Goal: Task Accomplishment & Management: Complete application form

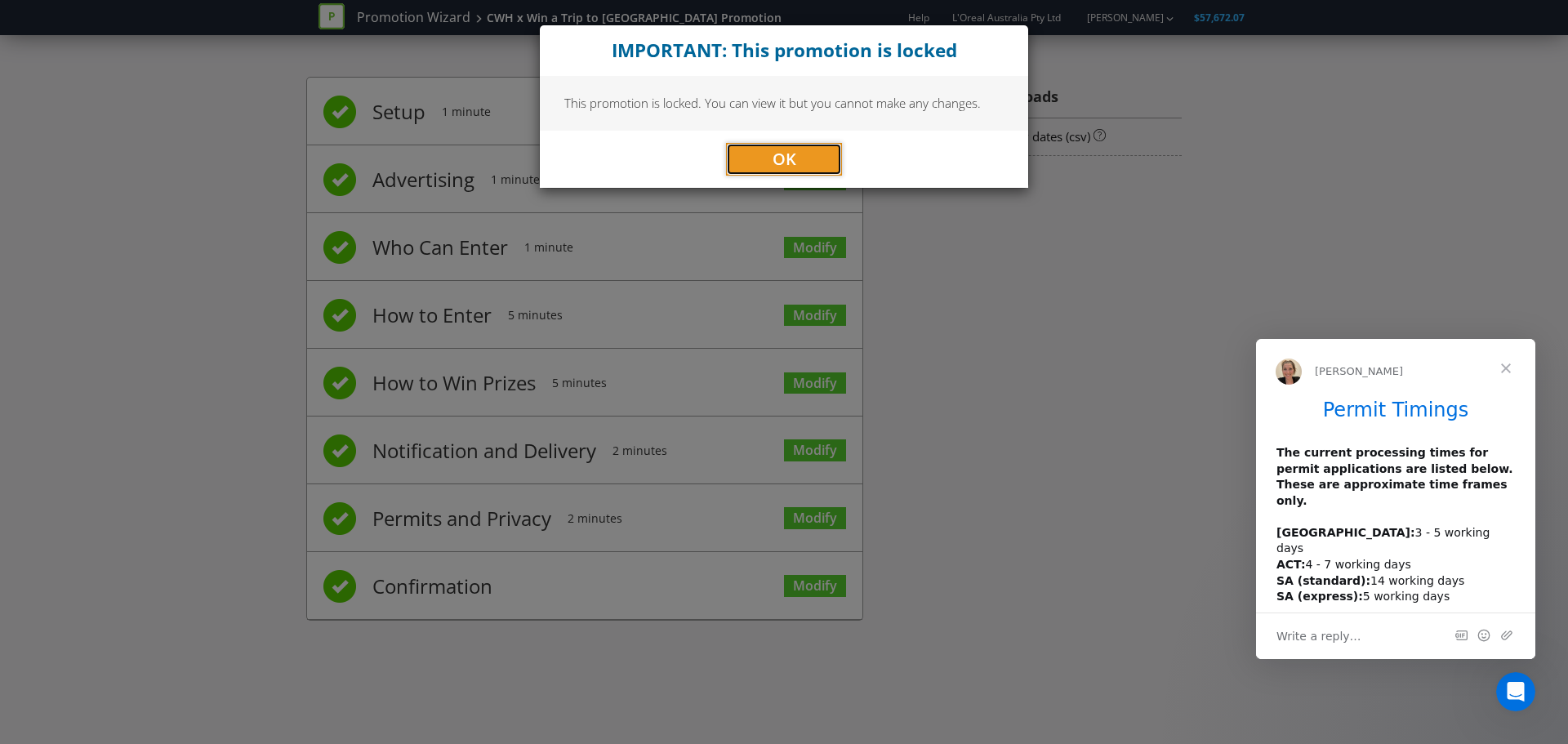
click at [802, 165] on button "OK" at bounding box center [784, 159] width 116 height 33
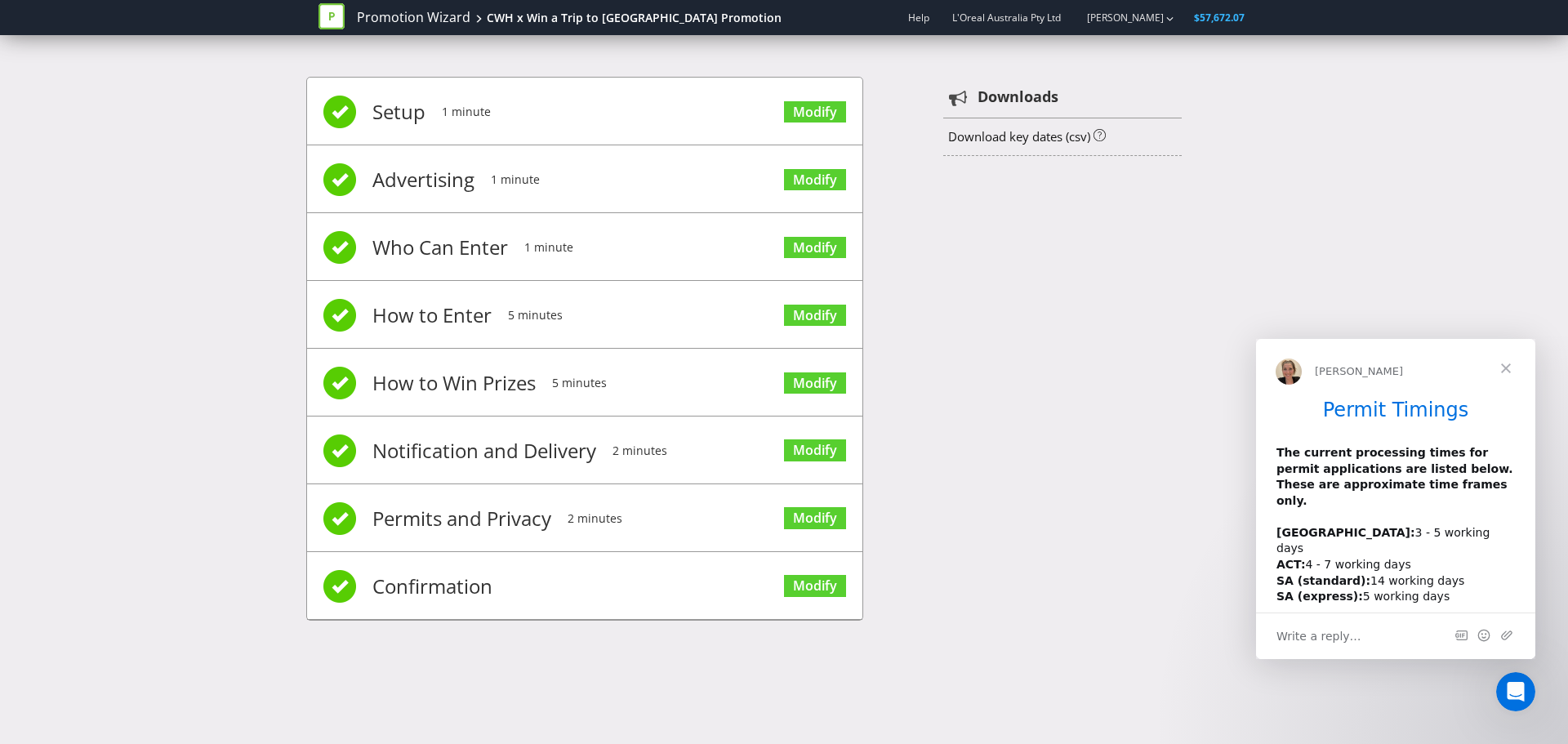
click at [648, 102] on li "Setup 1 minute Modify" at bounding box center [585, 111] width 556 height 67
click at [447, 115] on span "1 minute" at bounding box center [465, 112] width 49 height 65
click at [381, 117] on span "Setup" at bounding box center [398, 112] width 53 height 65
click at [819, 113] on link "Modify" at bounding box center [815, 112] width 63 height 22
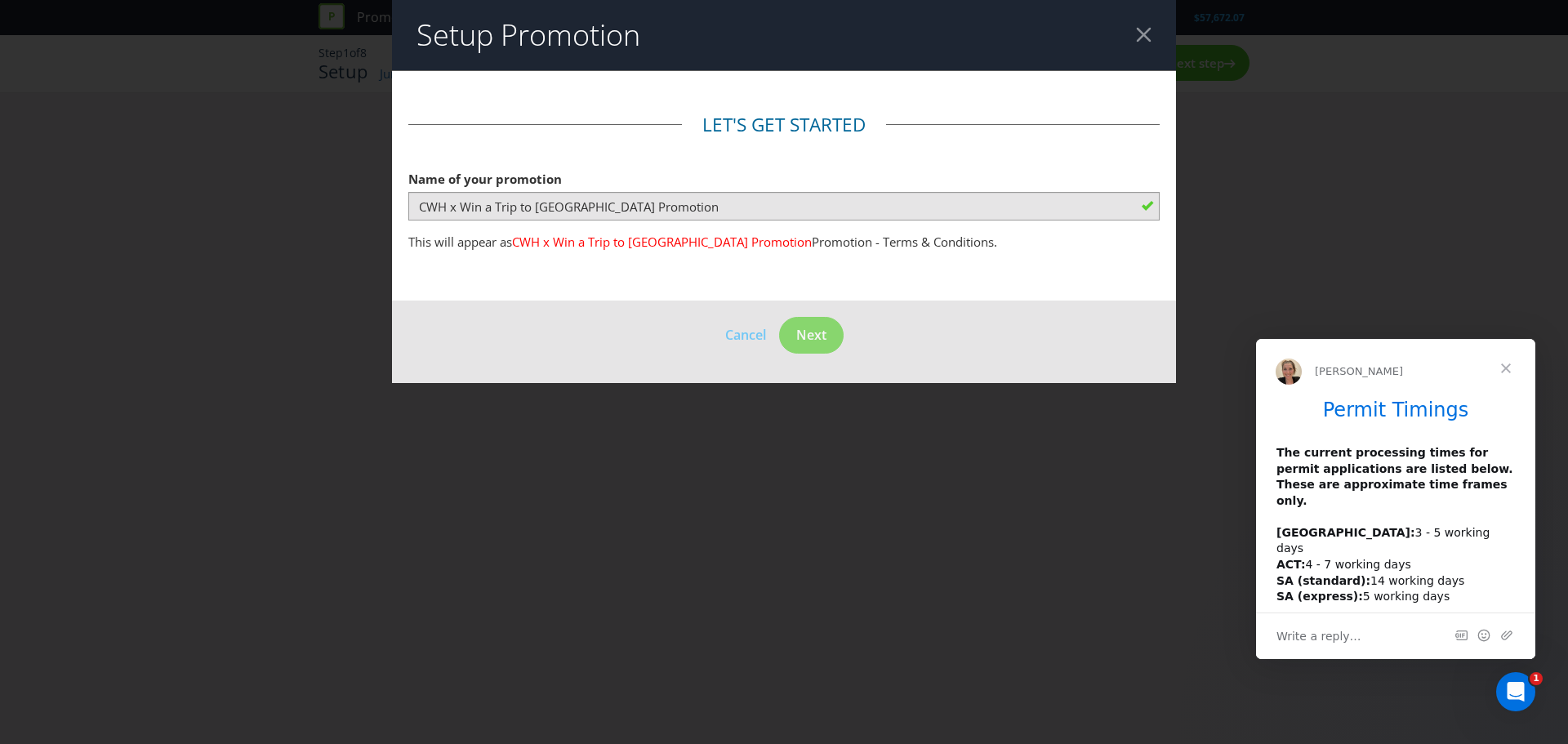
click at [1144, 30] on div at bounding box center [1144, 35] width 16 height 16
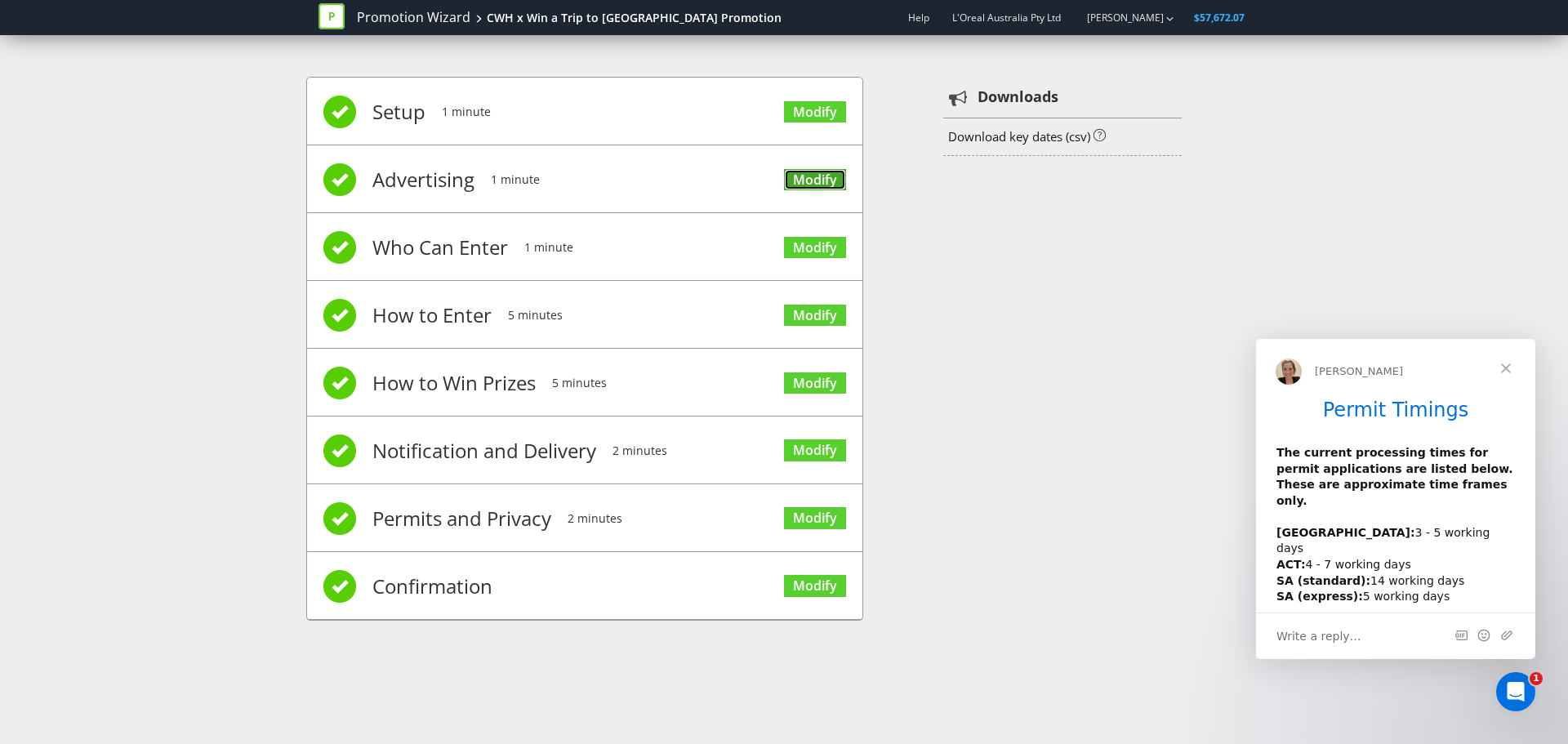
click at [811, 176] on link "Modify" at bounding box center [815, 180] width 63 height 22
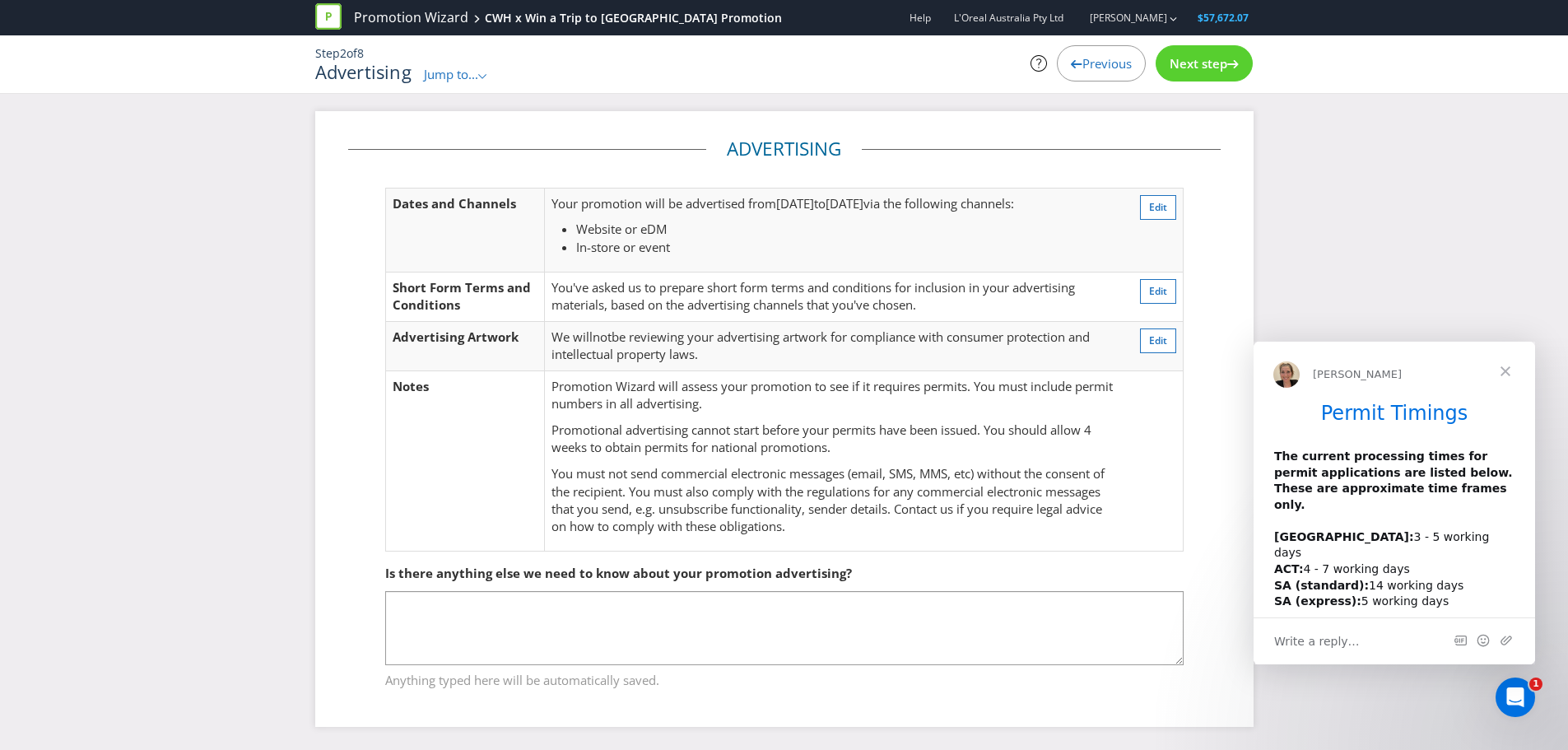
scroll to position [2, 0]
click at [739, 288] on span "You've asked us to prepare short form terms and conditions for inclusion in you…" at bounding box center [812, 294] width 523 height 34
click at [1100, 55] on span "Previous" at bounding box center [1106, 63] width 49 height 16
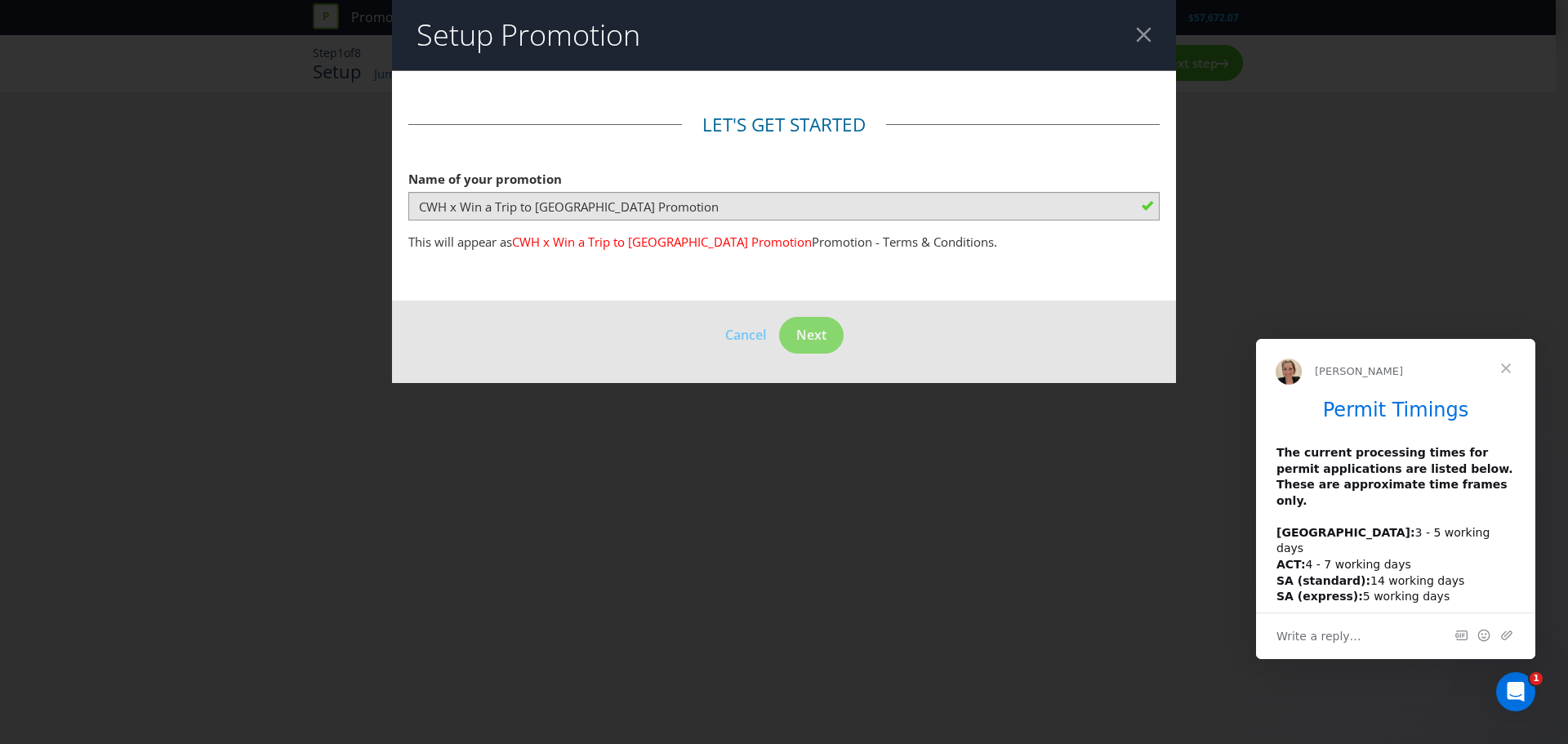
click at [1151, 29] on header "Setup Promotion" at bounding box center [784, 35] width 784 height 70
click at [1148, 24] on header "Setup Promotion" at bounding box center [784, 35] width 784 height 70
click at [1142, 32] on div at bounding box center [1144, 35] width 16 height 16
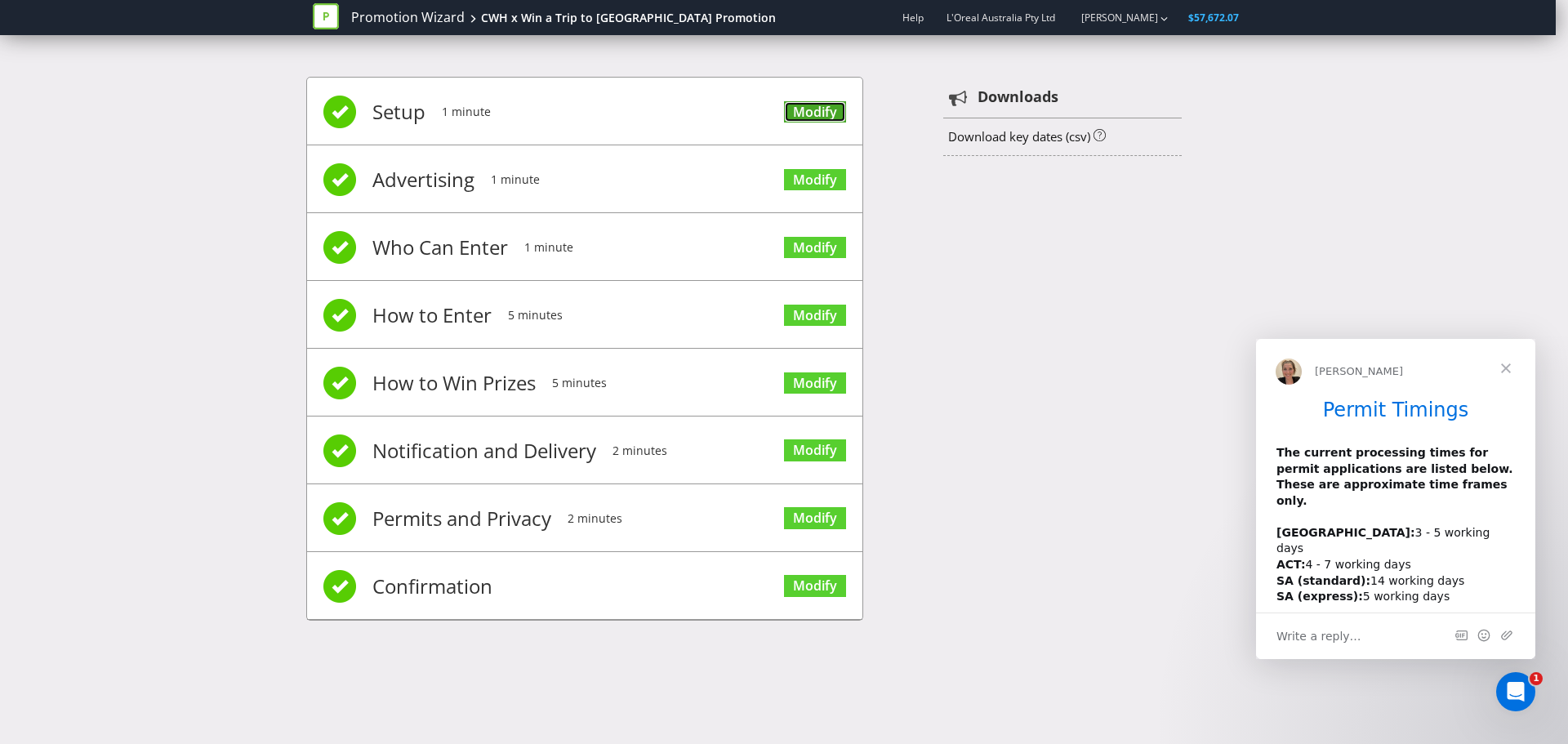
click at [791, 111] on link "Modify" at bounding box center [815, 112] width 63 height 22
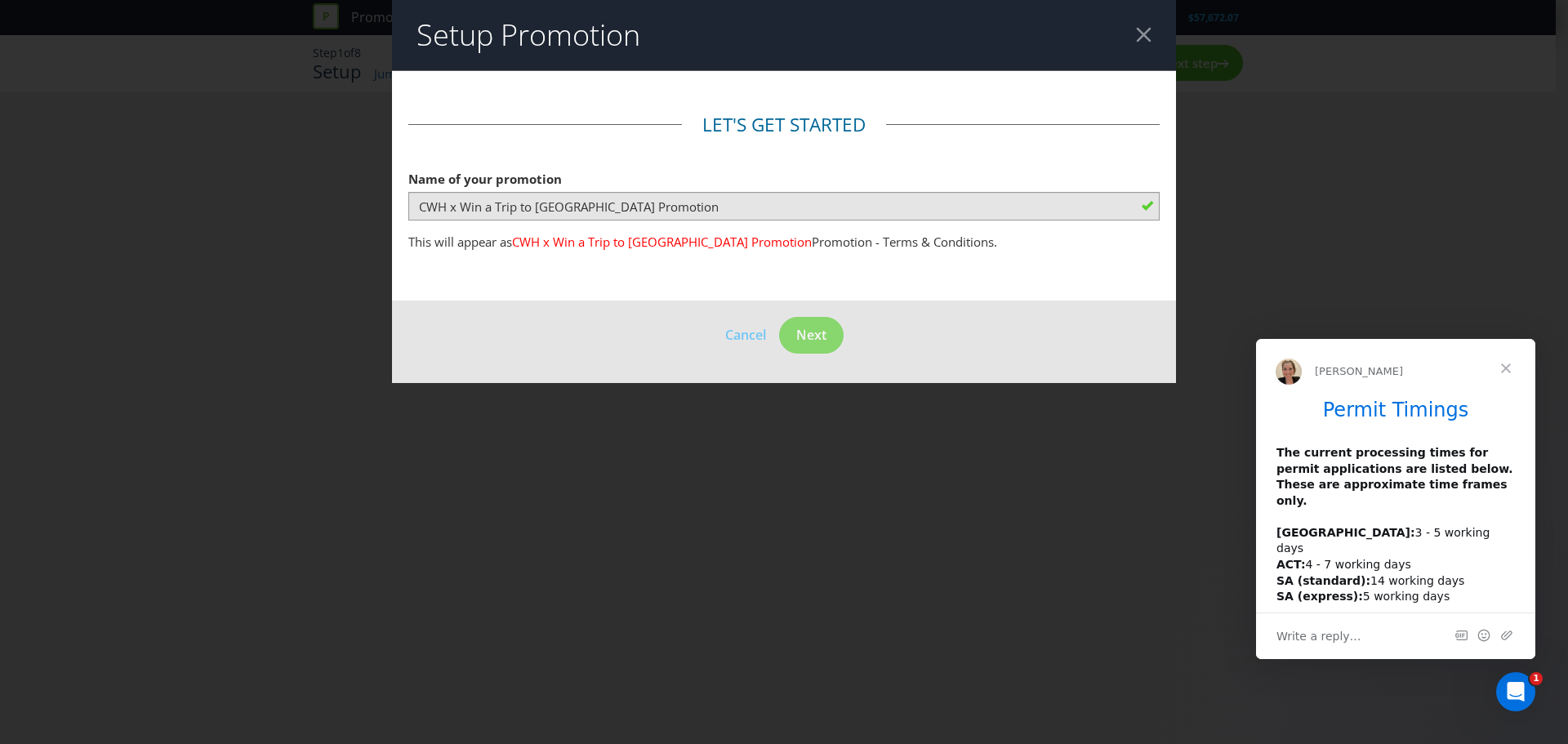
click at [1153, 33] on header "Setup Promotion" at bounding box center [784, 35] width 784 height 70
click at [1142, 38] on div at bounding box center [1144, 35] width 16 height 16
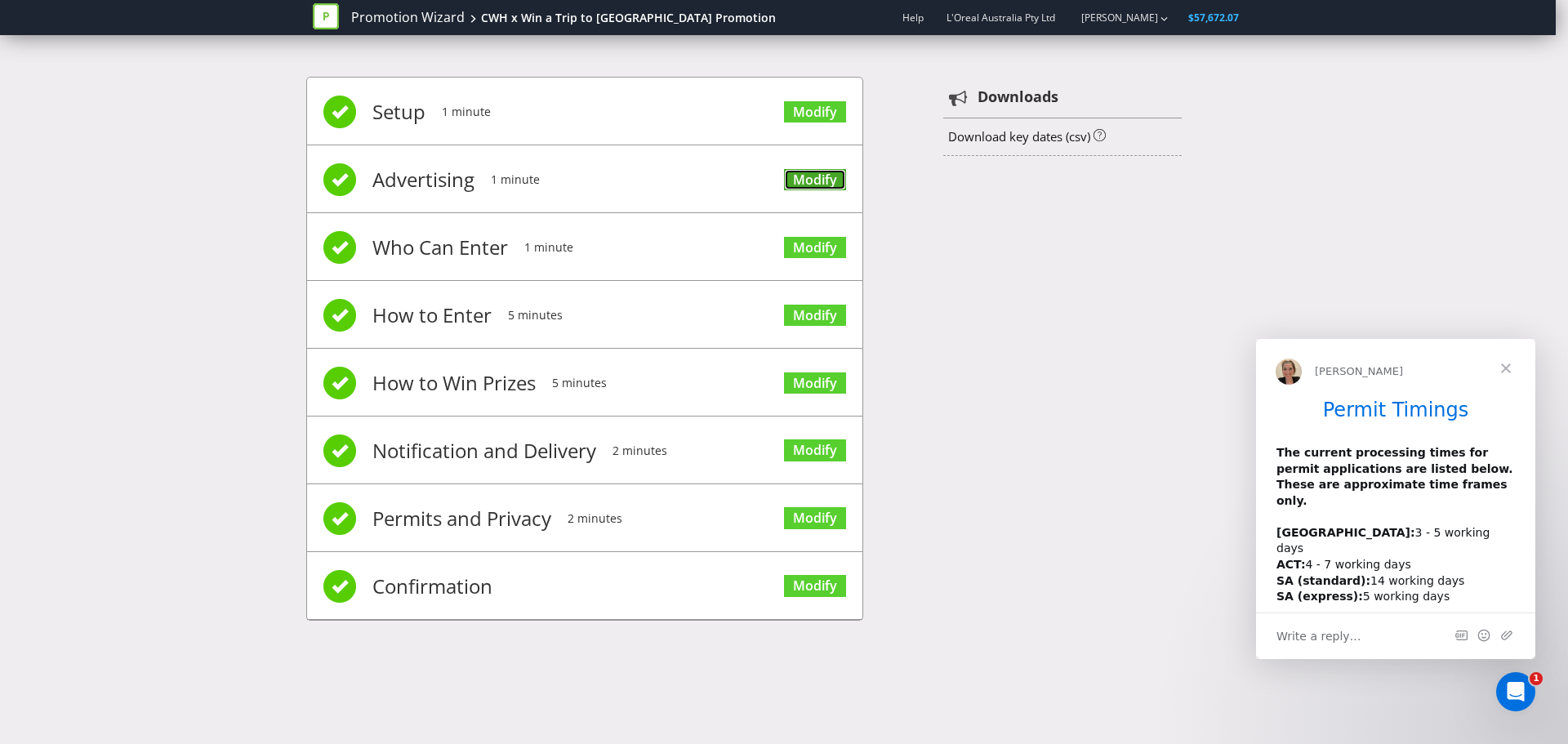
click at [828, 185] on link "Modify" at bounding box center [815, 180] width 63 height 22
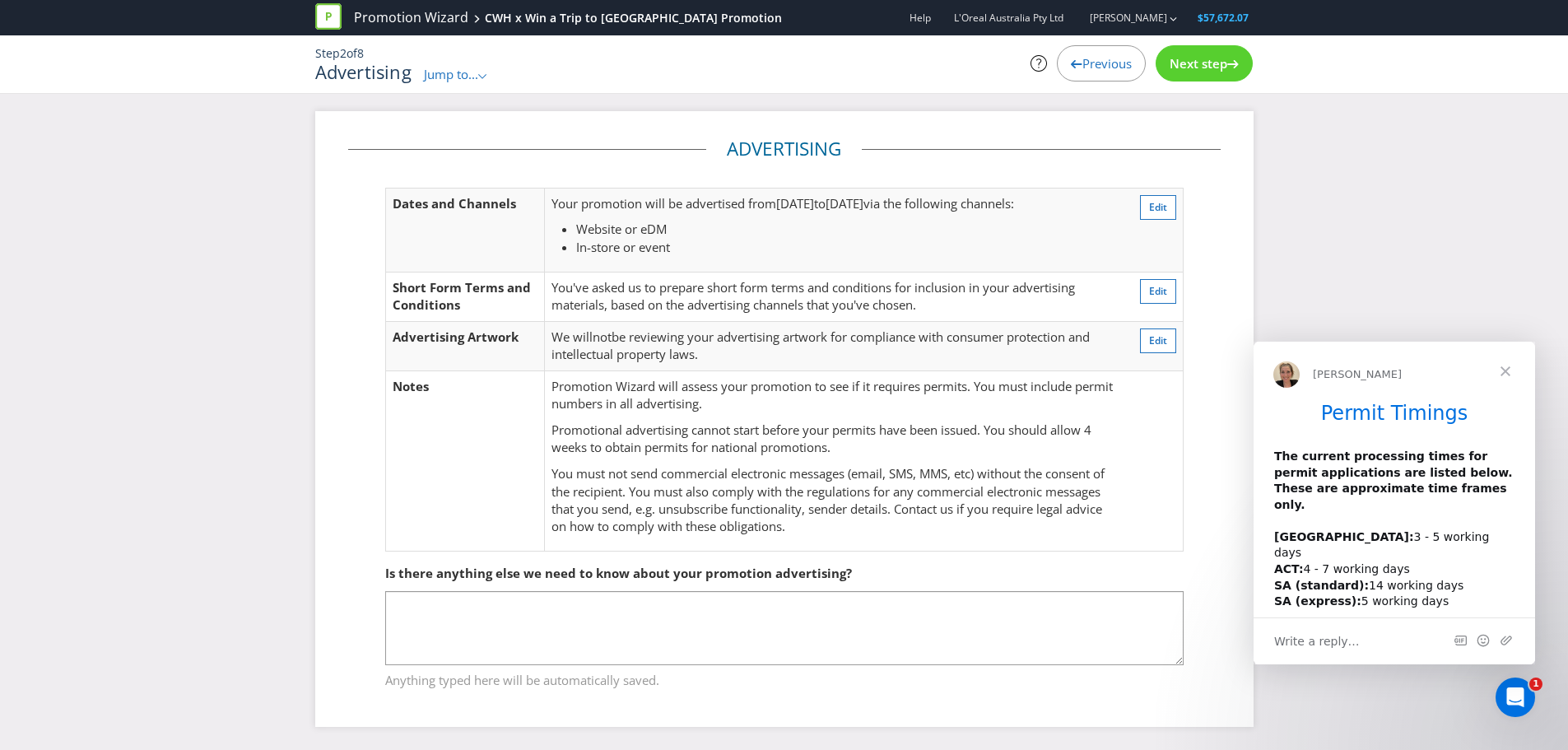
click at [1086, 69] on span "Previous" at bounding box center [1106, 63] width 49 height 16
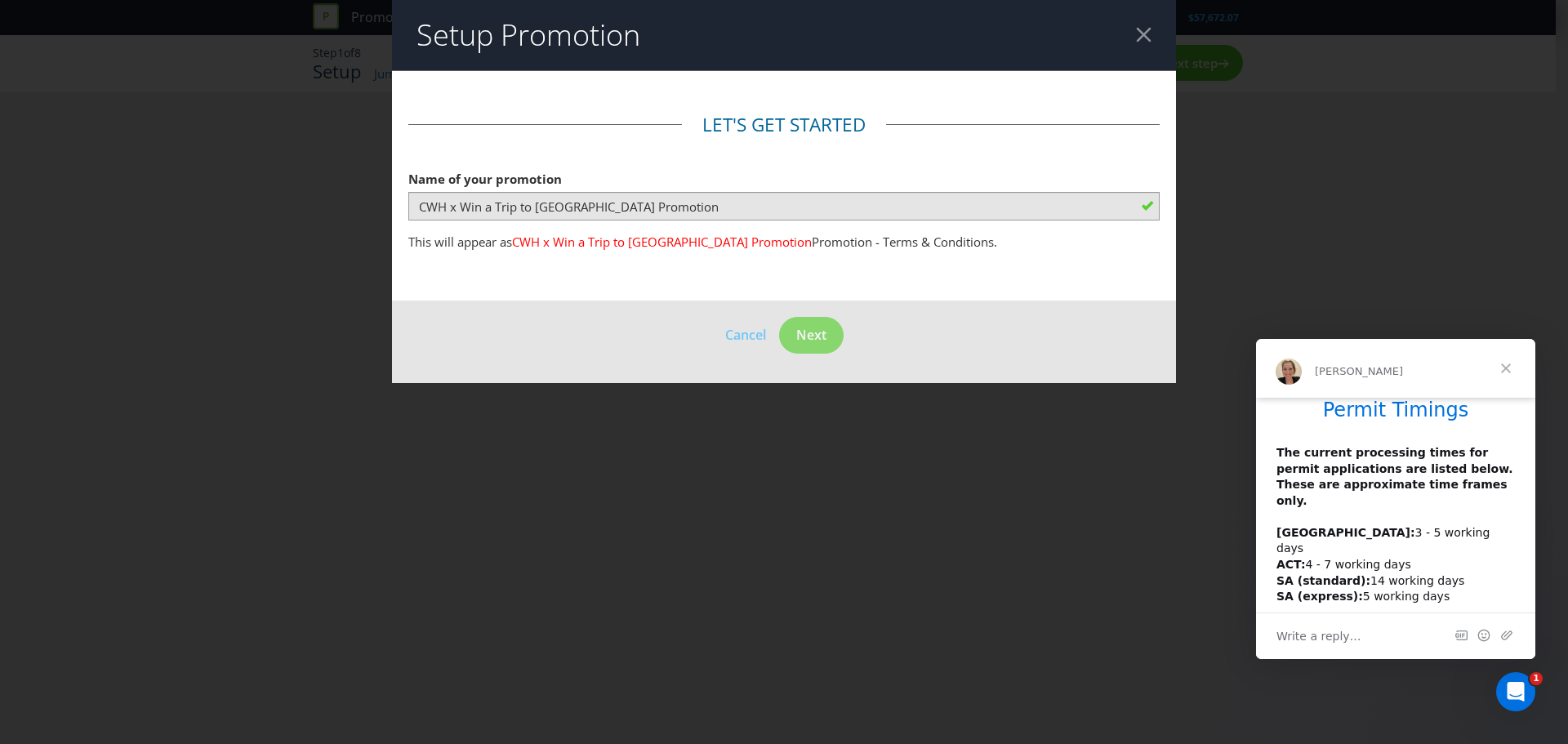
scroll to position [45, 0]
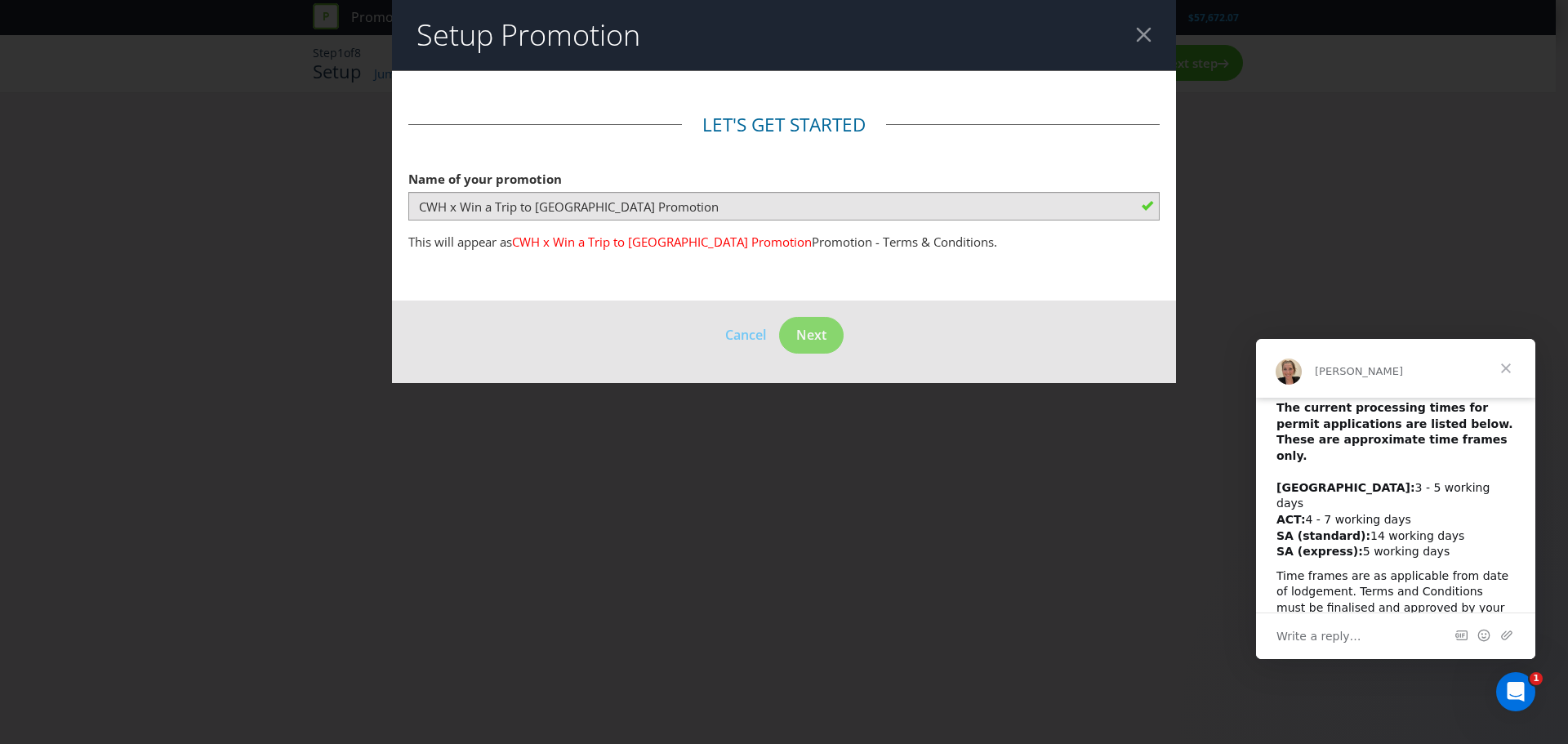
click at [1503, 376] on span "Close" at bounding box center [1505, 367] width 59 height 59
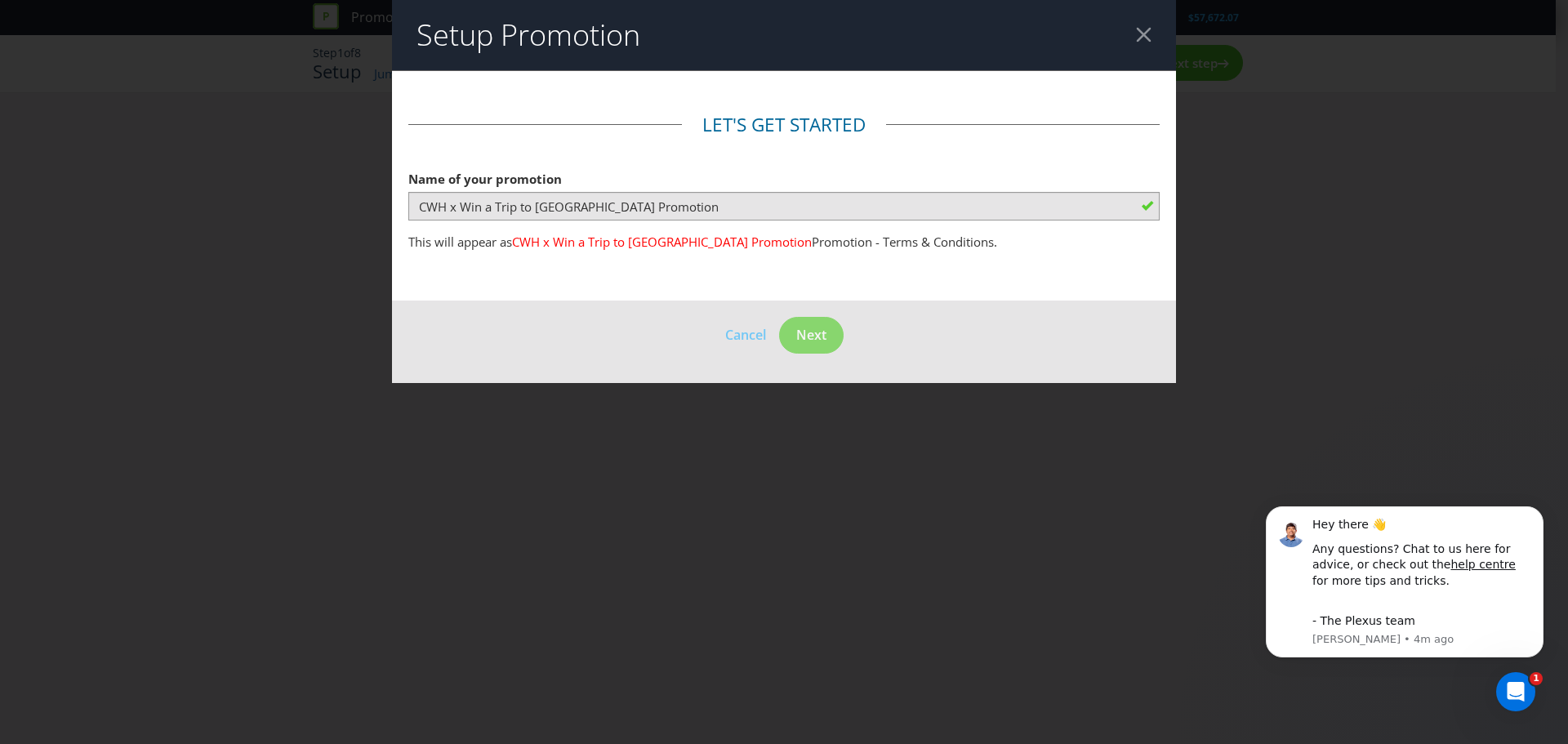
scroll to position [0, 0]
click at [697, 242] on span "CWH x Win a Trip to Paris Promotion" at bounding box center [662, 241] width 300 height 16
click at [1144, 39] on div at bounding box center [1144, 35] width 16 height 16
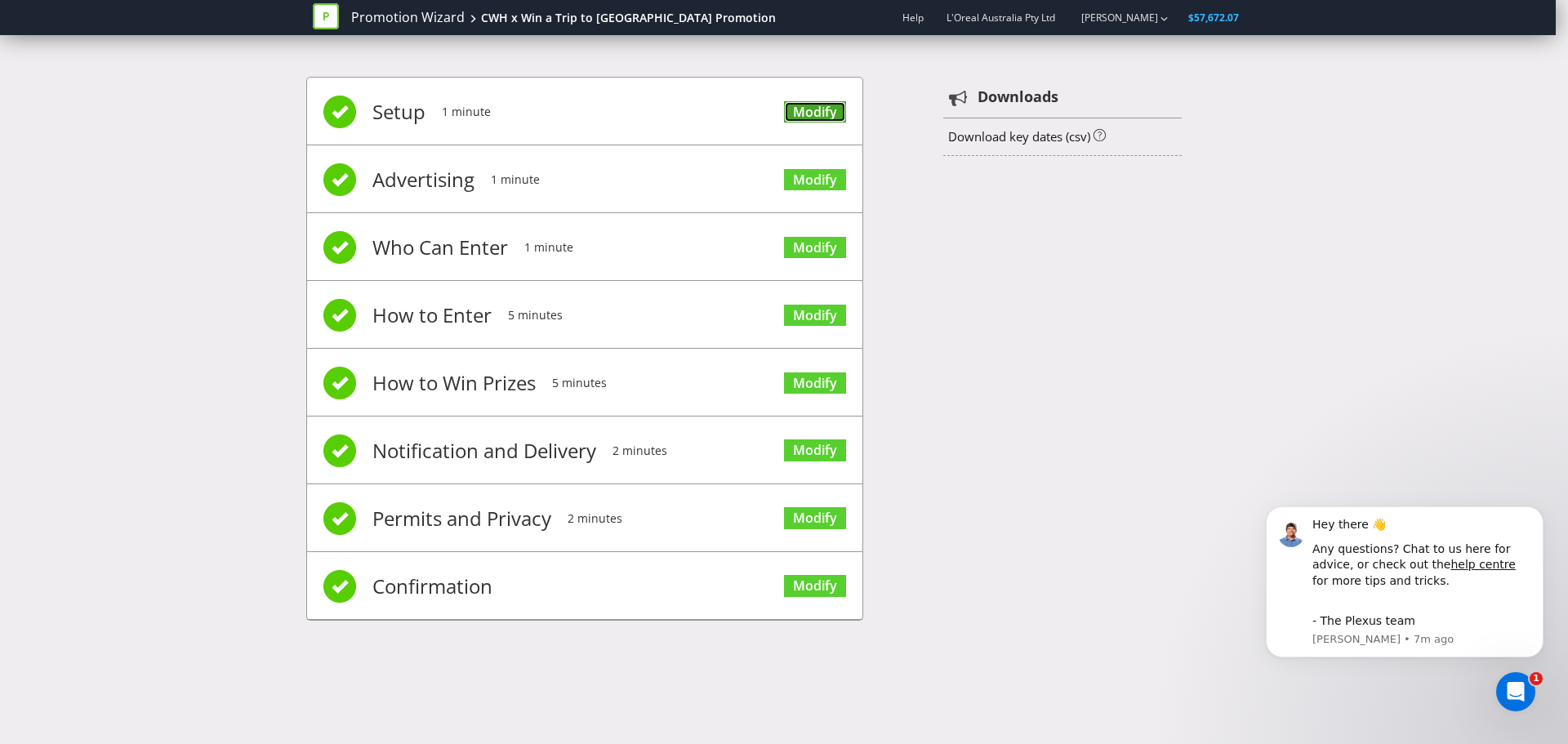
click at [817, 109] on link "Modify" at bounding box center [815, 112] width 63 height 22
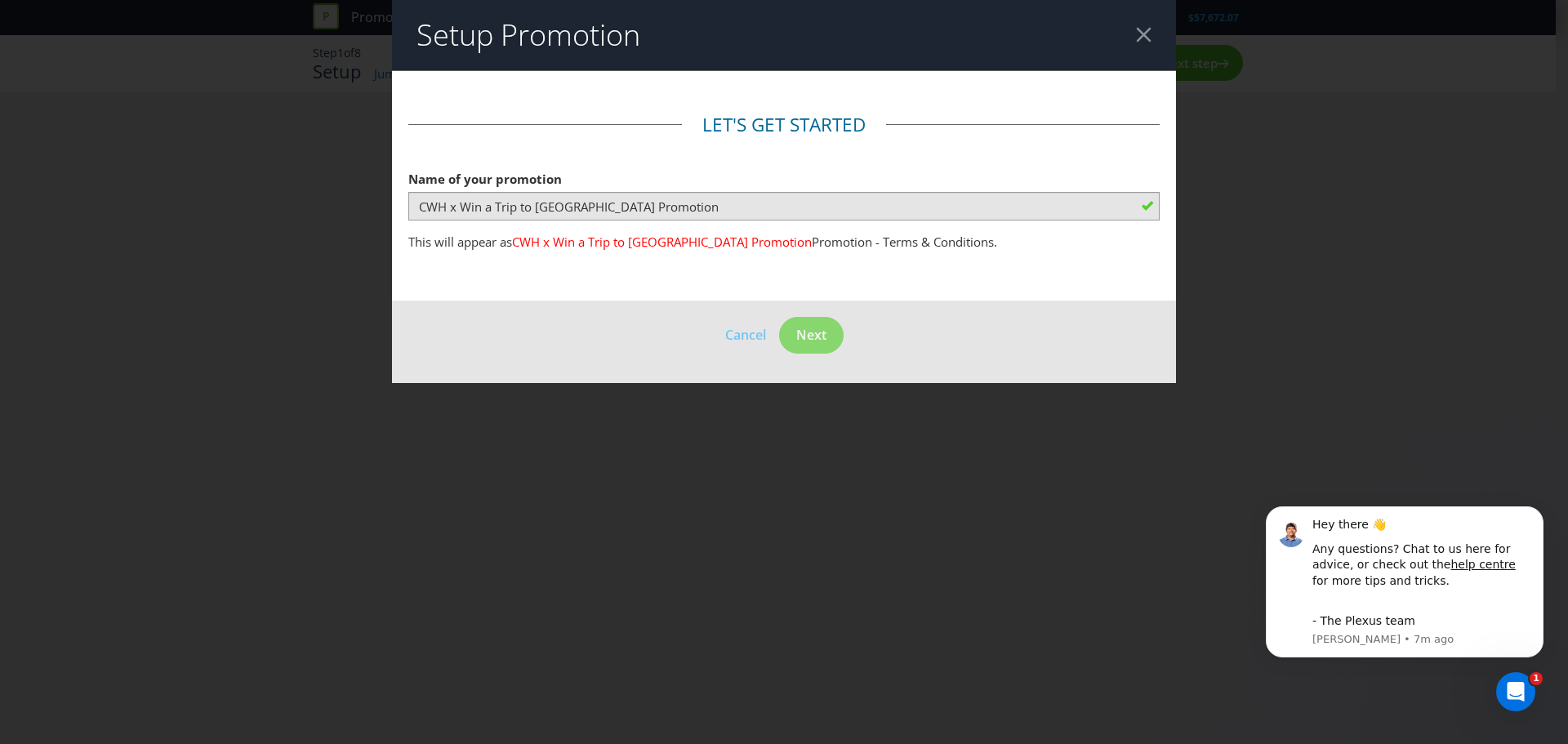
click at [686, 249] on span "CWH x Win a Trip to Paris Promotion" at bounding box center [662, 241] width 300 height 16
click at [686, 247] on span "CWH x Win a Trip to Paris Promotion" at bounding box center [662, 241] width 300 height 16
drag, startPoint x: 532, startPoint y: 245, endPoint x: 482, endPoint y: 227, distance: 53.1
click at [528, 245] on span "CWH x Win a Trip to Paris Promotion" at bounding box center [662, 241] width 300 height 16
click at [457, 242] on span "This will appear as" at bounding box center [459, 241] width 104 height 16
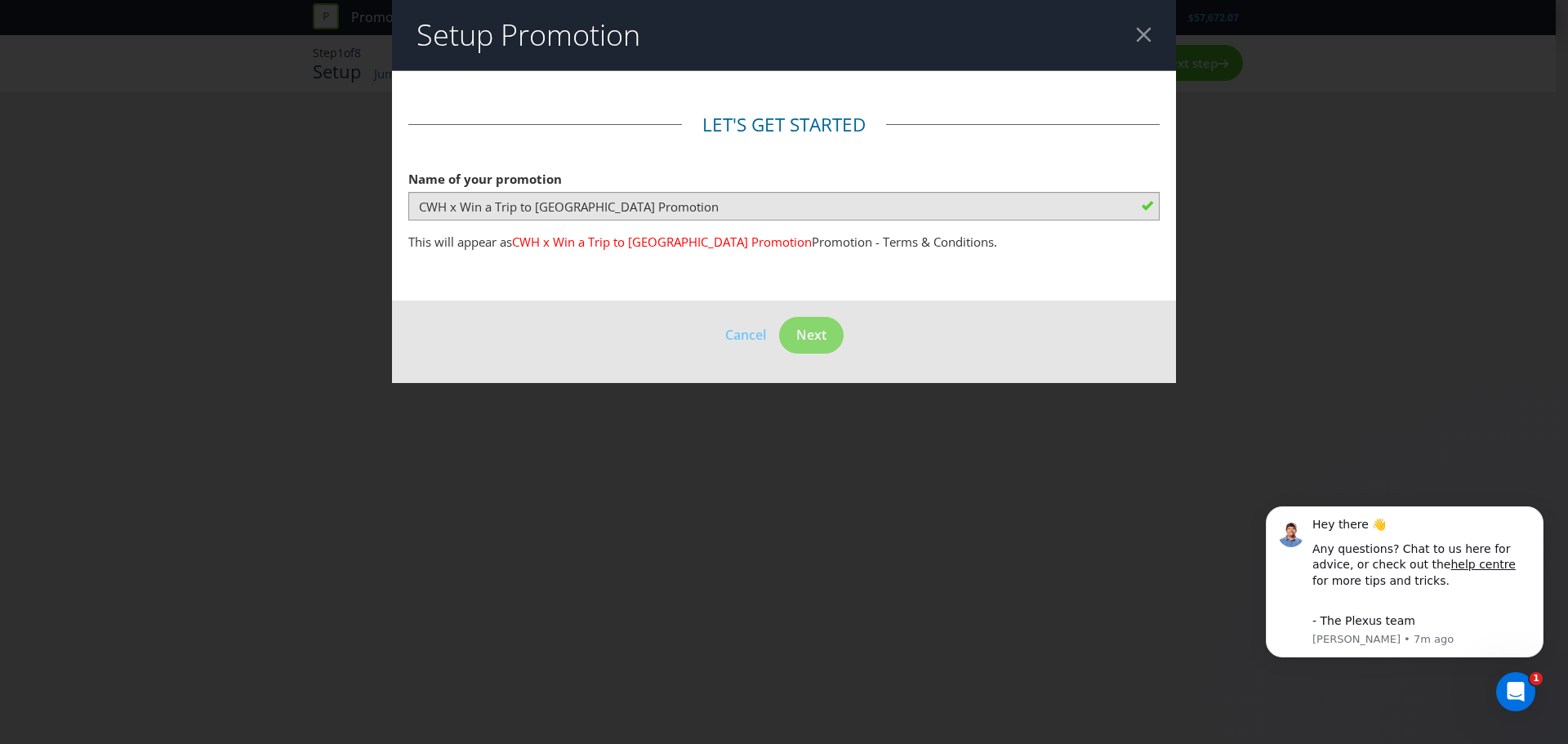
click at [1138, 27] on div at bounding box center [1144, 35] width 16 height 16
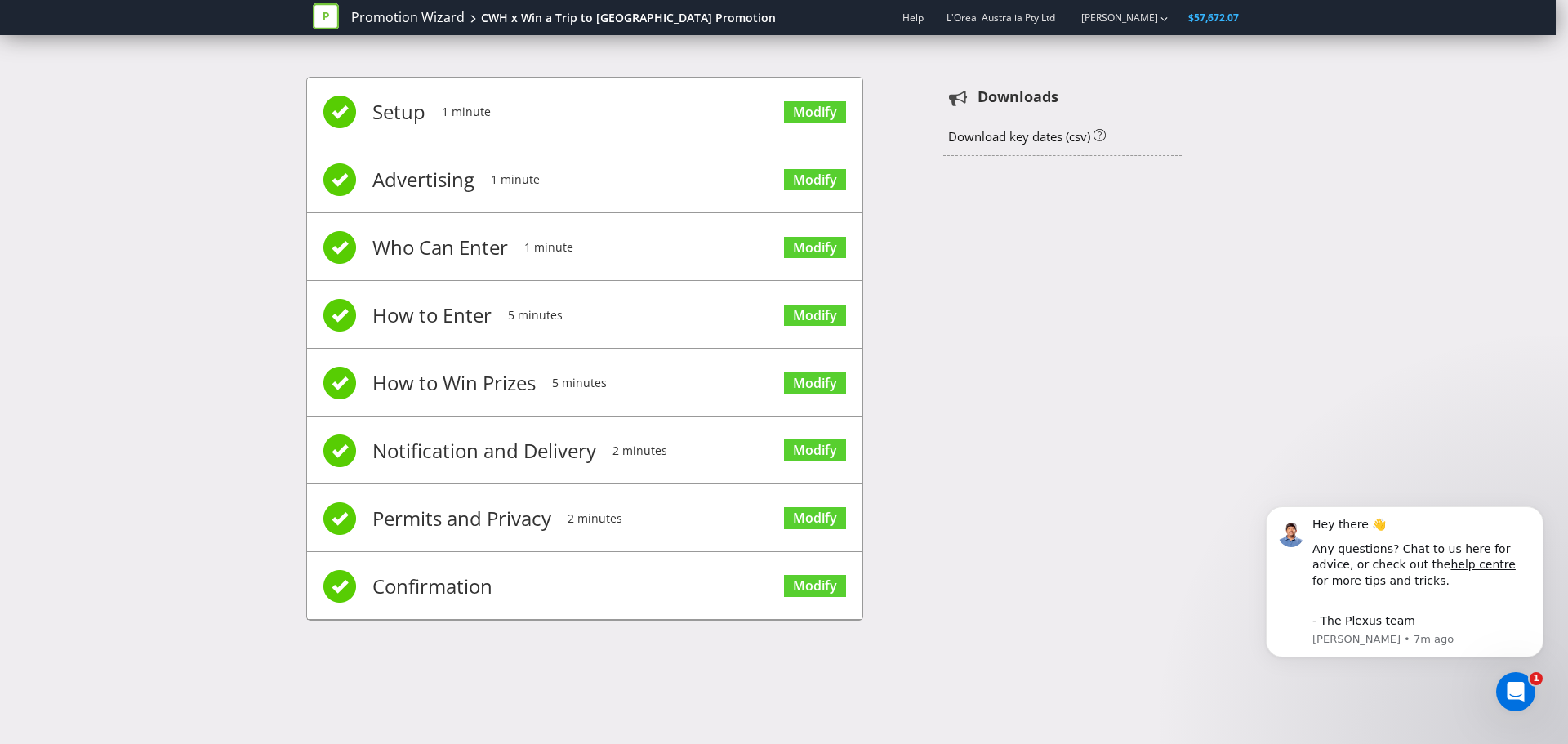
click at [436, 196] on span "Advertising" at bounding box center [423, 180] width 102 height 65
click at [831, 181] on link "Modify" at bounding box center [815, 180] width 63 height 22
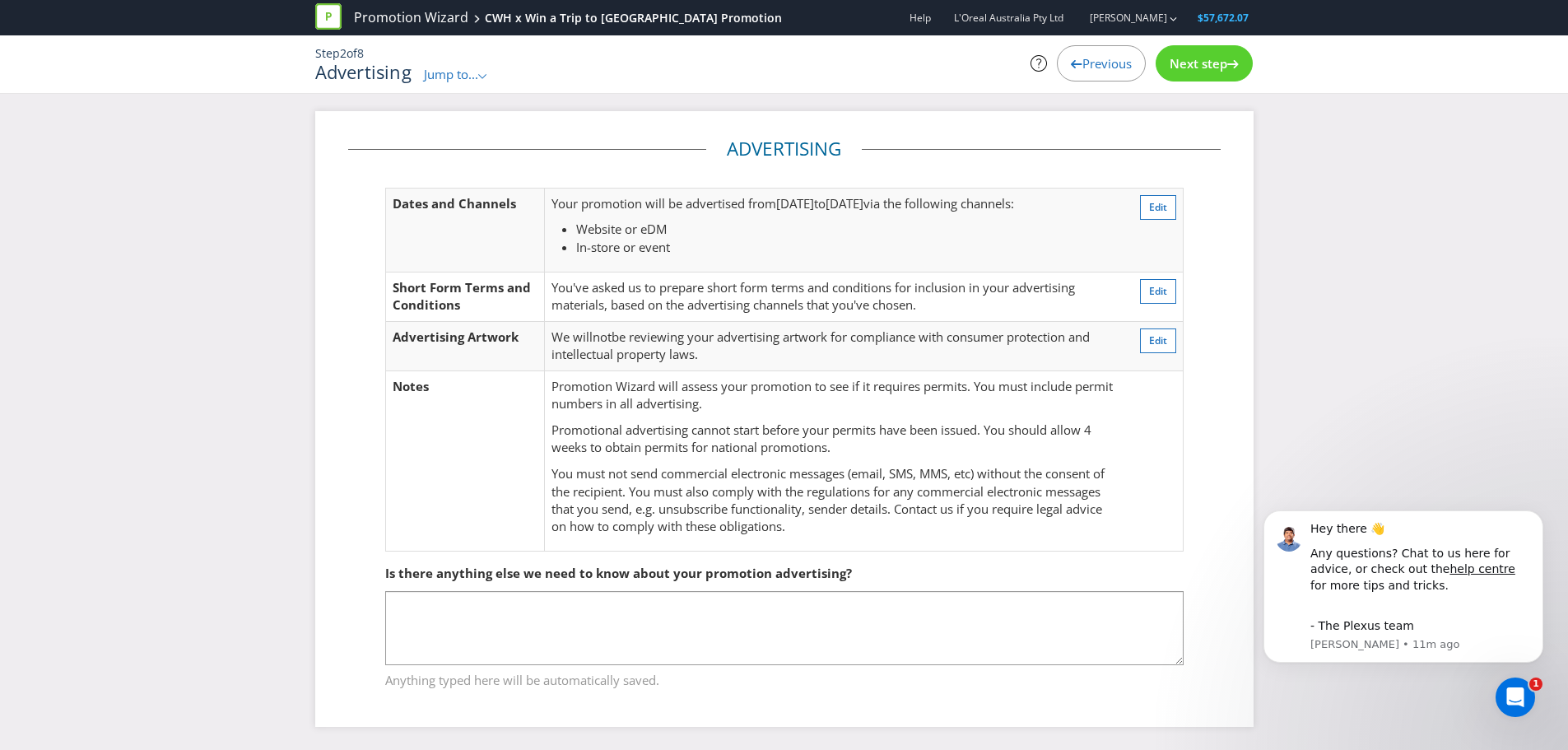
click at [483, 75] on icon ".st0{fill-rule:evenodd;clip-rule:evenodd;}" at bounding box center [482, 76] width 8 height 5
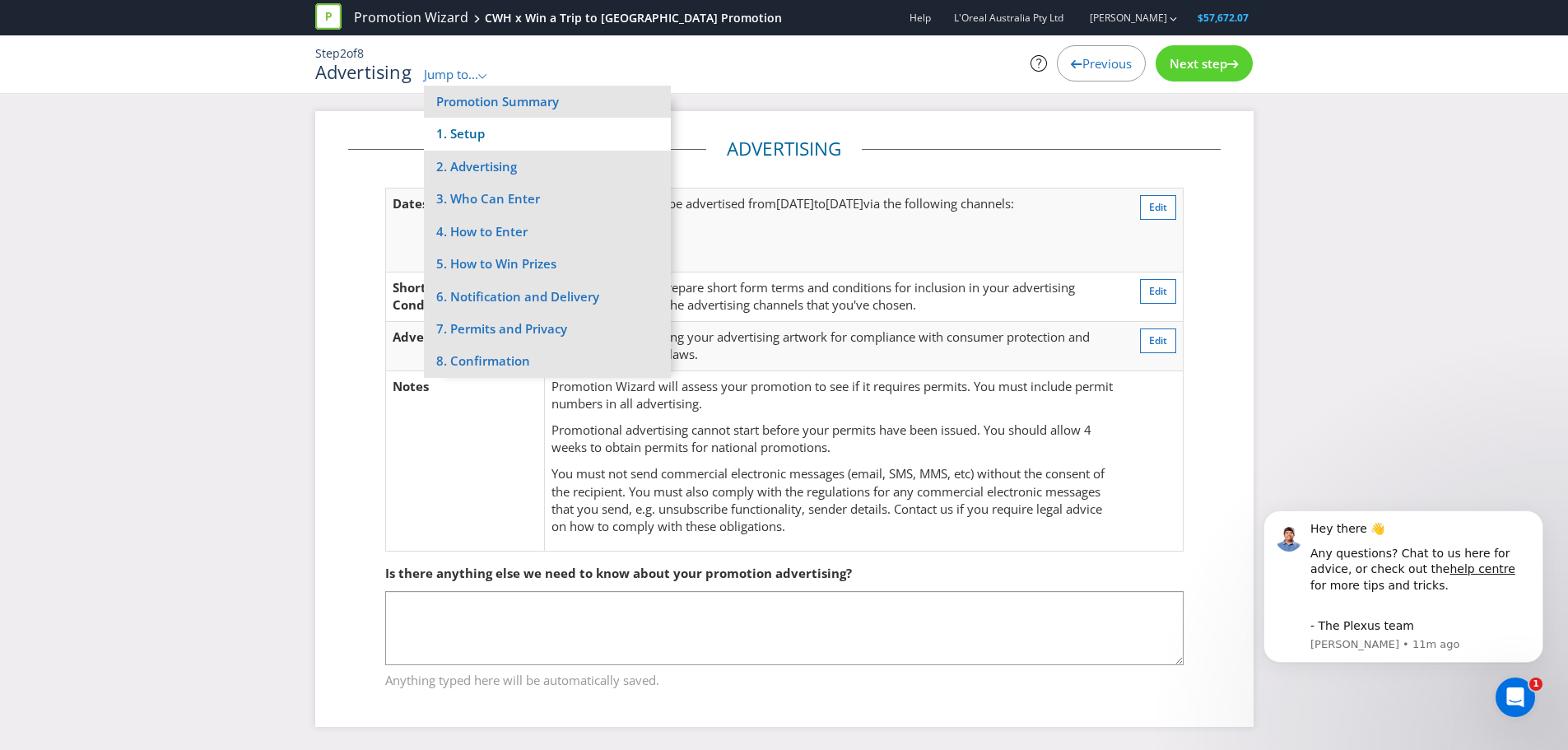
click at [476, 138] on li "1. Setup" at bounding box center [547, 134] width 247 height 32
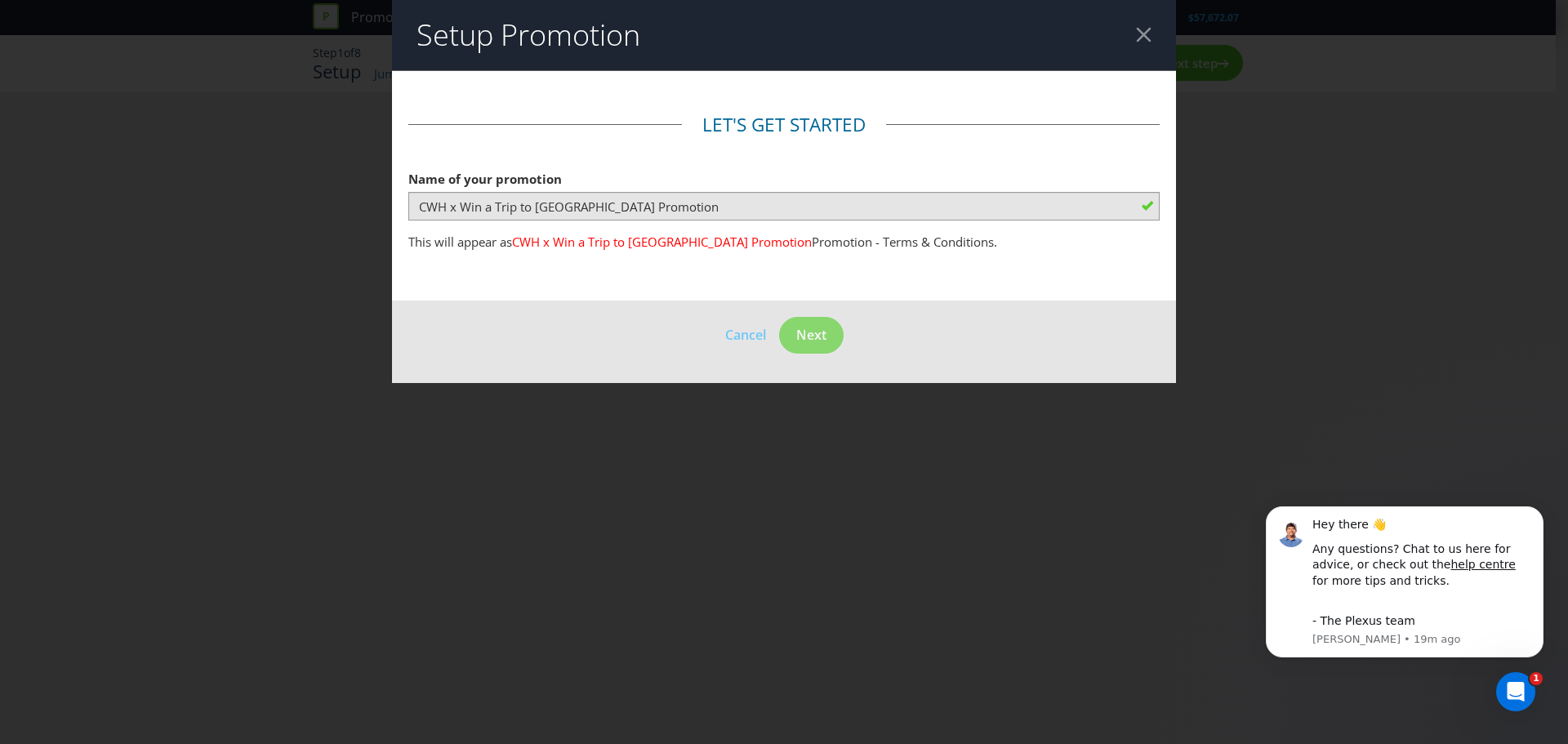
click at [1146, 35] on div at bounding box center [1144, 35] width 16 height 16
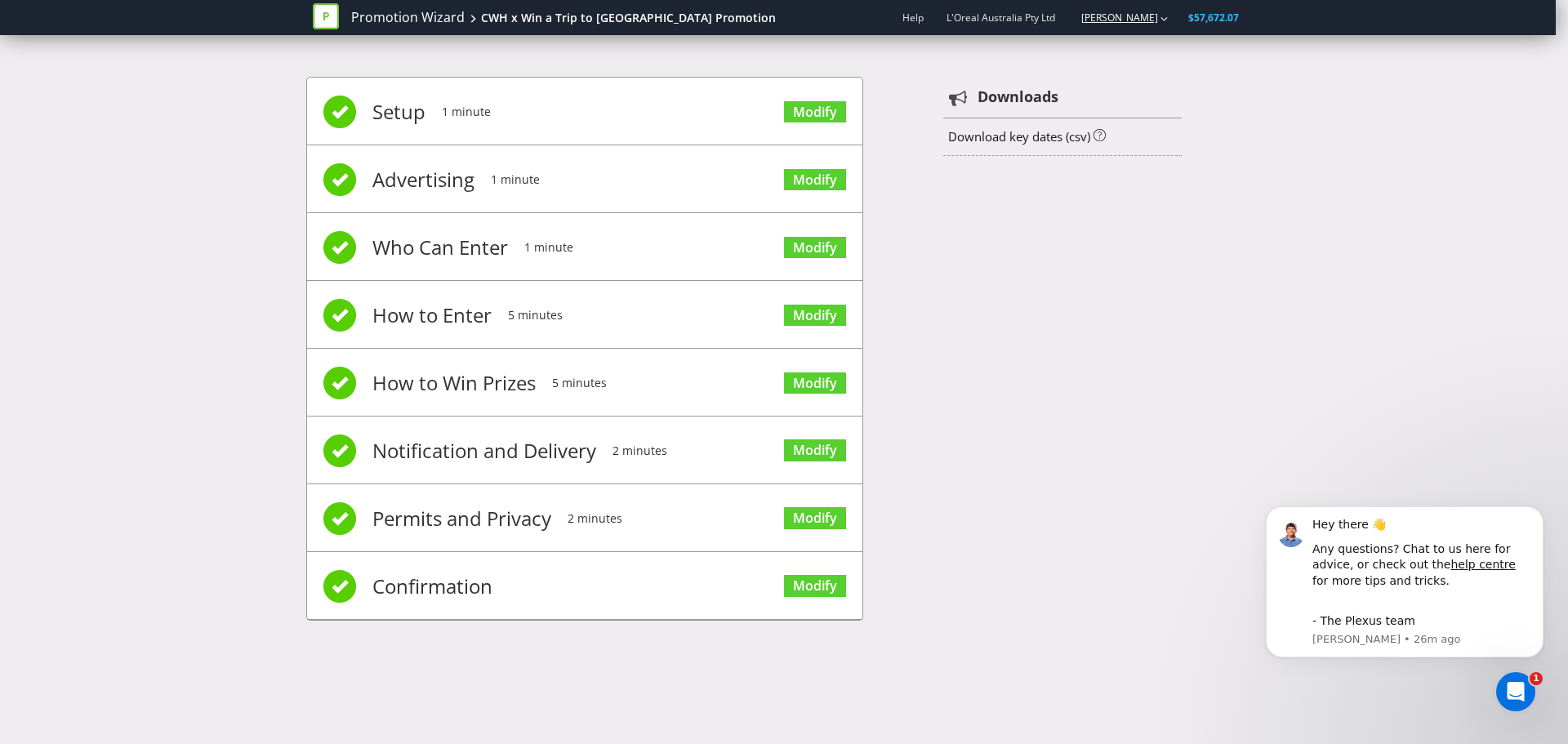
click at [1144, 18] on link "[PERSON_NAME]" at bounding box center [1111, 18] width 93 height 14
drag, startPoint x: 1141, startPoint y: 23, endPoint x: 721, endPoint y: 19, distance: 420.0
click at [730, 19] on div "Promotion Wizard CWH x Win a Trip to Paris Promotion Help L'Oreal Australia Pty…" at bounding box center [778, 17] width 931 height 35
click at [412, 15] on link "Promotion Wizard" at bounding box center [408, 17] width 113 height 19
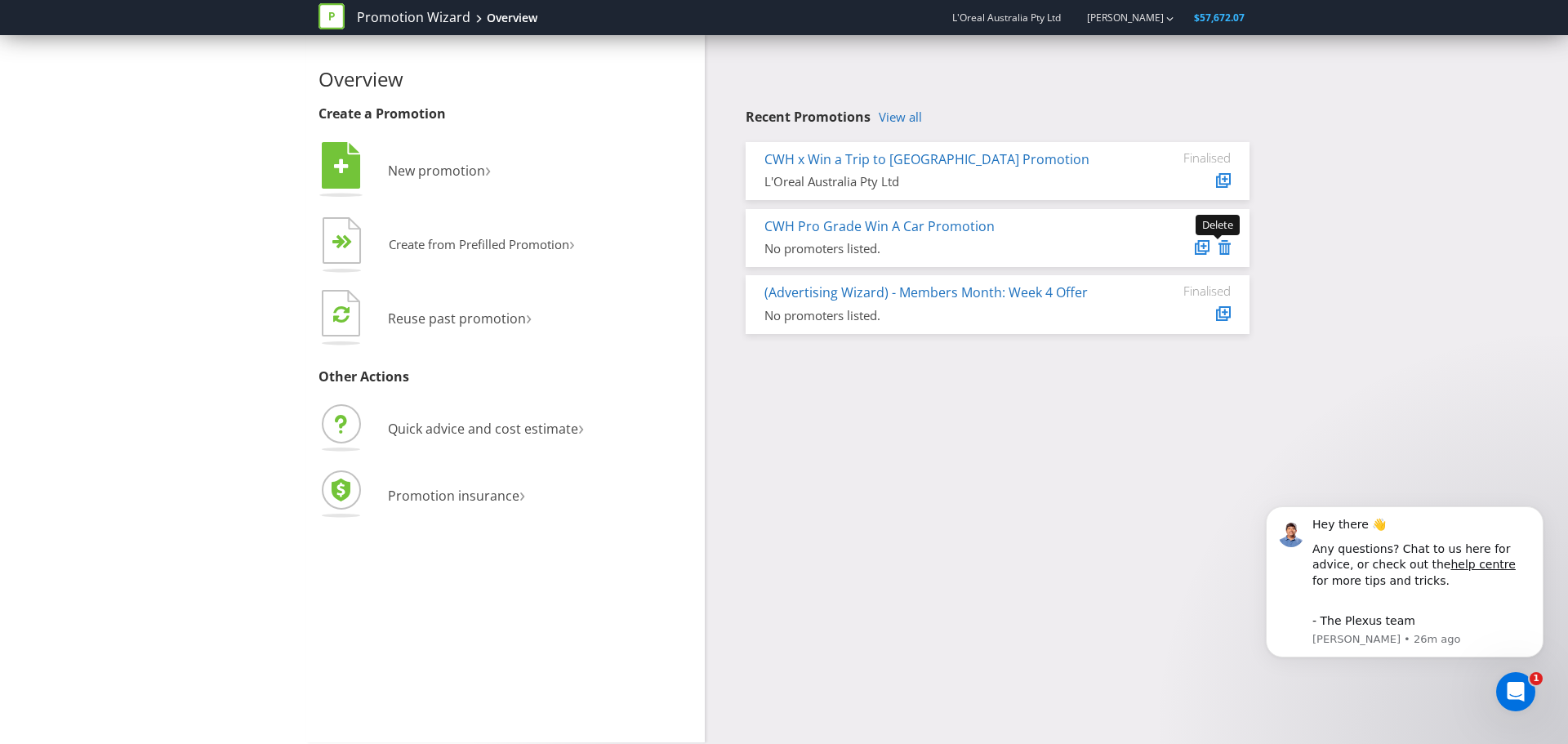
click at [1227, 251] on icon at bounding box center [1225, 247] width 12 height 15
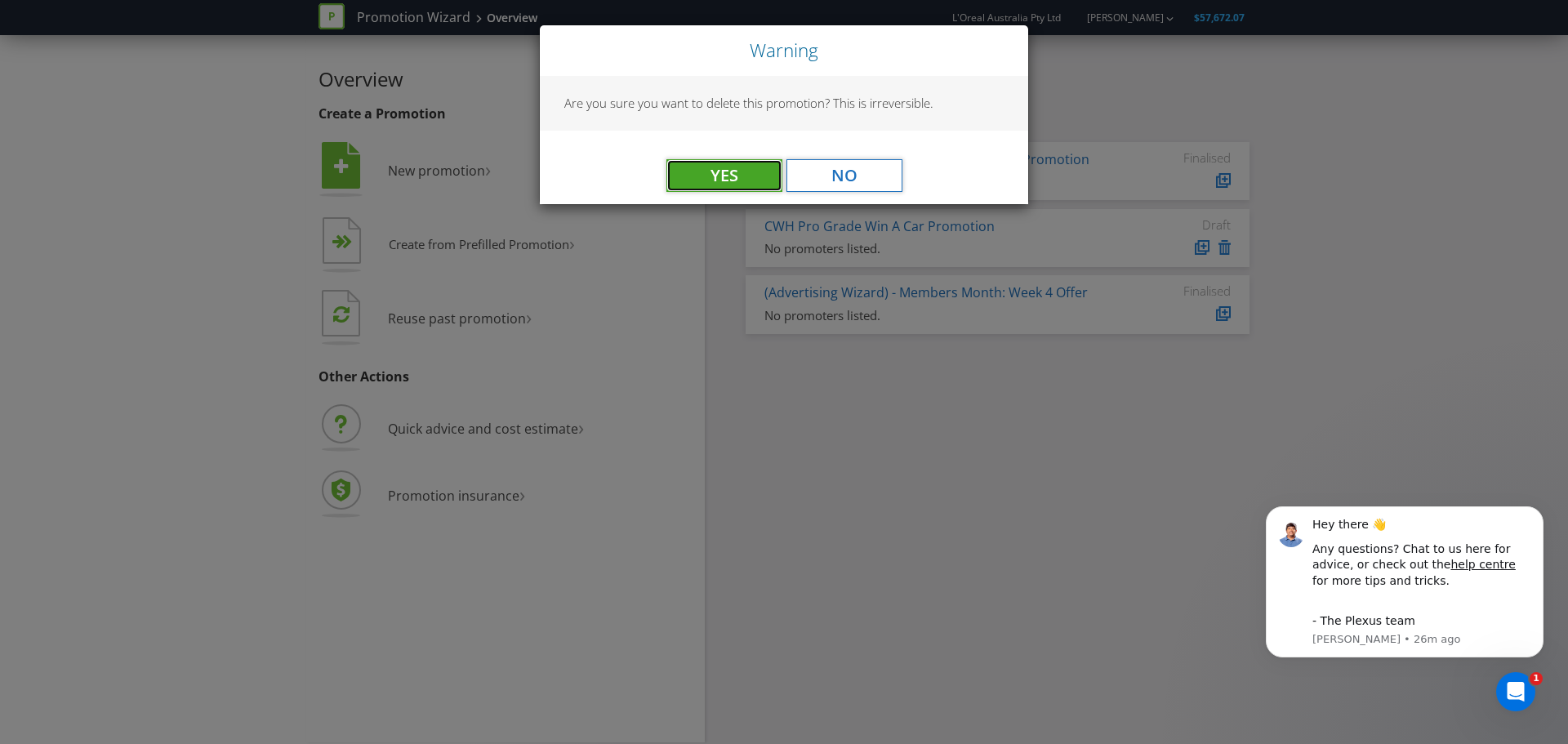
click at [733, 182] on button "Yes" at bounding box center [723, 175] width 116 height 33
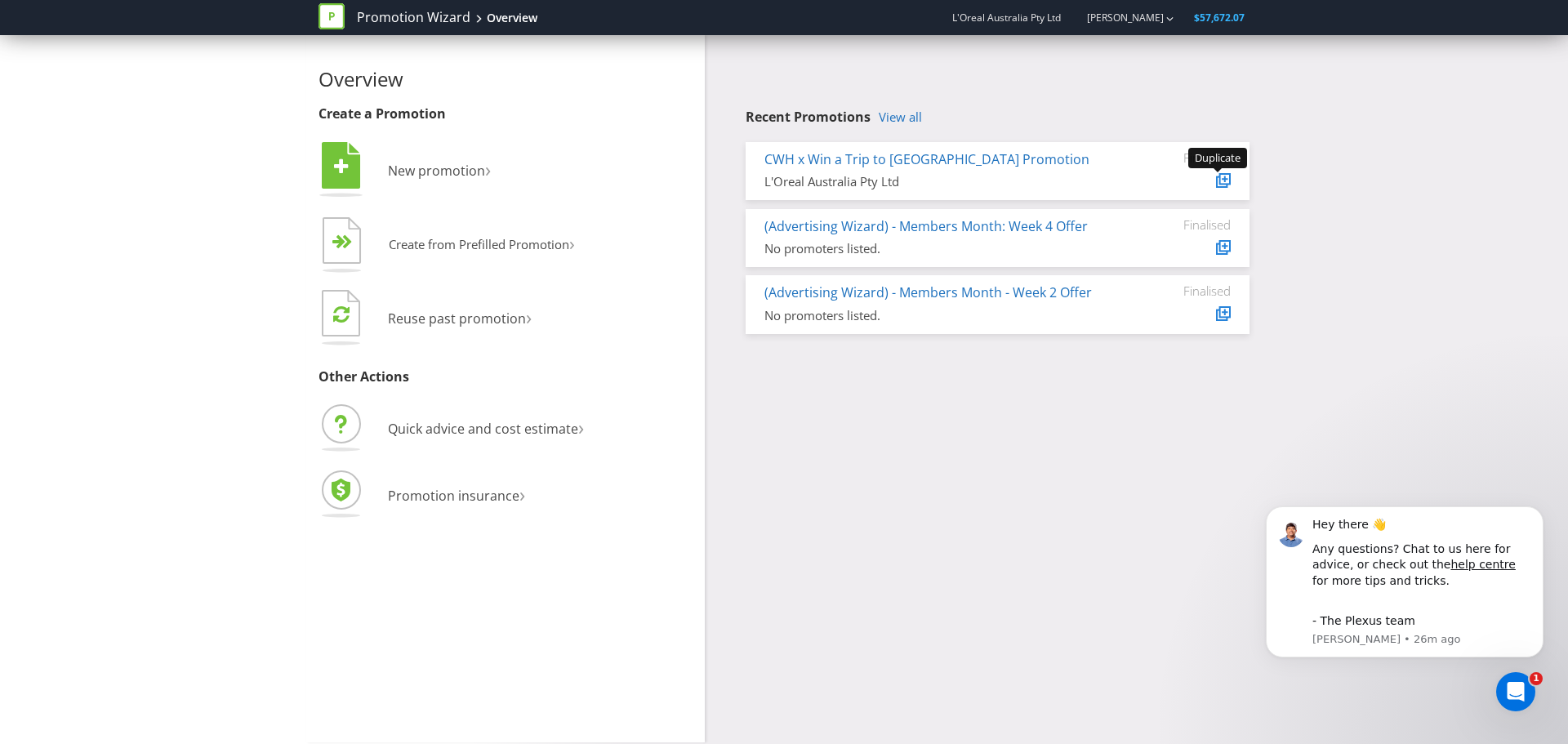
click at [1225, 178] on icon at bounding box center [1225, 179] width 6 height 6
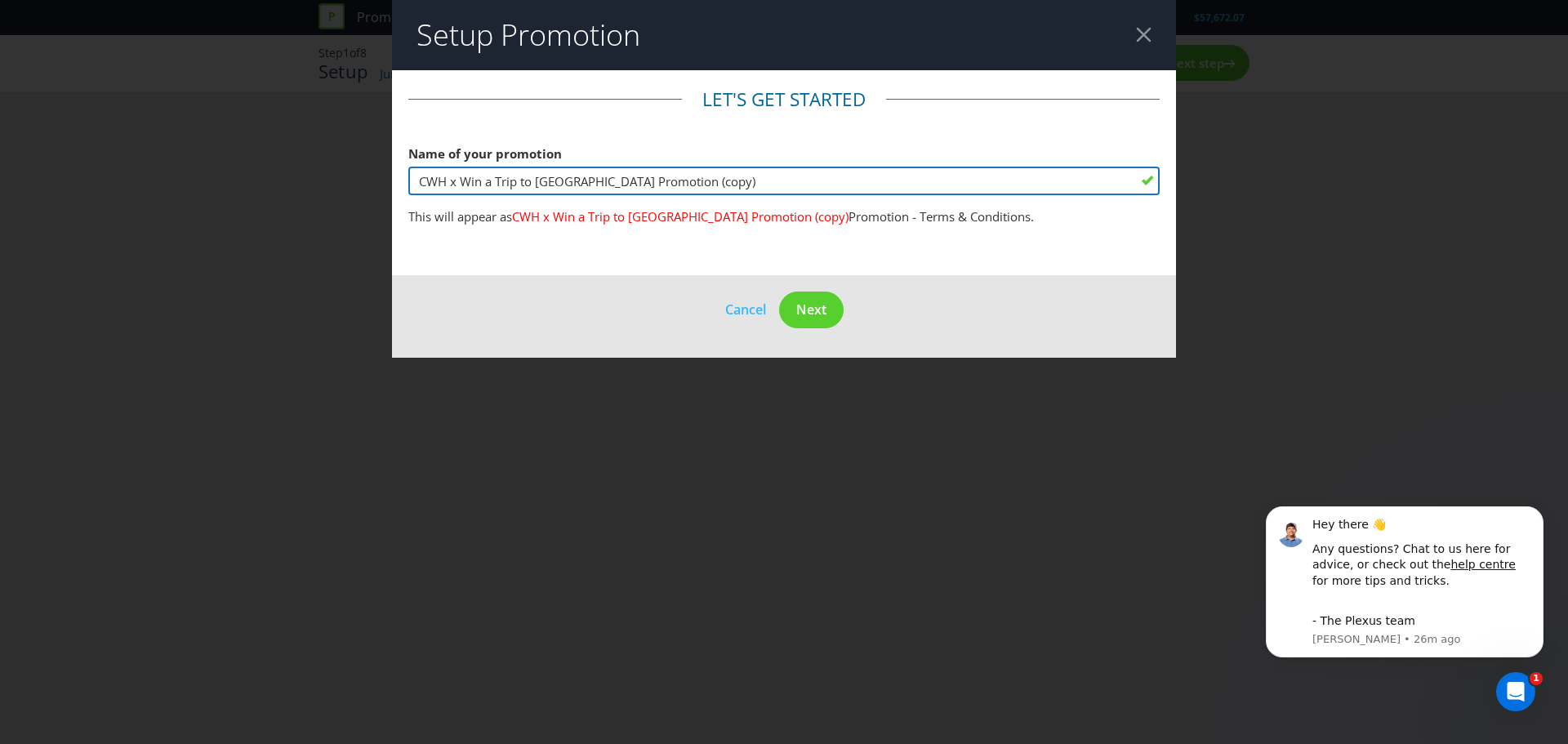
drag, startPoint x: 735, startPoint y: 177, endPoint x: 450, endPoint y: 178, distance: 285.0
click at [450, 178] on input "CWH x Win a Trip to Paris Promotion (copy)" at bounding box center [783, 181] width 751 height 29
type input "CWH Pro Grade Win A Car Promotion"
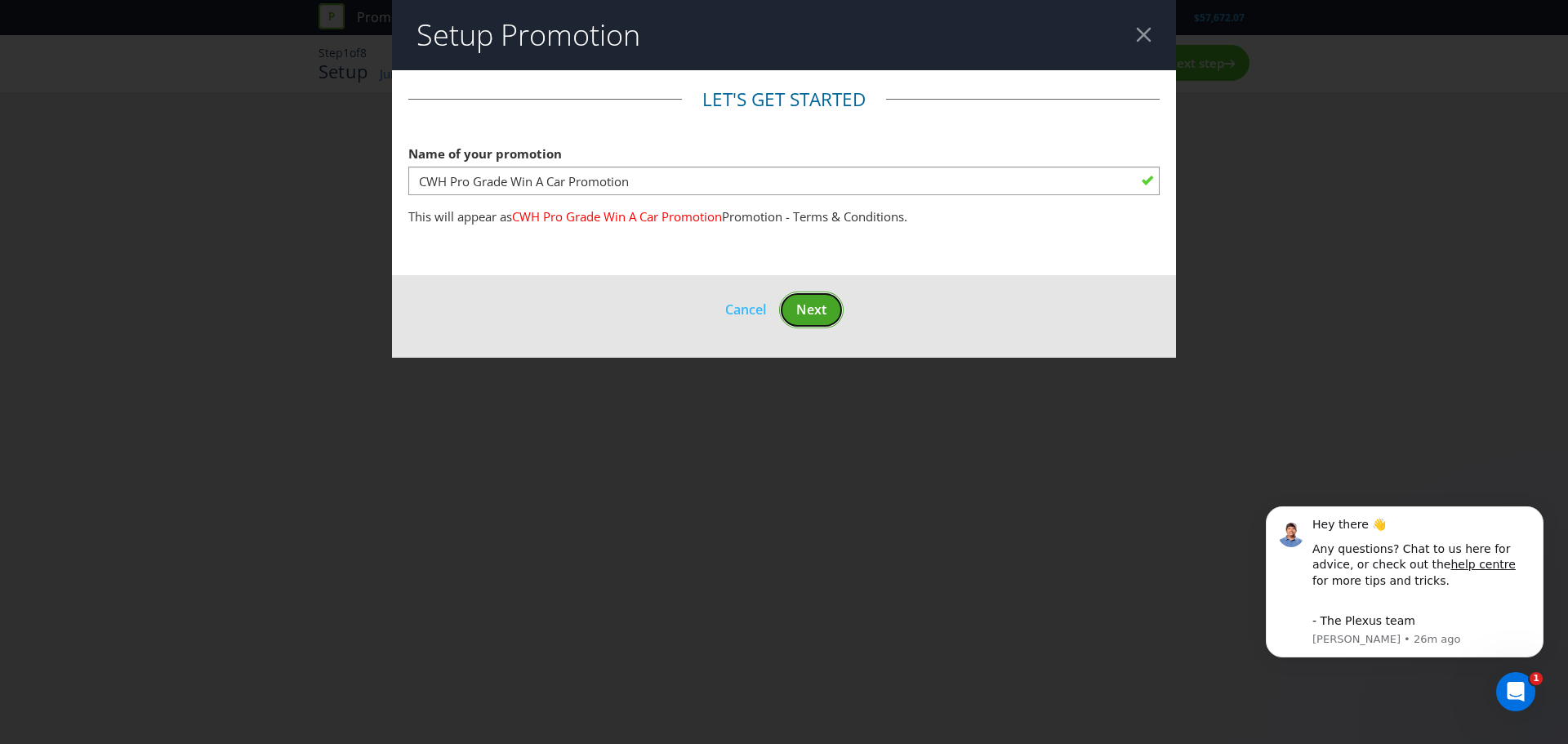
click at [790, 303] on button "Next" at bounding box center [811, 310] width 65 height 37
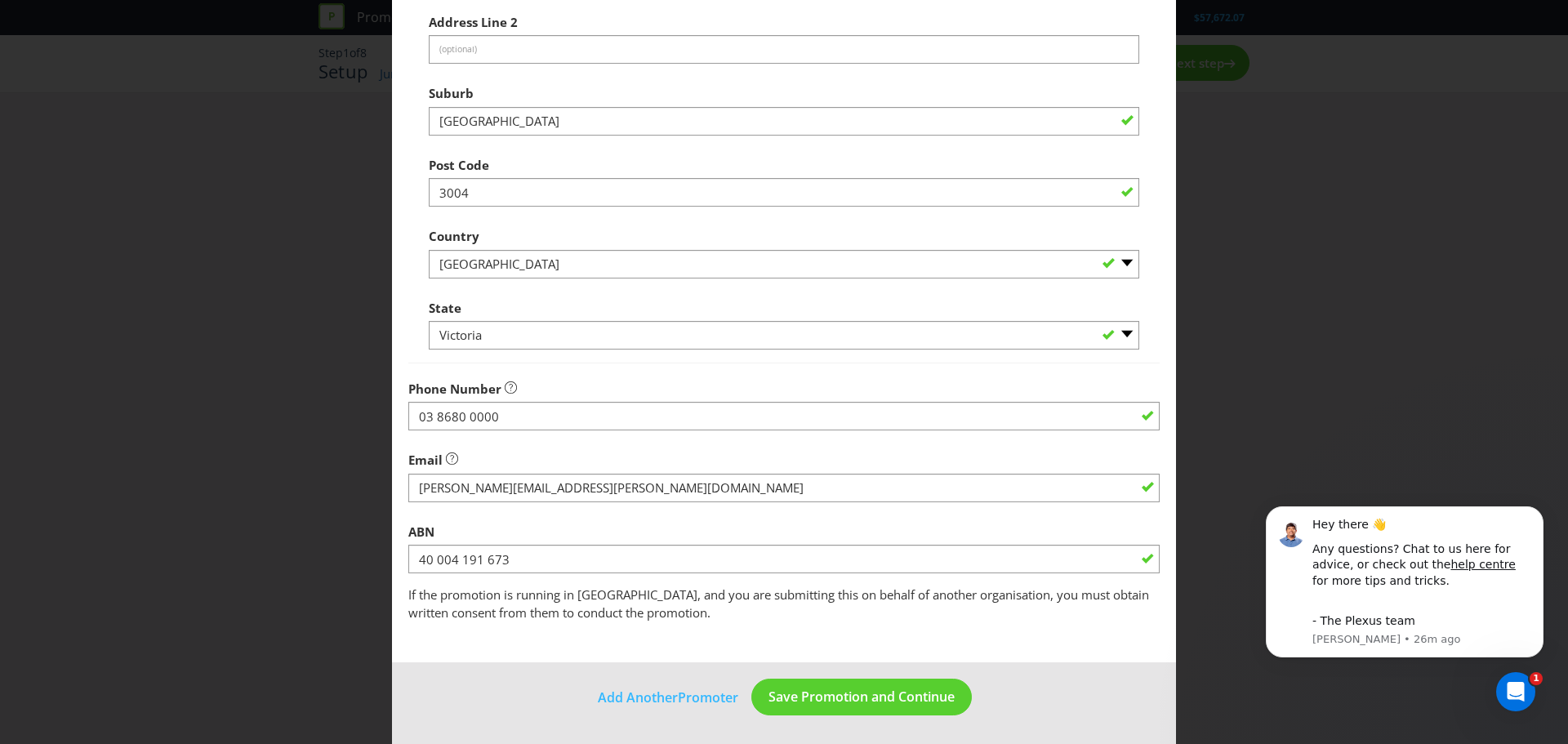
scroll to position [321, 0]
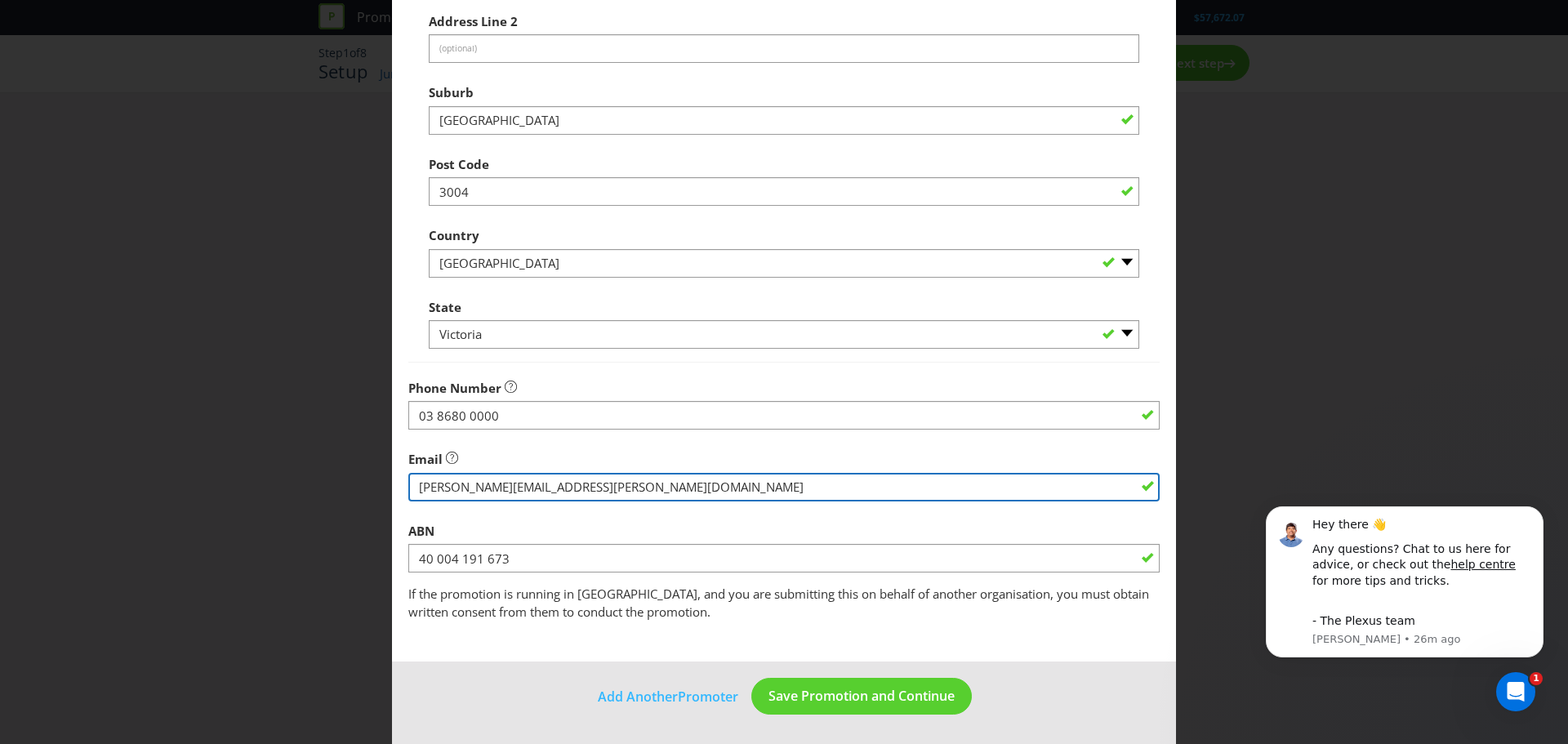
drag, startPoint x: 506, startPoint y: 486, endPoint x: 388, endPoint y: 487, distance: 118.0
click at [388, 487] on div "Edit Promoter Promoter Information Company Name L'Oreal Australia Pty Ltd What …" at bounding box center [784, 372] width 1568 height 744
click at [478, 483] on input "string" at bounding box center [783, 486] width 751 height 29
drag, startPoint x: 510, startPoint y: 491, endPoint x: 365, endPoint y: 477, distance: 145.7
click at [365, 477] on div "Edit Promoter Promoter Information Company Name L'Oreal Australia Pty Ltd What …" at bounding box center [784, 372] width 1568 height 744
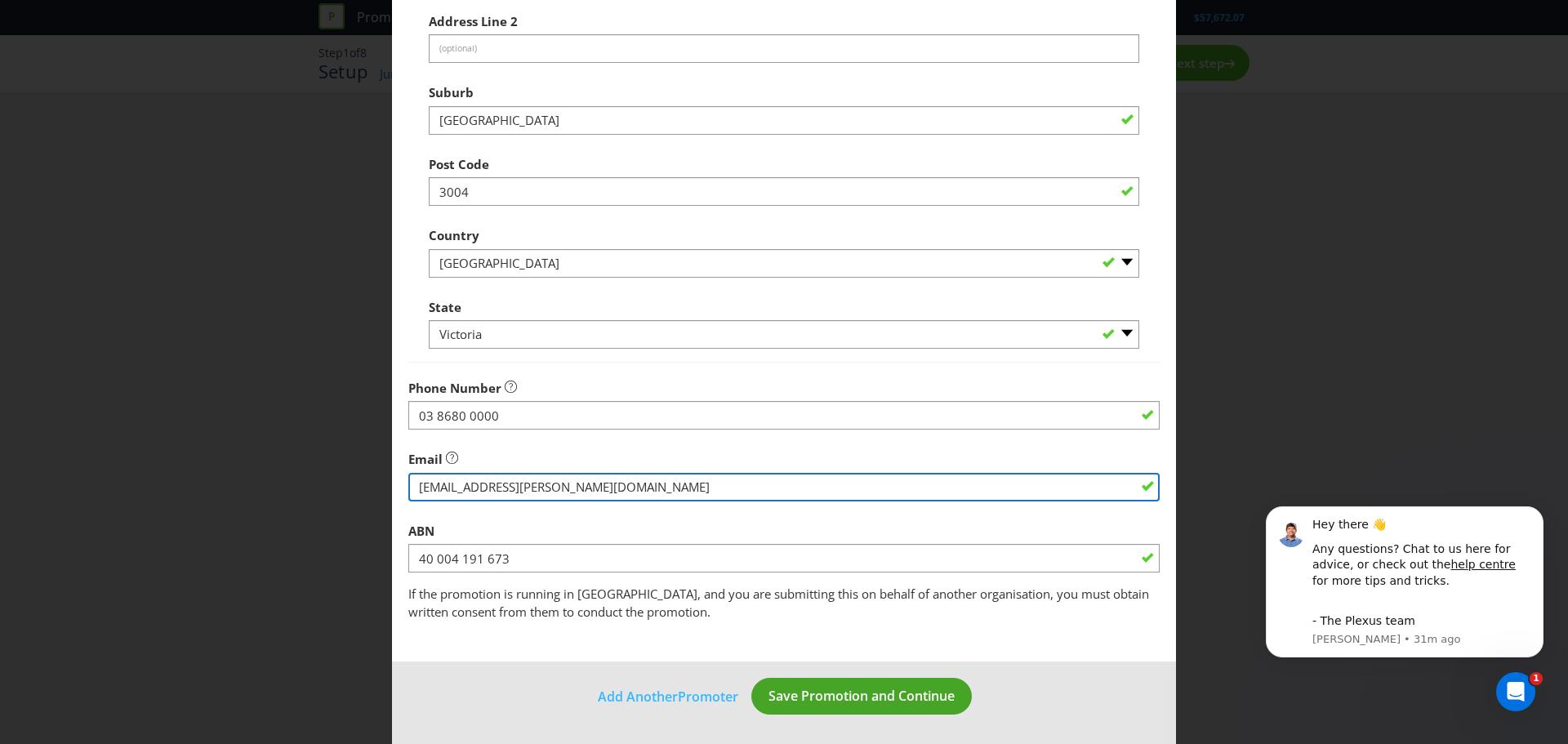
type input "jessie2.lee@loreal.com"
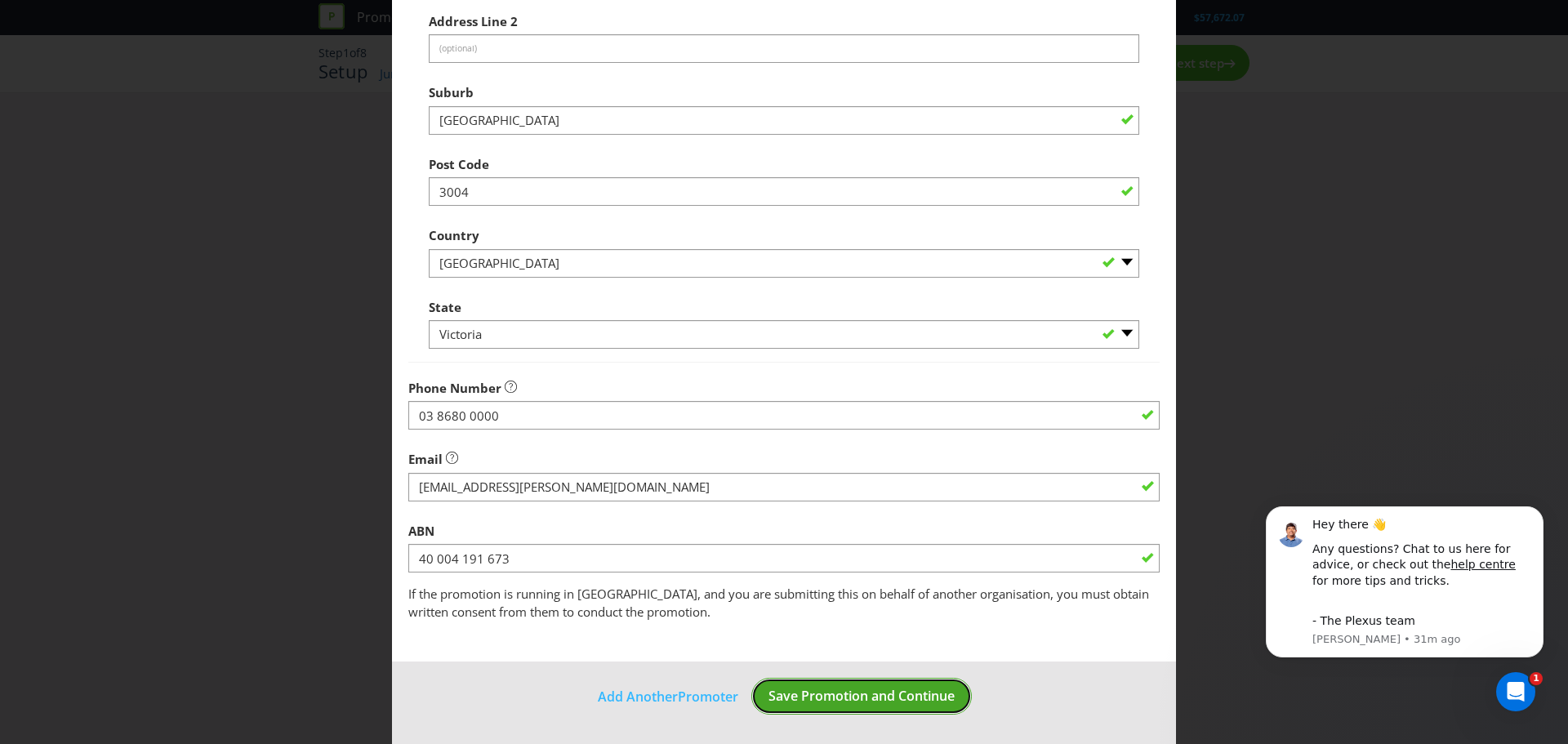
click at [883, 697] on span "Save Promotion and Continue" at bounding box center [861, 695] width 187 height 18
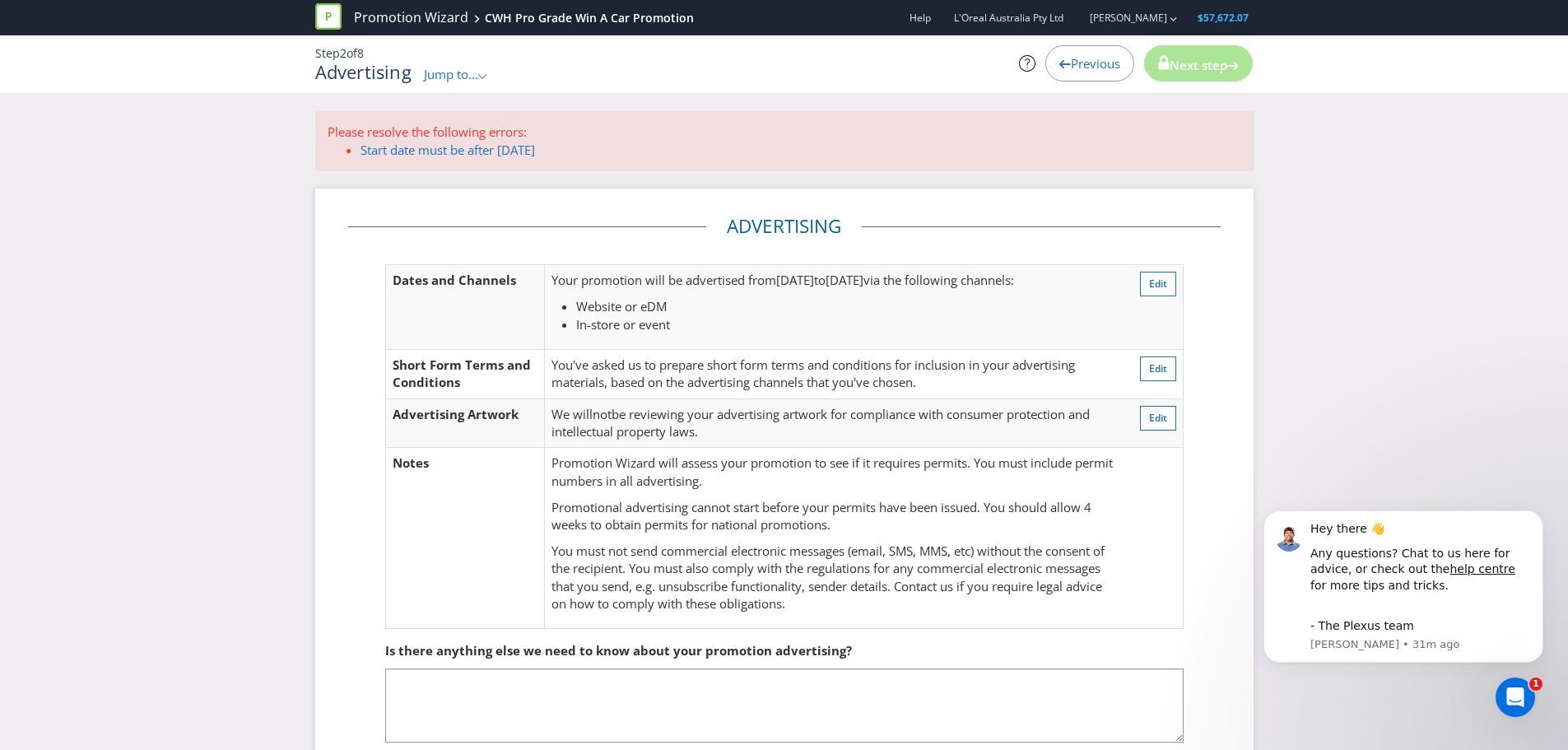
click at [759, 318] on li "In-store or event" at bounding box center [846, 324] width 540 height 17
click at [721, 307] on li "Website or eDM" at bounding box center [846, 306] width 540 height 17
drag, startPoint x: 809, startPoint y: 281, endPoint x: 966, endPoint y: 280, distance: 157.2
click at [811, 280] on span "19 May 2024" at bounding box center [795, 280] width 38 height 16
click at [1157, 280] on span "Edit" at bounding box center [1158, 283] width 18 height 14
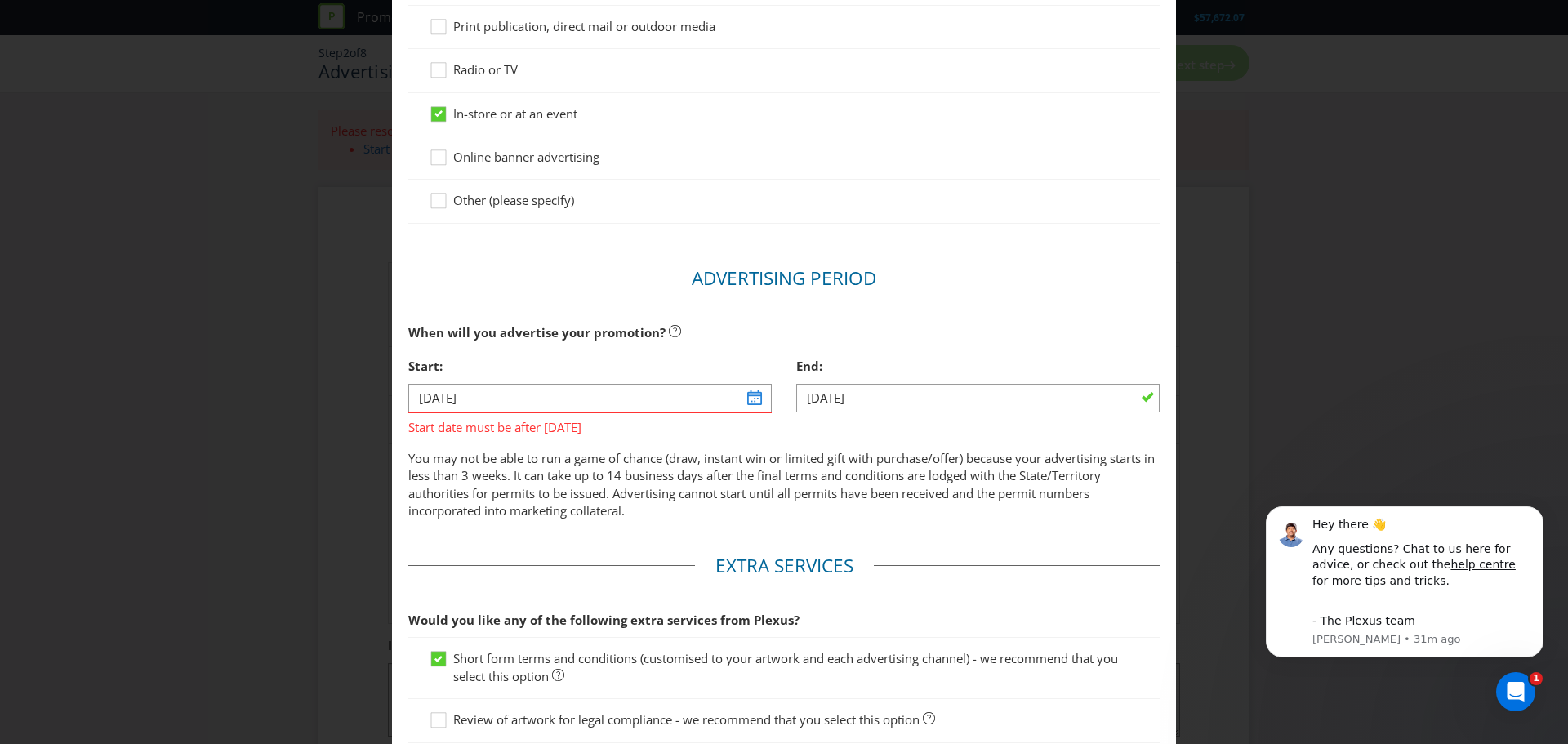
scroll to position [413, 0]
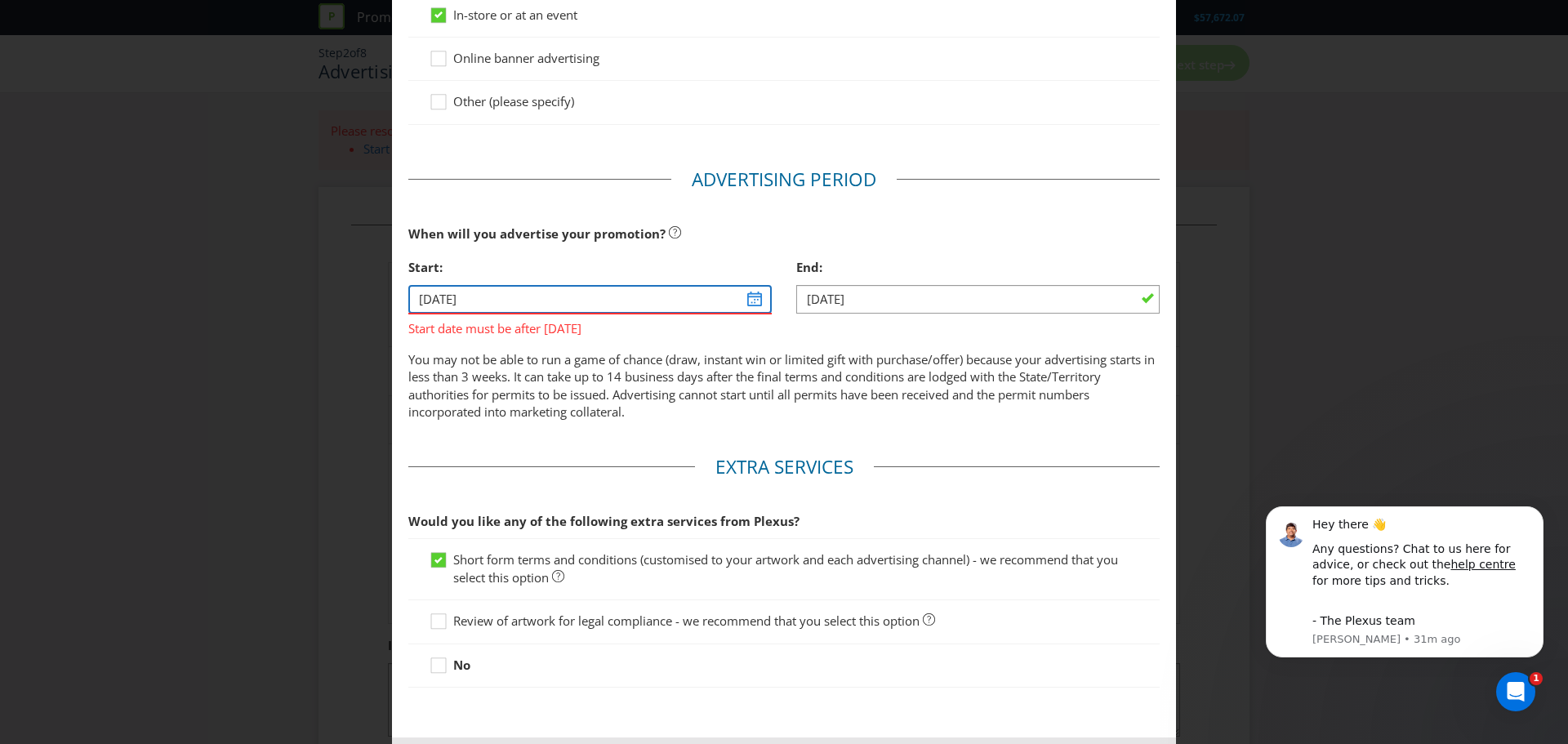
click at [750, 306] on input "19/05/24" at bounding box center [589, 299] width 363 height 29
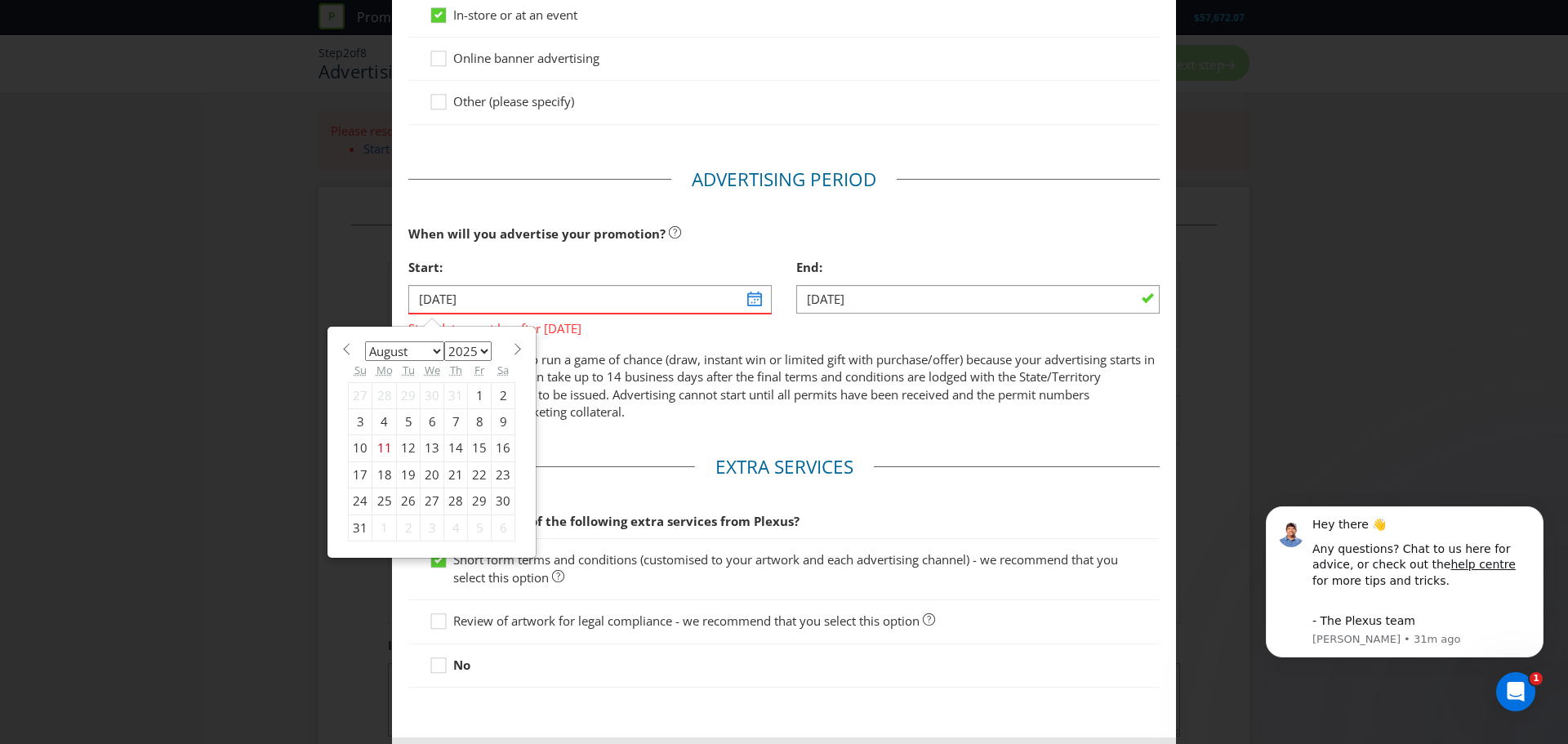
click at [435, 354] on select "January February March April May June July August September October November De…" at bounding box center [405, 351] width 79 height 20
select select "9"
click at [365, 341] on select "January February March April May June July August September October November De…" at bounding box center [405, 351] width 79 height 20
click at [457, 500] on div "30" at bounding box center [457, 501] width 24 height 26
type input "30/10/25"
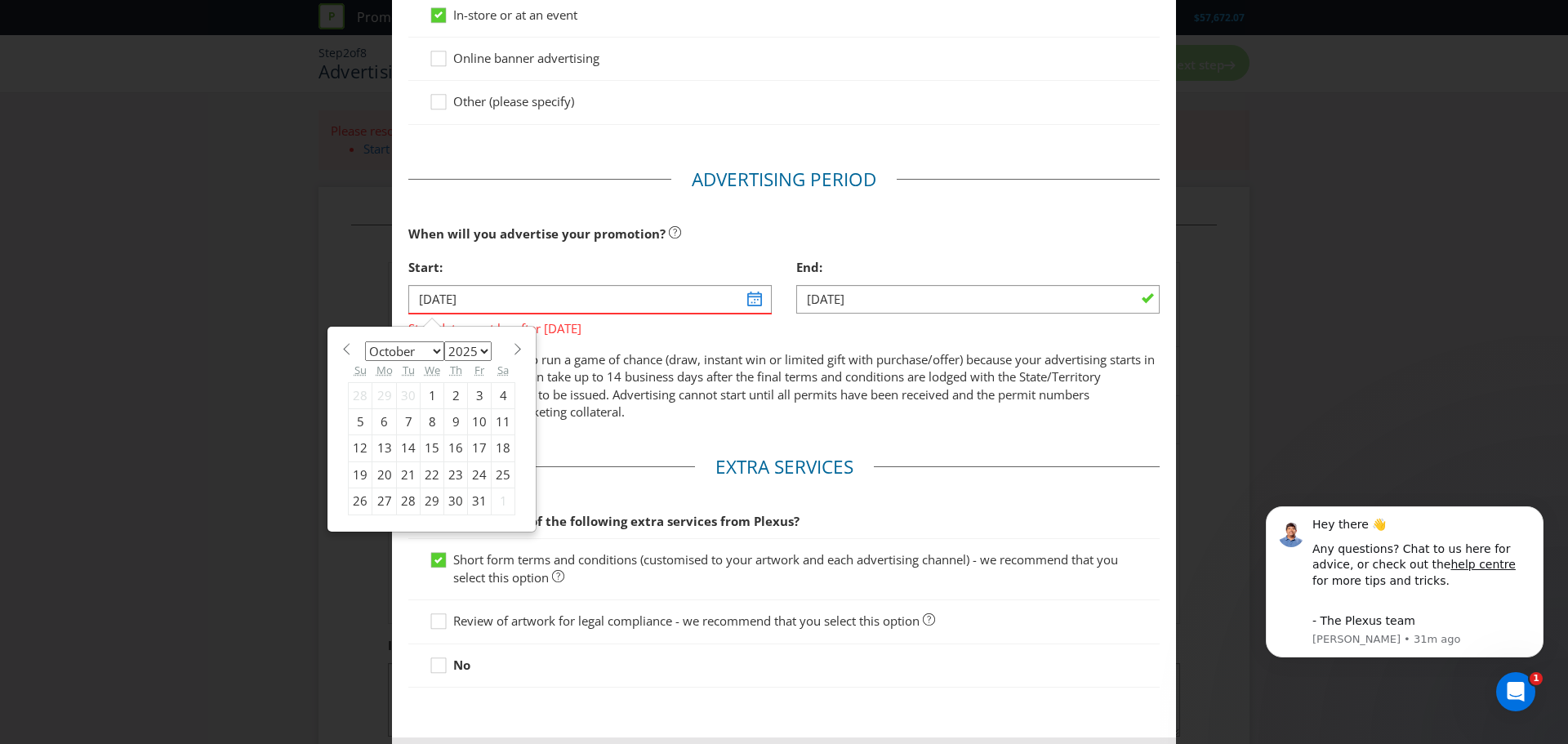
scroll to position [411, 0]
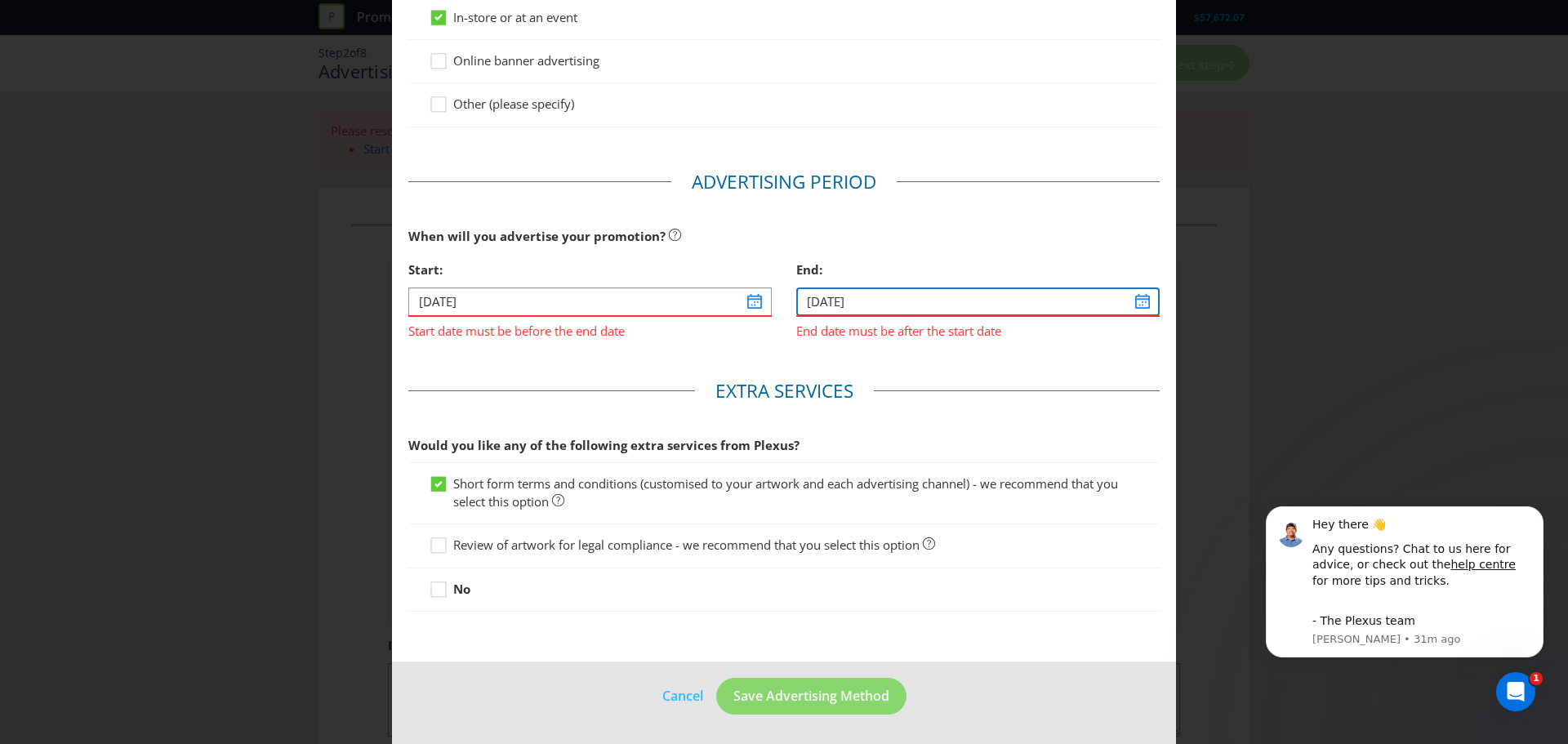
click at [1137, 307] on input "08/06/24" at bounding box center [978, 302] width 363 height 29
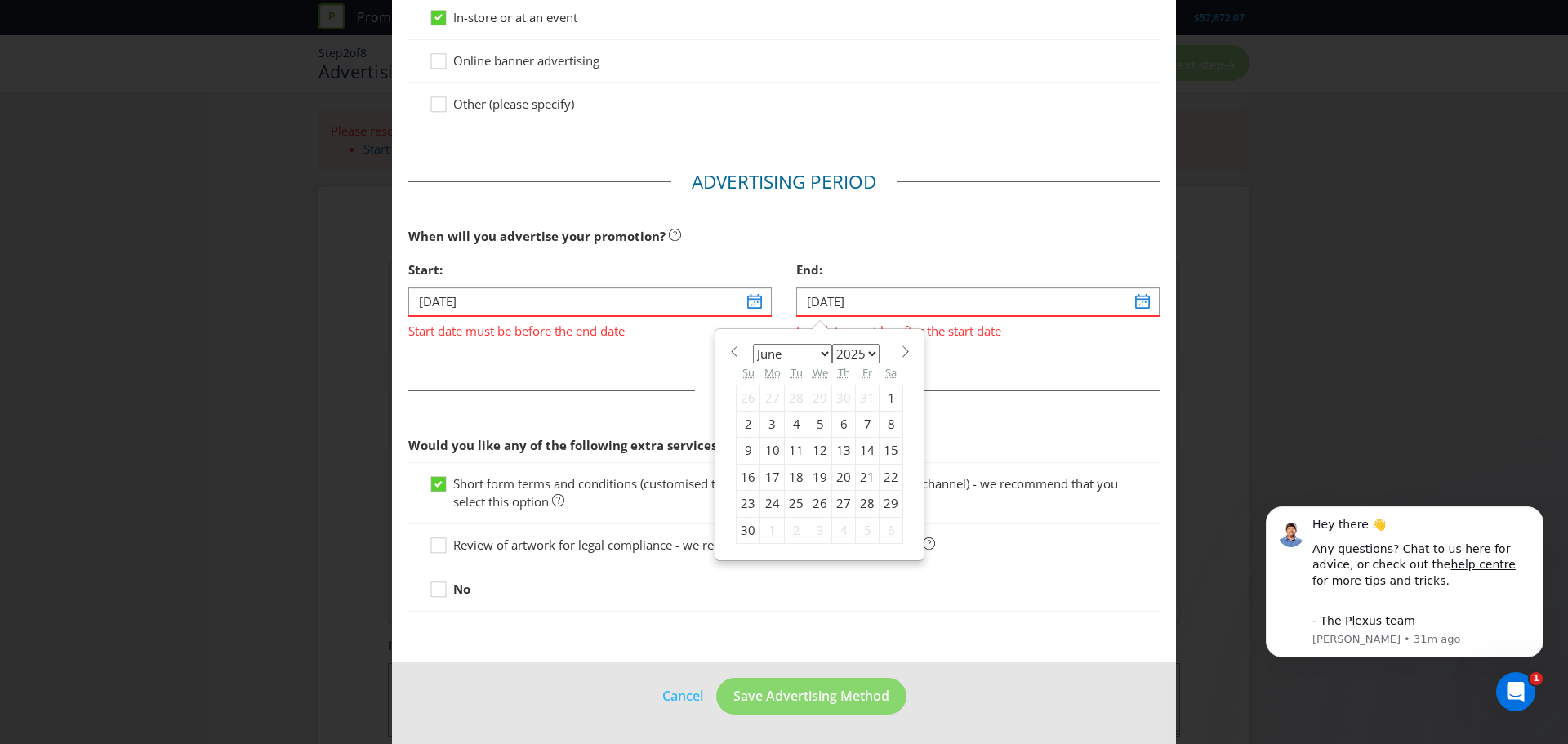
click at [816, 357] on select "January February March April May June July August September October November De…" at bounding box center [793, 353] width 79 height 20
select select "10"
click at [753, 343] on select "January February March April May June July August September October November De…" at bounding box center [793, 353] width 79 height 20
click at [840, 501] on div "27" at bounding box center [844, 504] width 24 height 26
type input "27/11/25"
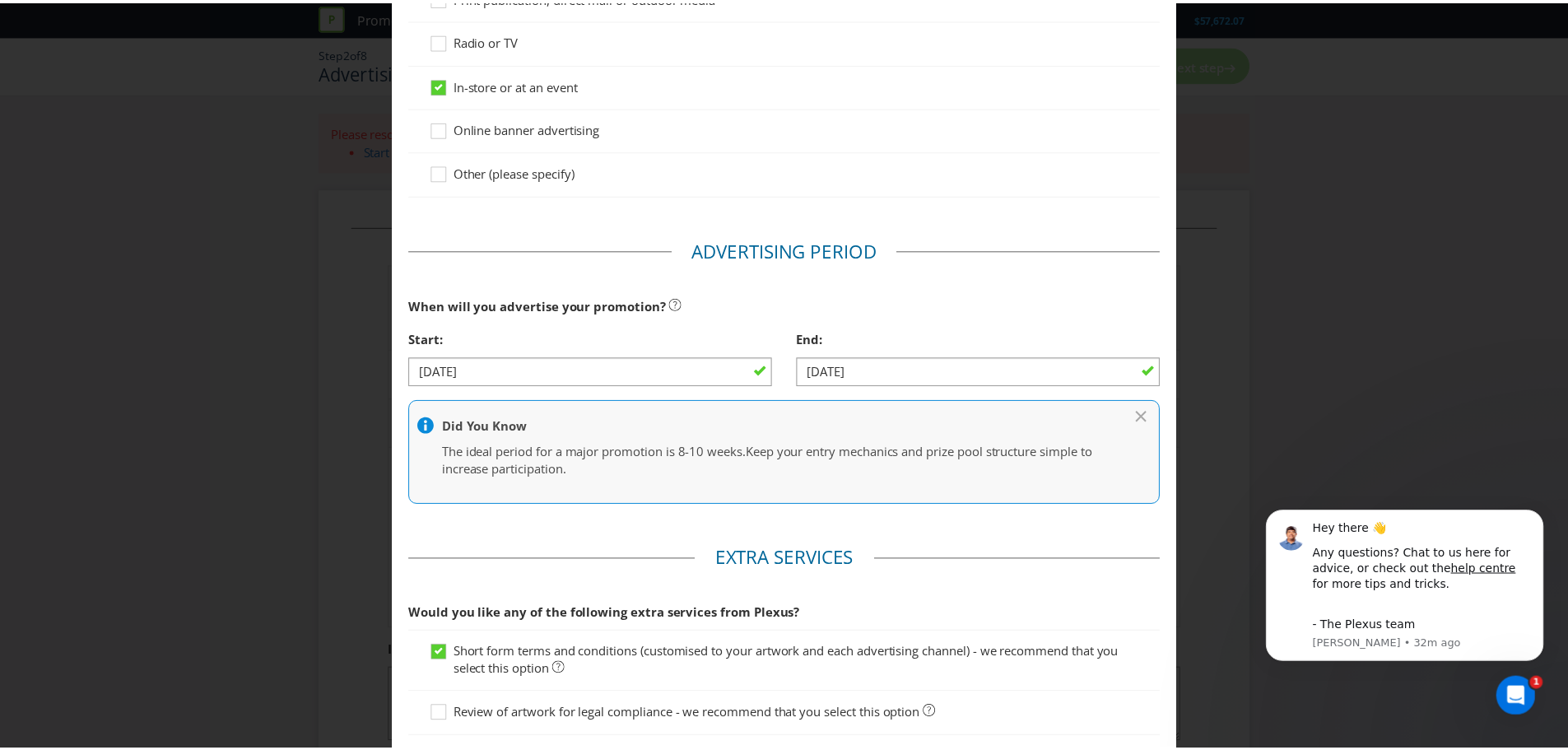
scroll to position [511, 0]
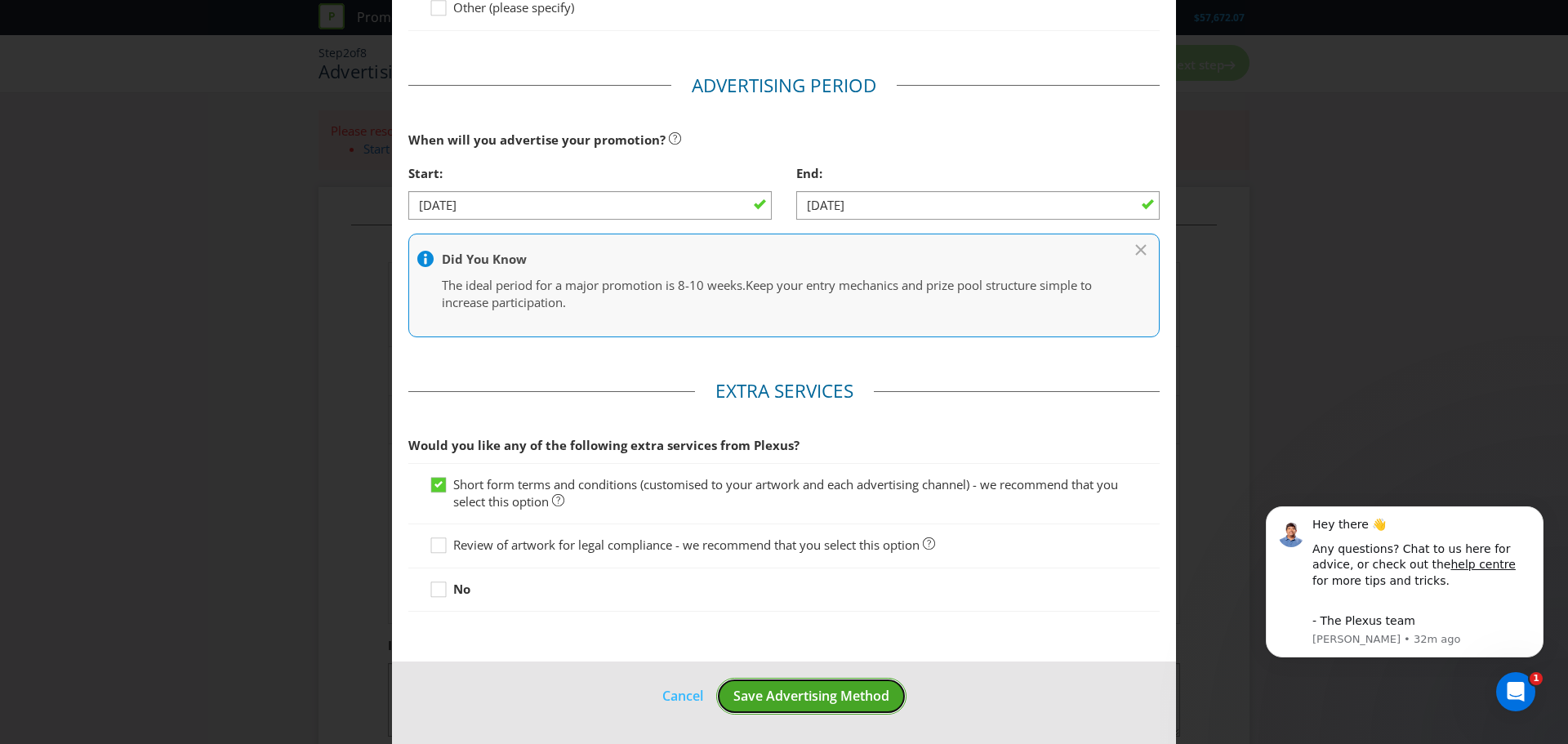
click at [752, 702] on span "Save Advertising Method" at bounding box center [811, 695] width 156 height 18
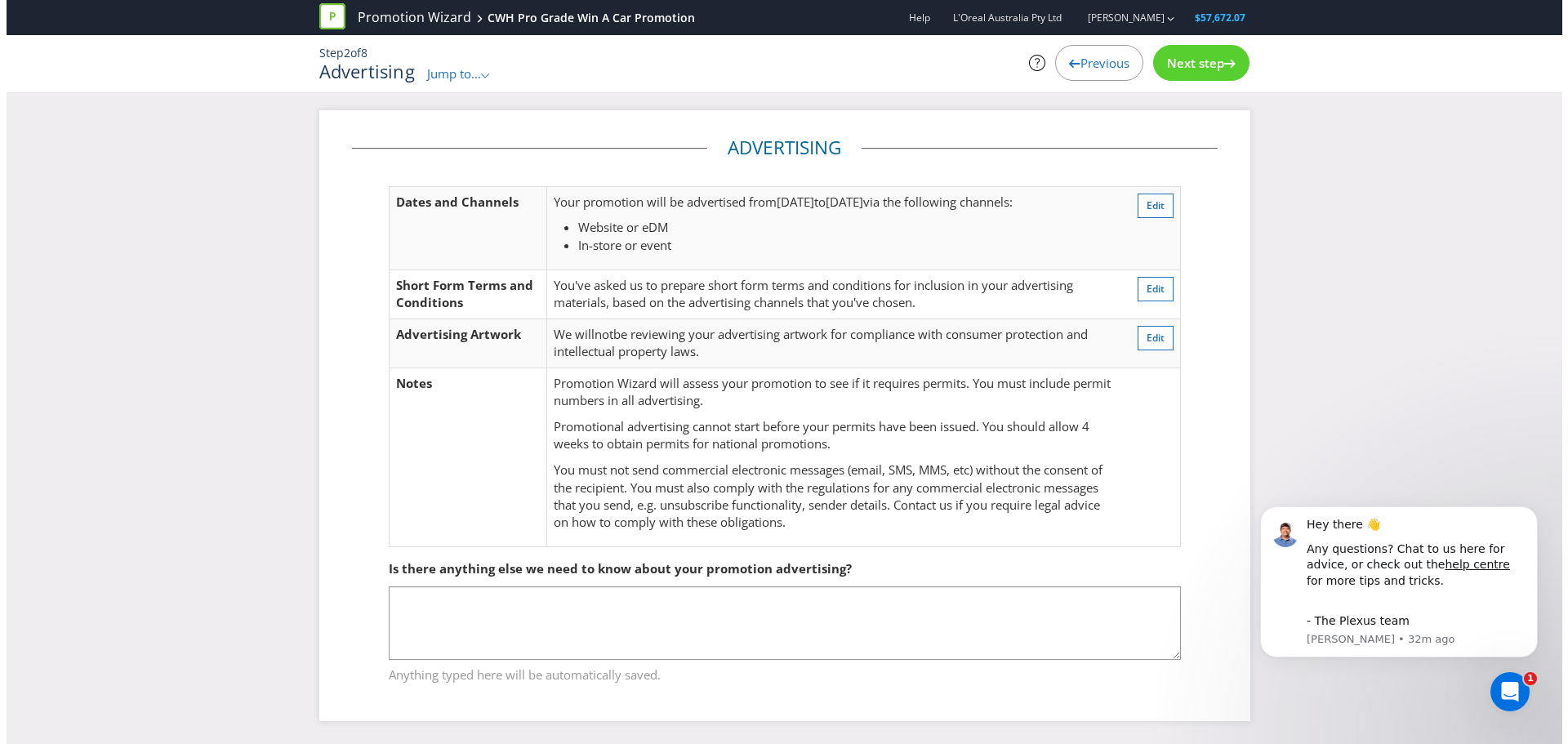
scroll to position [2, 0]
click at [781, 424] on p "Promotional advertising cannot start before your permits have been issued. You …" at bounding box center [827, 434] width 560 height 35
click at [1196, 62] on span "Next step" at bounding box center [1189, 62] width 58 height 16
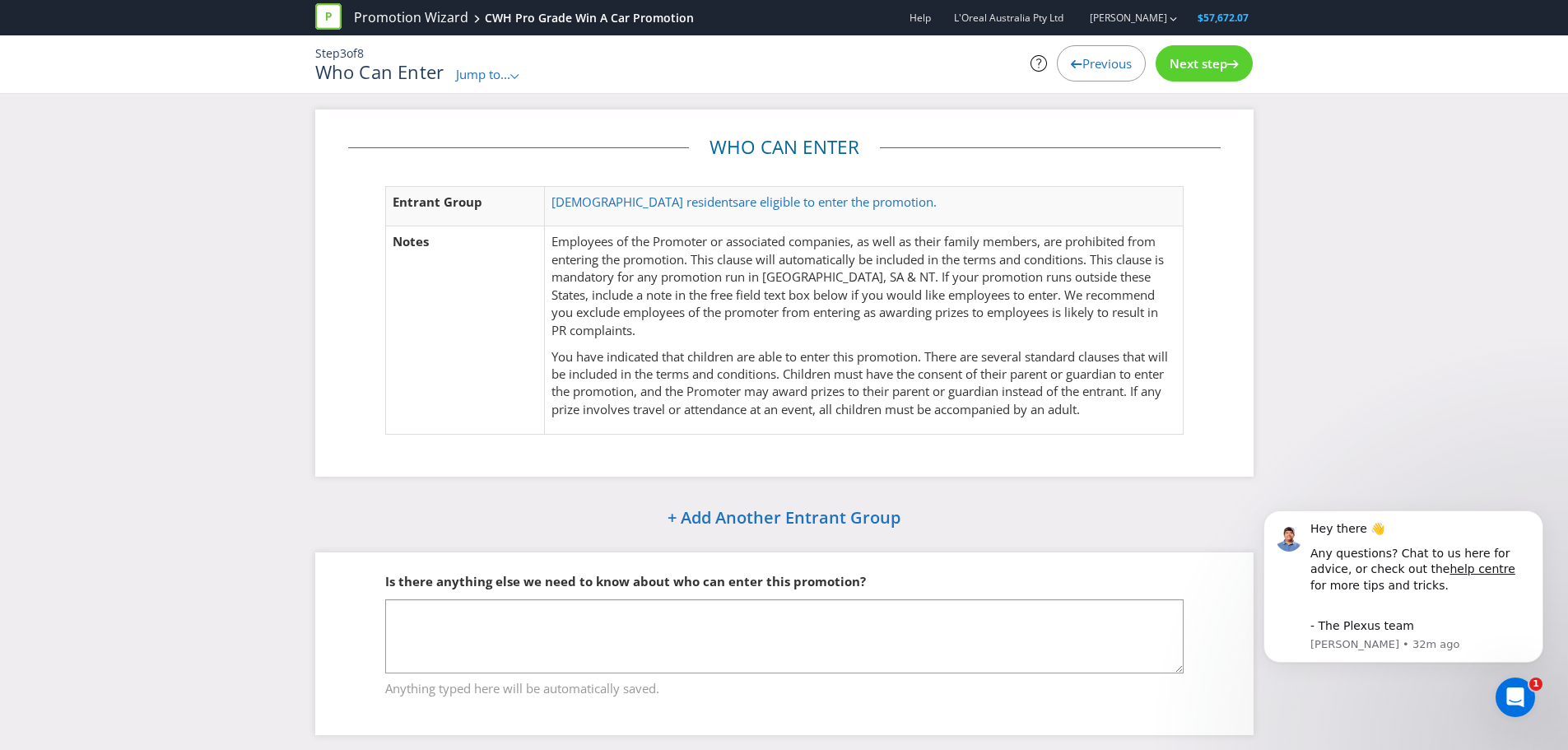
click at [639, 250] on p "Employees of the Promoter or associated companies, as well as their family memb…" at bounding box center [863, 286] width 624 height 106
click at [738, 200] on span "are eligible to enter the promotion." at bounding box center [837, 201] width 198 height 16
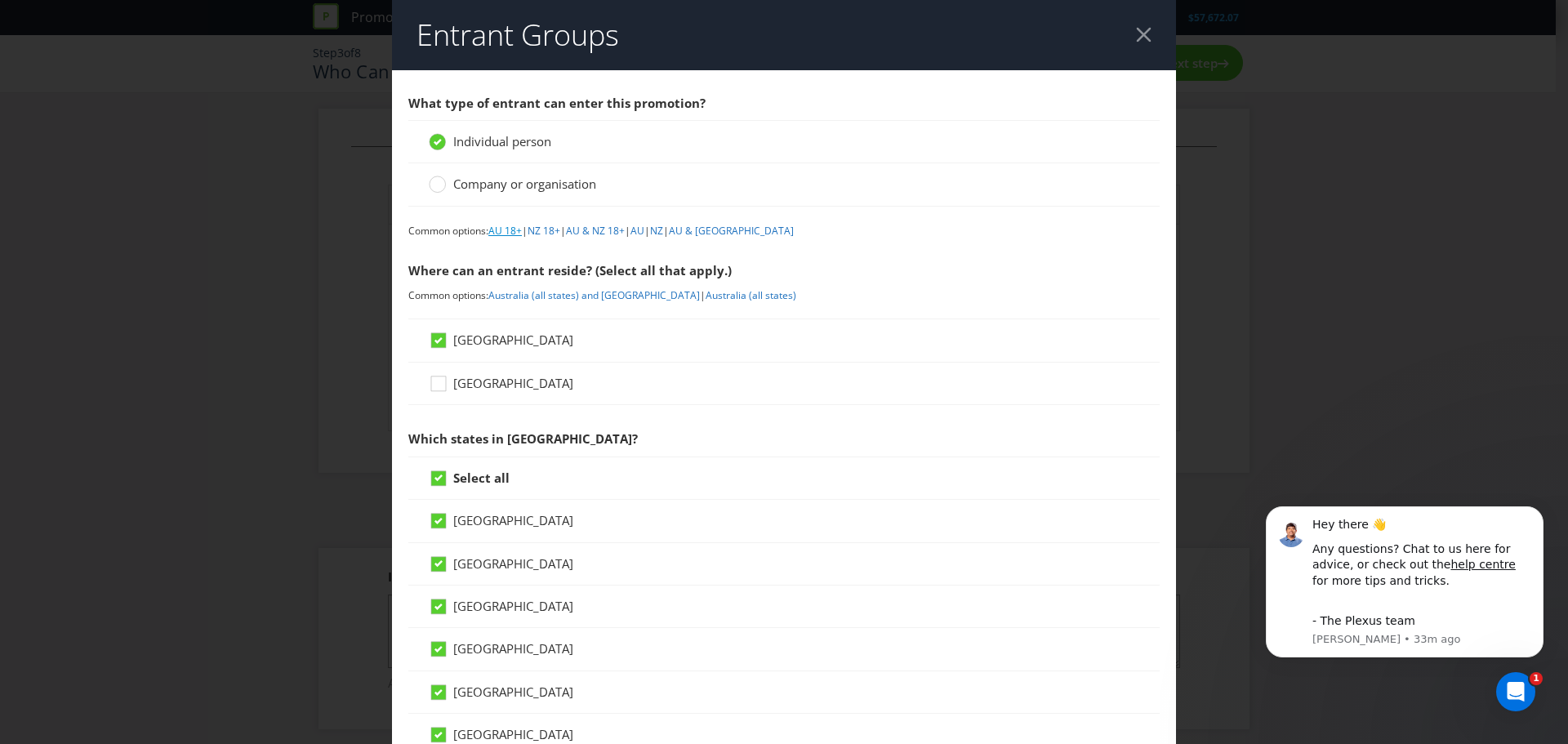
click at [509, 232] on link "AU 18+" at bounding box center [505, 230] width 34 height 14
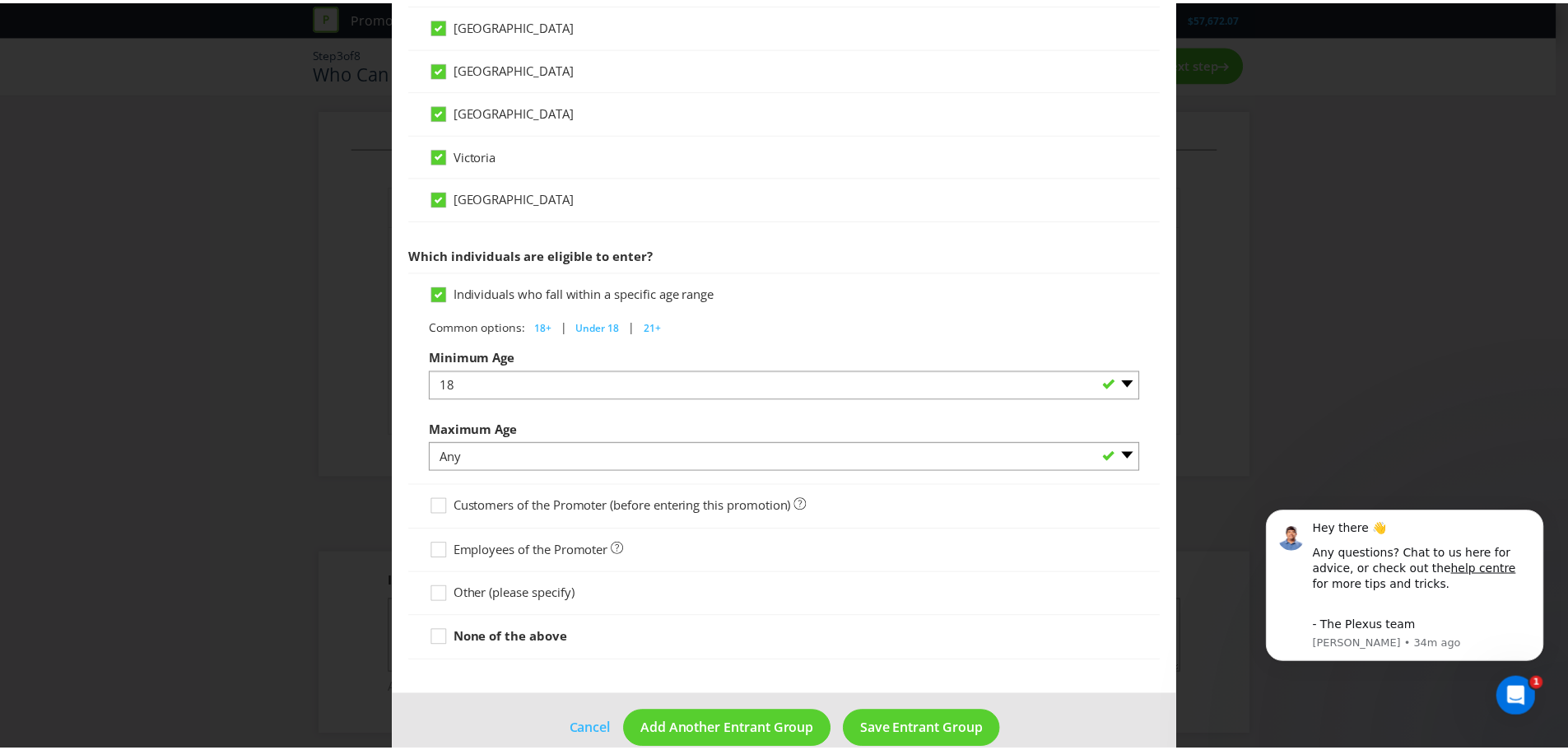
scroll to position [657, 0]
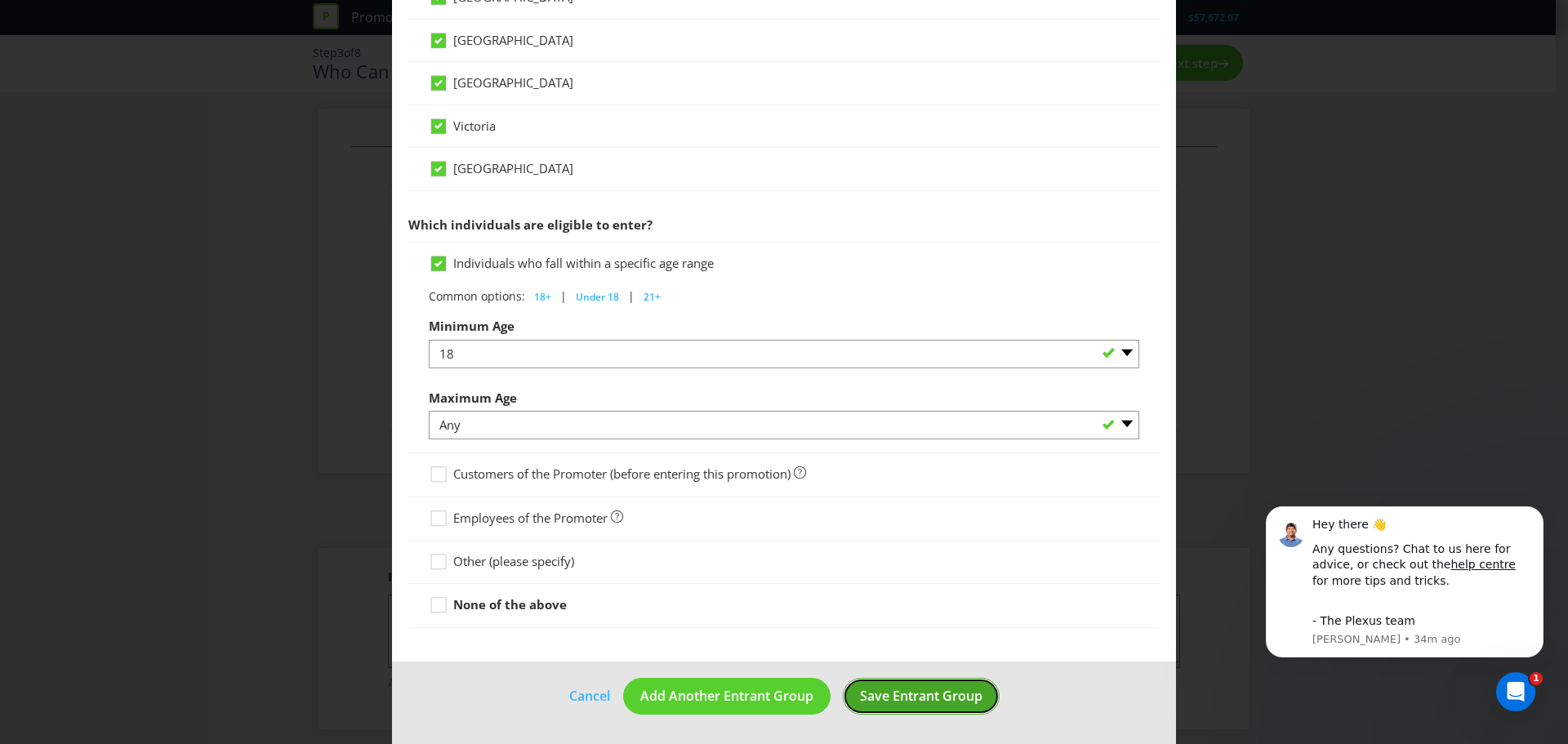
click at [894, 703] on span "Save Entrant Group" at bounding box center [920, 695] width 122 height 18
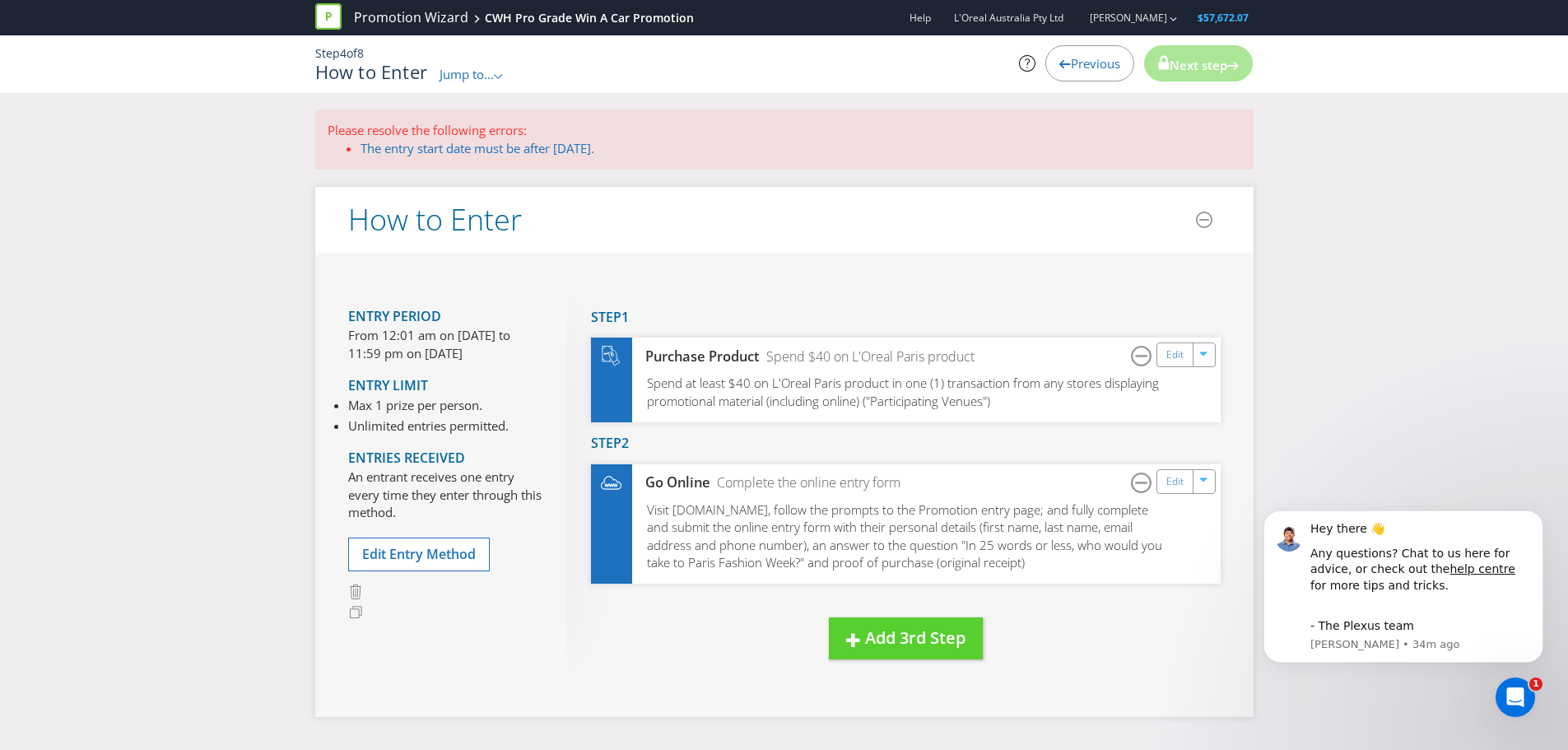
click at [1114, 60] on div "Previous" at bounding box center [1089, 63] width 89 height 36
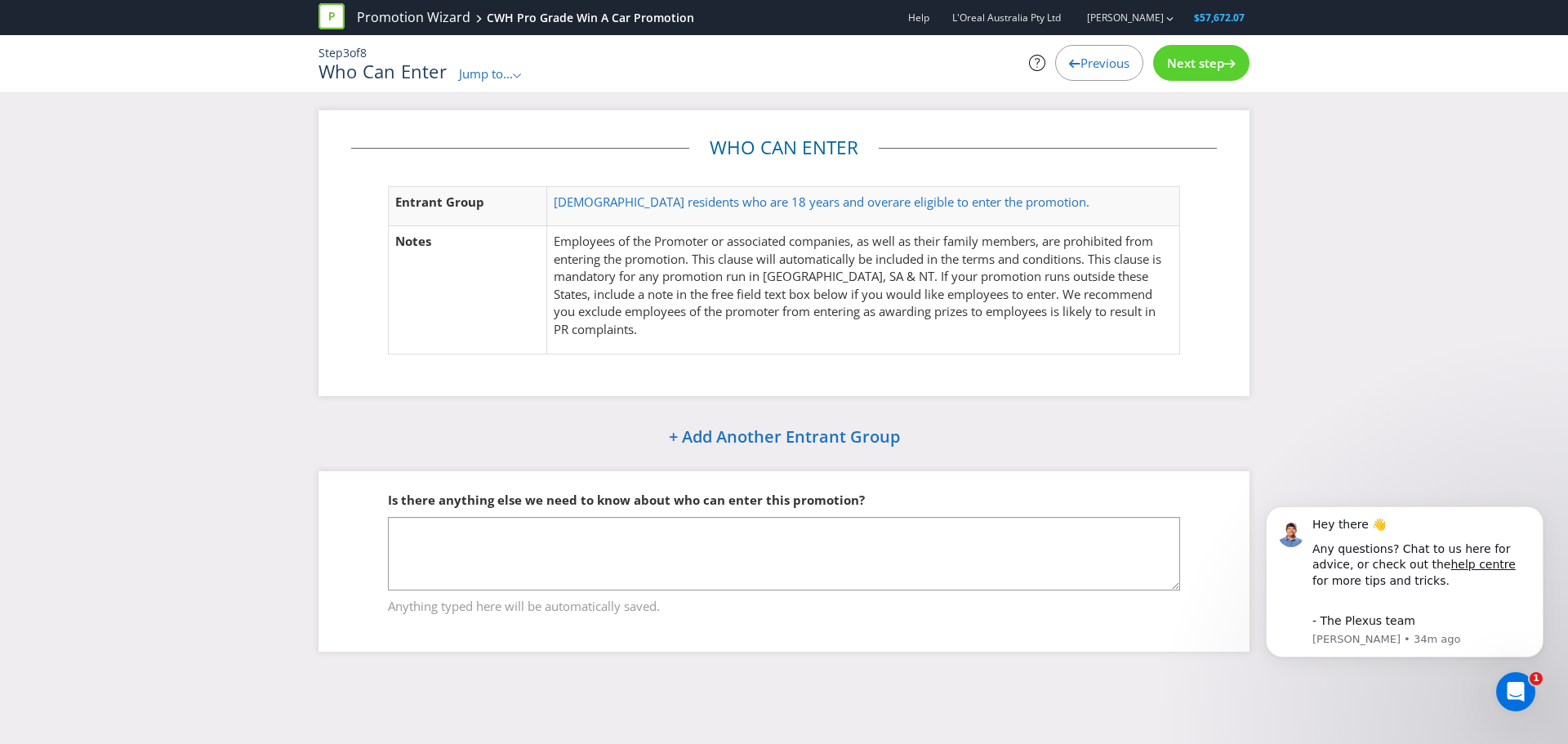
click at [1219, 64] on span "Next step" at bounding box center [1196, 62] width 58 height 16
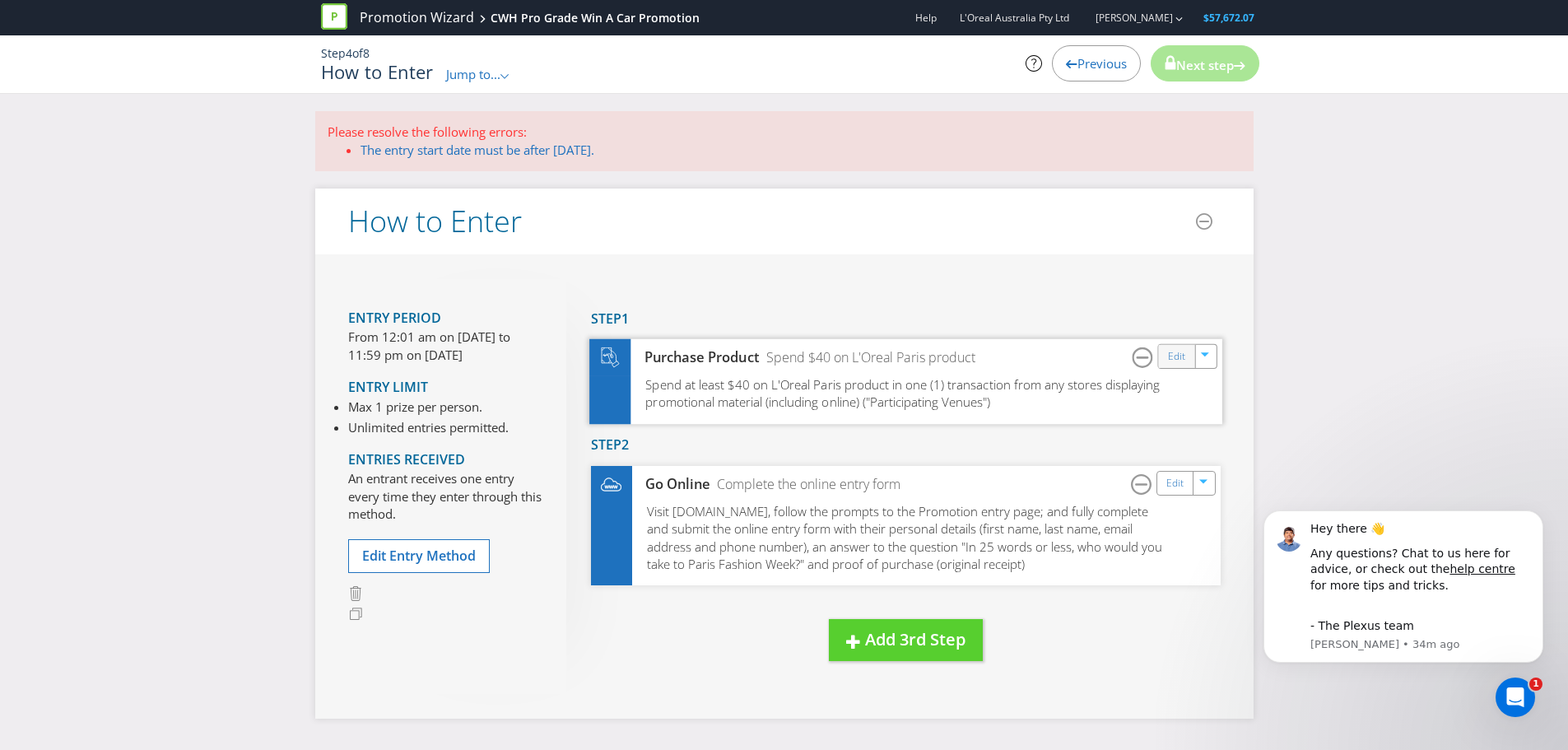
click at [1187, 365] on div "Edit" at bounding box center [1176, 356] width 37 height 23
click at [1168, 355] on link "Edit" at bounding box center [1175, 356] width 17 height 19
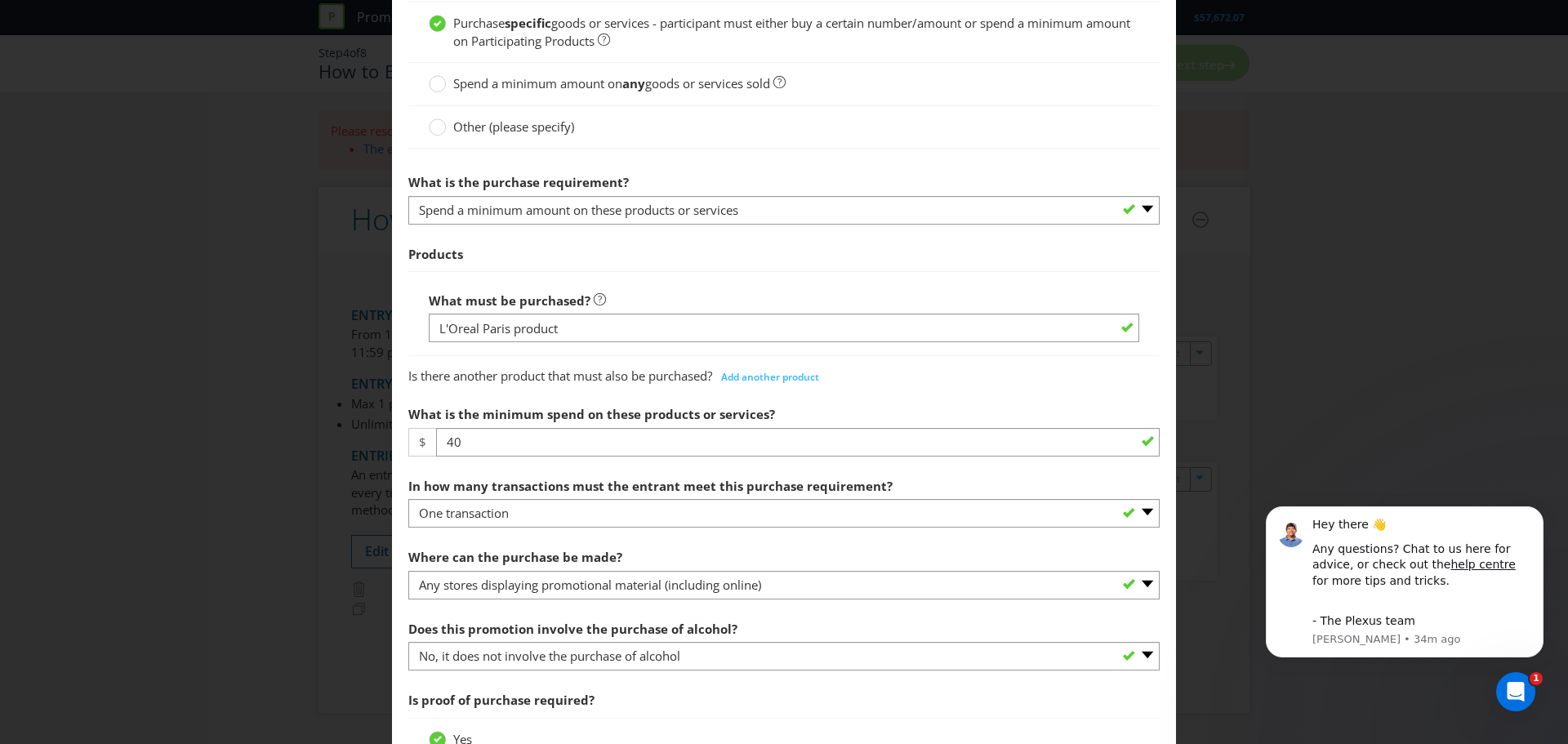
scroll to position [571, 0]
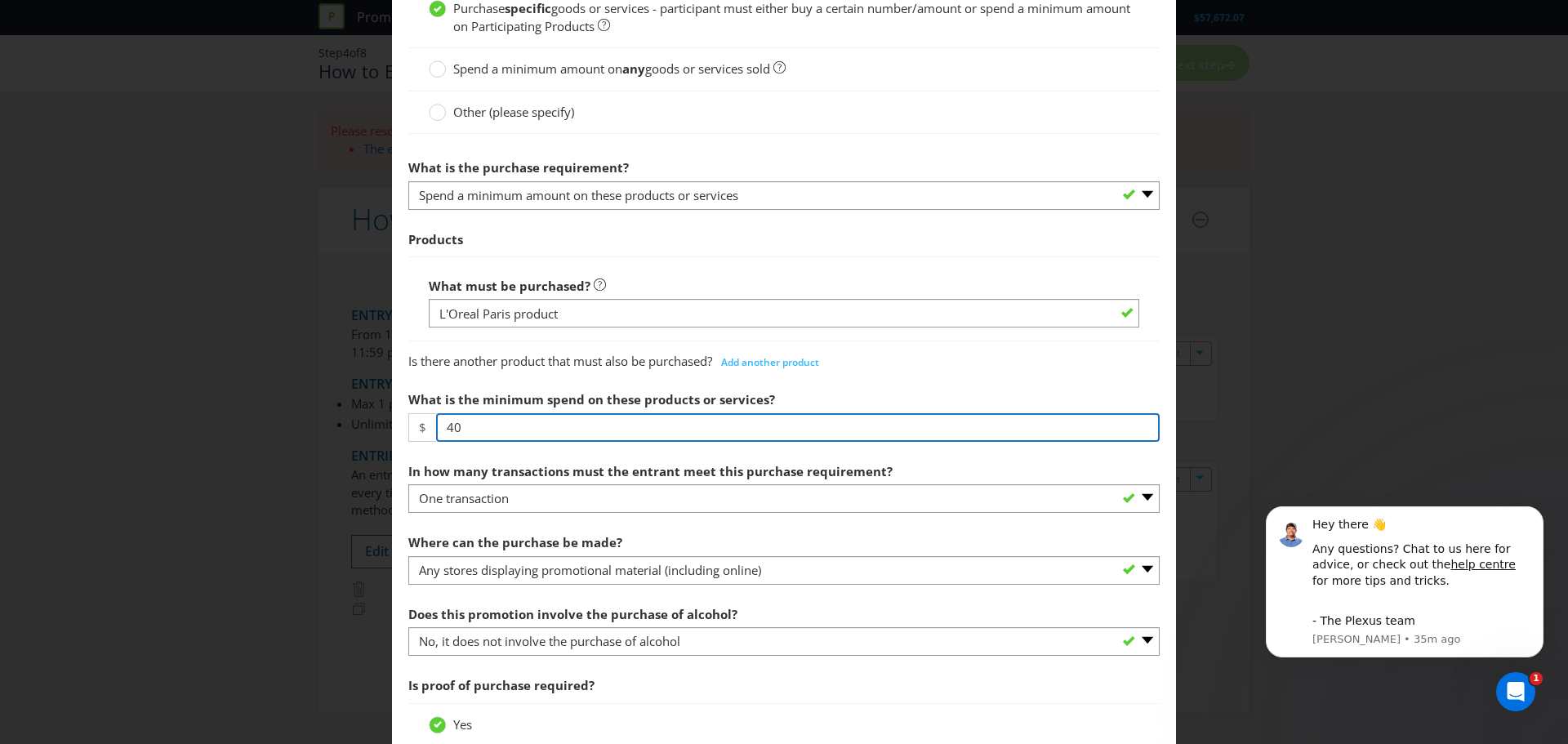
click at [494, 427] on input "40" at bounding box center [797, 427] width 723 height 29
type input "4"
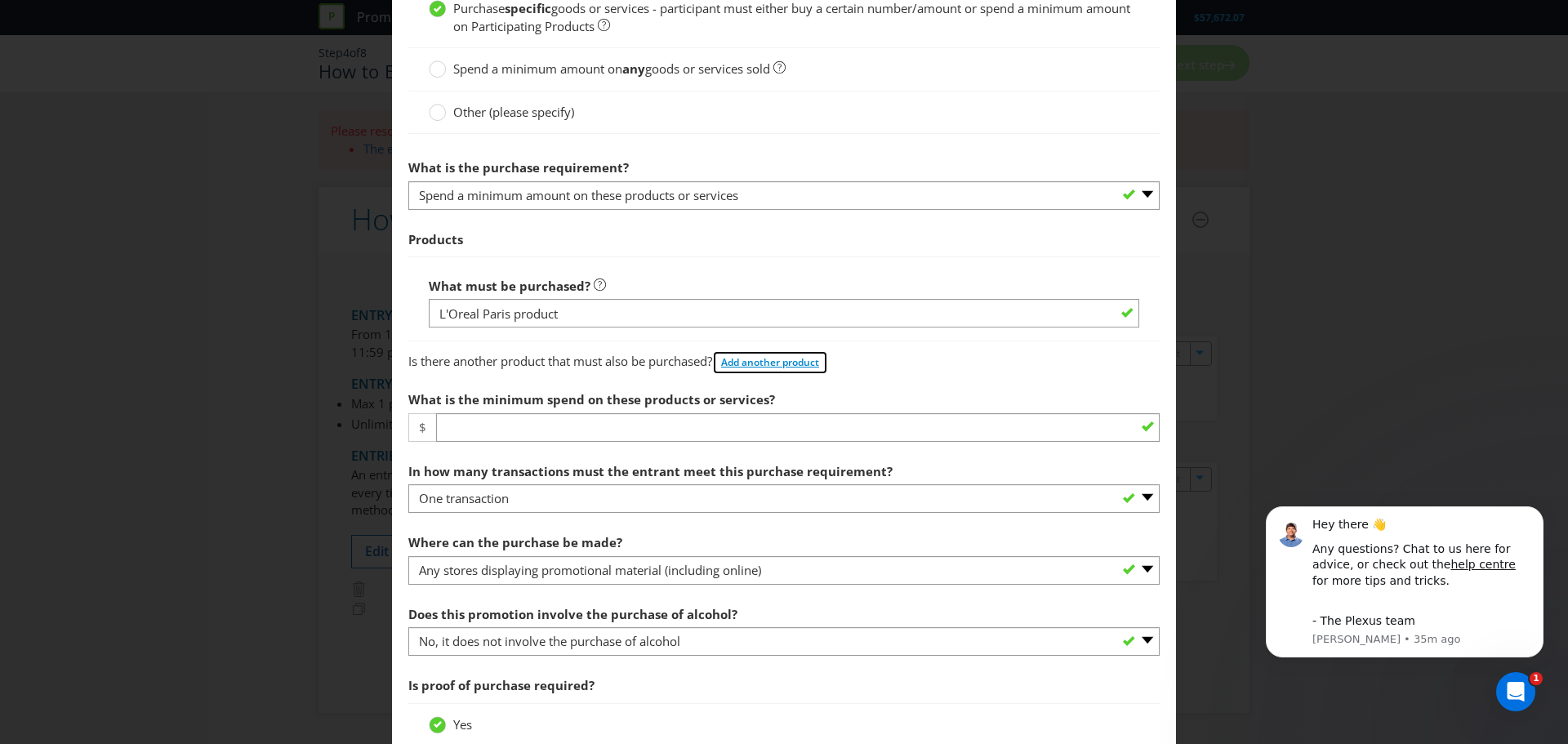
click at [787, 375] on button "Add another product" at bounding box center [770, 362] width 116 height 25
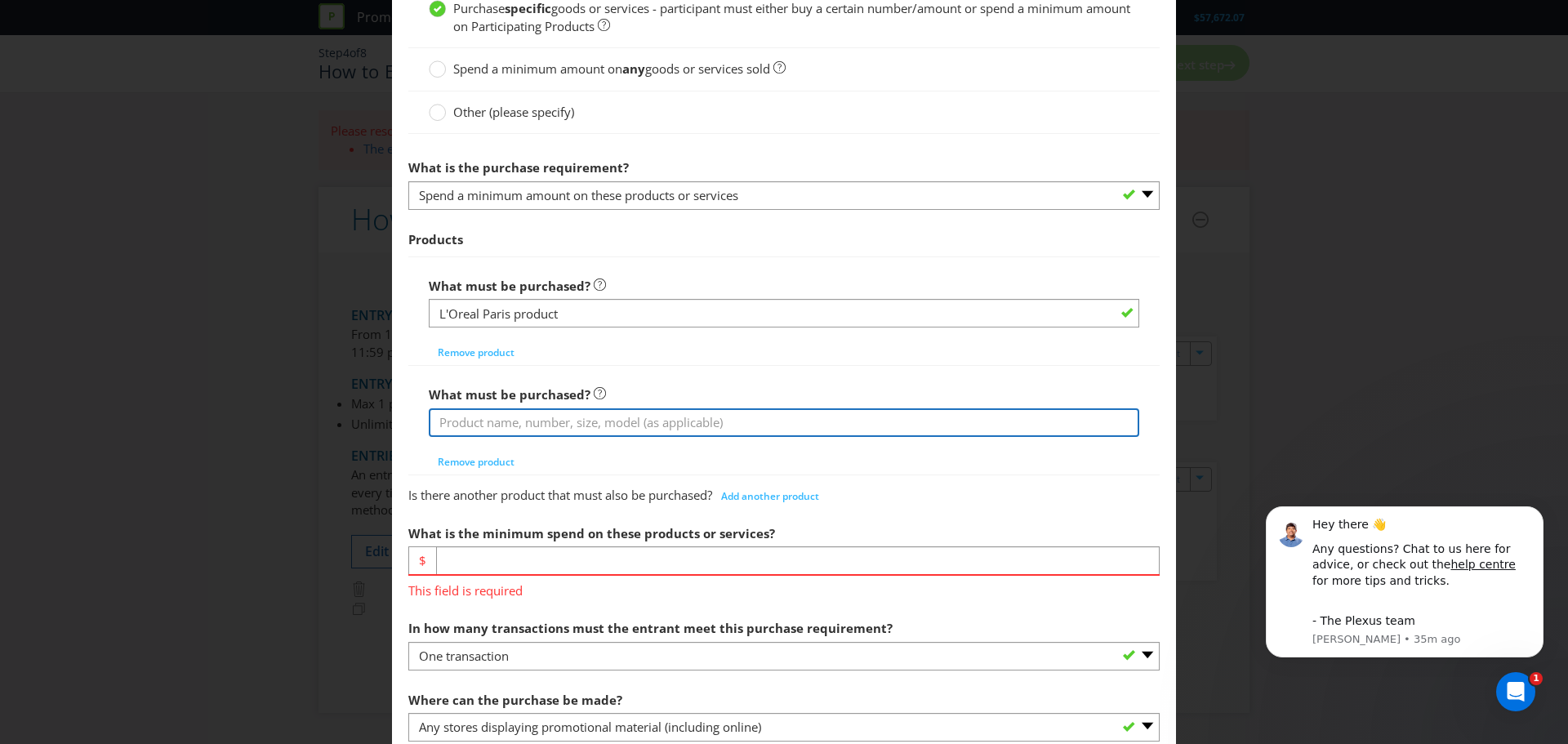
drag, startPoint x: 641, startPoint y: 413, endPoint x: 613, endPoint y: 417, distance: 28.3
click at [640, 413] on input "text" at bounding box center [784, 422] width 711 height 29
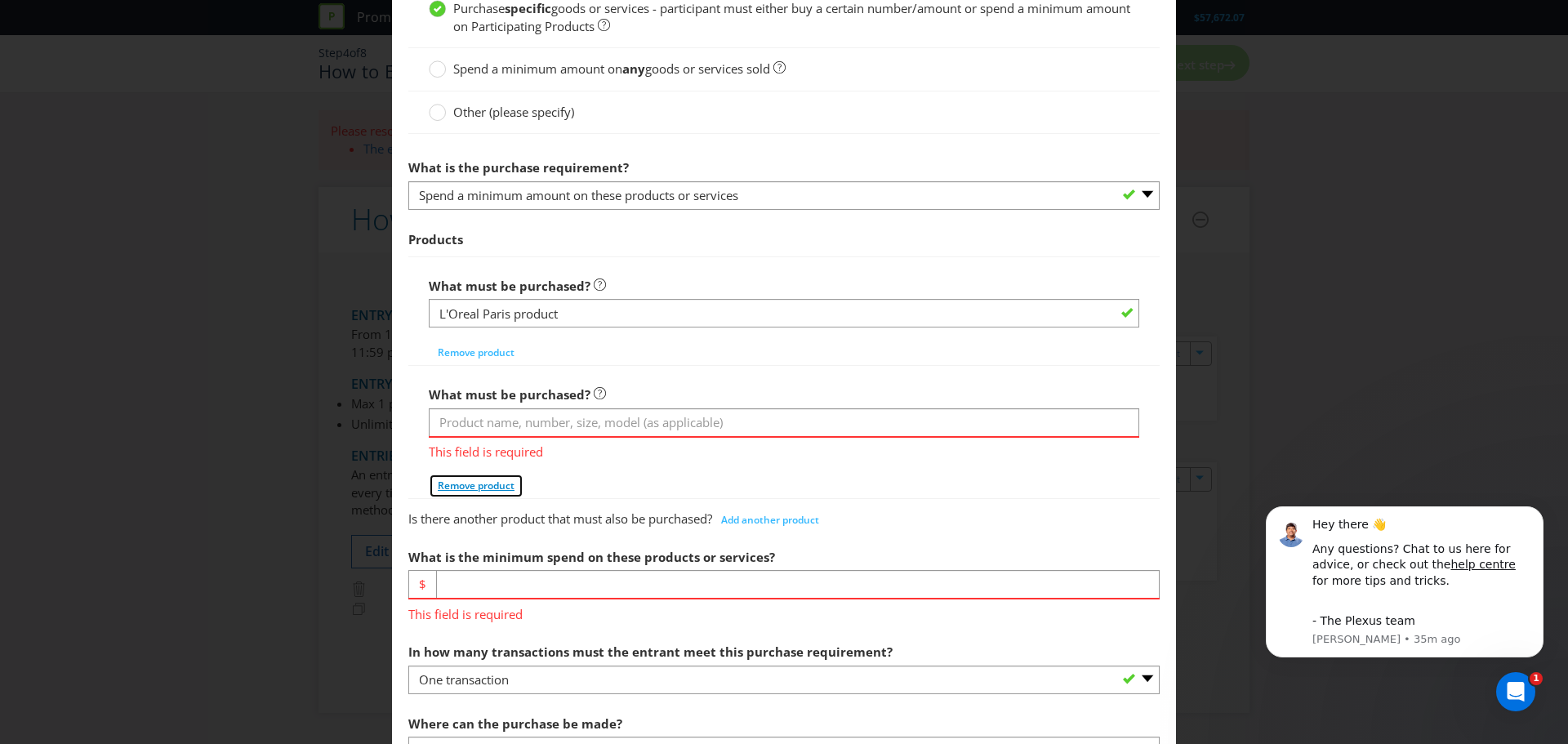
click at [493, 463] on div "What must be purchased? This field is required Remove product" at bounding box center [784, 437] width 711 height 119
click at [485, 488] on span "Remove product" at bounding box center [475, 485] width 76 height 14
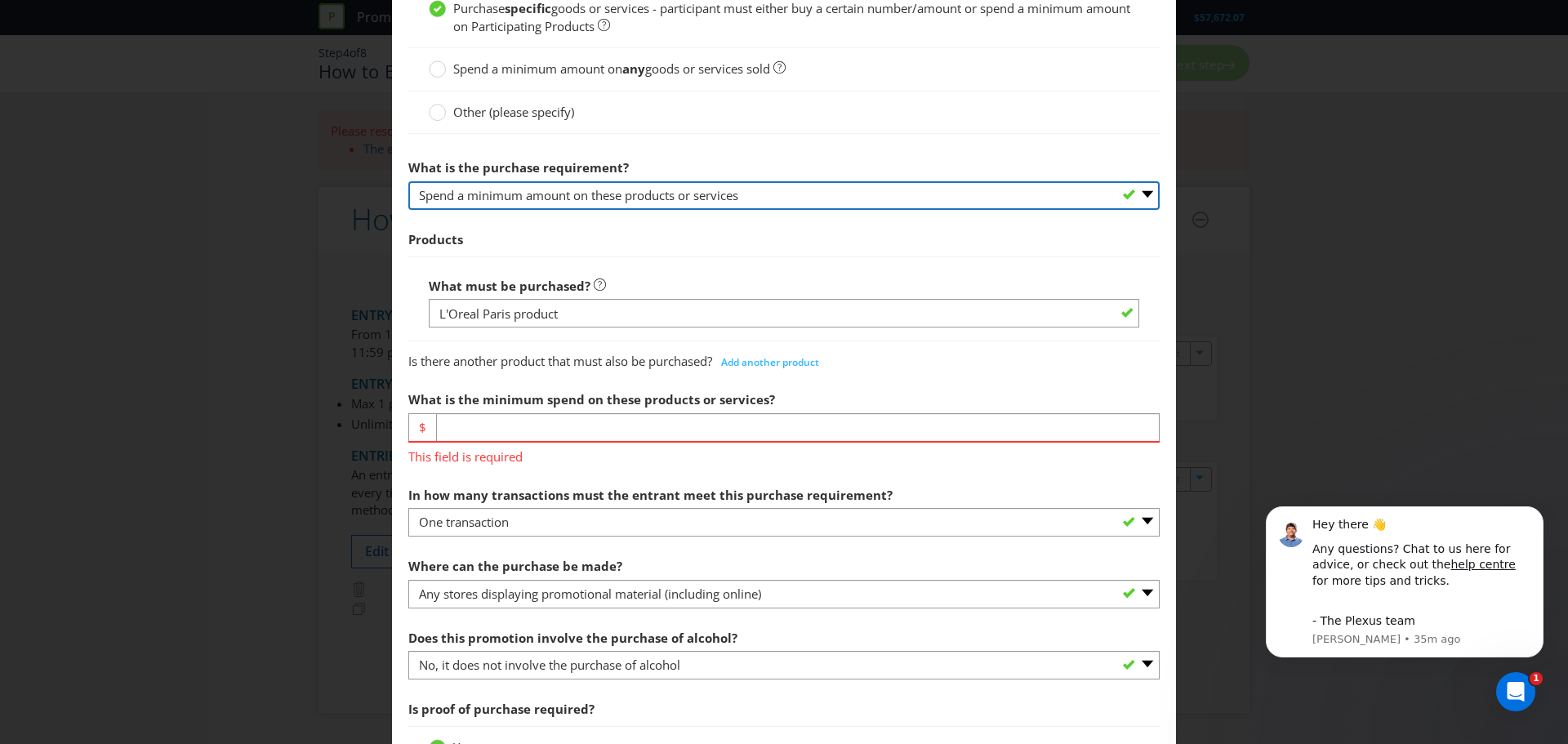
click at [604, 187] on select "-- Please select -- Buy a certain number of these products or services Spend a …" at bounding box center [783, 195] width 751 height 29
select select "MINIMUM_QUANTITY"
click at [408, 182] on select "-- Please select -- Buy a certain number of these products or services Spend a …" at bounding box center [783, 195] width 751 height 29
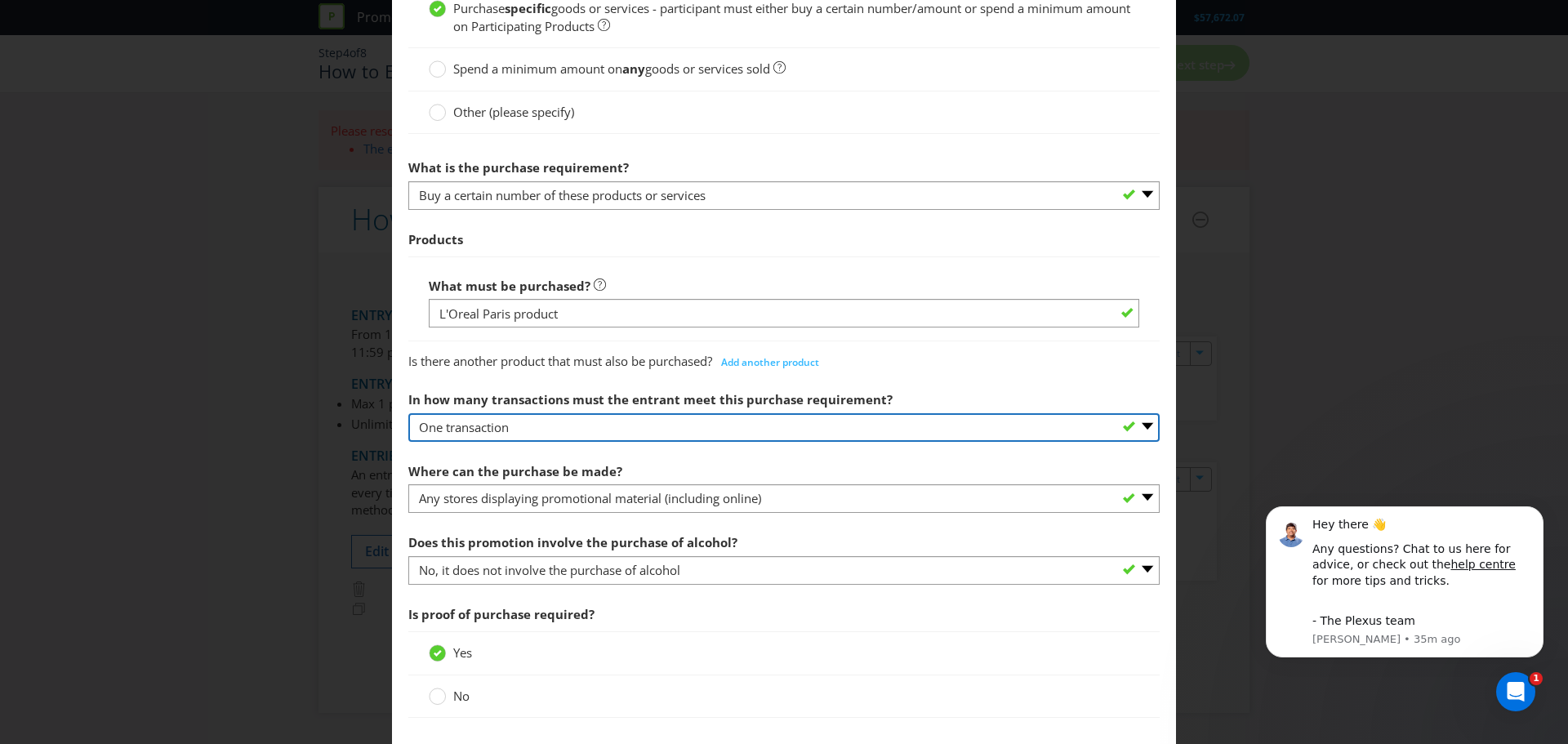
click at [532, 433] on select "-- Please select -- One transaction A specific number of transactions Any numbe…" at bounding box center [783, 427] width 751 height 29
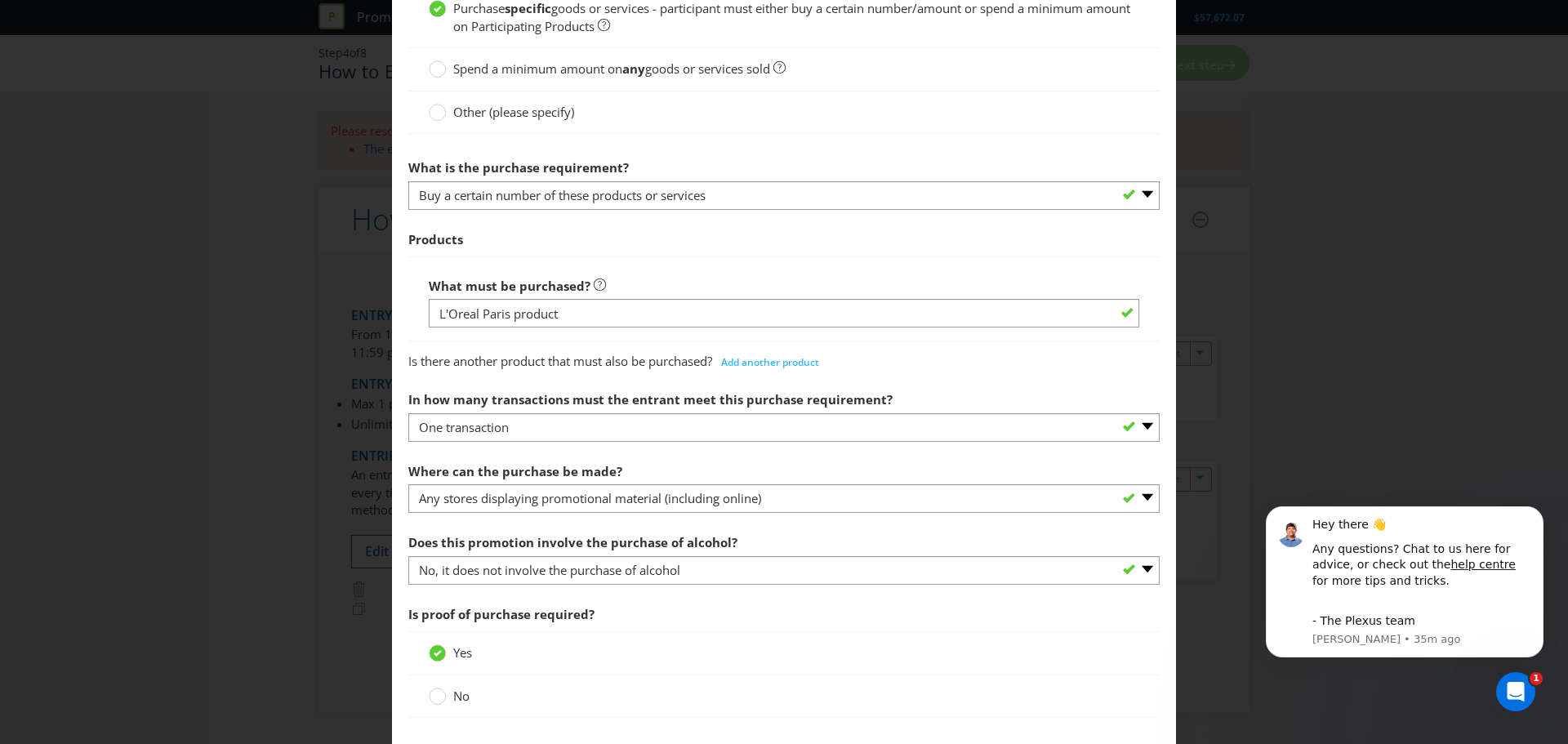
click at [528, 388] on label "In how many transactions must the entrant meet this purchase requirement?" at bounding box center [651, 396] width 487 height 26
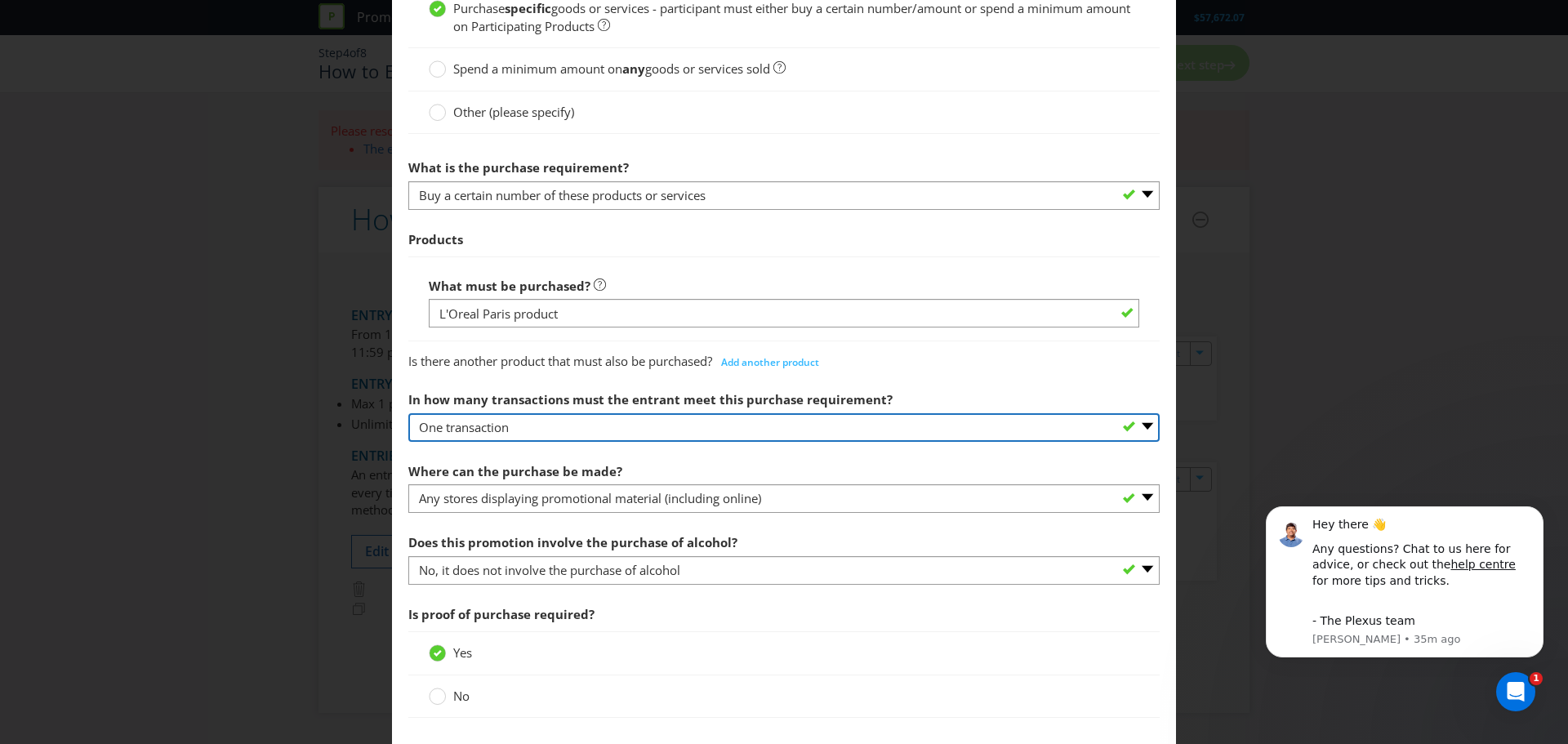
click at [543, 430] on select "-- Please select -- One transaction A specific number of transactions Any numbe…" at bounding box center [783, 427] width 751 height 29
click at [408, 413] on select "-- Please select -- One transaction A specific number of transactions Any numbe…" at bounding box center [783, 427] width 751 height 29
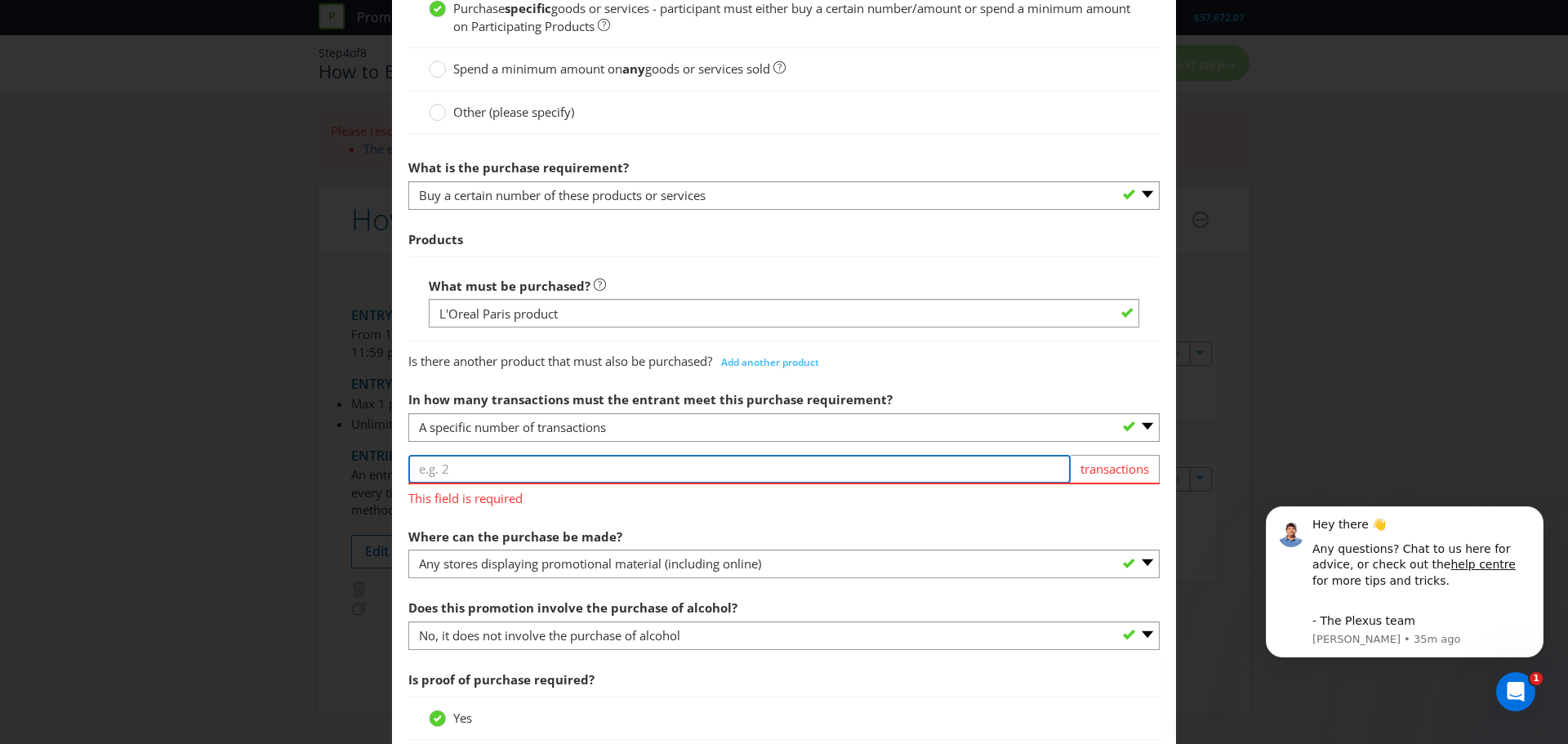
click at [495, 471] on input "number" at bounding box center [738, 468] width 662 height 29
click at [1112, 472] on span "transactions" at bounding box center [1115, 468] width 89 height 29
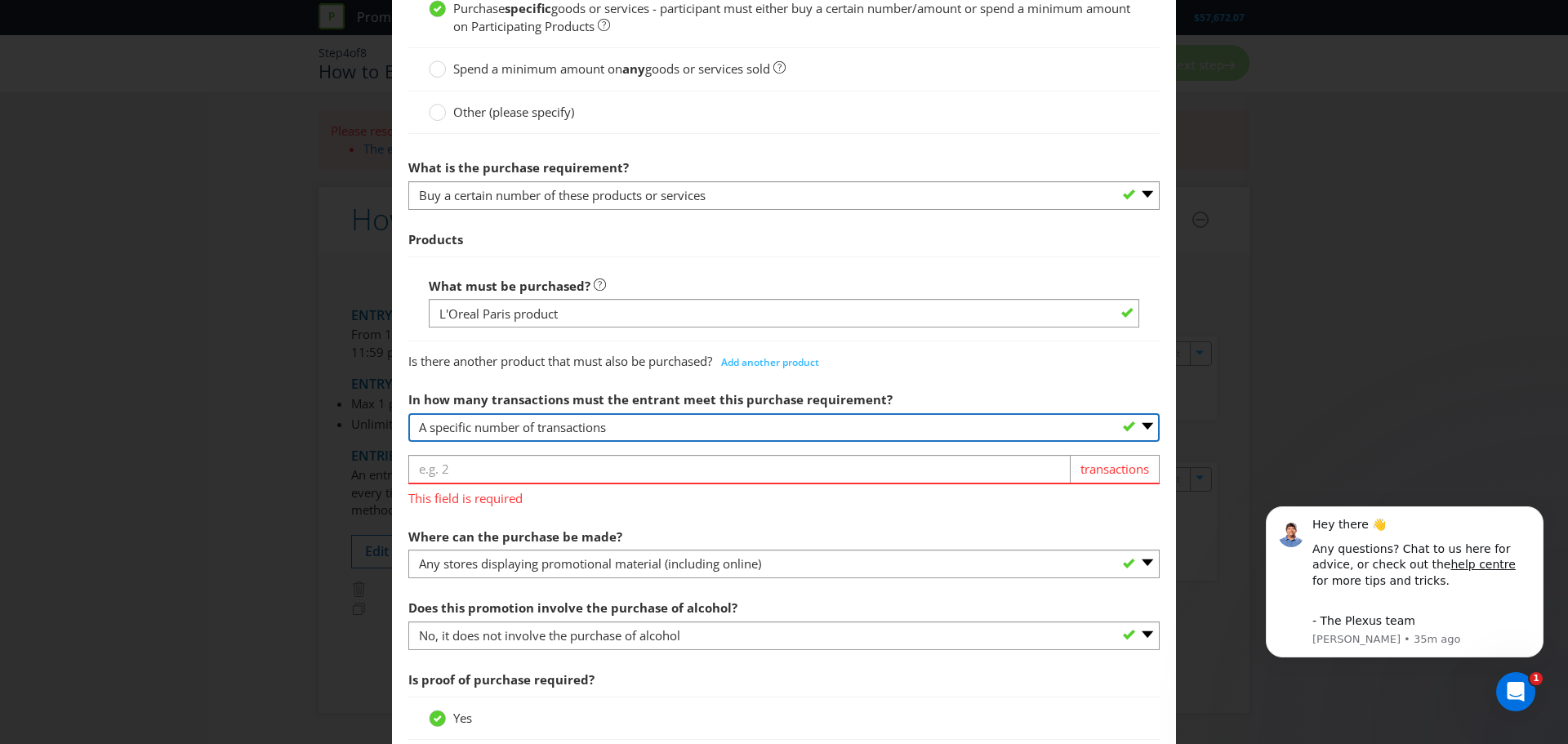
click at [1131, 434] on select "-- Please select -- One transaction A specific number of transactions Any numbe…" at bounding box center [783, 427] width 751 height 29
click at [408, 413] on select "-- Please select -- One transaction A specific number of transactions Any numbe…" at bounding box center [783, 427] width 751 height 29
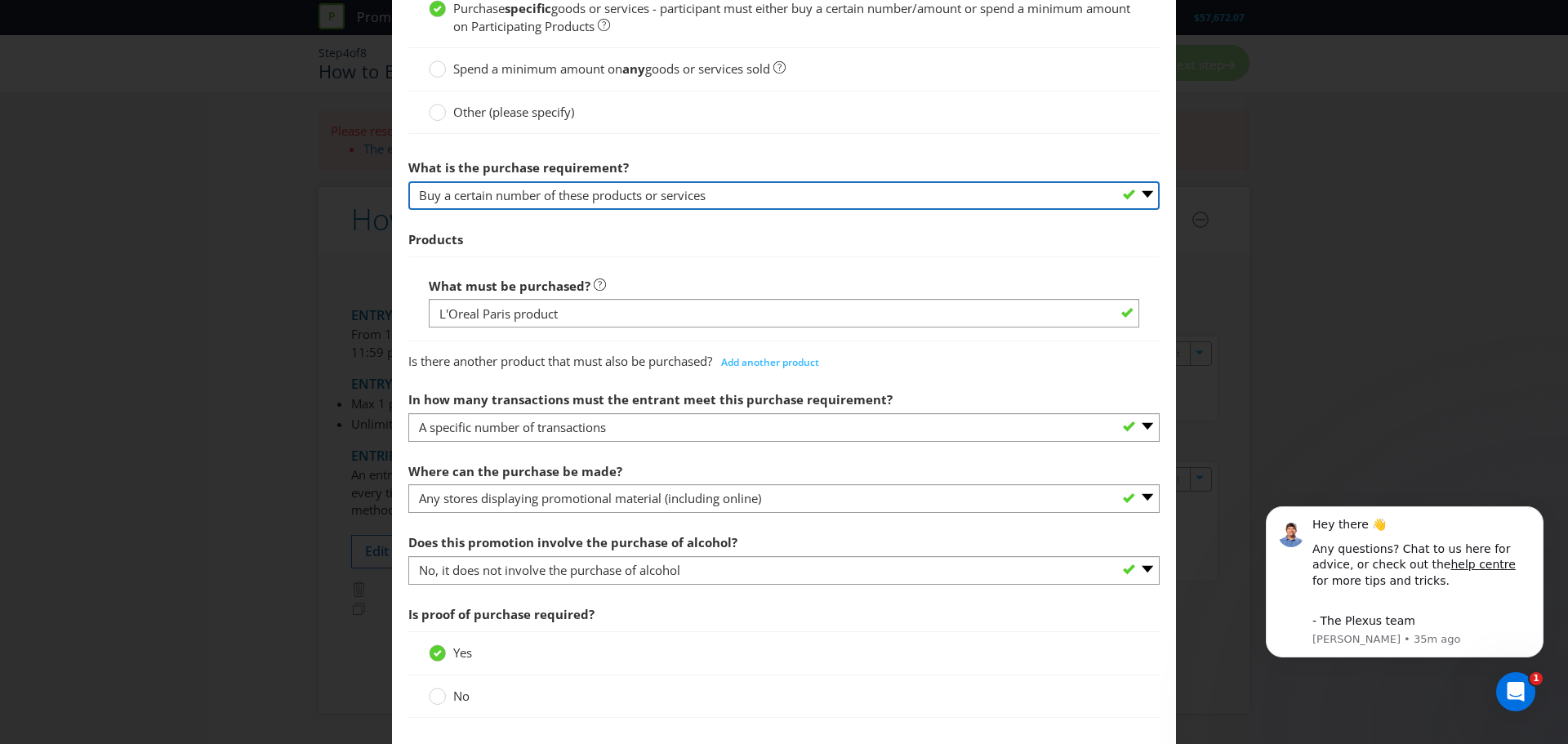
click at [558, 204] on select "-- Please select -- Buy a certain number of these products or services Spend a …" at bounding box center [783, 195] width 751 height 29
click at [408, 182] on select "-- Please select -- Buy a certain number of these products or services Spend a …" at bounding box center [783, 195] width 751 height 29
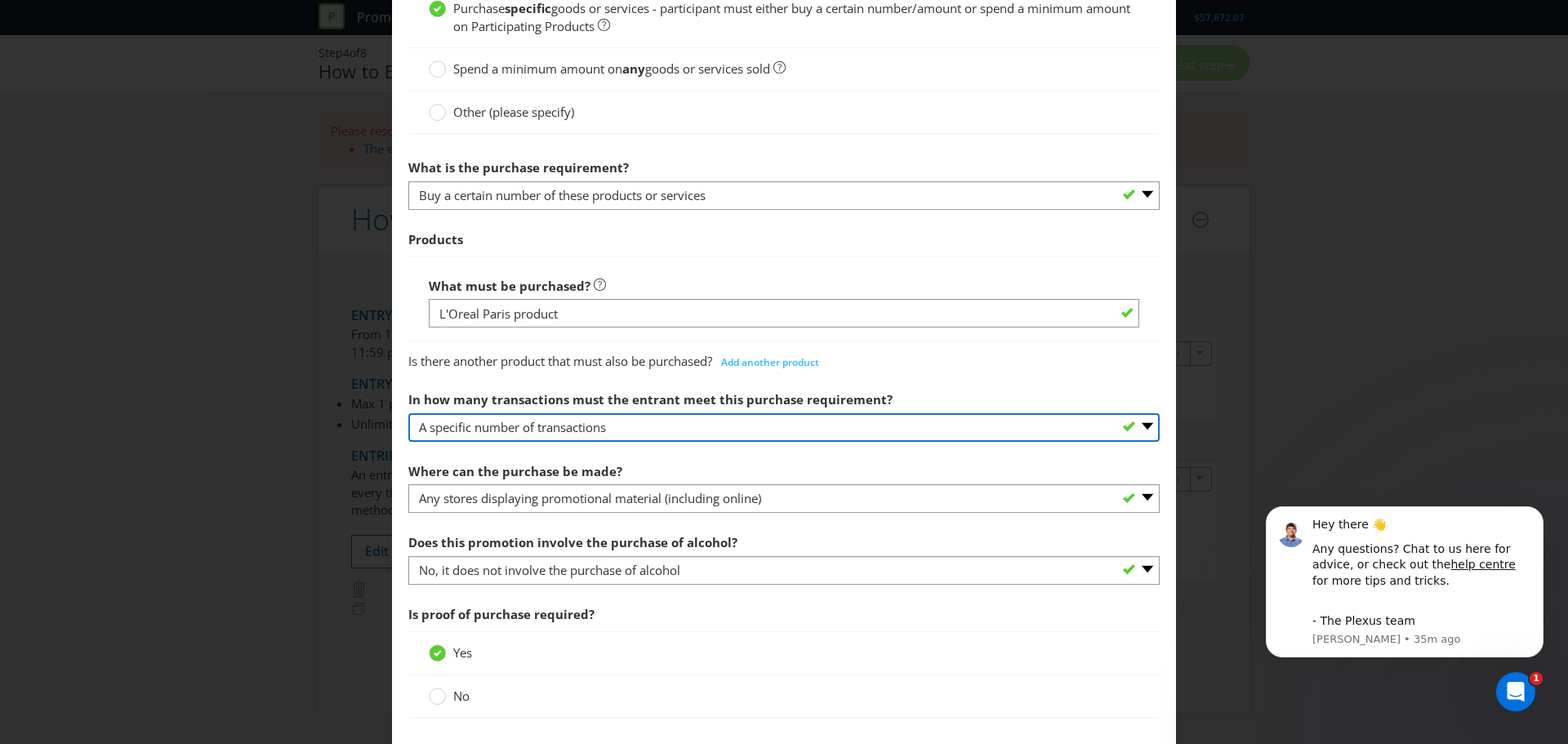
click at [642, 435] on select "-- Please select -- One transaction A specific number of transactions Any numbe…" at bounding box center [783, 427] width 751 height 29
select select "MANY"
click at [408, 413] on select "-- Please select -- One transaction A specific number of transactions Any numbe…" at bounding box center [783, 427] width 751 height 29
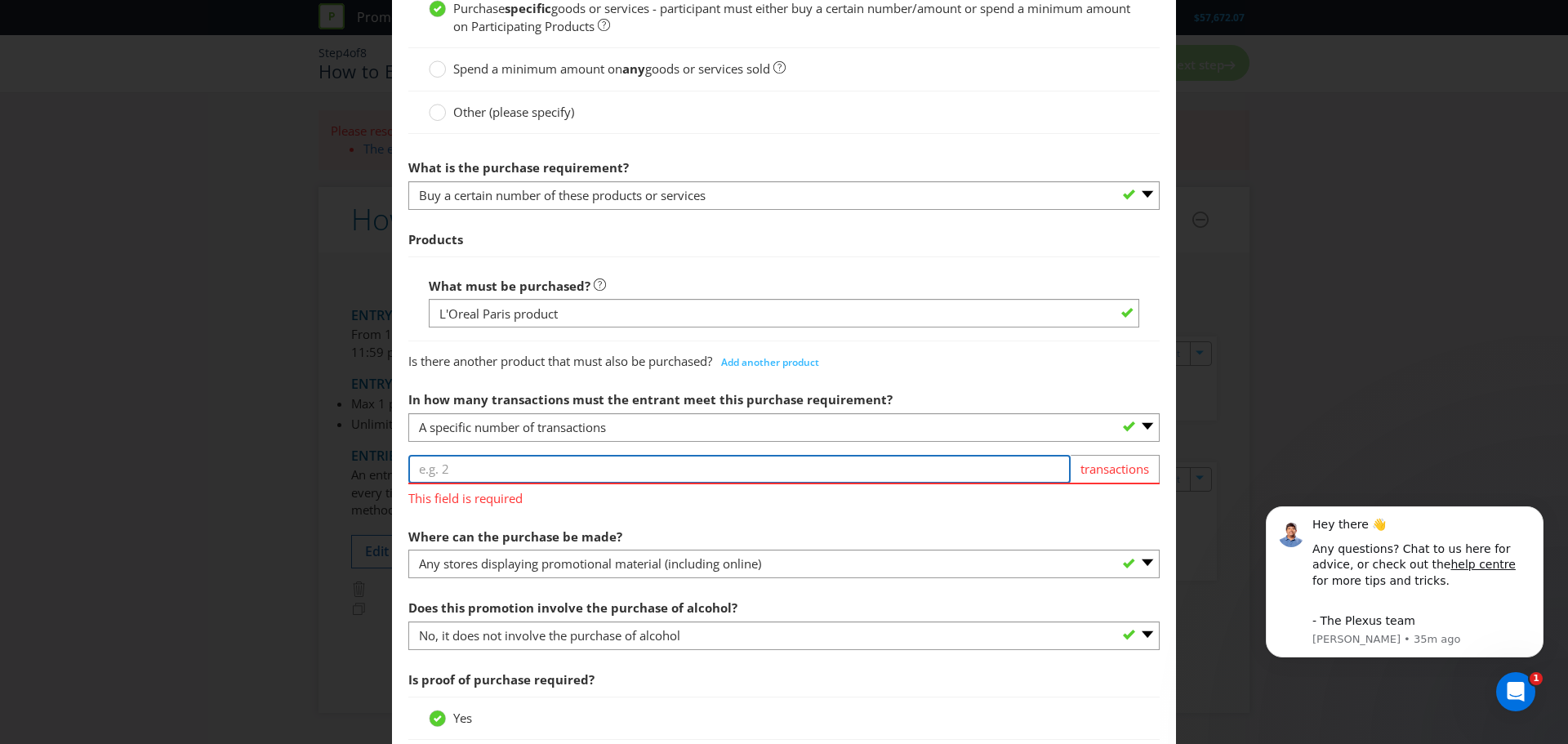
click at [495, 467] on input "number" at bounding box center [738, 468] width 662 height 29
type input "2"
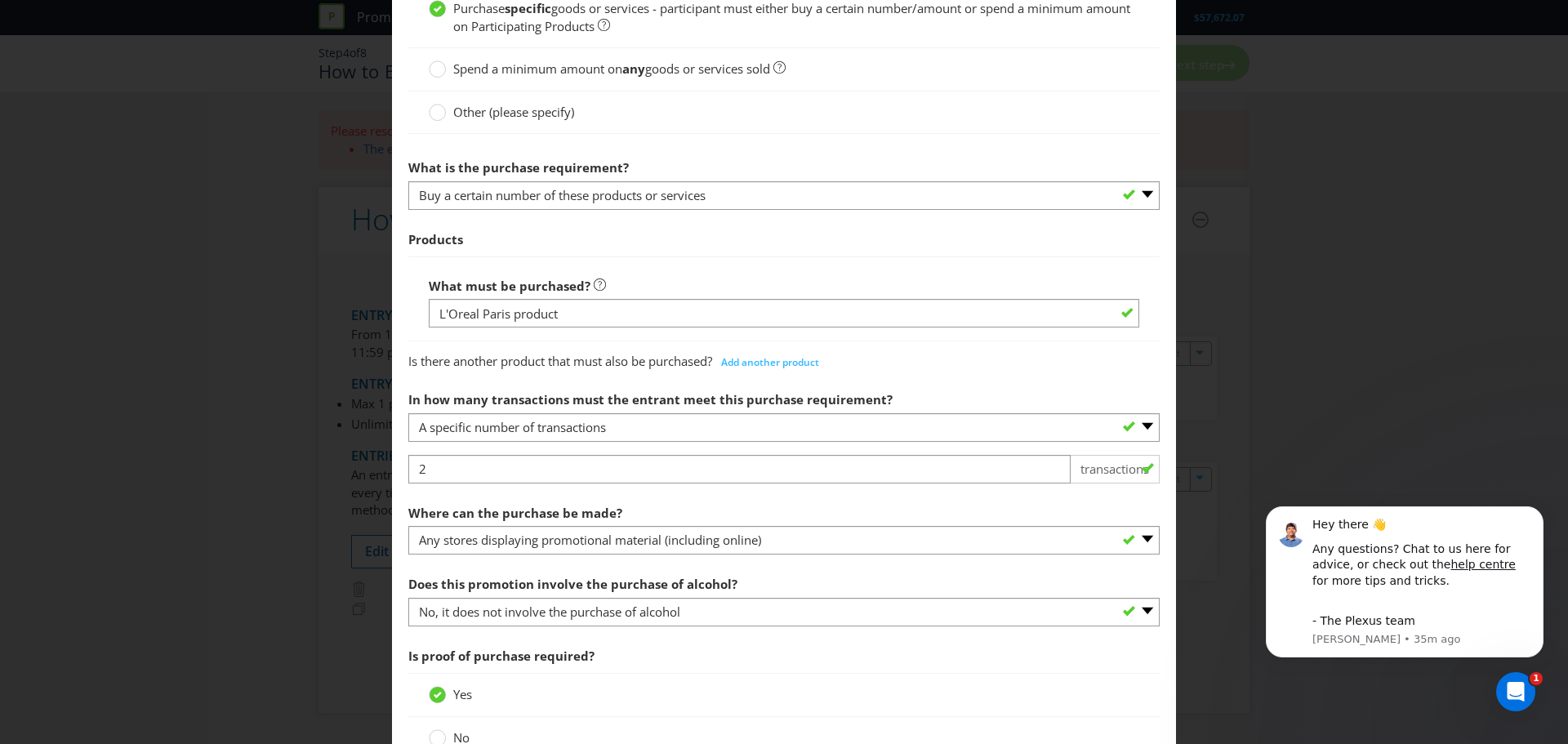
click at [530, 514] on section "What must the entrant do? Purchase specific goods or services - participant mus…" at bounding box center [783, 604] width 751 height 1302
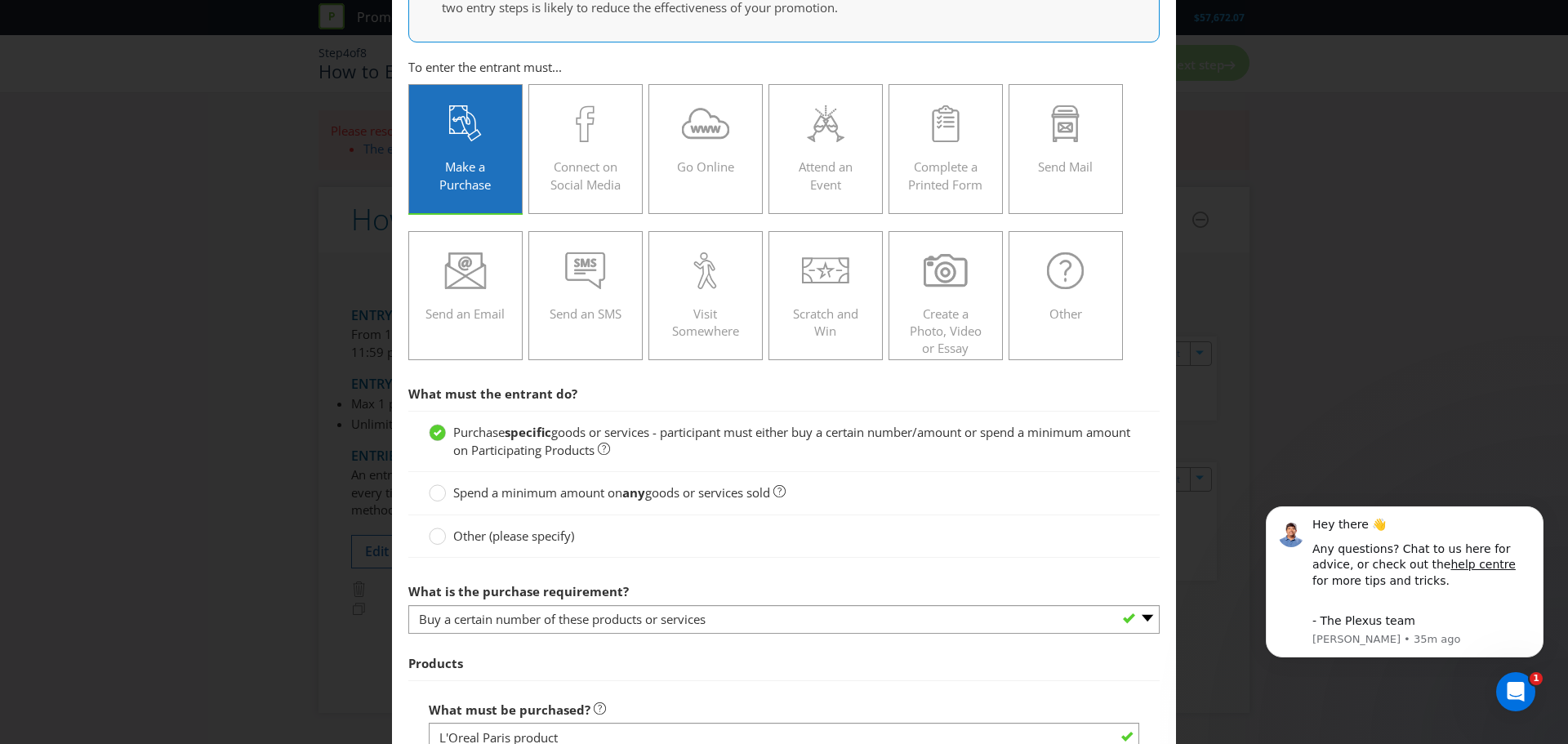
scroll to position [164, 0]
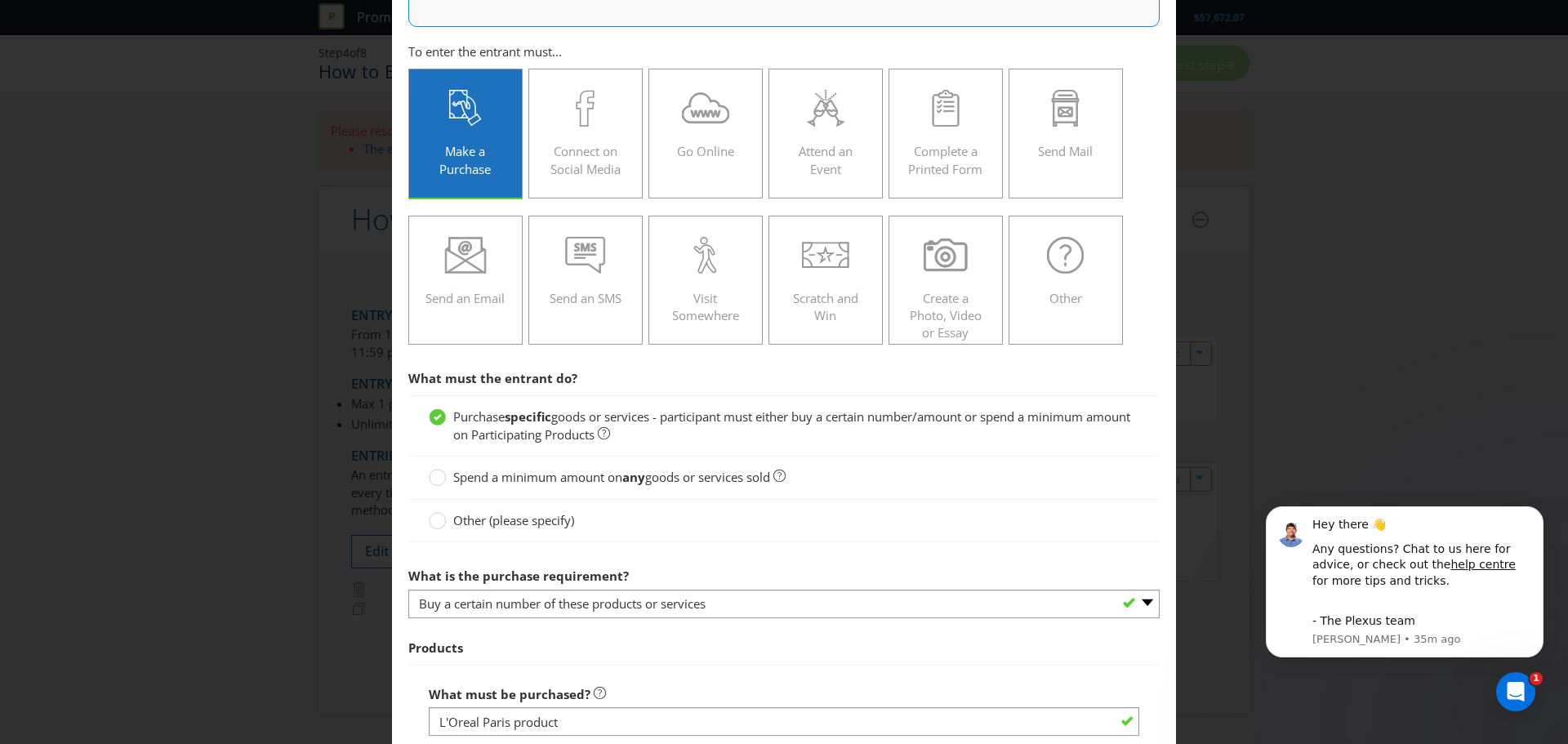
click at [537, 522] on span "Other (please specify)" at bounding box center [514, 520] width 121 height 16
click at [0, 0] on input "Other (please specify)" at bounding box center [0, 0] width 0 height 0
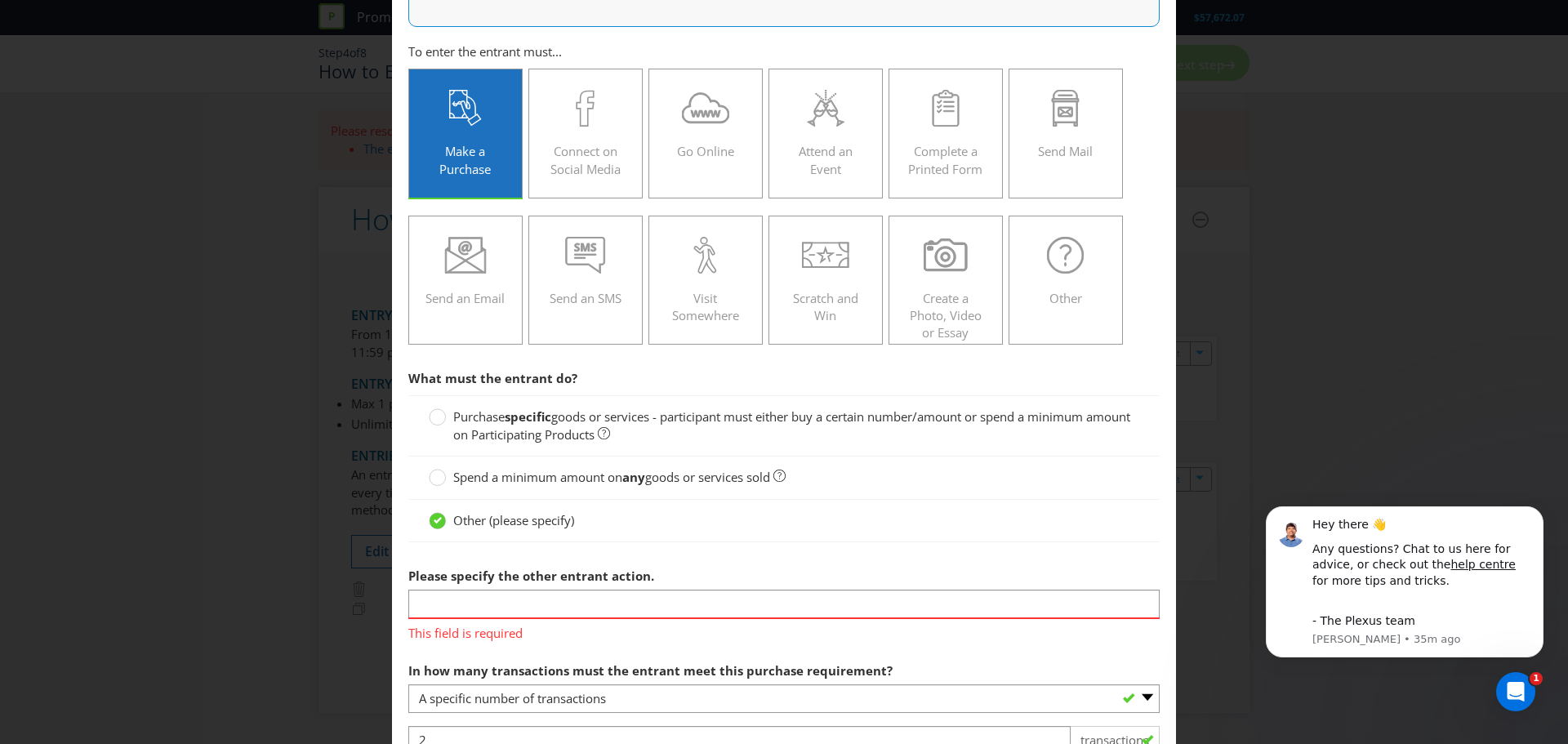
scroll to position [245, 0]
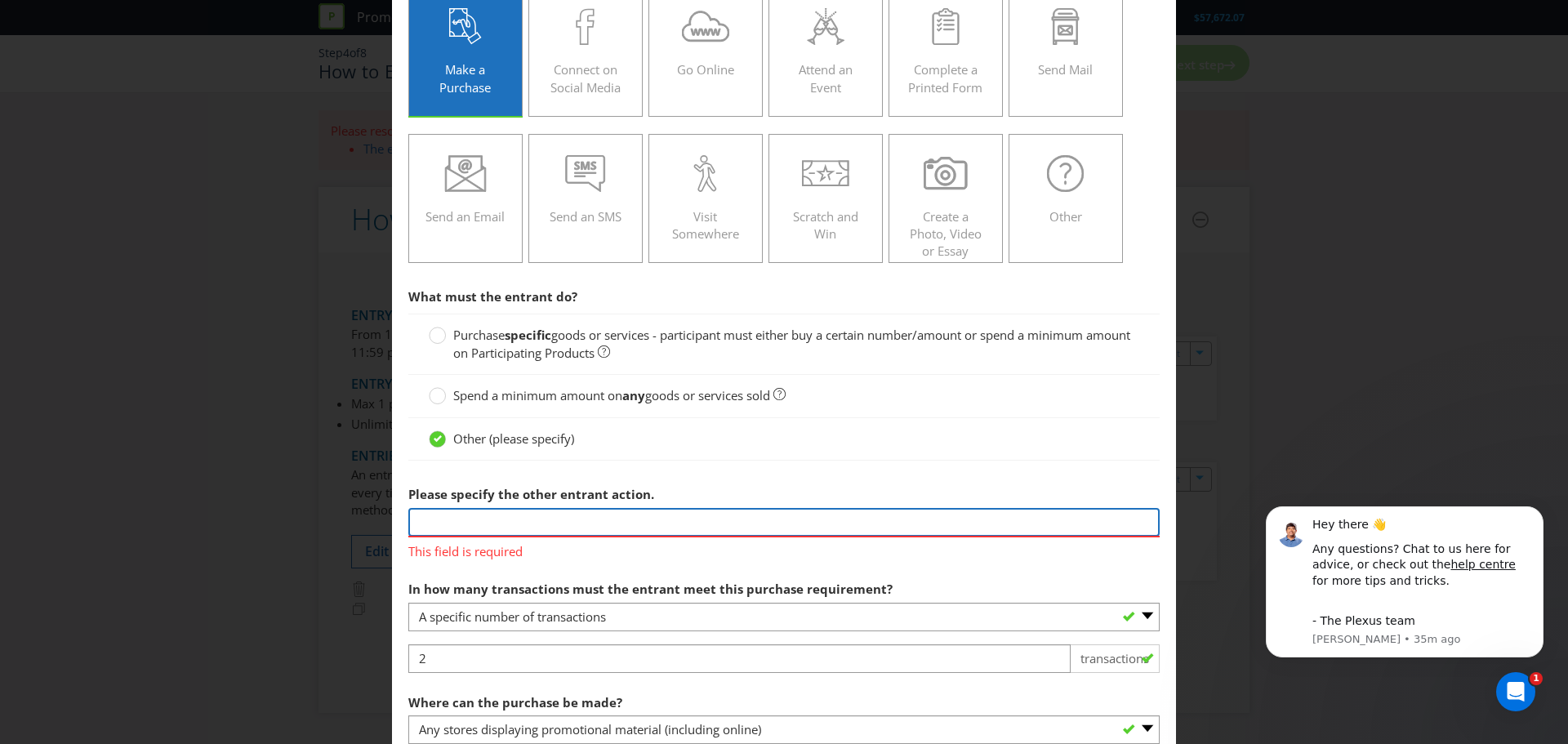
click at [540, 519] on input "text" at bounding box center [783, 522] width 751 height 29
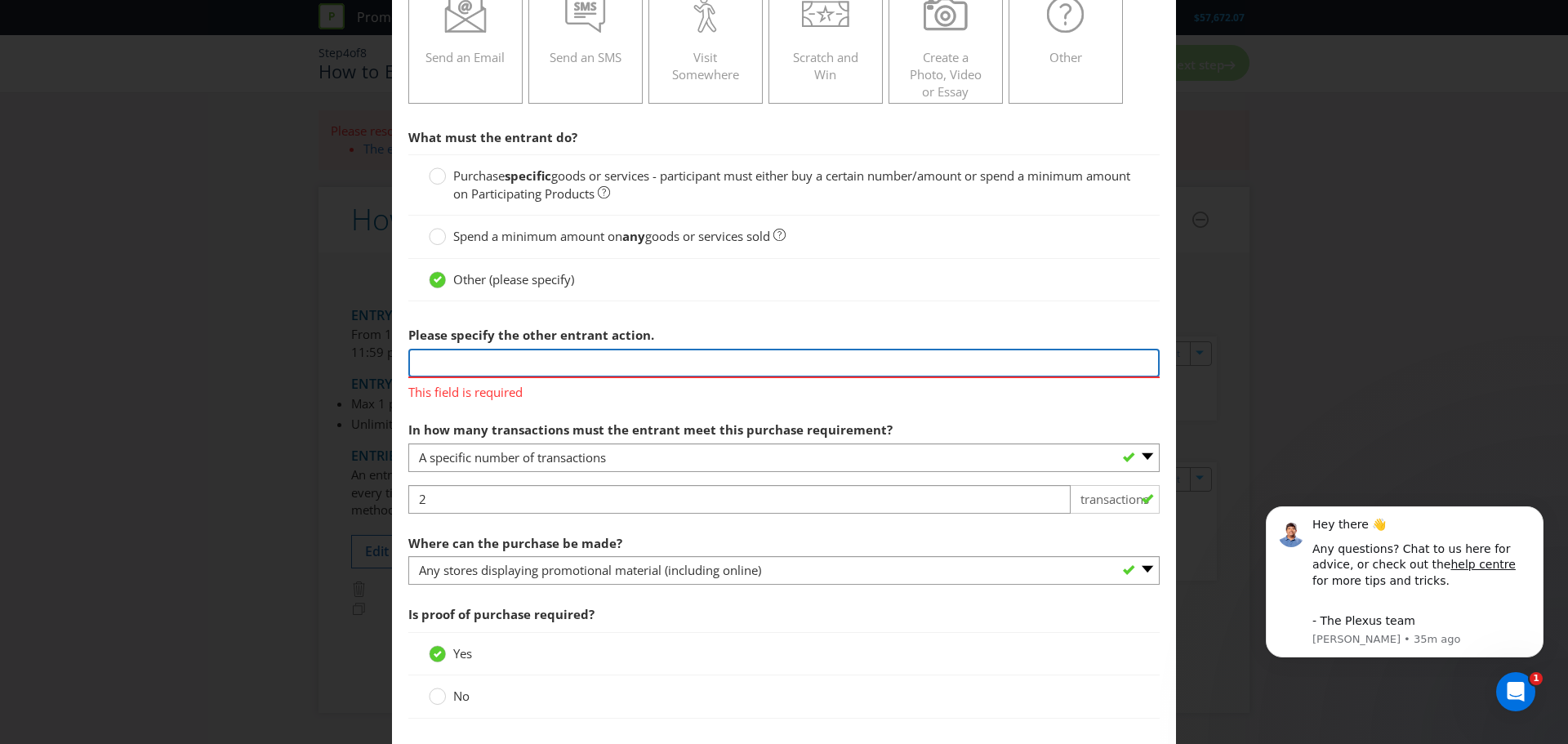
scroll to position [408, 0]
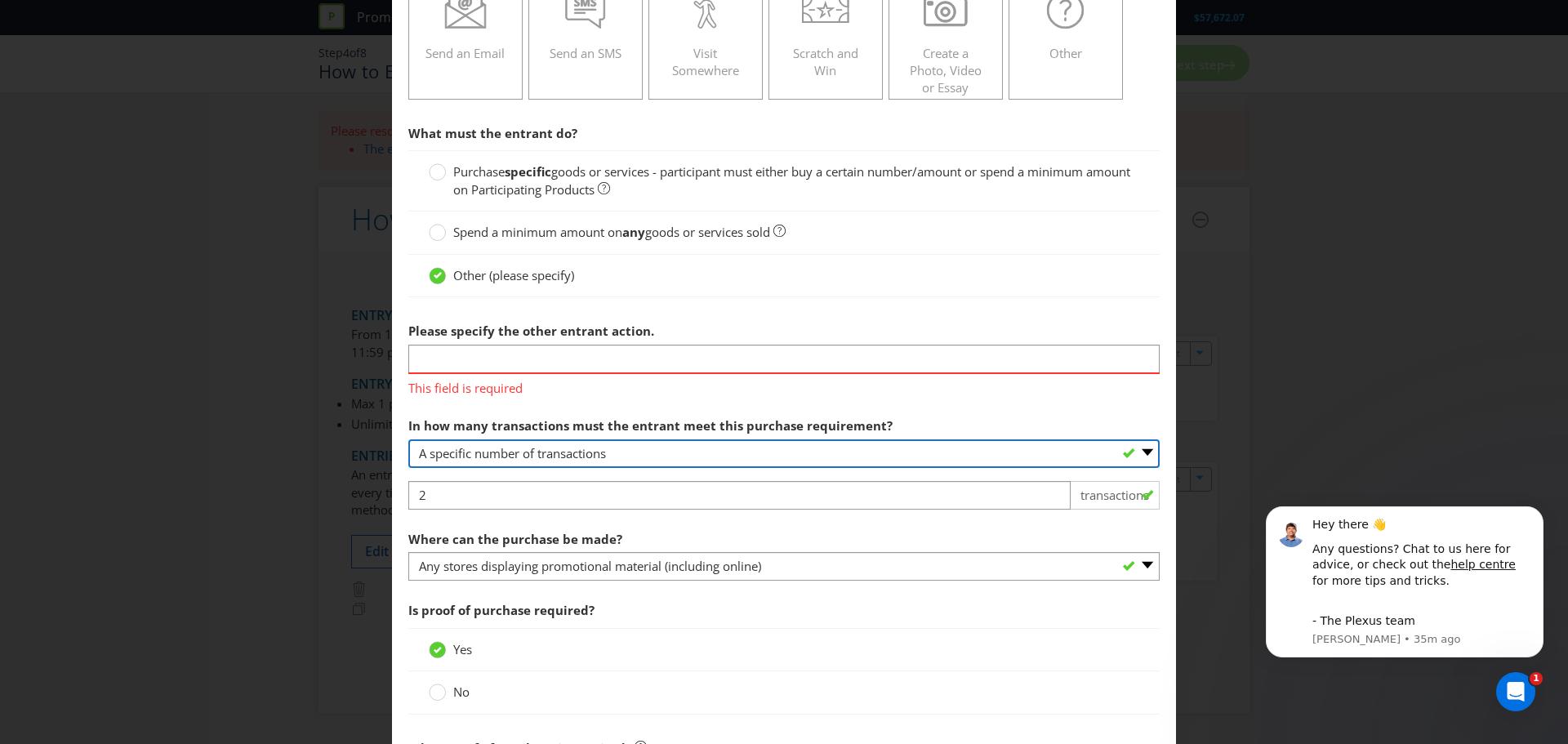
click at [566, 460] on select "-- Please select -- One transaction A specific number of transactions Any numbe…" at bounding box center [783, 453] width 751 height 29
select select "ONE"
click at [408, 439] on select "-- Please select -- One transaction A specific number of transactions Any numbe…" at bounding box center [783, 453] width 751 height 29
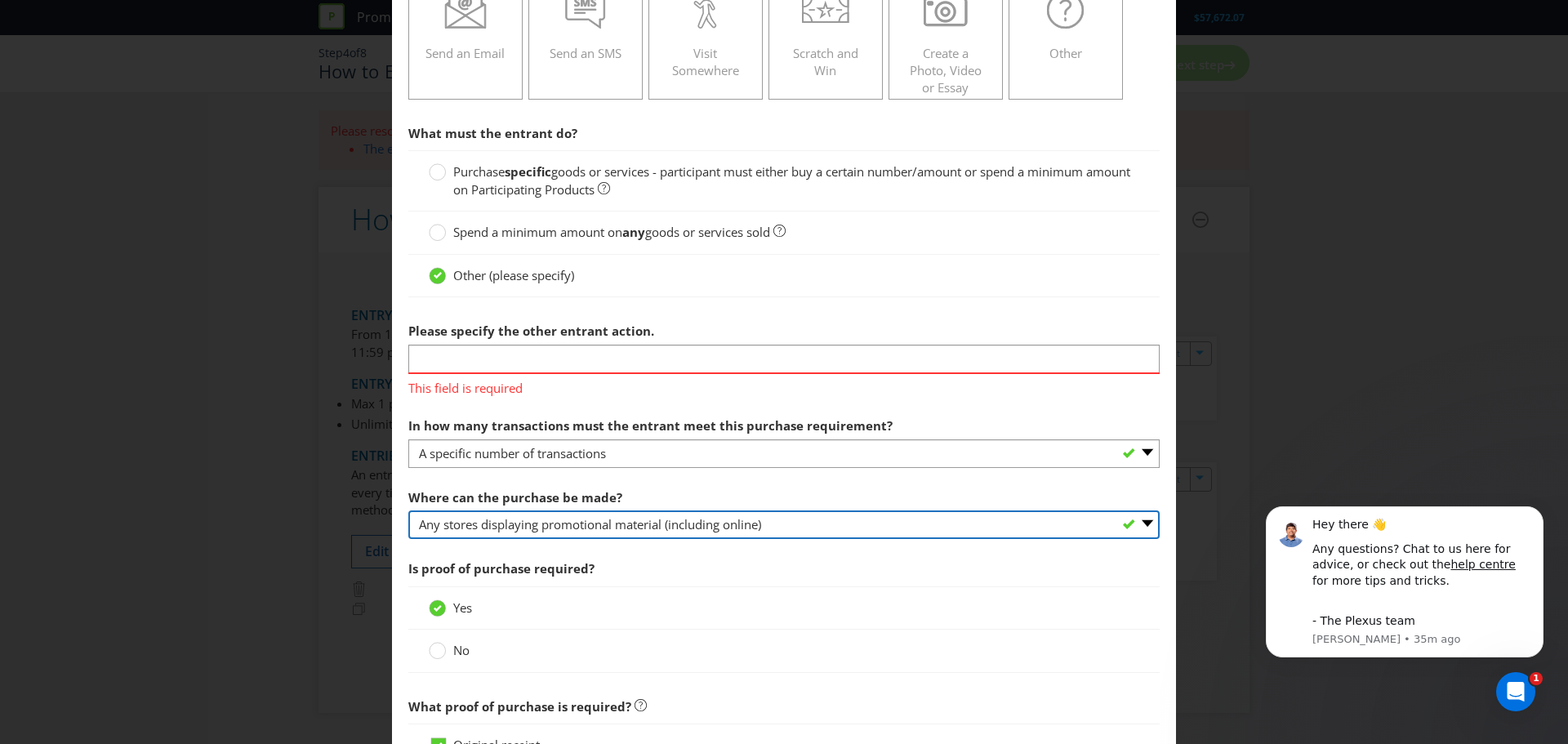
click at [475, 523] on select "-- Please select -- Any stores displaying promotional material (including onlin…" at bounding box center [783, 524] width 751 height 29
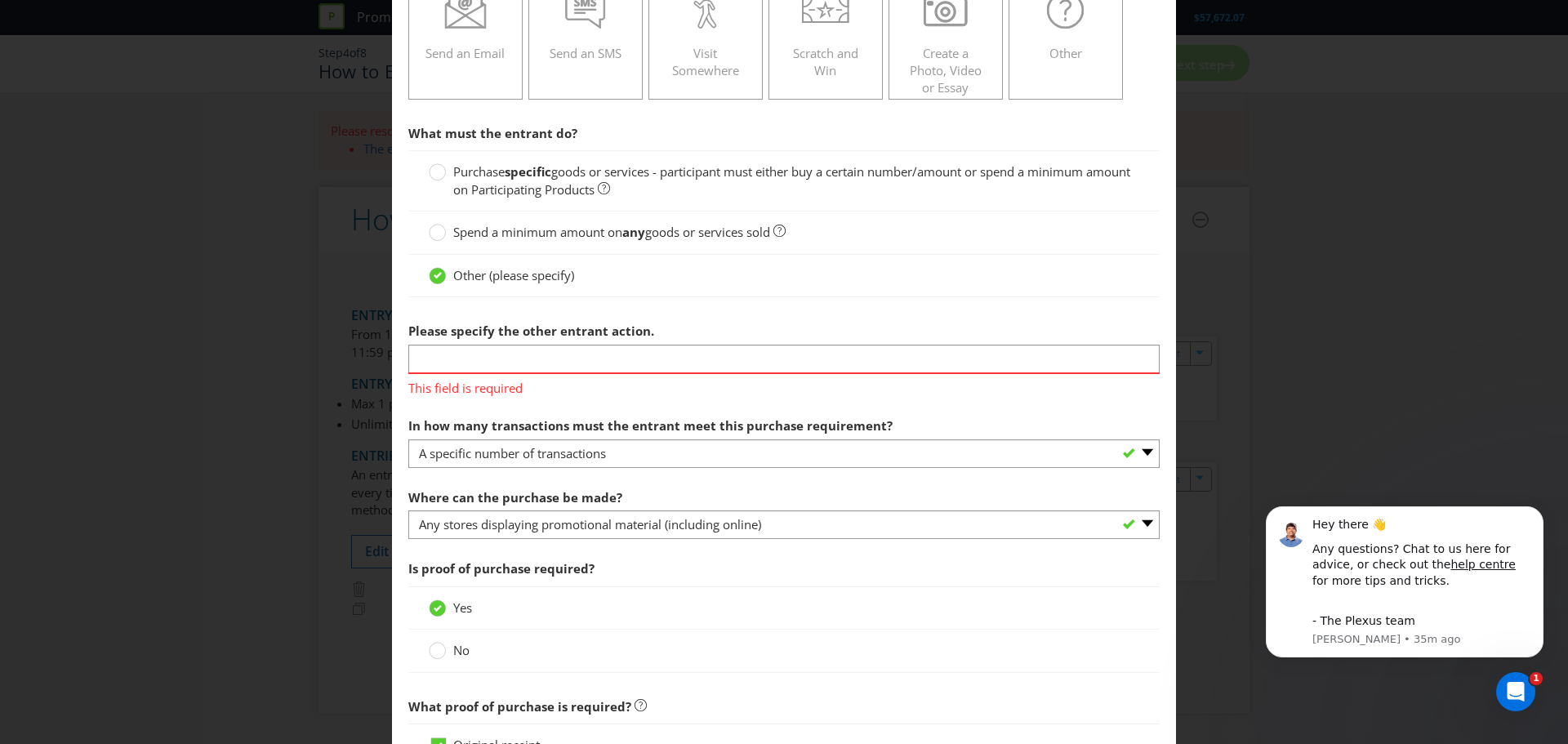
drag, startPoint x: 511, startPoint y: 481, endPoint x: 516, endPoint y: 429, distance: 52.2
click at [512, 481] on label "Where can the purchase be made?" at bounding box center [516, 494] width 217 height 26
click at [515, 360] on input "text" at bounding box center [783, 358] width 751 height 29
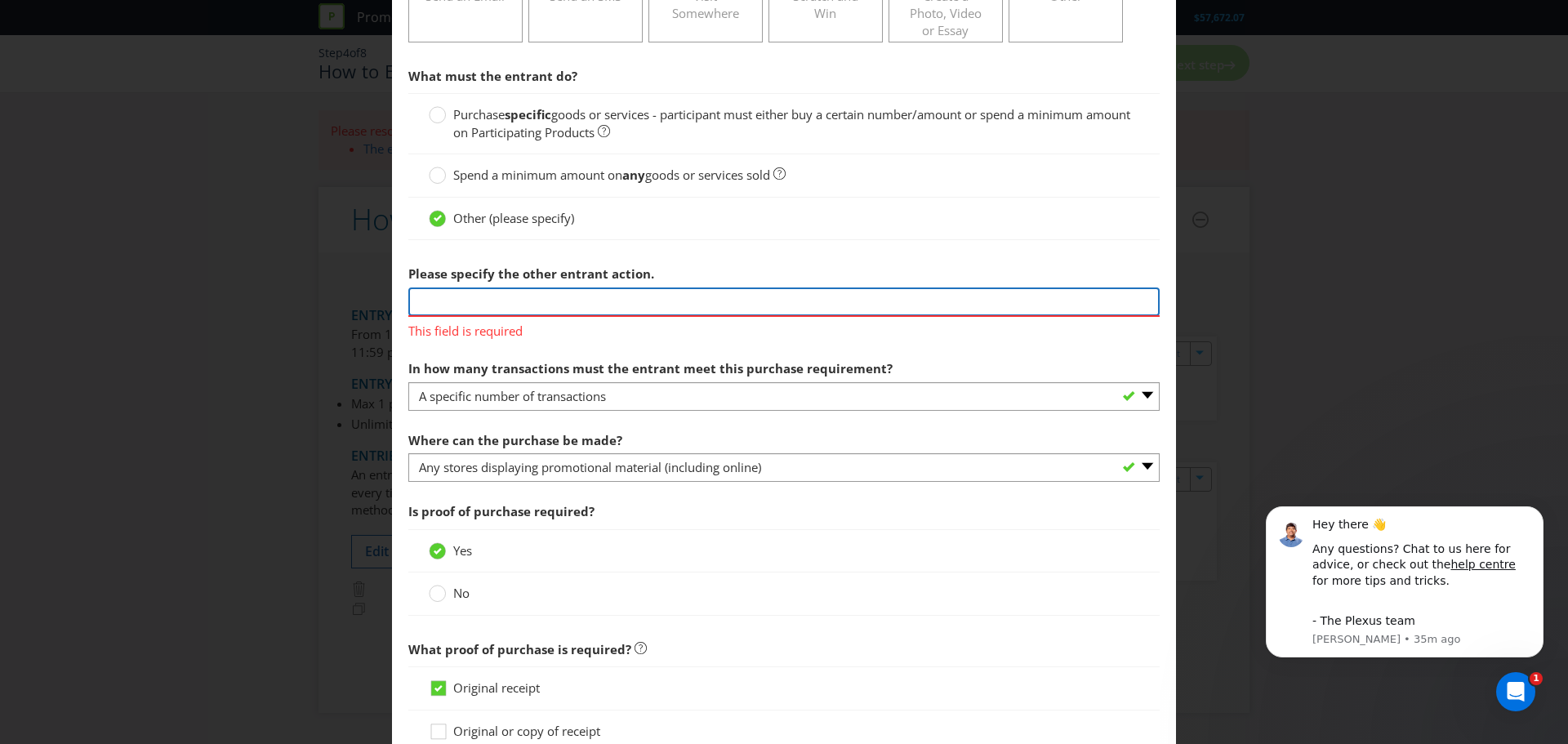
scroll to position [490, 0]
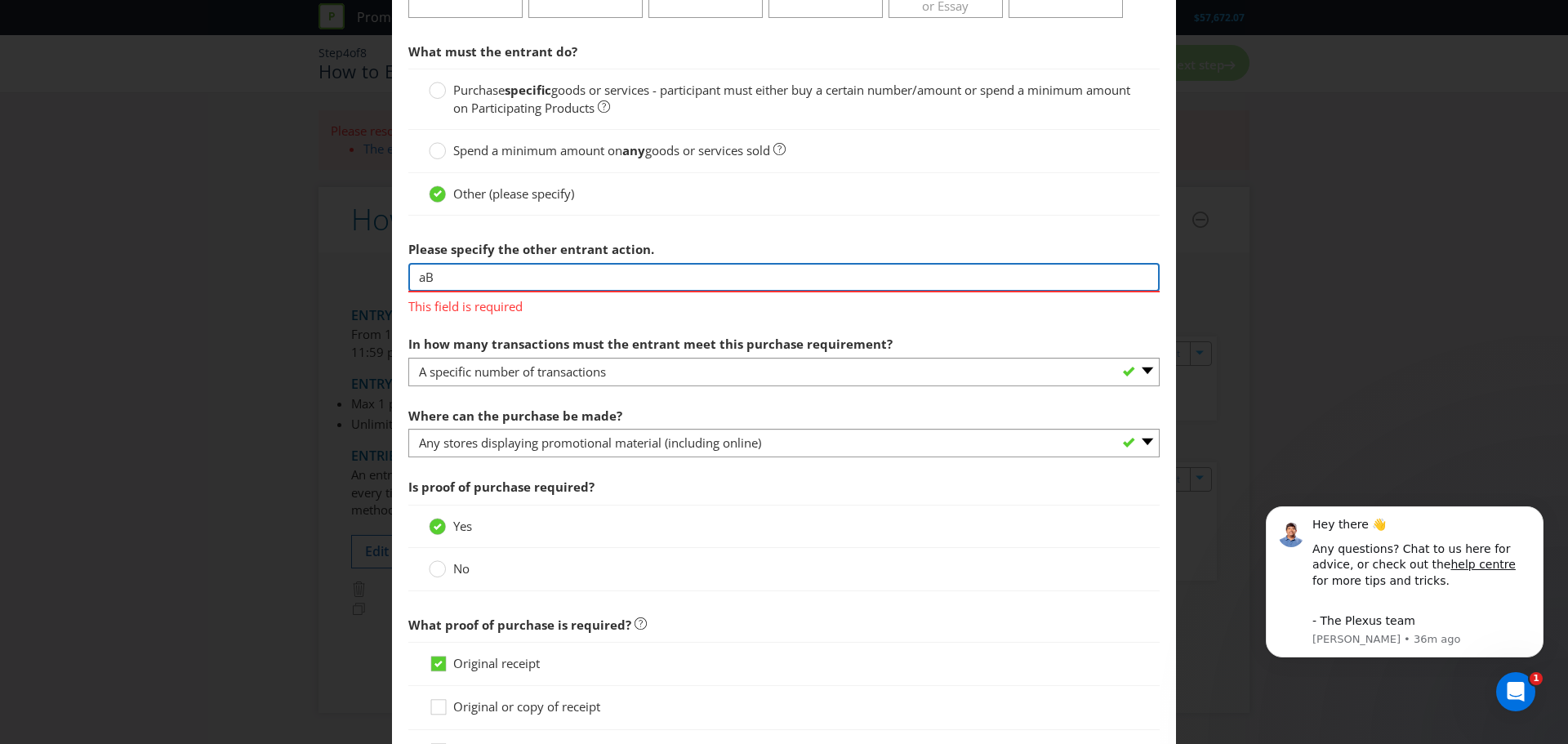
type input "a"
click at [475, 277] on input "Buy 2 or More L'Oreal Paris products" at bounding box center [783, 277] width 751 height 29
click at [576, 281] on input "Buy 2 or more L'Oreal Paris products" at bounding box center [783, 277] width 751 height 29
click at [652, 276] on input "Buy 2 or more L'Oreal Paris products" at bounding box center [783, 277] width 751 height 29
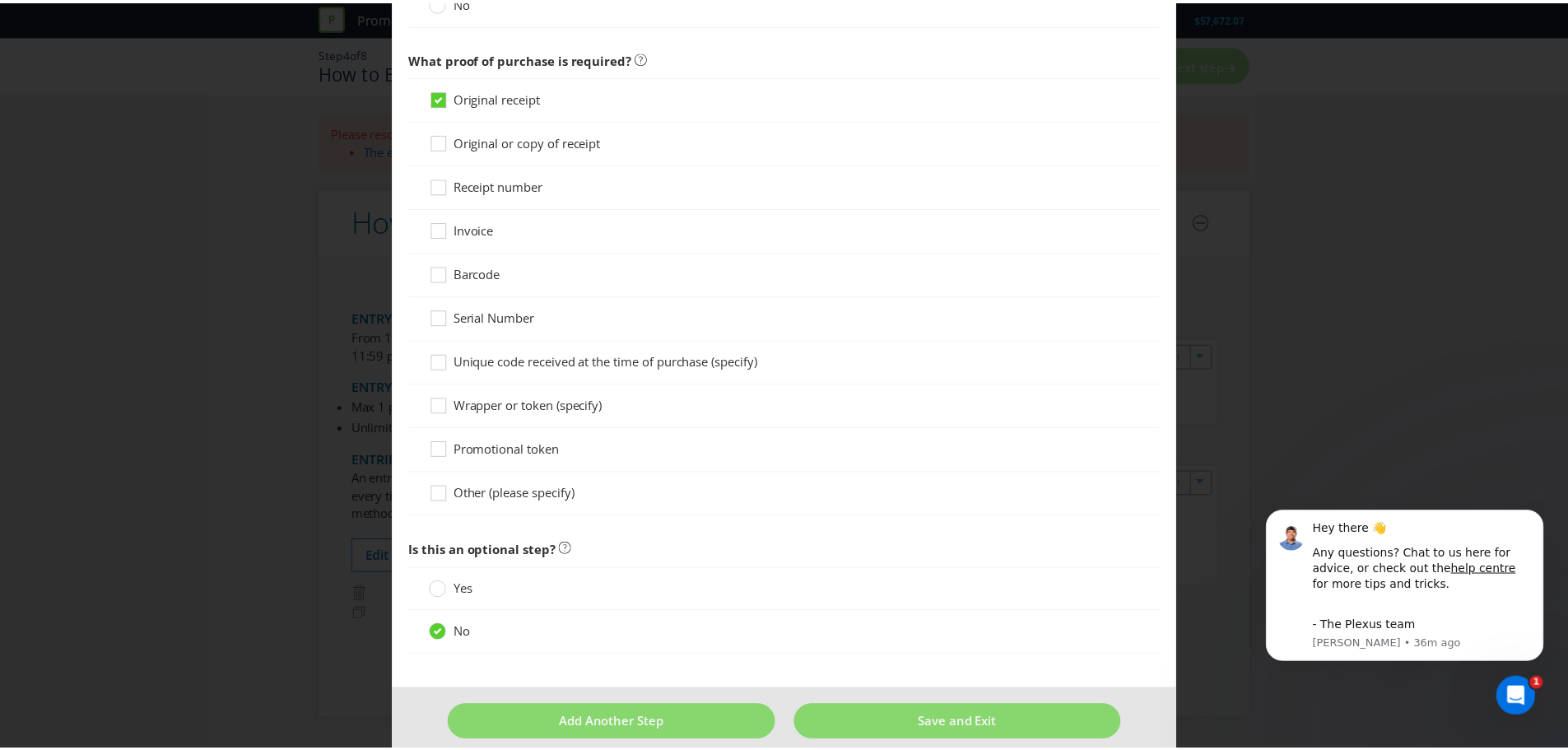
scroll to position [1085, 0]
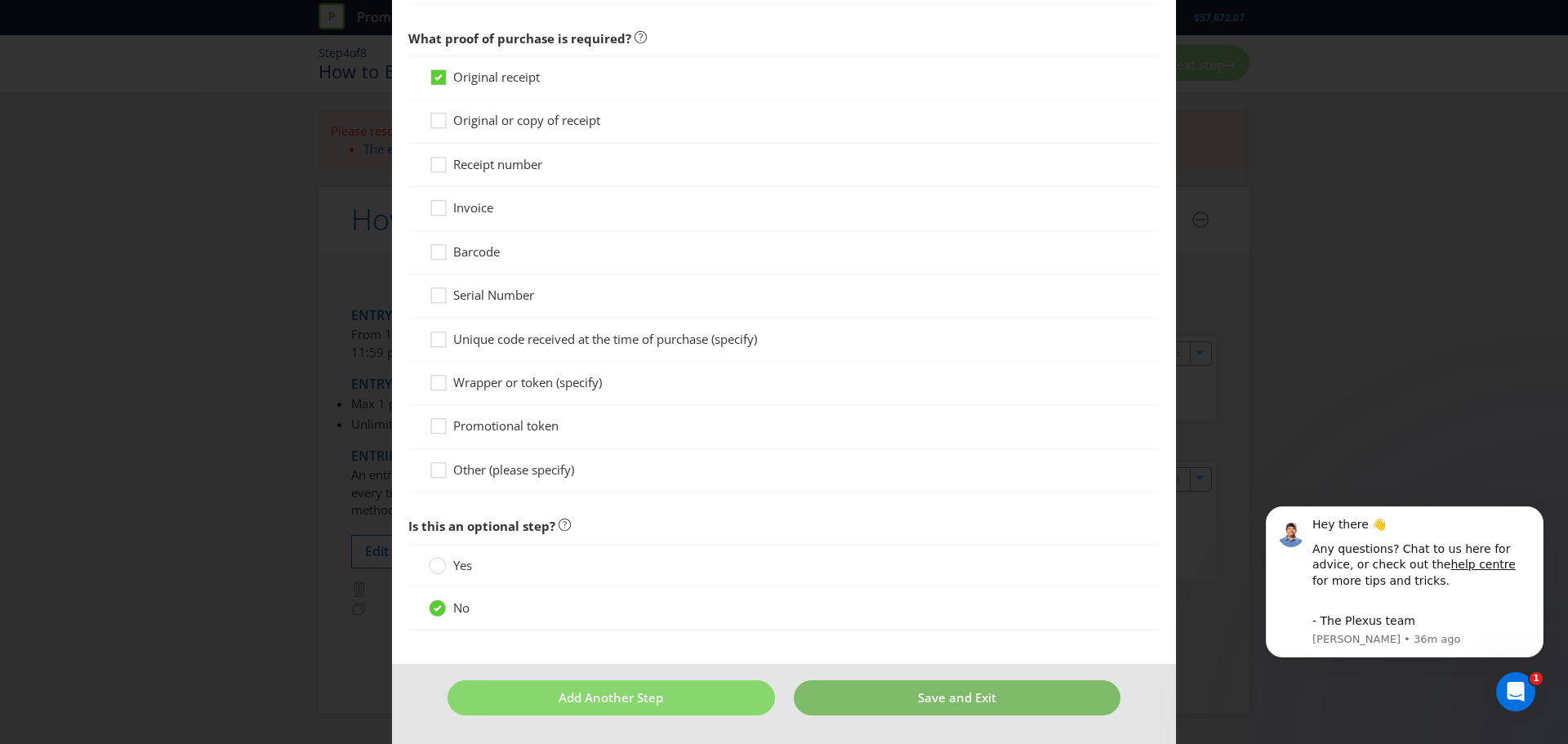
type input "Buy 2 or more L'Oreal Paris products"
click at [877, 695] on button "Save and Exit" at bounding box center [958, 696] width 327 height 35
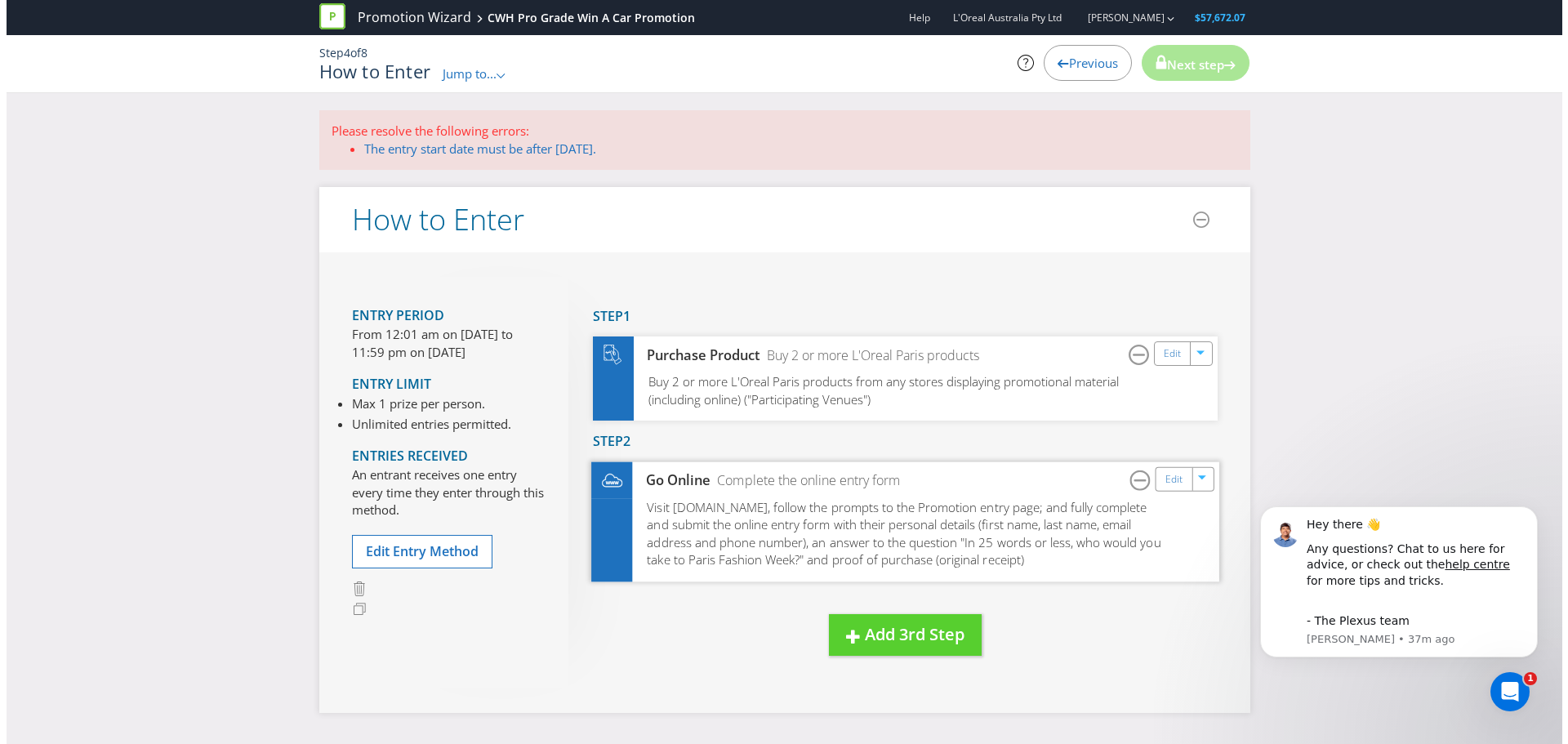
scroll to position [81, 0]
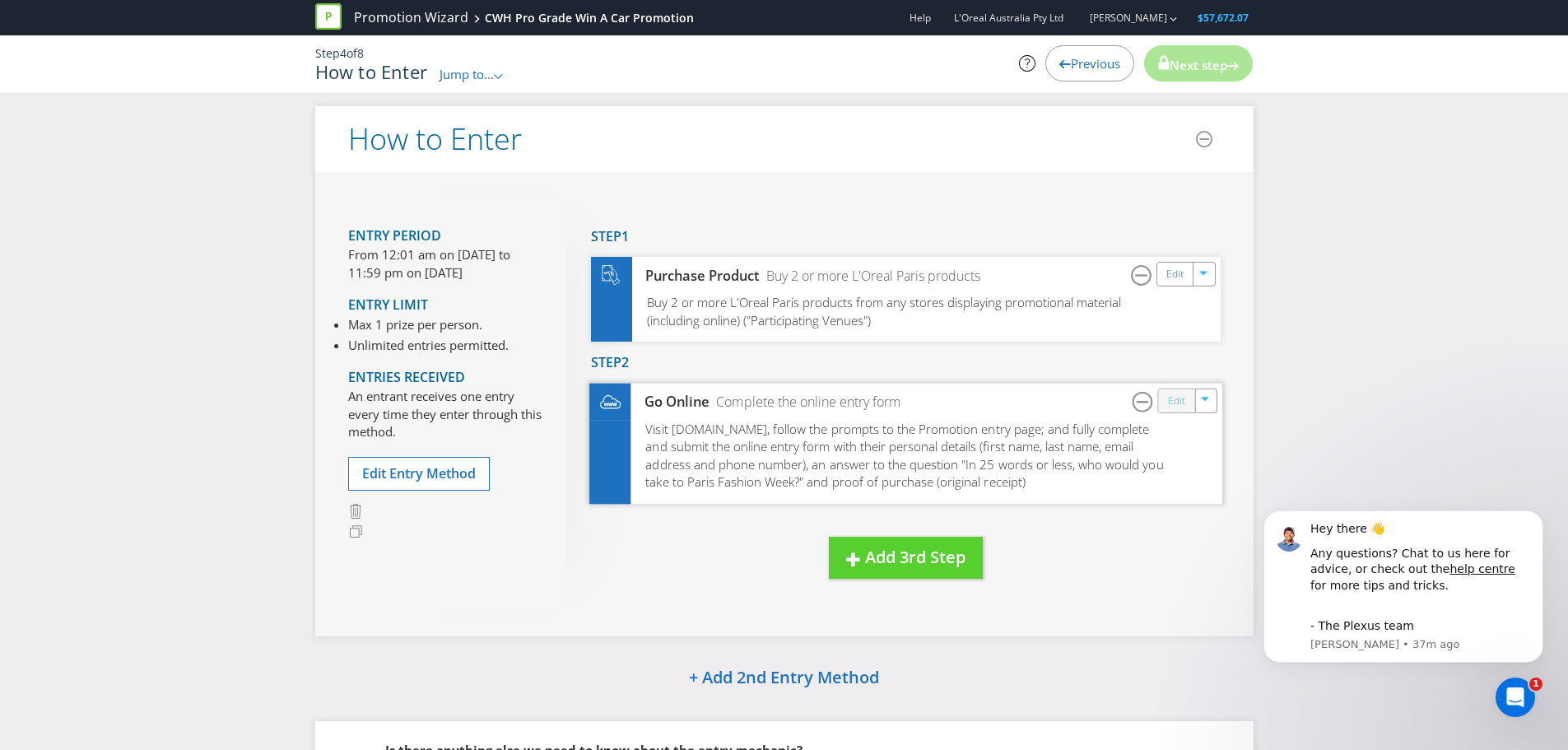
click at [1182, 406] on link "Edit" at bounding box center [1175, 400] width 17 height 19
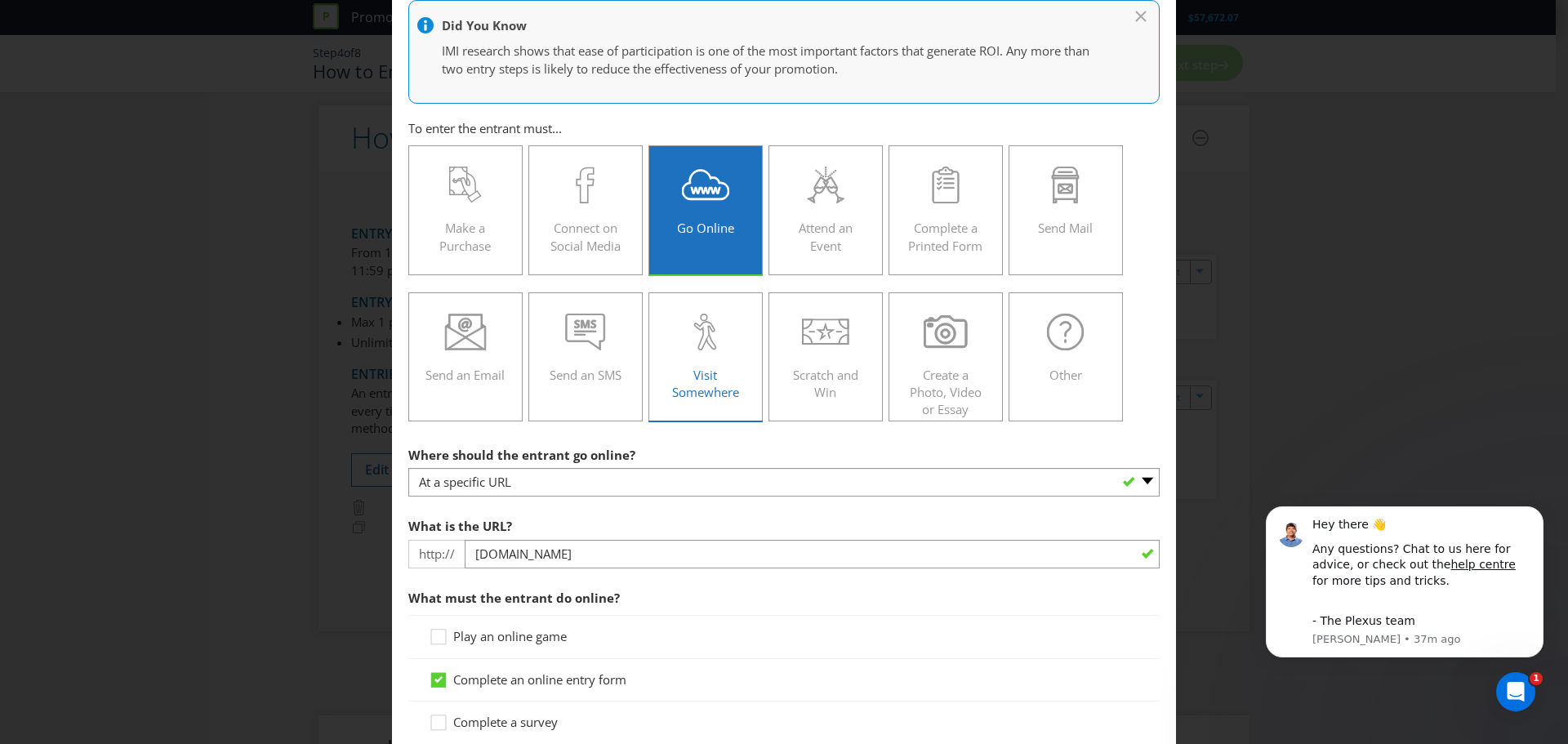
scroll to position [164, 0]
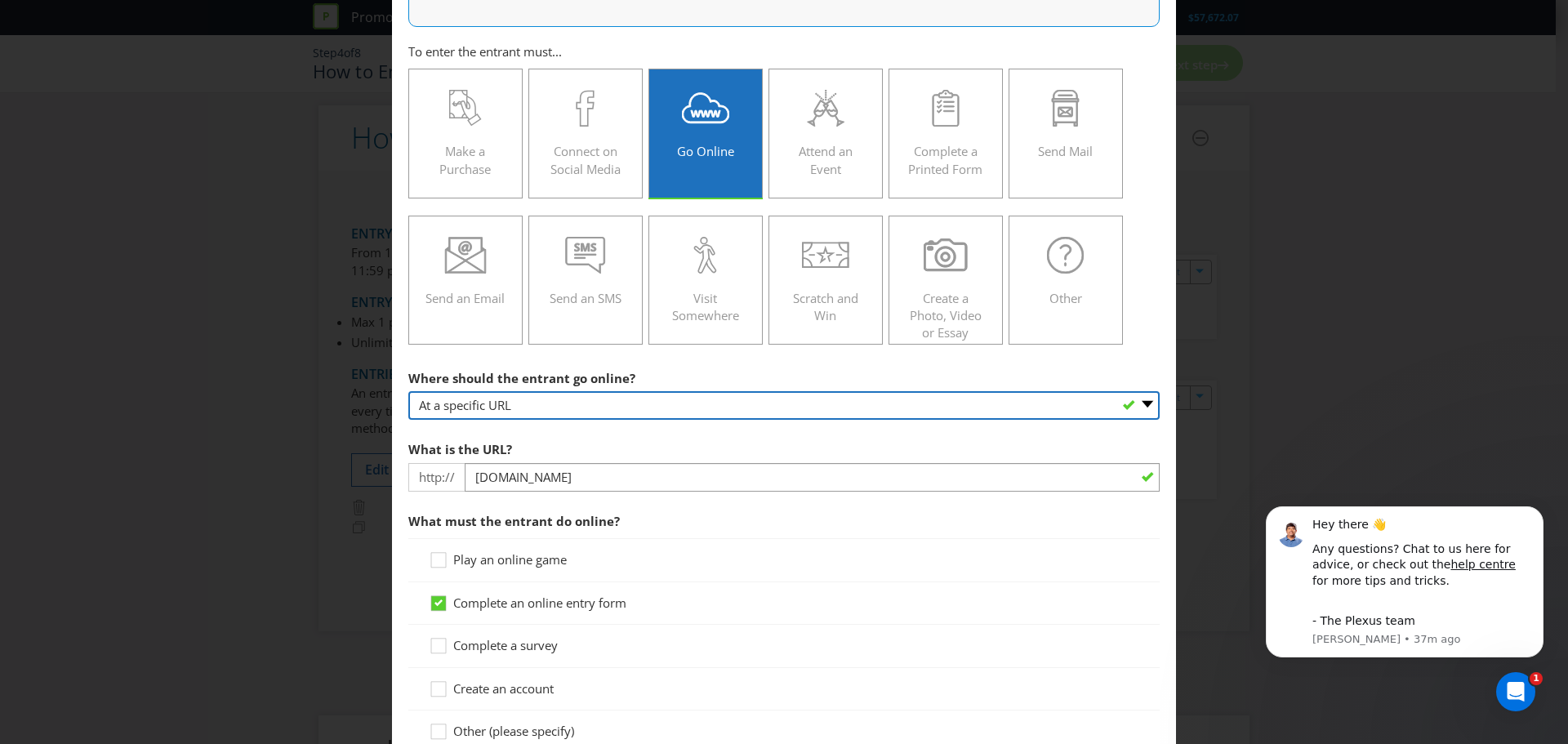
click at [509, 408] on select "-- Please select -- At a specific URL Using a direct link sent to the entrant b…" at bounding box center [783, 405] width 751 height 29
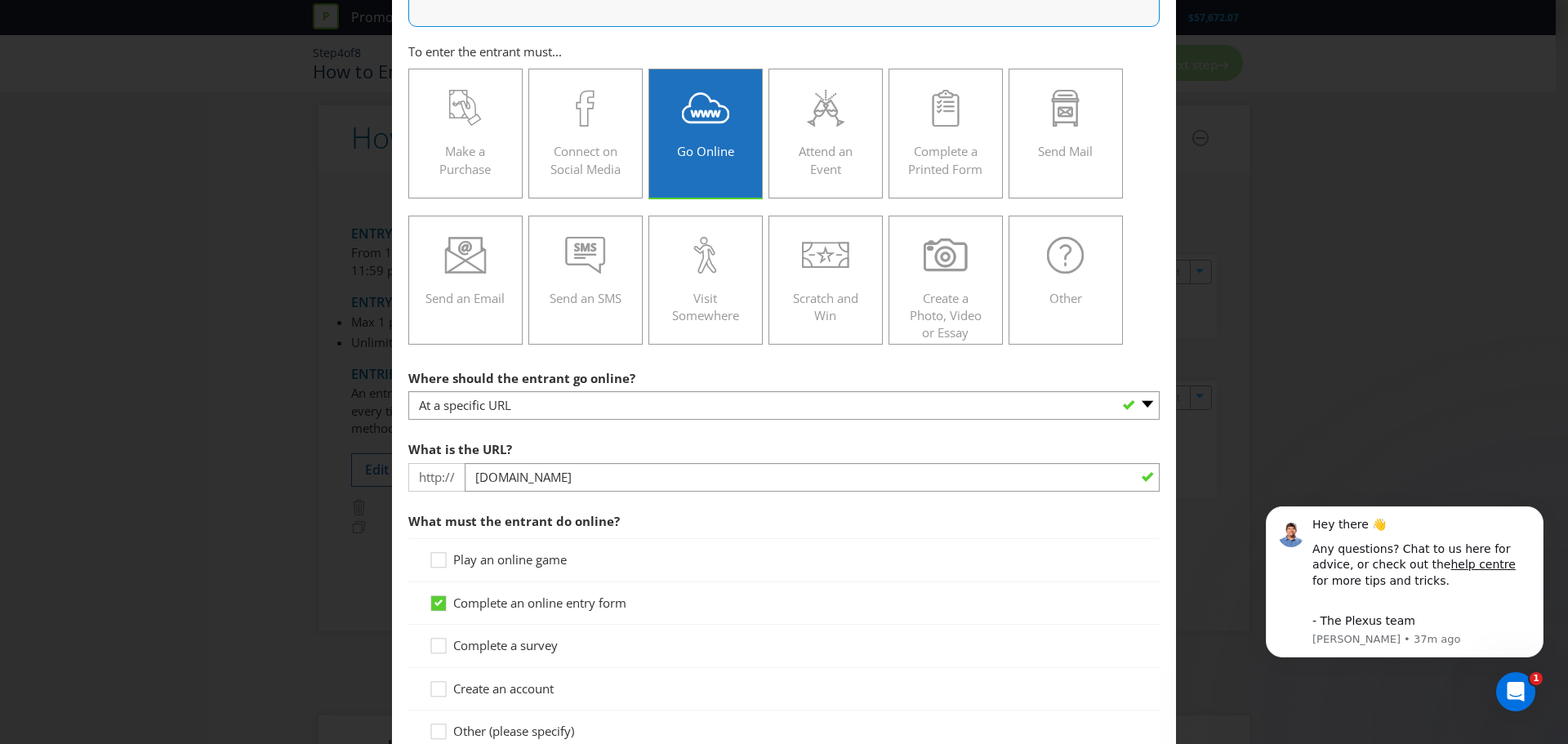
click at [696, 367] on div "Where should the entrant go online? -- Please select -- At a specific URL Using…" at bounding box center [783, 391] width 751 height 59
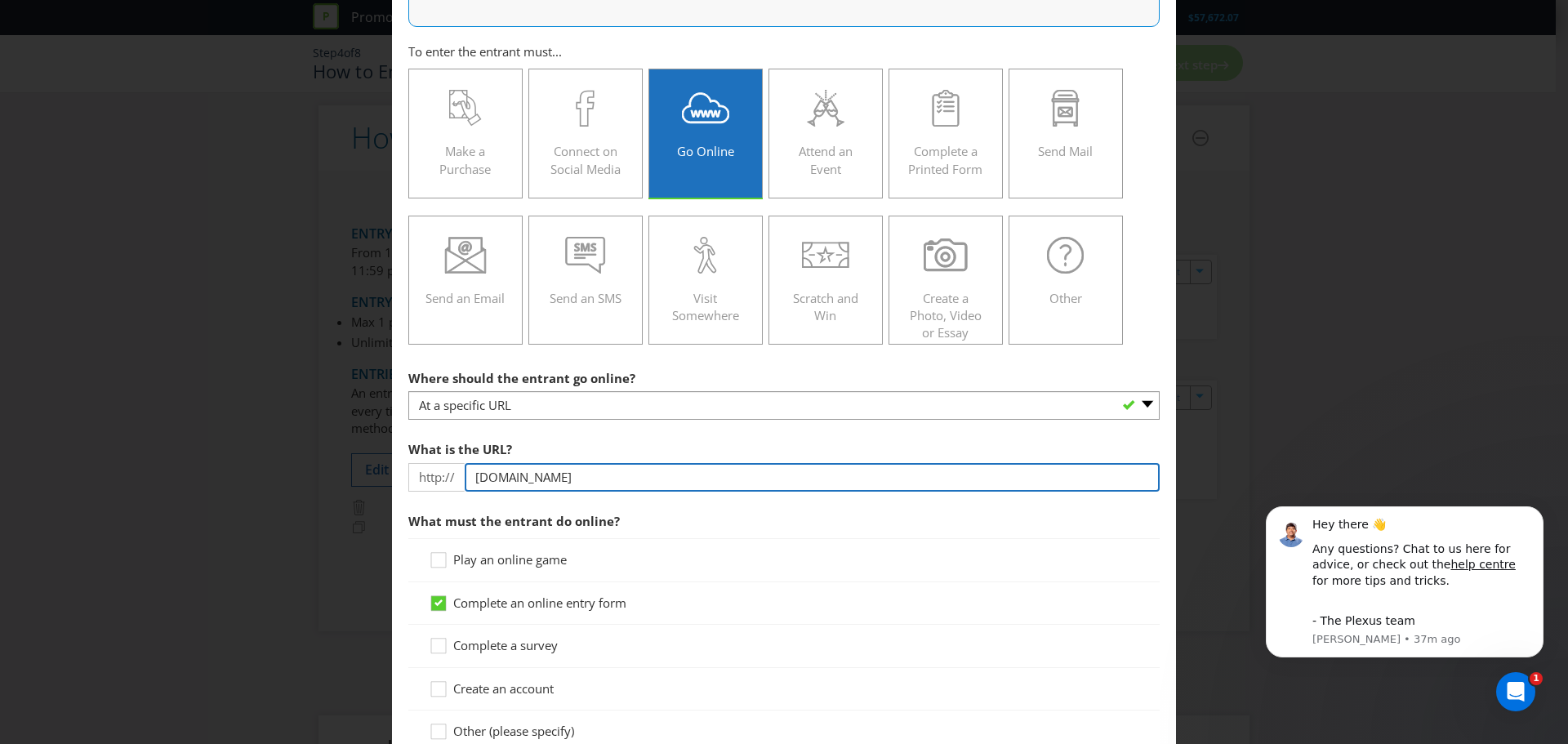
click at [639, 480] on input "Winatriptoparis.kopromos.com.au" at bounding box center [812, 477] width 695 height 29
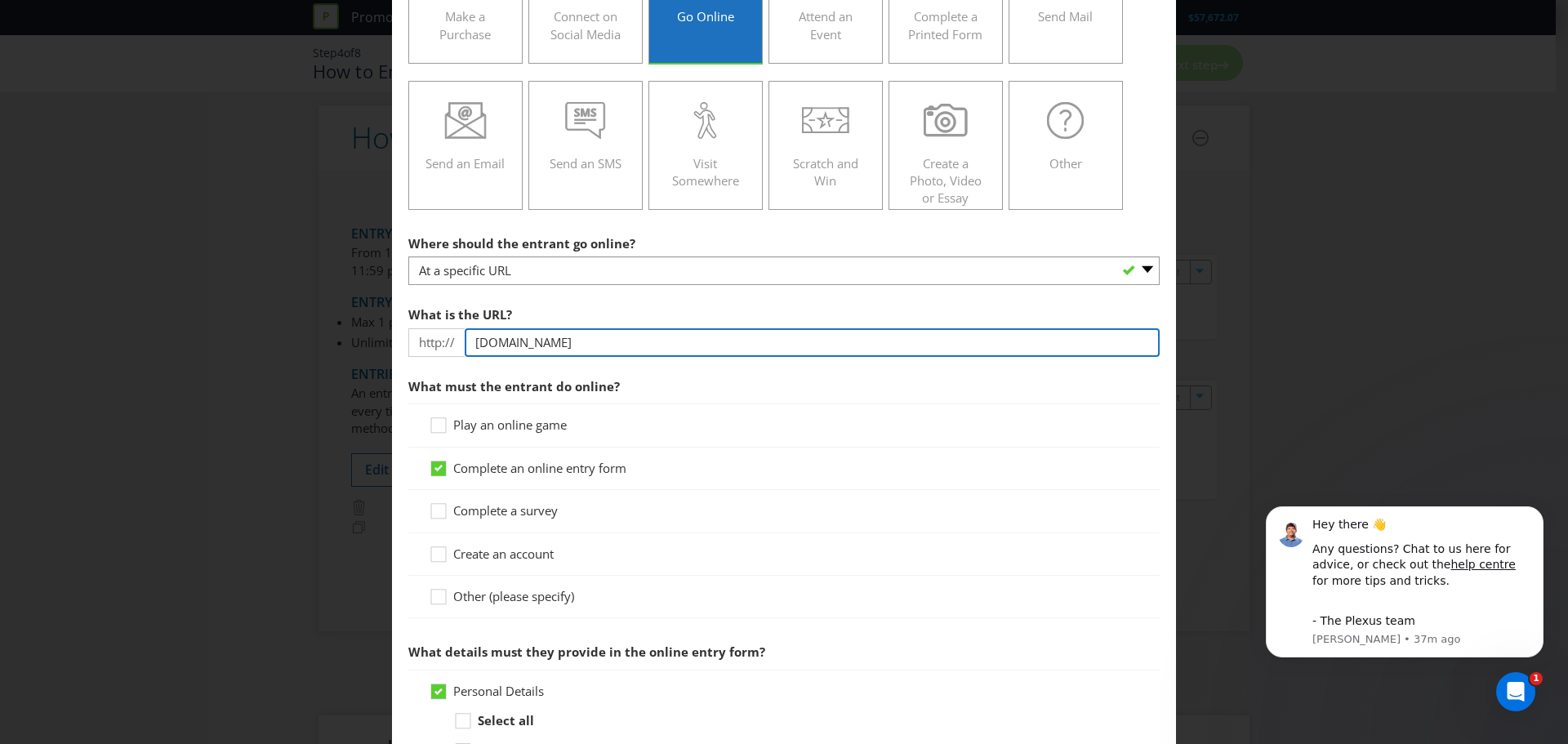
scroll to position [326, 0]
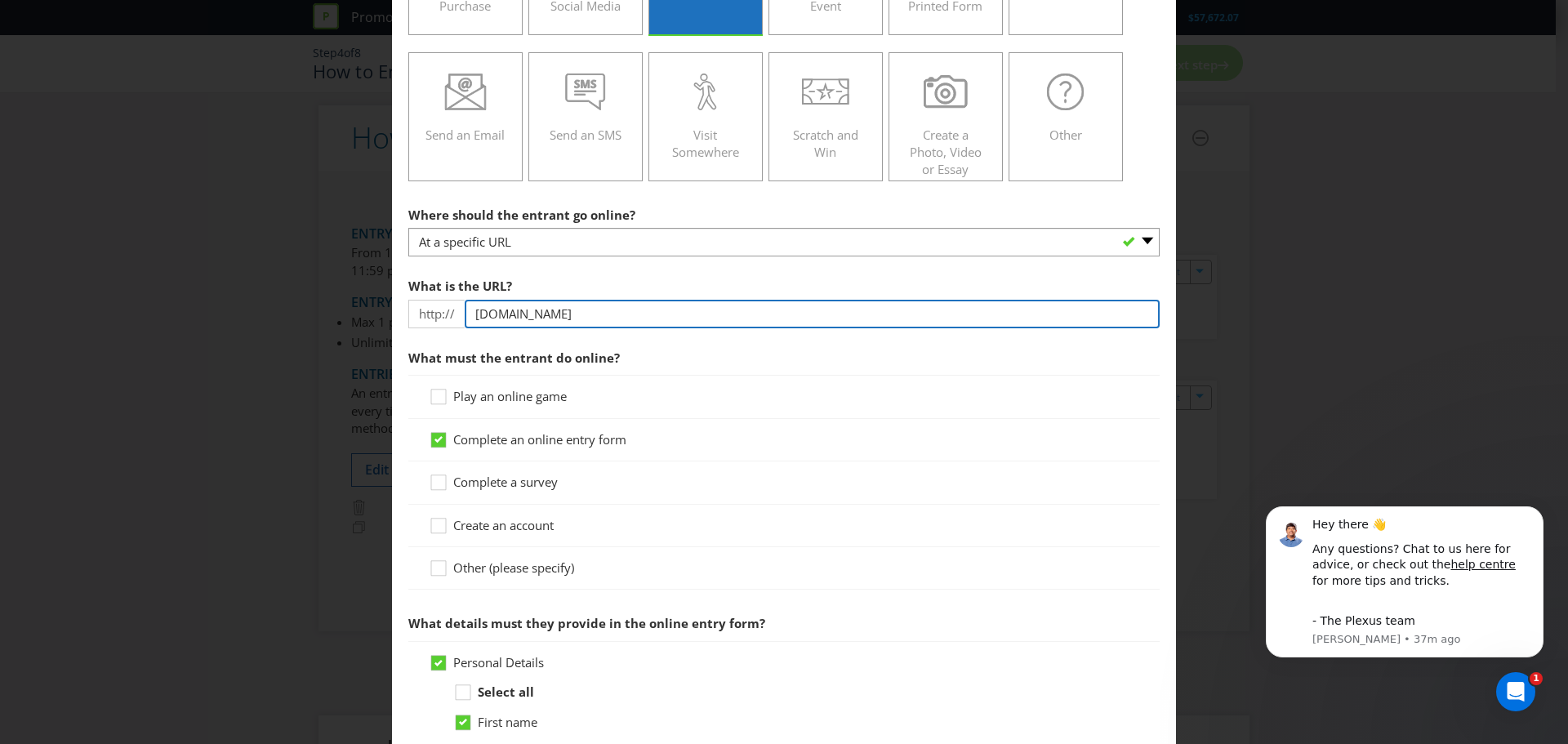
click at [645, 318] on input "Winatriptoparis.kopromos.com.au" at bounding box center [812, 313] width 695 height 29
drag, startPoint x: 675, startPoint y: 312, endPoint x: 457, endPoint y: 317, distance: 218.1
click at [457, 317] on div "http:// Winatriptoparis.kopromos.com.au" at bounding box center [783, 313] width 751 height 29
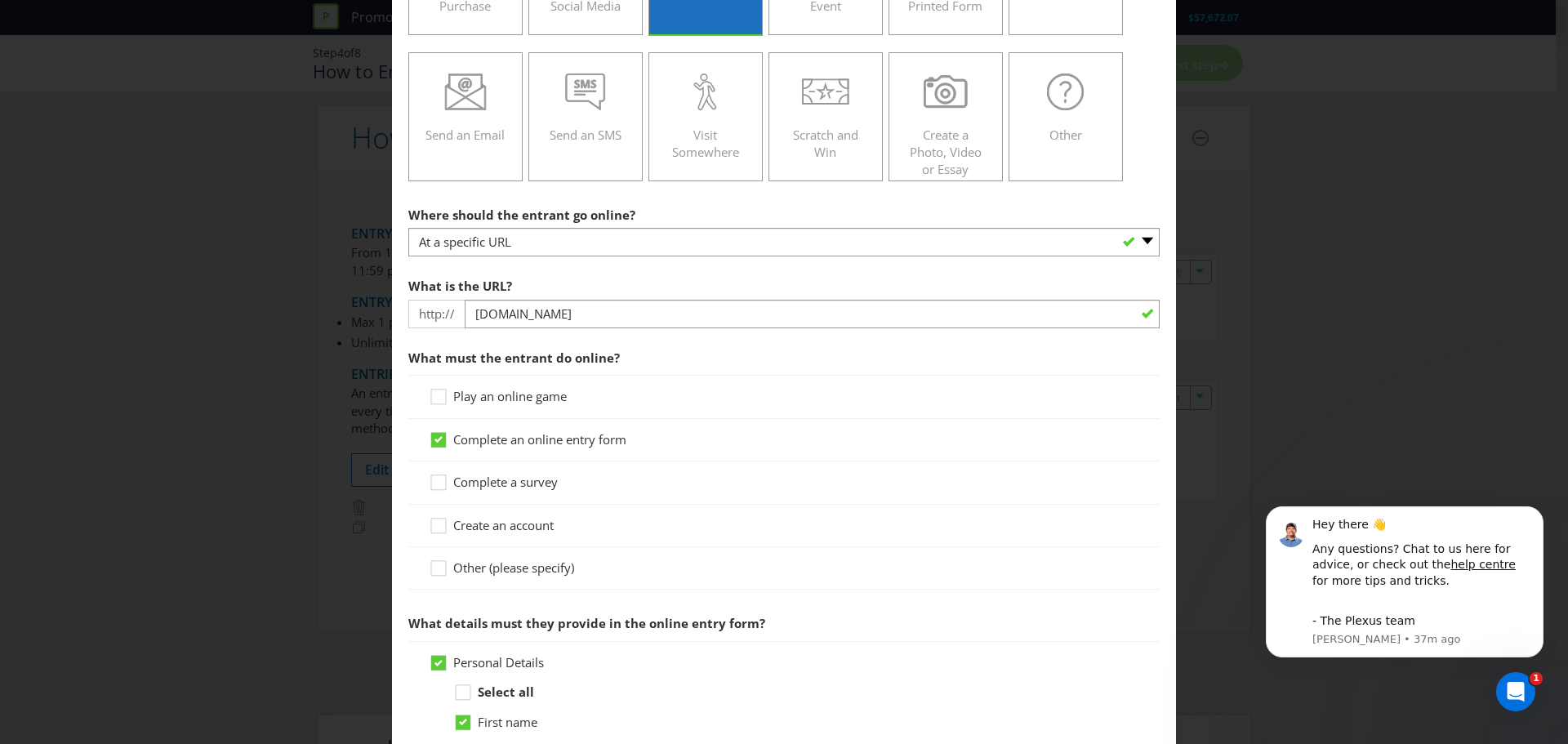
click at [566, 276] on div "What is the URL? http:// Winatriptoparis.kopromos.com.au" at bounding box center [783, 299] width 751 height 59
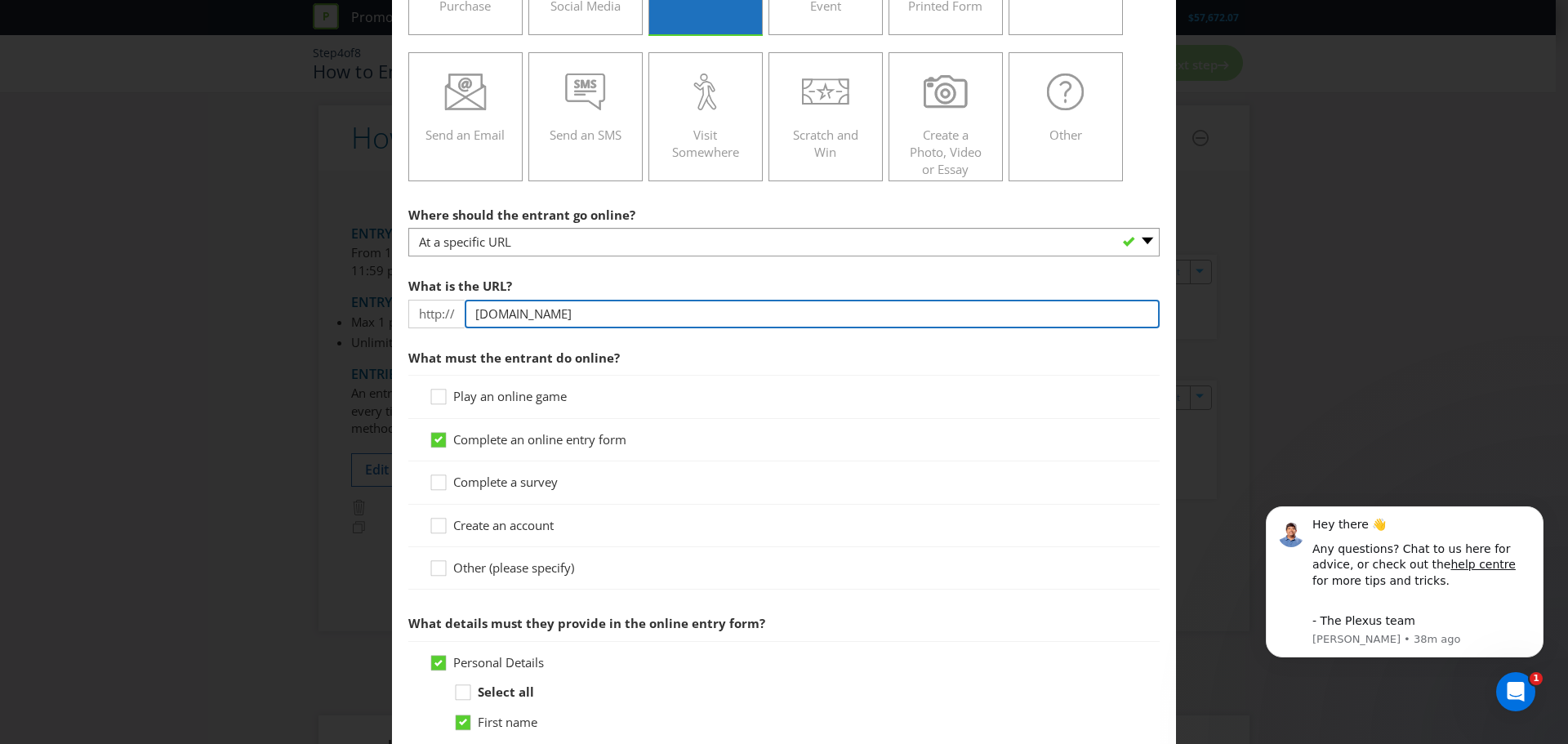
click at [665, 319] on input "Winatriptoparis.kopromos.com.au" at bounding box center [812, 313] width 695 height 29
drag, startPoint x: 713, startPoint y: 312, endPoint x: 450, endPoint y: 312, distance: 263.0
click at [450, 312] on div "http:// Winatriptoparis.kopromos.com.au" at bounding box center [783, 313] width 751 height 29
paste input "https://www.chemistwarehouse.com.au/competitions"
drag, startPoint x: 545, startPoint y: 315, endPoint x: 481, endPoint y: 317, distance: 64.0
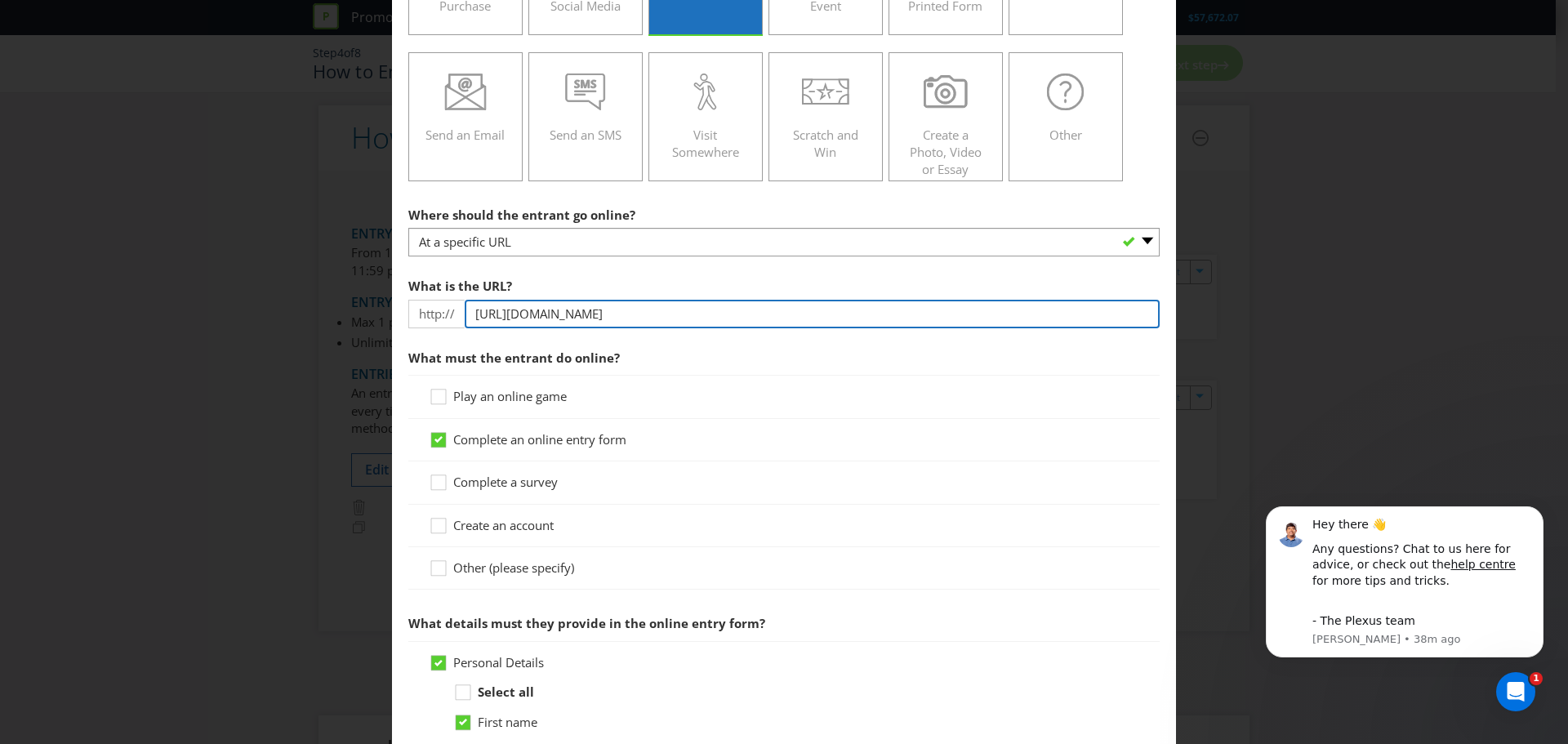
click at [481, 317] on input "https://www.chemistwarehouse.com.au/competitions" at bounding box center [812, 313] width 695 height 29
click at [504, 316] on input "https://www.chemistwarehouse.com.au/competitions" at bounding box center [812, 313] width 695 height 29
drag, startPoint x: 515, startPoint y: 315, endPoint x: 455, endPoint y: 315, distance: 60.0
click at [455, 315] on div "http:// https://www.chemistwarehouse.com.au/competitions" at bounding box center [783, 313] width 751 height 29
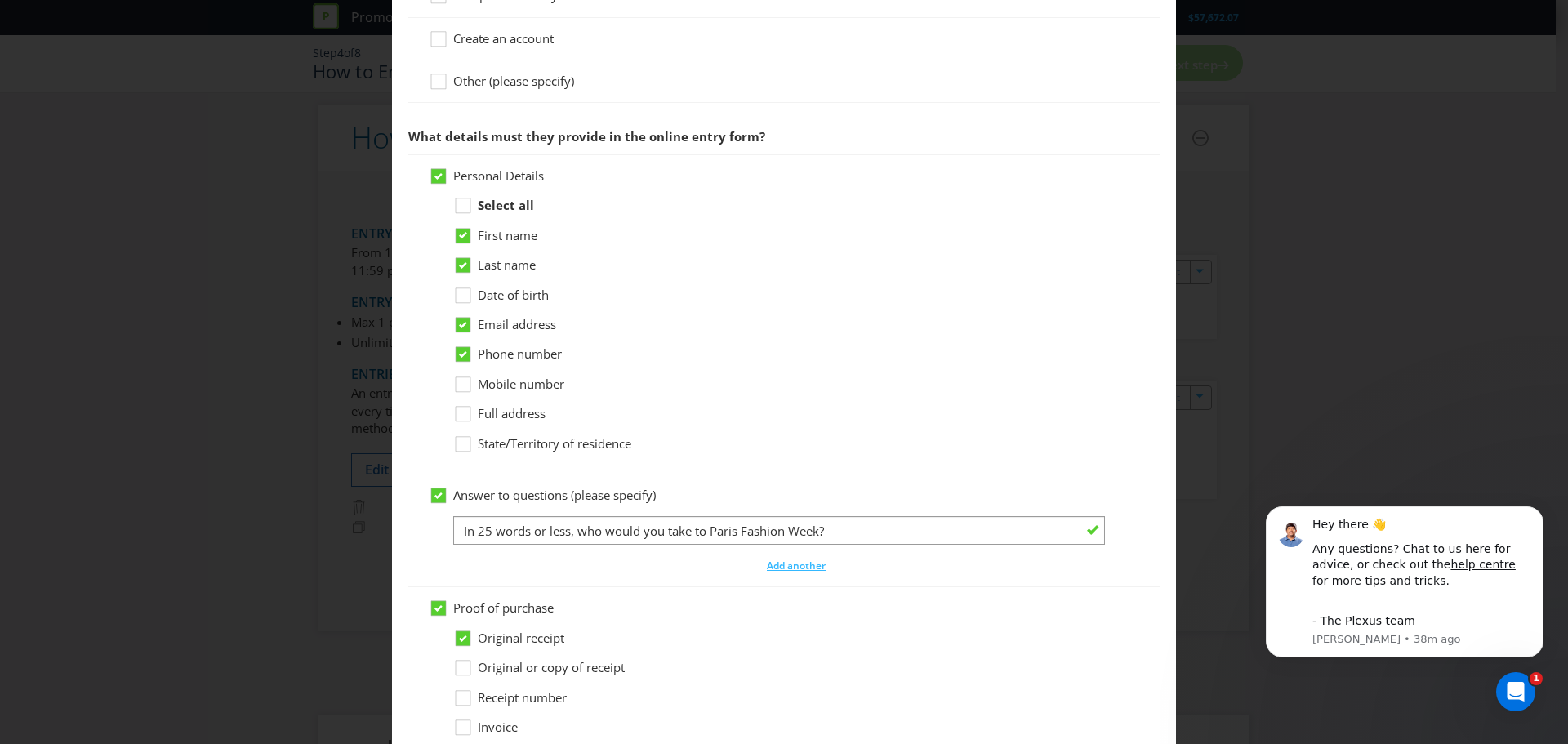
scroll to position [816, 0]
type input "www.chemistwarehouse.com.au/competitions"
click at [524, 439] on span "State/Territory of residence" at bounding box center [554, 439] width 154 height 16
click at [0, 0] on input "State/Territory of residence" at bounding box center [0, 0] width 0 height 0
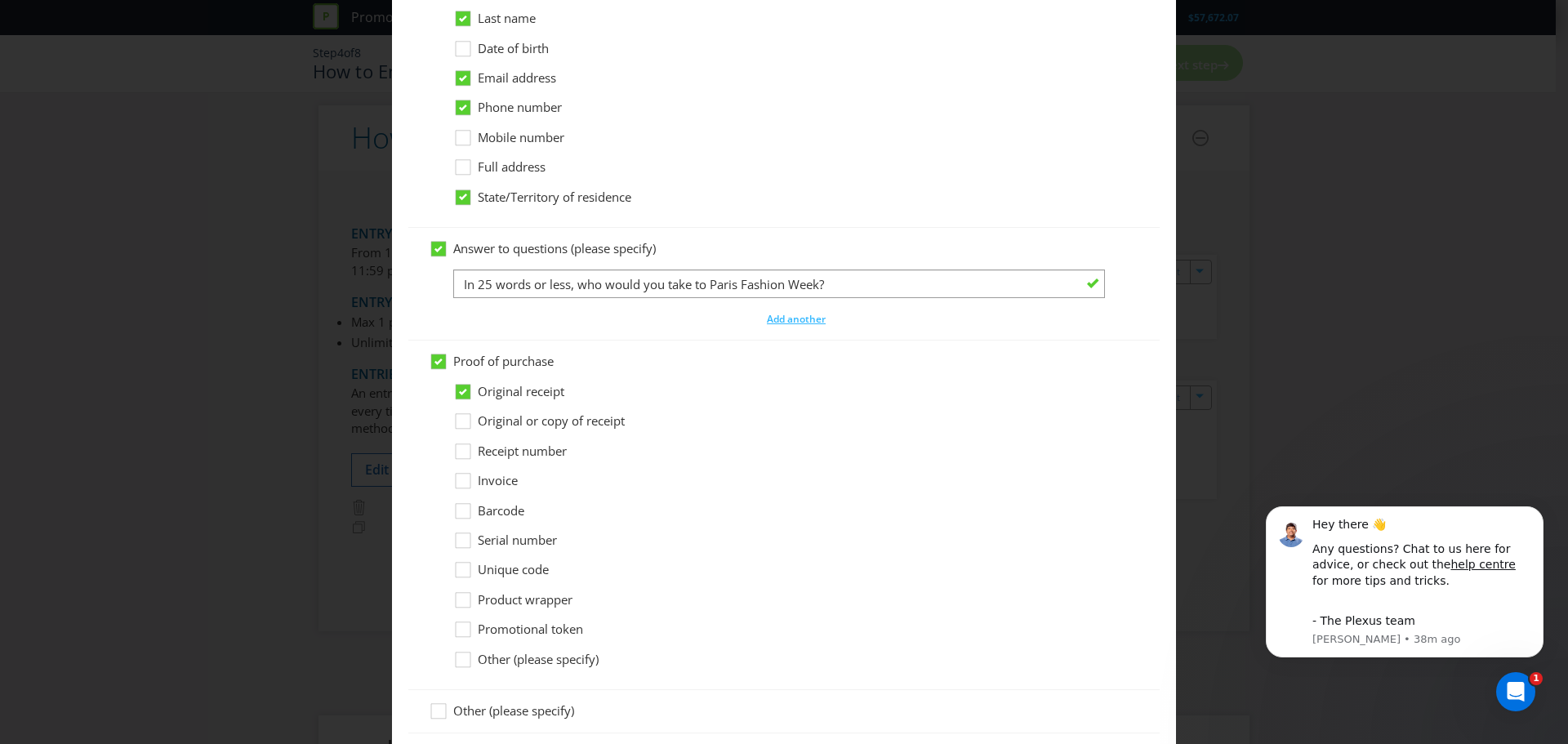
scroll to position [1061, 0]
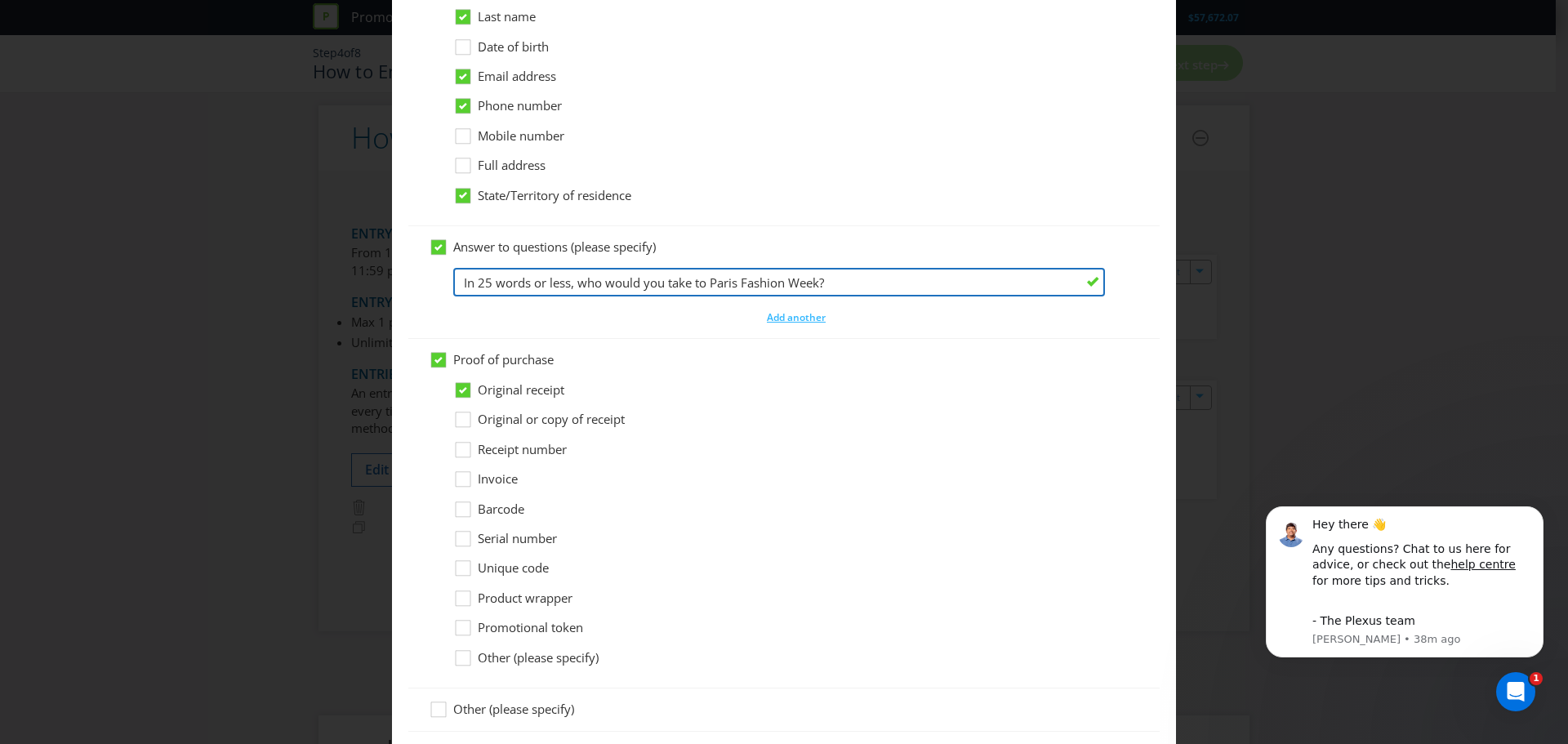
click at [735, 287] on input "In 25 words or less, who would you take to Paris Fashion Week?" at bounding box center [779, 282] width 652 height 29
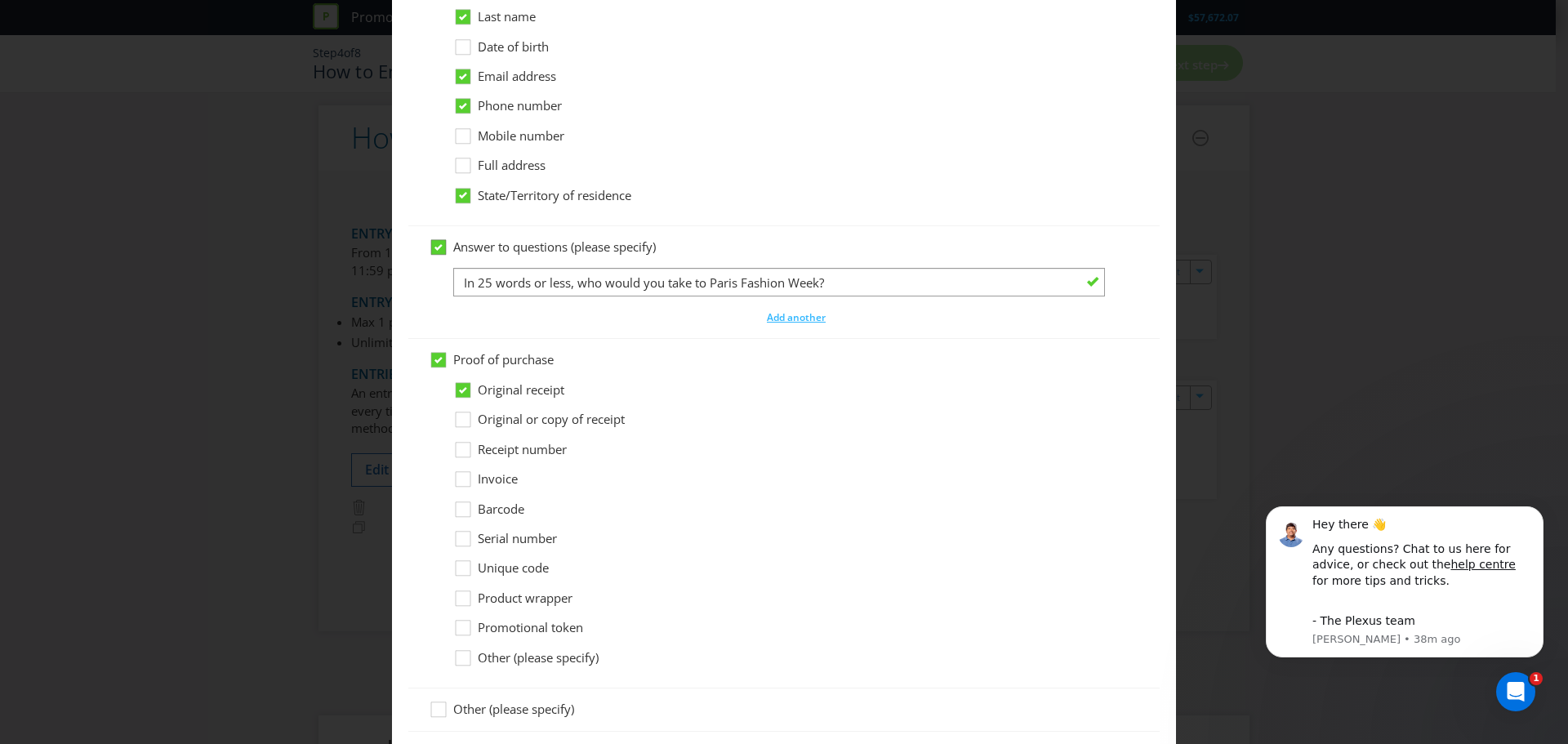
click at [439, 244] on icon at bounding box center [439, 247] width 8 height 7
click at [0, 0] on input "Answer to questions (please specify)" at bounding box center [0, 0] width 0 height 0
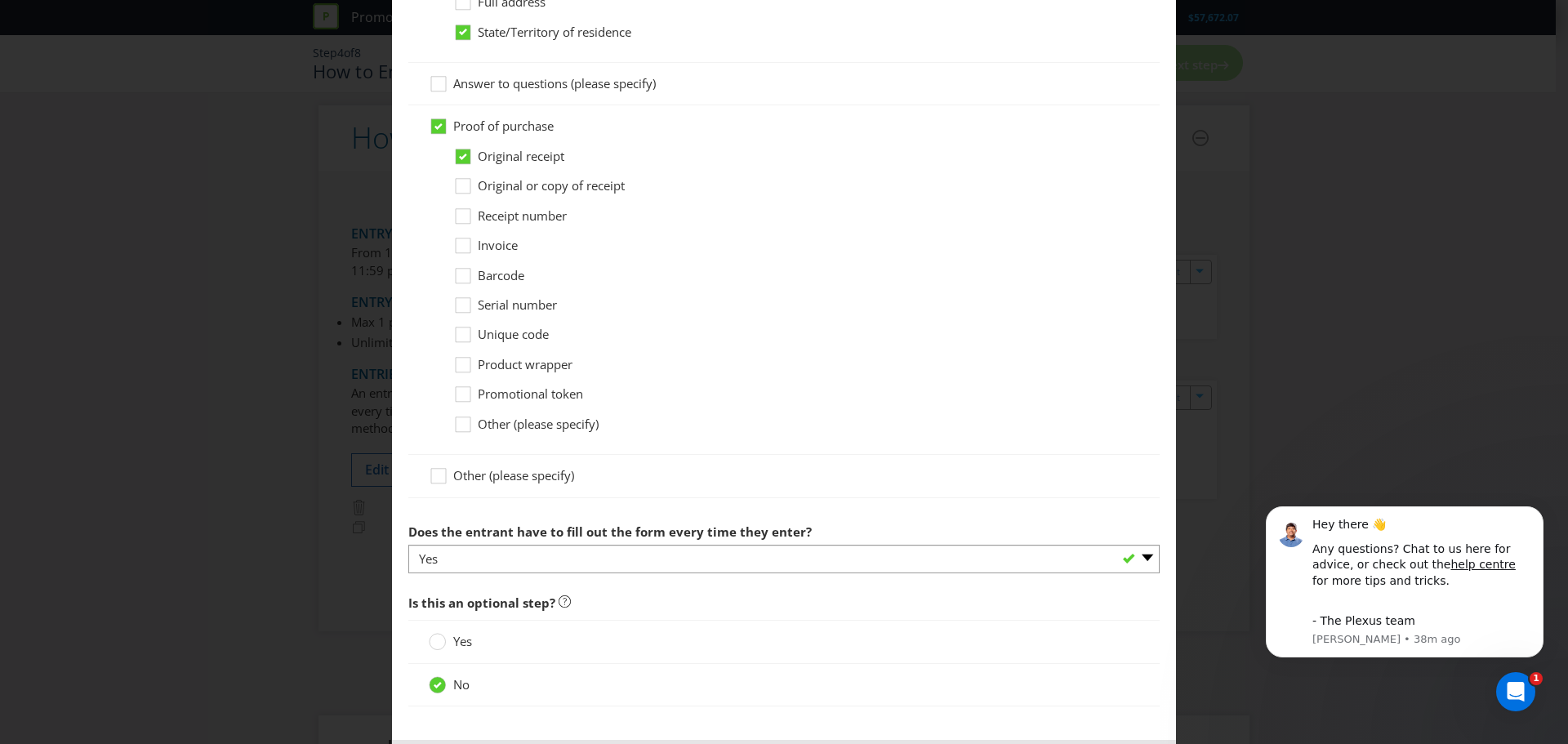
scroll to position [1302, 0]
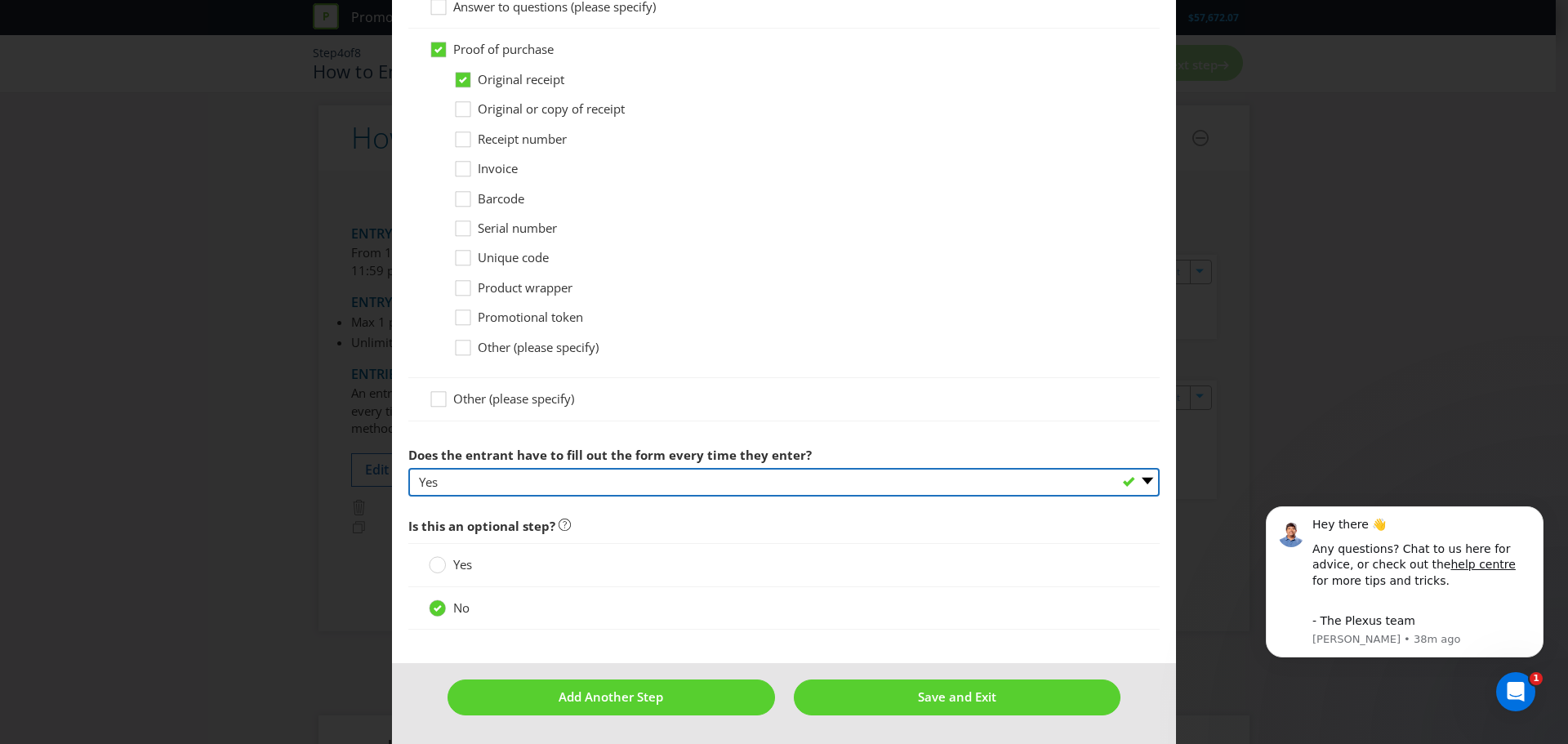
click at [652, 479] on select "-- Please select -- Yes No, as long as they are logged in for subsequent entrie…" at bounding box center [783, 481] width 751 height 29
click at [408, 467] on select "-- Please select -- Yes No, as long as they are logged in for subsequent entrie…" at bounding box center [783, 481] width 751 height 29
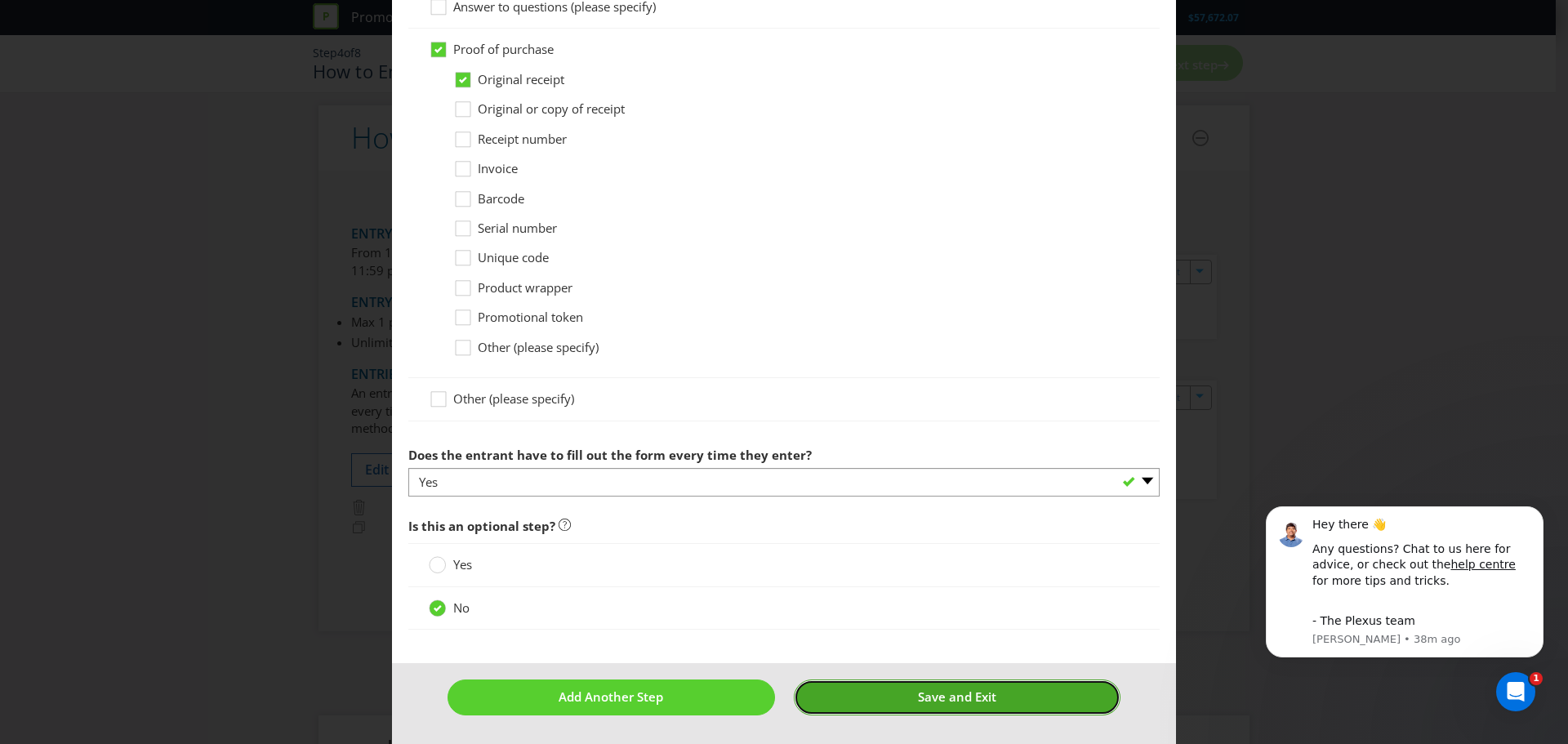
click at [886, 698] on button "Save and Exit" at bounding box center [958, 696] width 327 height 35
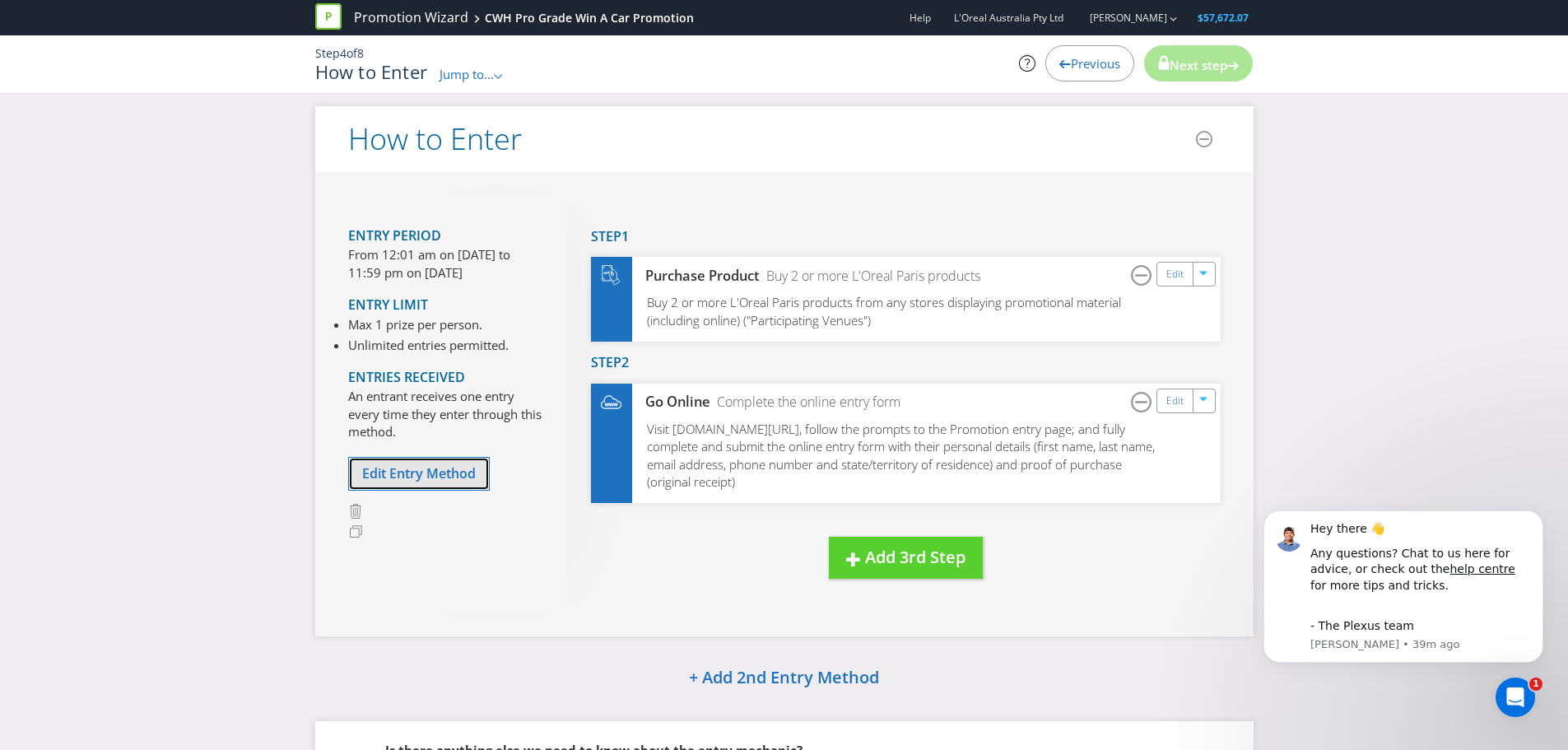
click at [432, 476] on span "Edit Entry Method" at bounding box center [419, 473] width 114 height 18
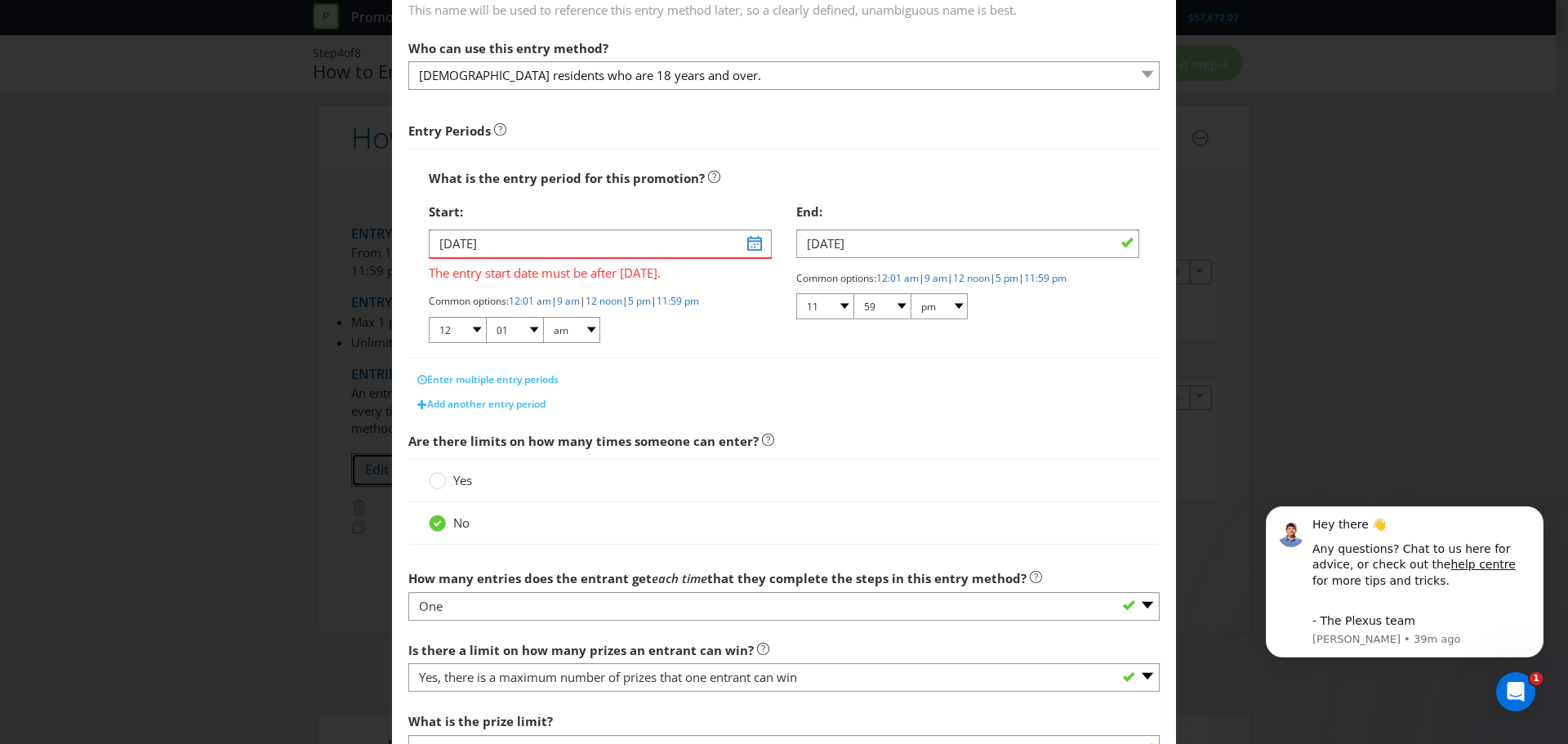
scroll to position [245, 0]
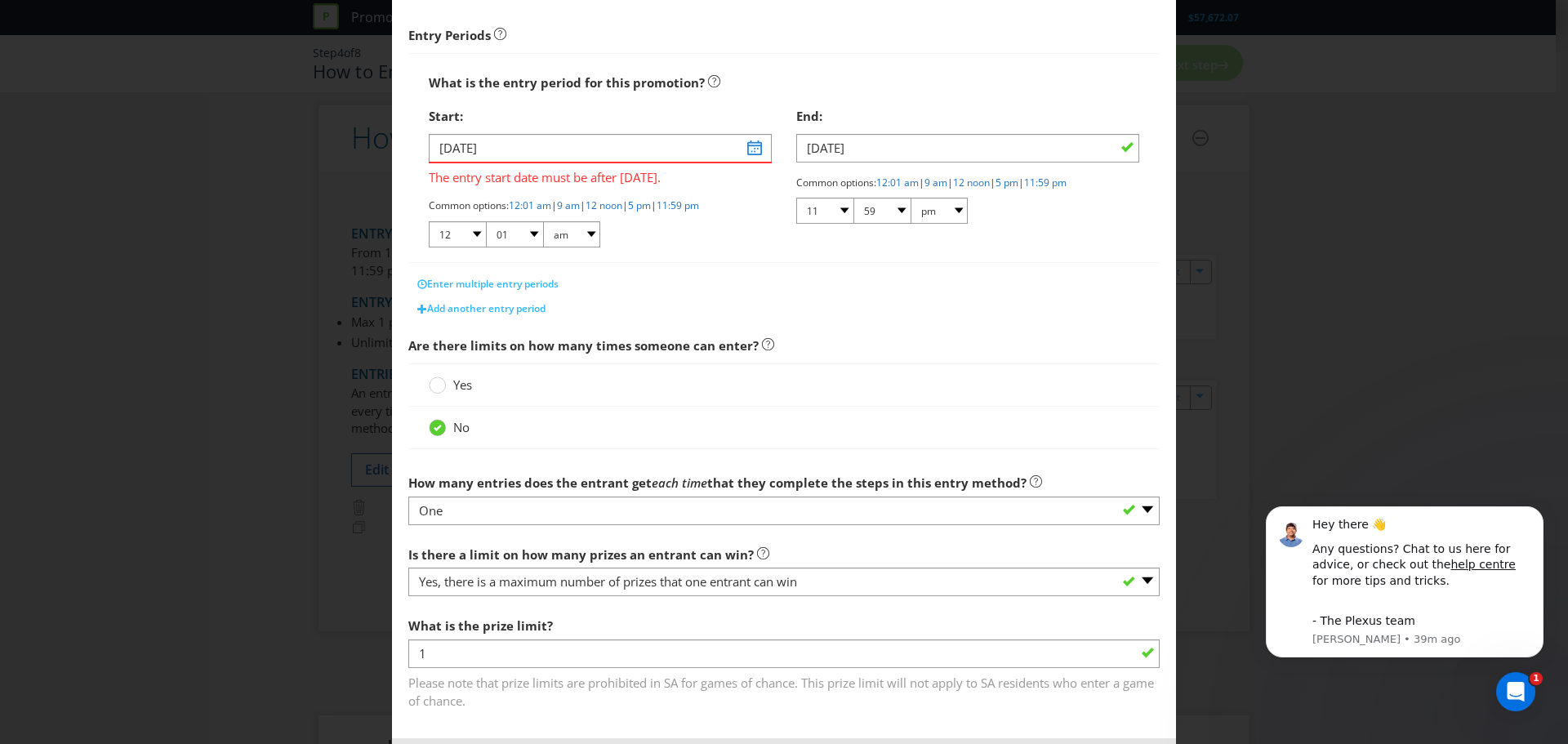
click at [466, 385] on span "Yes" at bounding box center [462, 384] width 19 height 16
click at [0, 0] on input "Yes" at bounding box center [0, 0] width 0 height 0
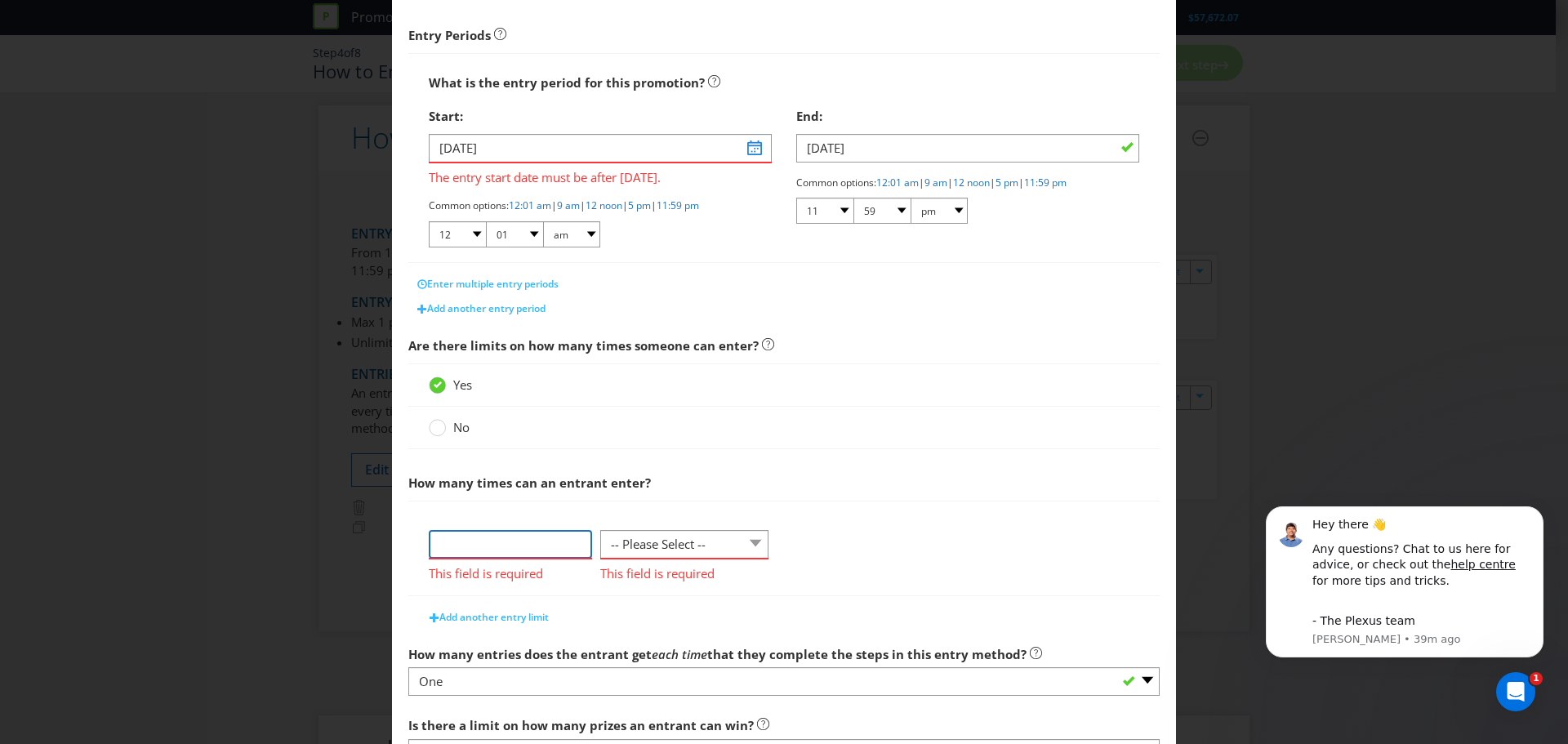
click at [518, 540] on input "number" at bounding box center [510, 544] width 164 height 29
drag, startPoint x: 676, startPoint y: 551, endPoint x: 713, endPoint y: 551, distance: 37.0
click at [676, 551] on select "-- Please Select -- per person per day per purchase per transaction Other (plea…" at bounding box center [685, 544] width 169 height 29
select select "PER_TRANSACTION"
click at [600, 530] on select "-- Please Select -- per person per day per purchase per transaction Other (plea…" at bounding box center [685, 544] width 169 height 29
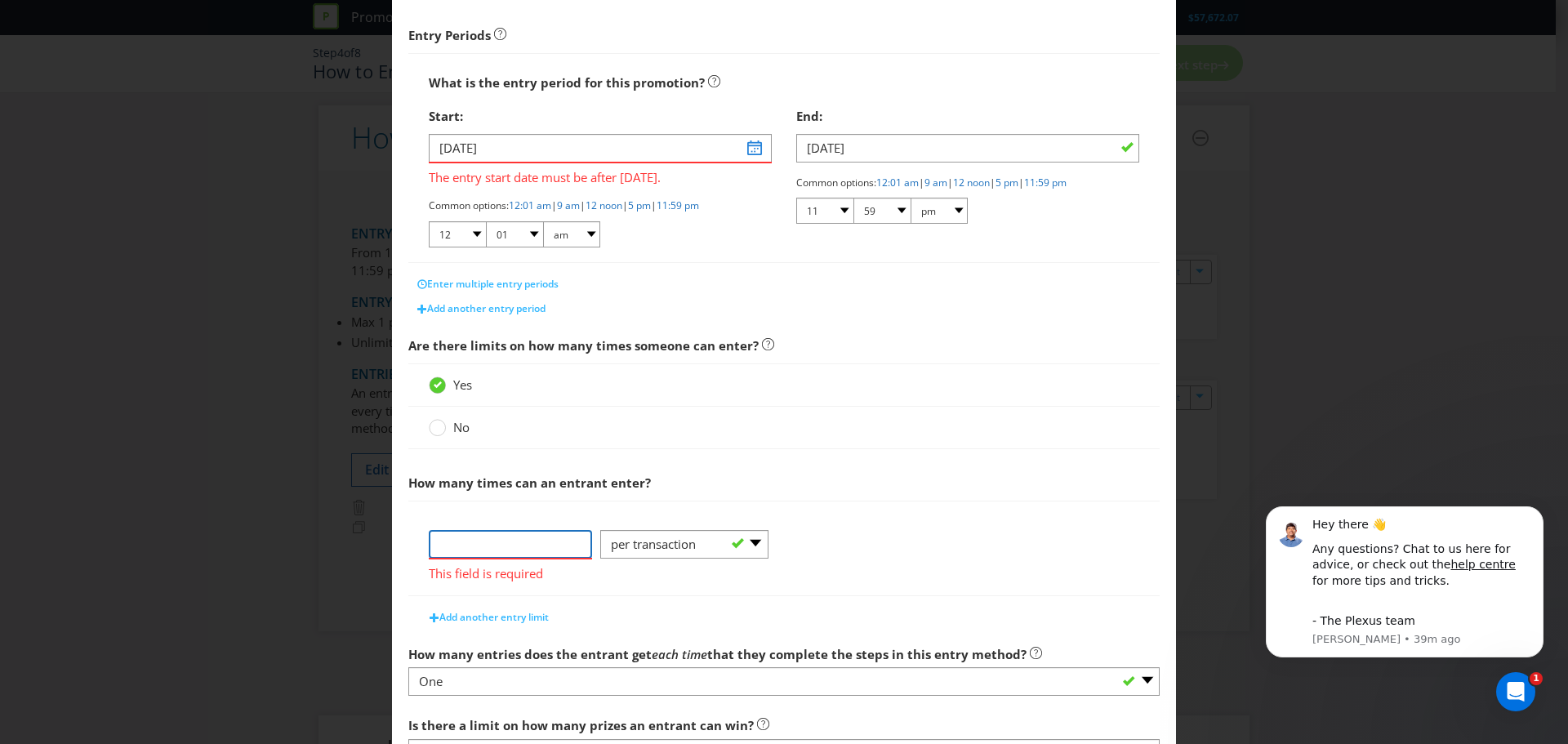
click at [530, 549] on input "number" at bounding box center [510, 544] width 164 height 29
type input "2"
click at [835, 530] on div "2 This field is required -- Please Select -- per person per day per purchase pe…" at bounding box center [784, 562] width 711 height 65
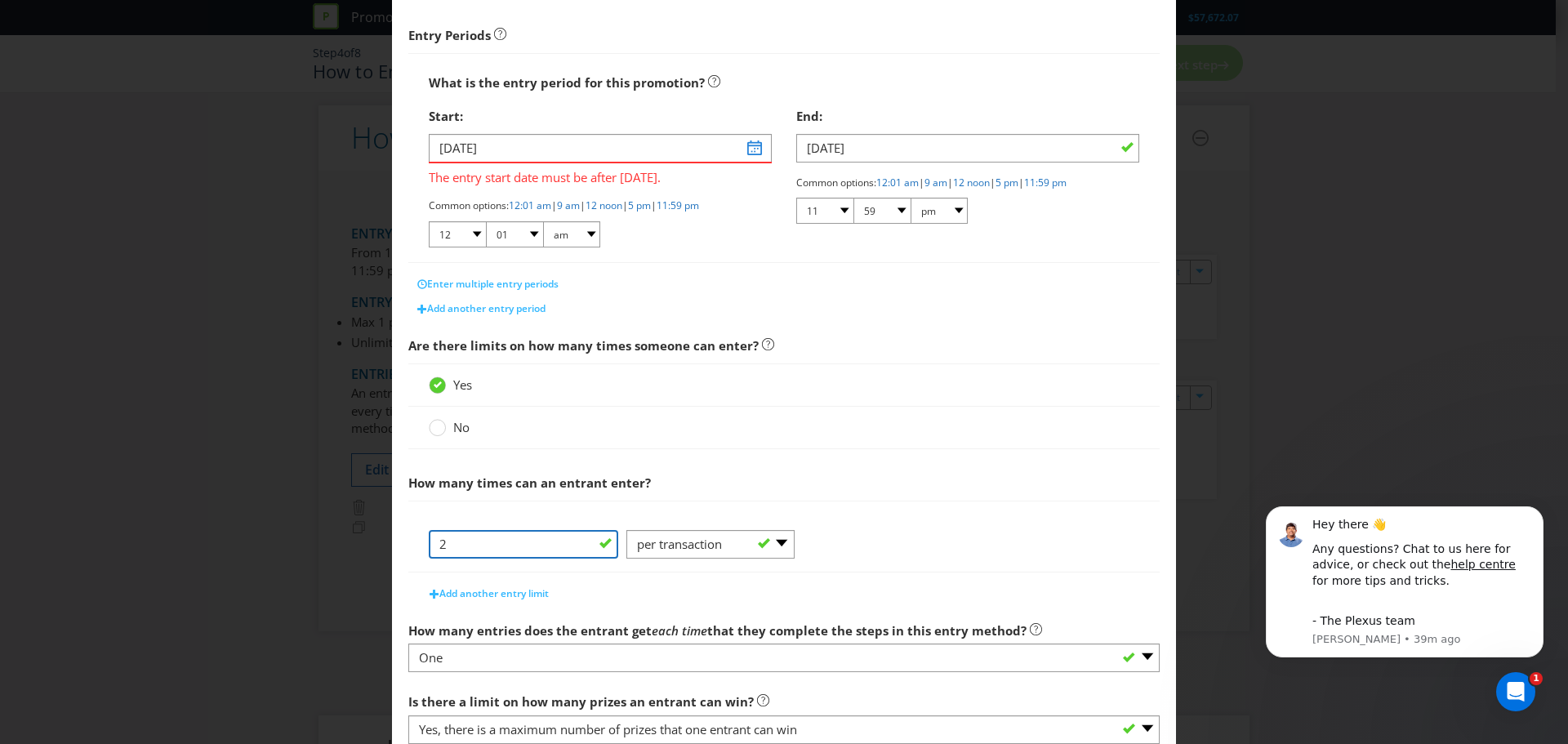
click at [533, 547] on input "2" at bounding box center [523, 544] width 190 height 29
type input "1"
click at [834, 551] on div "1 -- Please Select -- per person per day per purchase per transaction Other (pl…" at bounding box center [784, 551] width 711 height 42
click at [715, 558] on div at bounding box center [711, 558] width 169 height 2
click at [717, 548] on select "-- Please Select -- per person per day per purchase per transaction Other (plea…" at bounding box center [711, 544] width 169 height 29
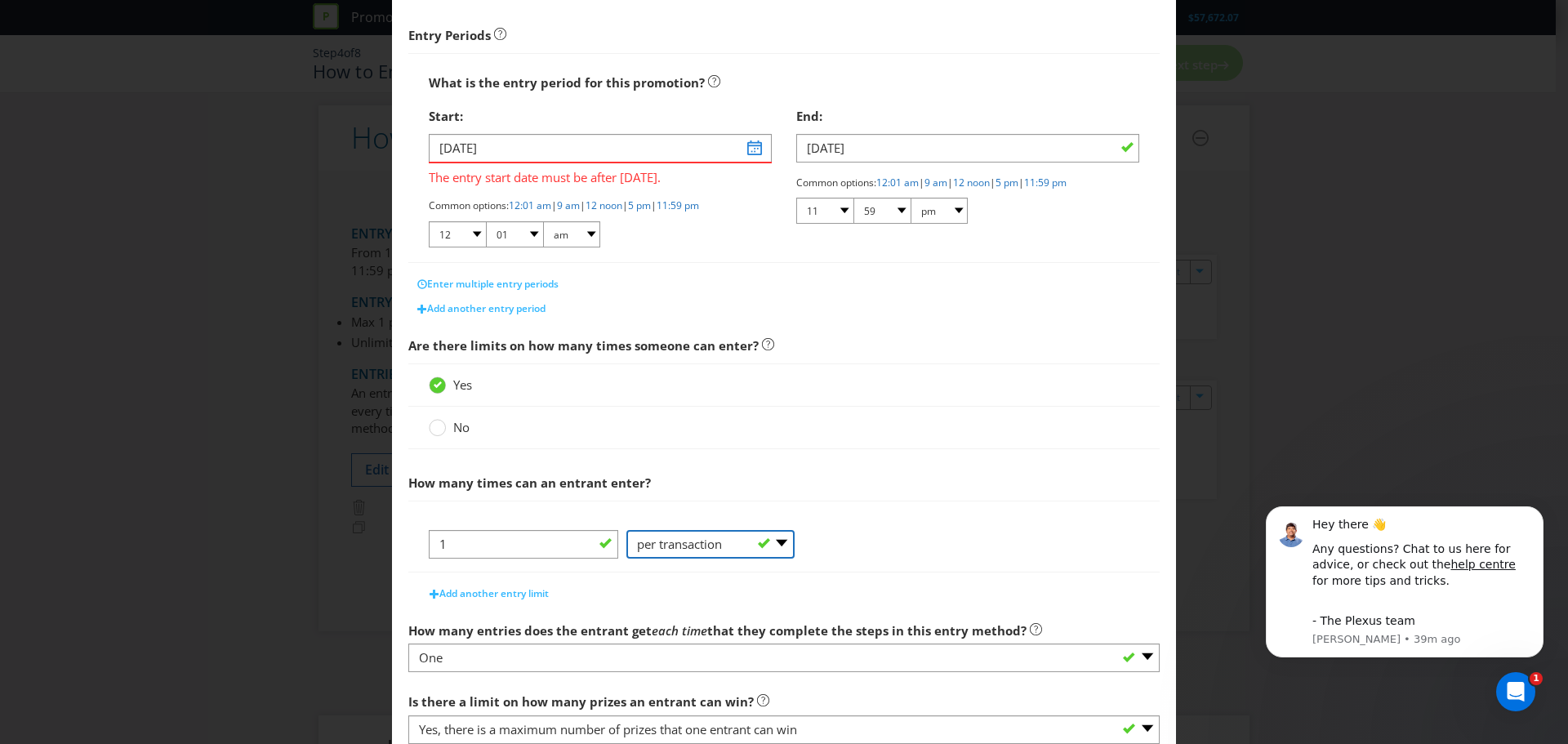
click at [626, 530] on select "-- Please Select -- per person per day per purchase per transaction Other (plea…" at bounding box center [711, 544] width 169 height 29
click at [827, 593] on div "Add another entry limit" at bounding box center [783, 589] width 751 height 33
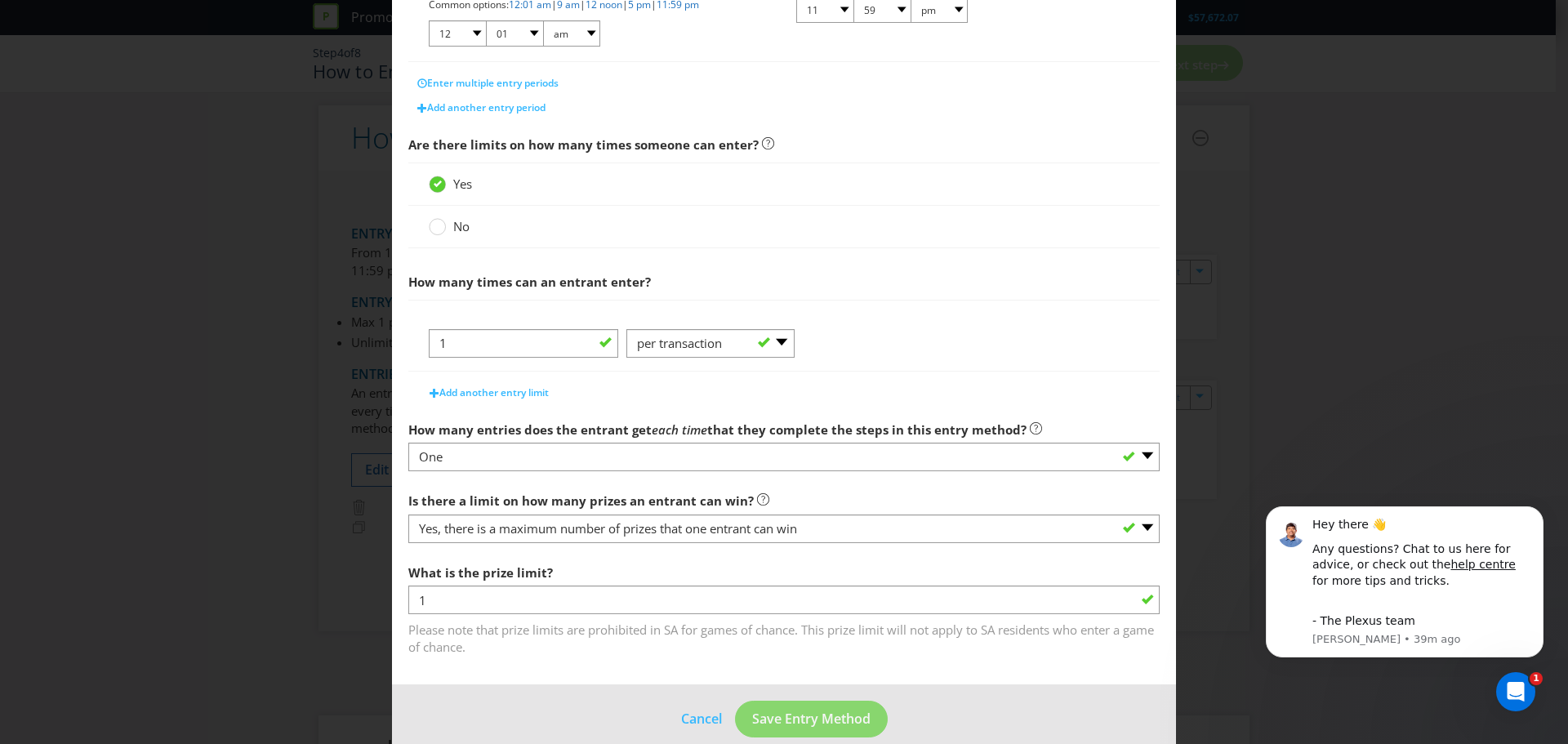
scroll to position [468, 0]
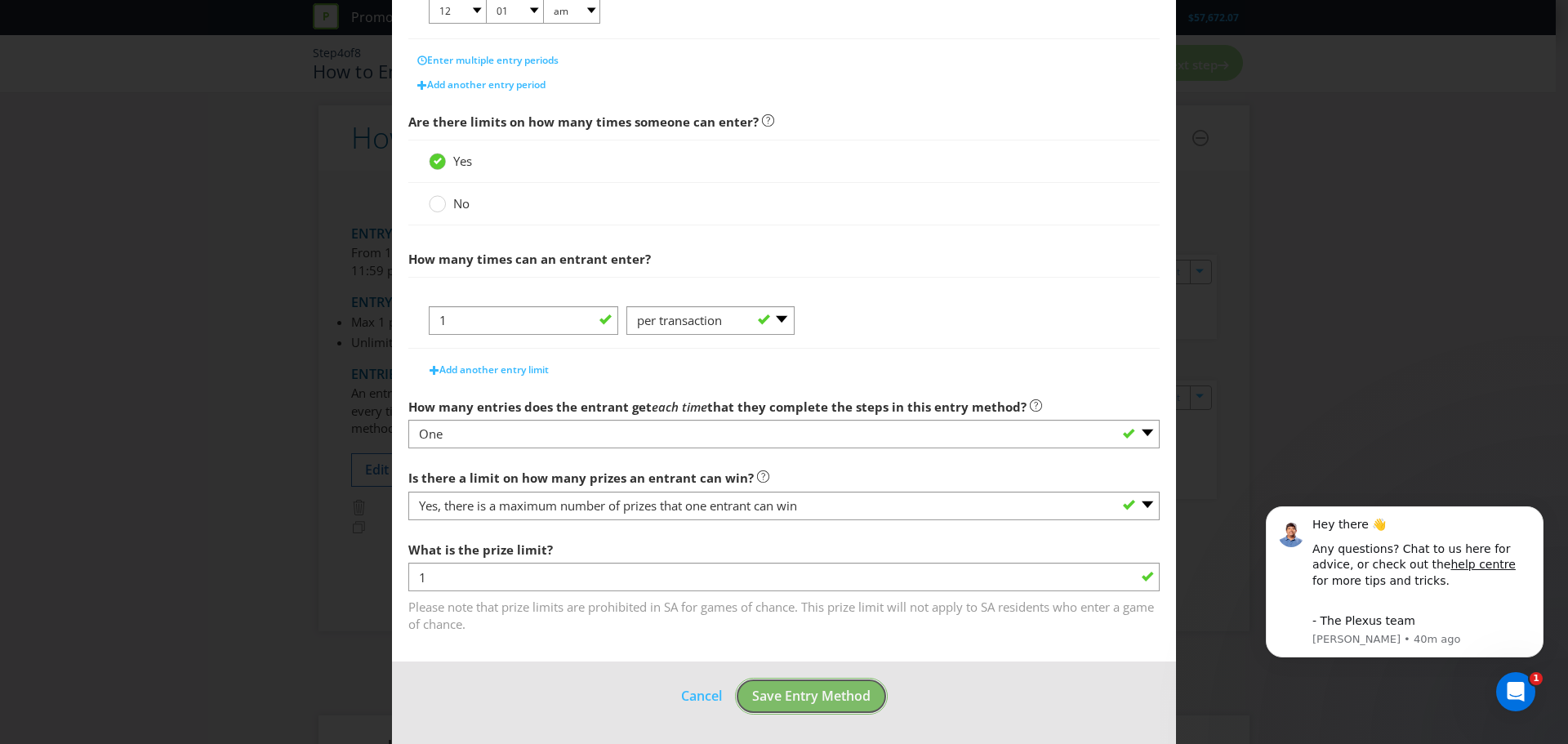
click at [791, 707] on button "Save Entry Method" at bounding box center [812, 695] width 153 height 37
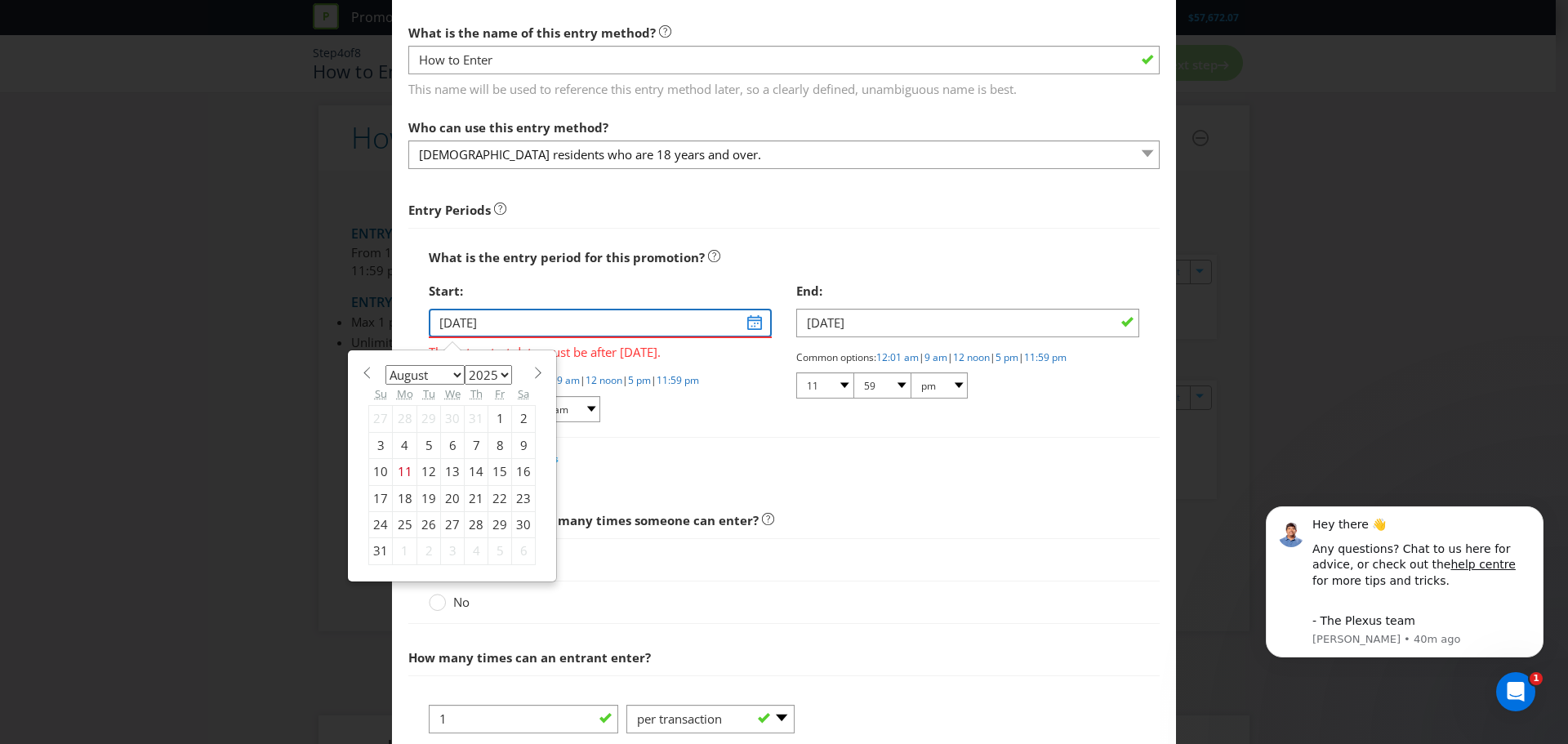
click at [579, 309] on input "19/05/24" at bounding box center [600, 322] width 343 height 29
click at [697, 370] on div "19/05/24 The entry start date must be after today. January February March April…" at bounding box center [600, 366] width 343 height 116
click at [747, 325] on input "19/05/24" at bounding box center [600, 322] width 343 height 29
click at [457, 376] on select "January February March April May June July August September October November De…" at bounding box center [425, 375] width 79 height 20
select select "9"
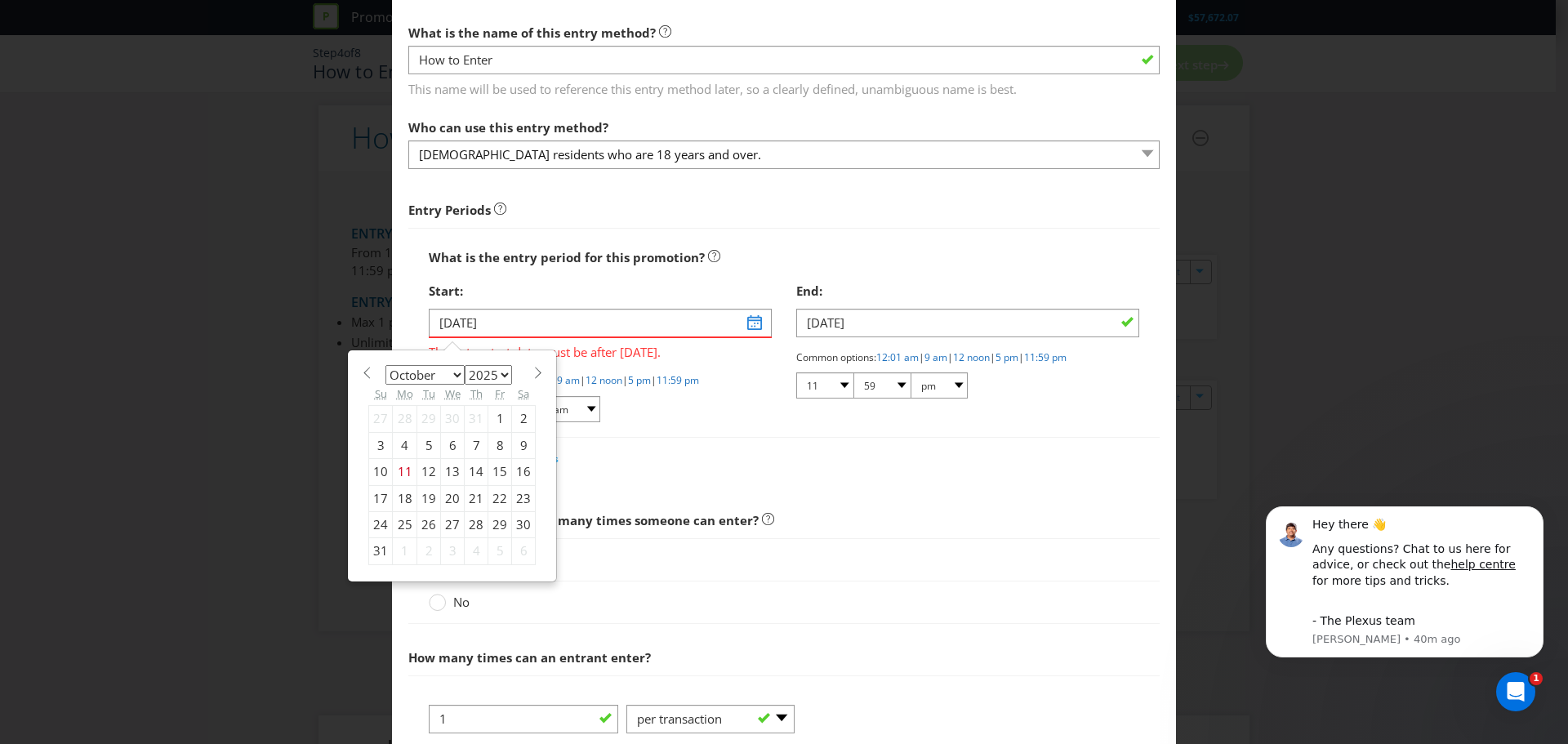
click at [385, 365] on select "January February March April May June July August September October November De…" at bounding box center [425, 375] width 79 height 20
click at [470, 523] on div "30" at bounding box center [476, 524] width 24 height 26
type input "30/10/25"
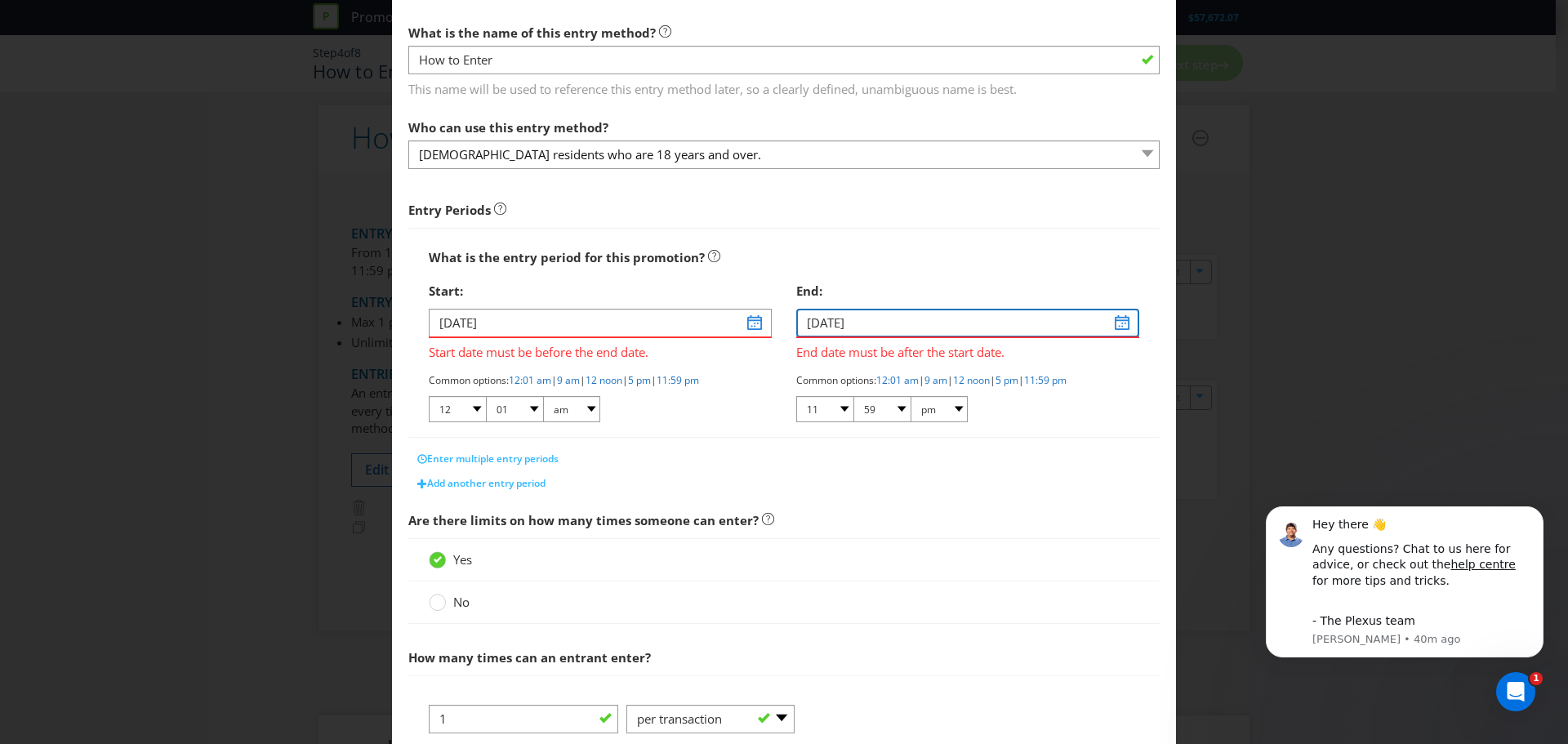
click at [850, 332] on input "08/06/24" at bounding box center [968, 322] width 343 height 29
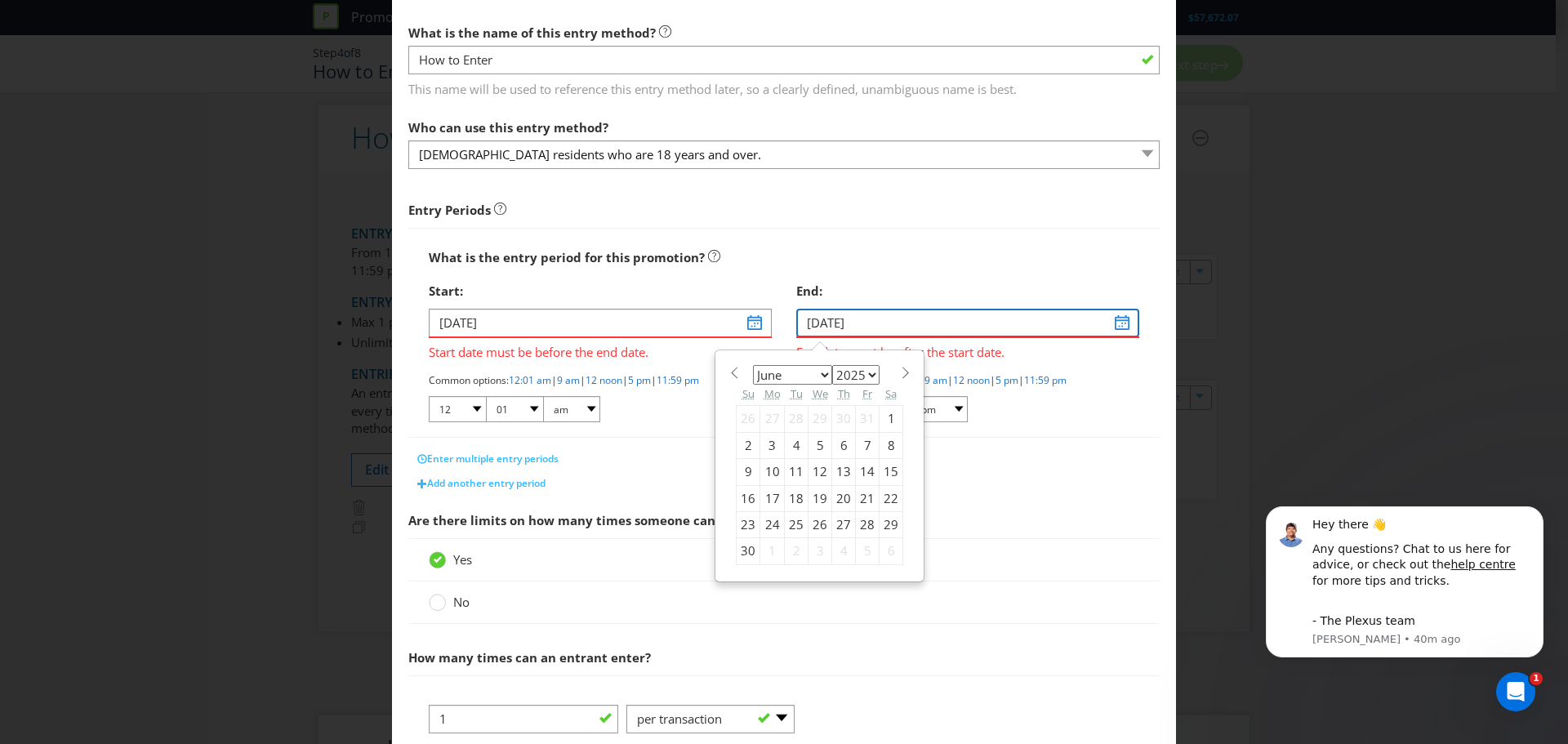
click at [1115, 328] on input "08/06/24" at bounding box center [968, 322] width 343 height 29
click at [814, 376] on select "January February March April May June July August September October November De…" at bounding box center [793, 375] width 79 height 20
click at [753, 365] on select "January February March April May June July August September October November De…" at bounding box center [793, 375] width 79 height 20
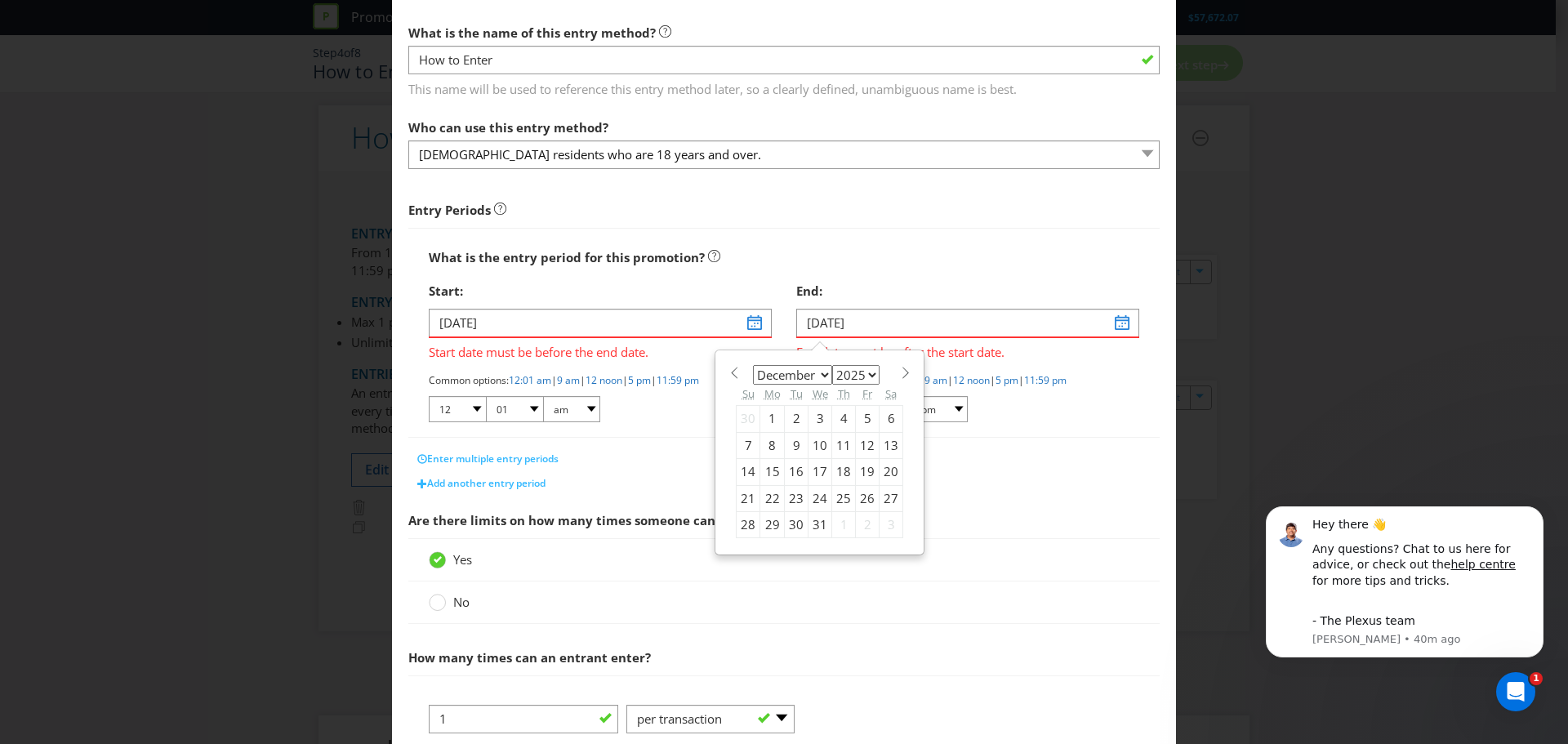
click at [818, 376] on select "January February March April May June July August September October November De…" at bounding box center [793, 375] width 79 height 20
select select "10"
click at [753, 365] on select "January February March April May June July August September October November De…" at bounding box center [793, 375] width 79 height 20
click at [838, 521] on div "27" at bounding box center [844, 524] width 24 height 26
type input "27/11/25"
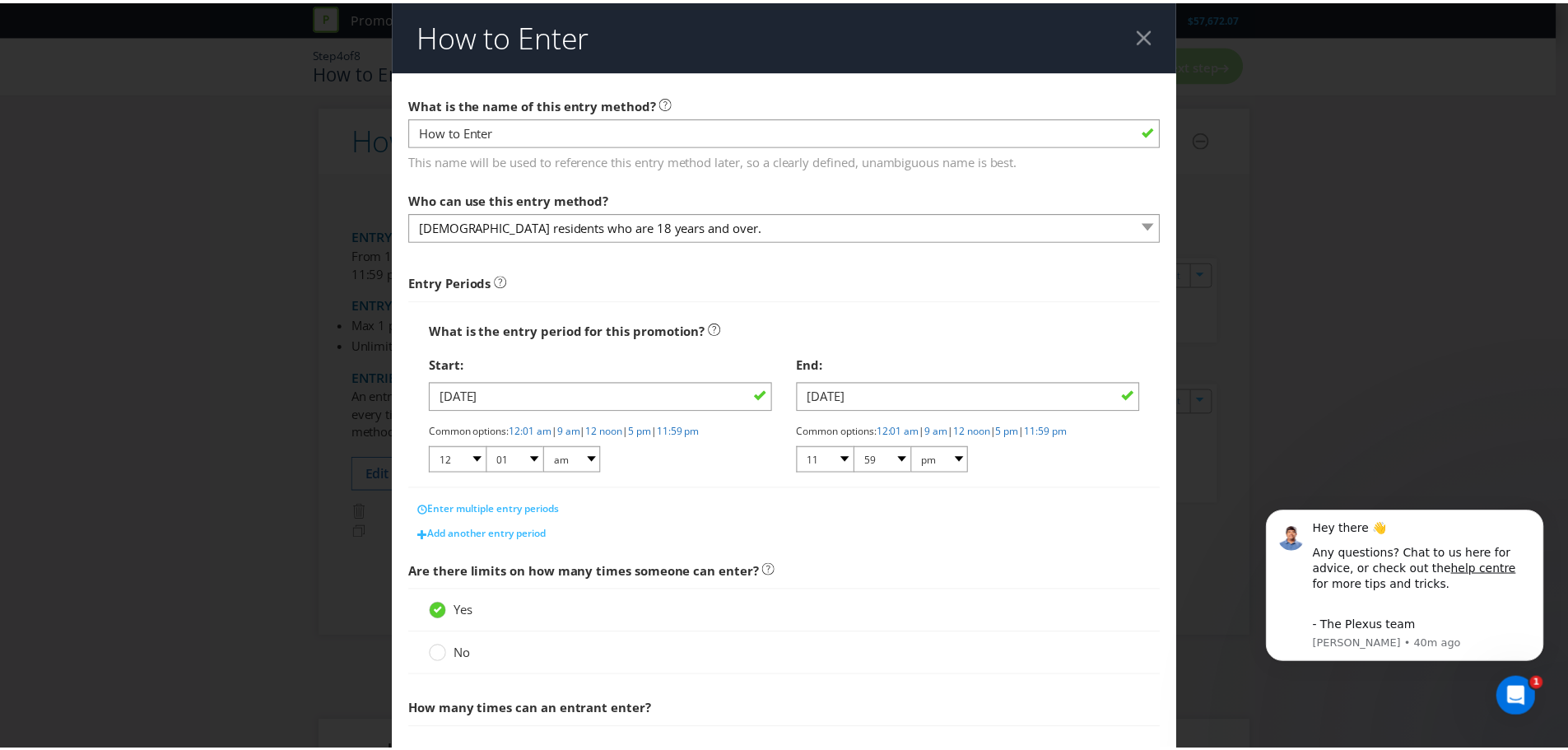
scroll to position [448, 0]
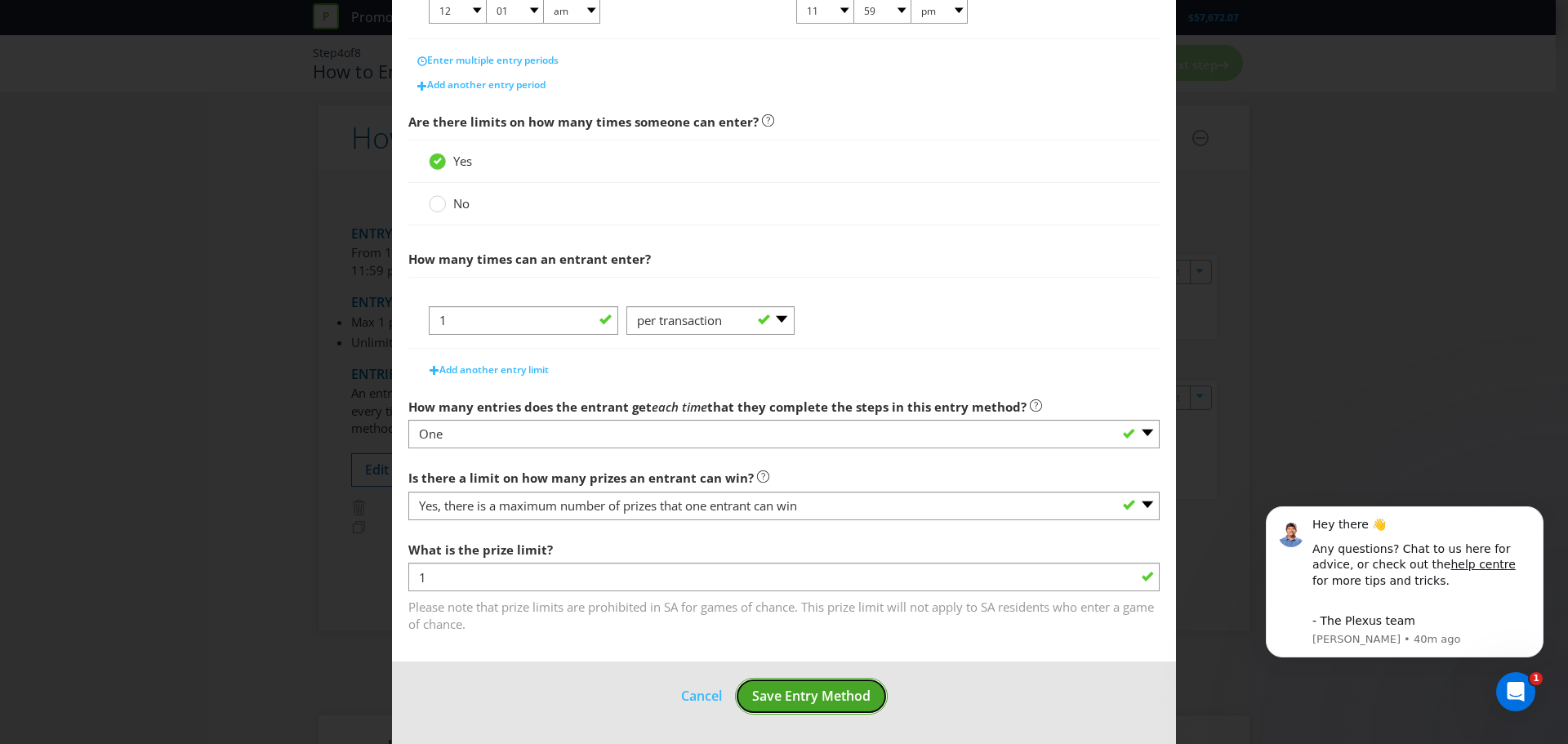
click at [780, 690] on span "Save Entry Method" at bounding box center [811, 695] width 118 height 18
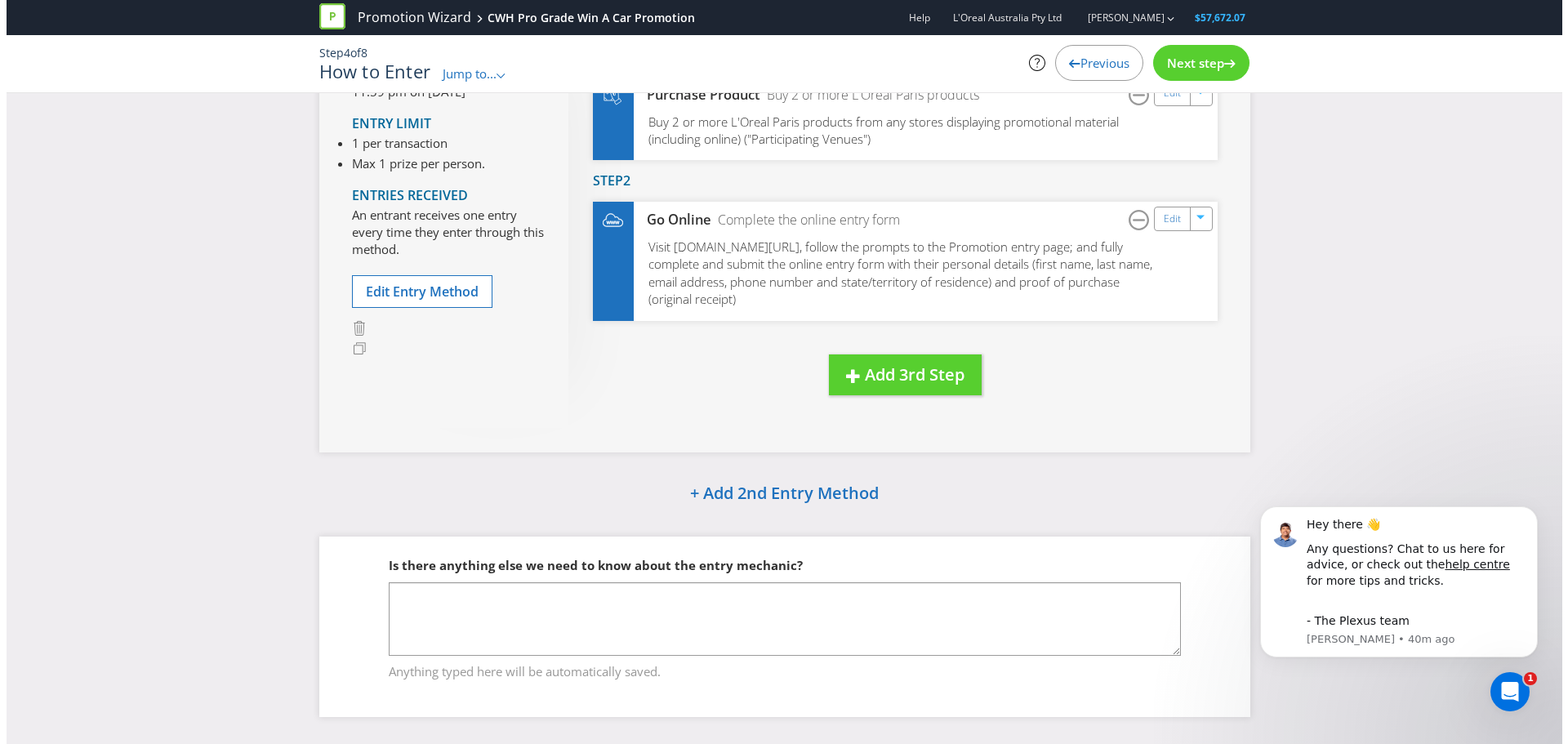
scroll to position [200, 0]
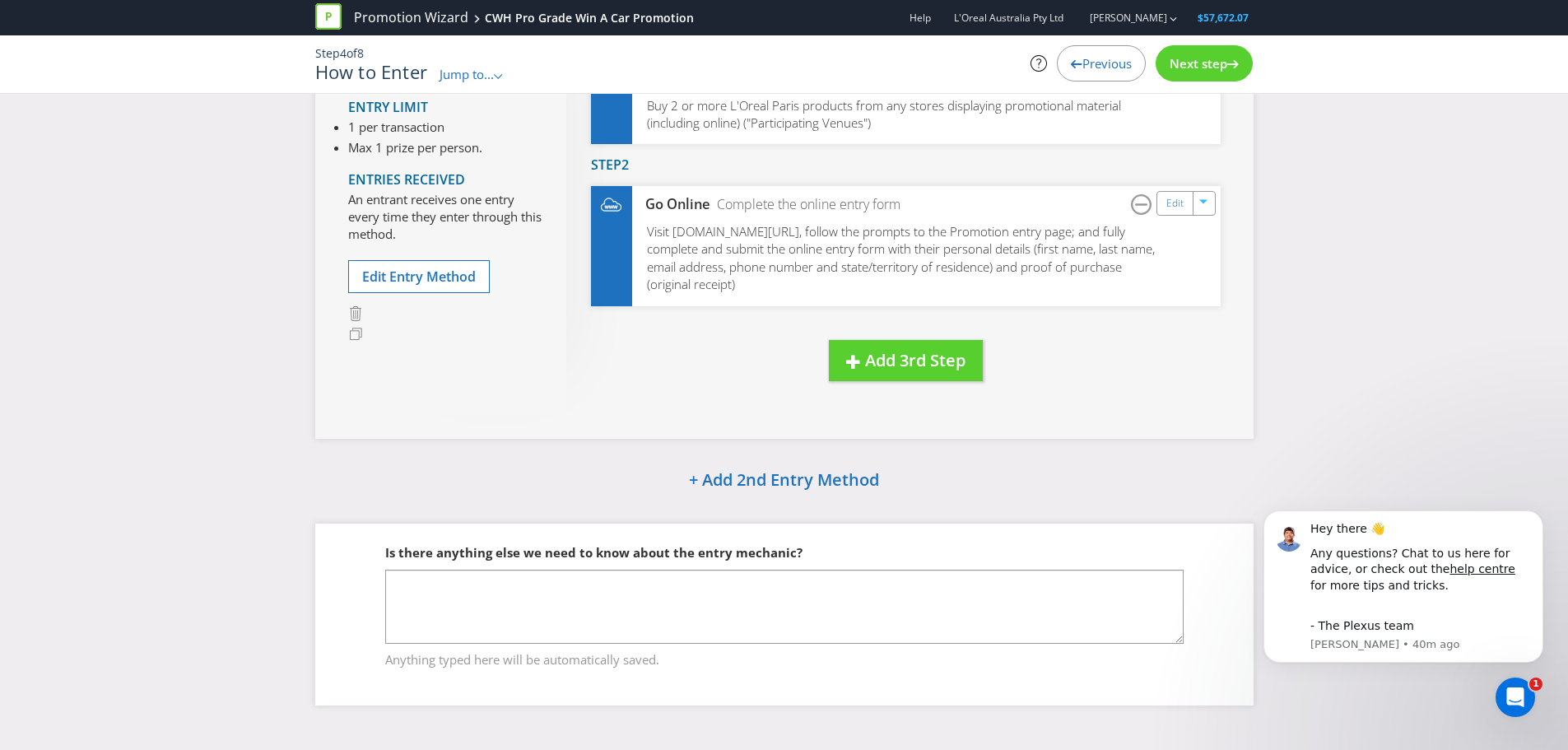
click at [1216, 73] on div "Next step" at bounding box center [1203, 63] width 97 height 36
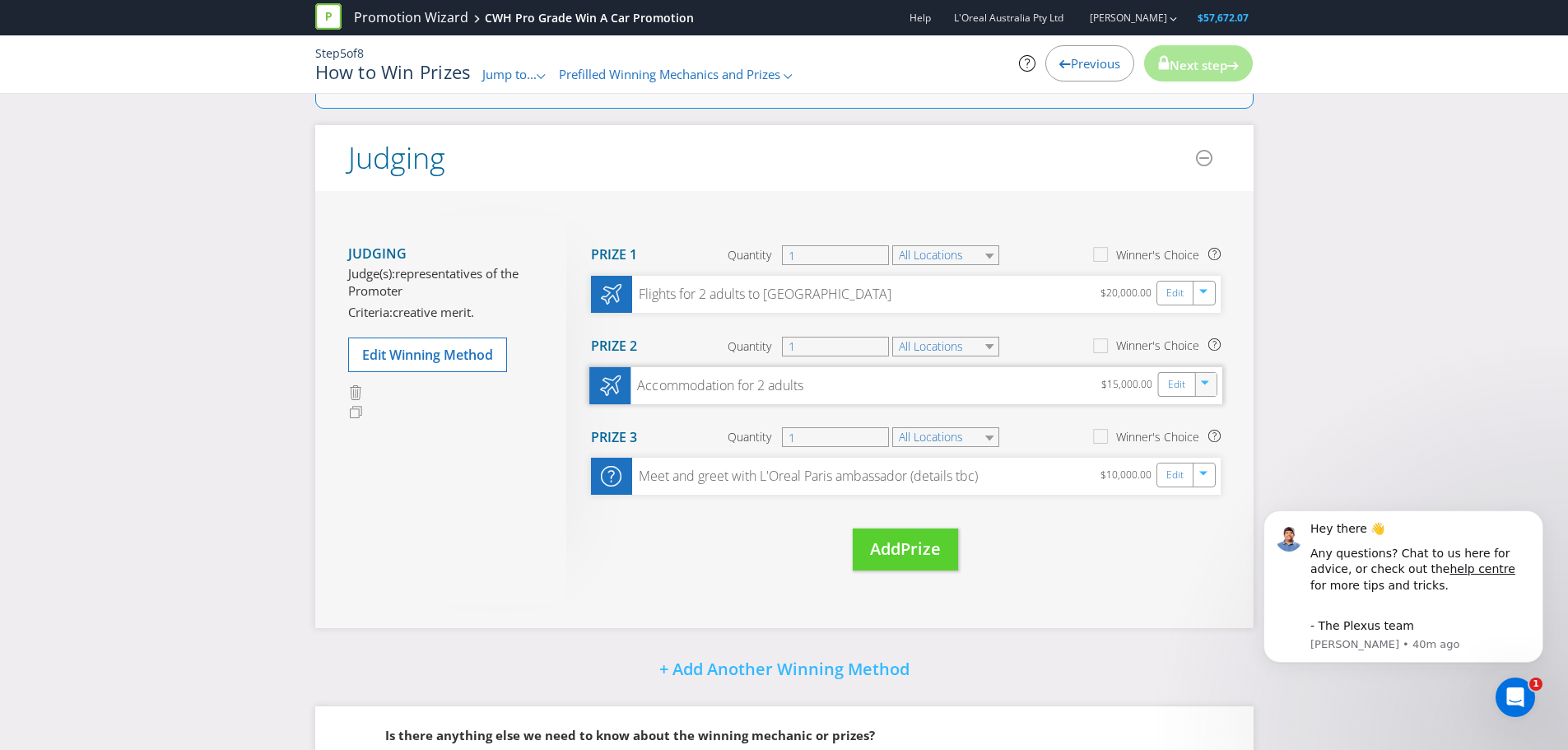
click at [1211, 383] on div "button" at bounding box center [1205, 381] width 16 height 16
click at [1211, 445] on link "Delete" at bounding box center [1194, 442] width 36 height 16
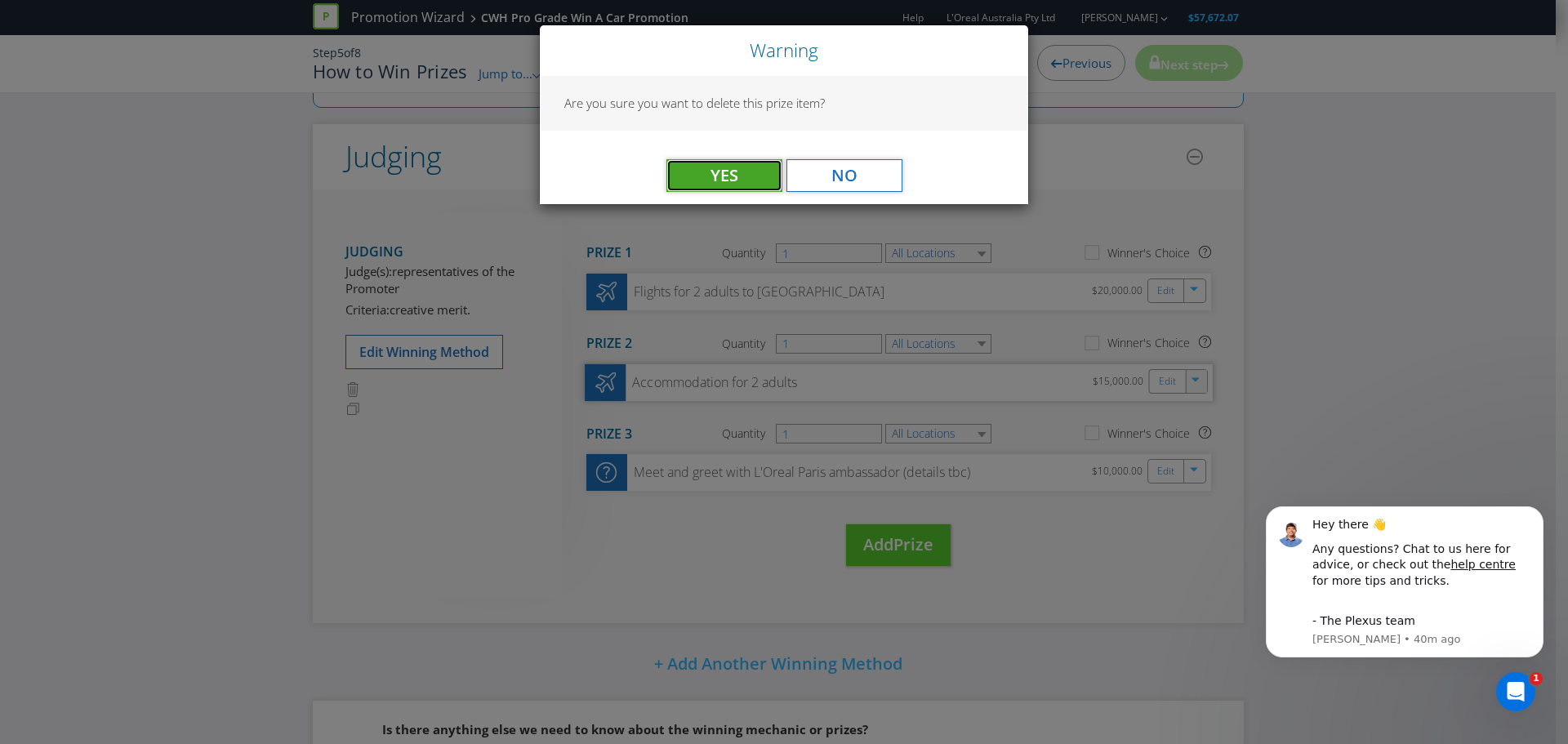
click at [719, 176] on span "Yes" at bounding box center [724, 175] width 28 height 22
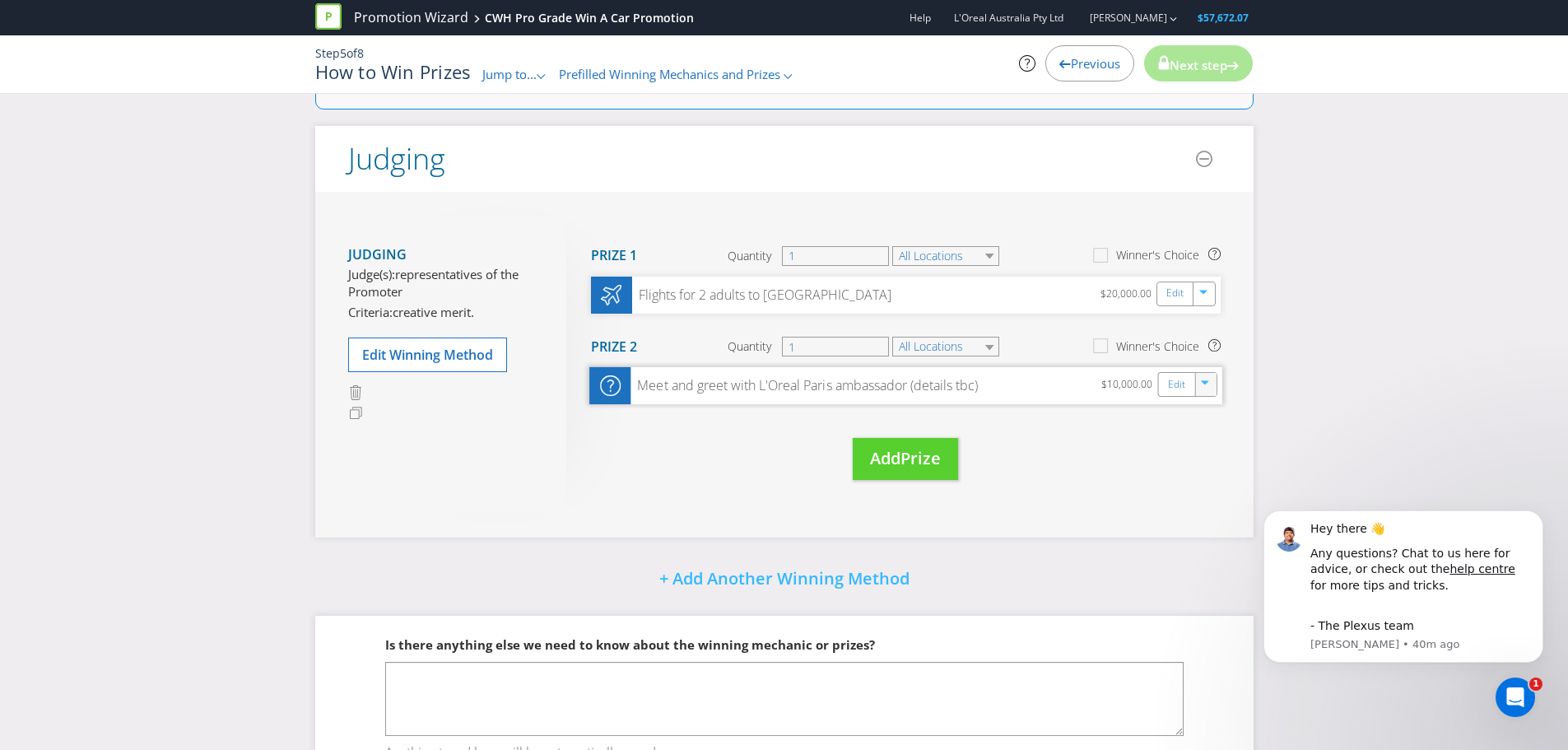
click at [1208, 388] on icon "button" at bounding box center [1206, 385] width 10 height 10
click at [1191, 435] on link "Delete" at bounding box center [1194, 442] width 36 height 16
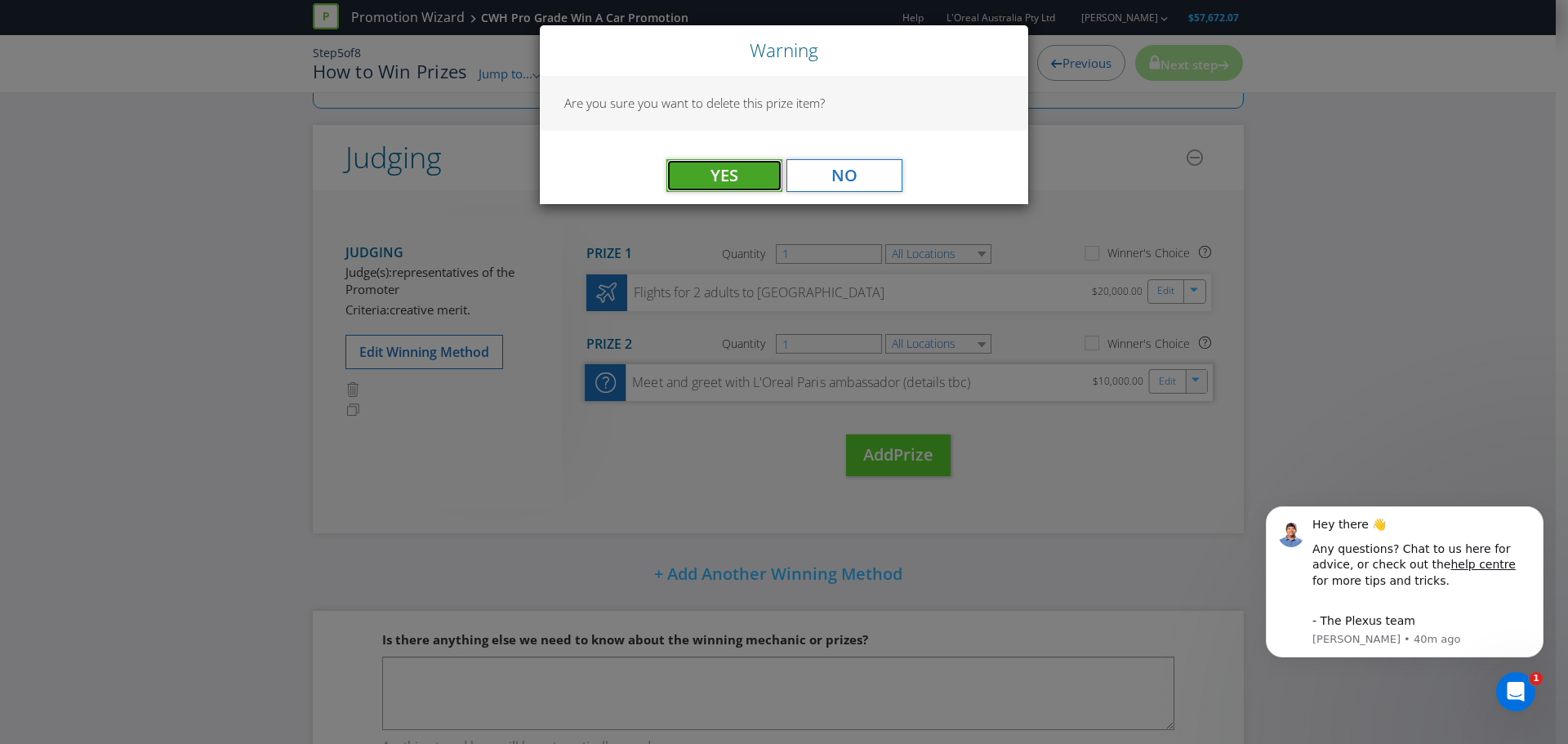
click at [762, 189] on button "Yes" at bounding box center [723, 175] width 116 height 33
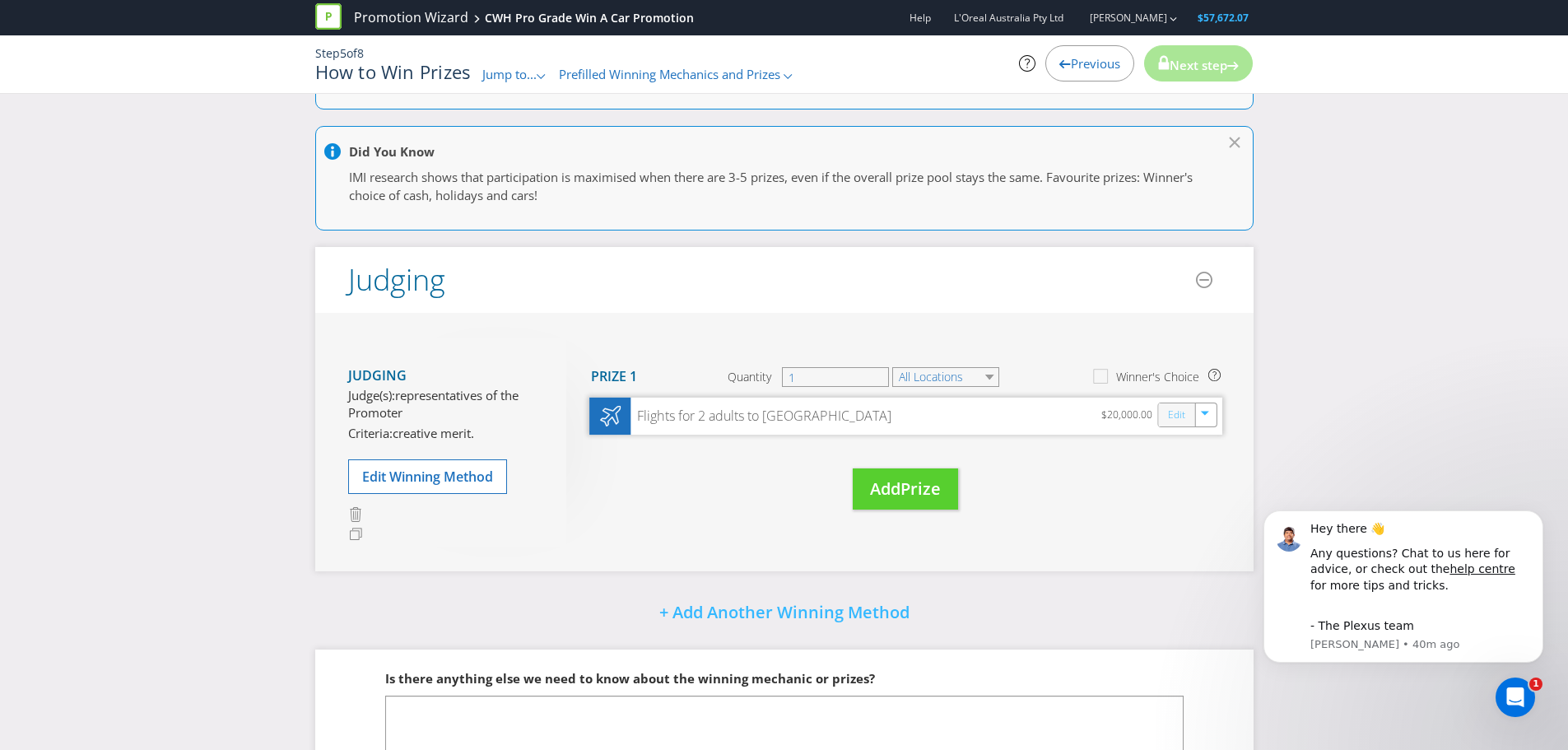
click at [1175, 415] on link "Edit" at bounding box center [1175, 415] width 17 height 19
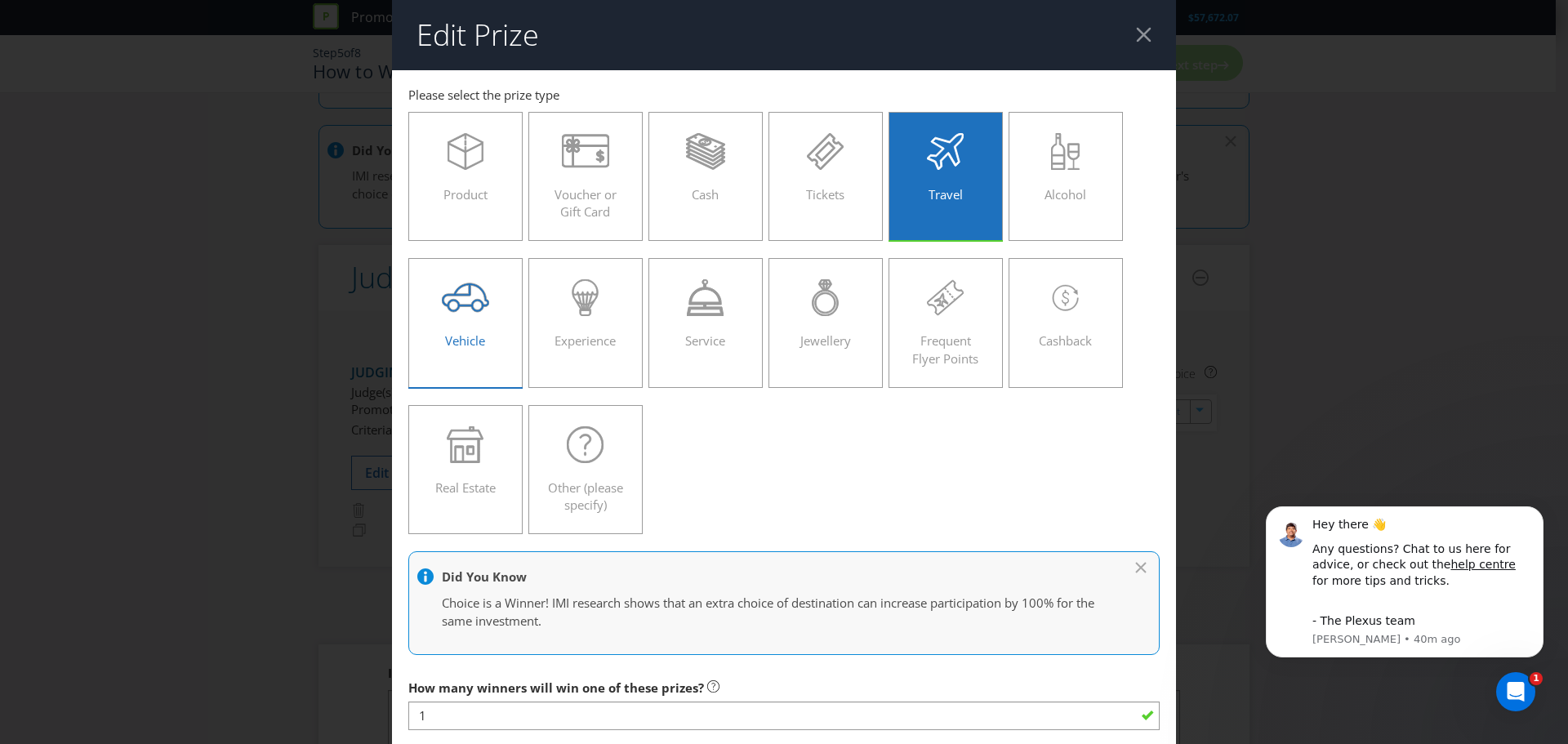
click at [433, 315] on div at bounding box center [465, 297] width 80 height 37
click at [0, 0] on input "Vehicle" at bounding box center [0, 0] width 0 height 0
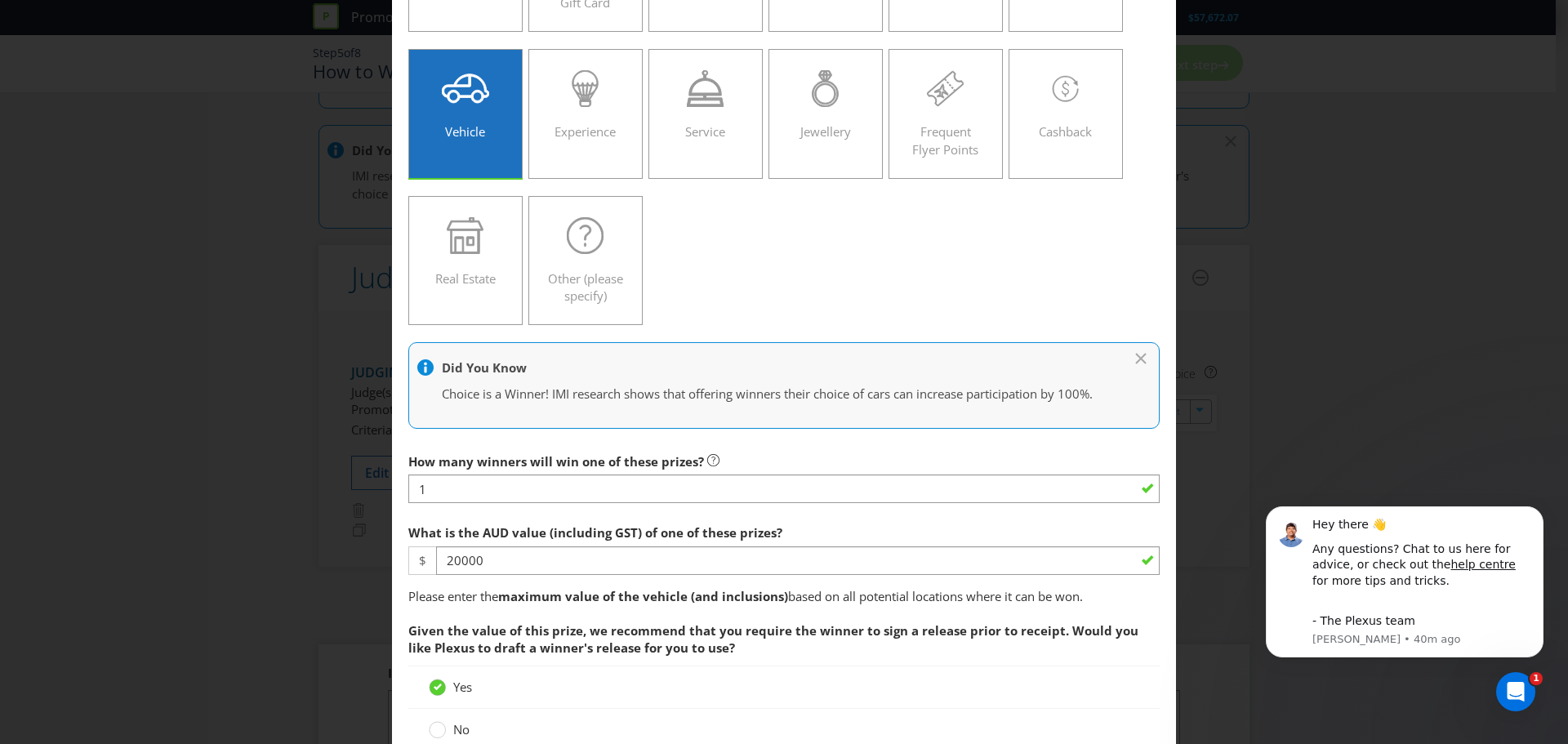
scroll to position [326, 0]
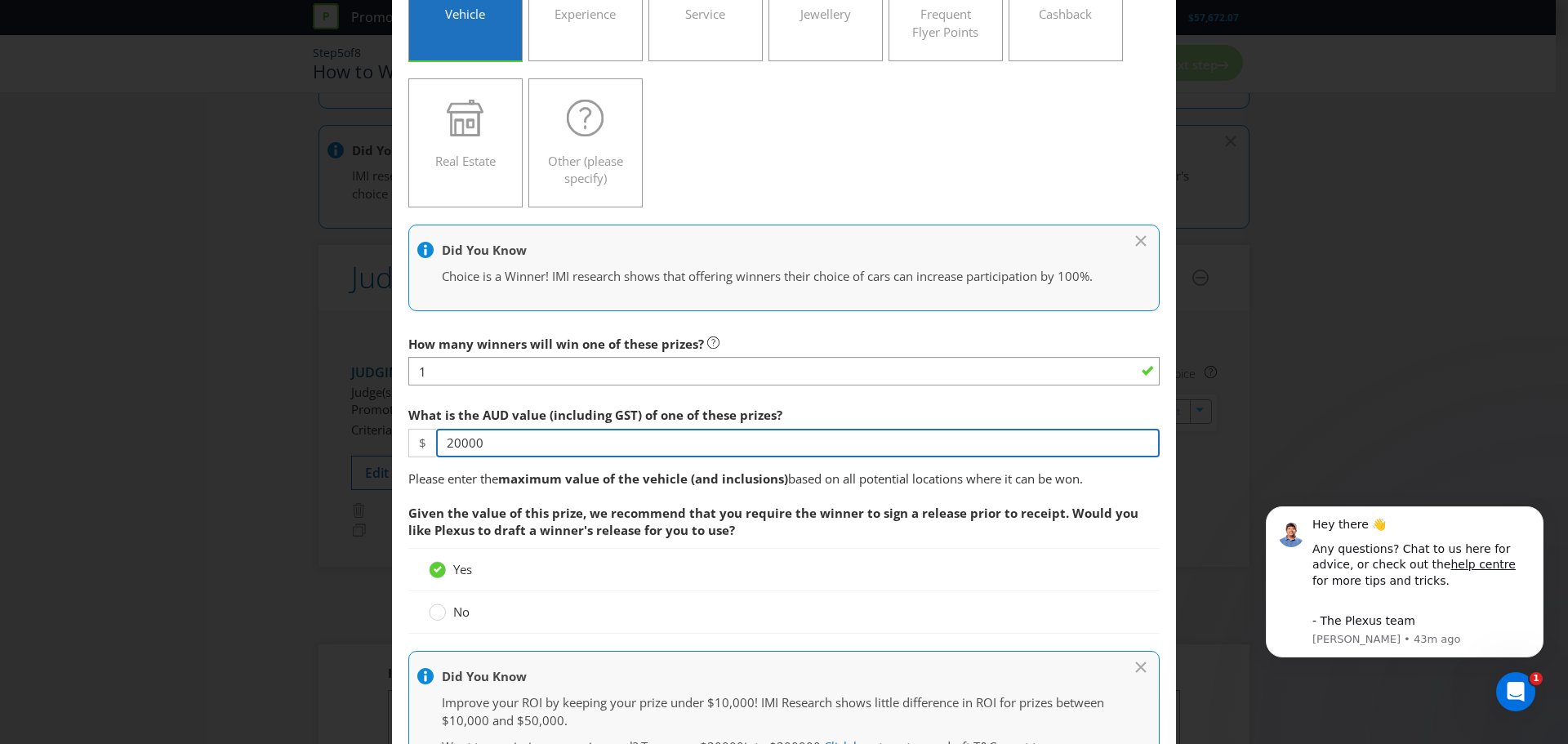
click at [544, 441] on input "20000" at bounding box center [797, 442] width 723 height 29
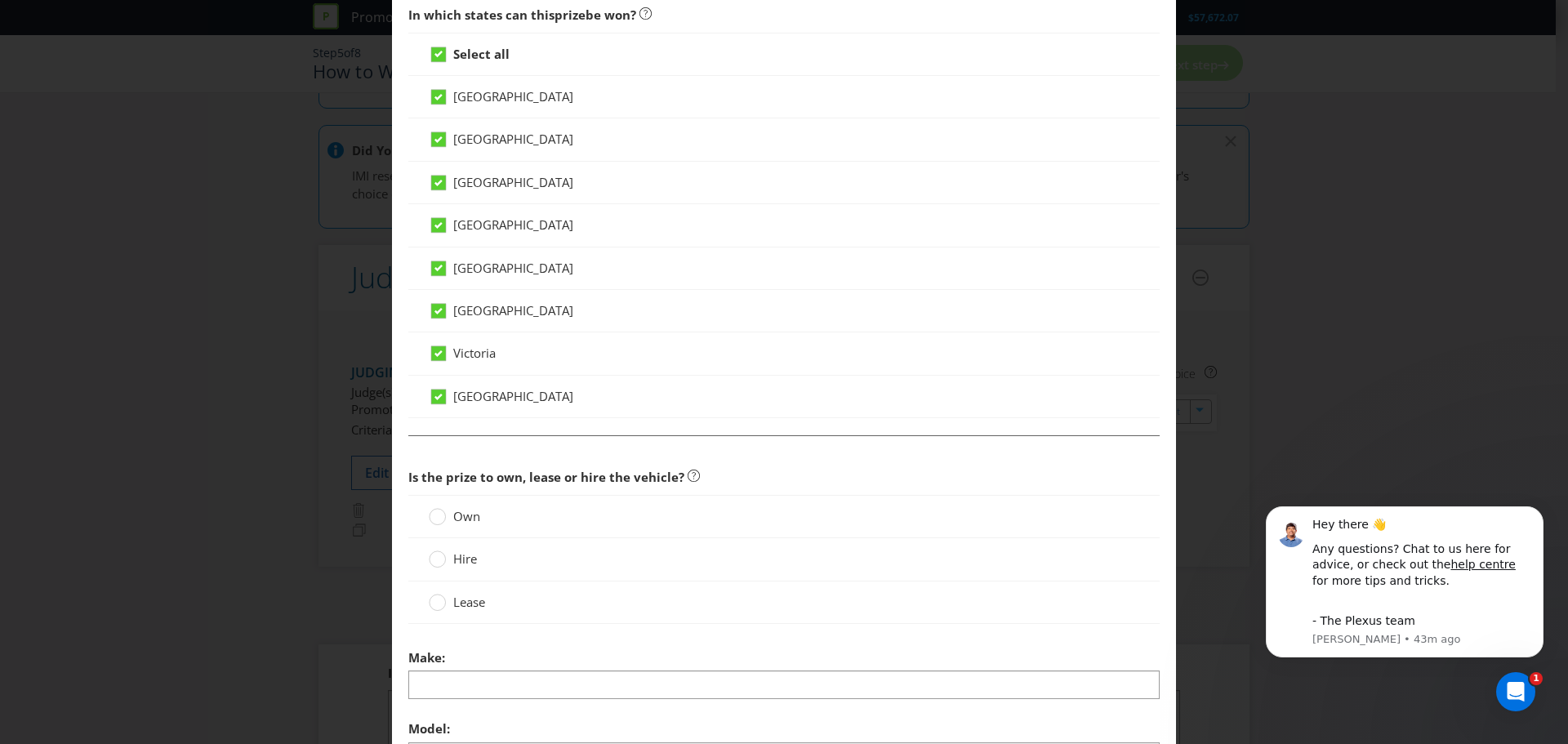
scroll to position [1224, 0]
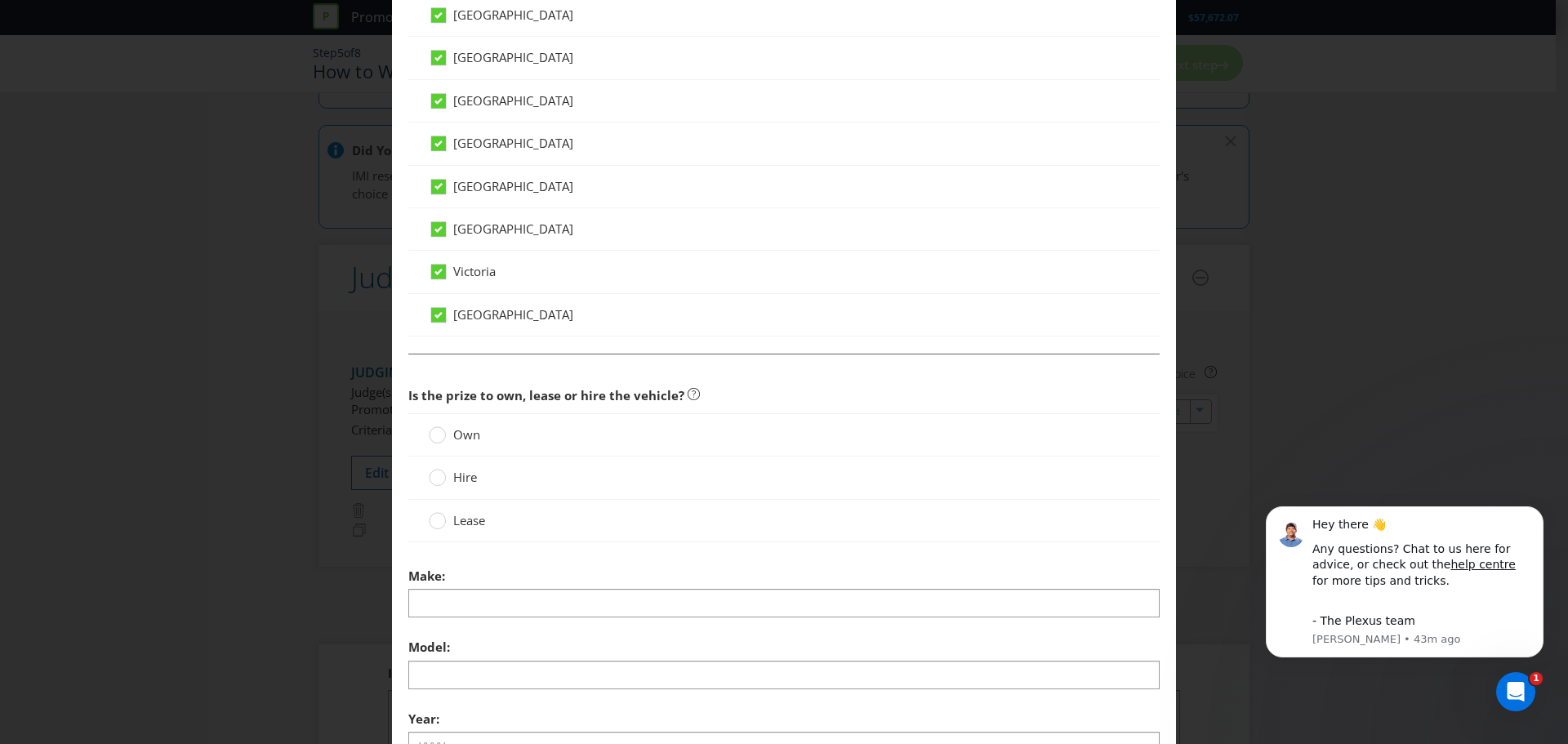
click at [467, 436] on span "Own" at bounding box center [466, 434] width 27 height 16
click at [0, 0] on input "Own" at bounding box center [0, 0] width 0 height 0
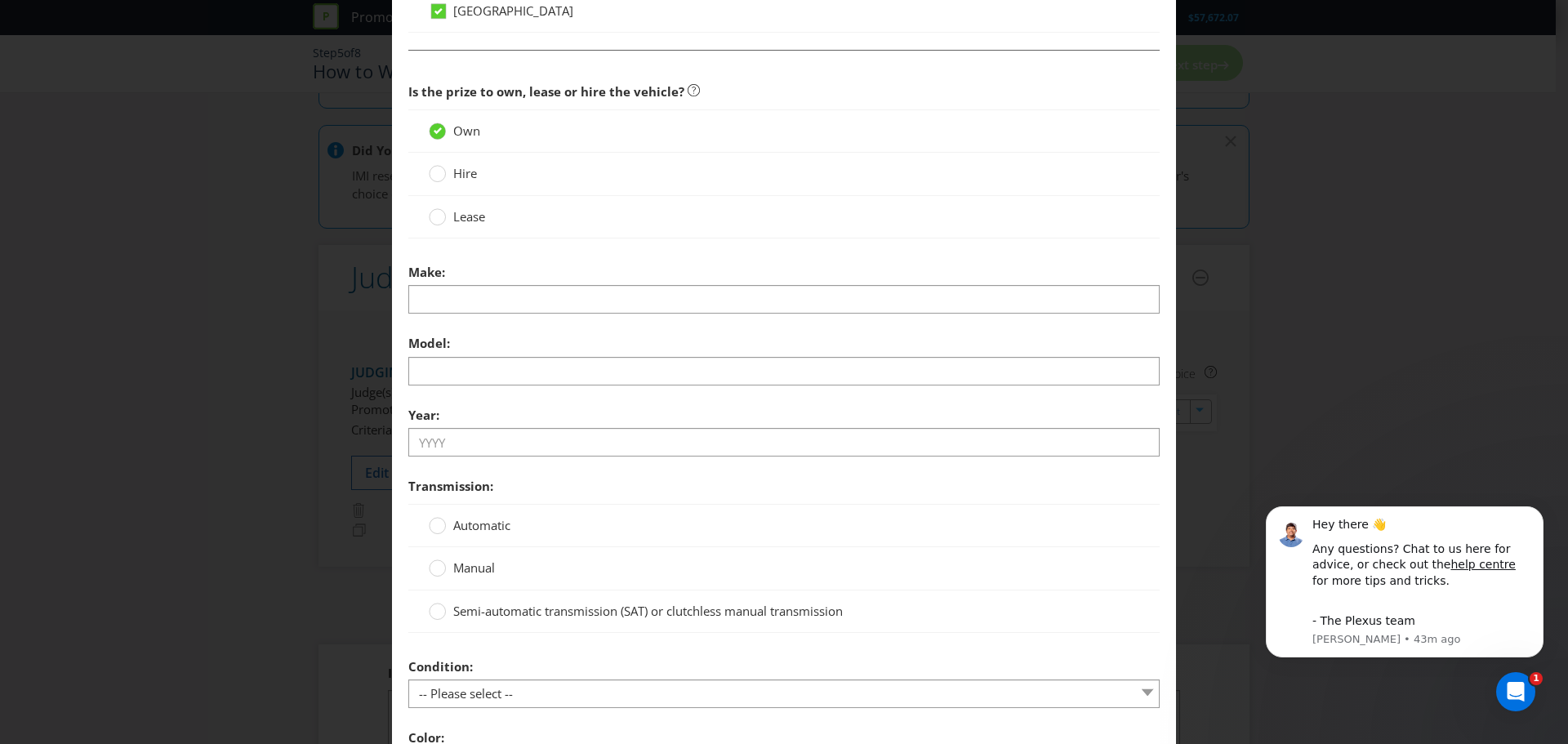
scroll to position [1550, 0]
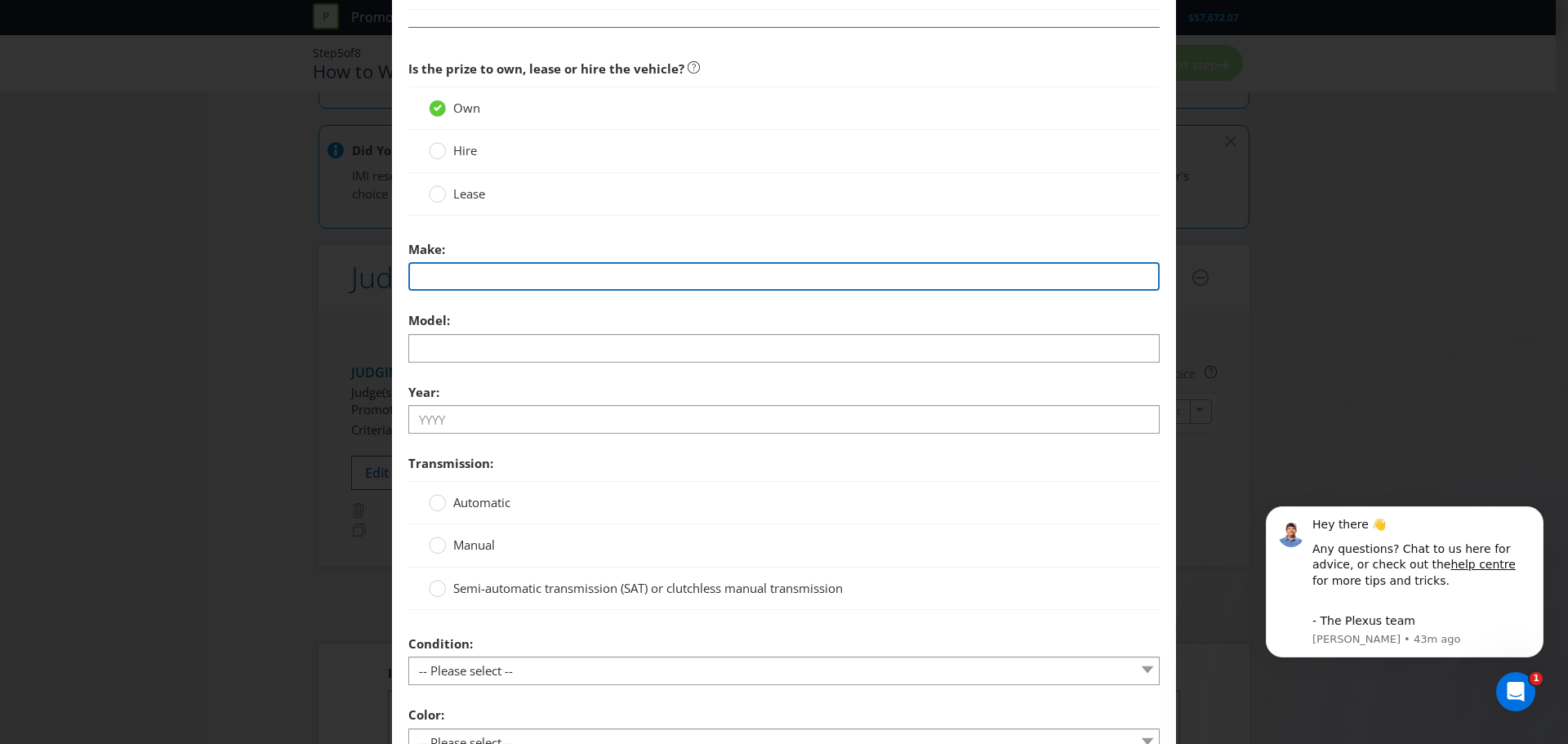
click at [477, 284] on input "text" at bounding box center [783, 276] width 751 height 29
click at [462, 285] on input "text" at bounding box center [783, 276] width 751 height 29
type input "Fiat"
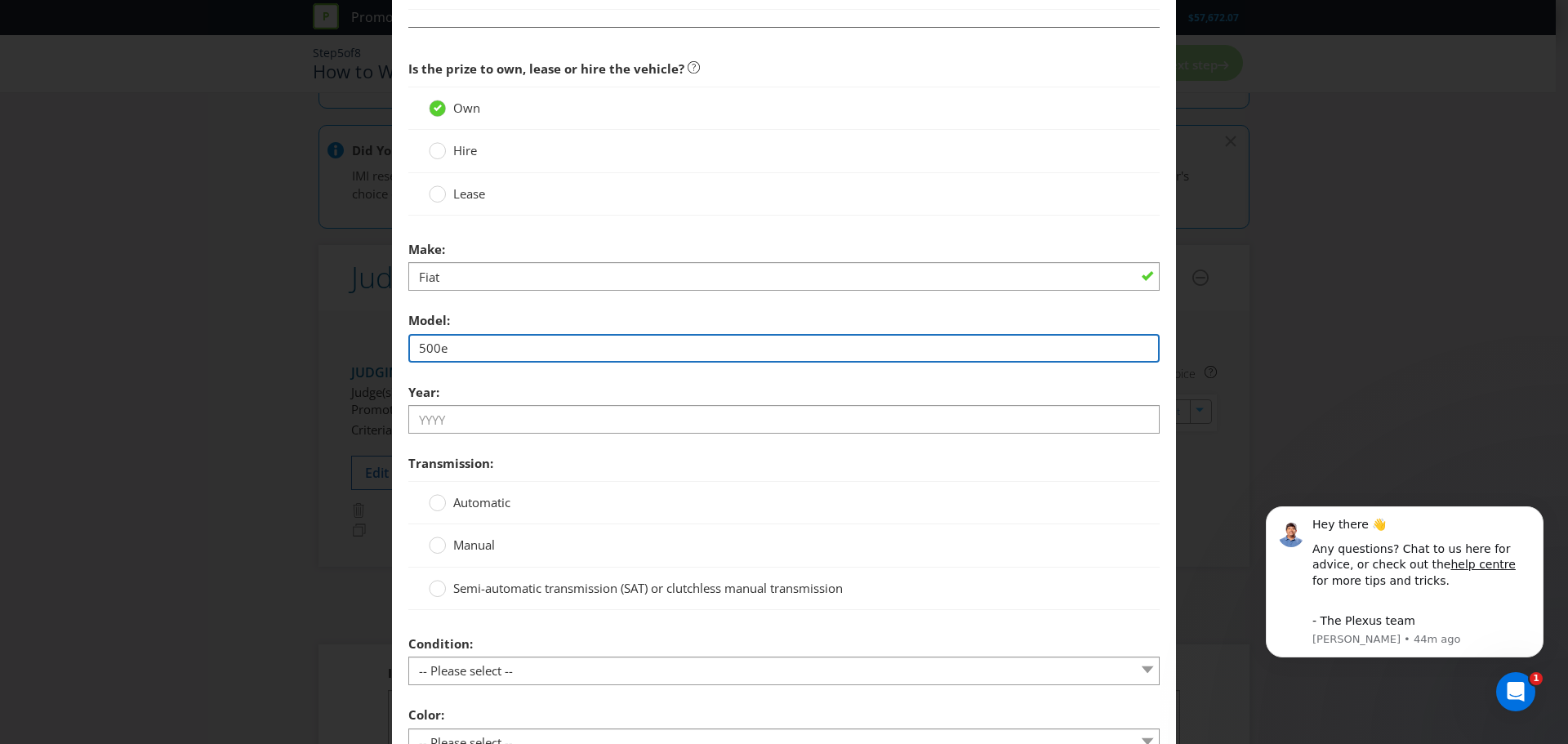
type input "500e"
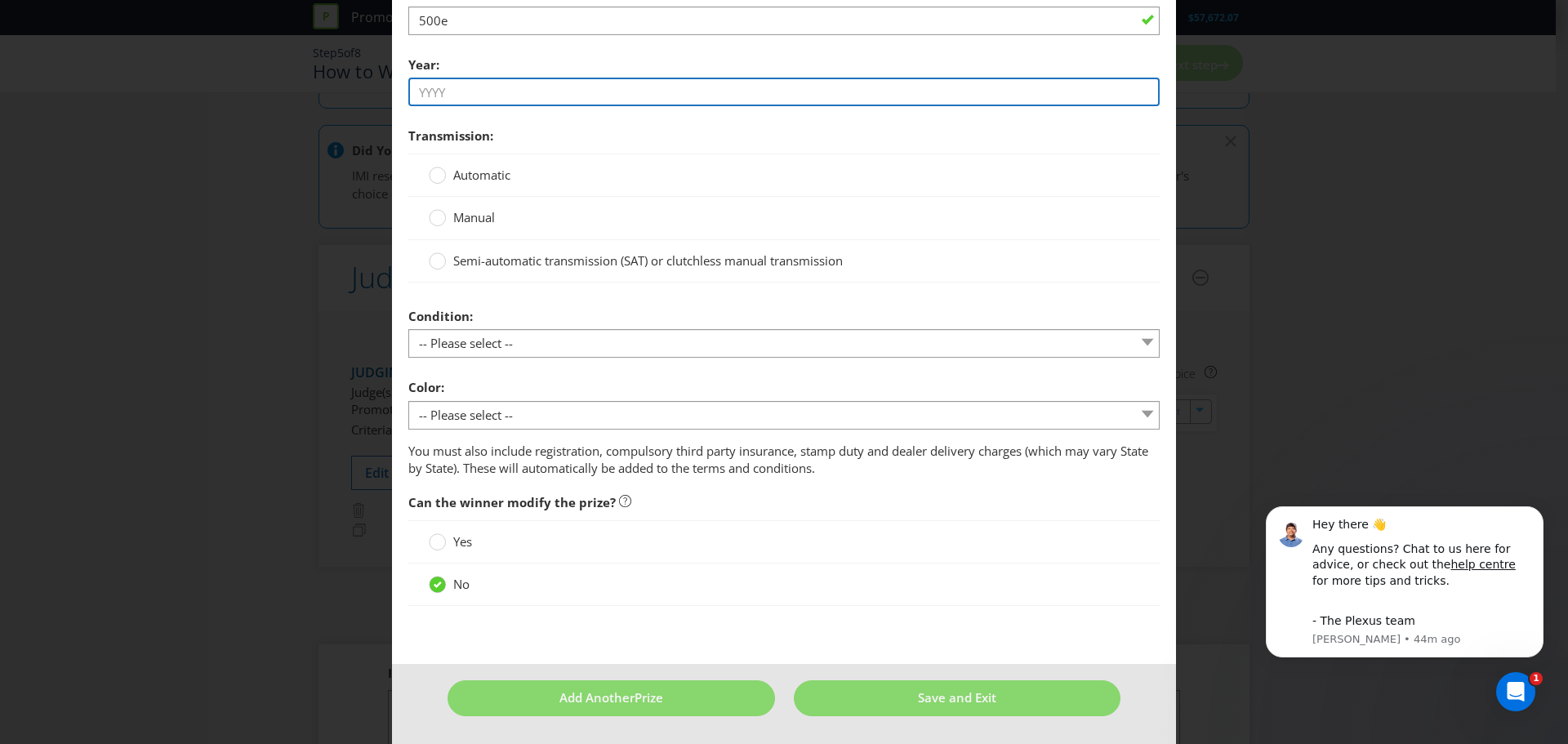
scroll to position [1879, 0]
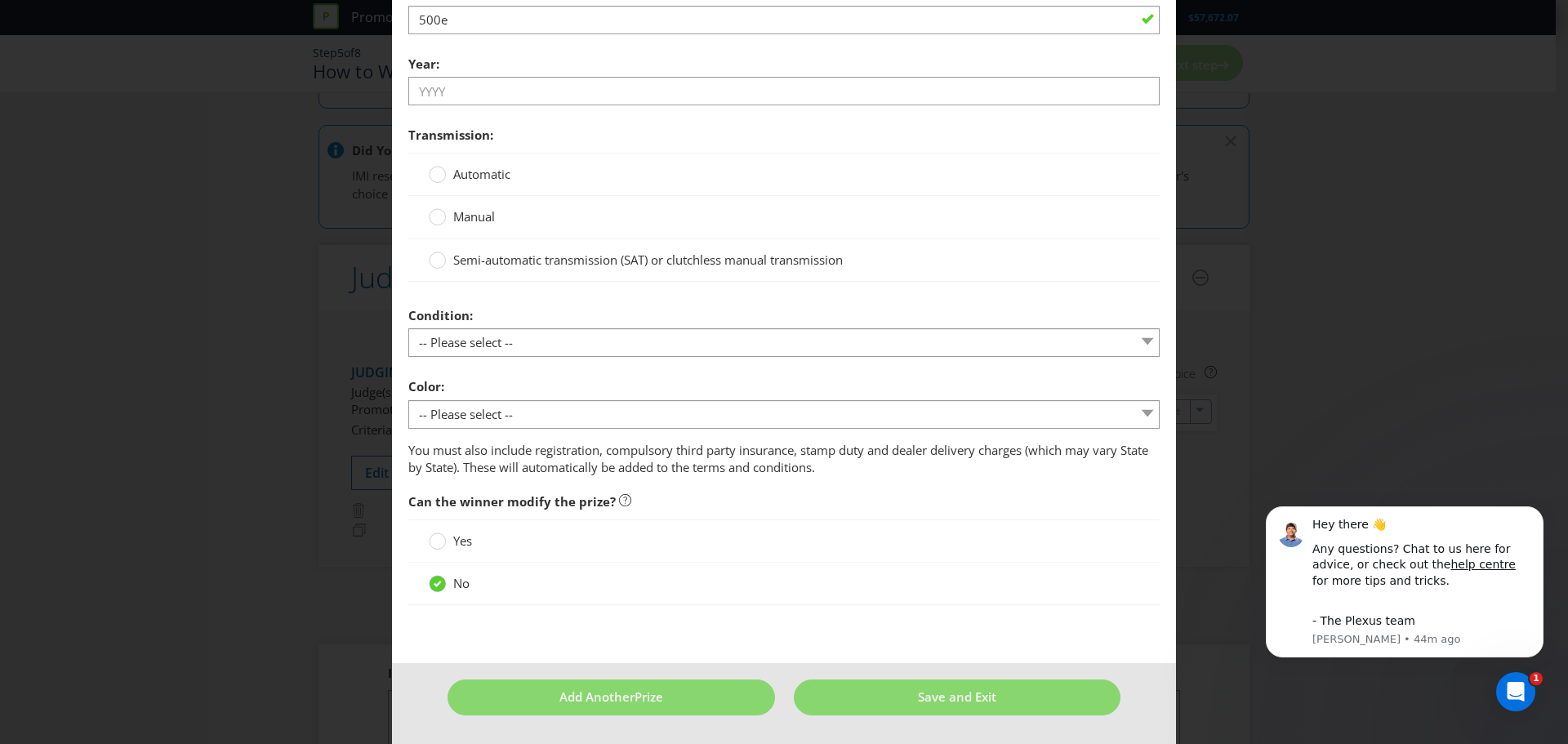
click at [482, 178] on div "Automatic" at bounding box center [783, 175] width 751 height 44
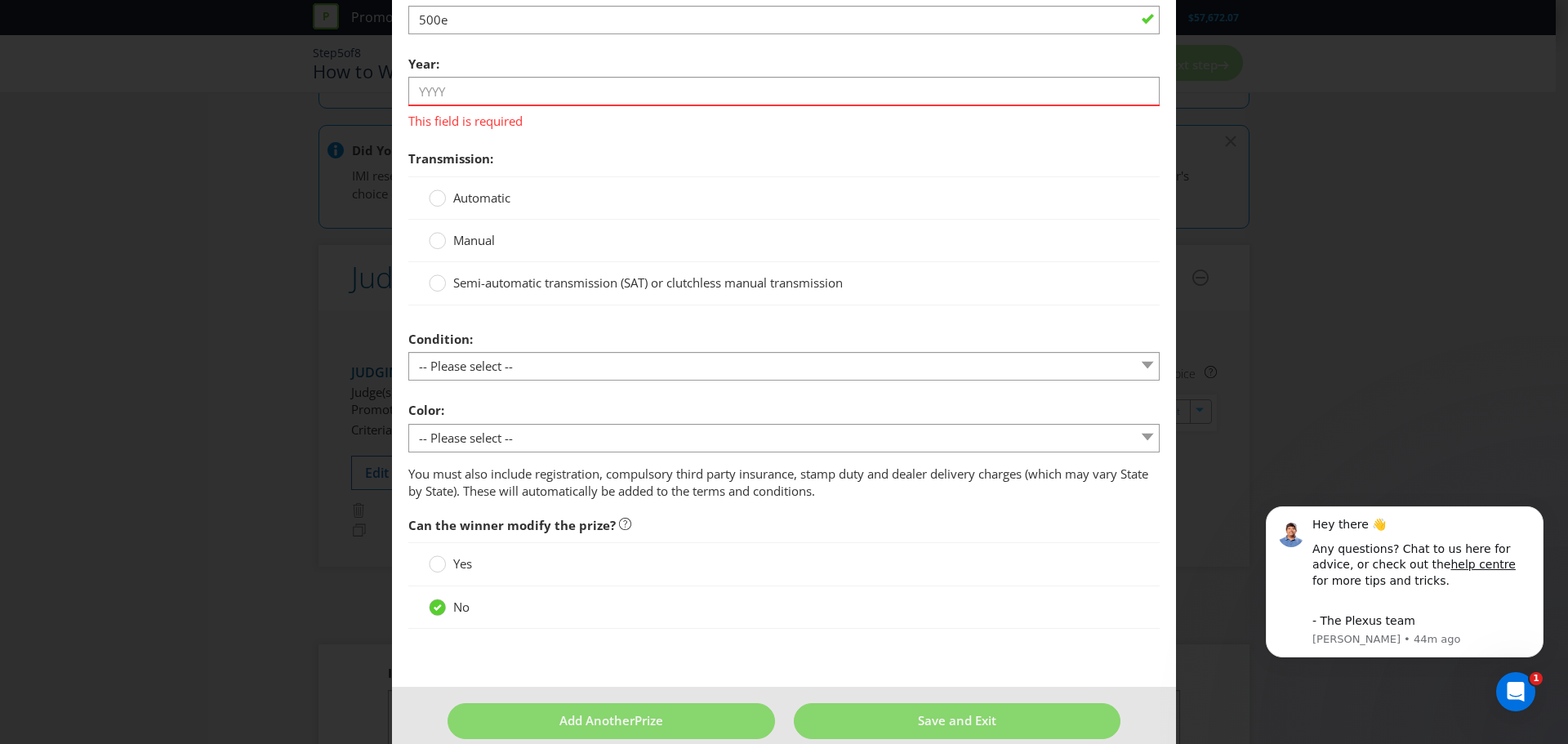
click at [505, 208] on div "Automatic" at bounding box center [783, 198] width 751 height 44
click at [500, 195] on span "Automatic" at bounding box center [482, 197] width 58 height 16
click at [0, 0] on input "Automatic" at bounding box center [0, 0] width 0 height 0
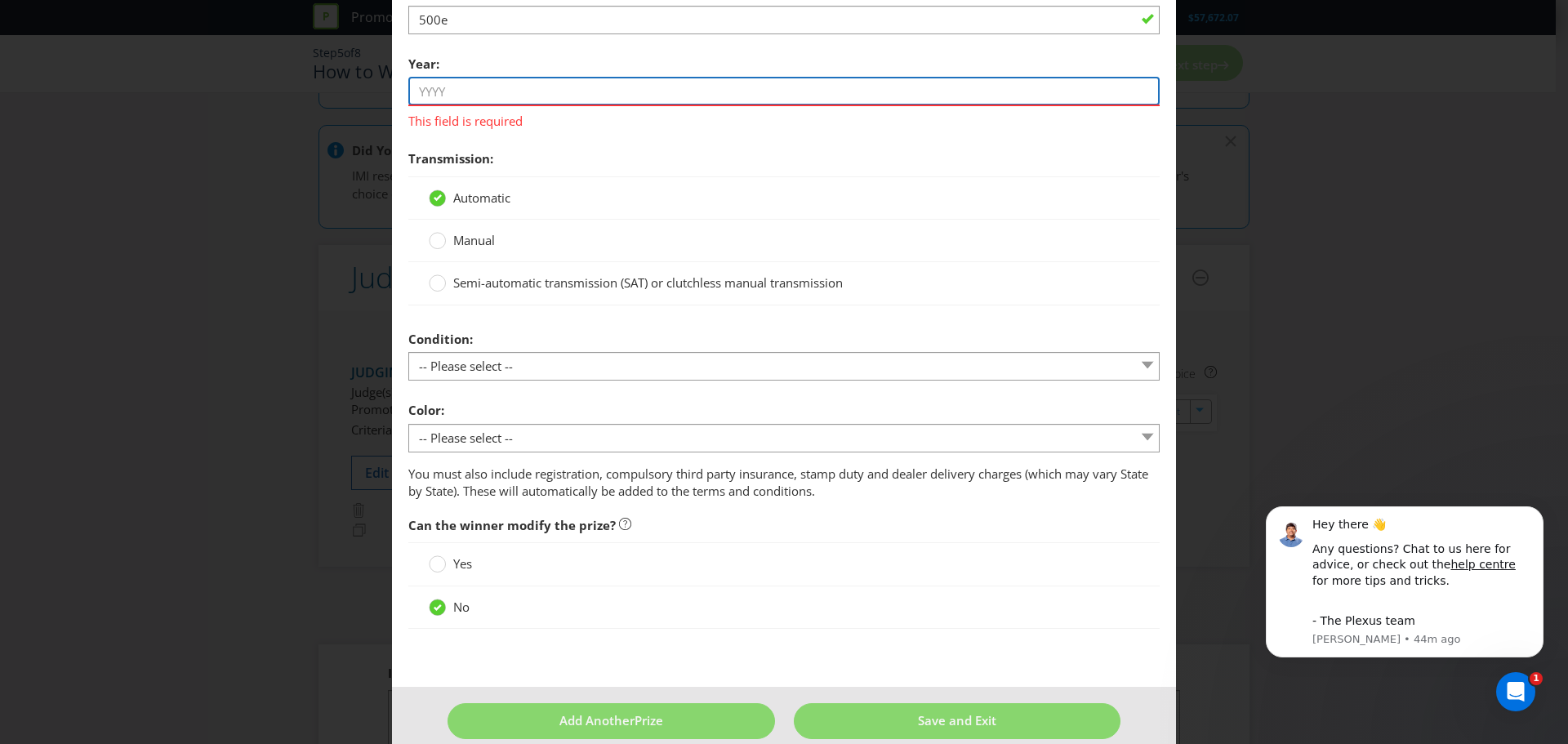
click at [486, 82] on input "text" at bounding box center [783, 90] width 751 height 29
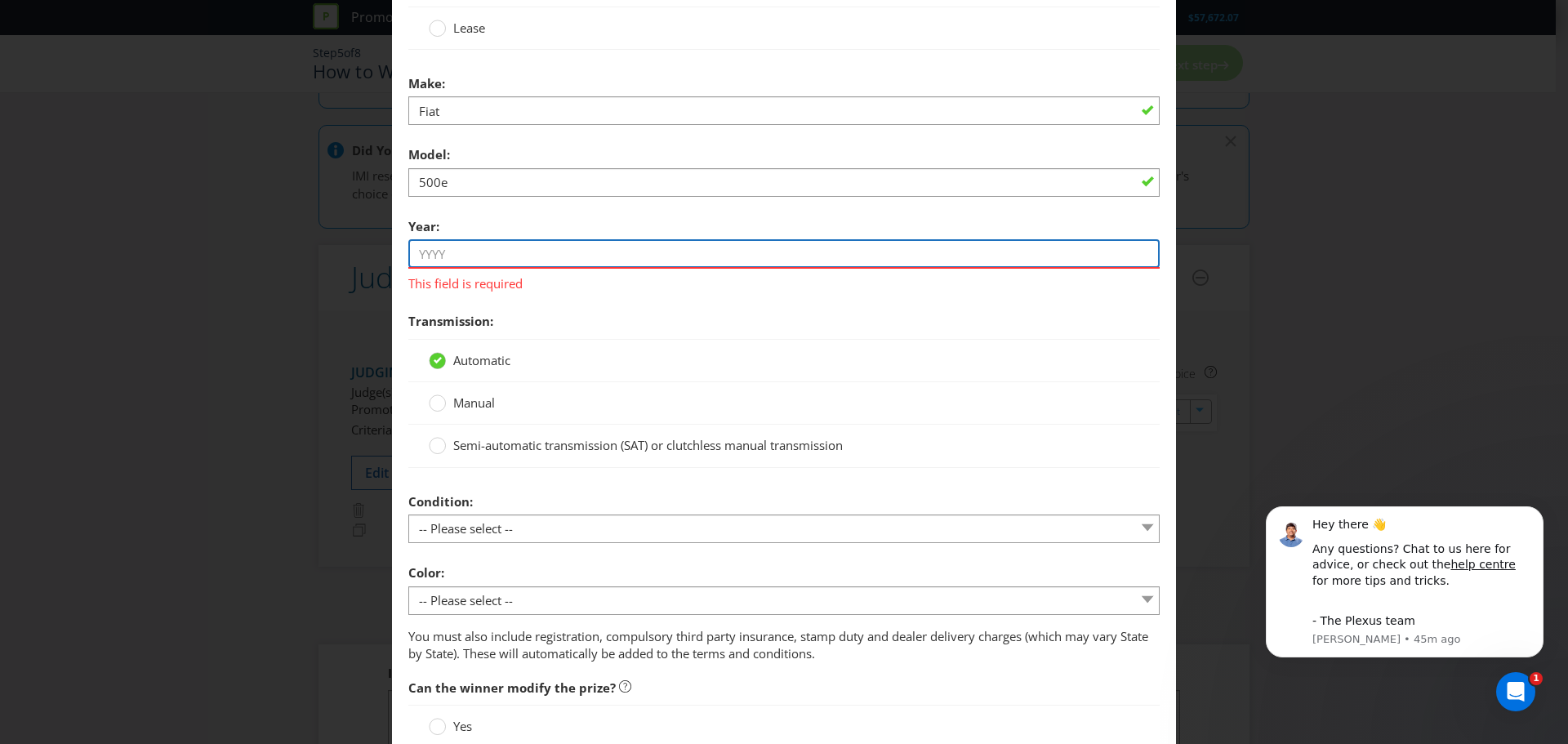
scroll to position [1716, 0]
click at [505, 241] on input "2025" at bounding box center [783, 254] width 751 height 29
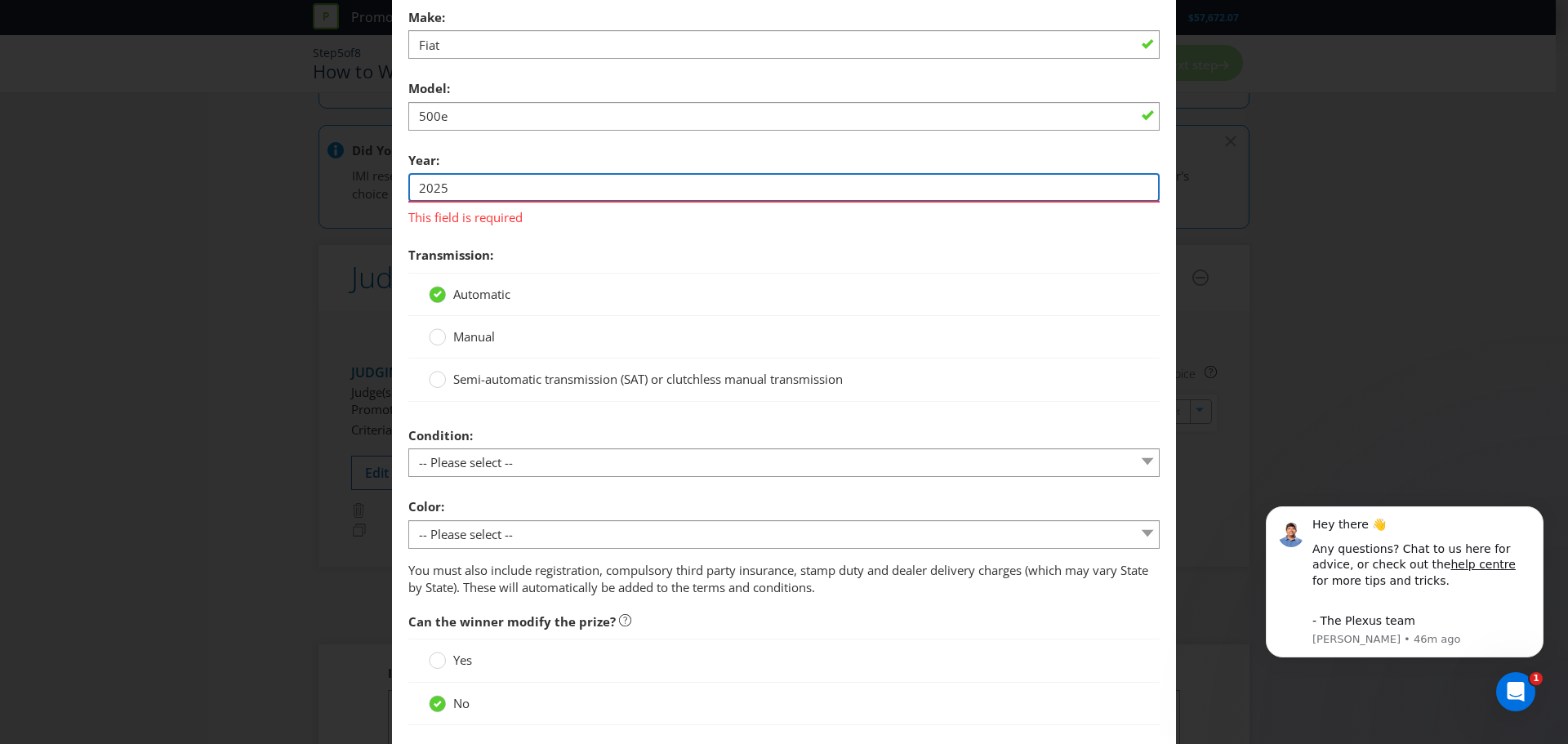
scroll to position [1879, 0]
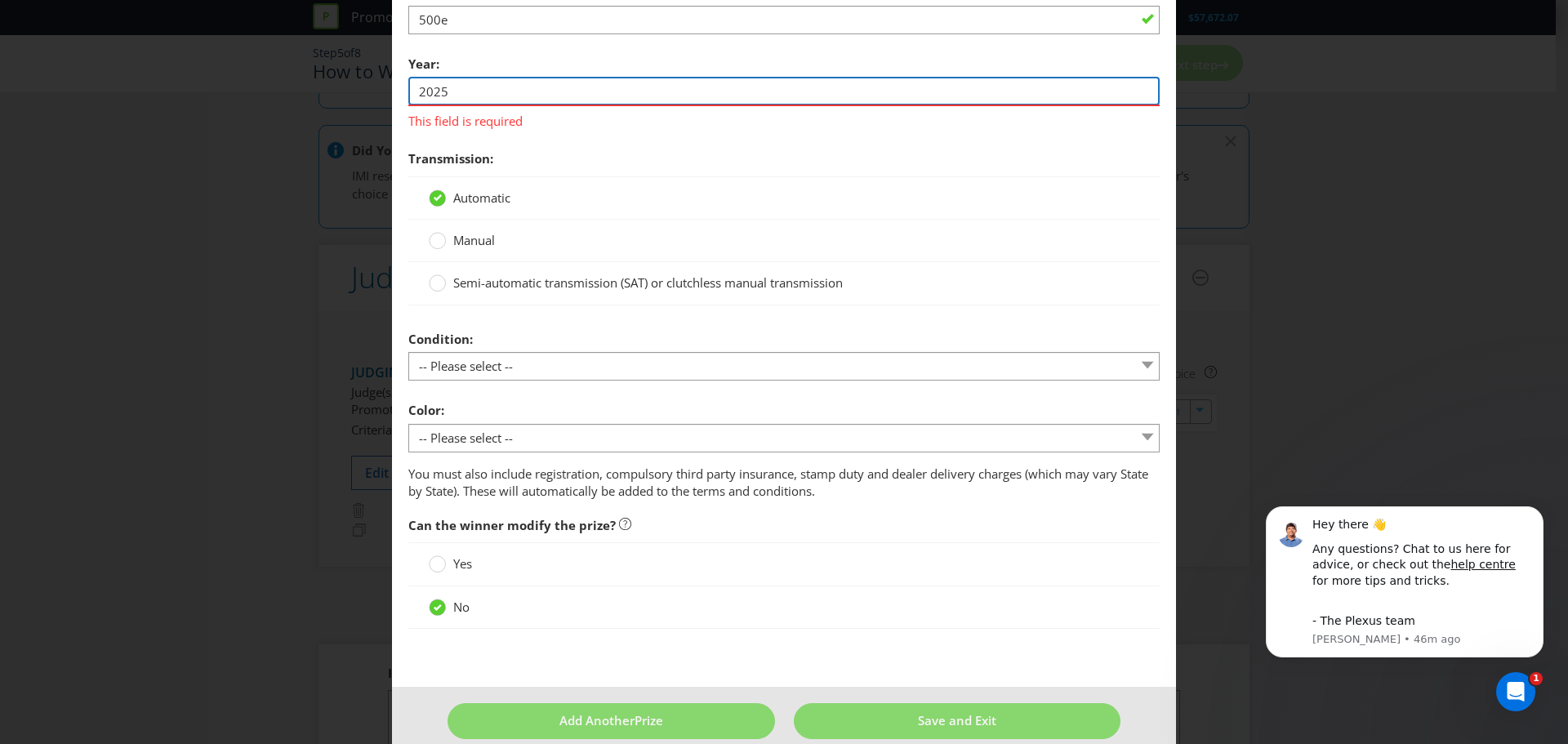
type input "2025"
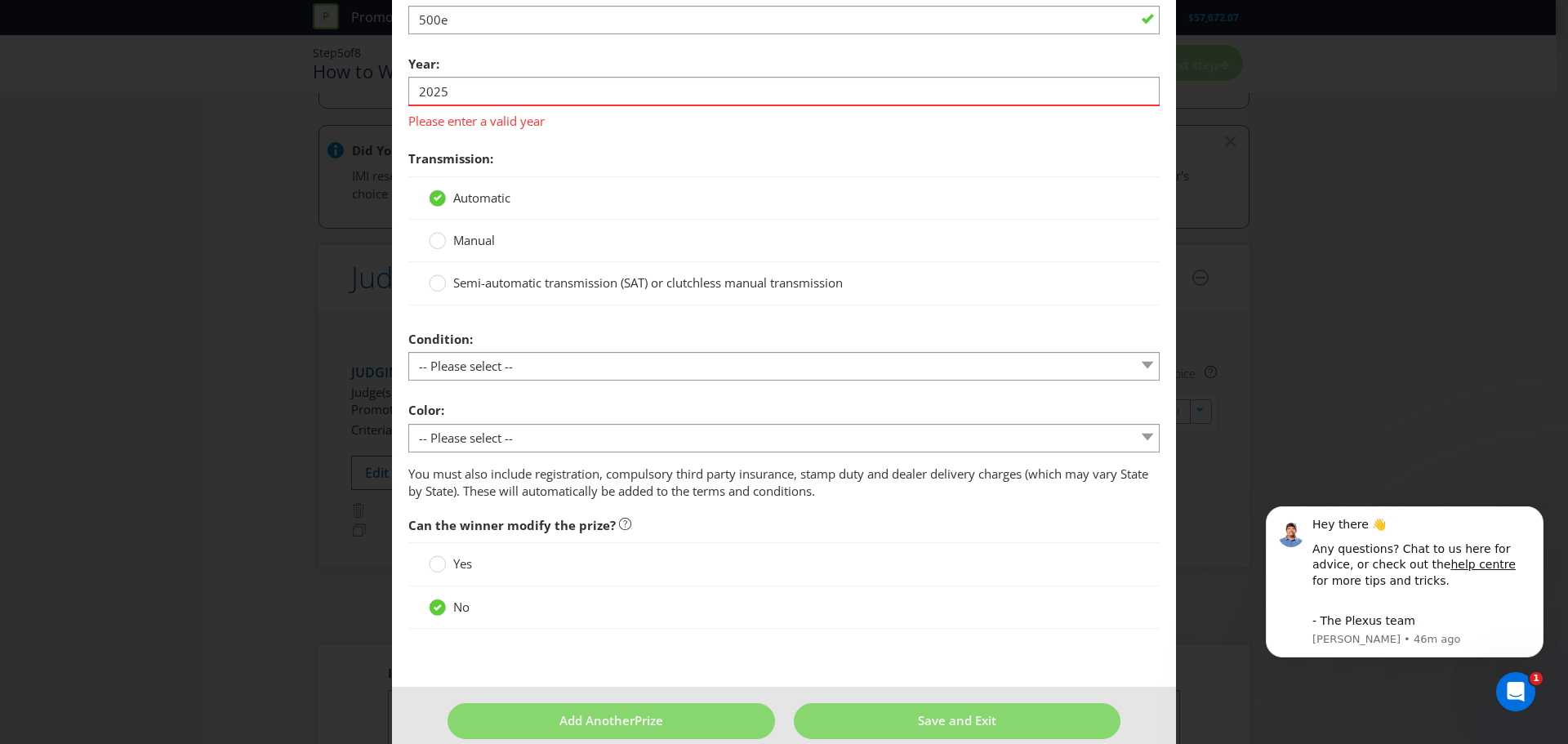
click at [629, 175] on span "Transmission:" at bounding box center [783, 159] width 751 height 34
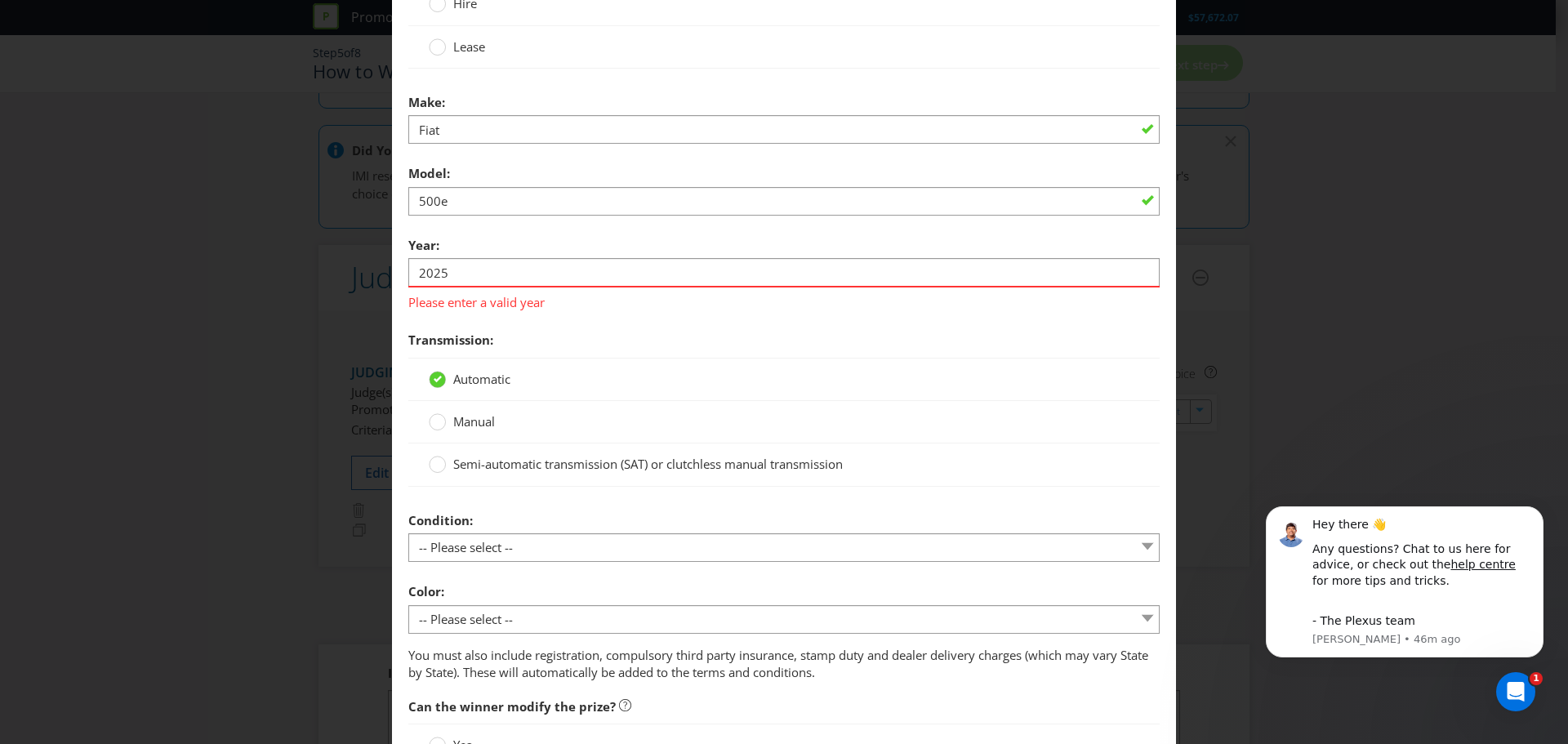
scroll to position [1634, 0]
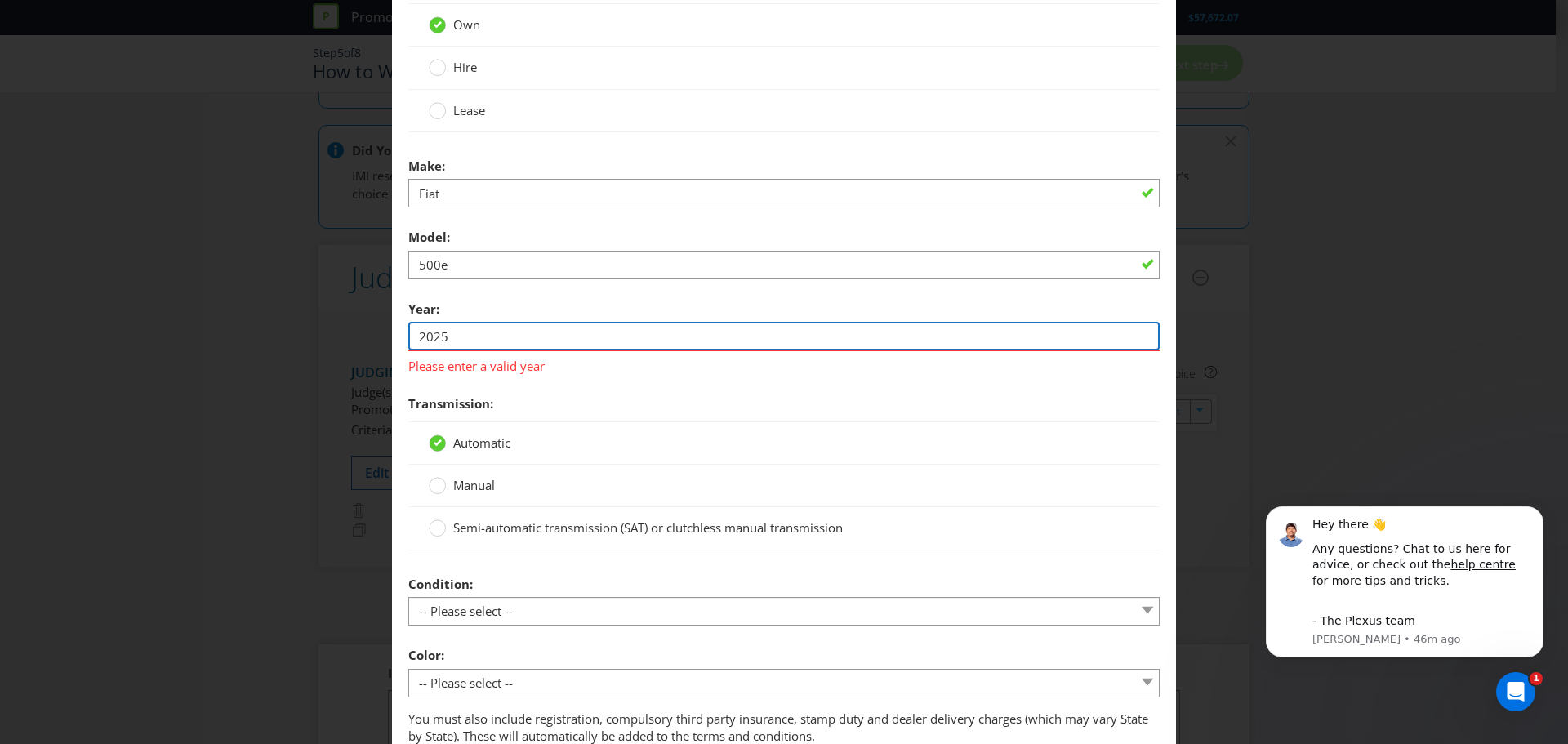
click at [452, 342] on input "2025" at bounding box center [783, 335] width 751 height 29
drag, startPoint x: 478, startPoint y: 338, endPoint x: 343, endPoint y: 335, distance: 135.0
click at [344, 335] on div "Edit Prize Australian Capital Territory New South Wales Northern Territory Quee…" at bounding box center [784, 372] width 1568 height 744
type input "2025"
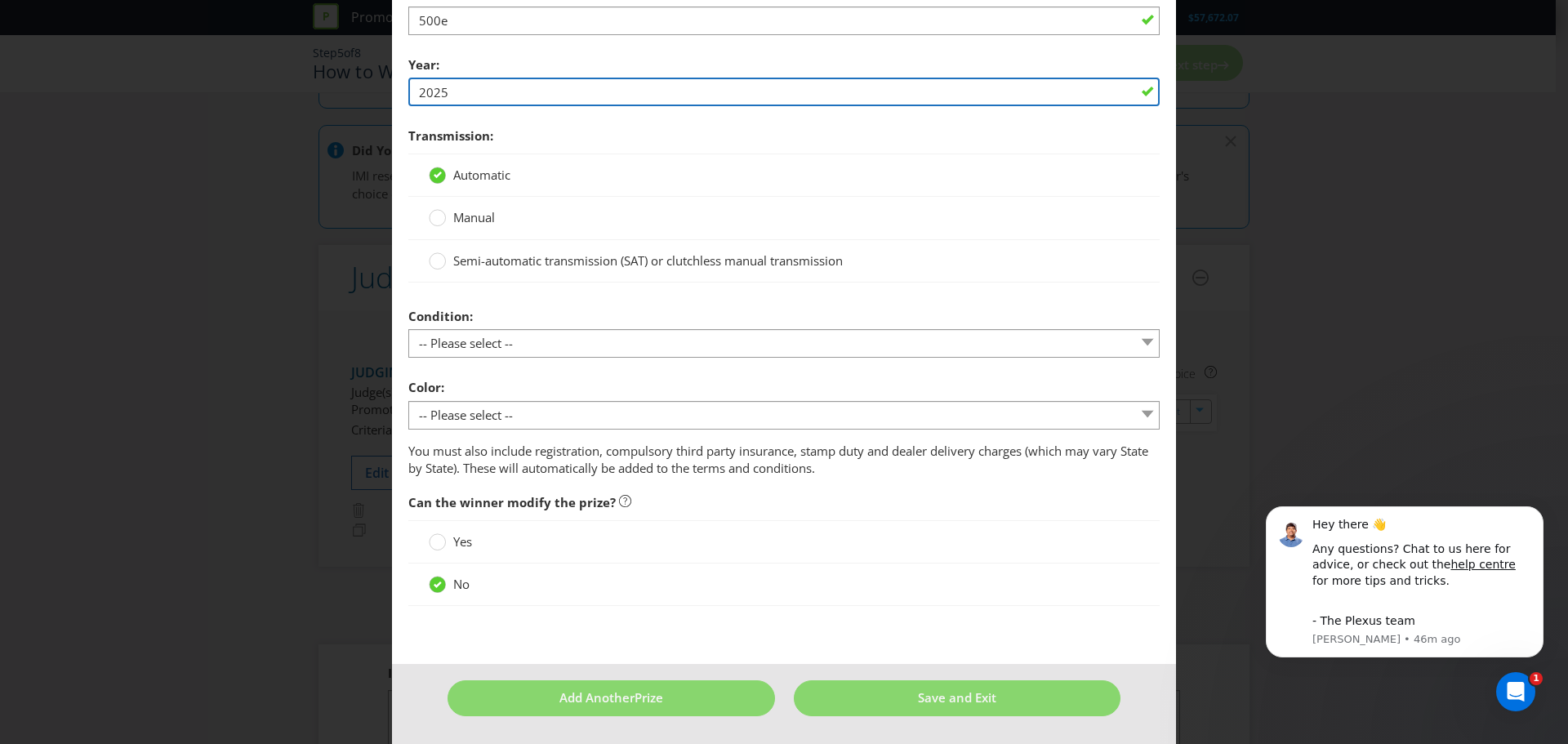
scroll to position [1879, 0]
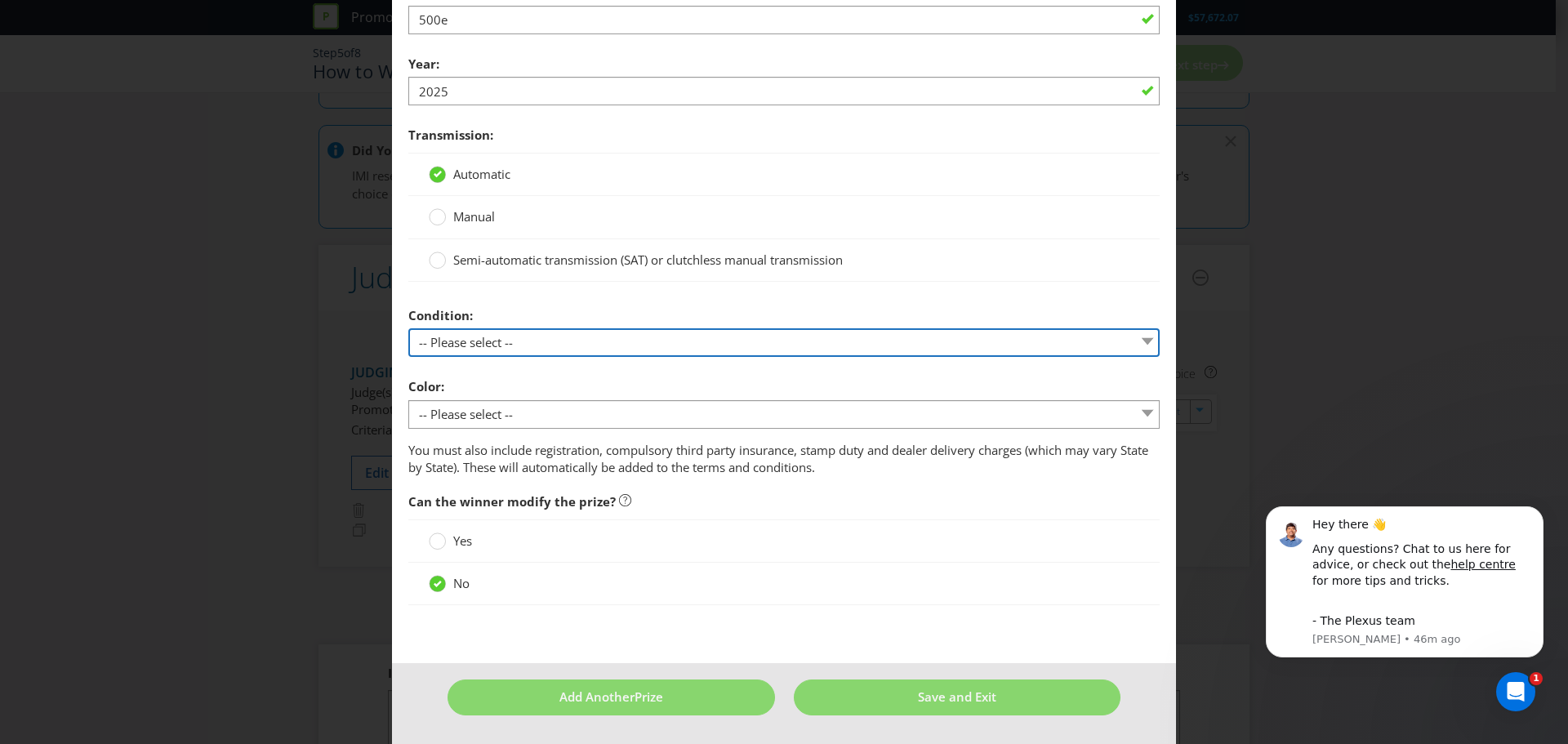
click at [532, 339] on select "-- Please select -- New Demonstrated Second-hand" at bounding box center [783, 342] width 751 height 29
select select "NEW"
click at [408, 328] on select "-- Please select -- New Demonstrated Second-hand" at bounding box center [783, 342] width 751 height 29
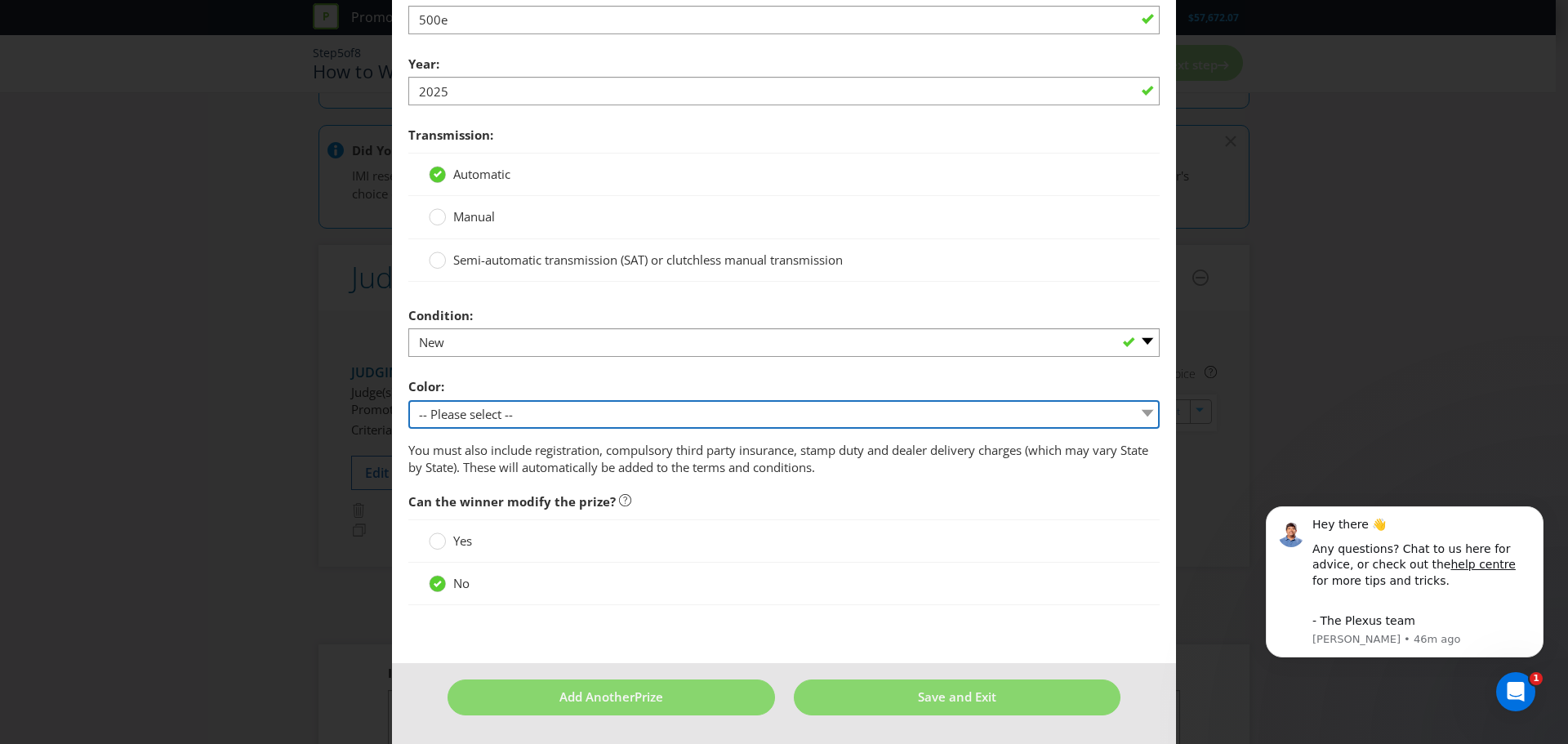
click at [491, 408] on select "-- Please select -- Winner's choice of colour subject to availability and exclu…" at bounding box center [783, 414] width 751 height 29
select select "PREDETERMINED"
click at [408, 400] on select "-- Please select -- Winner's choice of colour subject to availability and exclu…" at bounding box center [783, 414] width 751 height 29
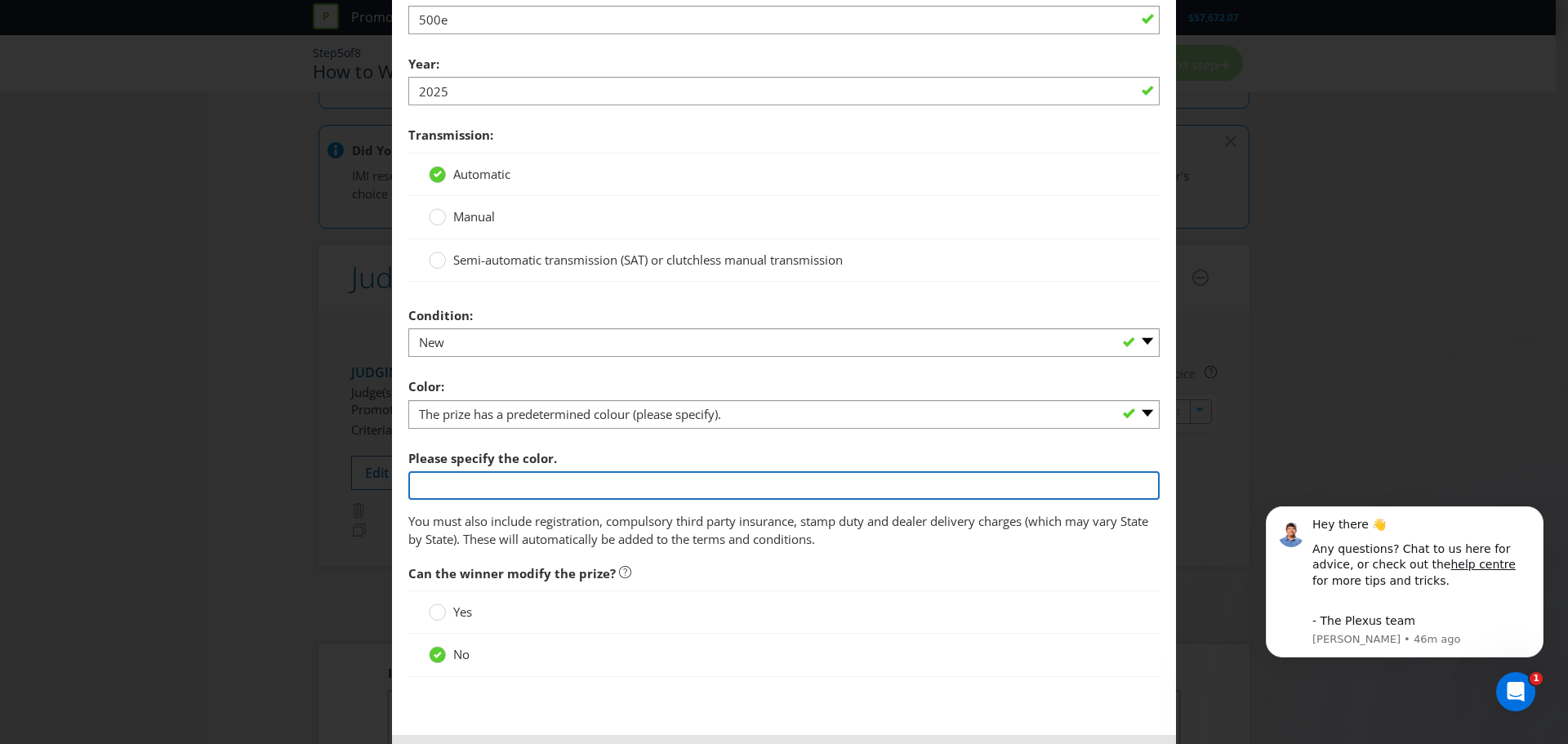
click at [519, 473] on input "text" at bounding box center [783, 485] width 751 height 29
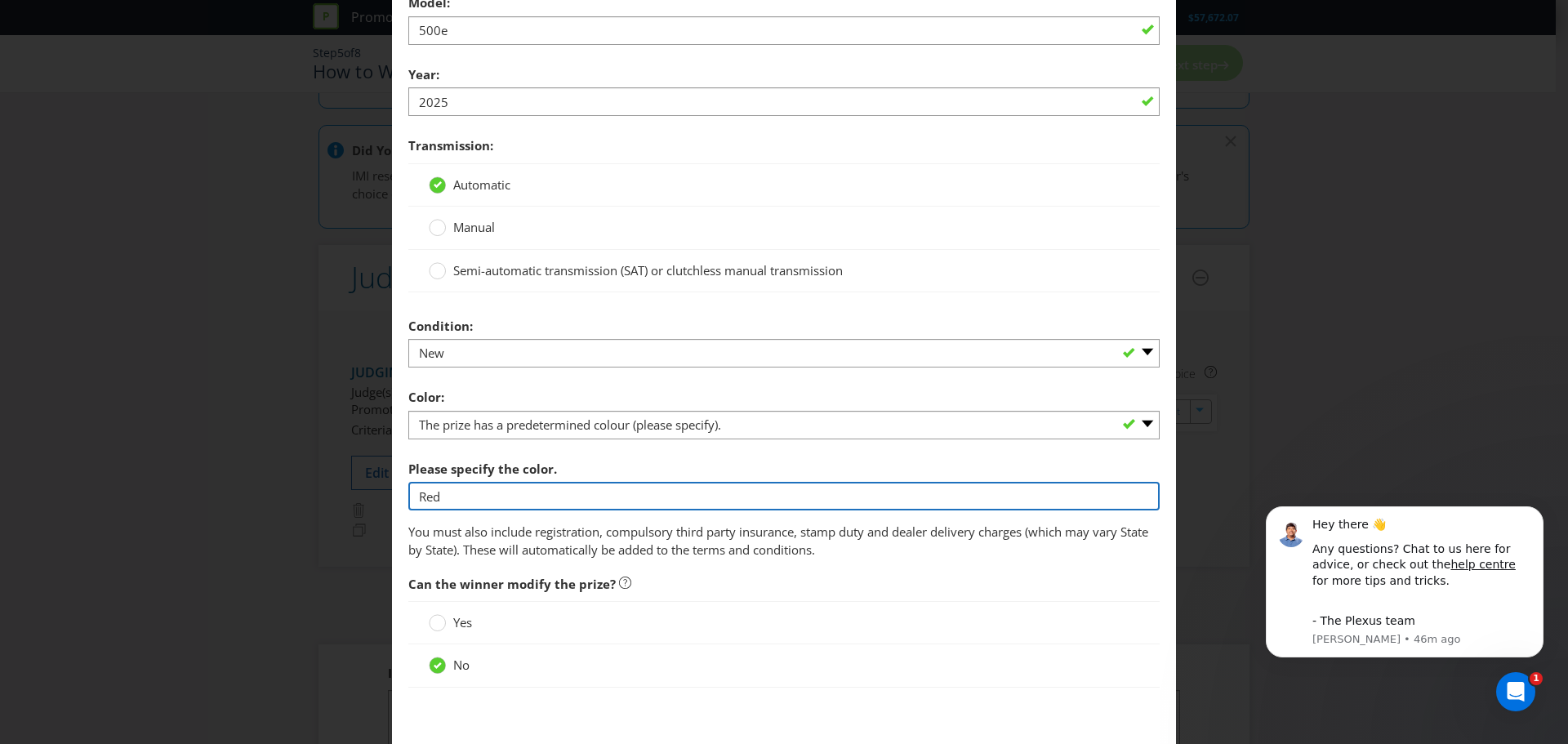
scroll to position [1787, 0]
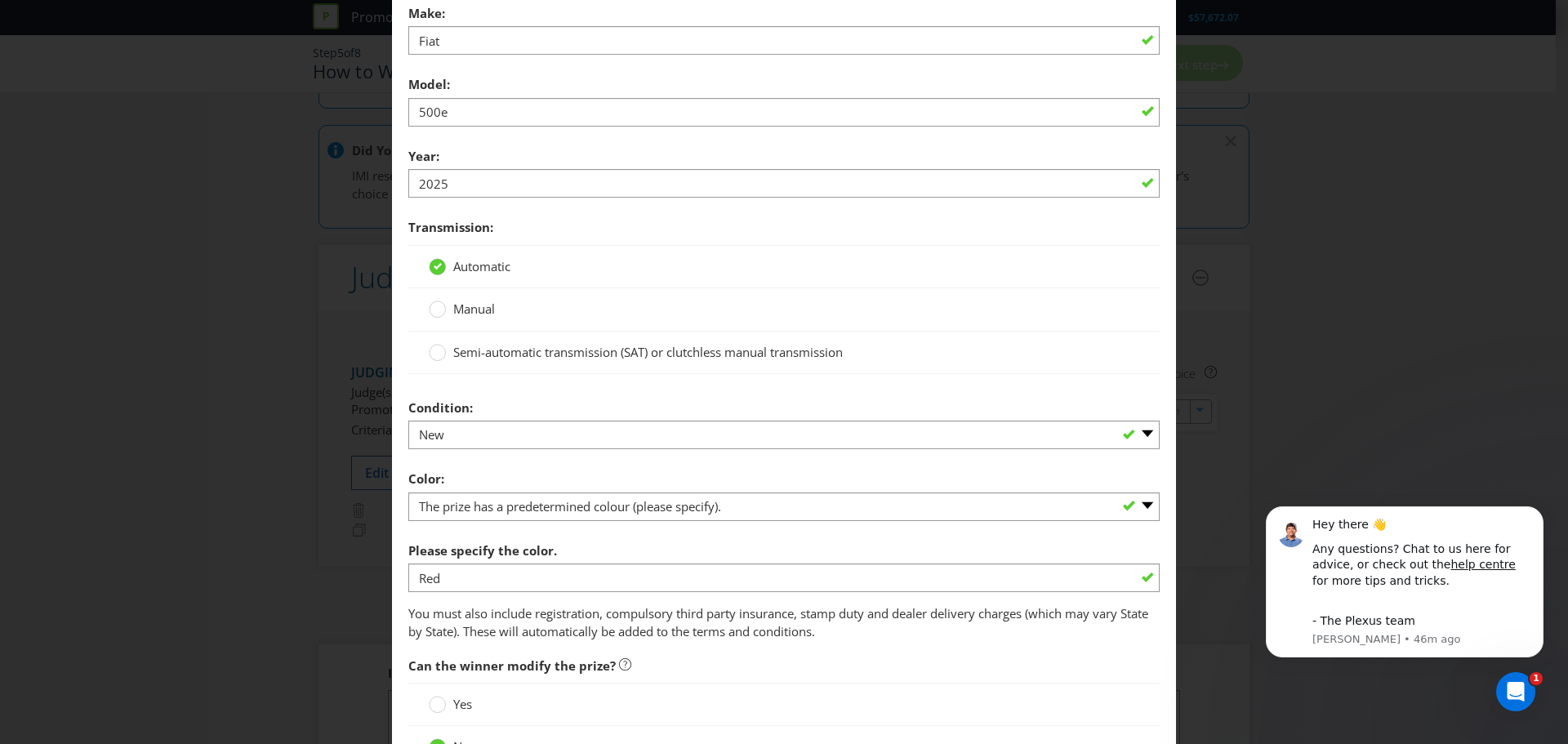
click at [622, 569] on div "Please specify the color. Red" at bounding box center [783, 562] width 751 height 59
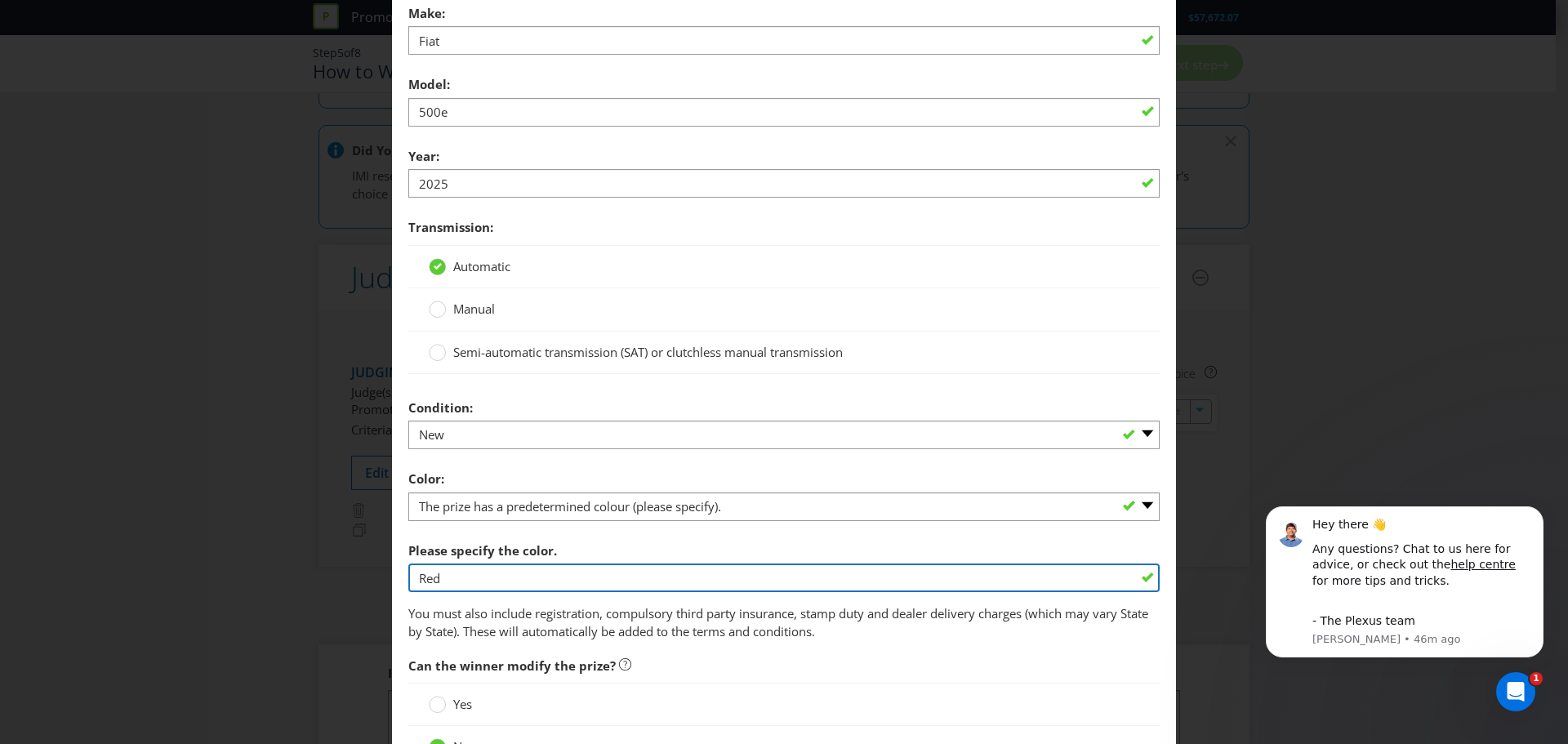
click at [617, 579] on input "Red" at bounding box center [783, 577] width 751 height 29
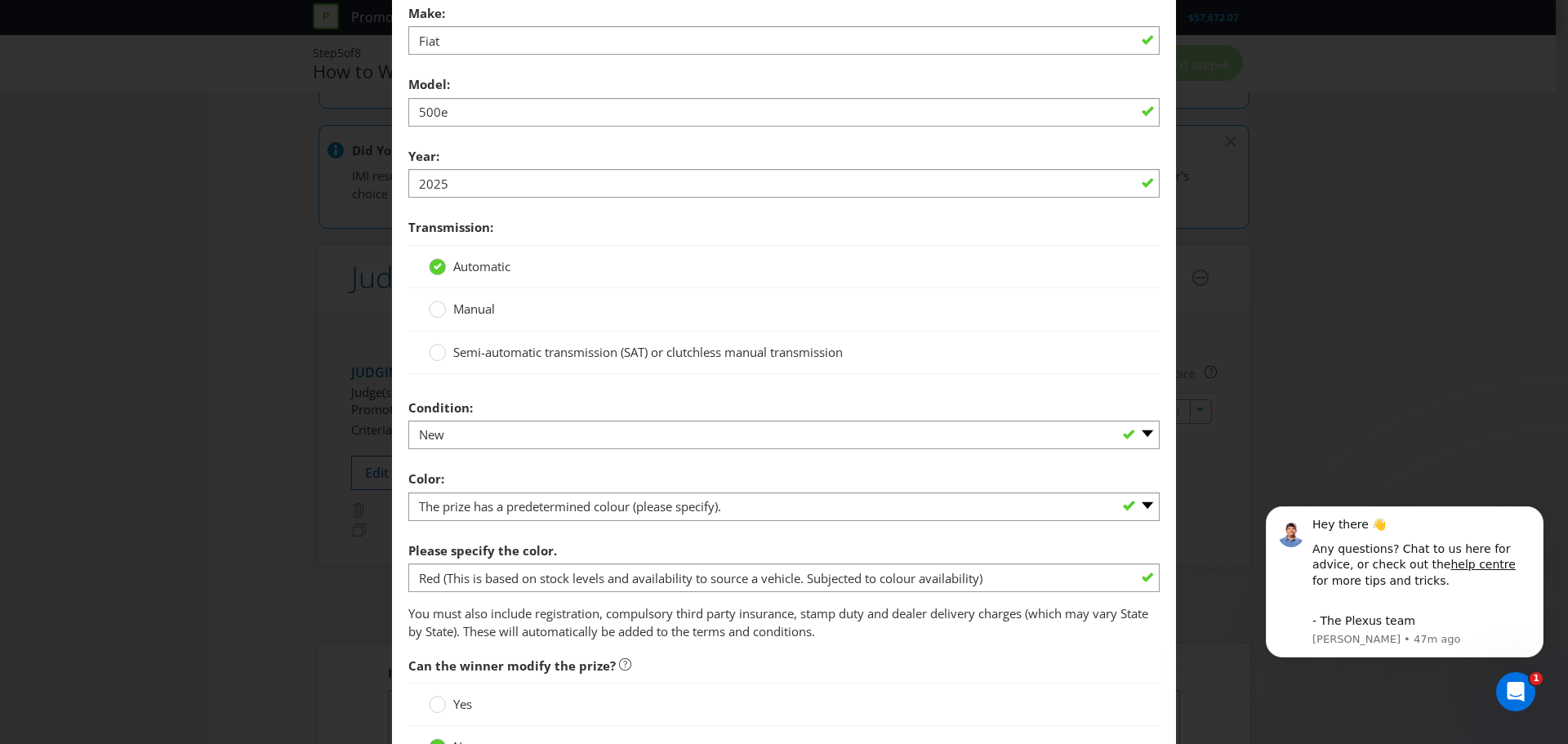
click at [676, 616] on p "You must also include registration, compulsory third party insurance, stamp dut…" at bounding box center [783, 622] width 751 height 35
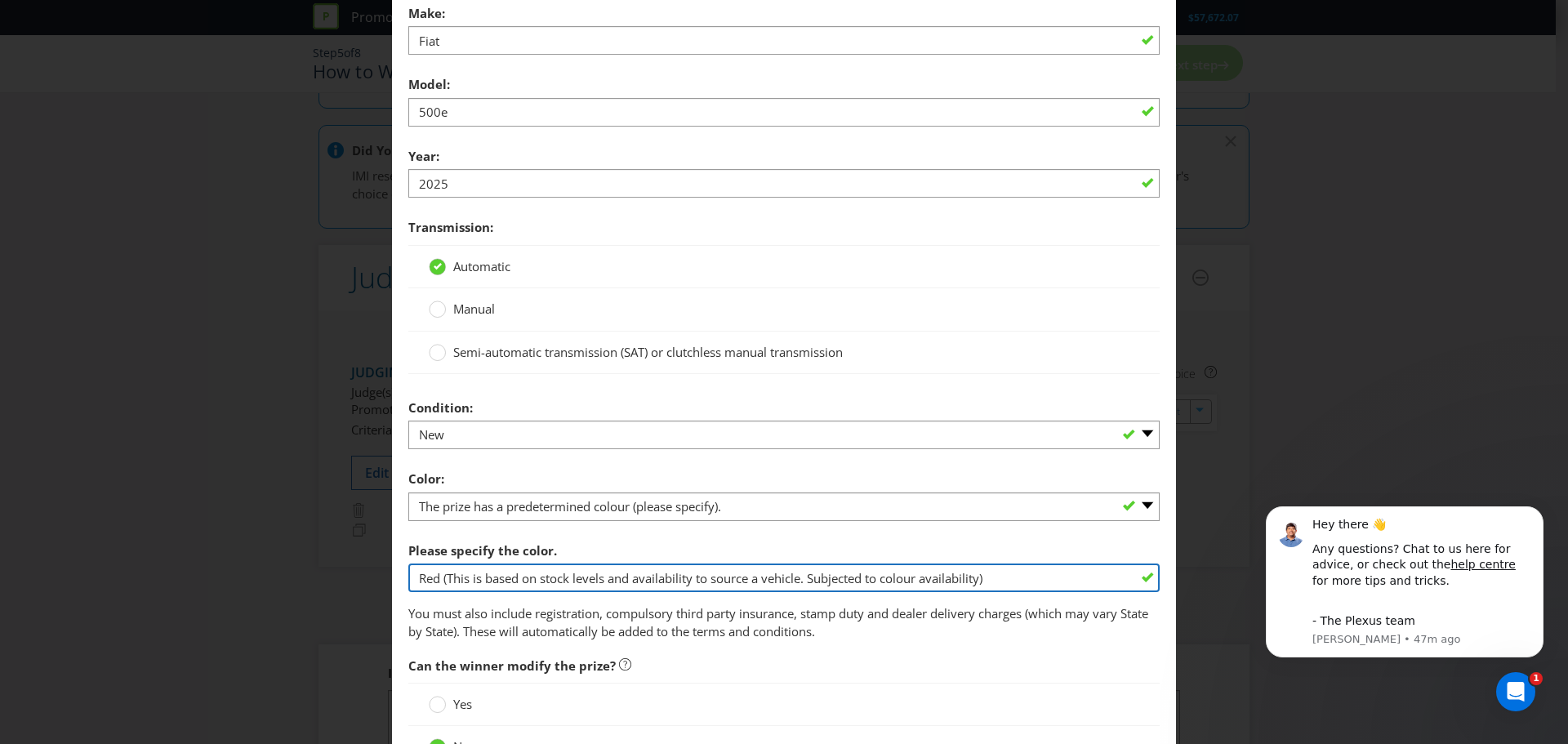
click at [763, 582] on input "Red (This is based on stock levels and availability to source a vehicle. Subjec…" at bounding box center [783, 577] width 751 height 29
click at [791, 581] on input "Red (This is based on stock levels and availability to source a vehicle. Subjec…" at bounding box center [783, 577] width 751 height 29
click at [800, 581] on input "Red (This is based on stock levels and availability to source a vehicle. Subjec…" at bounding box center [783, 577] width 751 height 29
drag, startPoint x: 807, startPoint y: 578, endPoint x: 445, endPoint y: 583, distance: 362.0
click at [445, 583] on input "Red (This is based on stock levels and availability to source a vehicle. Subjec…" at bounding box center [783, 577] width 751 height 29
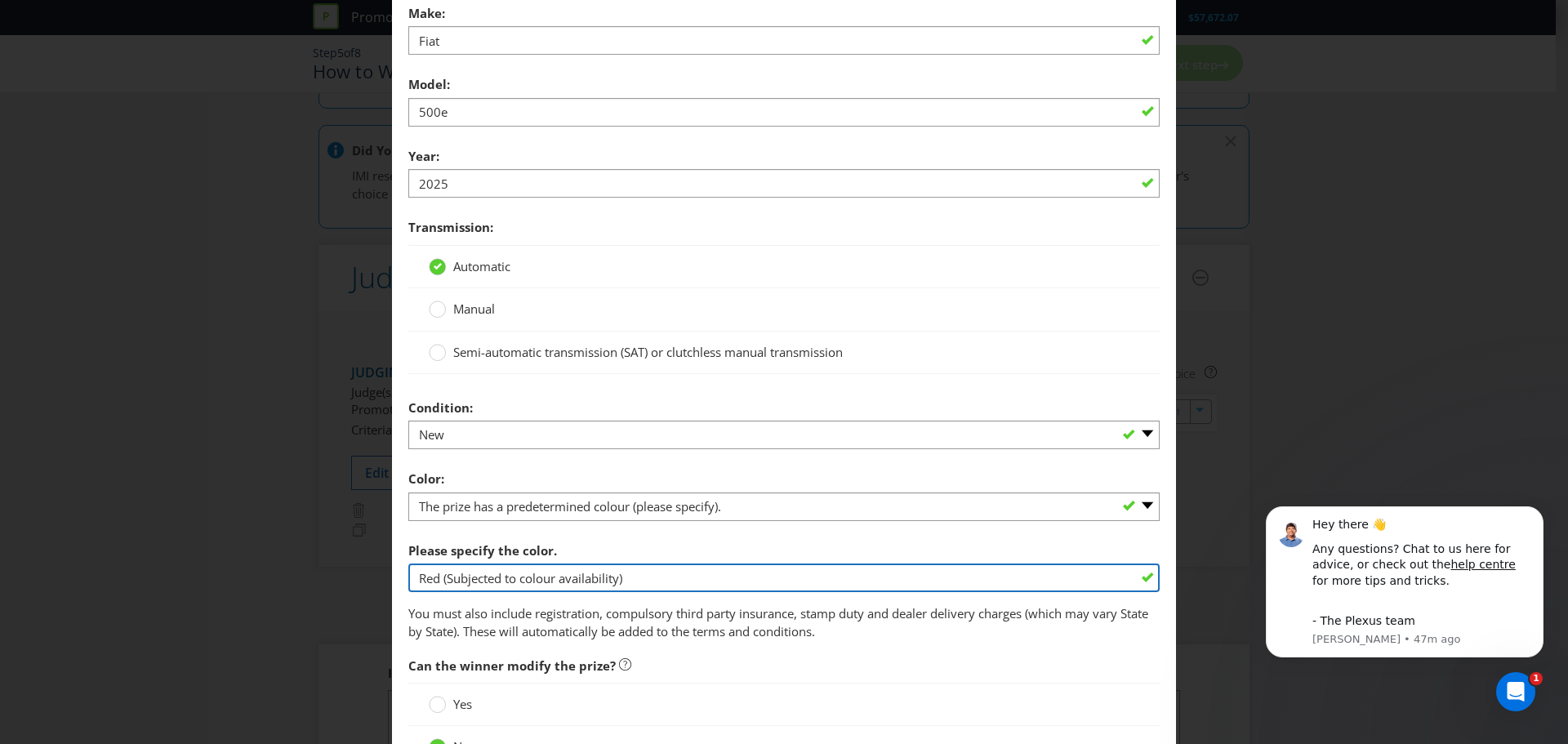
type input "Red (Subjected to colour availability)"
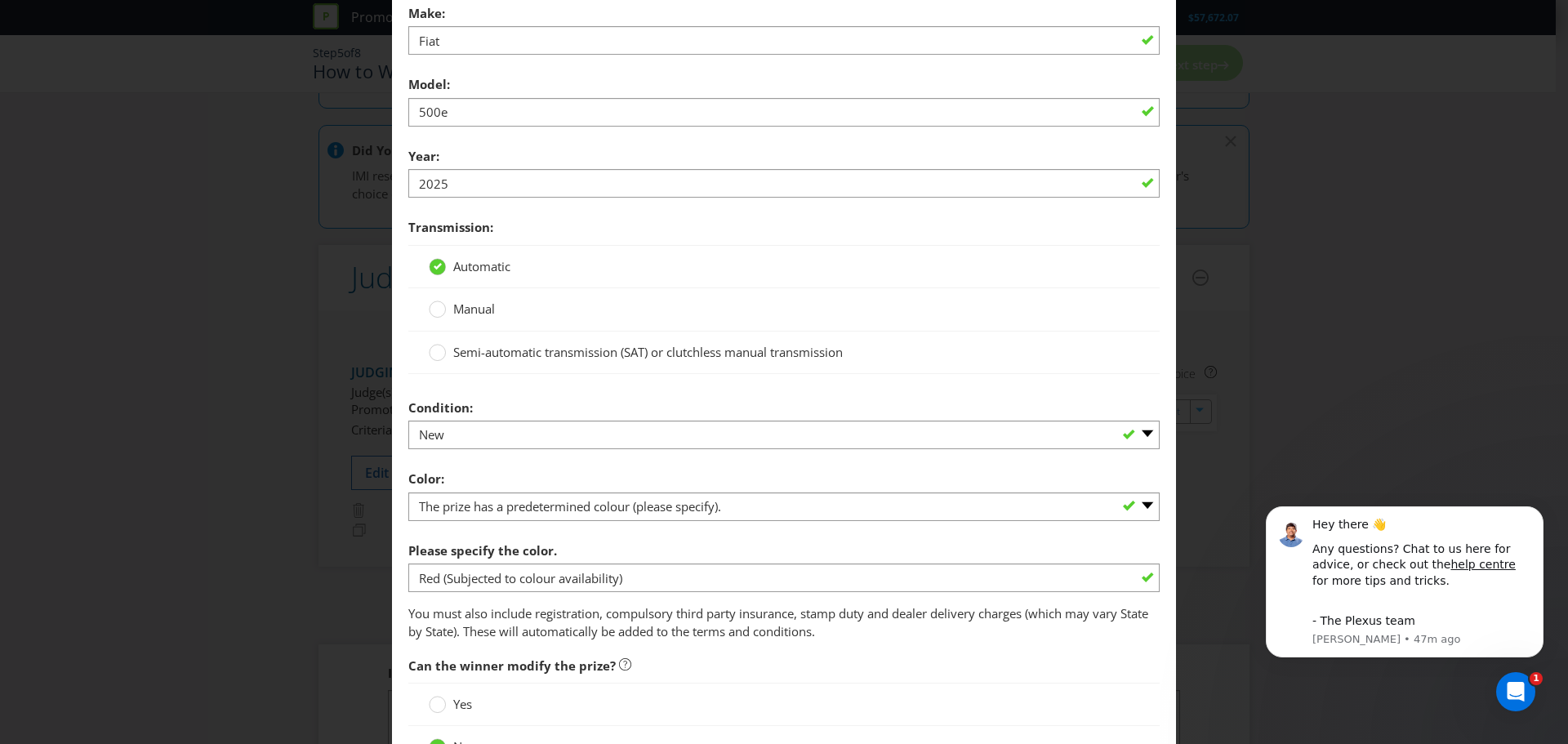
click at [634, 560] on div "Please specify the color. Red (Subjected to colour availability)" at bounding box center [783, 562] width 751 height 59
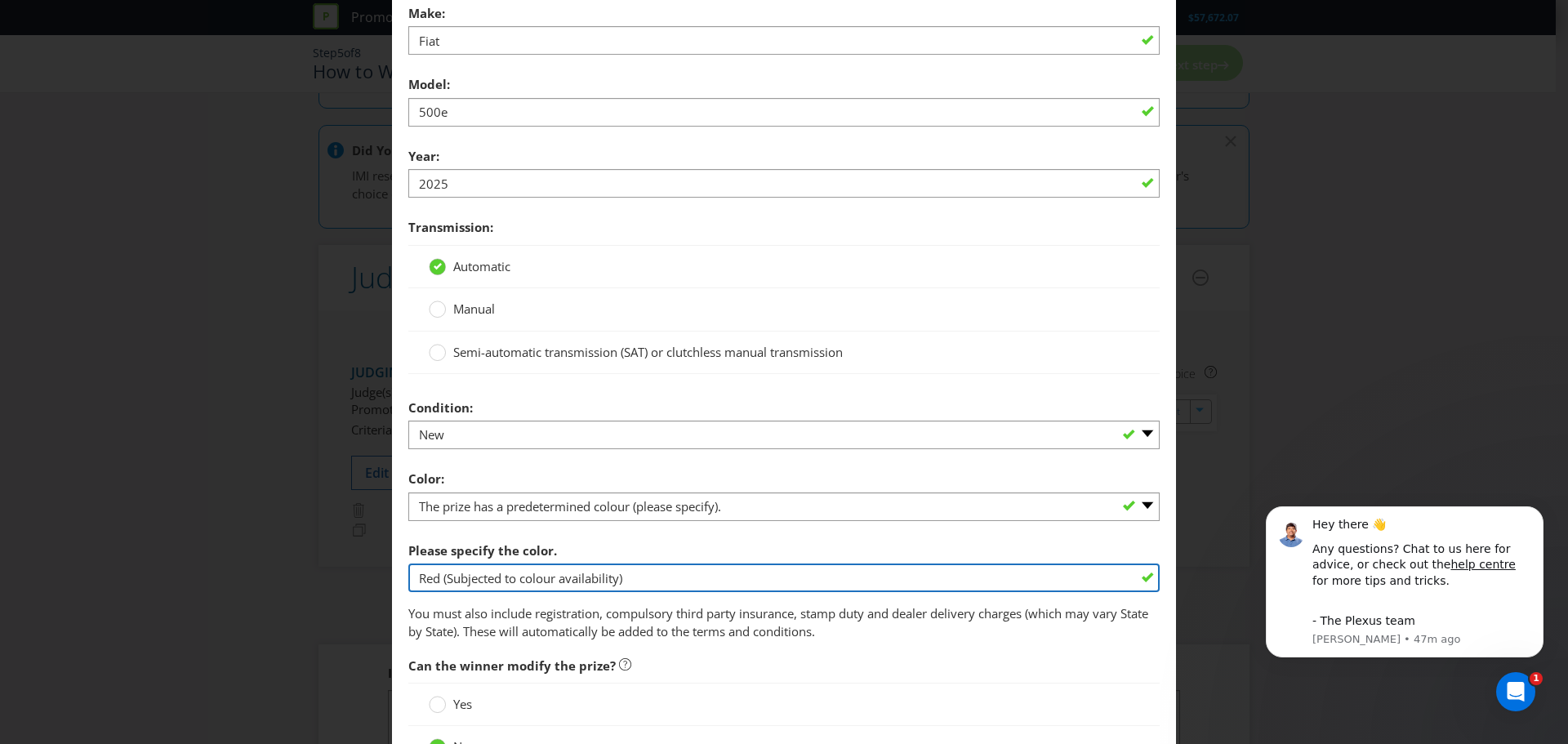
click at [648, 573] on input "Red (Subjected to colour availability)" at bounding box center [783, 577] width 751 height 29
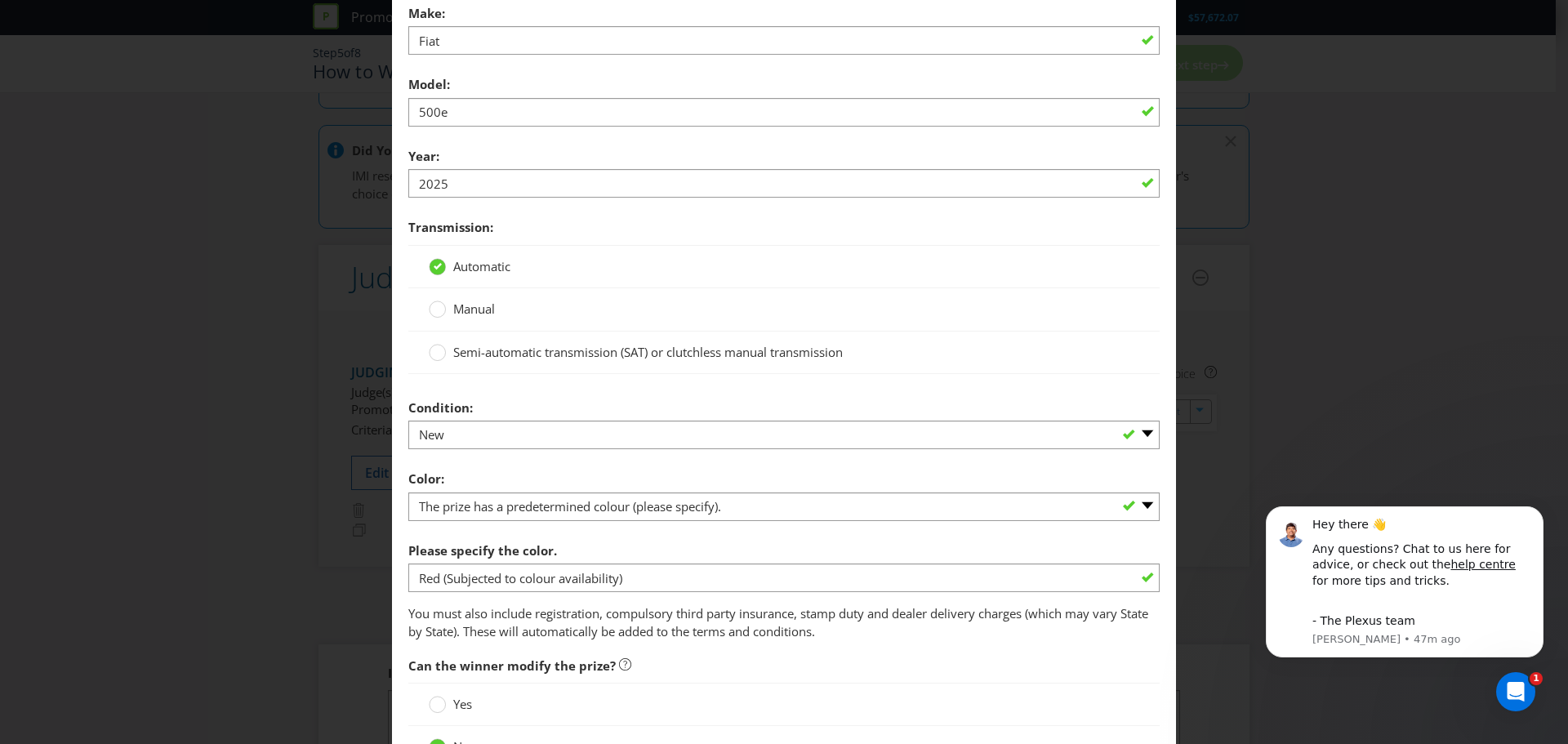
click at [654, 559] on div "Please specify the color. Red (Subjected to colour availability)" at bounding box center [783, 562] width 751 height 59
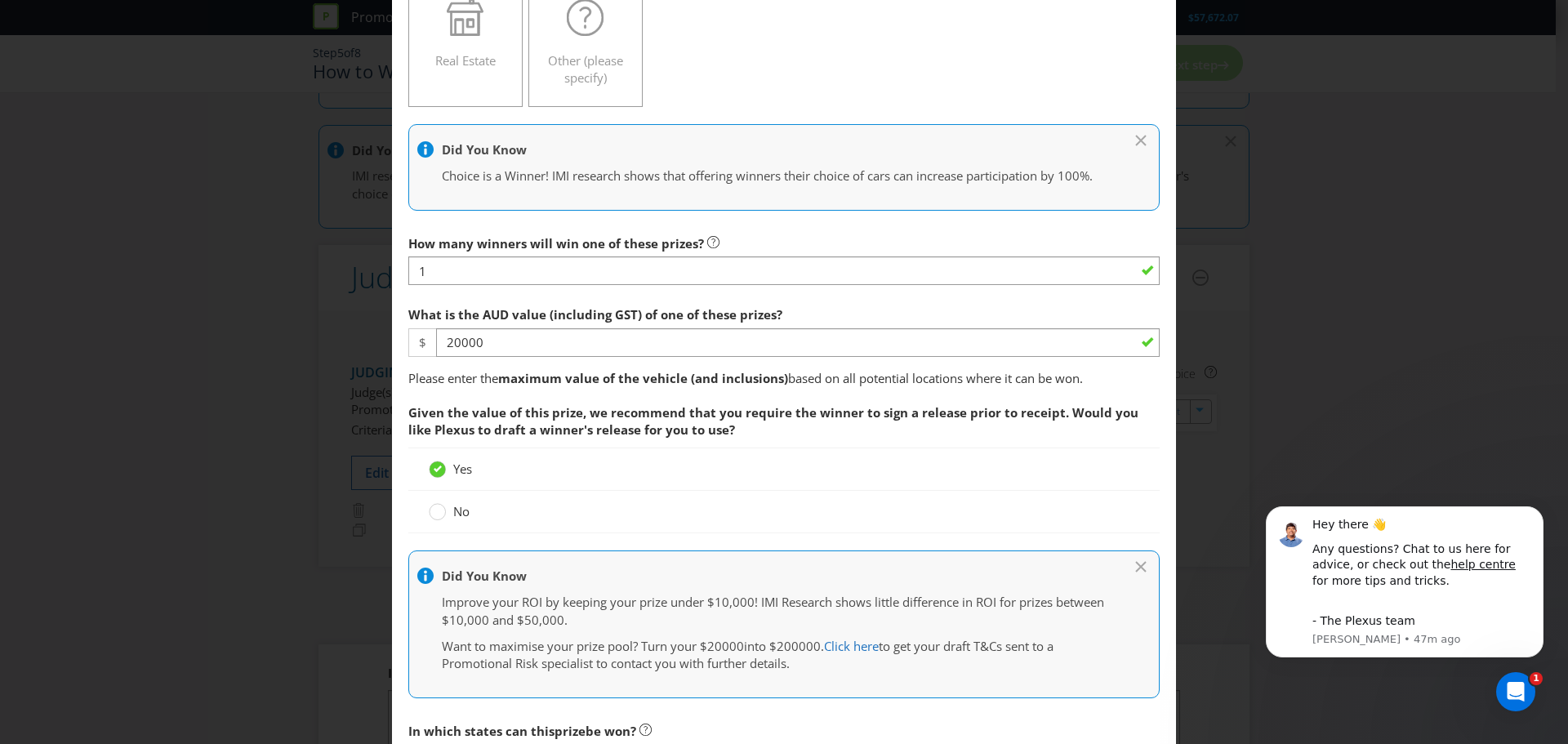
scroll to position [317, 0]
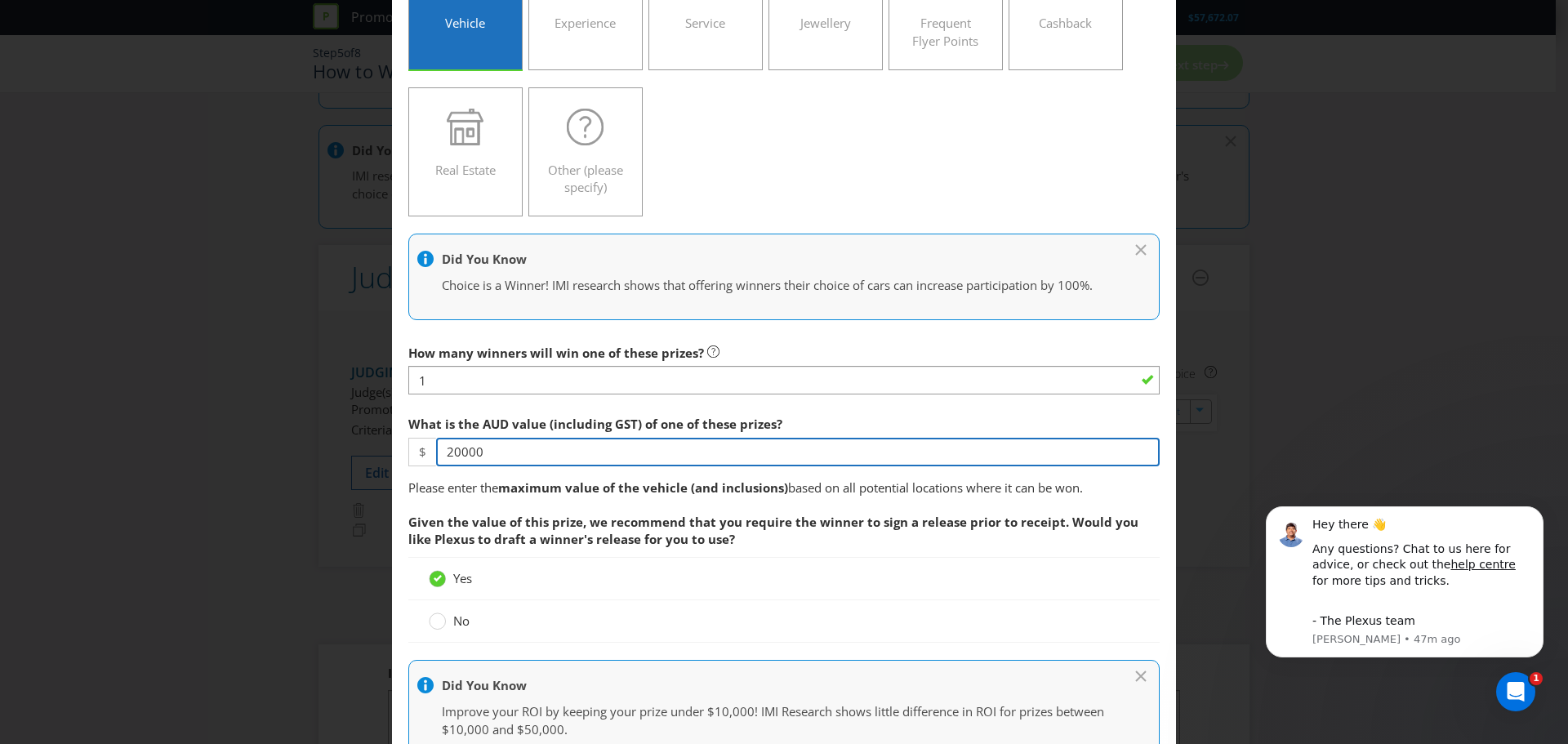
drag, startPoint x: 502, startPoint y: 449, endPoint x: 426, endPoint y: 444, distance: 76.2
click at [426, 444] on div "$ 20000" at bounding box center [783, 451] width 751 height 29
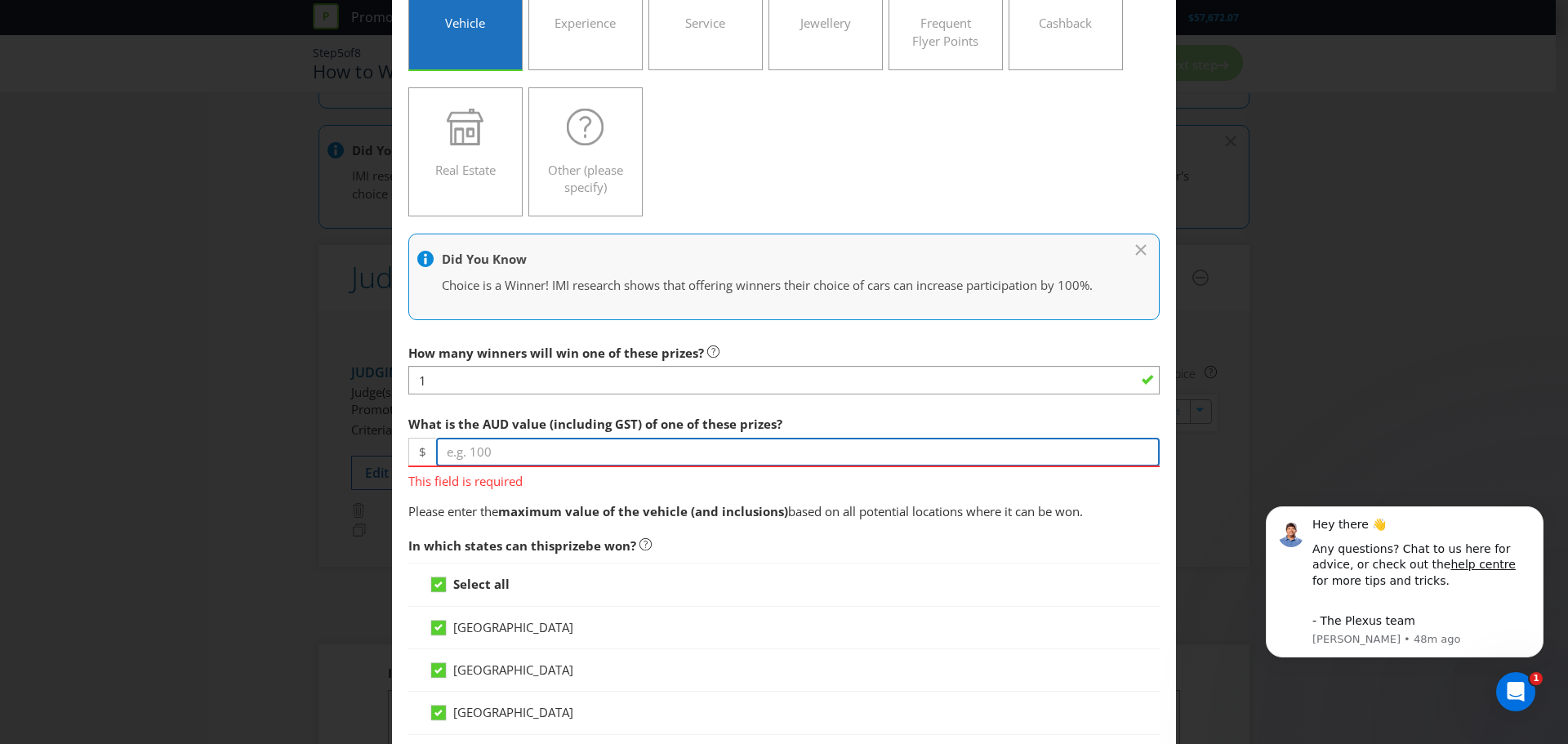
paste input "39980"
click at [457, 458] on input "39980" at bounding box center [797, 451] width 723 height 29
click at [544, 457] on input "39980" at bounding box center [797, 451] width 723 height 29
type input "39980"
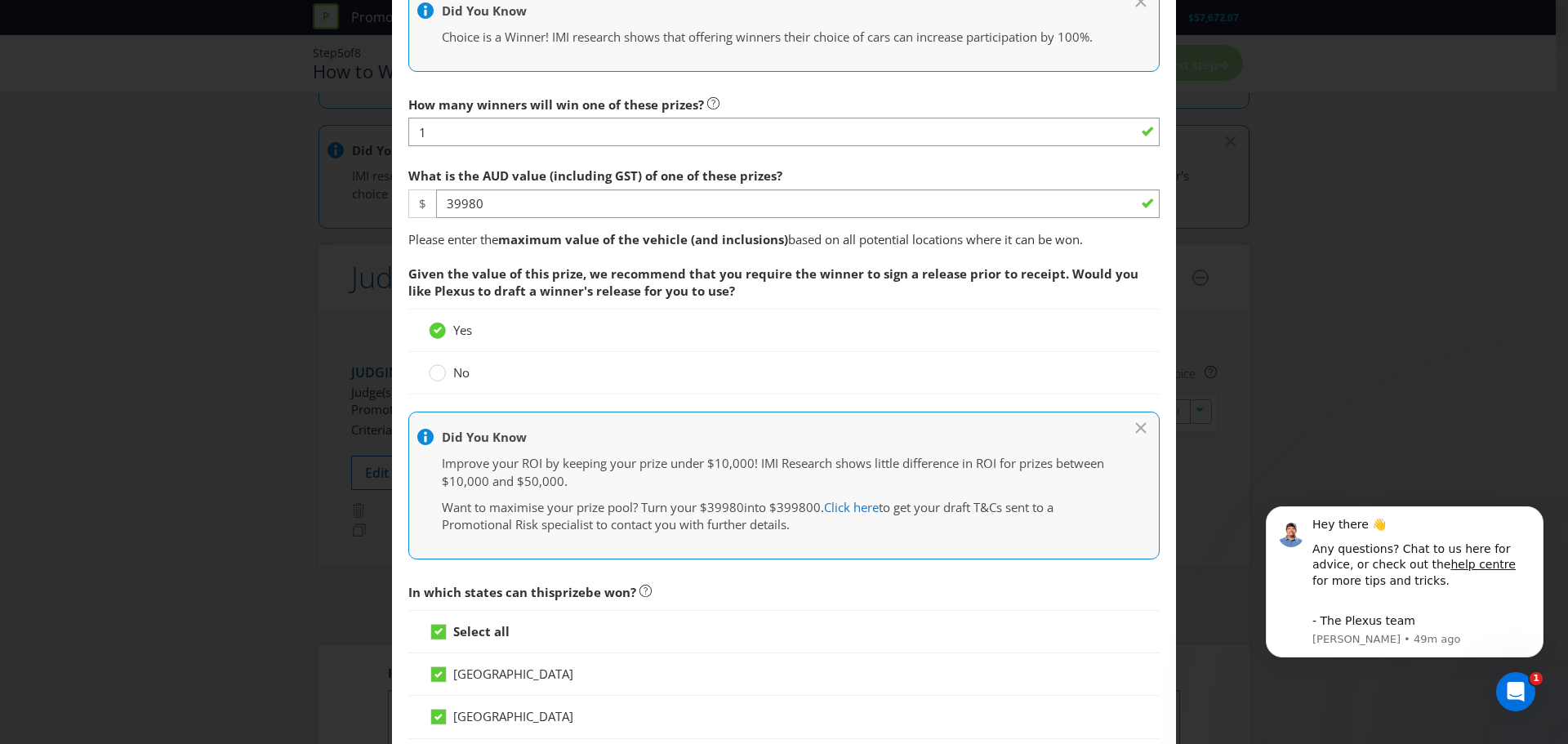
scroll to position [499, 0]
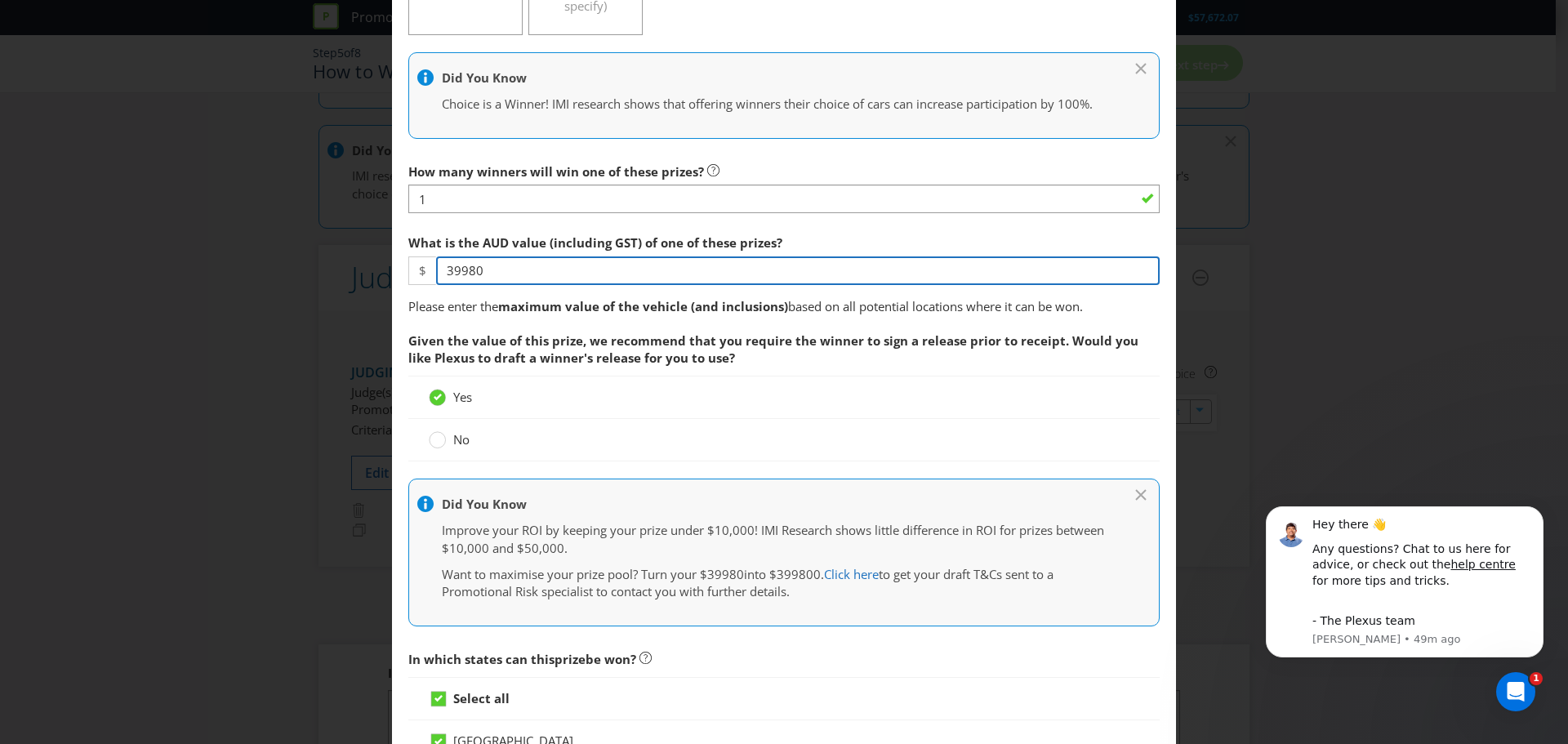
click at [510, 280] on input "39980" at bounding box center [797, 270] width 723 height 29
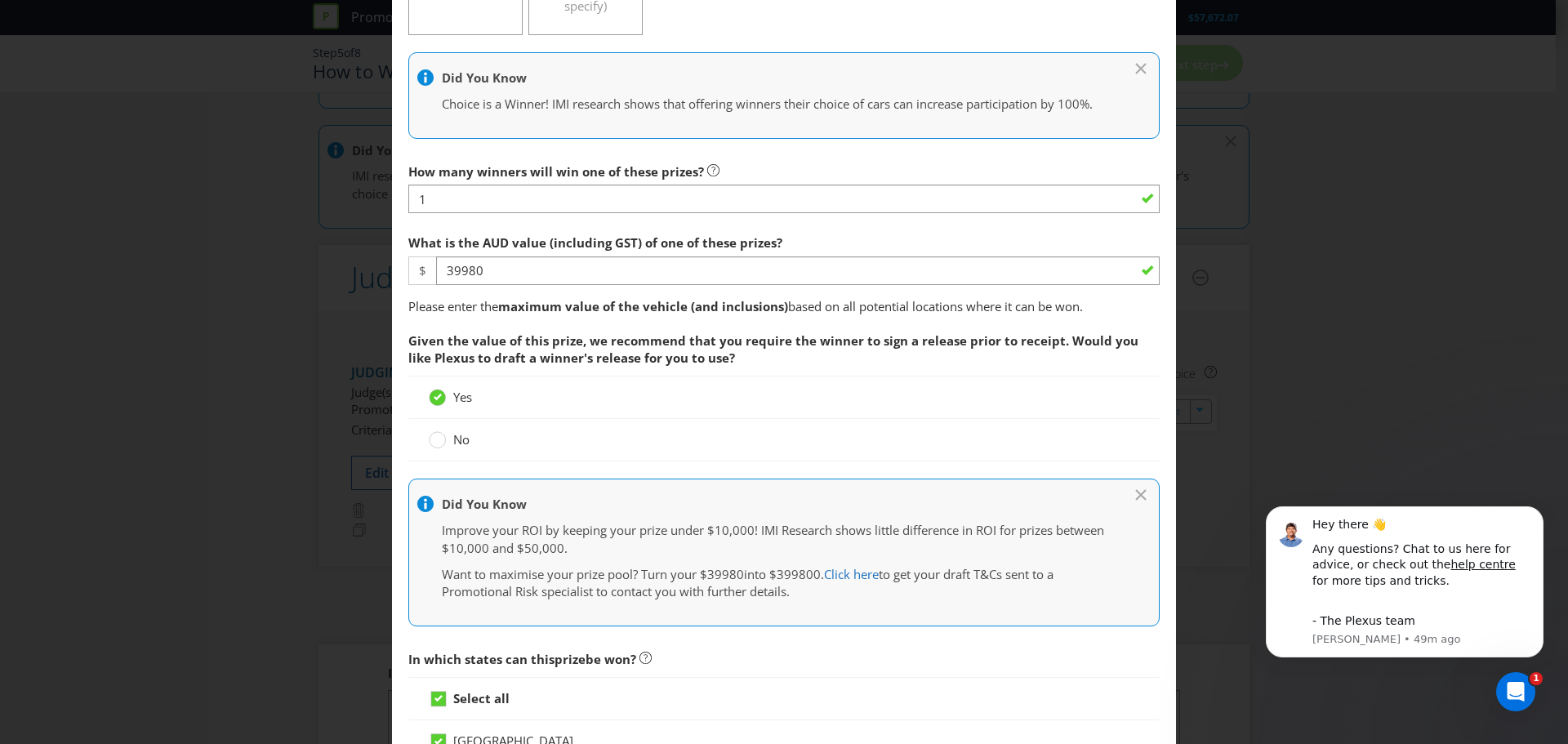
click at [574, 333] on span "Given the value of this prize, we recommend that you require the winner to sign…" at bounding box center [773, 349] width 730 height 34
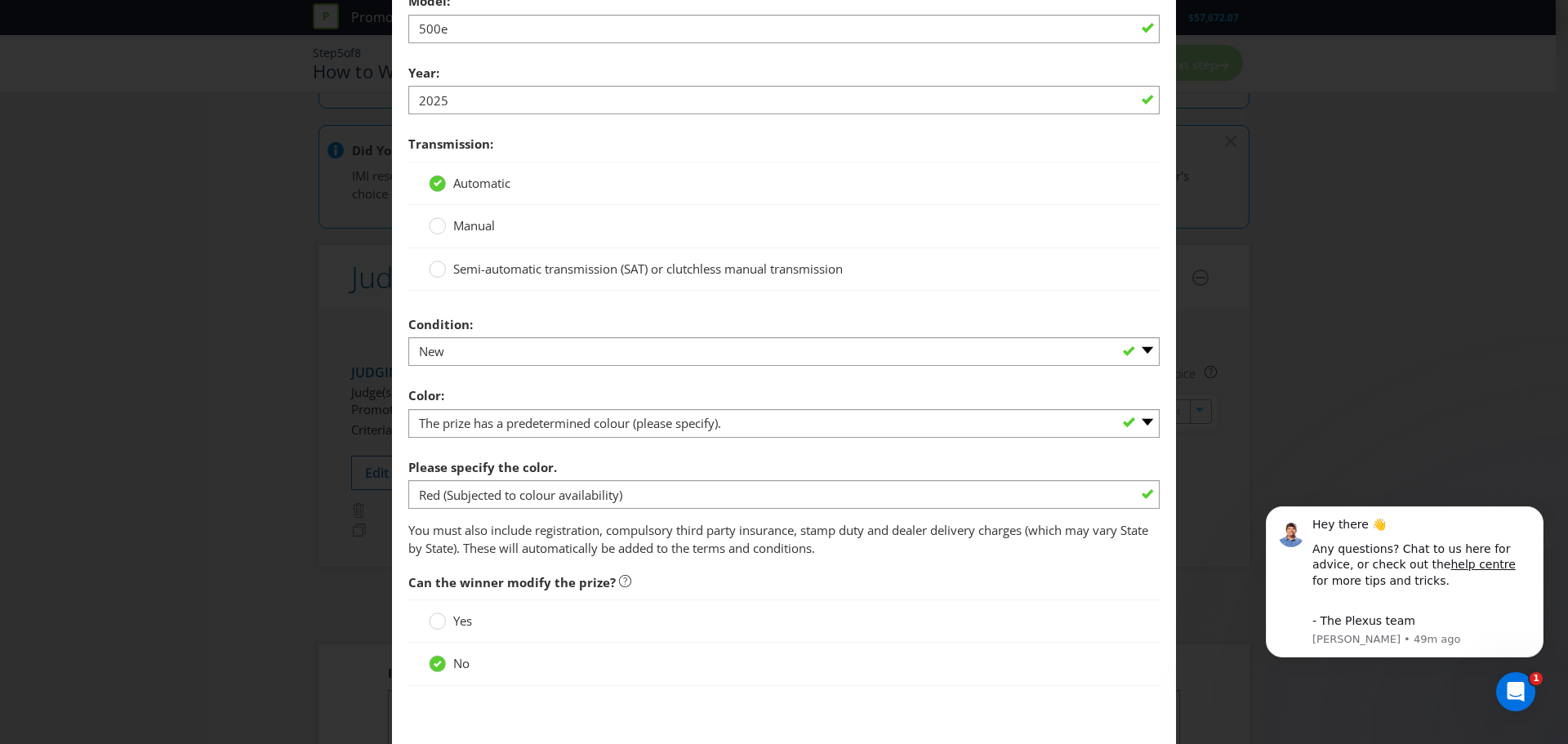
scroll to position [1950, 0]
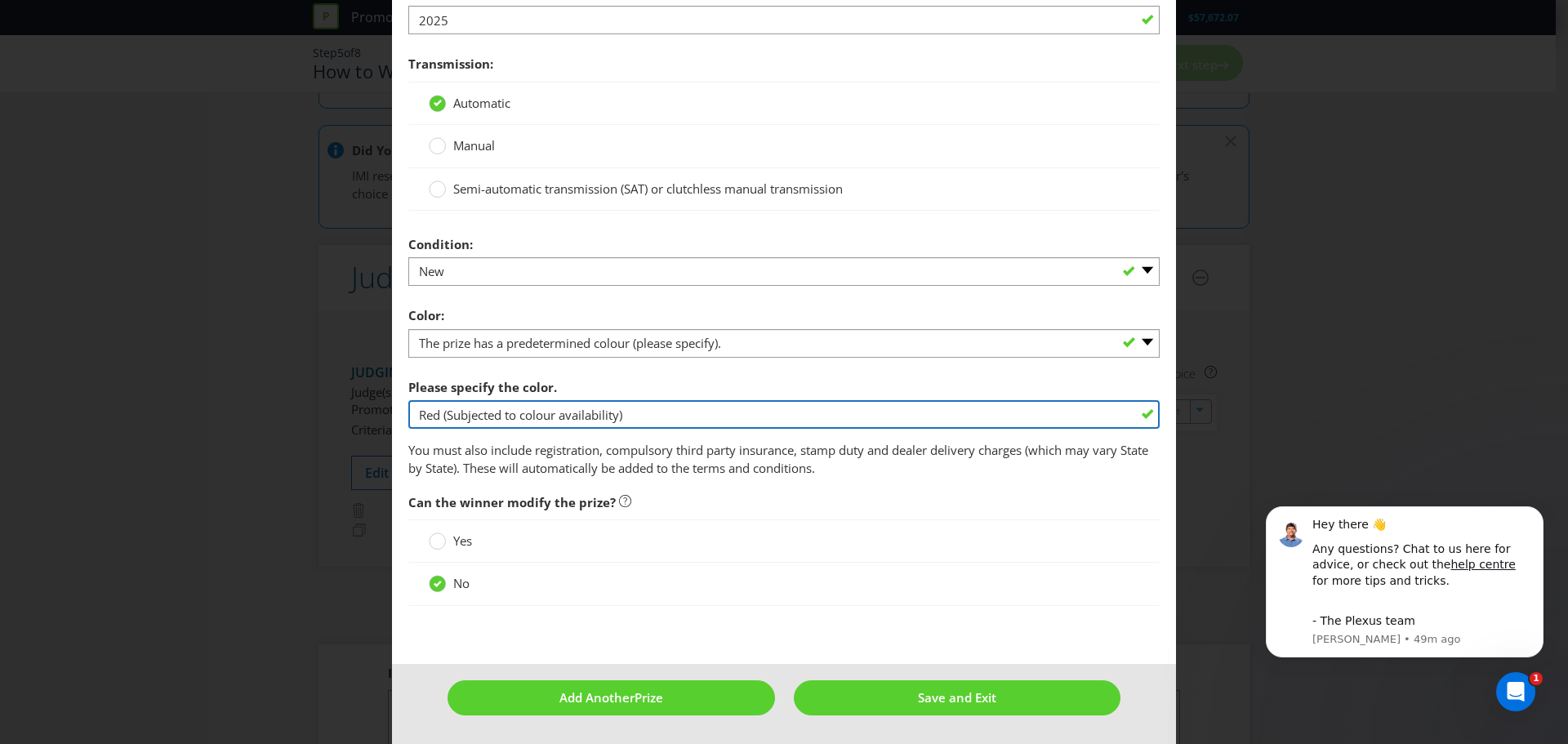
click at [610, 418] on input "Red (Subjected to colour availability)" at bounding box center [783, 414] width 751 height 29
click at [622, 418] on input "Red (Subjected to colour availability)" at bounding box center [783, 414] width 751 height 29
click at [615, 418] on input "Red (Subjected to colour availability)" at bounding box center [783, 414] width 751 height 29
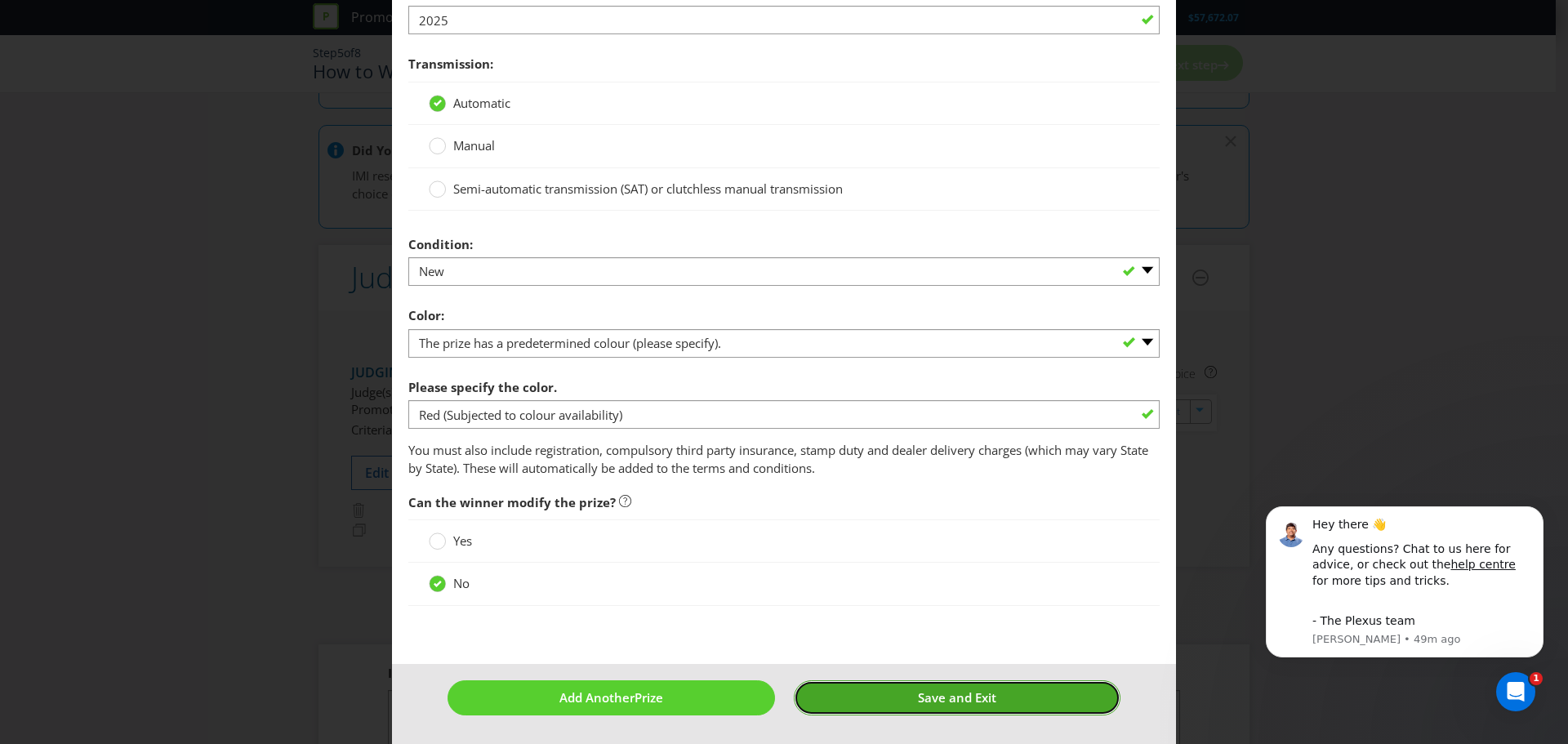
click at [965, 701] on span "Save and Exit" at bounding box center [957, 696] width 78 height 16
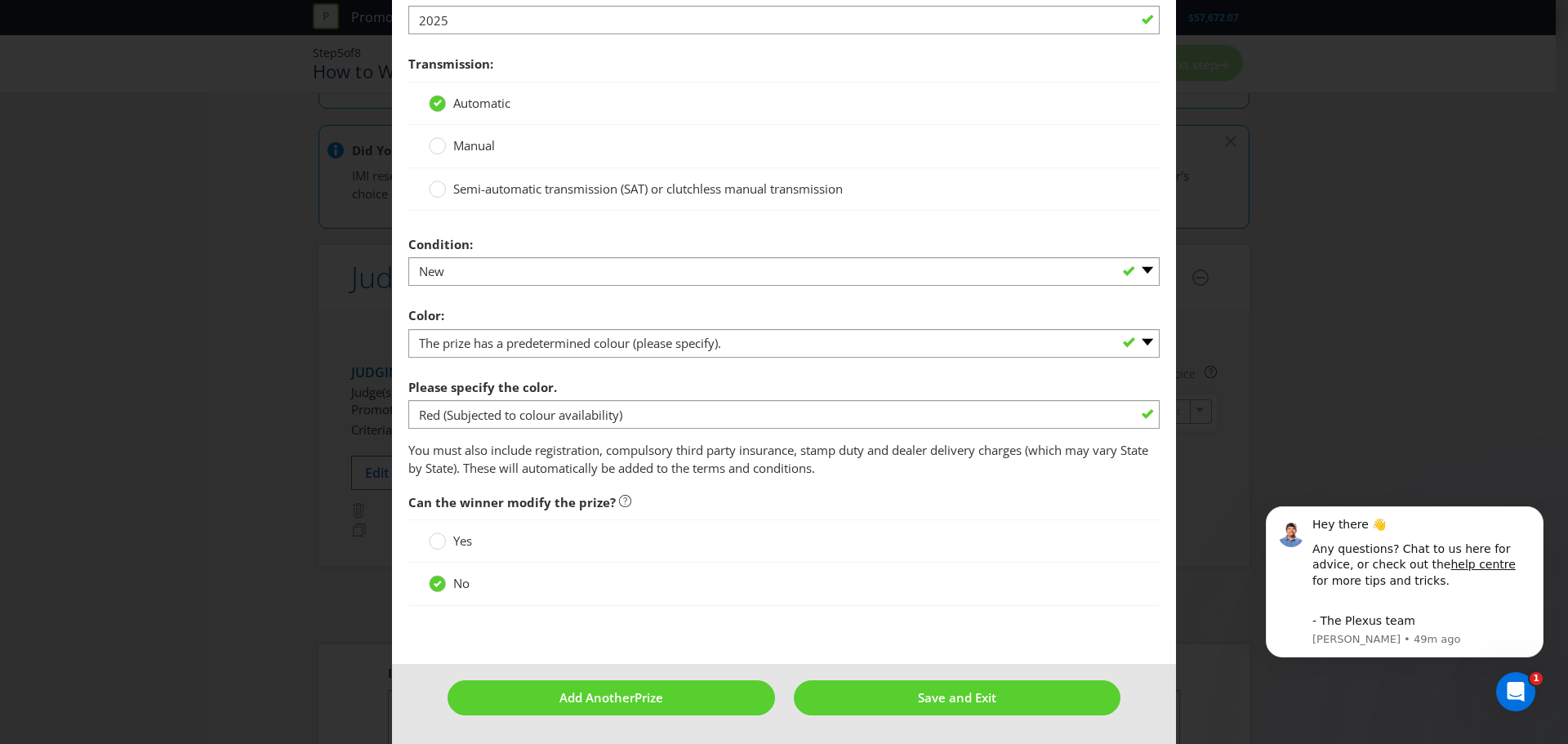
scroll to position [106, 0]
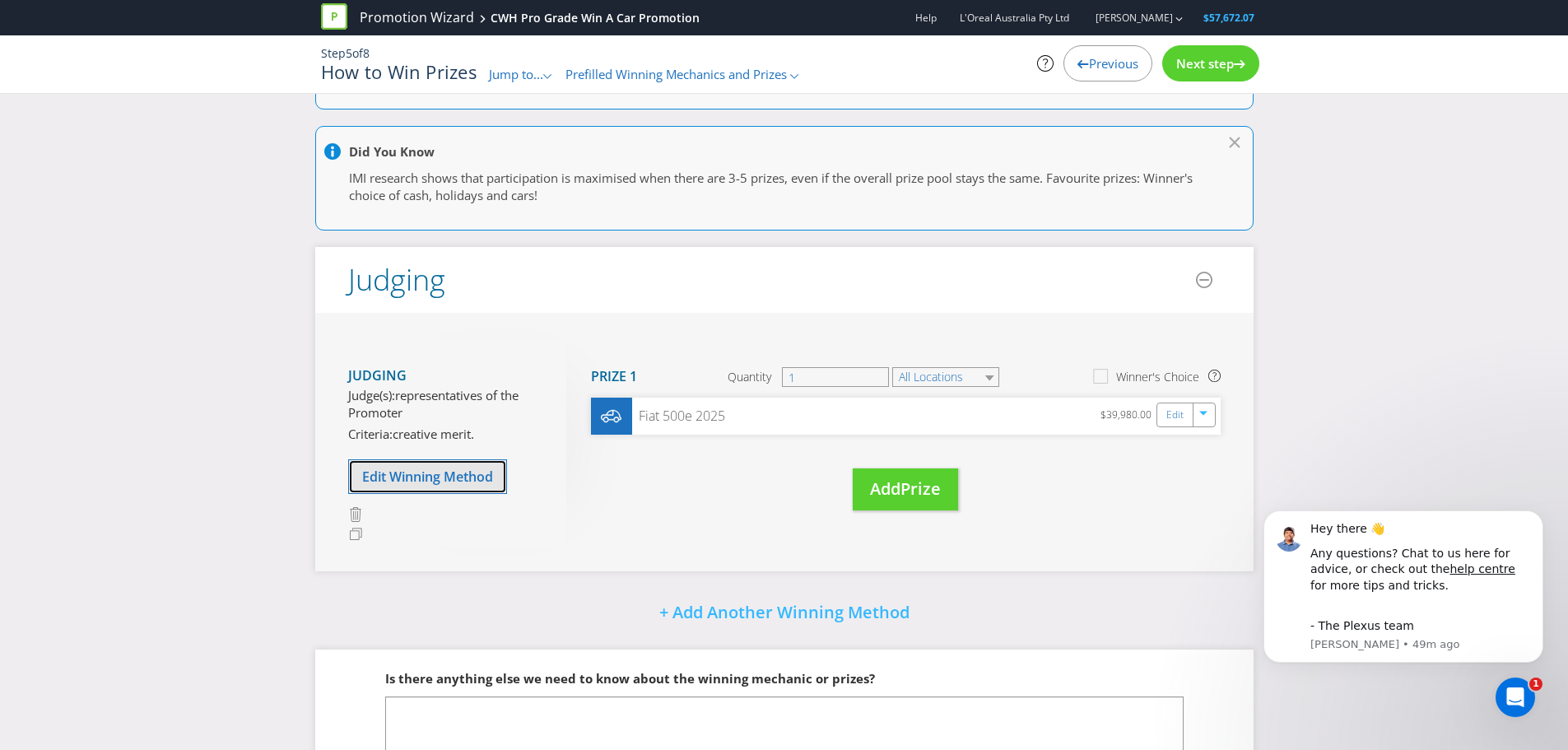
click at [439, 482] on span "Edit Winning Method" at bounding box center [427, 476] width 131 height 18
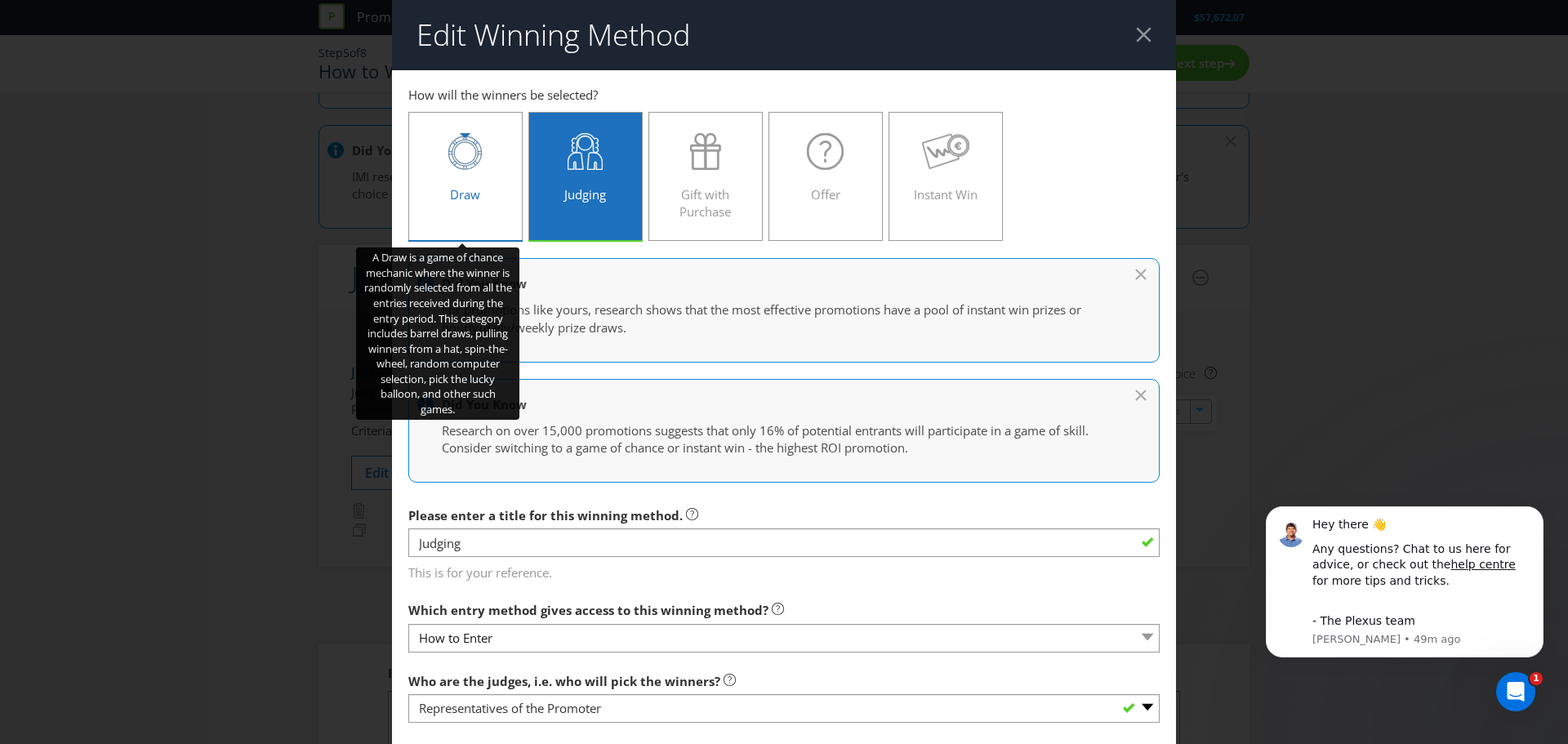
click at [504, 159] on label "Draw" at bounding box center [464, 177] width 114 height 129
click at [0, 0] on input "Draw" at bounding box center [0, 0] width 0 height 0
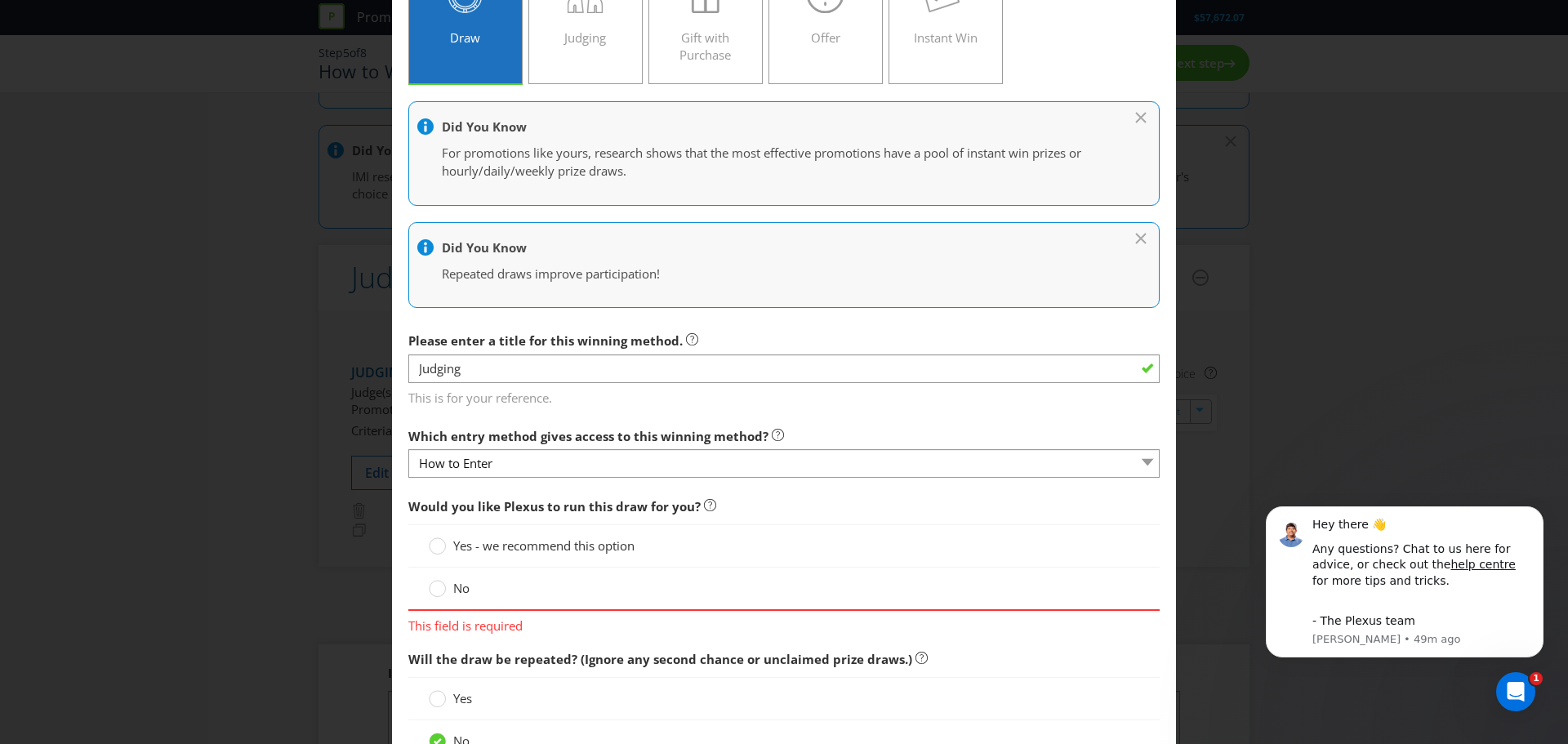
scroll to position [164, 0]
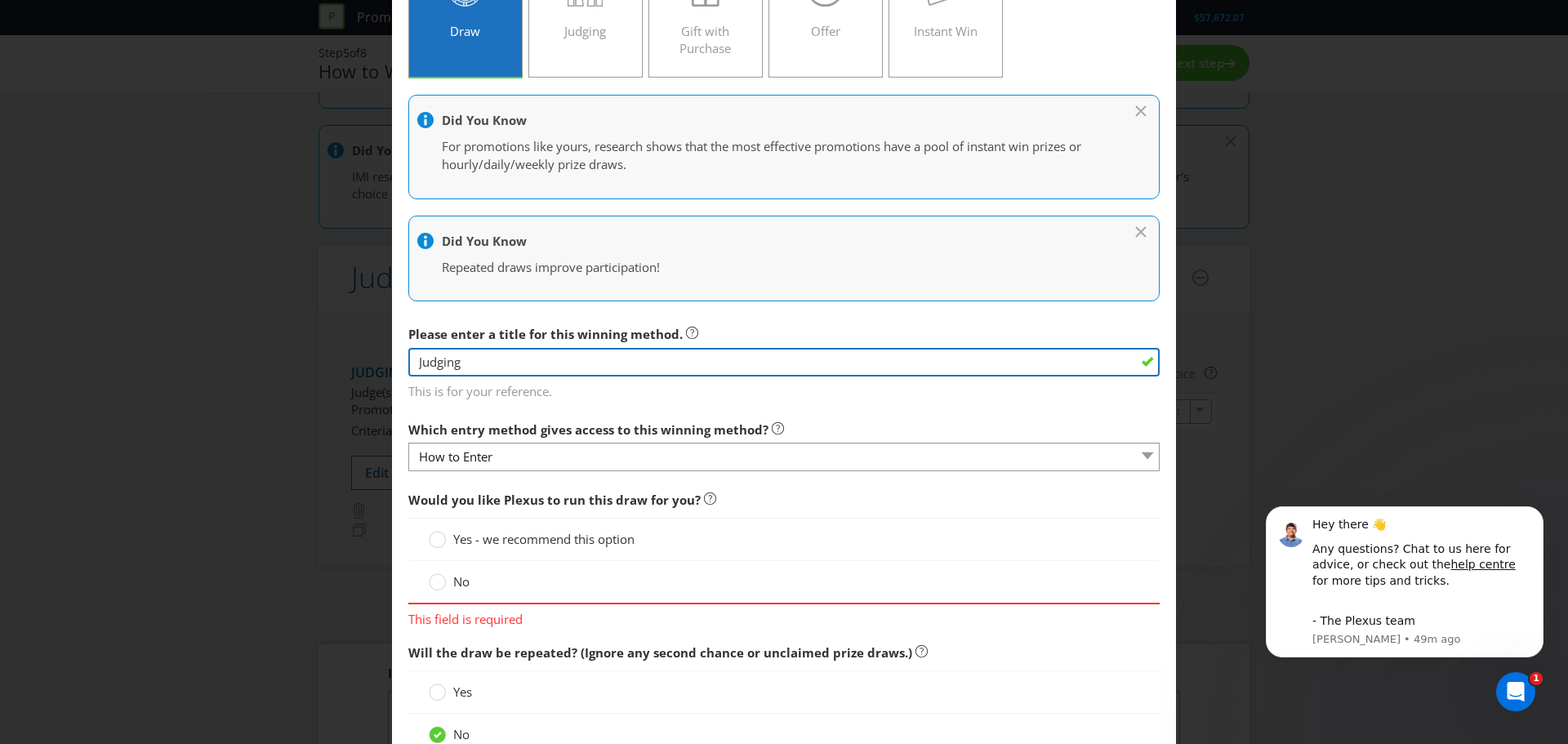
drag, startPoint x: 646, startPoint y: 364, endPoint x: 399, endPoint y: 371, distance: 247.1
click at [399, 371] on main "How to Enter How will the winners be selected? Draw Judging Gift with Purchase …" at bounding box center [784, 528] width 784 height 1242
click at [542, 362] on input "text" at bounding box center [783, 362] width 751 height 29
drag, startPoint x: 447, startPoint y: 360, endPoint x: 342, endPoint y: 368, distance: 105.3
click at [346, 364] on div "Edit Winning Method How to Enter How will the winners be selected? Draw Judging…" at bounding box center [784, 372] width 1568 height 744
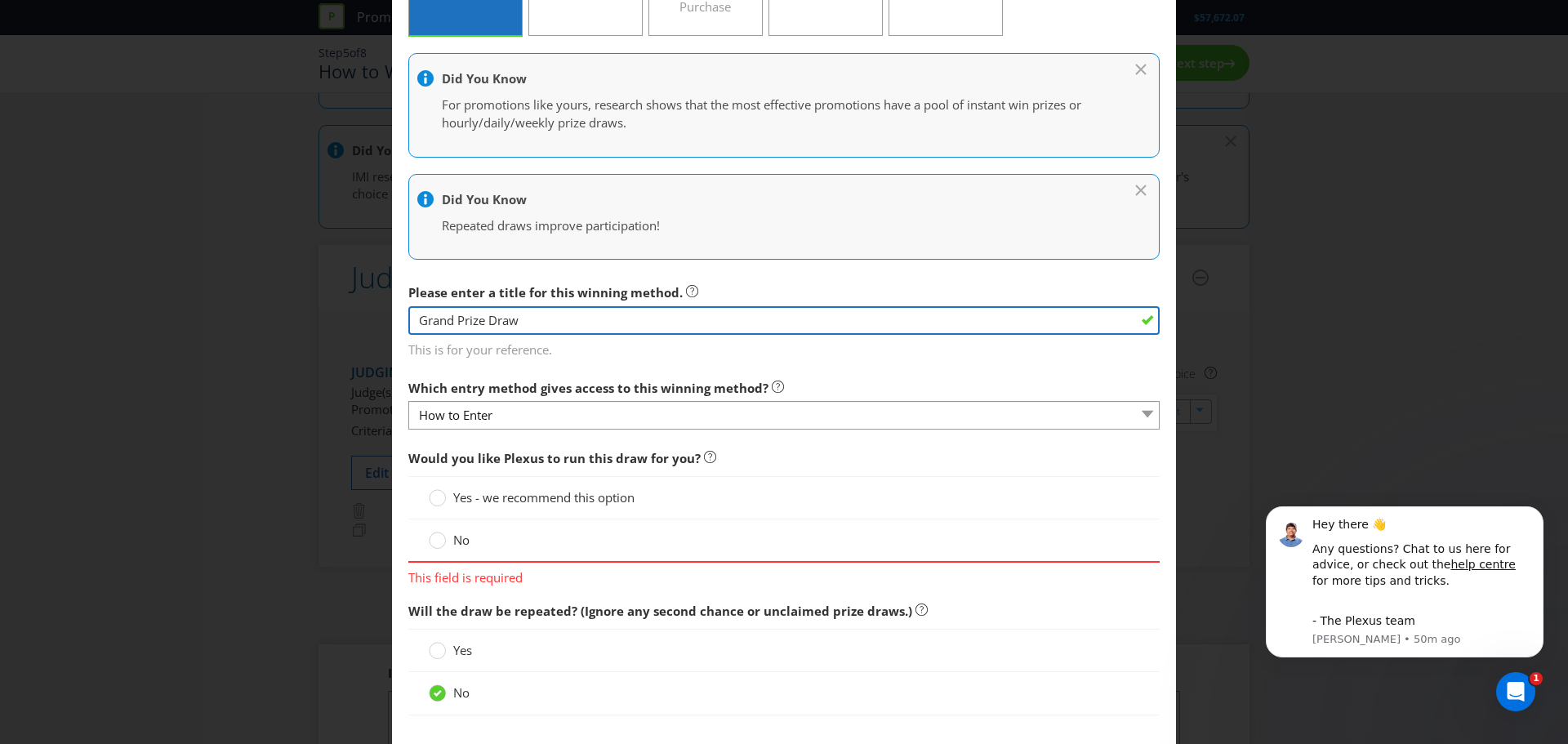
scroll to position [245, 0]
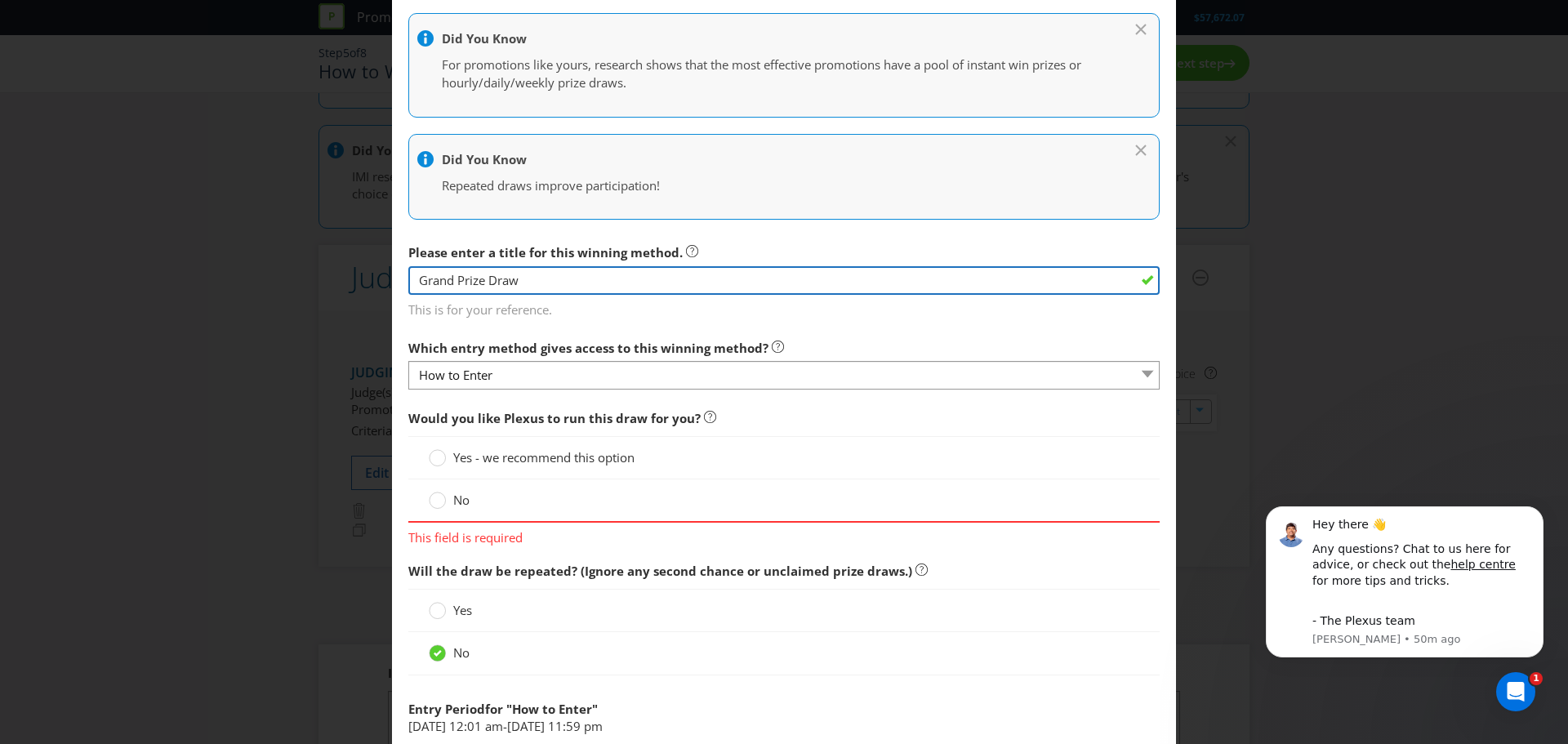
type input "Grand Prize Draw"
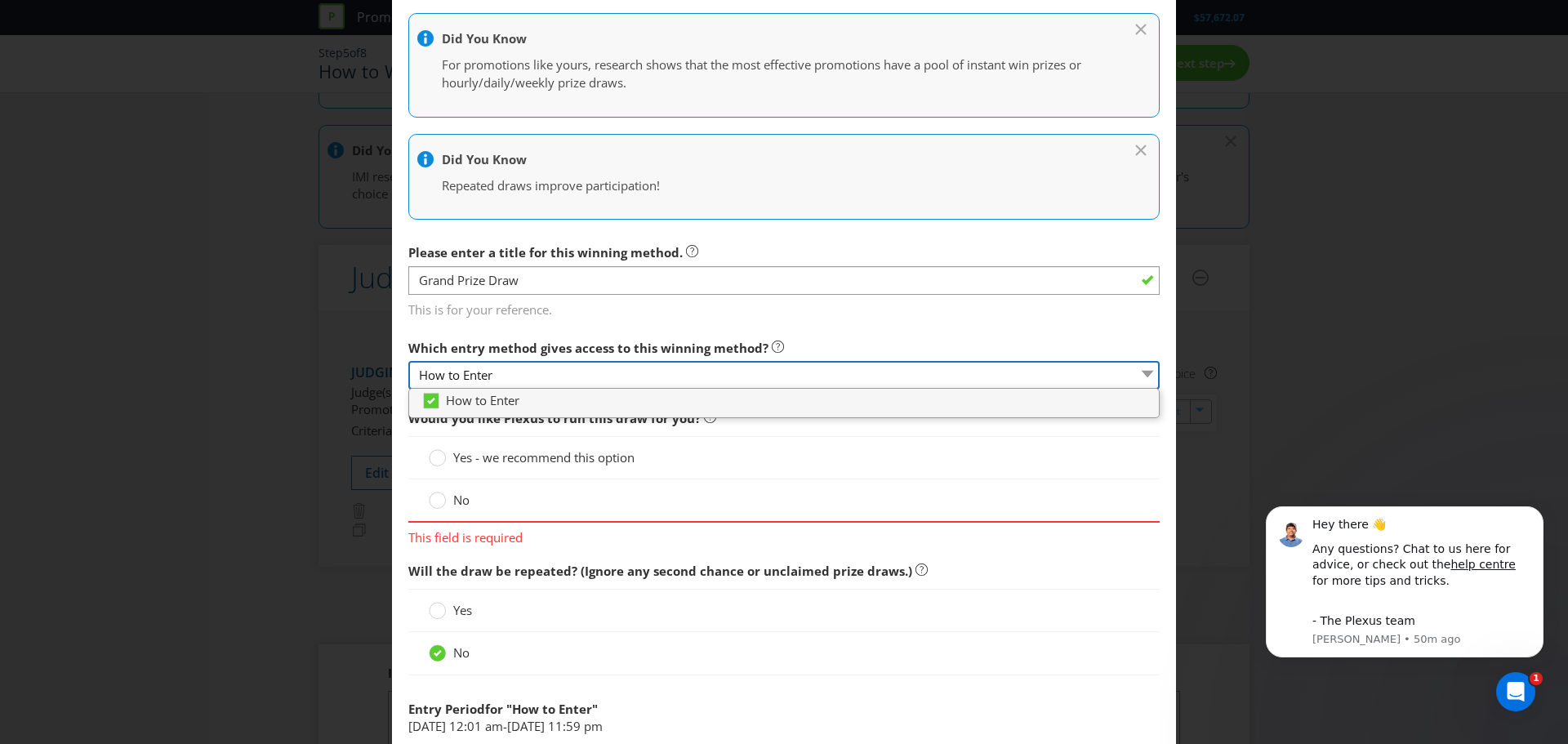
click at [595, 384] on select "How to Enter" at bounding box center [783, 375] width 751 height 29
click at [601, 342] on span "Which entry method gives access to this winning method?" at bounding box center [588, 347] width 360 height 16
click at [638, 323] on main "How to Enter How will the winners be selected? Draw Judging Gift with Purchase …" at bounding box center [784, 446] width 784 height 1242
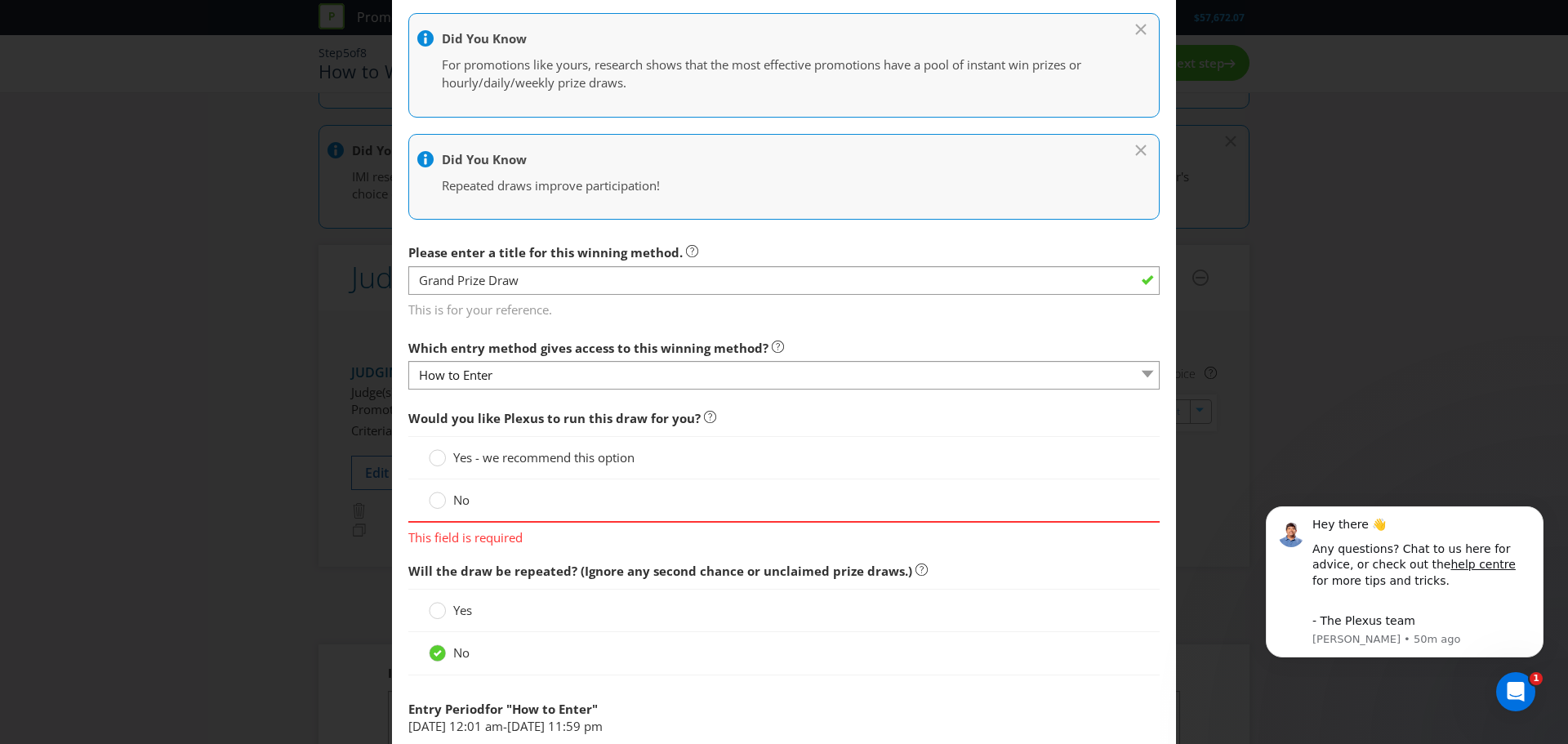
click at [510, 454] on span "Yes - we recommend this option" at bounding box center [544, 457] width 182 height 16
click at [0, 0] on input "Yes - we recommend this option" at bounding box center [0, 0] width 0 height 0
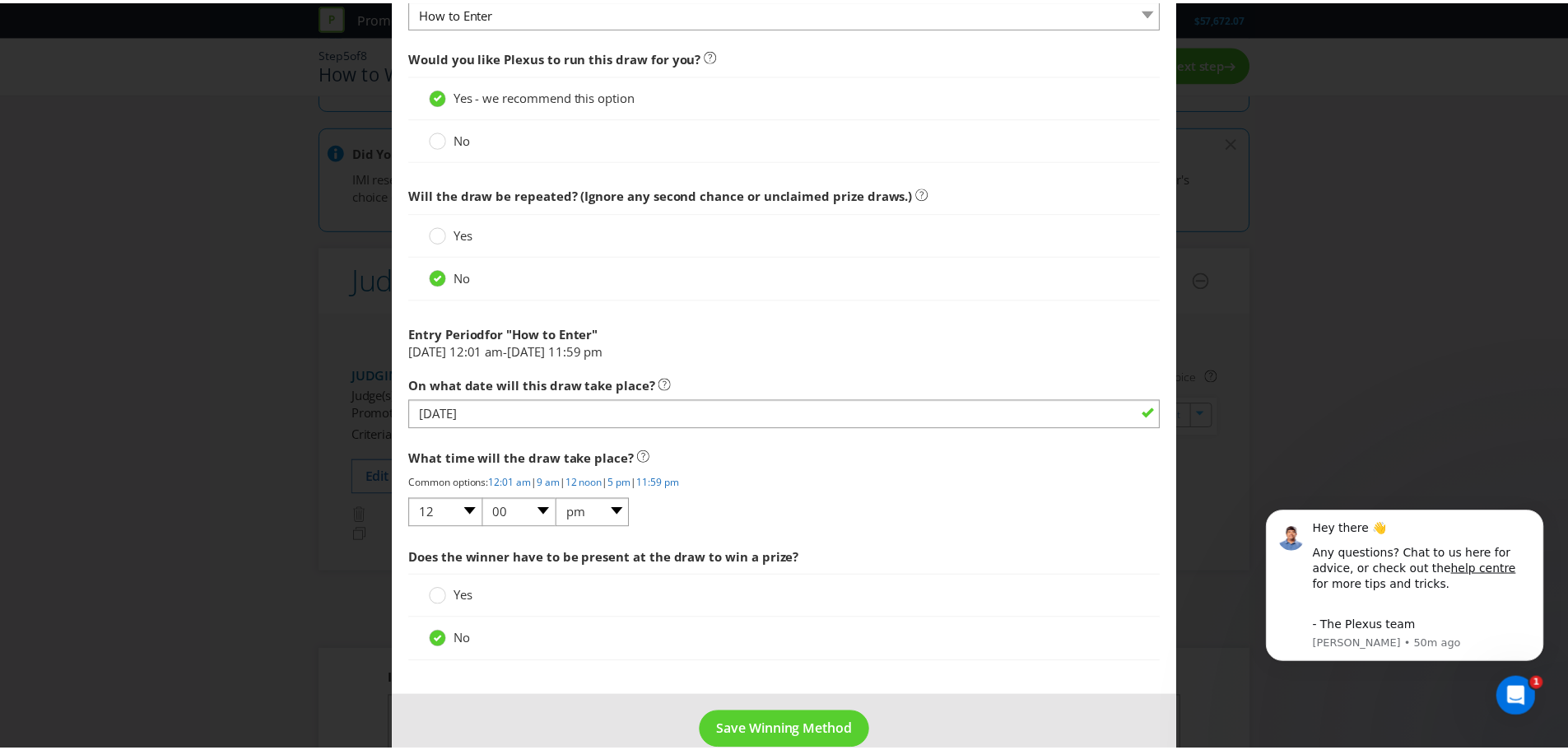
scroll to position [641, 0]
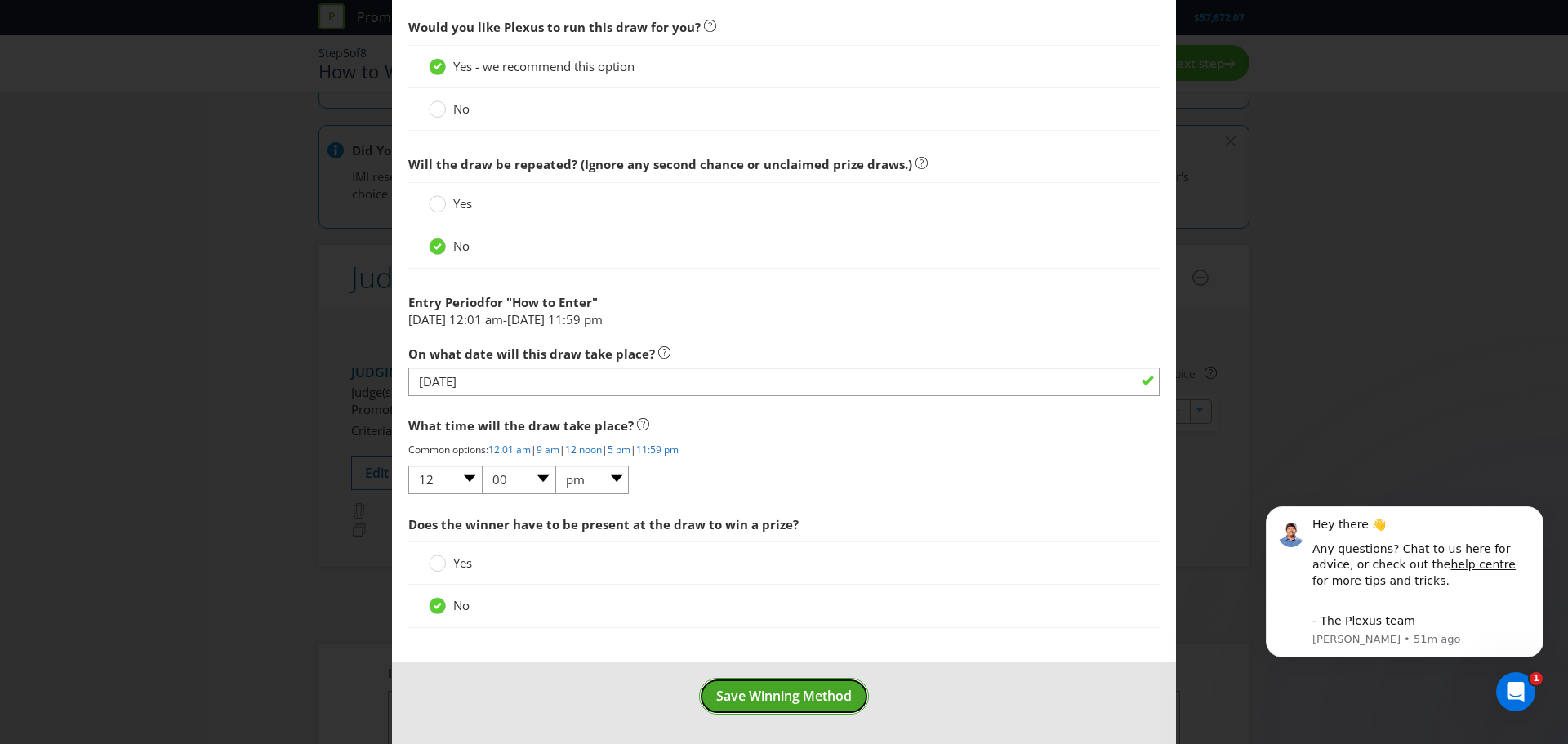
click at [730, 692] on span "Save Winning Method" at bounding box center [784, 695] width 136 height 18
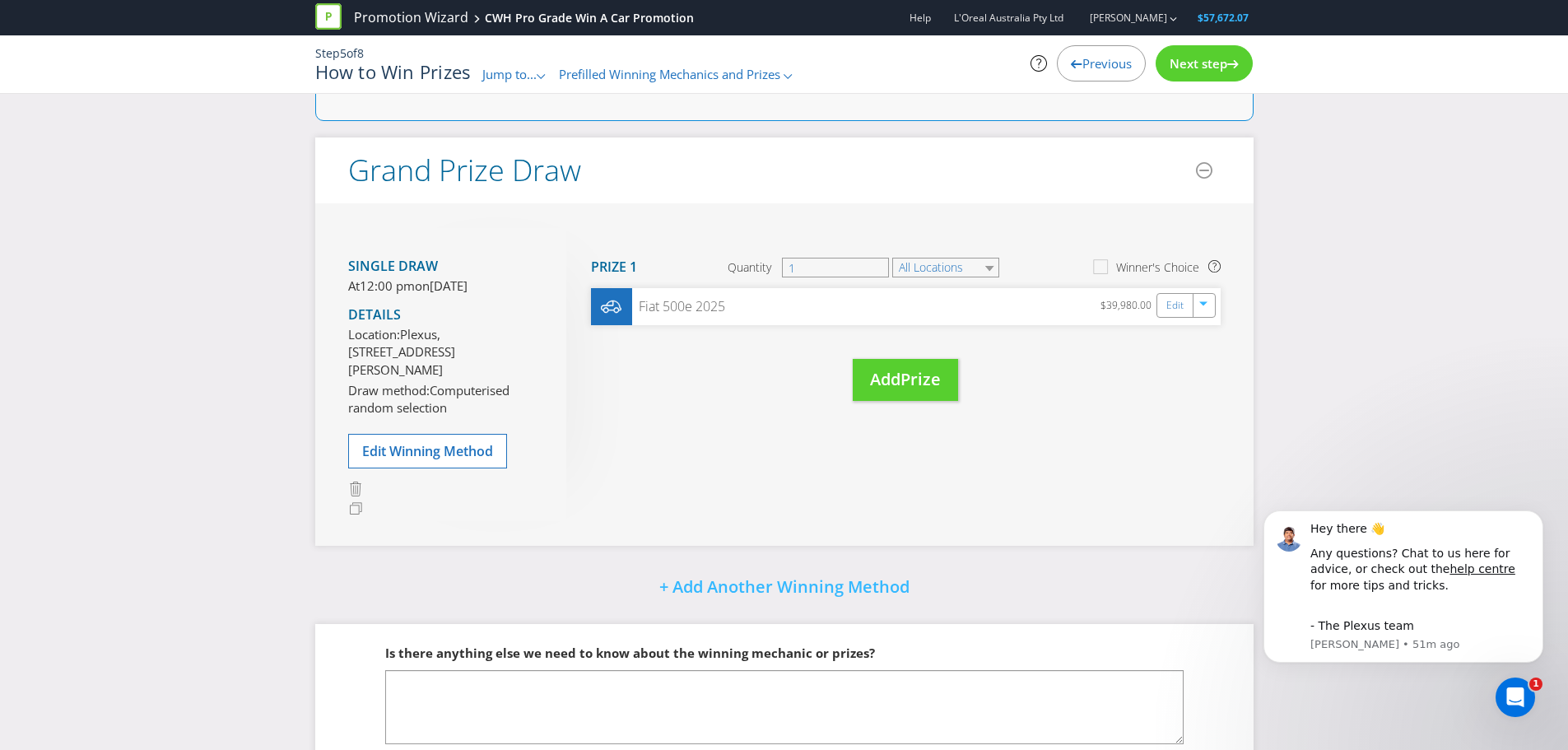
scroll to position [189, 0]
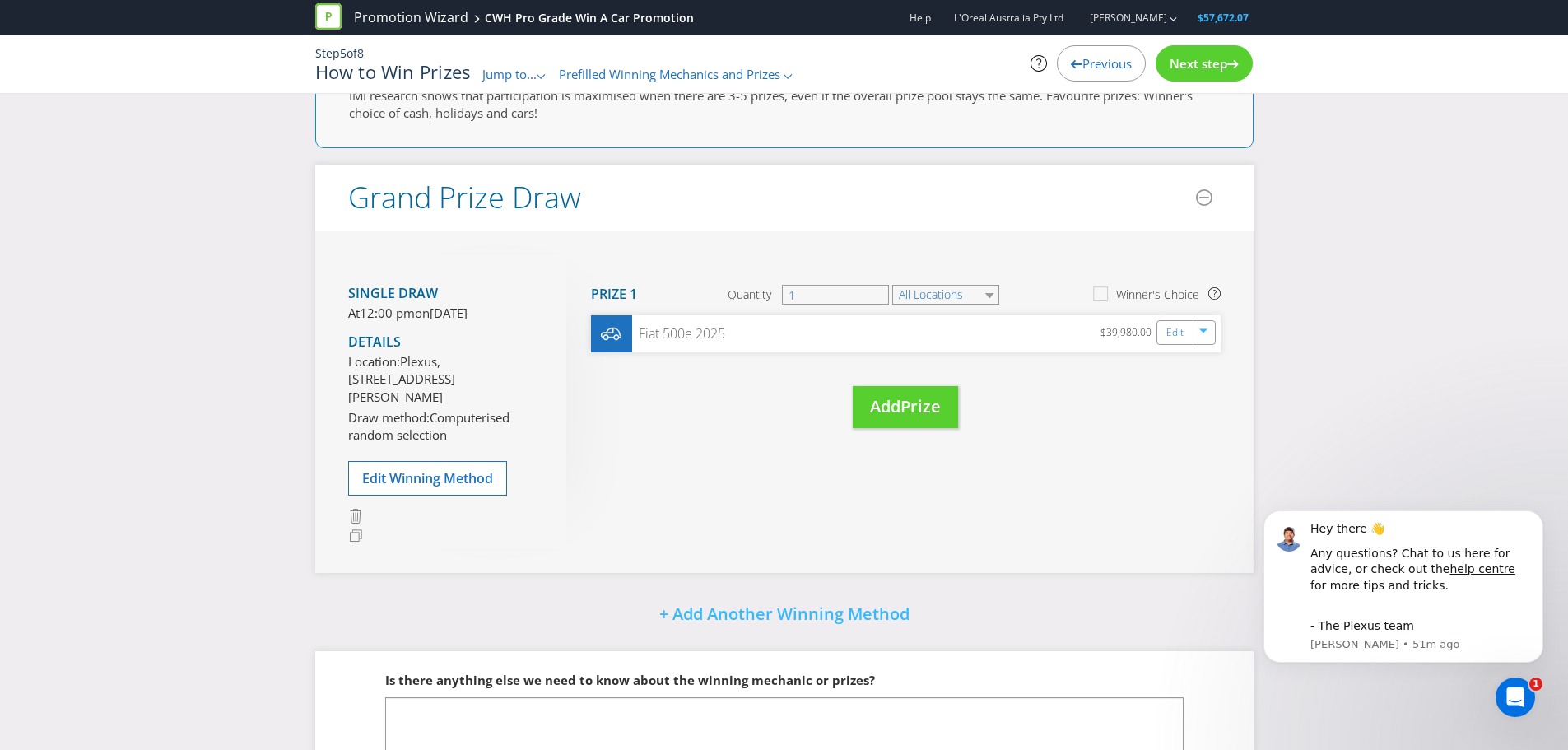
click at [1206, 65] on span "Next step" at bounding box center [1198, 63] width 58 height 16
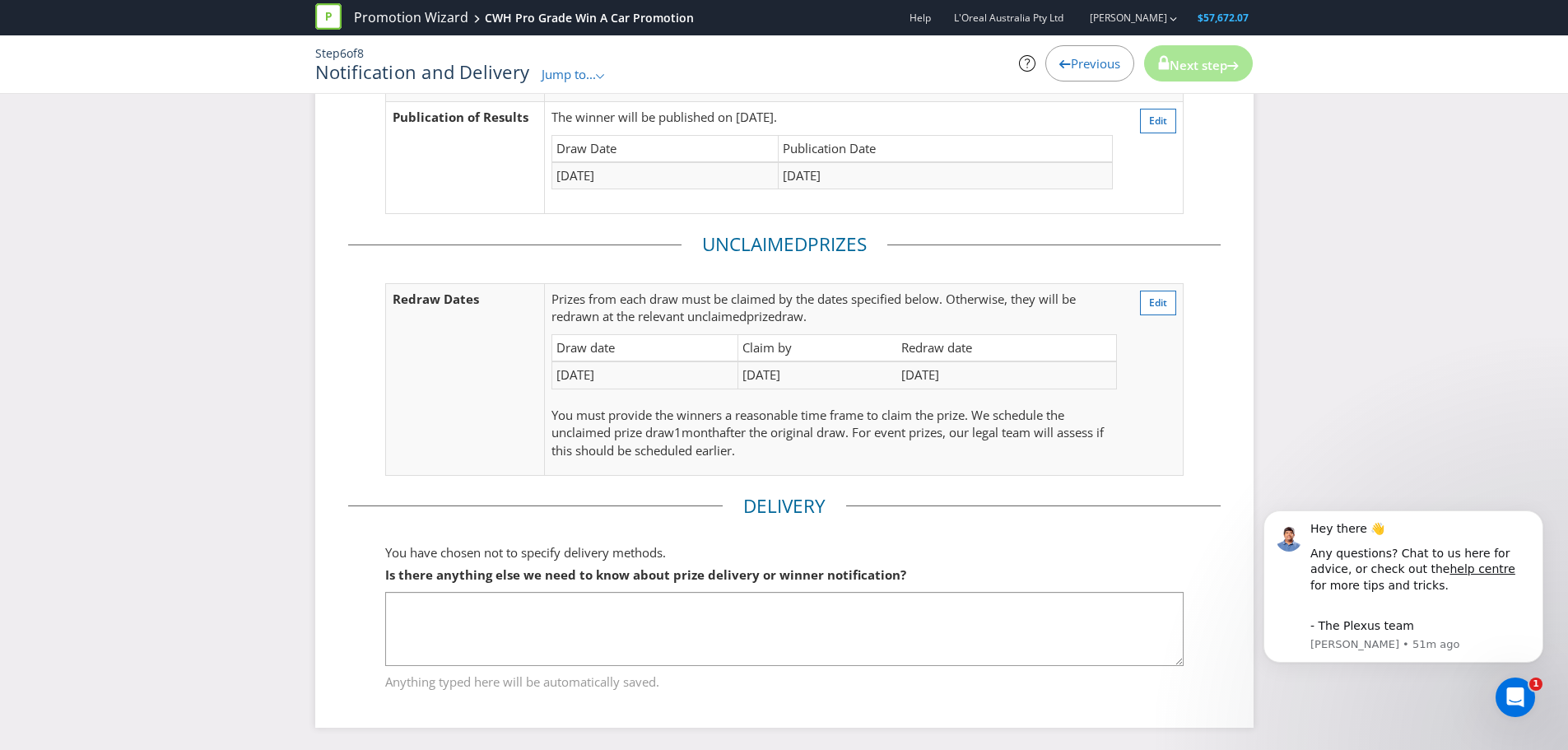
scroll to position [292, 0]
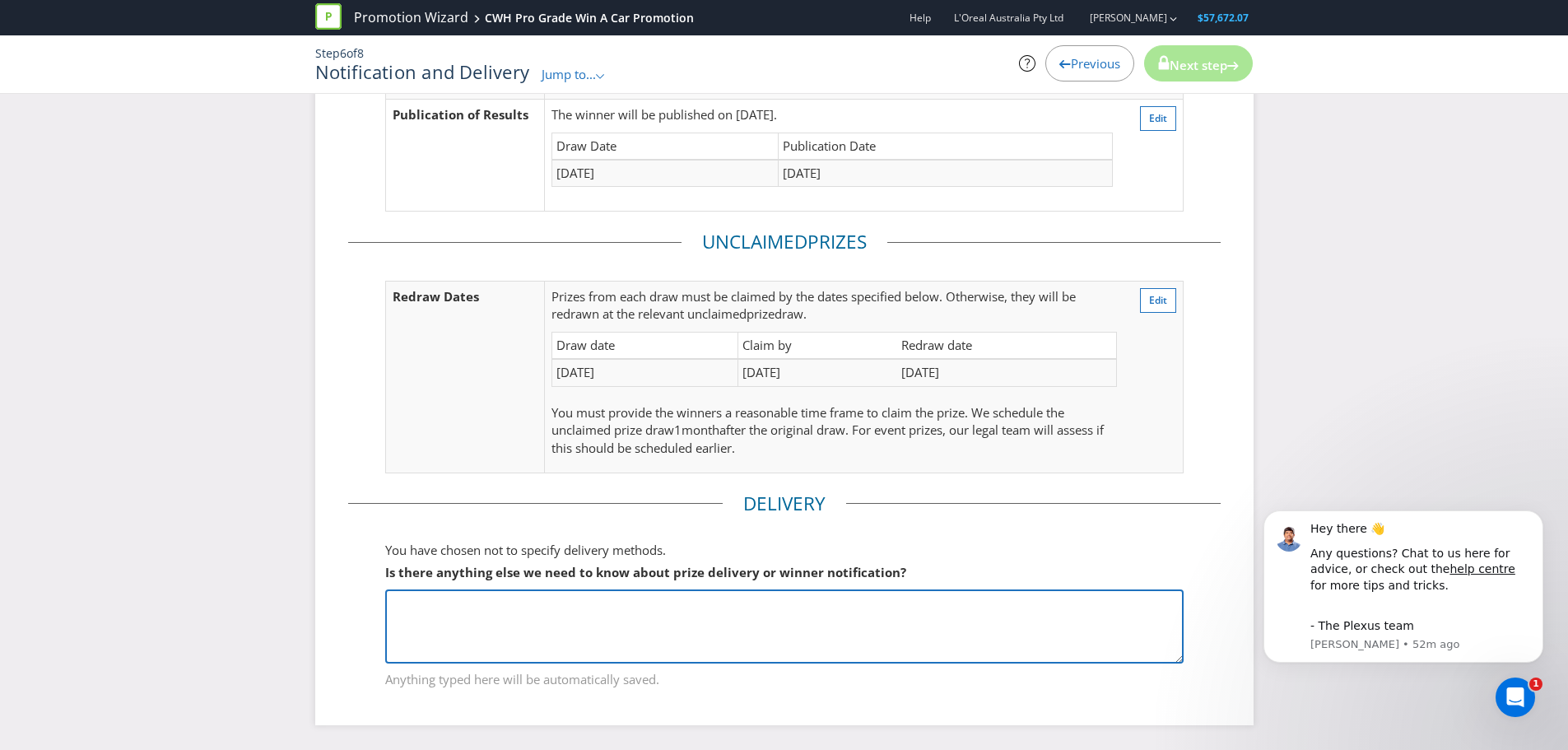
click at [615, 625] on textarea at bounding box center [784, 626] width 798 height 74
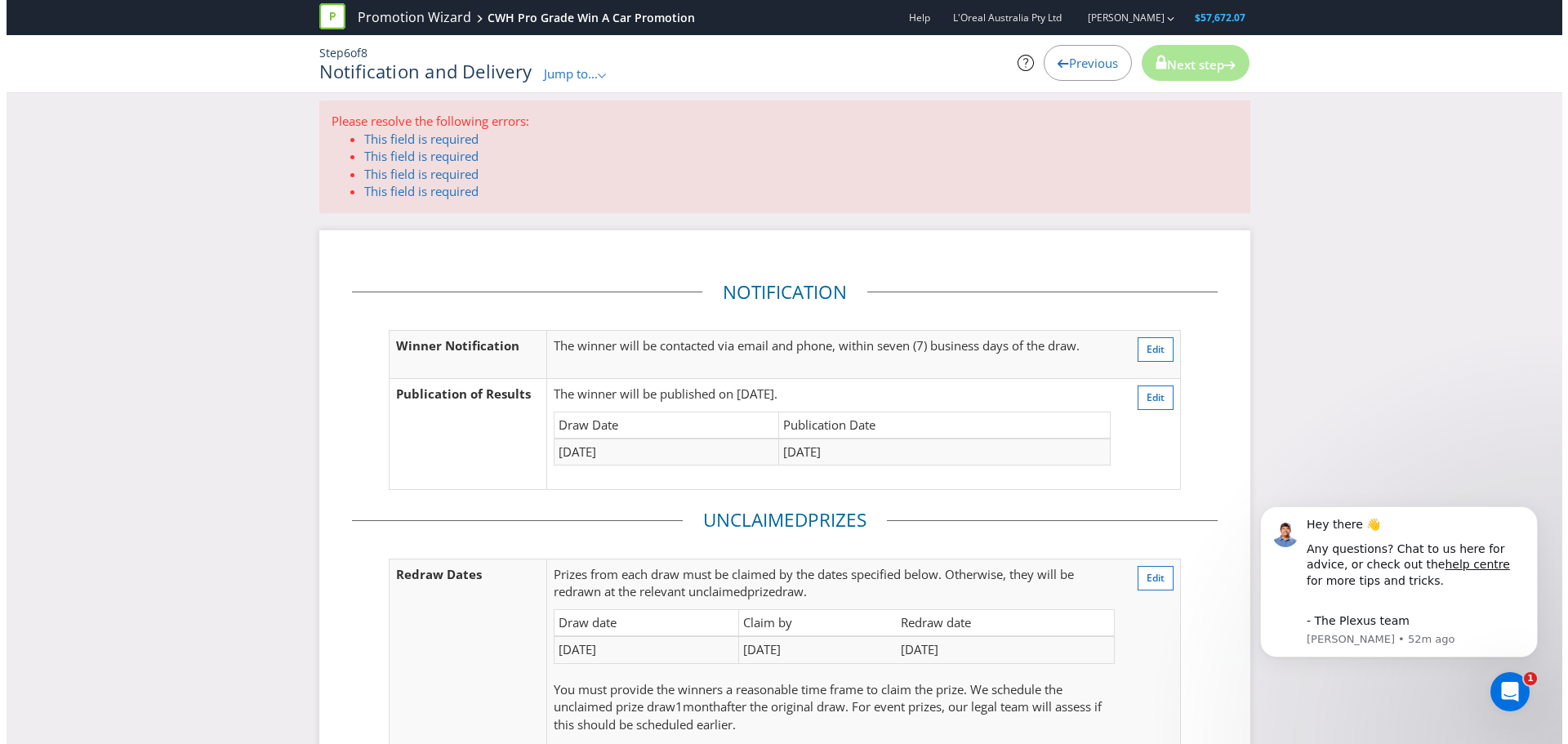
scroll to position [0, 0]
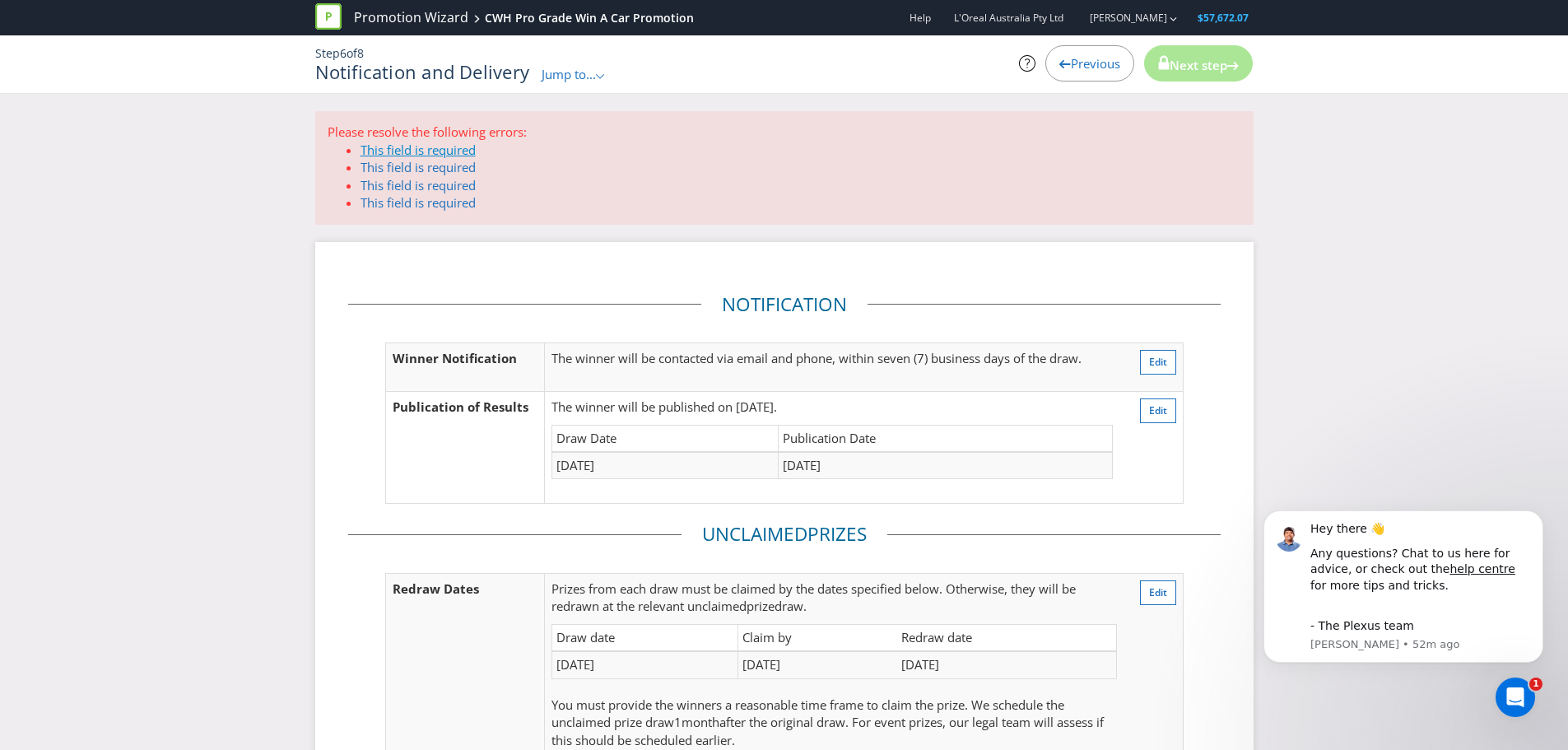
click at [453, 152] on link "This field is required" at bounding box center [417, 150] width 115 height 16
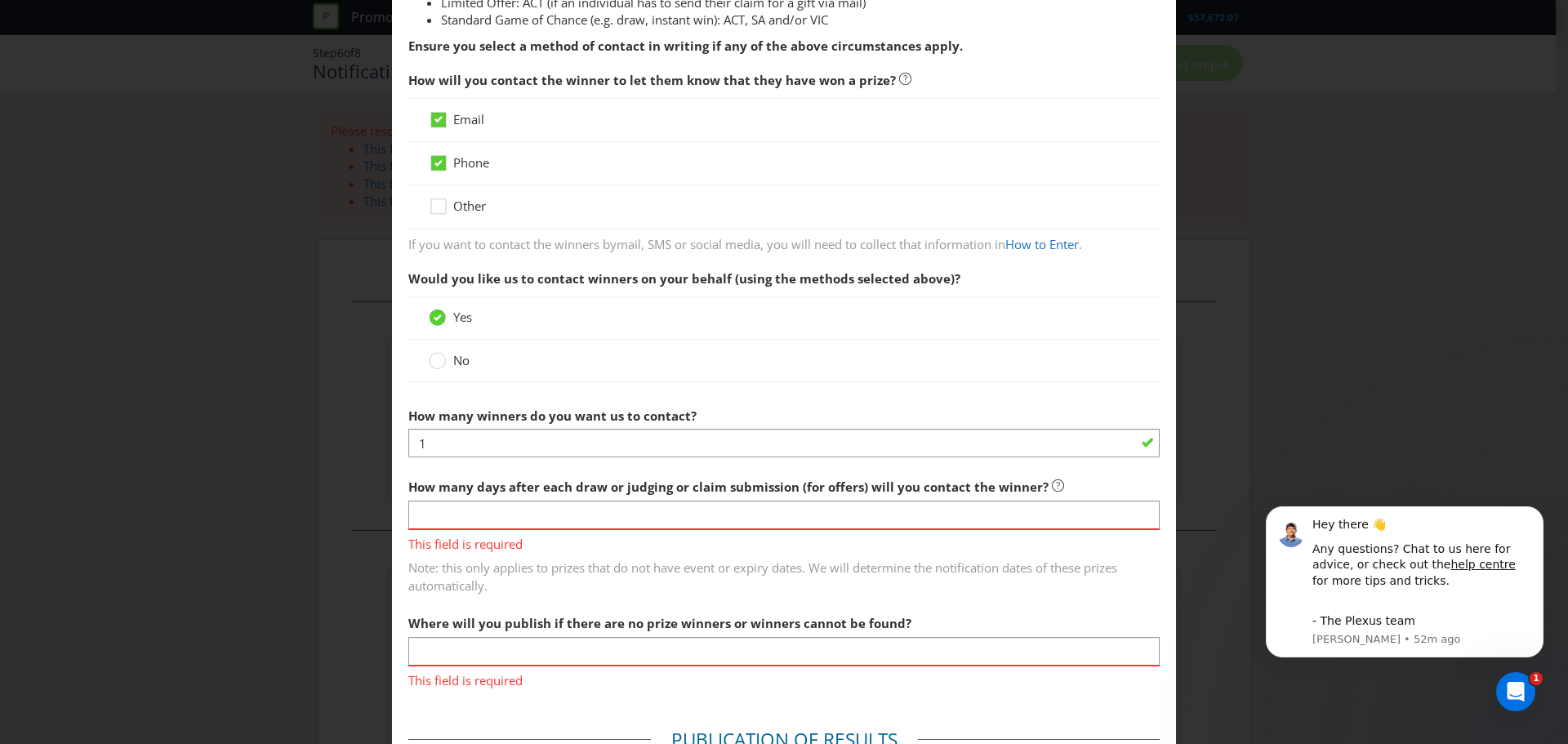
scroll to position [245, 0]
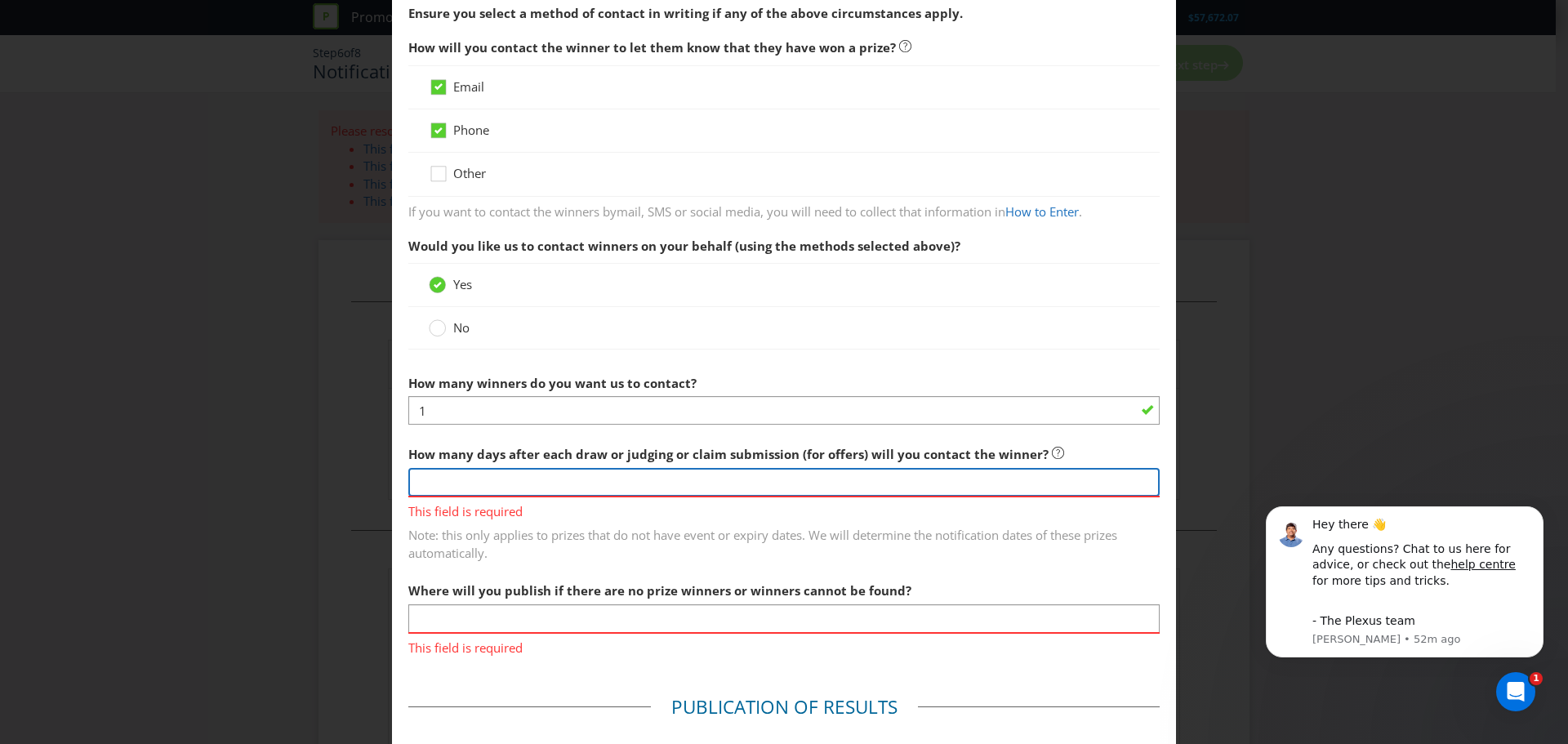
click at [519, 485] on input "number" at bounding box center [783, 481] width 751 height 29
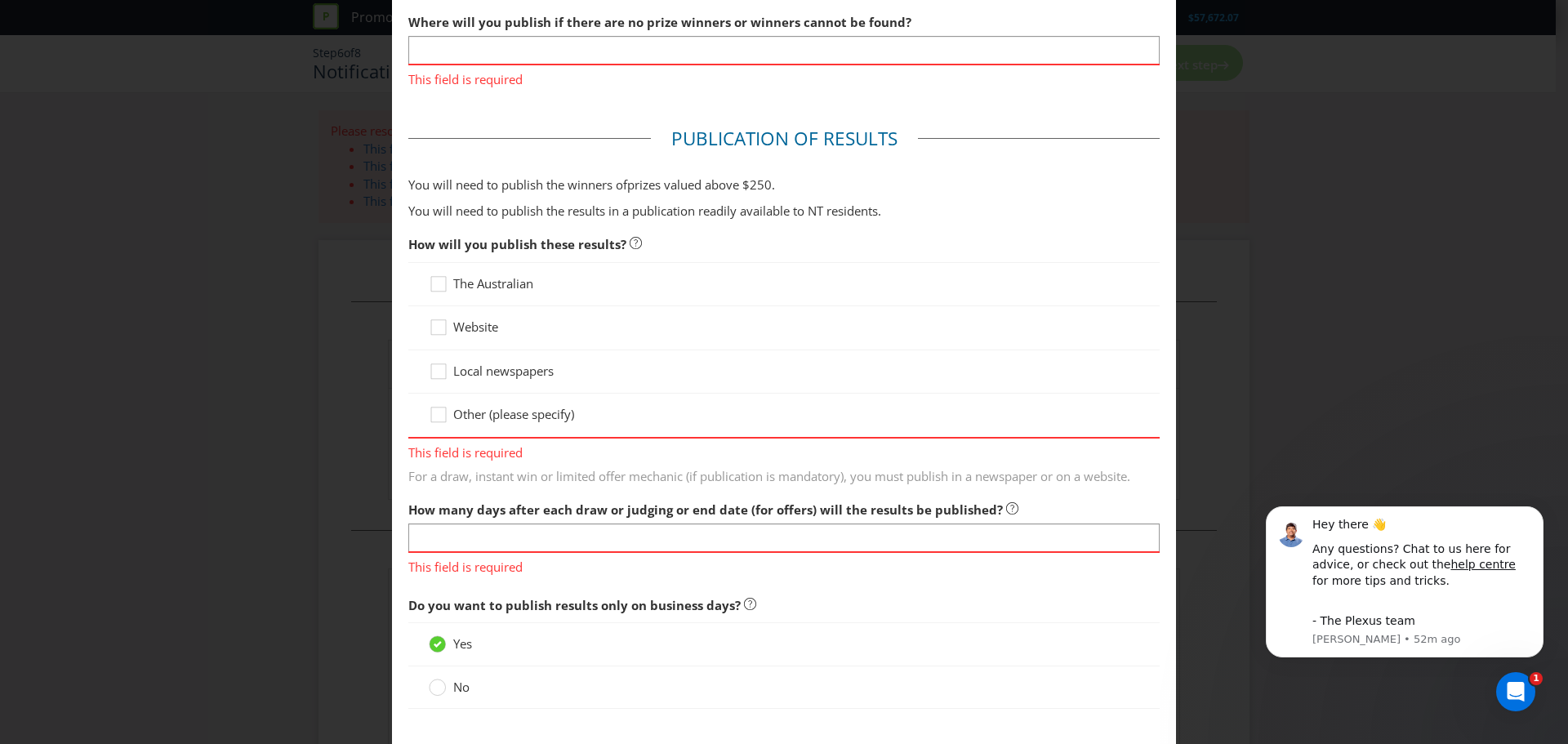
scroll to position [816, 0]
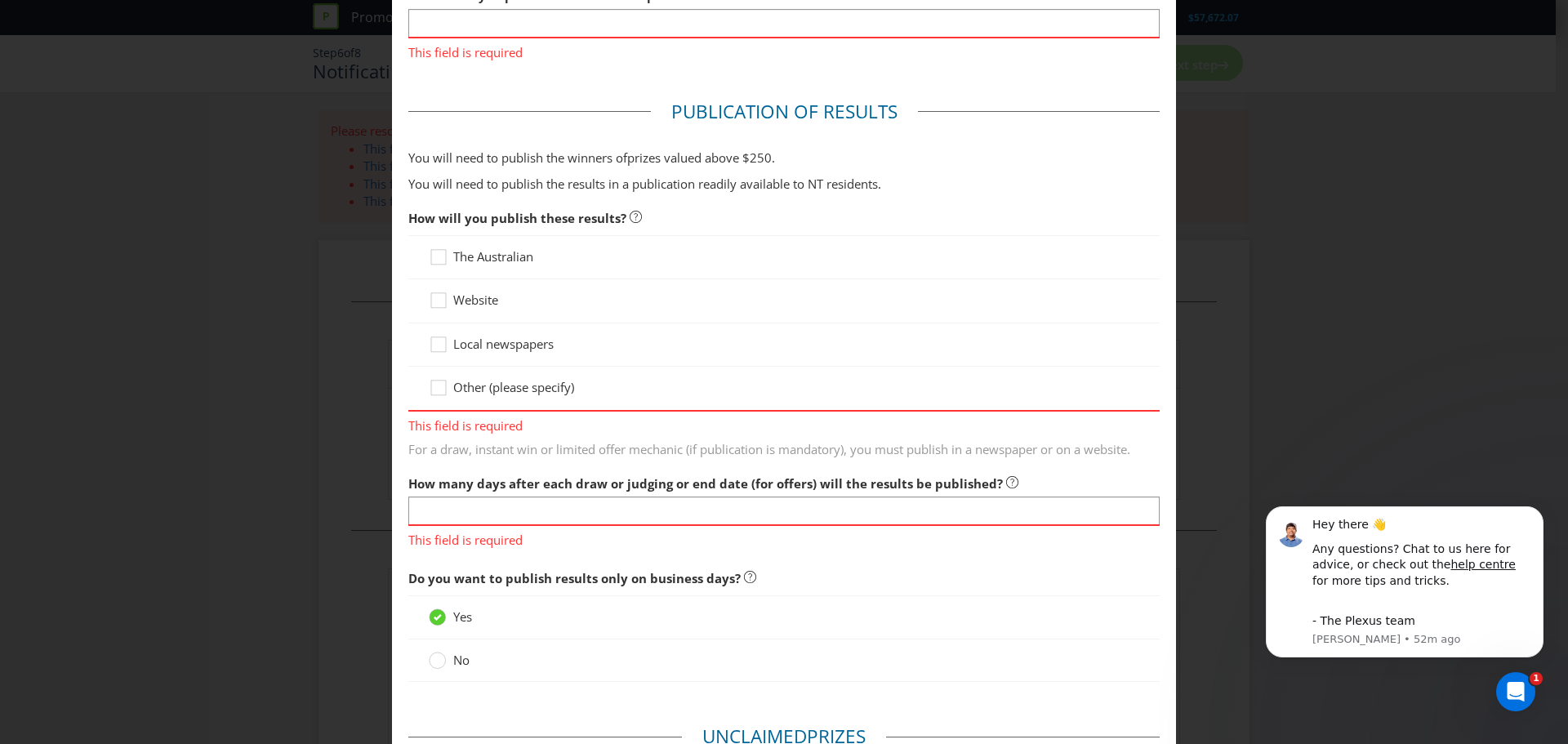
click at [472, 308] on span "Website" at bounding box center [475, 300] width 45 height 16
click at [0, 0] on input "Website" at bounding box center [0, 0] width 0 height 0
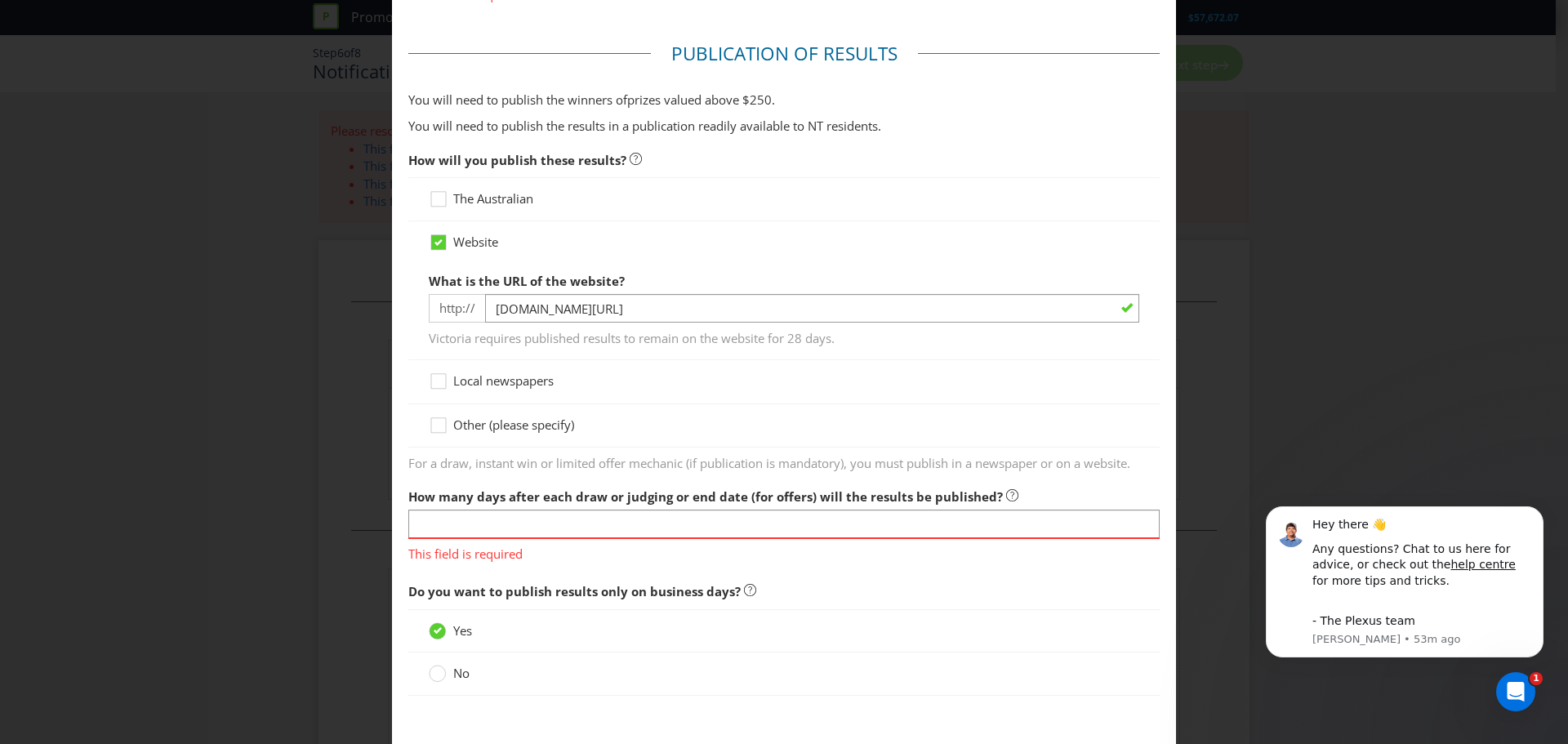
scroll to position [956, 0]
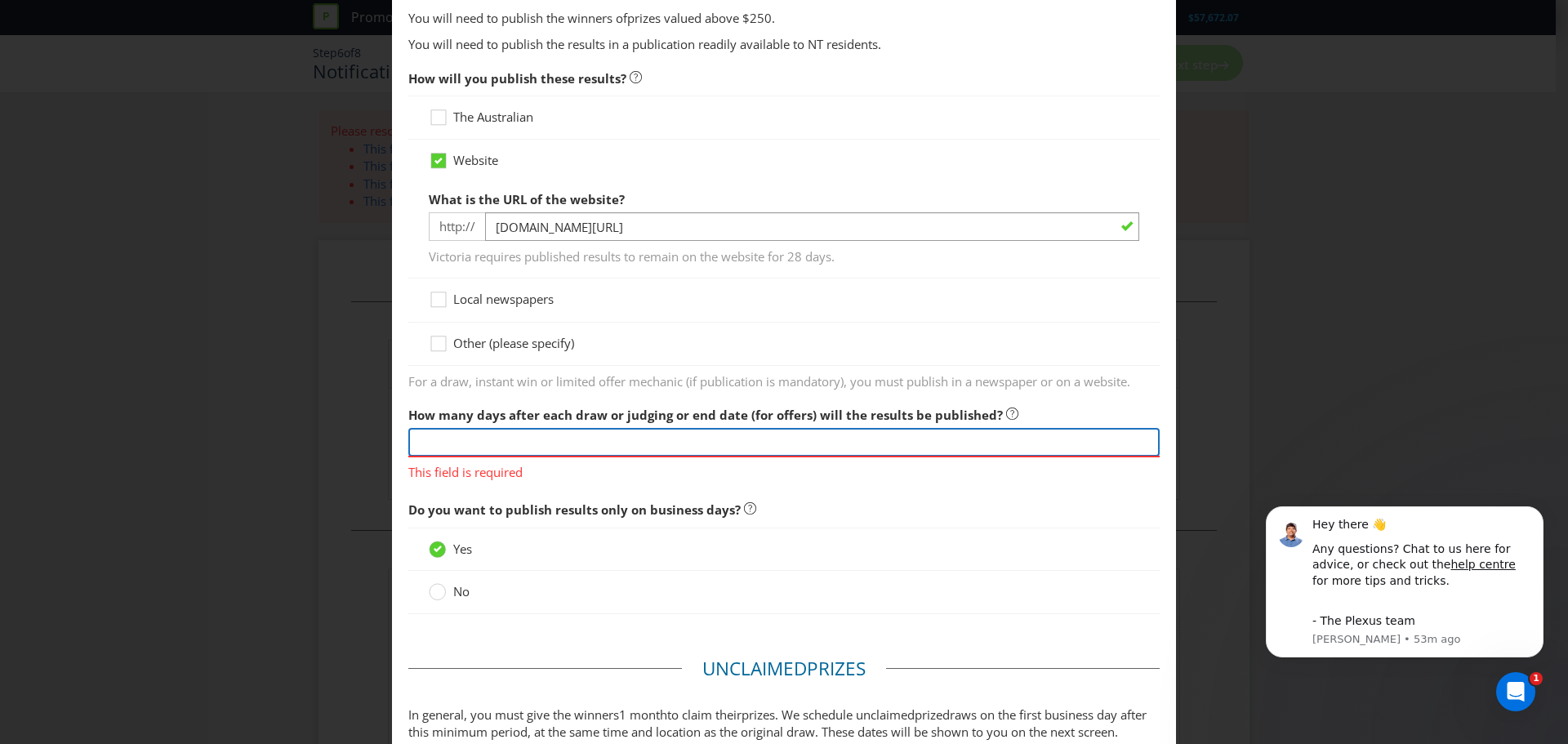
click at [510, 451] on input "text" at bounding box center [783, 441] width 751 height 29
click at [577, 444] on input "text" at bounding box center [783, 441] width 751 height 29
type input "14"
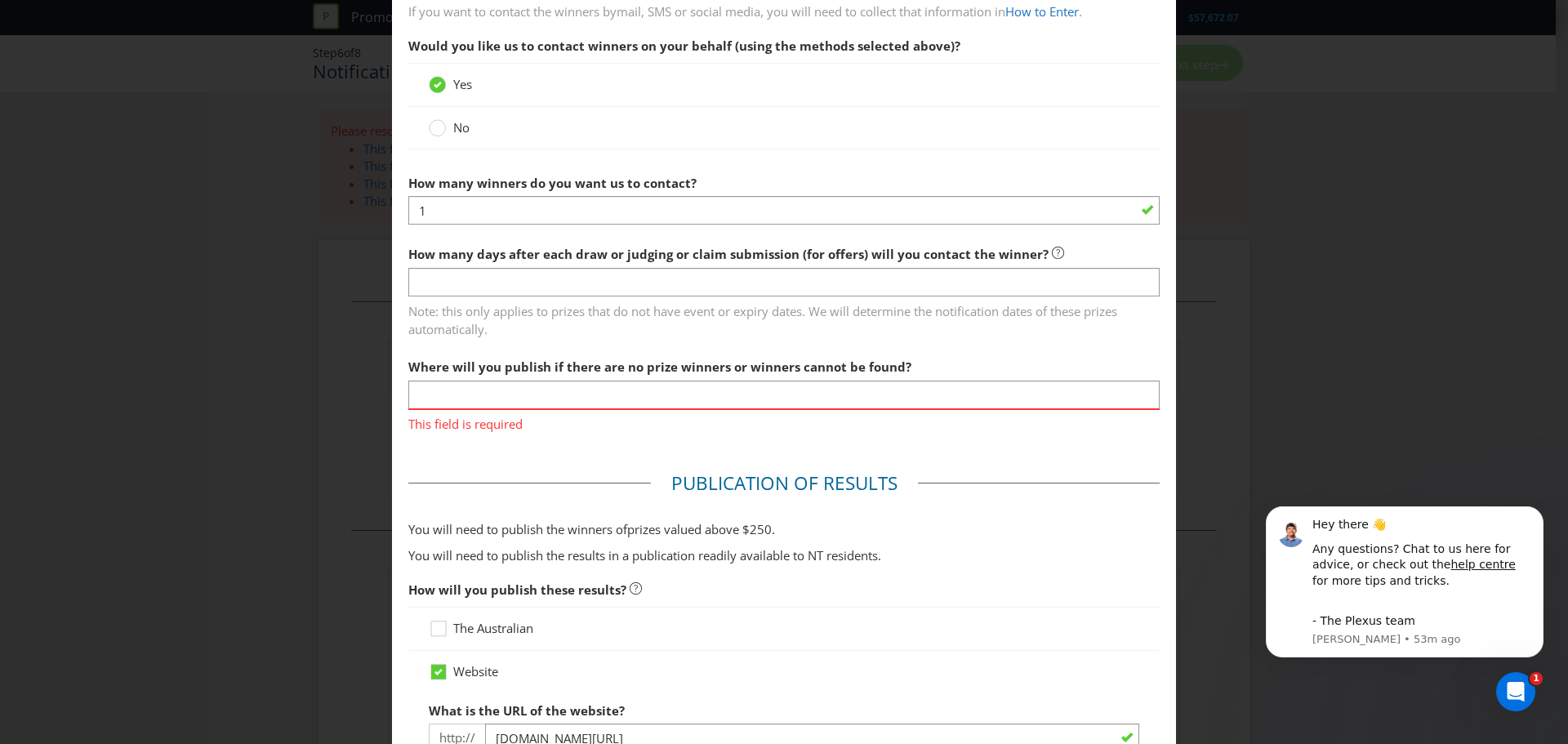
scroll to position [420, 0]
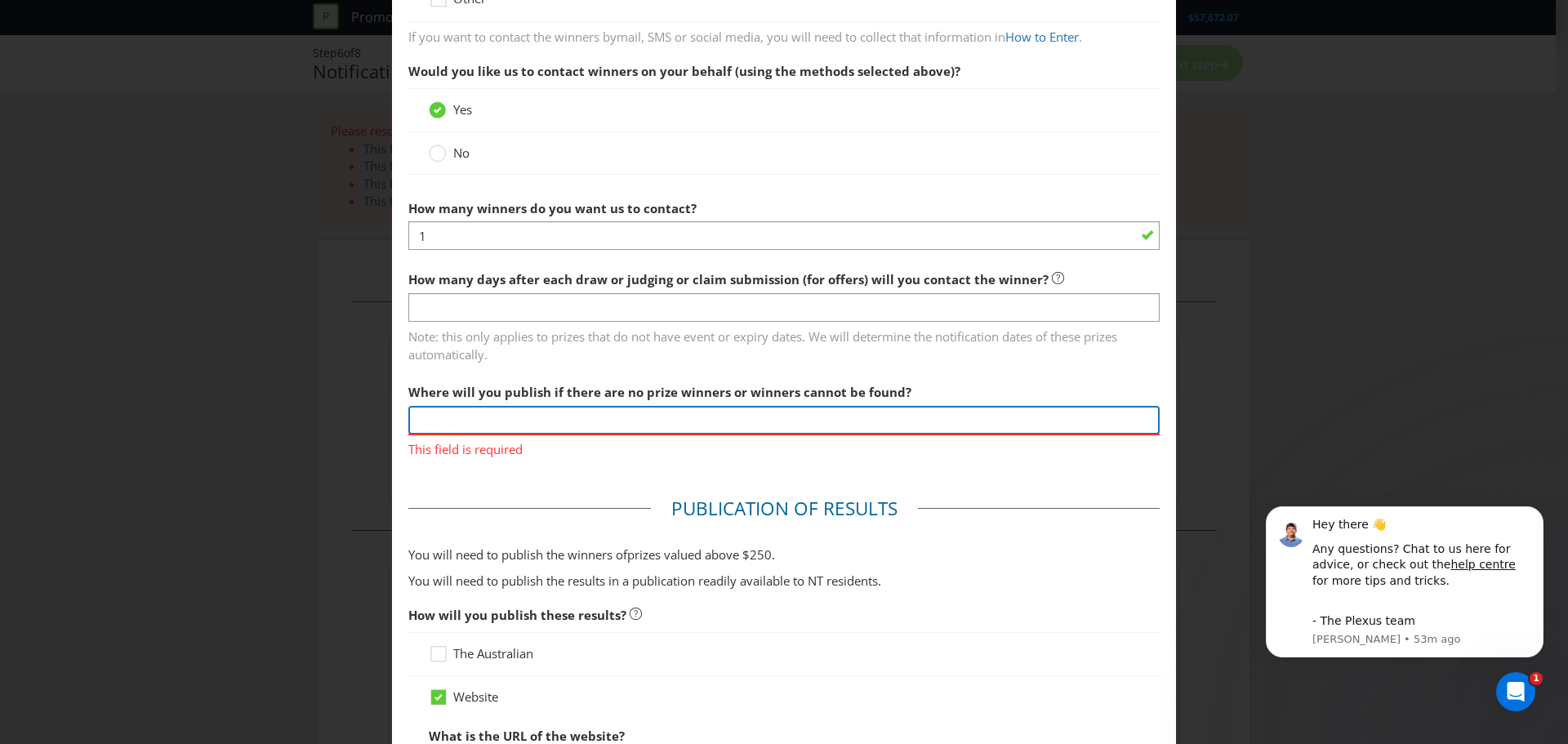
click at [542, 429] on input "text" at bounding box center [783, 420] width 751 height 29
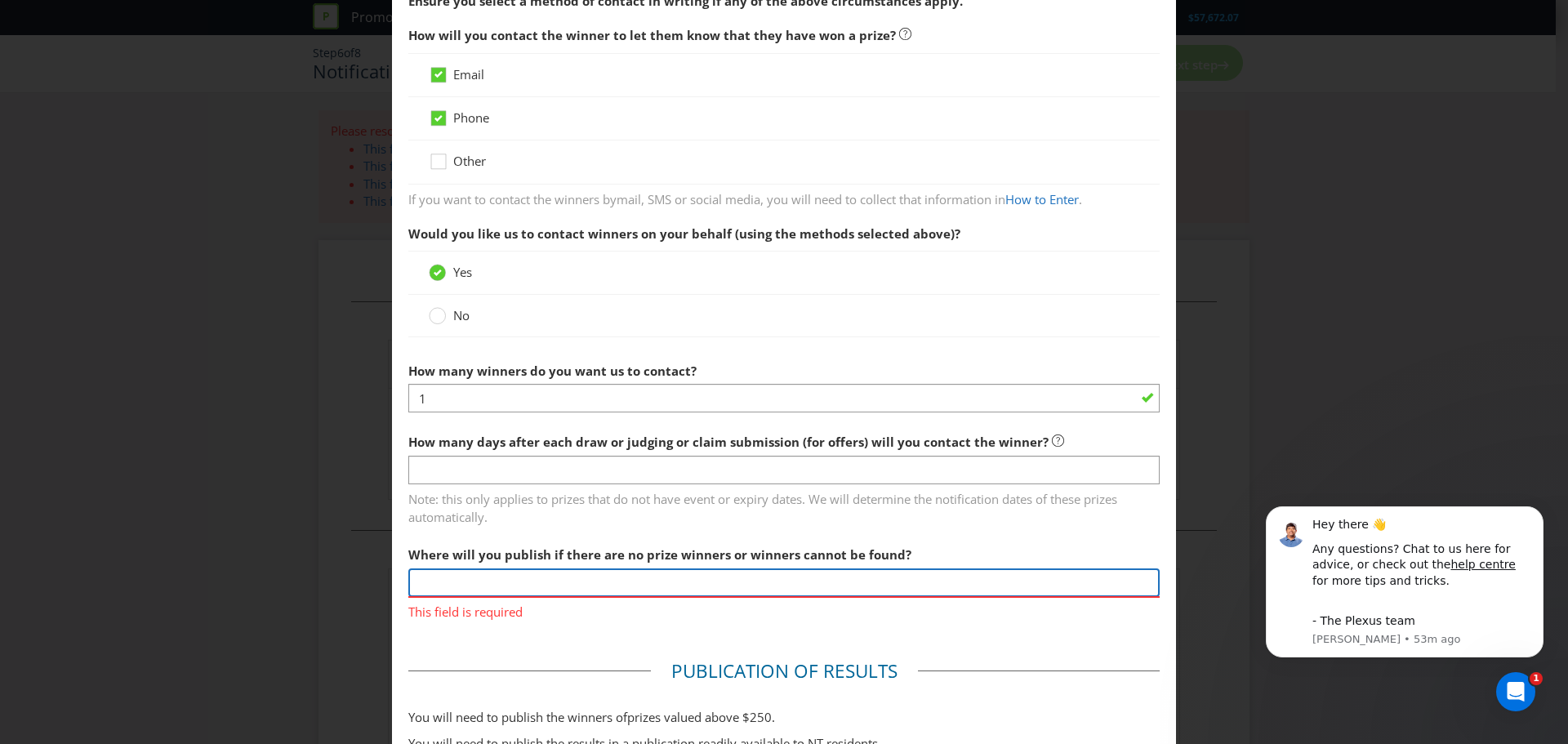
scroll to position [256, 0]
click at [483, 586] on input "text" at bounding box center [783, 583] width 751 height 29
type input "Website"
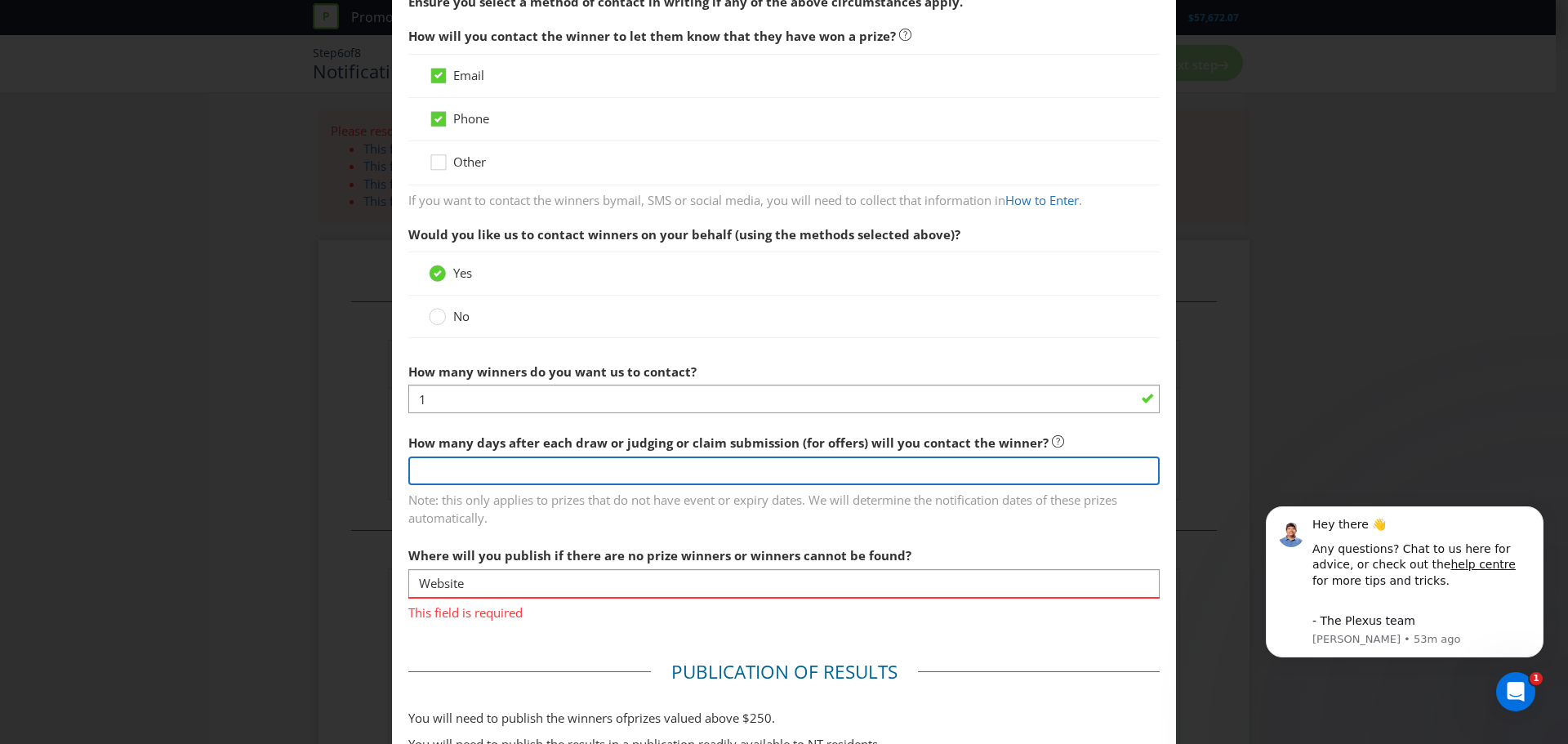
click at [528, 472] on input "number" at bounding box center [783, 470] width 751 height 29
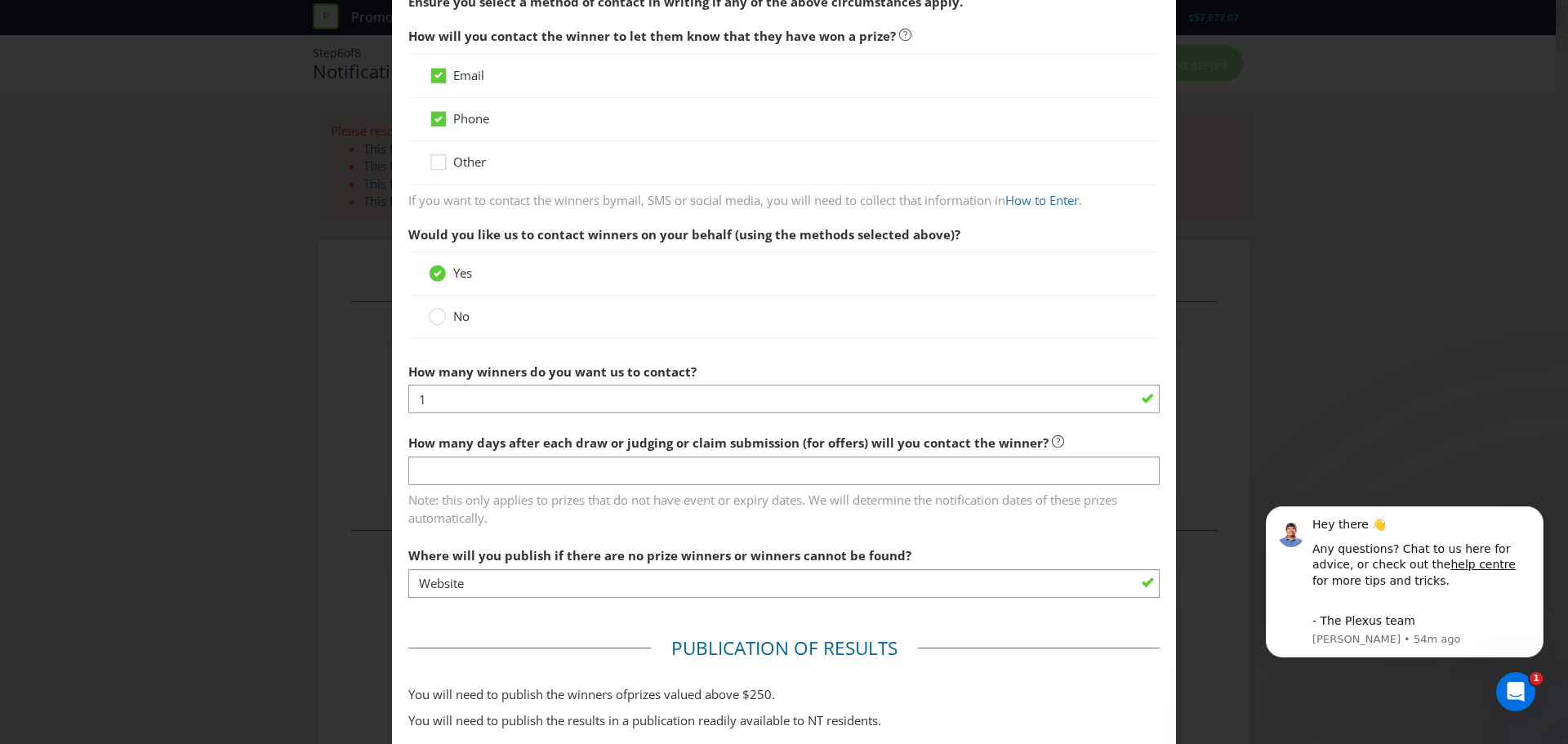
click at [502, 512] on span "Note: this only applies to prizes that do not have event or expiry dates. We wi…" at bounding box center [783, 506] width 751 height 41
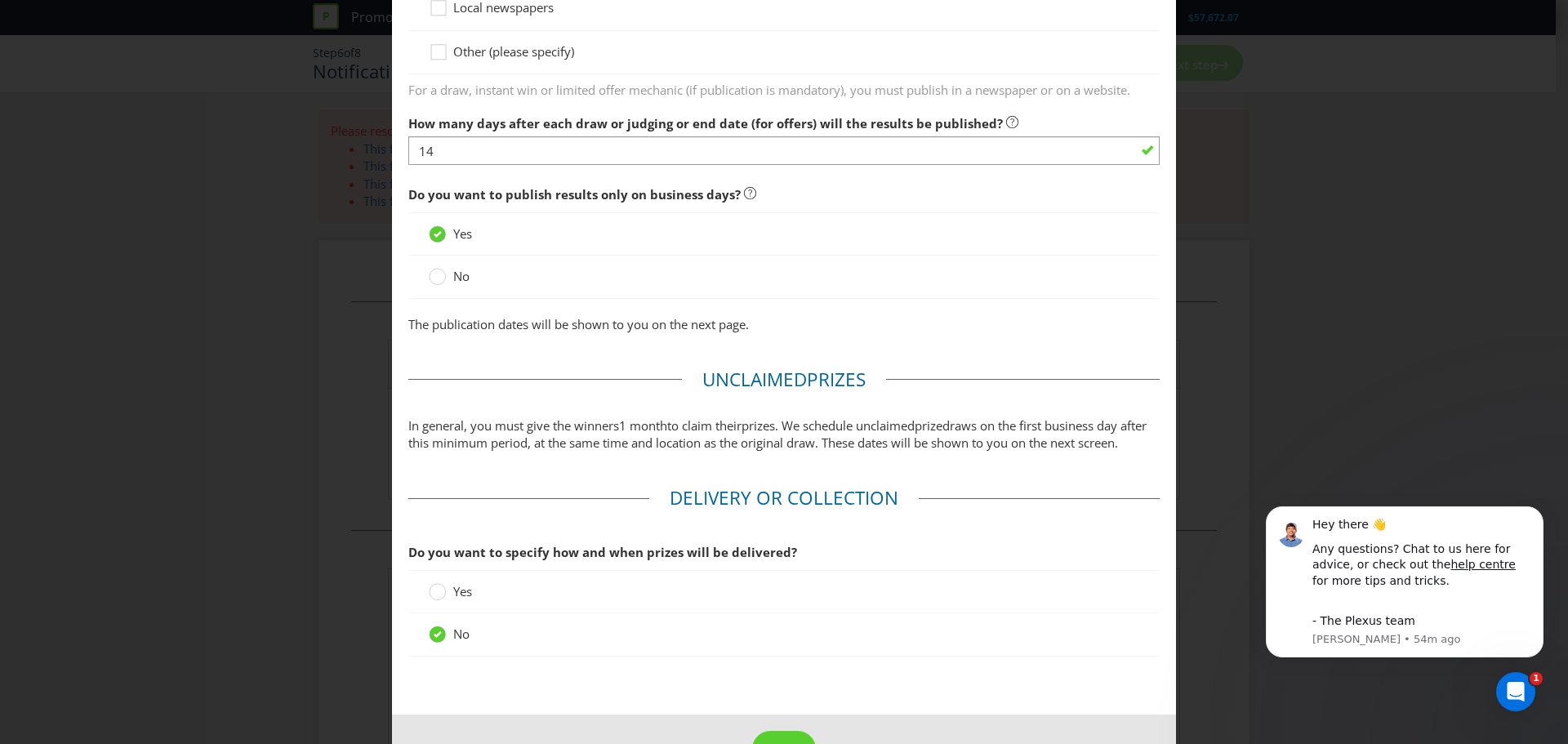
scroll to position [1294, 0]
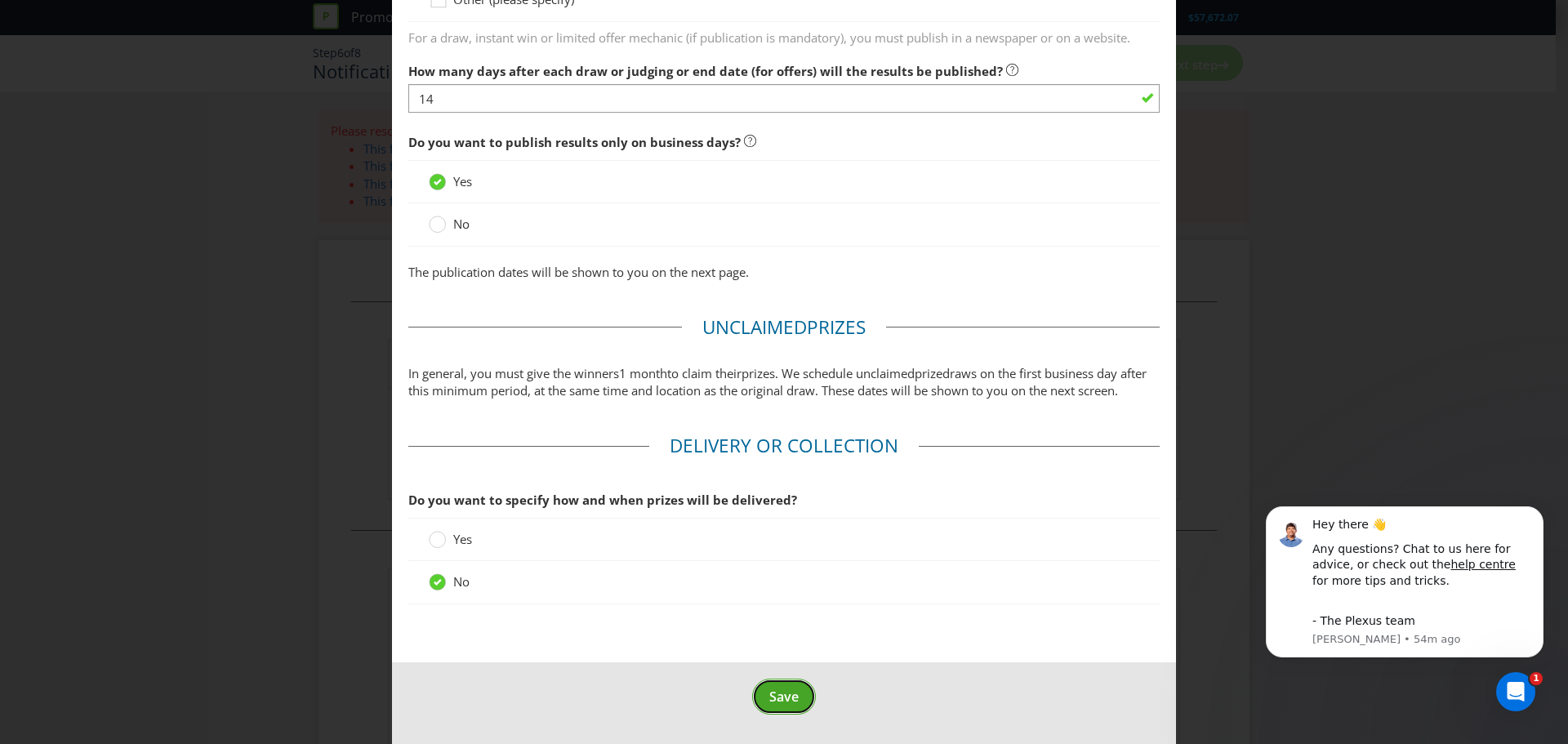
click at [779, 698] on span "Save" at bounding box center [784, 696] width 30 height 18
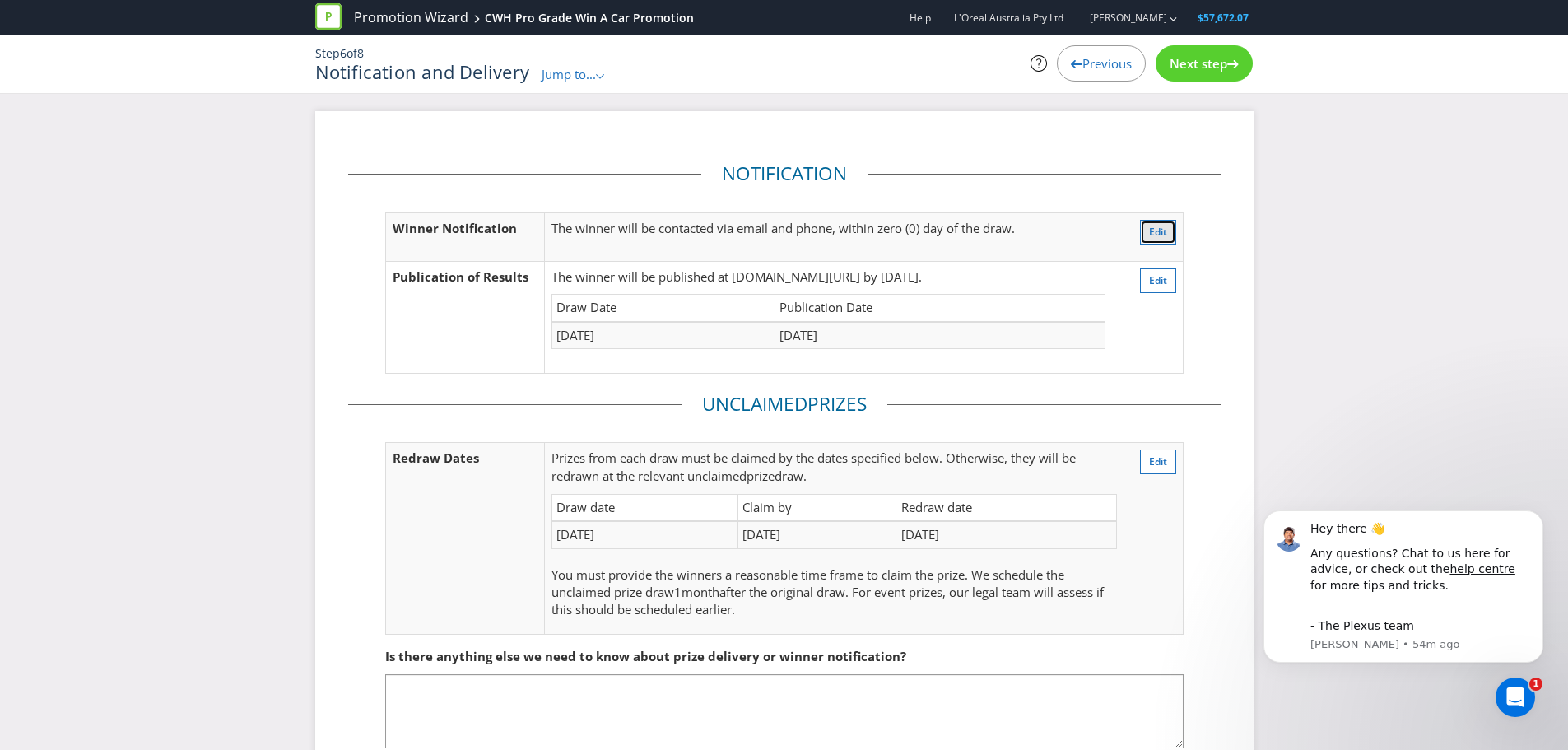
click at [1147, 237] on button "Edit" at bounding box center [1158, 232] width 36 height 25
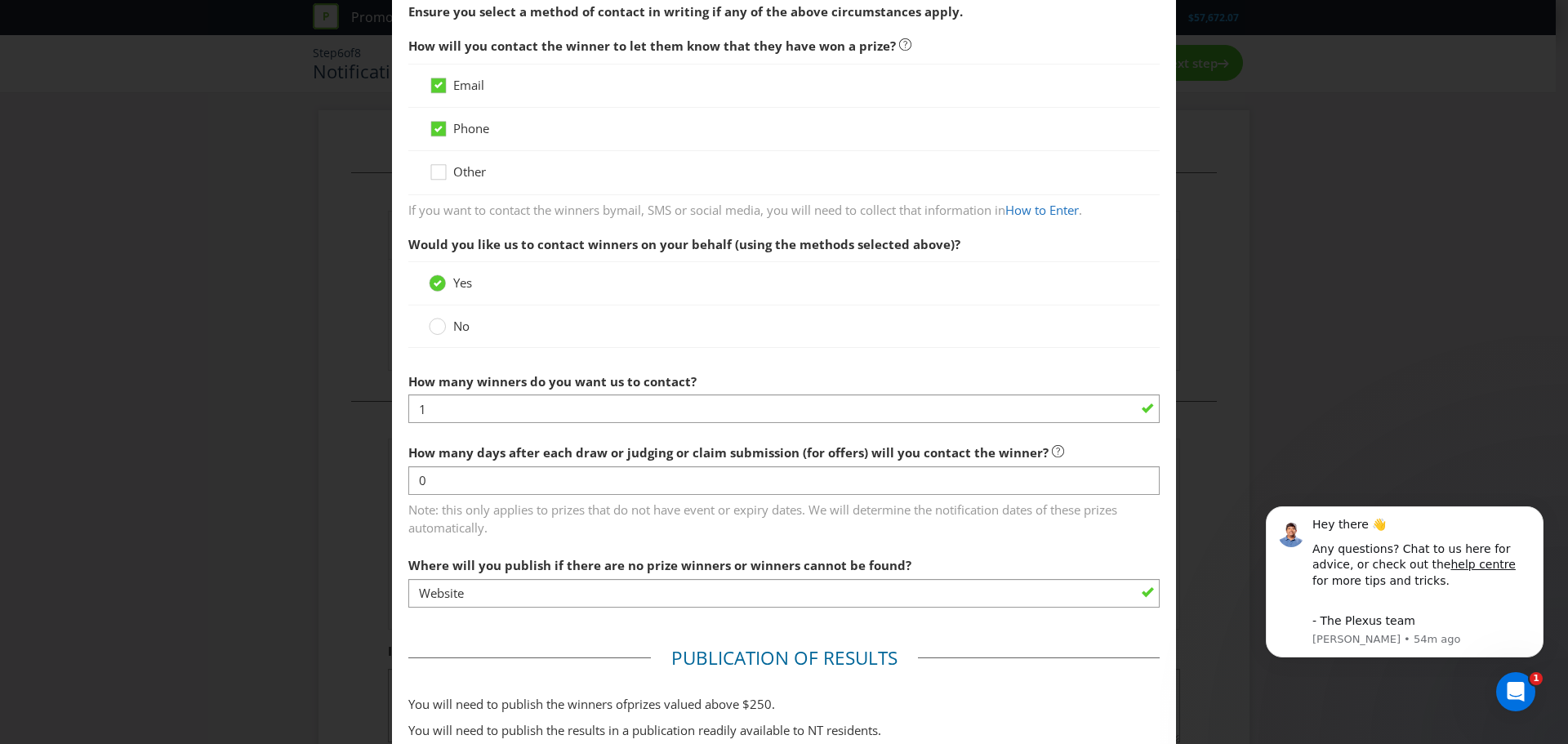
scroll to position [250, 0]
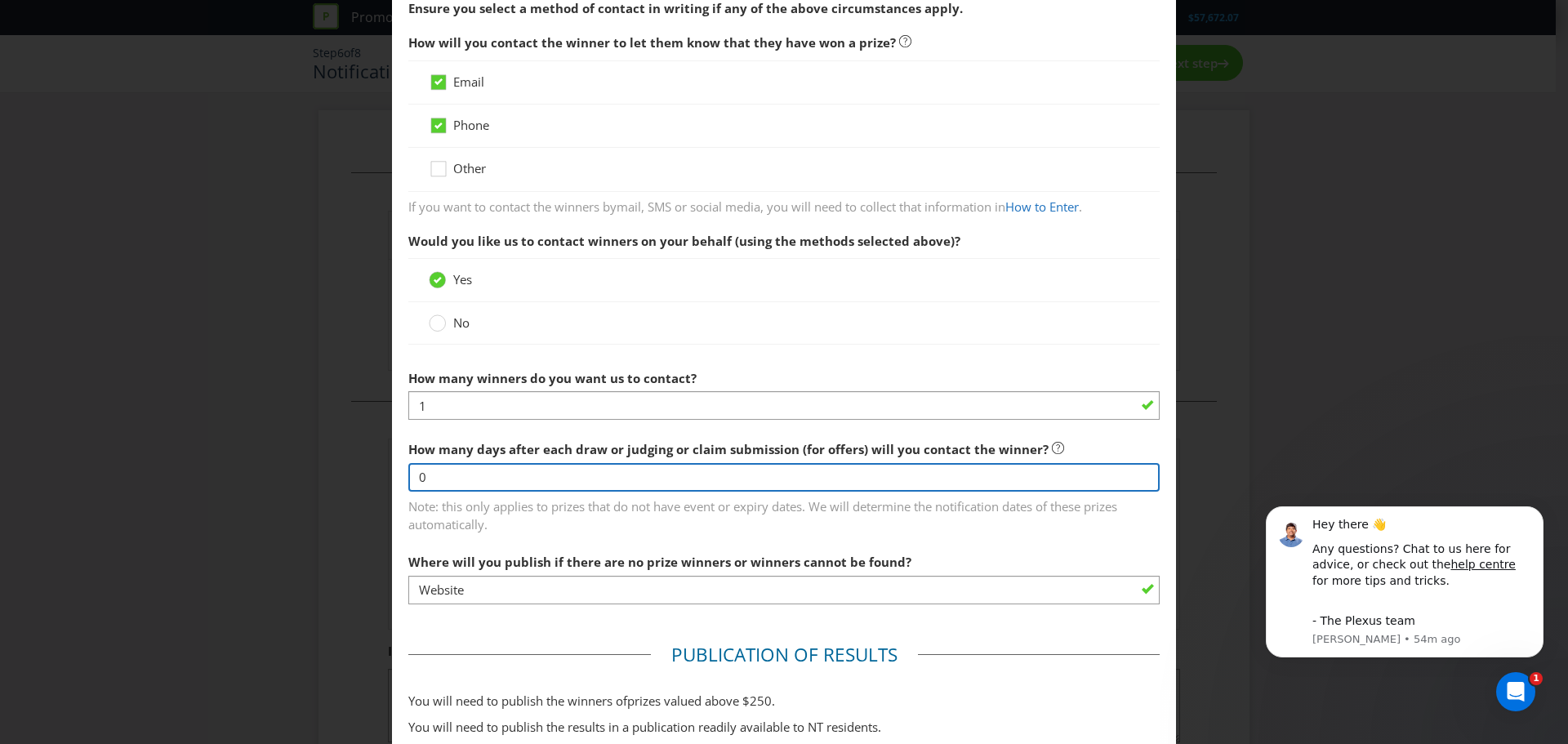
click at [516, 466] on input "0" at bounding box center [783, 477] width 751 height 29
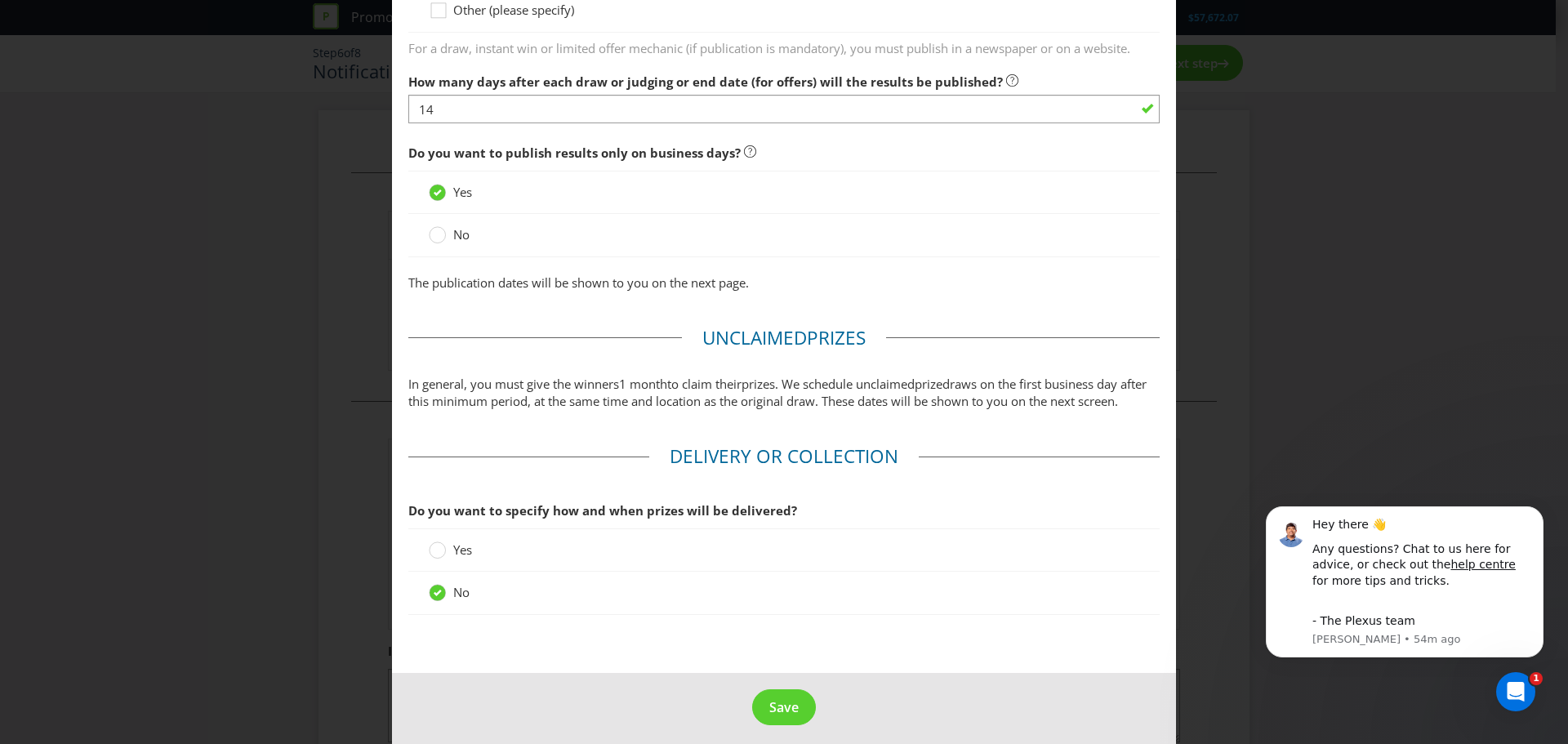
scroll to position [1294, 0]
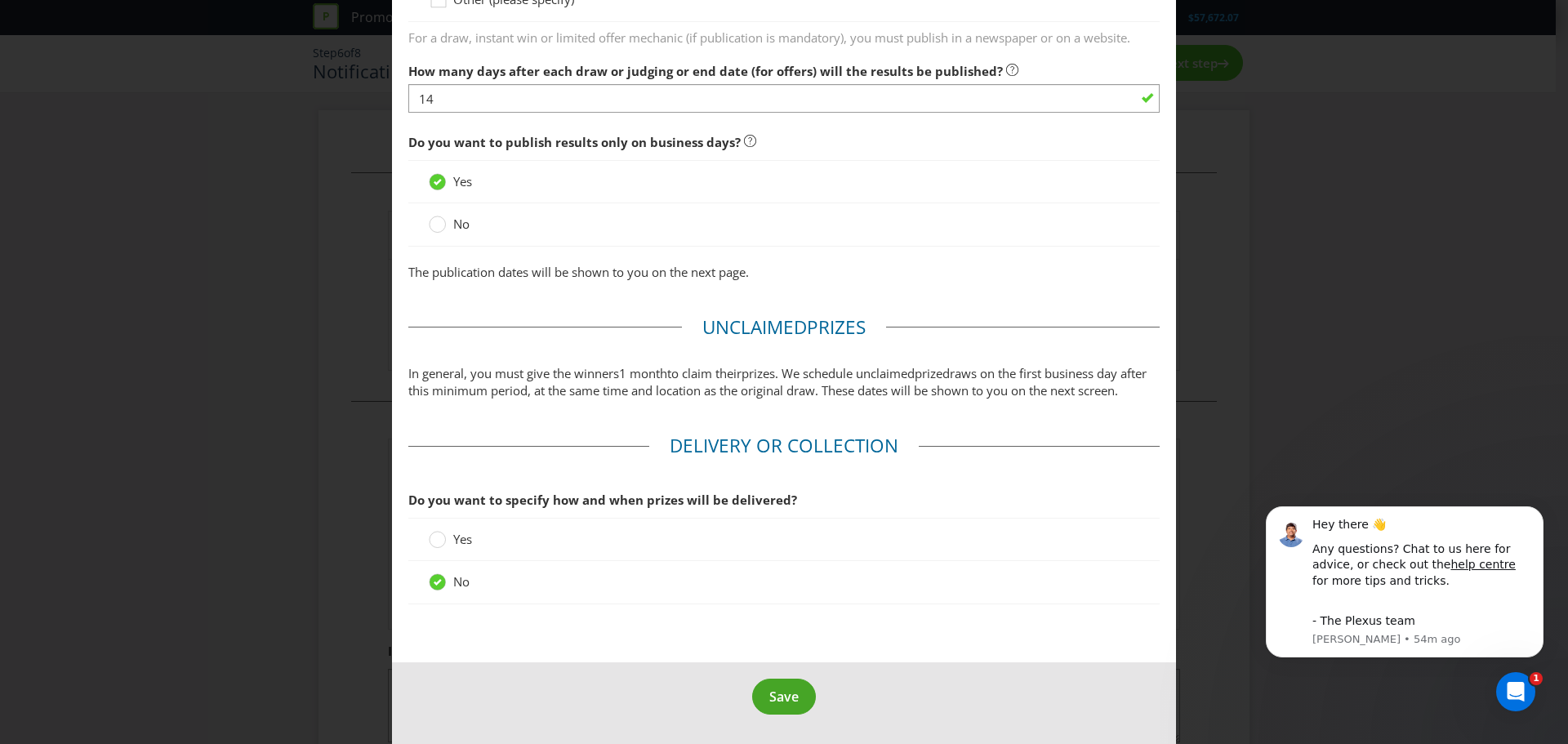
type input "-2"
click at [781, 702] on span "Save" at bounding box center [784, 696] width 30 height 18
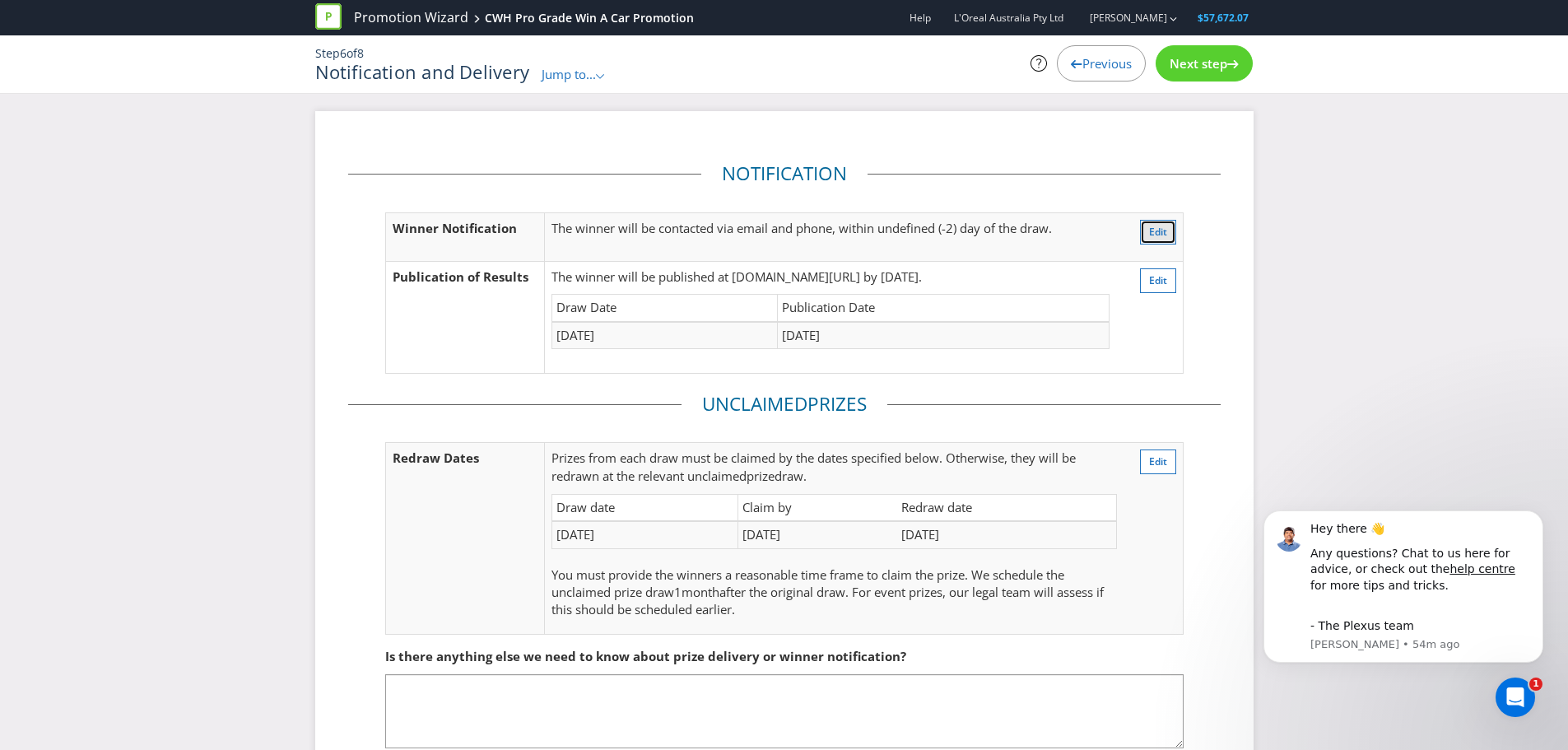
click at [1148, 230] on button "Edit" at bounding box center [1158, 232] width 36 height 25
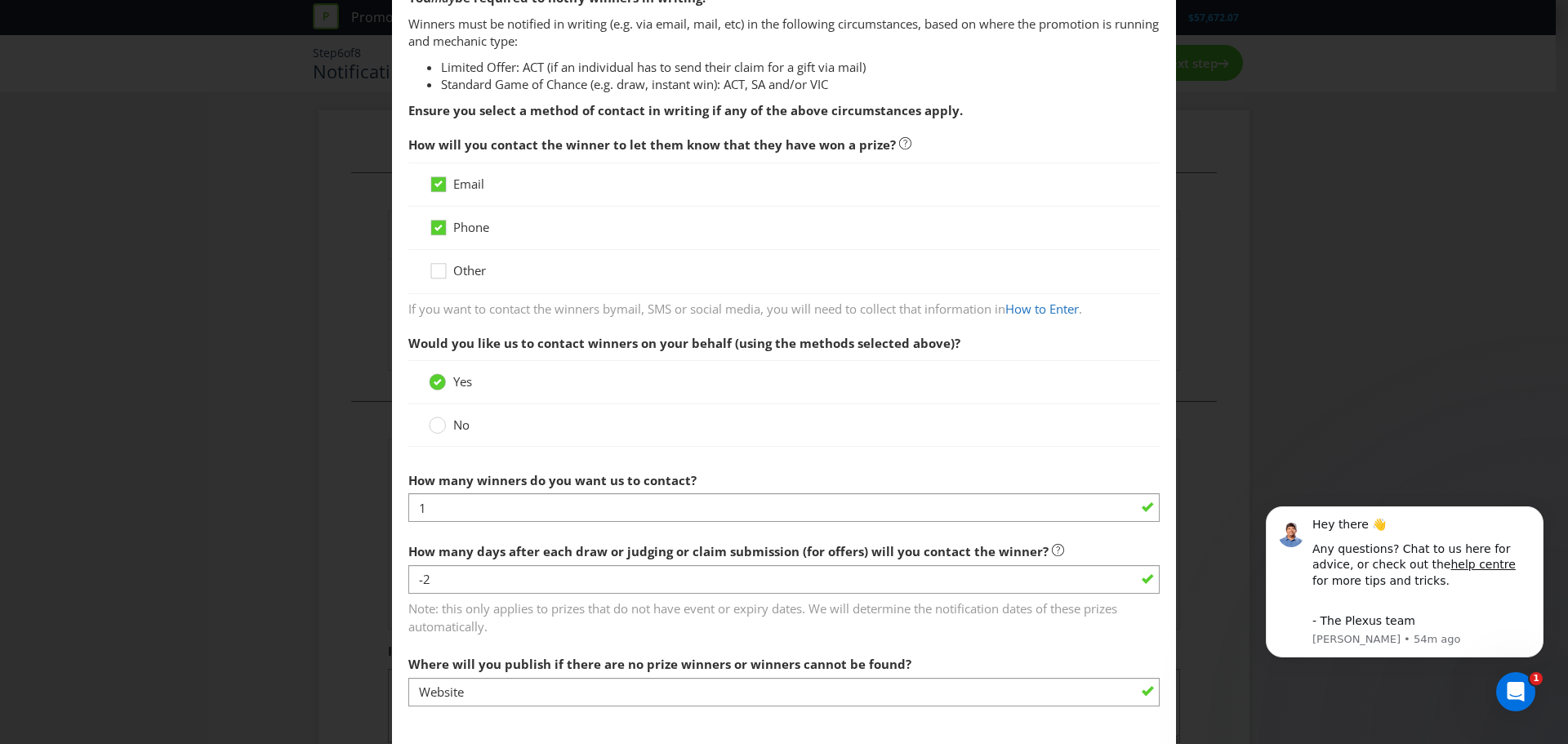
scroll to position [250, 0]
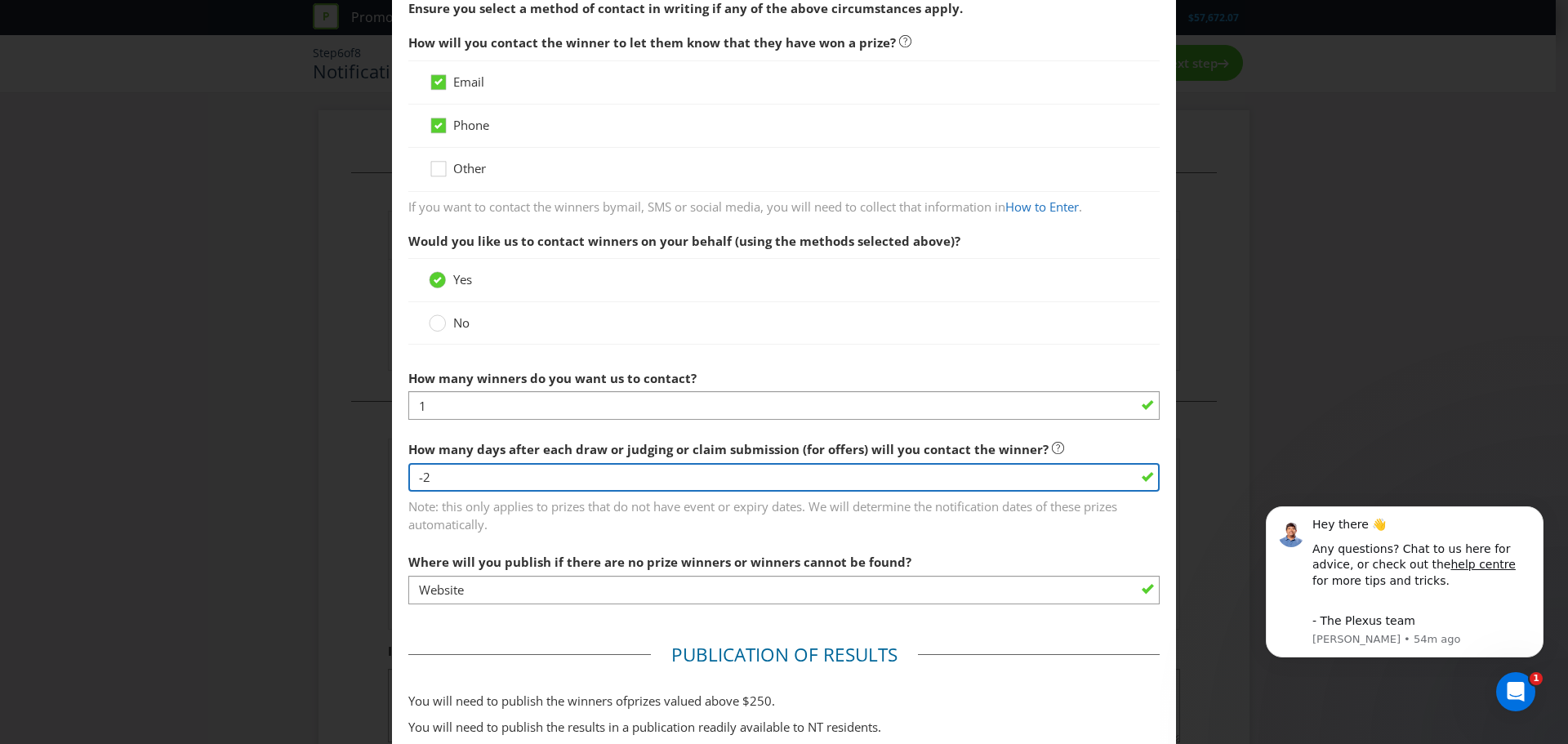
click at [447, 486] on input "-2" at bounding box center [783, 477] width 751 height 29
type input "1"
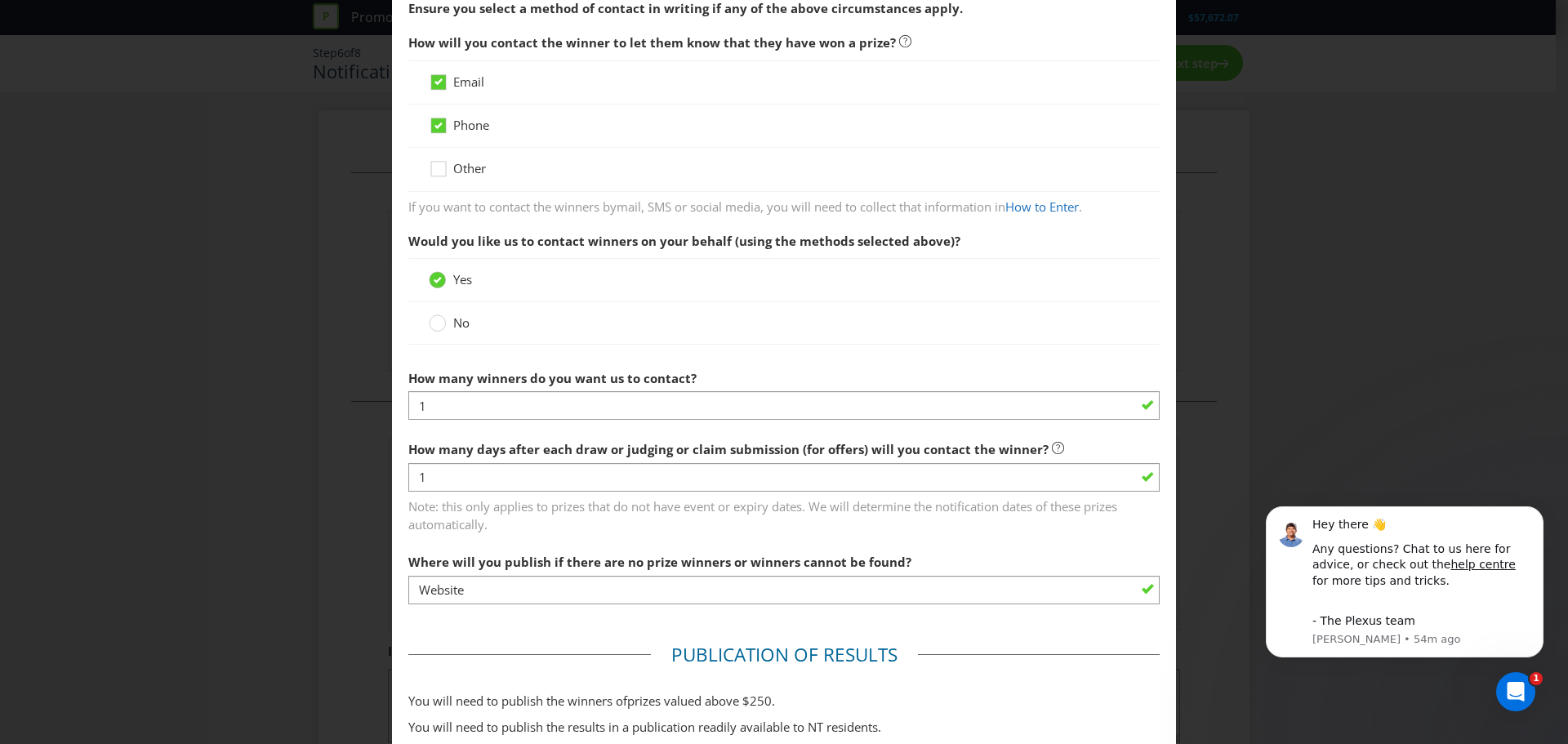
click at [479, 452] on span "How many days after each draw or judging or claim submission (for offers) will …" at bounding box center [727, 448] width 640 height 16
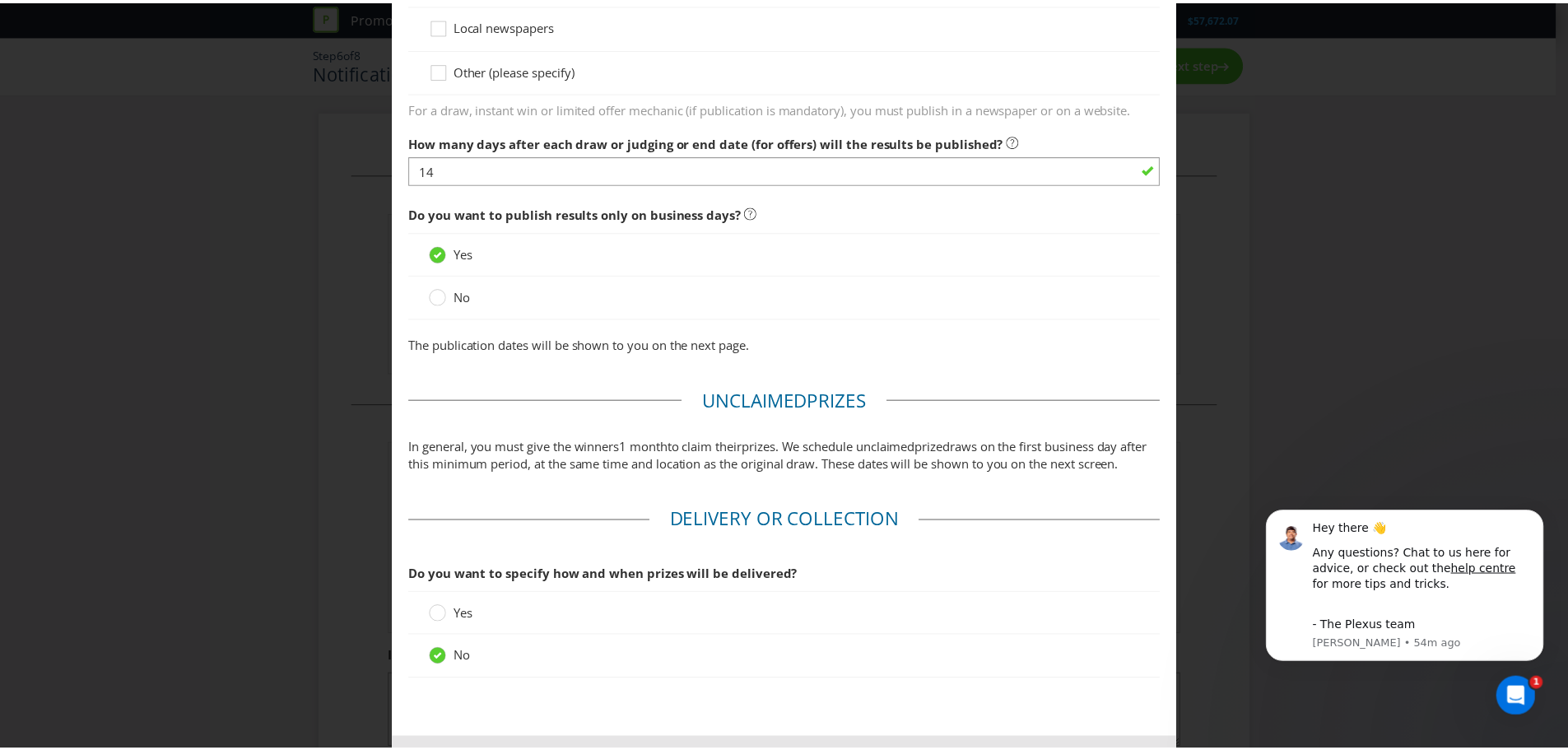
scroll to position [1304, 0]
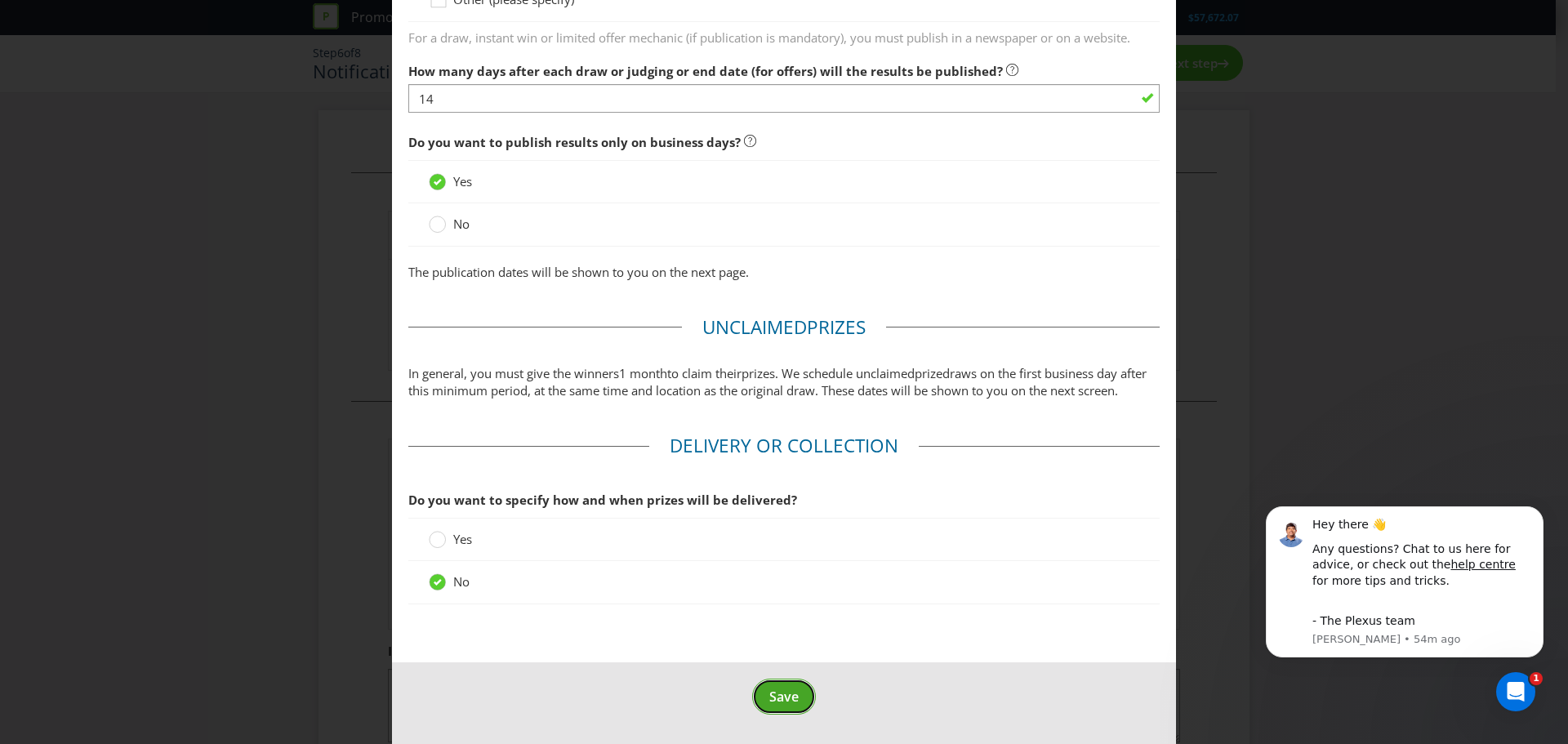
click at [760, 703] on button "Save" at bounding box center [784, 696] width 64 height 37
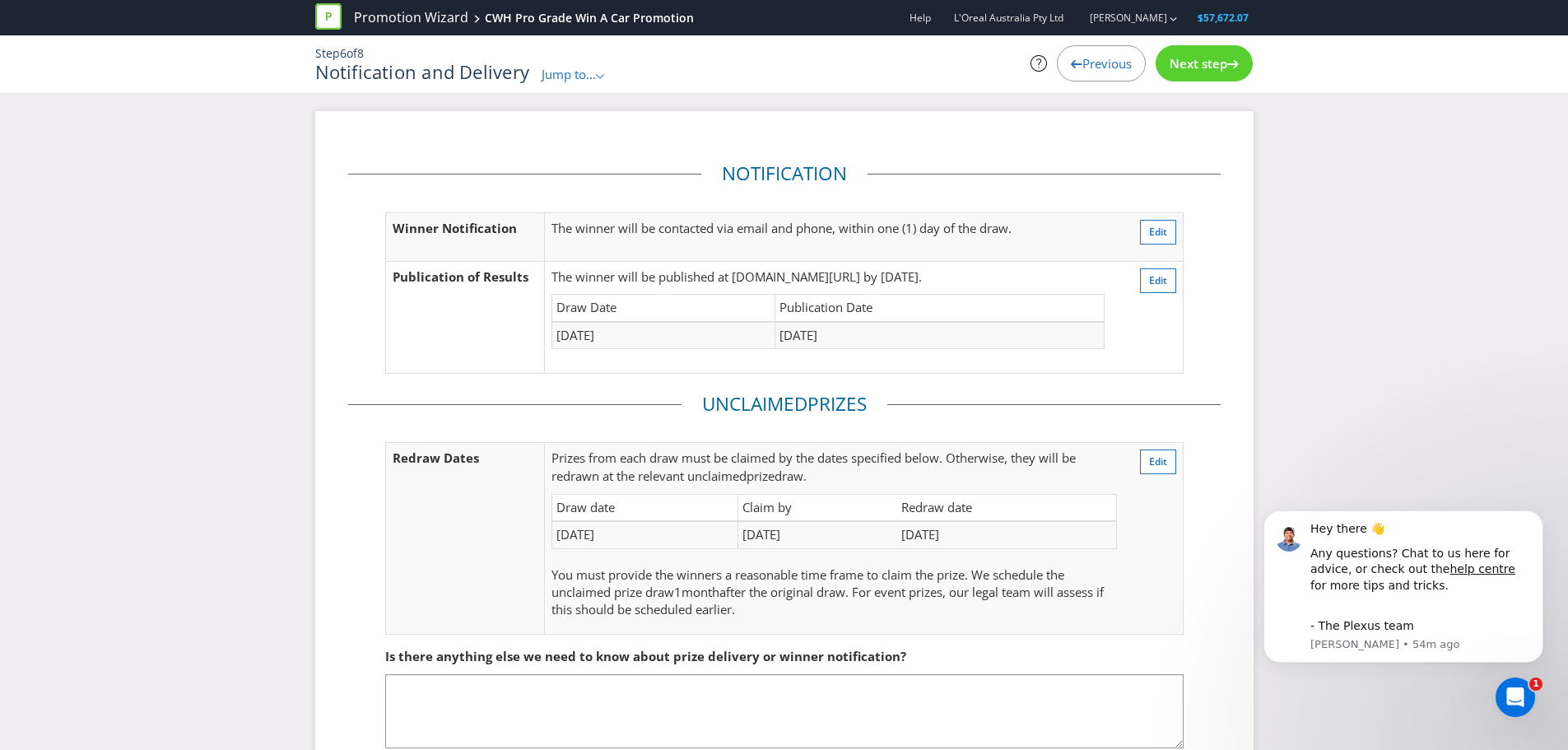
click at [1162, 75] on div "Next step" at bounding box center [1203, 63] width 97 height 36
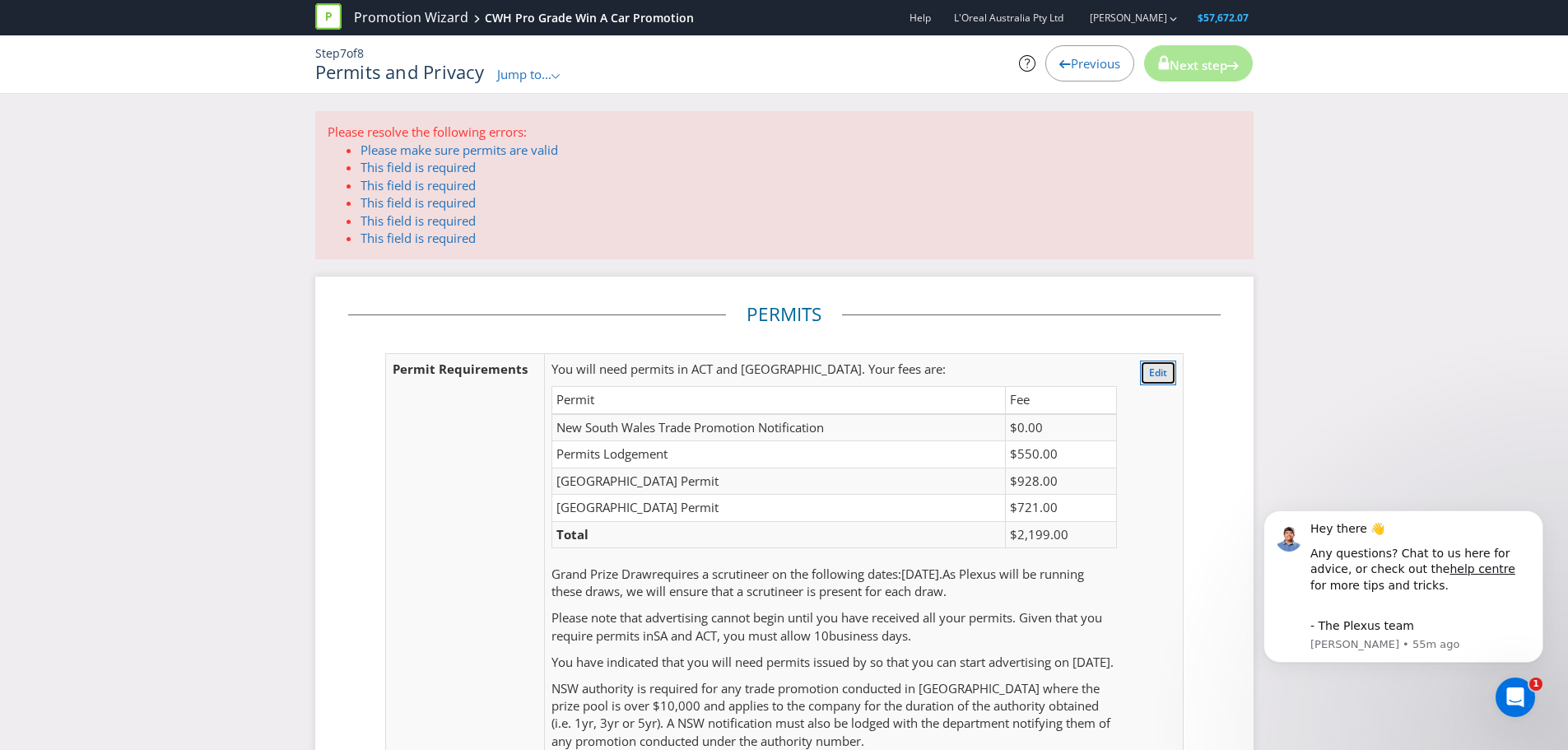
click at [1164, 376] on span "Edit" at bounding box center [1158, 372] width 18 height 14
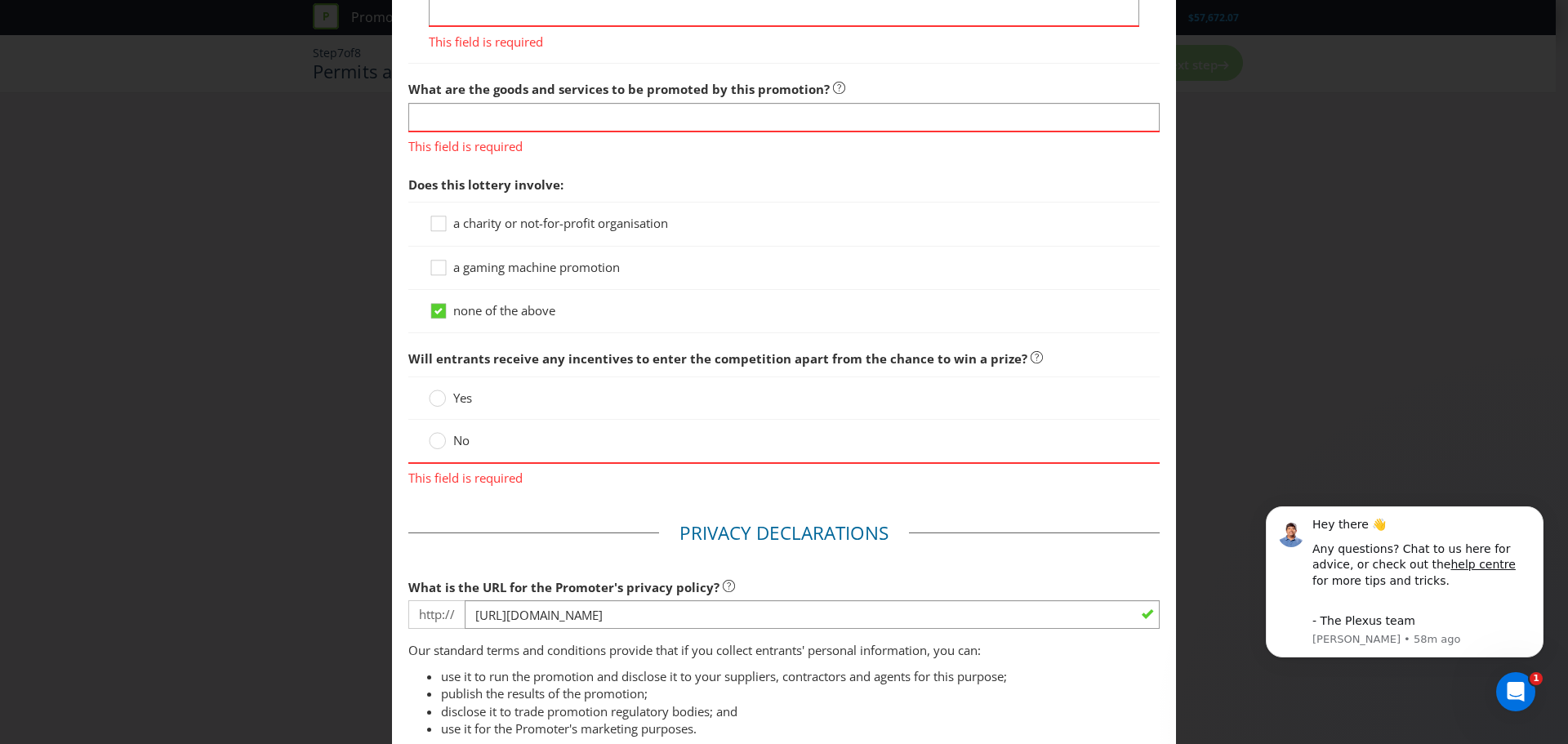
scroll to position [1550, 0]
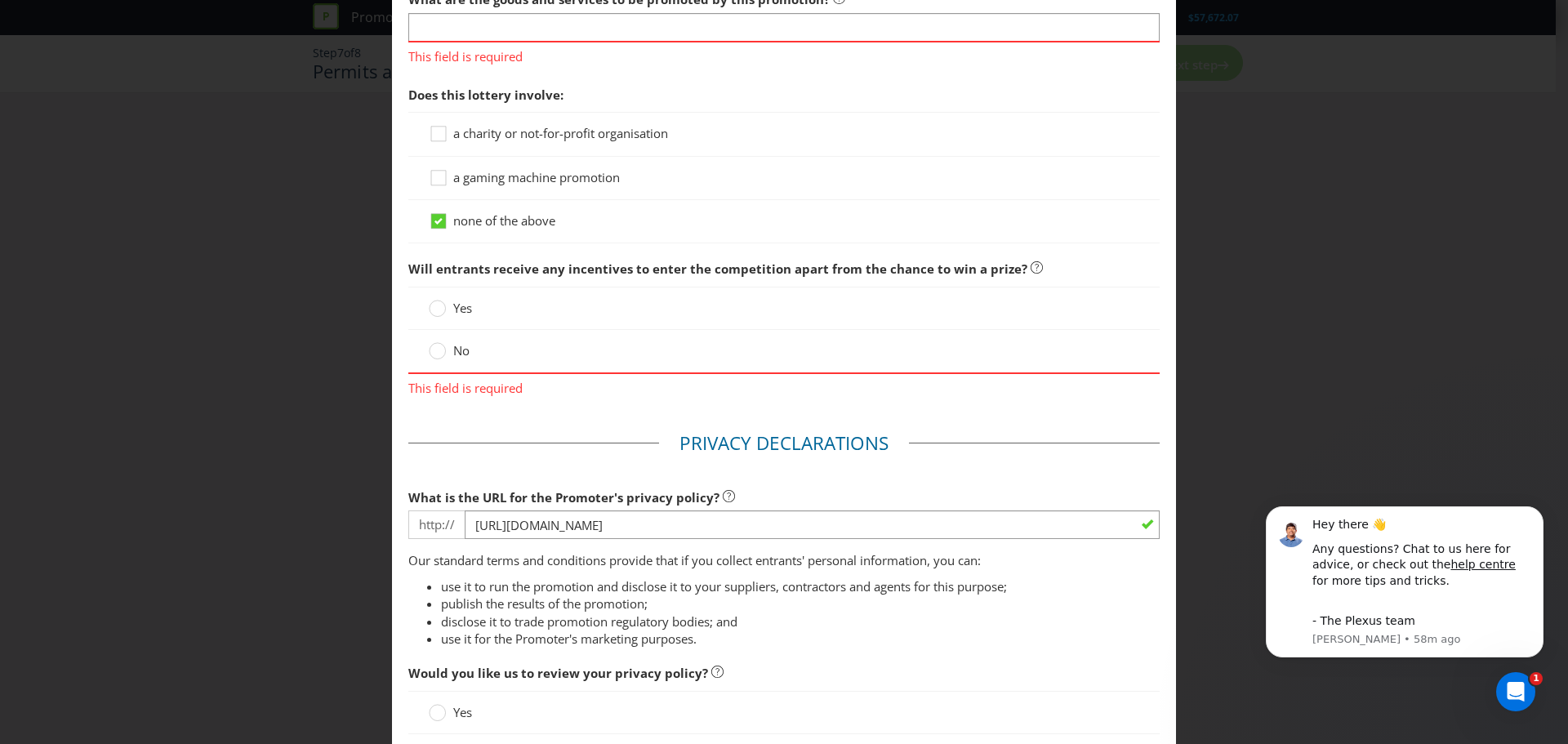
click at [446, 349] on label "No" at bounding box center [451, 350] width 44 height 17
click at [0, 0] on input "No" at bounding box center [0, 0] width 0 height 0
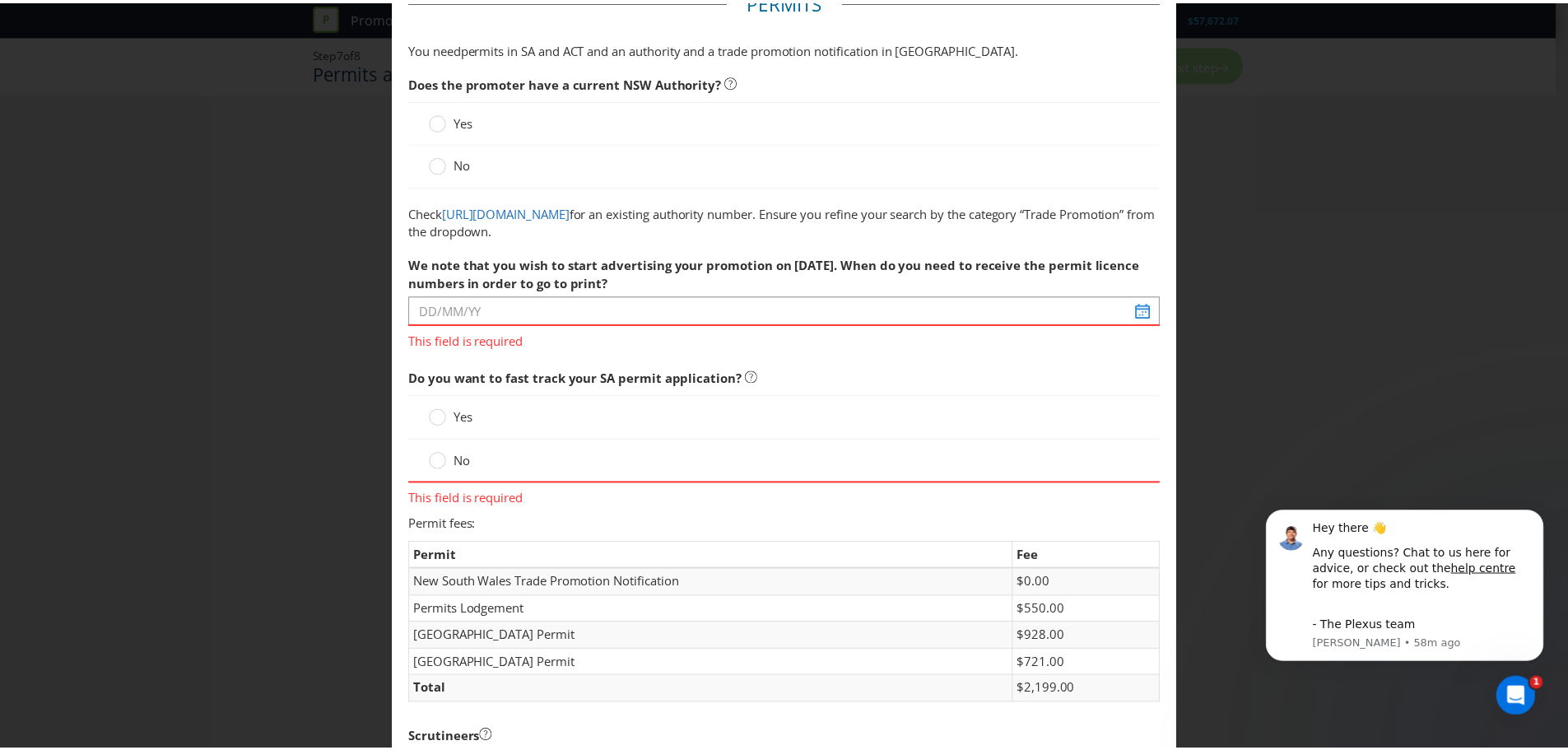
scroll to position [0, 0]
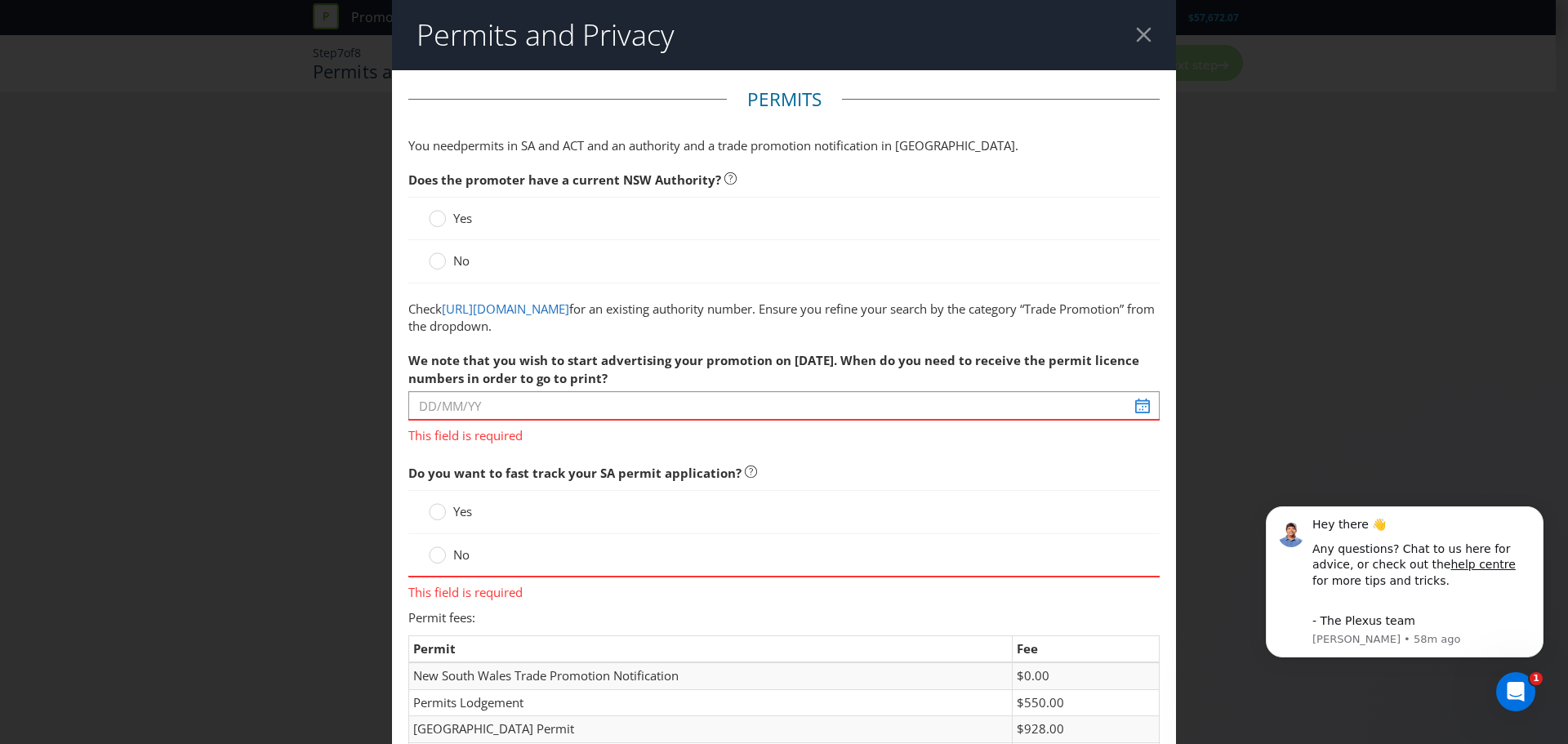
click at [1139, 37] on div at bounding box center [1144, 35] width 16 height 16
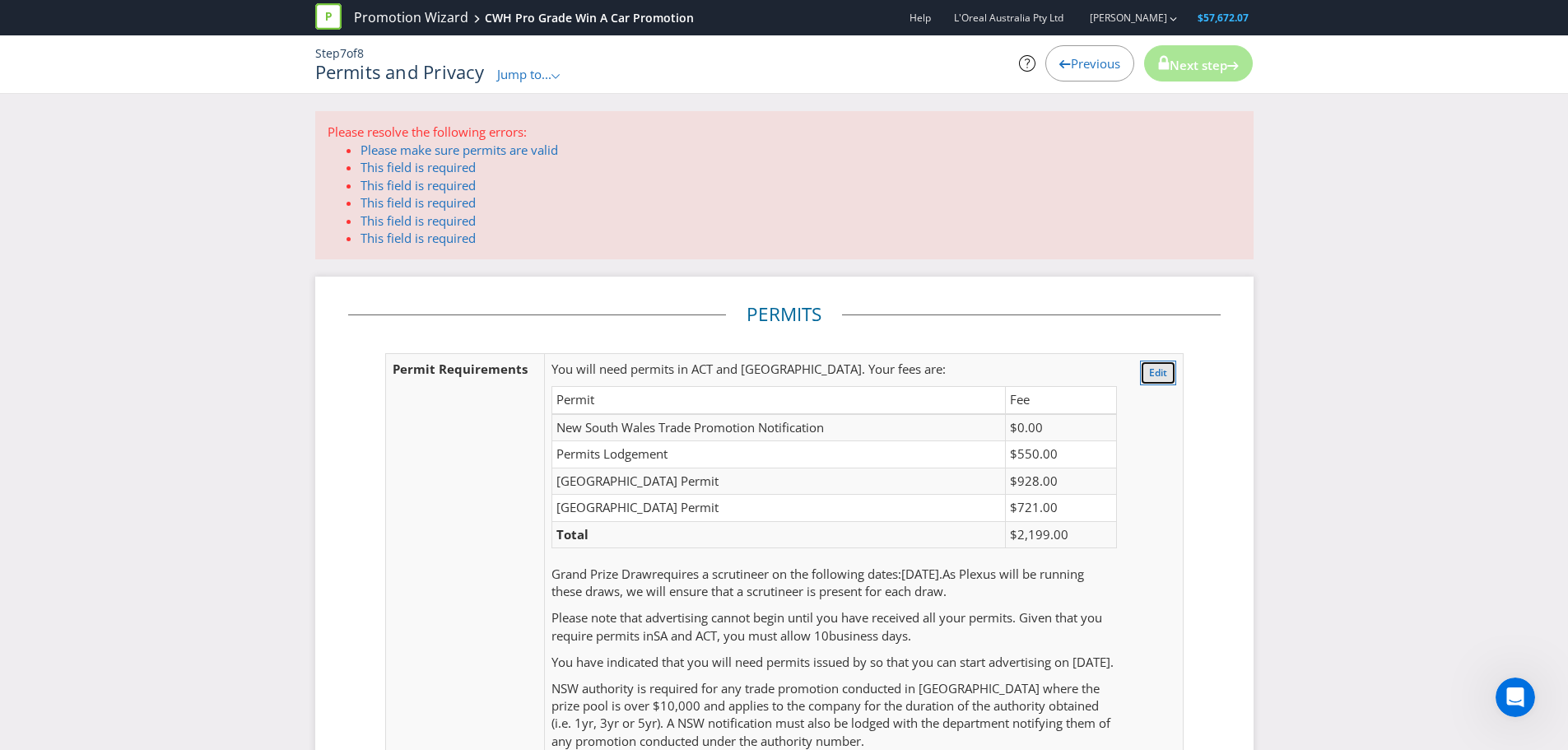
click at [1159, 380] on button "Edit" at bounding box center [1158, 372] width 36 height 25
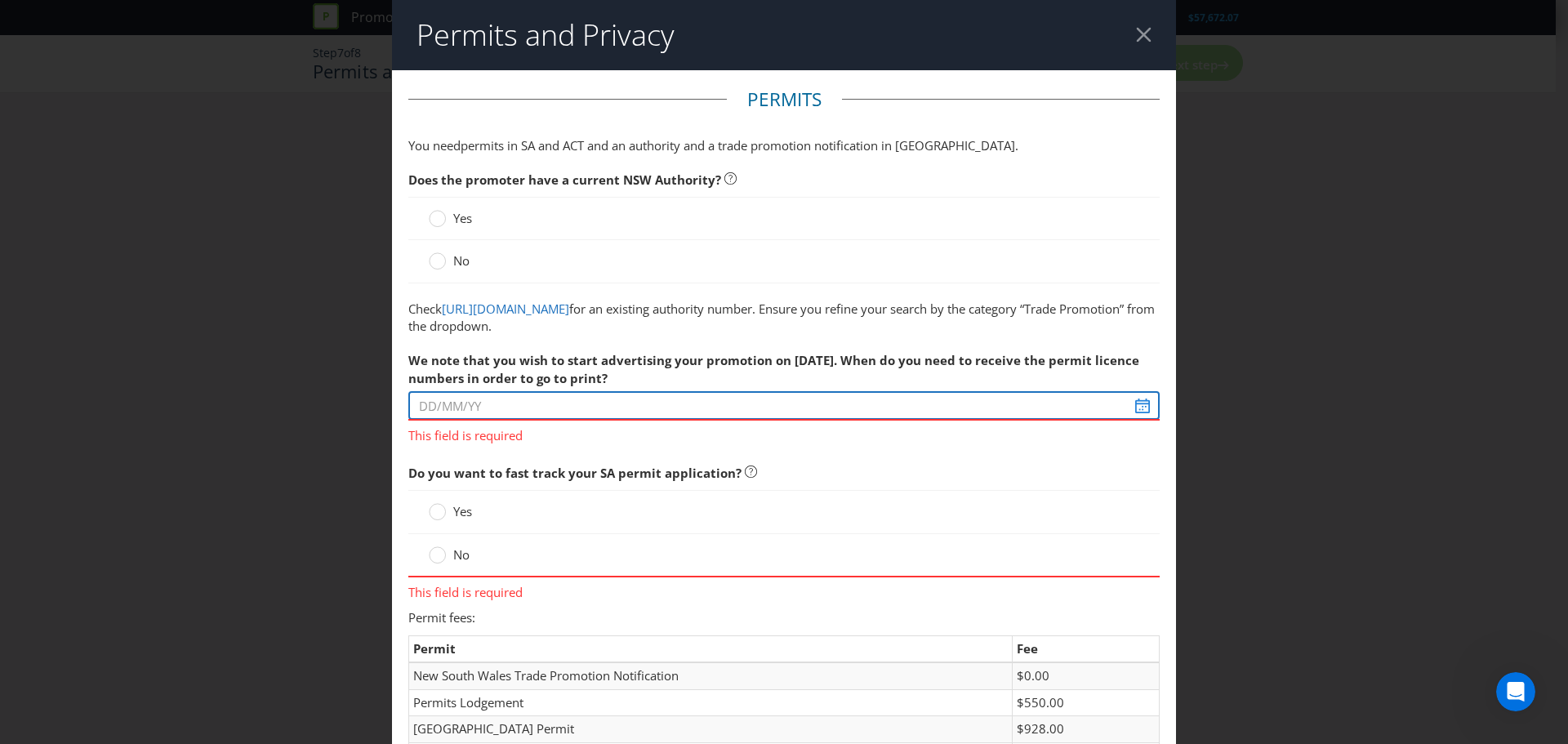
click at [527, 410] on div "We note that you wish to start advertising your promotion on 30/10/25. When do …" at bounding box center [783, 393] width 751 height 100
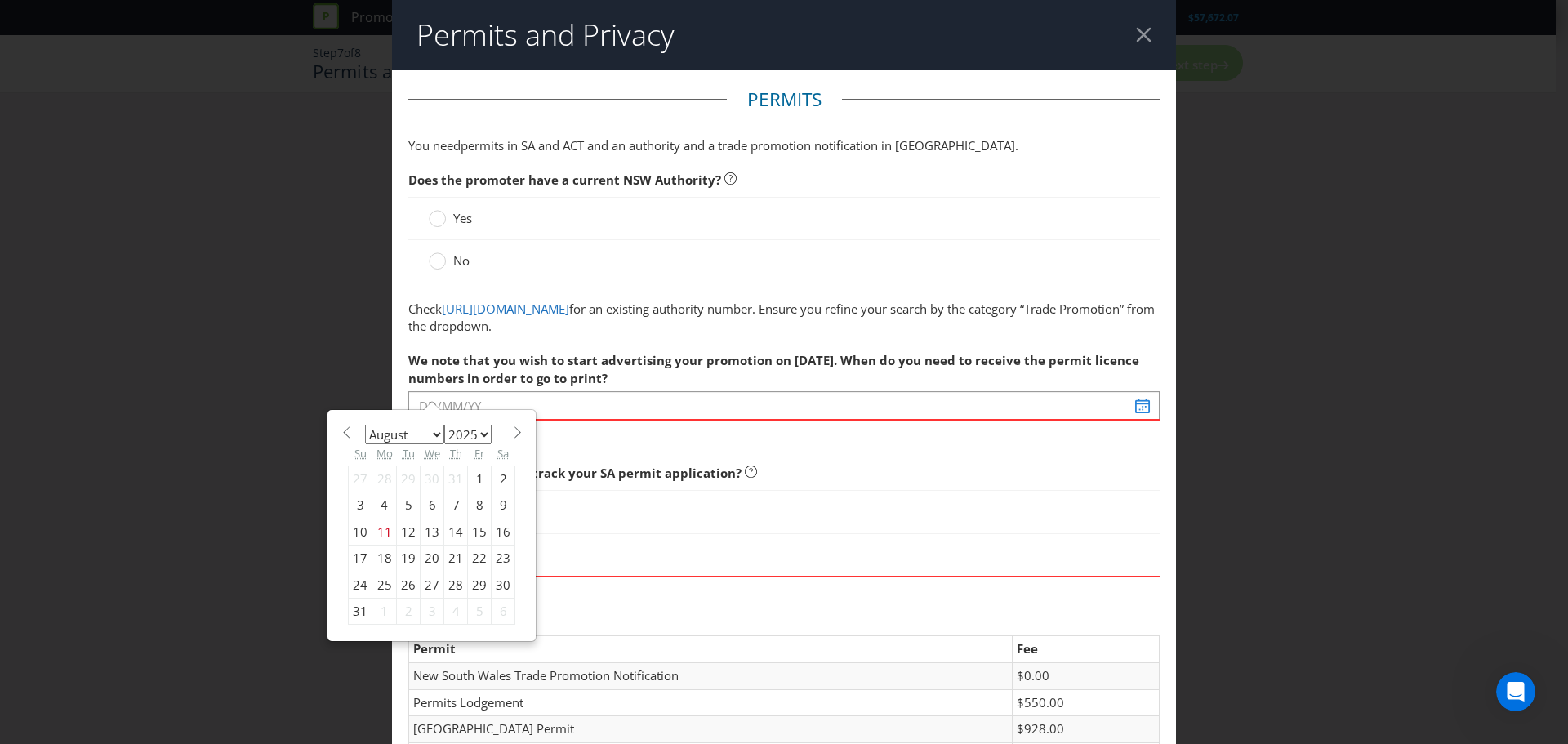
click at [552, 334] on span "for an existing authority number. Ensure you refine your search by the category…" at bounding box center [781, 317] width 746 height 34
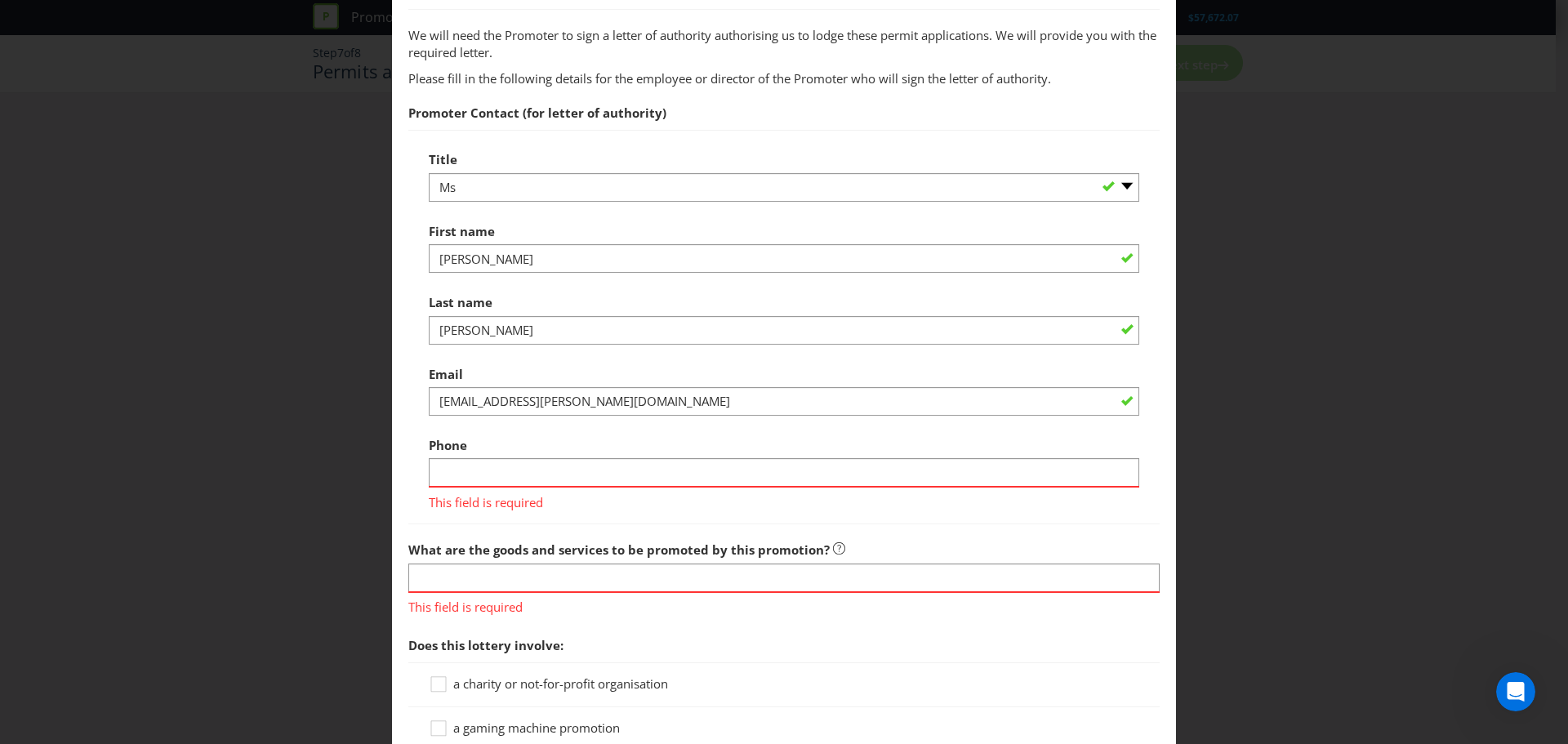
scroll to position [1143, 0]
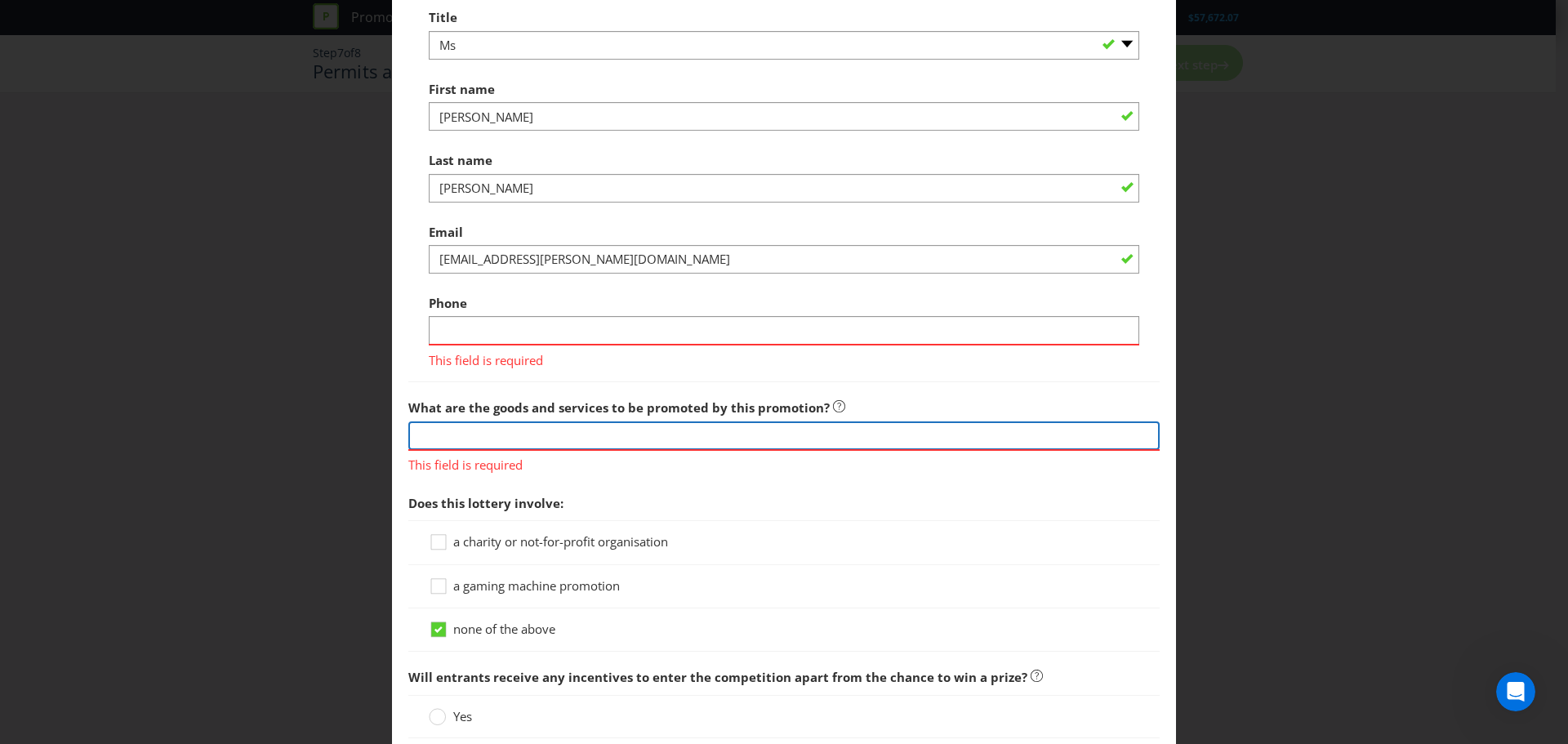
click at [552, 434] on input "text" at bounding box center [783, 435] width 751 height 29
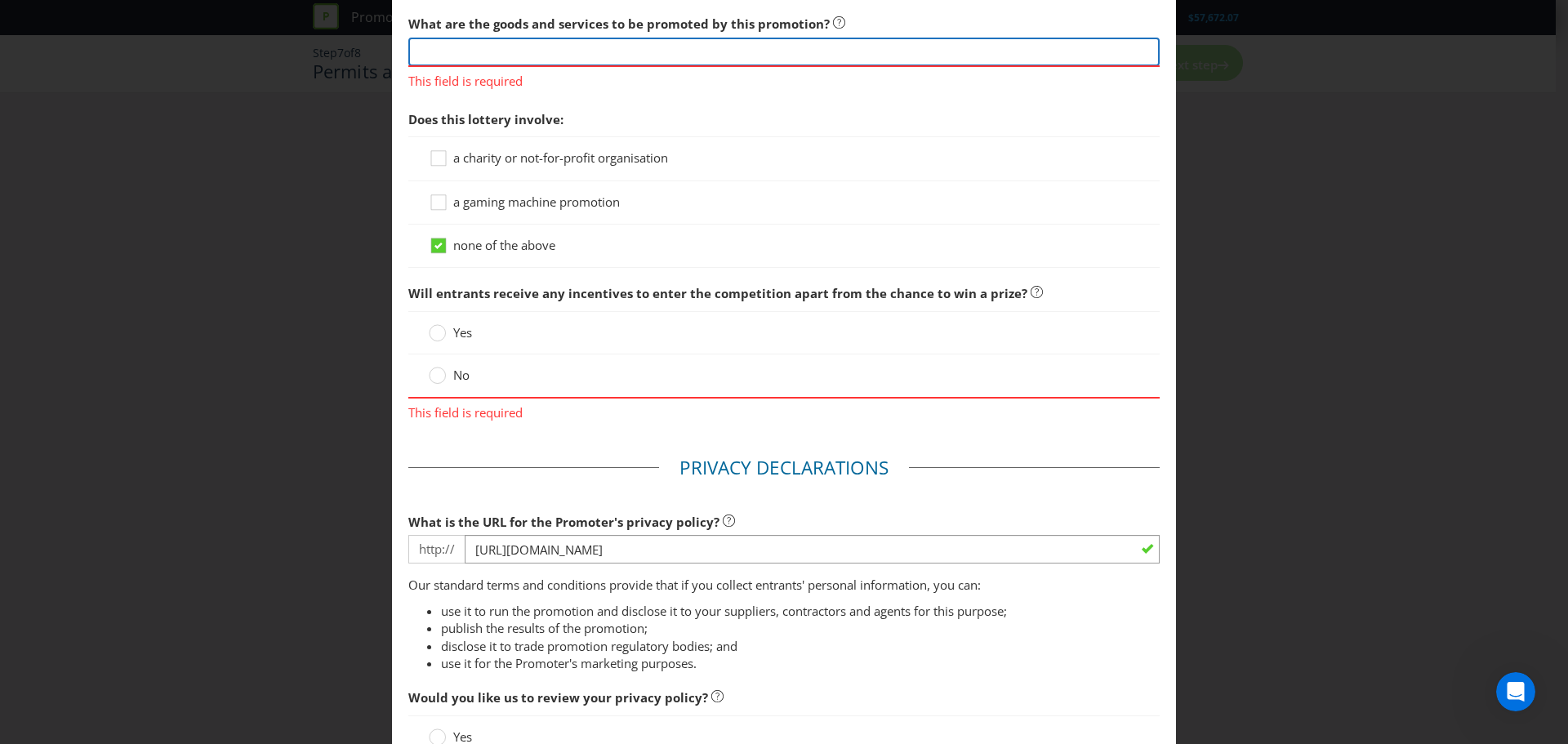
scroll to position [1550, 0]
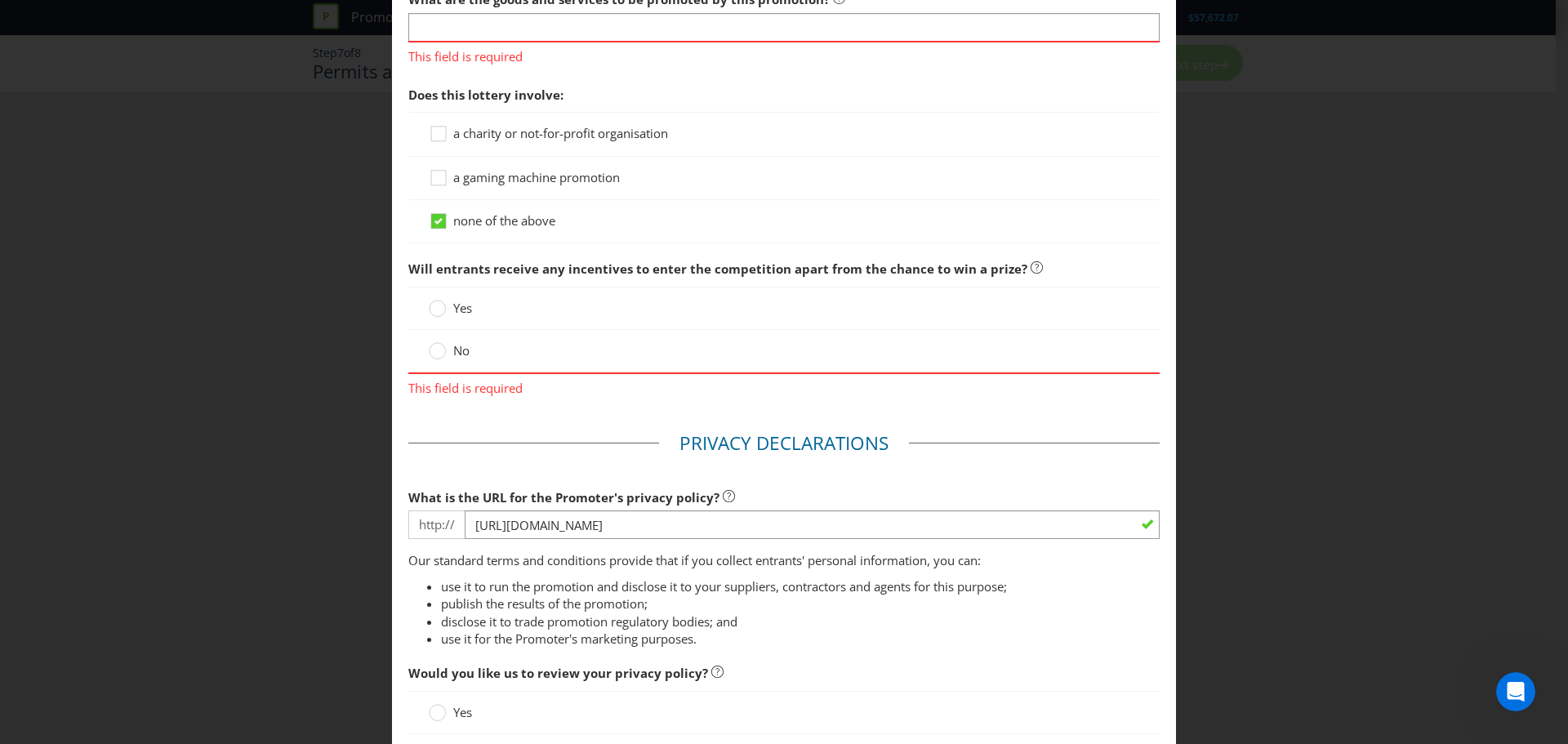
click at [501, 175] on span "a gaming machine promotion" at bounding box center [537, 177] width 167 height 16
click at [0, 0] on input "a gaming machine promotion" at bounding box center [0, 0] width 0 height 0
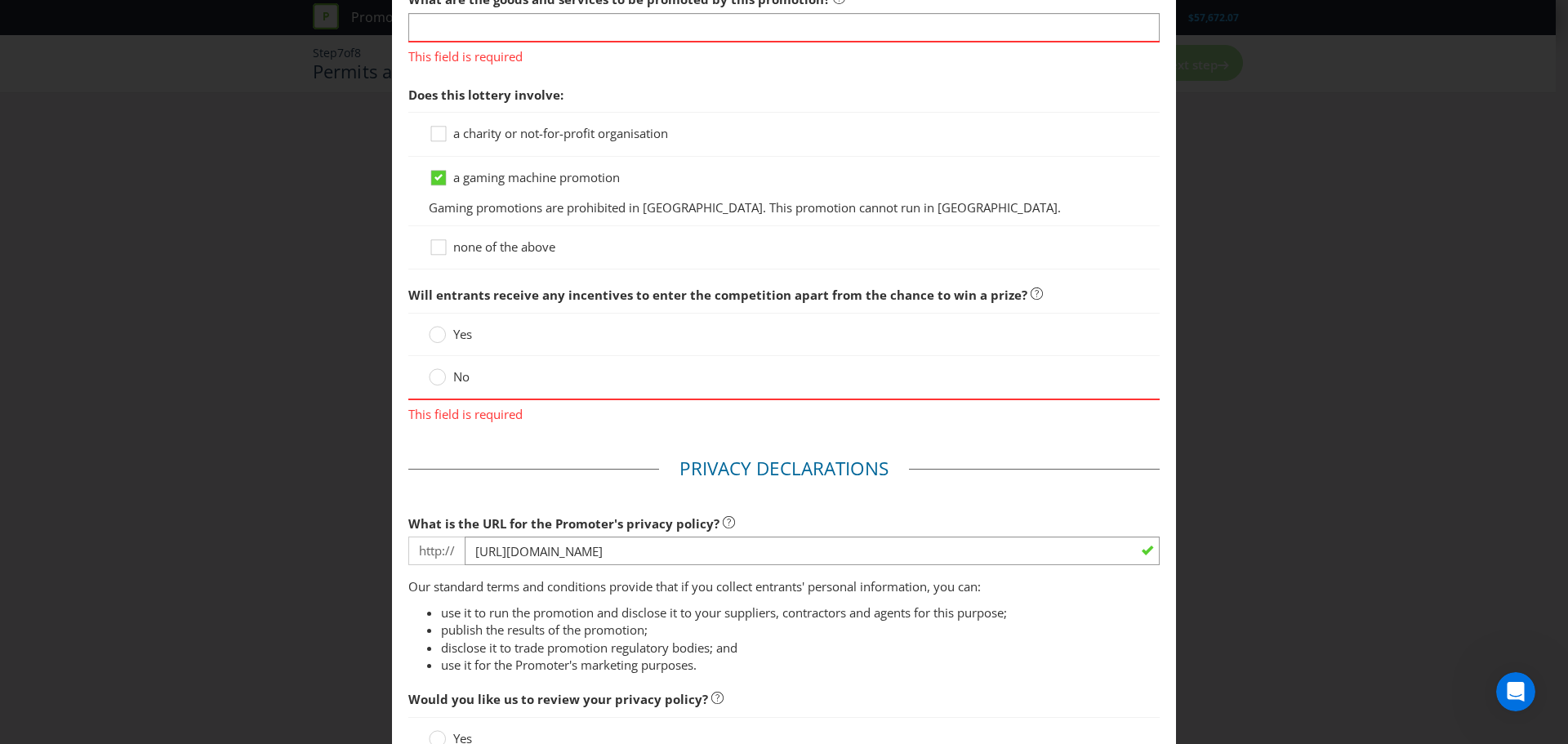
click at [501, 175] on span "a gaming machine promotion" at bounding box center [537, 177] width 167 height 16
click at [0, 0] on input "a gaming machine promotion" at bounding box center [0, 0] width 0 height 0
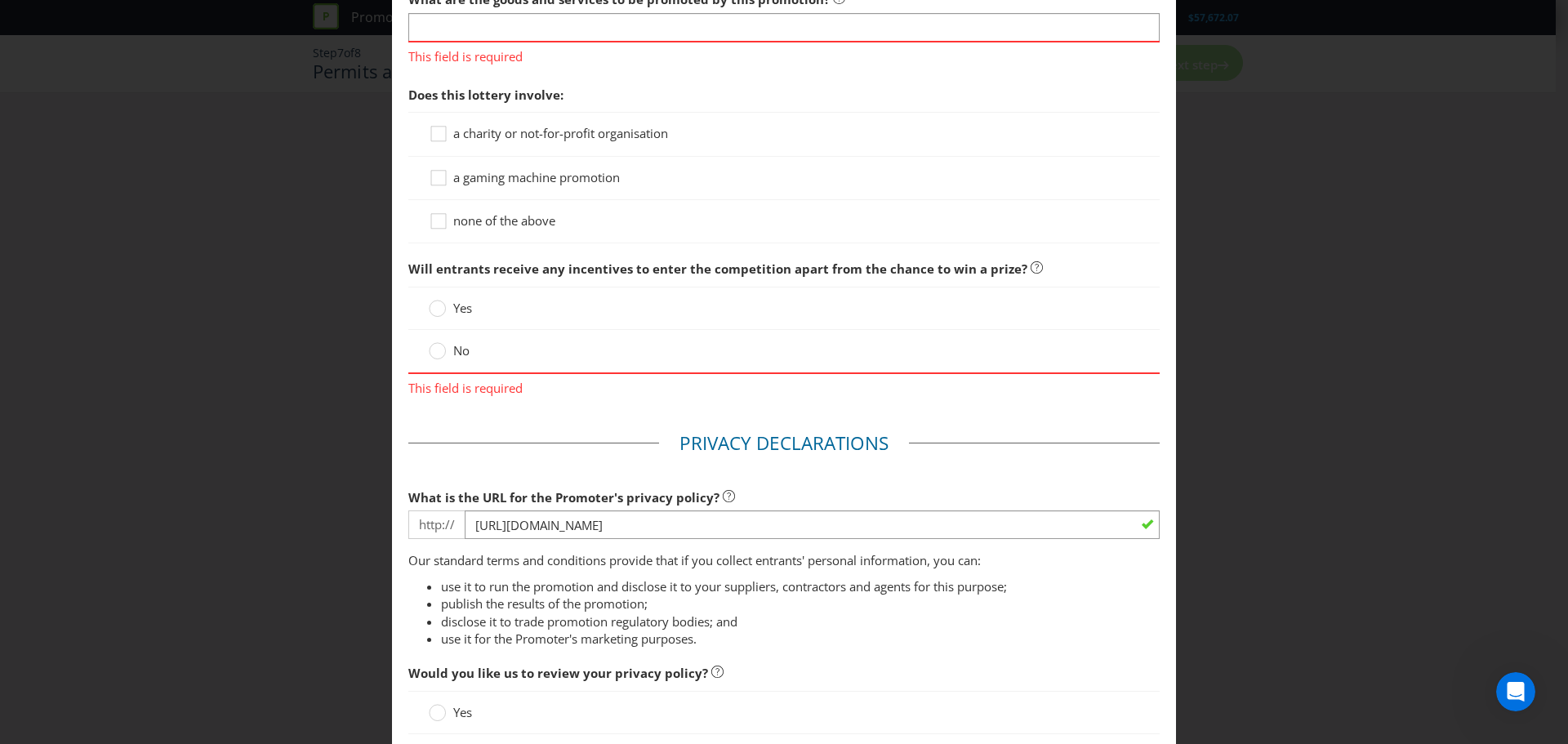
click at [495, 223] on span "none of the above" at bounding box center [504, 220] width 102 height 16
click at [0, 0] on input "none of the above" at bounding box center [0, 0] width 0 height 0
click at [495, 223] on span "none of the above" at bounding box center [504, 220] width 102 height 16
click at [0, 0] on input "none of the above" at bounding box center [0, 0] width 0 height 0
click at [455, 347] on div "No" at bounding box center [783, 350] width 751 height 43
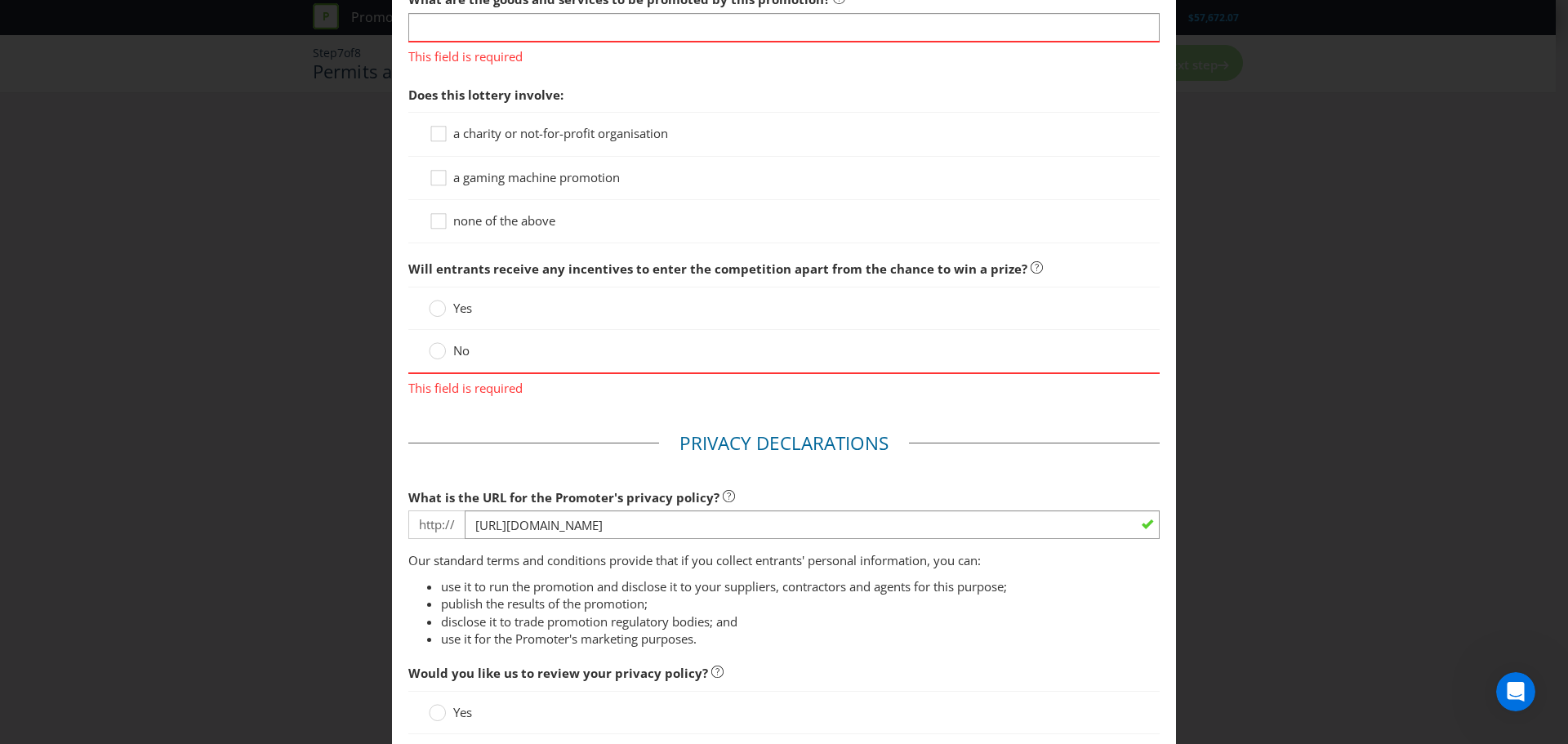
click at [455, 347] on span "No" at bounding box center [461, 350] width 16 height 16
click at [0, 0] on input "No" at bounding box center [0, 0] width 0 height 0
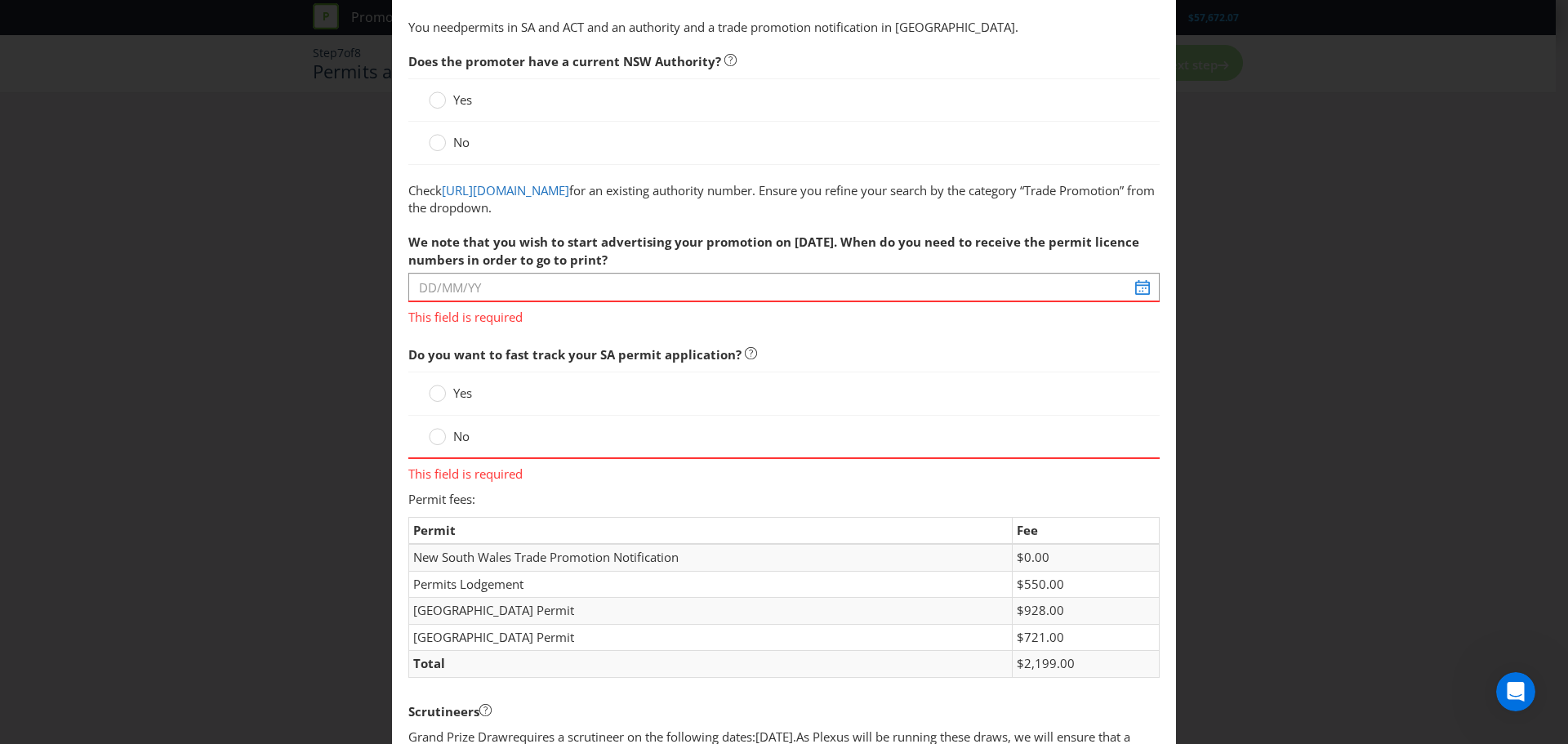
scroll to position [0, 0]
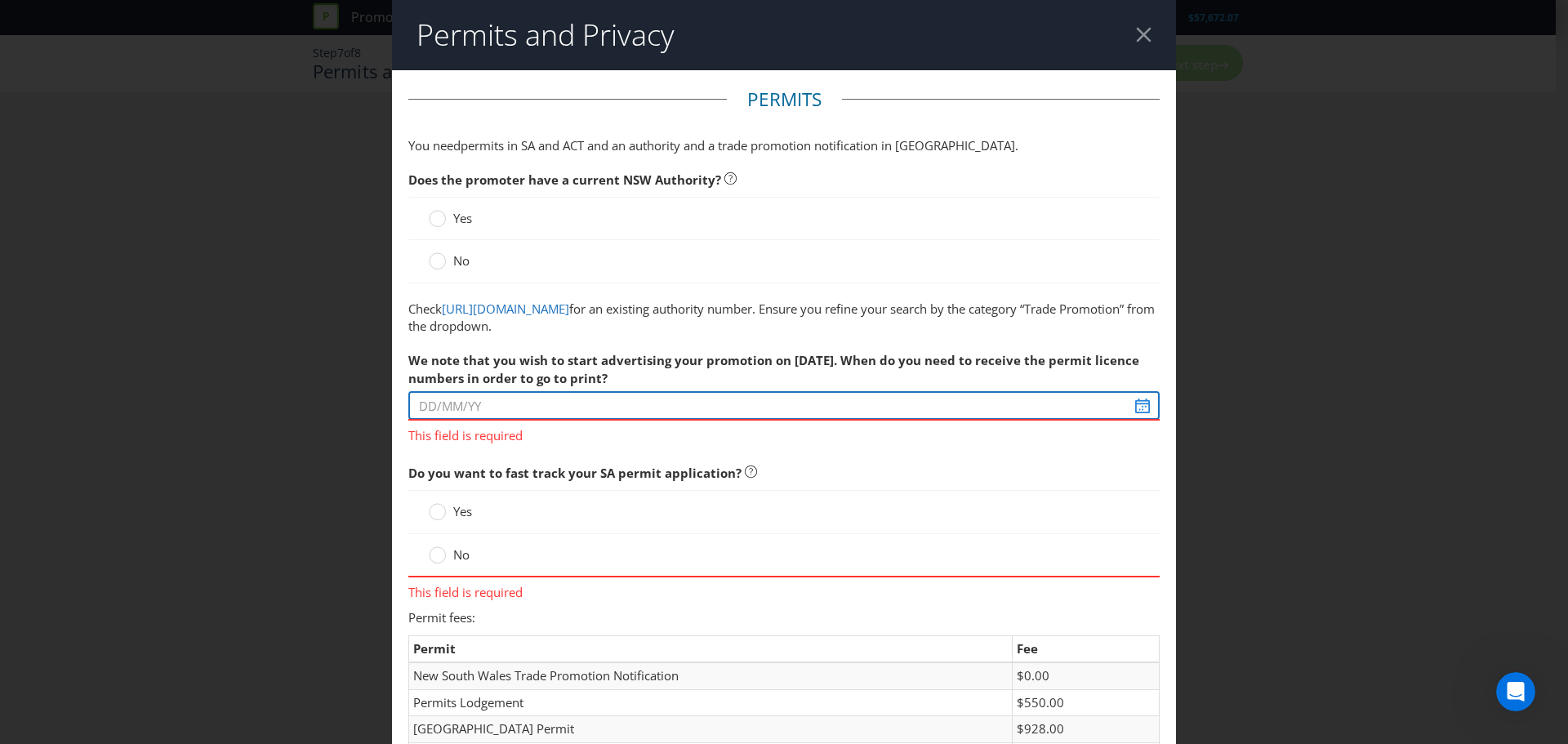
click at [629, 399] on input "text" at bounding box center [783, 405] width 751 height 29
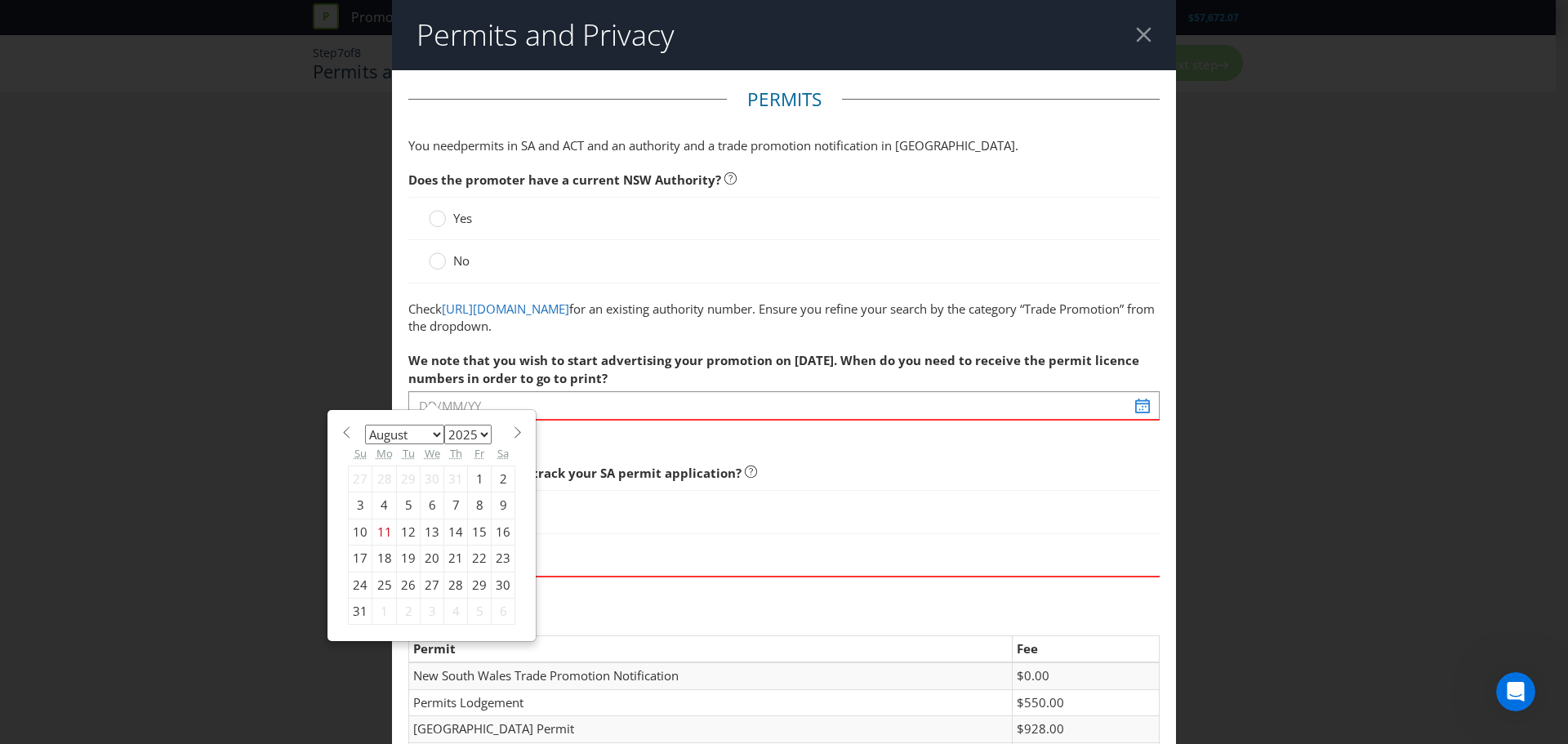
click at [514, 436] on span at bounding box center [517, 433] width 12 height 12
click at [511, 431] on span at bounding box center [517, 433] width 12 height 12
select select "9"
click at [427, 480] on div "1" at bounding box center [433, 478] width 24 height 26
type input "01/10/25"
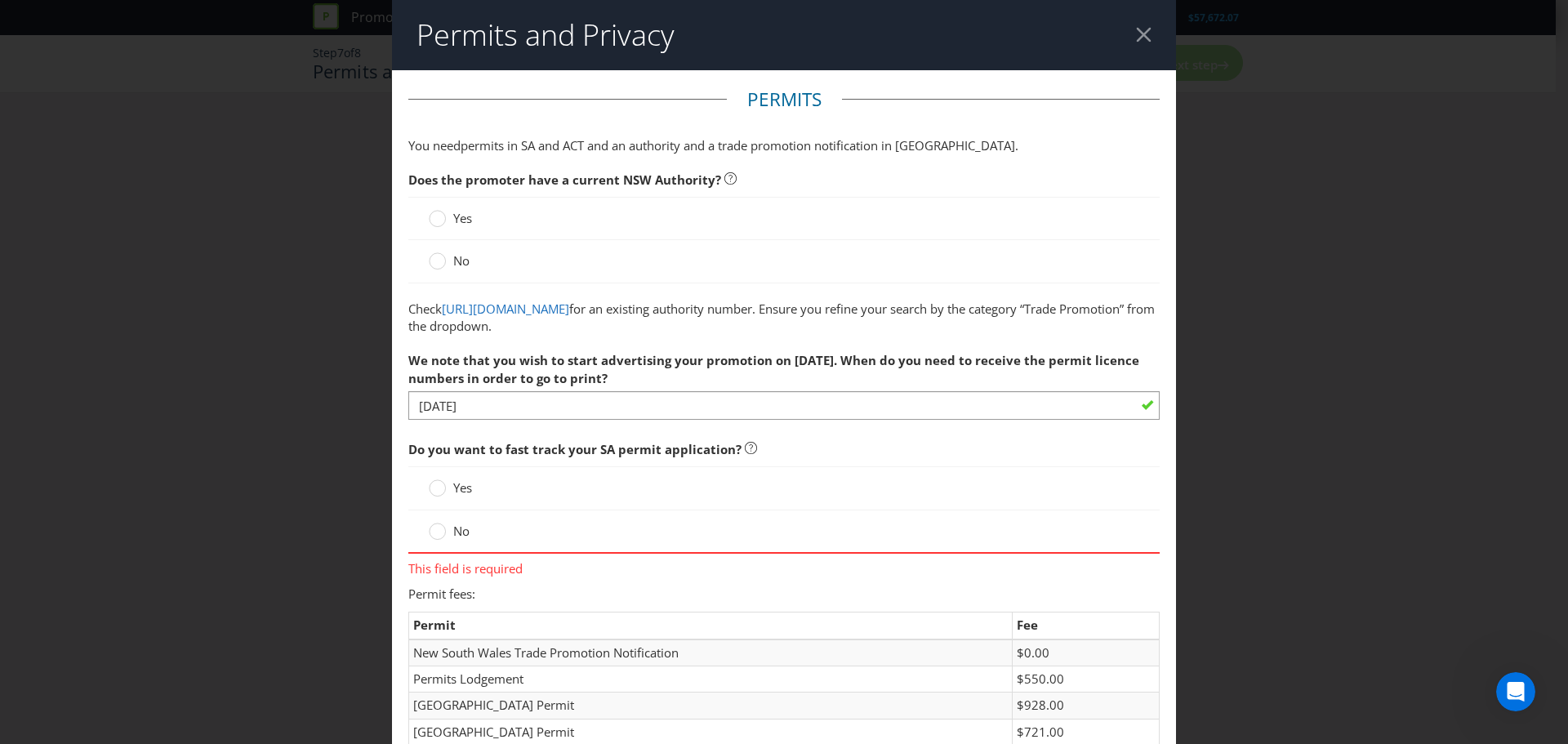
click at [458, 480] on span "Yes" at bounding box center [462, 487] width 19 height 16
click at [0, 0] on input "Yes" at bounding box center [0, 0] width 0 height 0
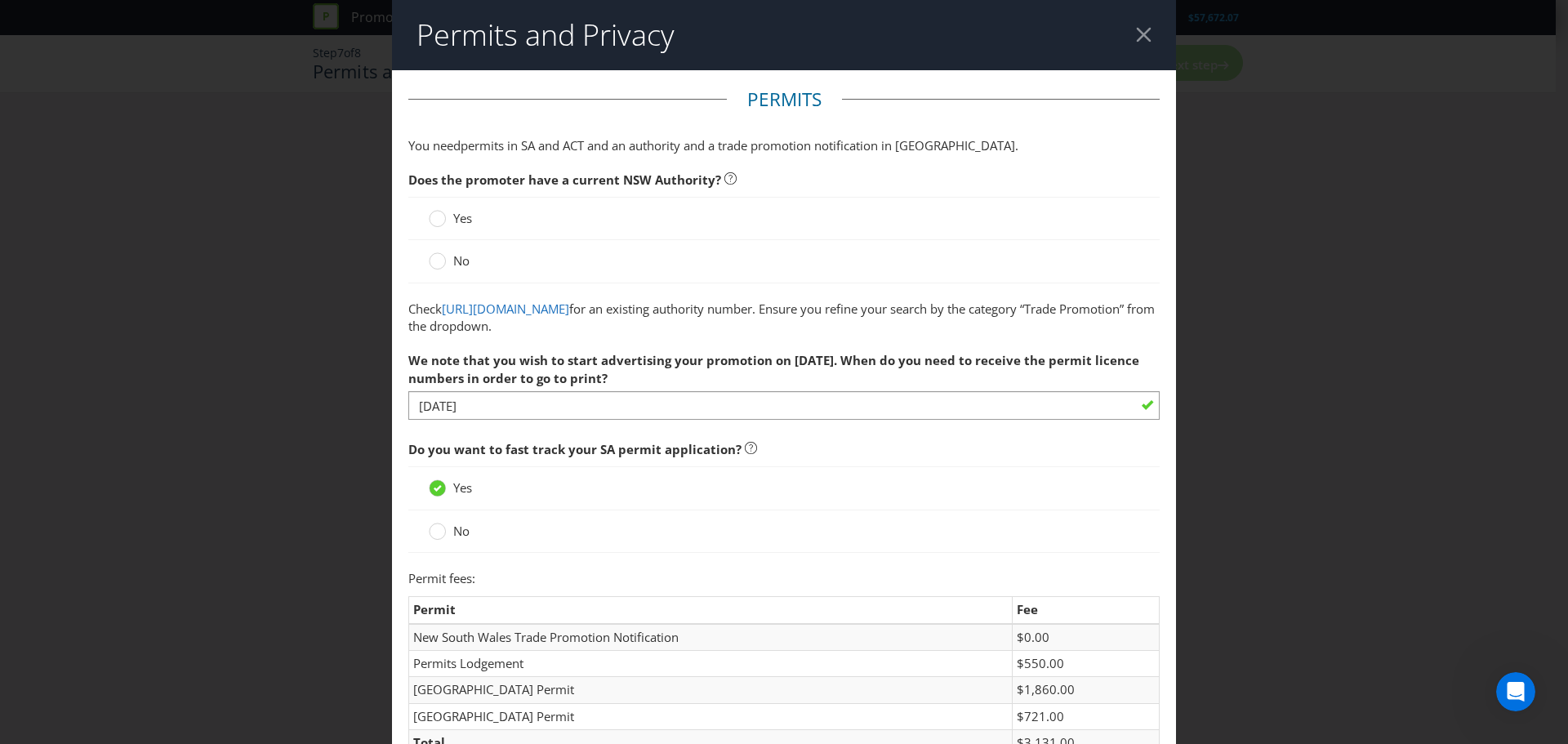
click at [458, 480] on span "Yes" at bounding box center [462, 487] width 19 height 16
click at [0, 0] on input "Yes" at bounding box center [0, 0] width 0 height 0
click at [434, 484] on div at bounding box center [438, 482] width 8 height 8
click at [0, 0] on input "Yes" at bounding box center [0, 0] width 0 height 0
click at [436, 528] on div at bounding box center [438, 526] width 8 height 8
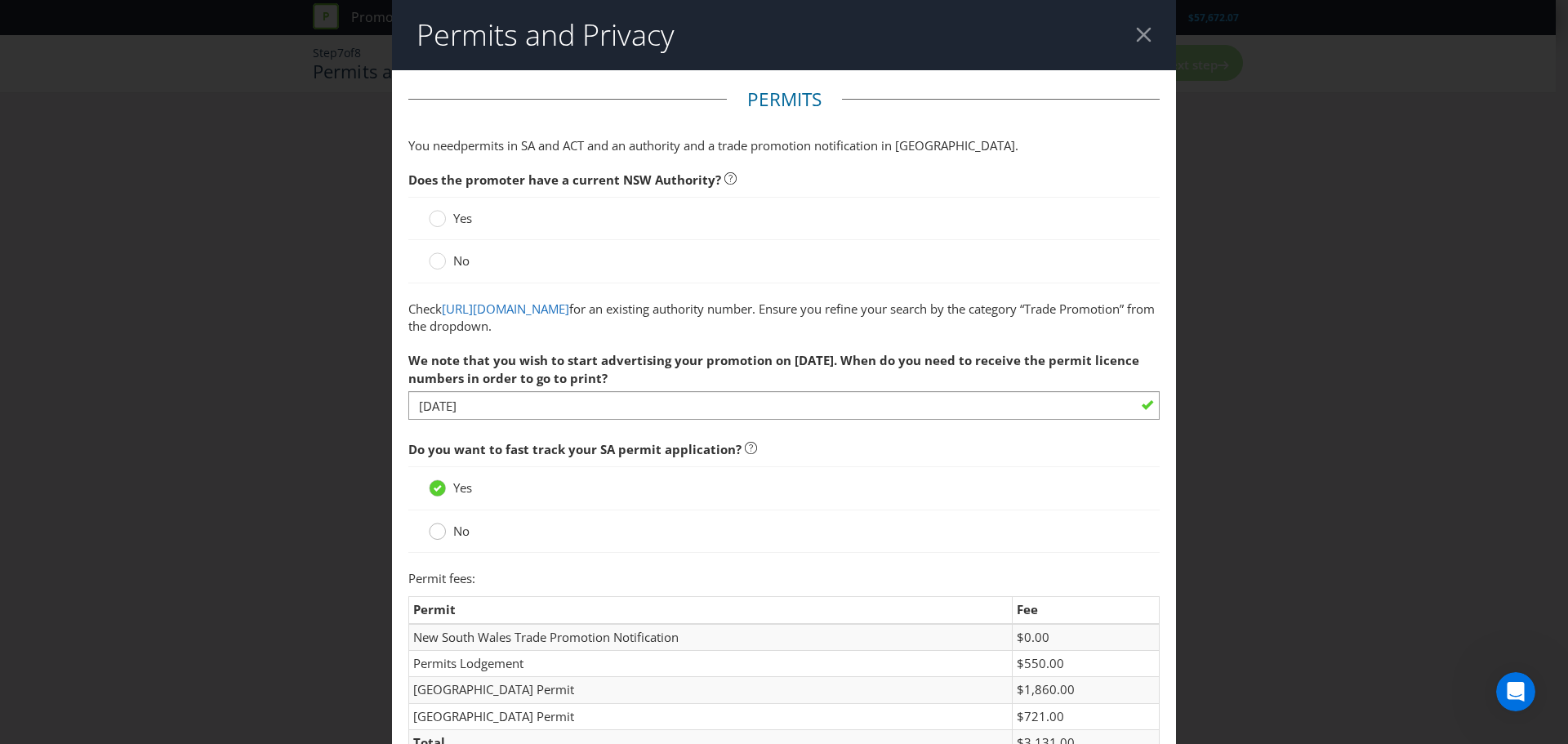
click at [0, 0] on input "No" at bounding box center [0, 0] width 0 height 0
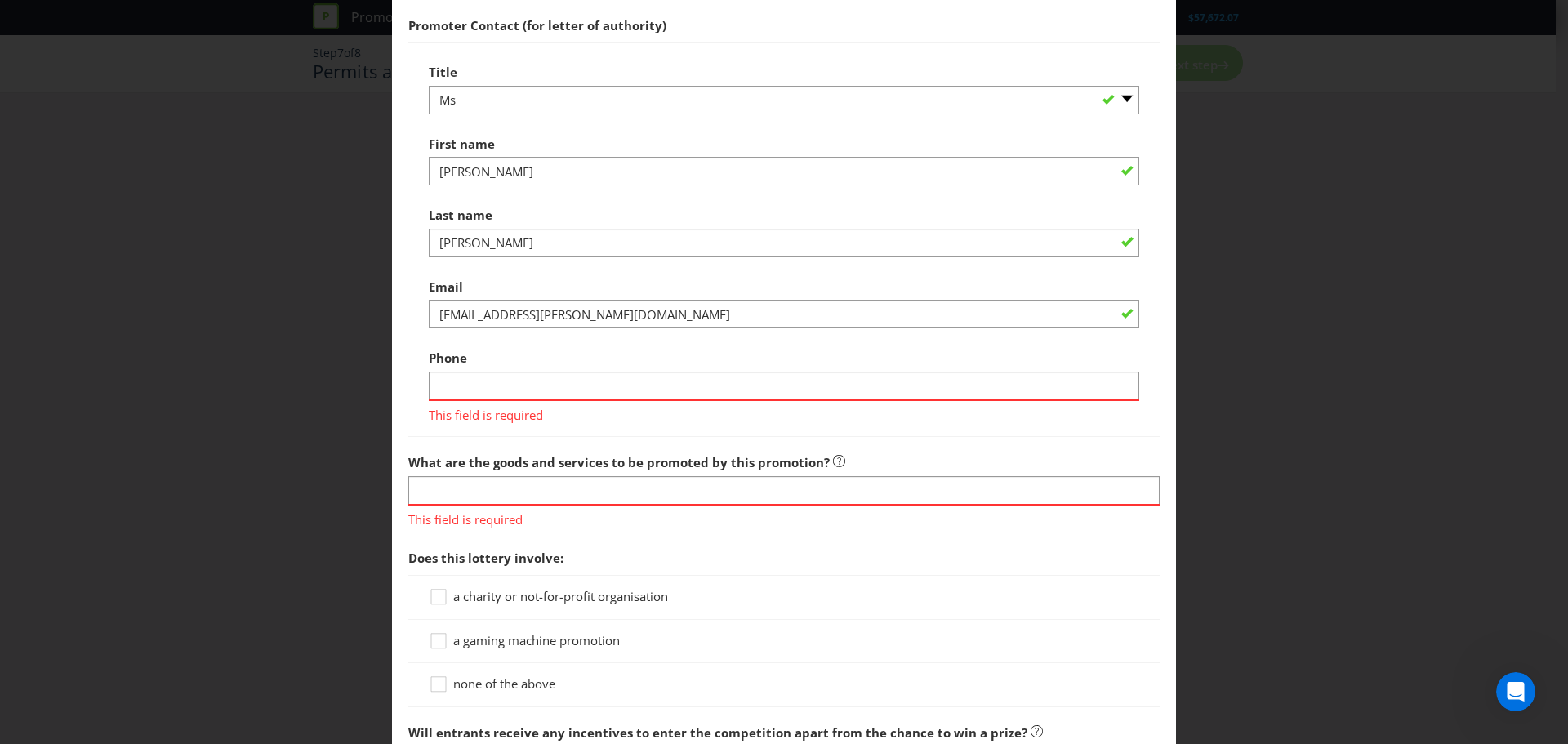
scroll to position [1224, 0]
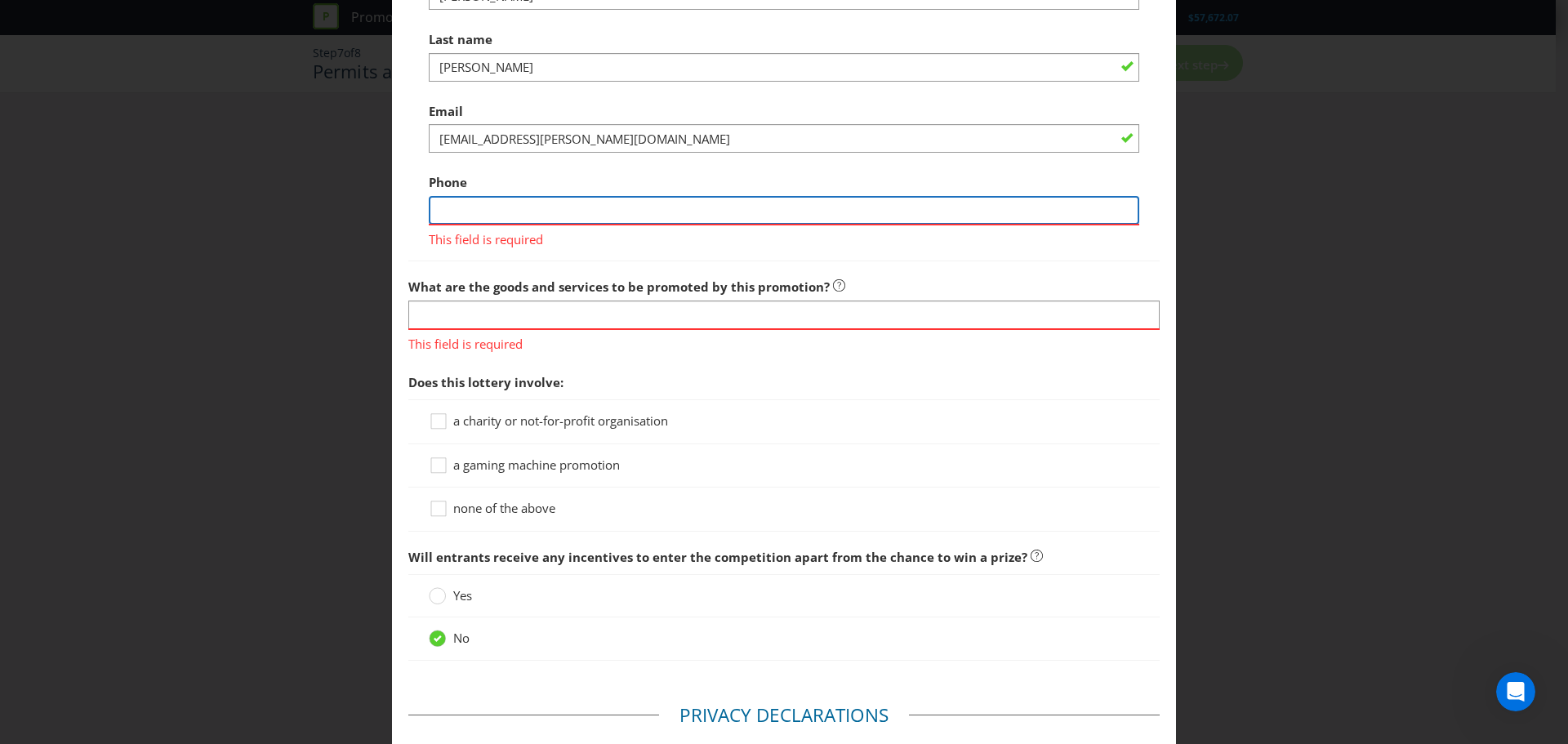
click at [525, 215] on input "text" at bounding box center [784, 209] width 711 height 29
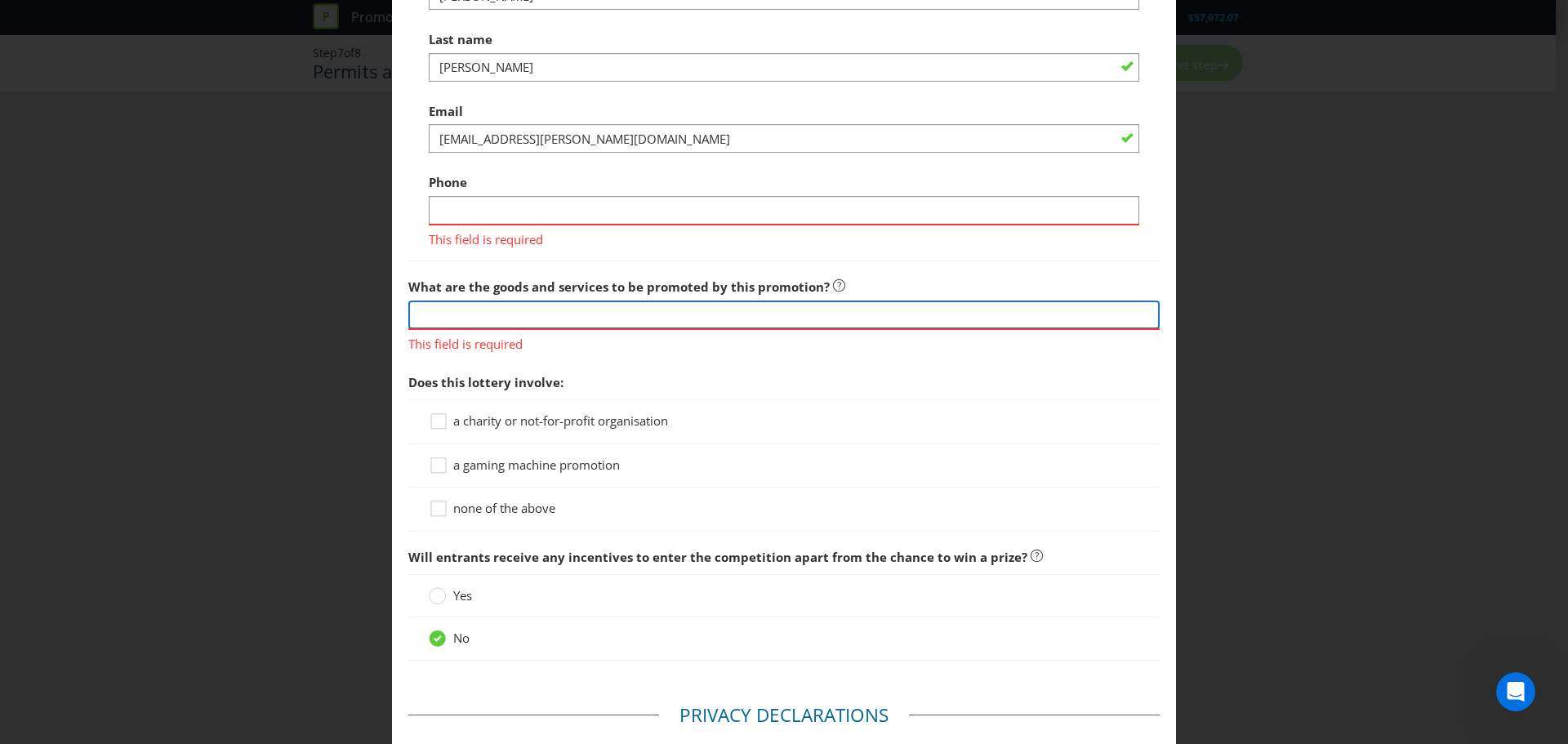
click at [562, 307] on input "text" at bounding box center [783, 314] width 751 height 29
click at [543, 505] on span "none of the above" at bounding box center [504, 508] width 102 height 16
click at [0, 0] on input "none of the above" at bounding box center [0, 0] width 0 height 0
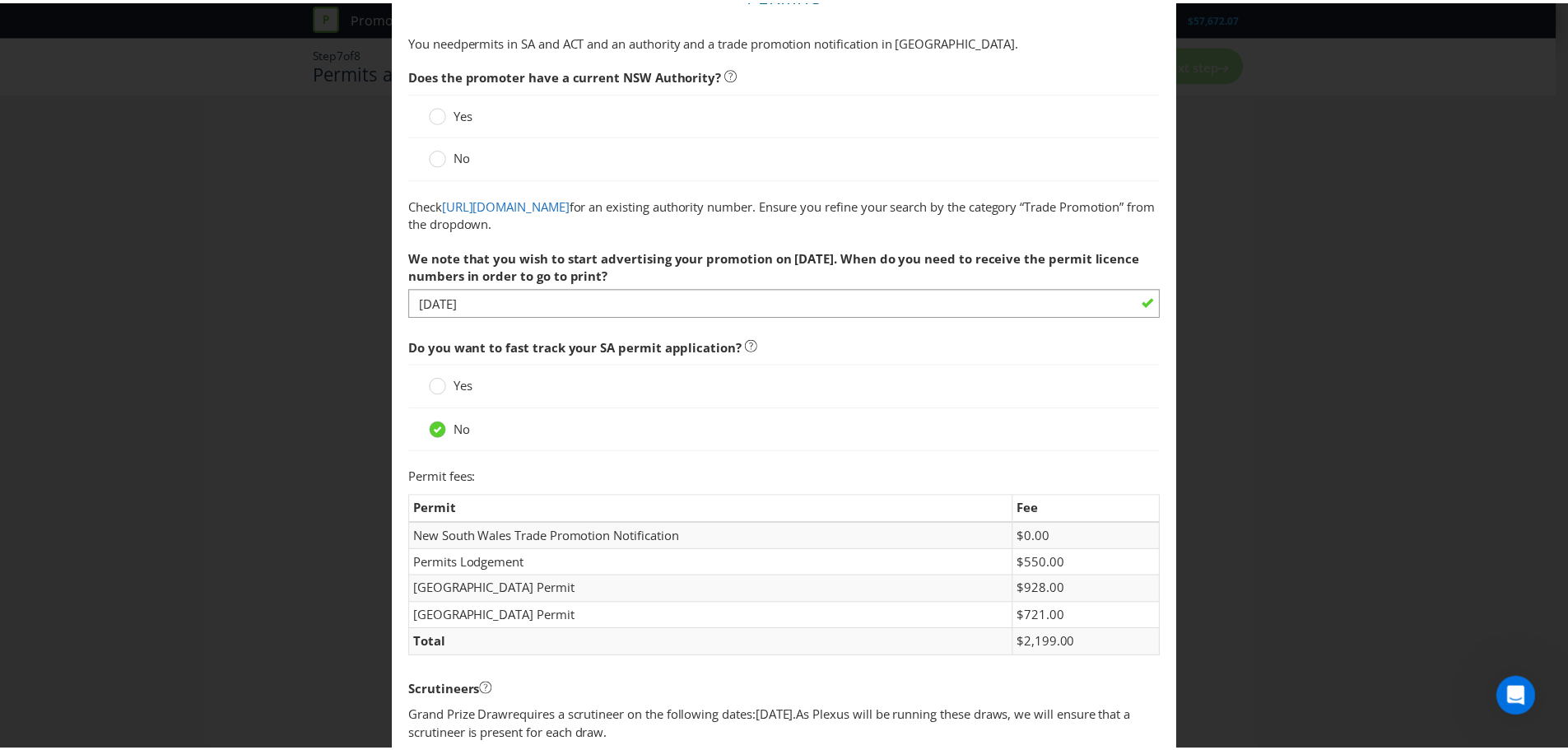
scroll to position [0, 0]
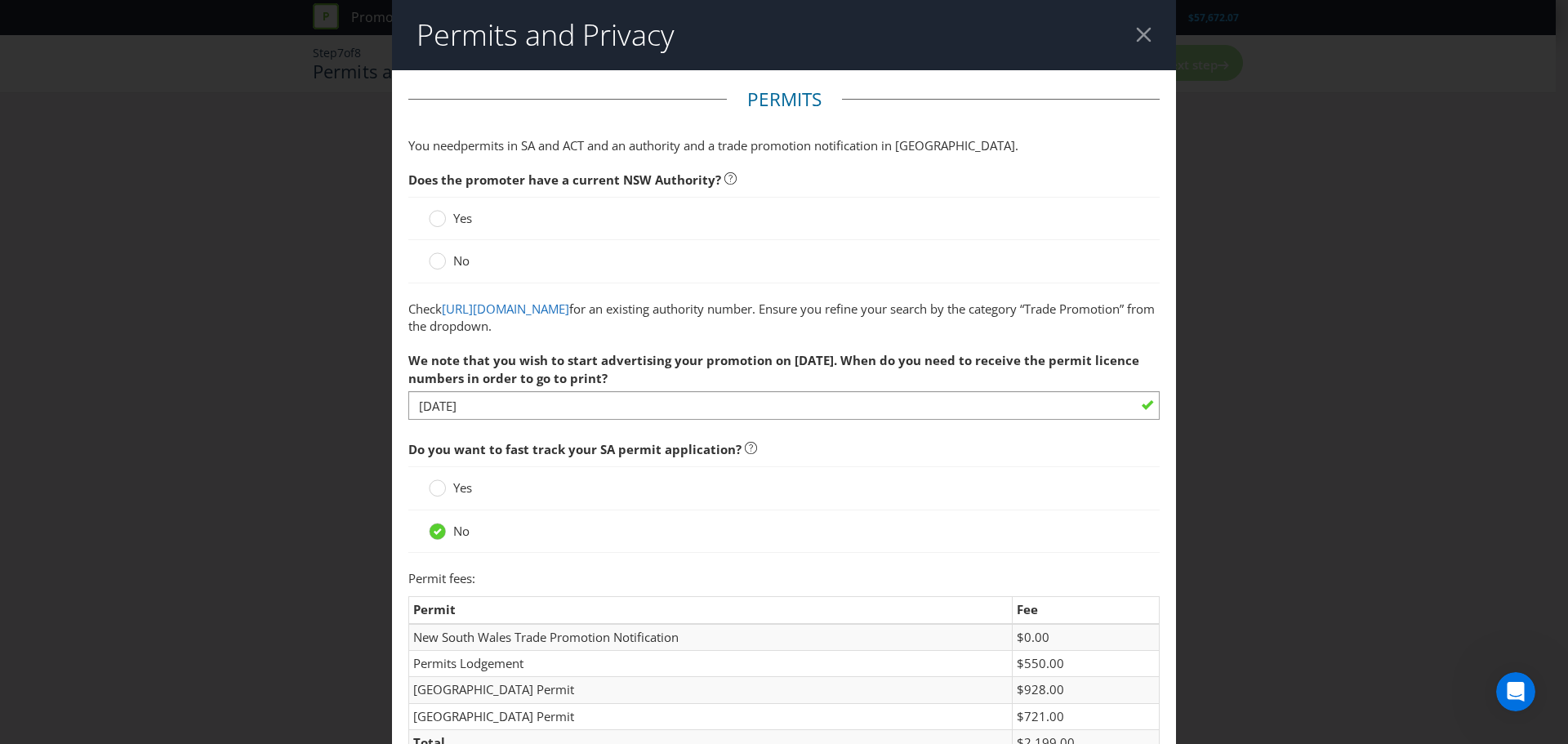
click at [1136, 39] on div at bounding box center [1144, 35] width 16 height 16
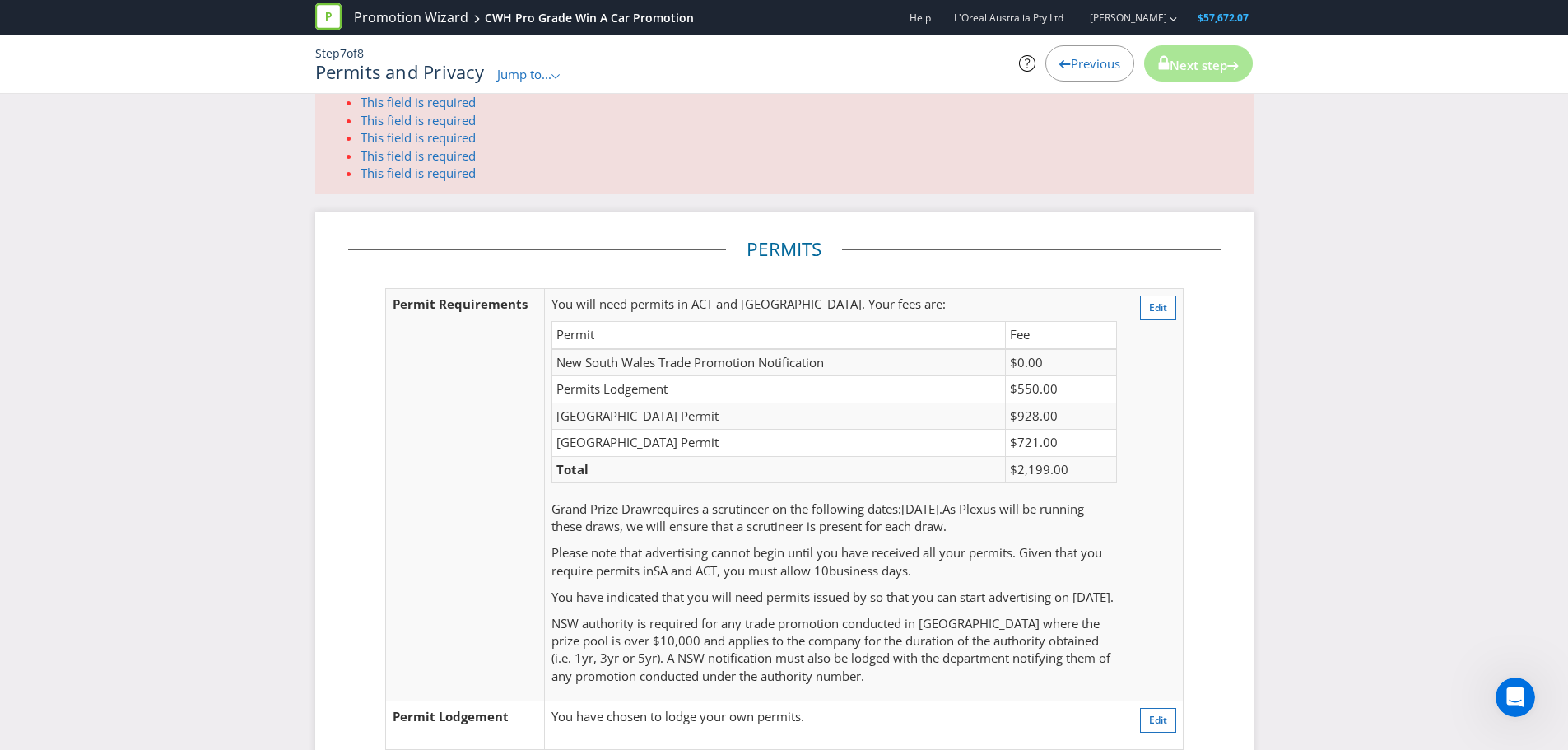
scroll to position [165, 0]
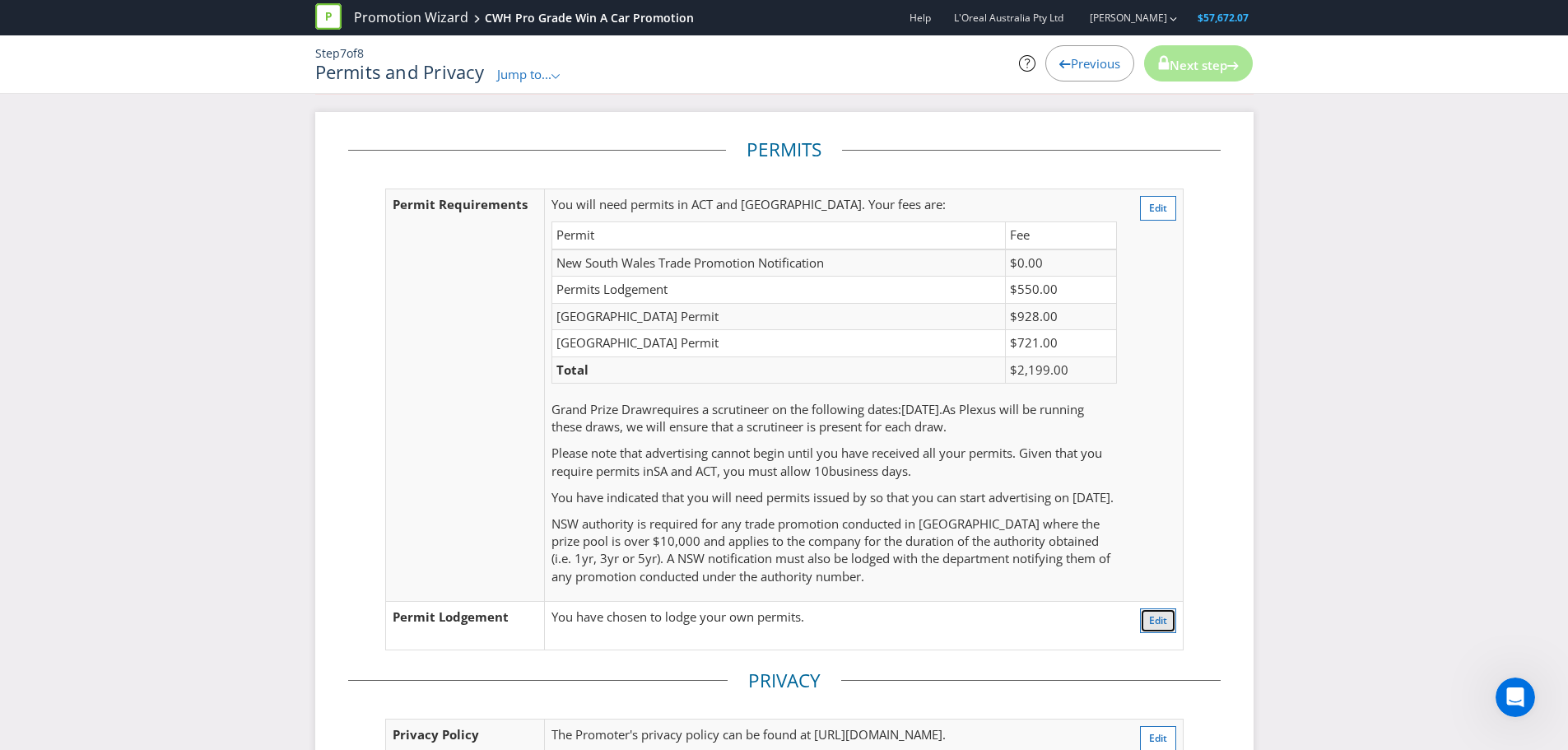
click at [1154, 627] on span "Edit" at bounding box center [1158, 620] width 18 height 14
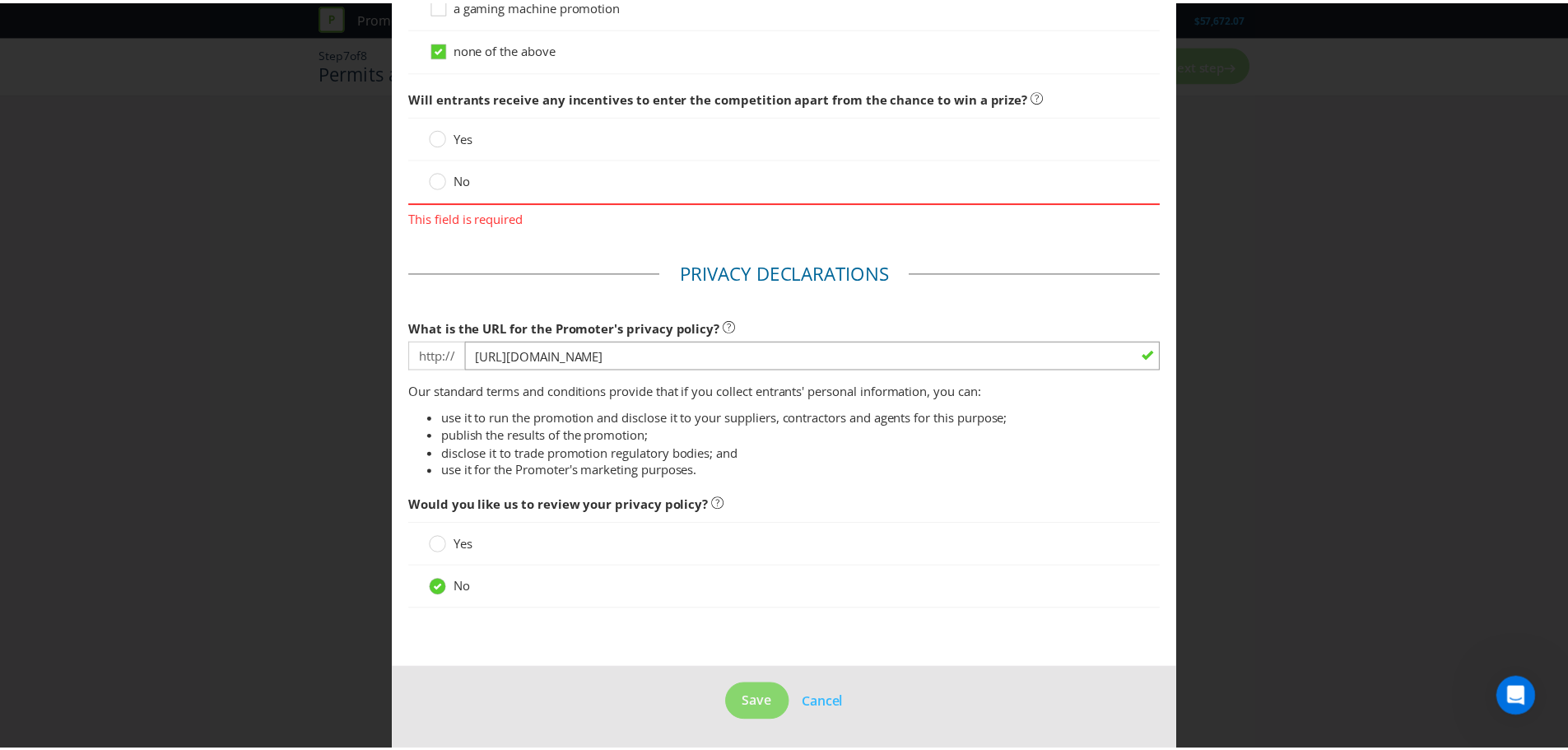
scroll to position [1738, 0]
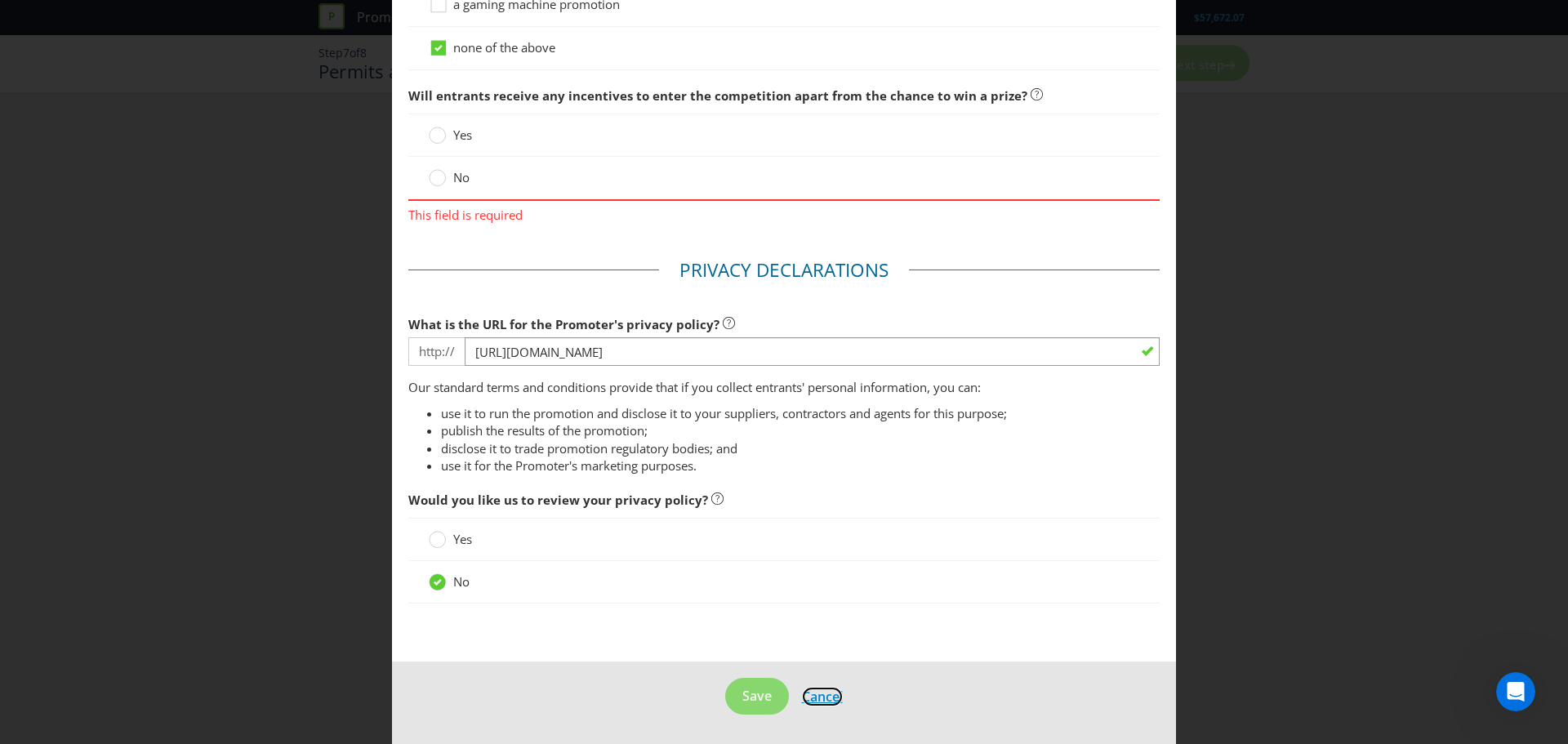
click at [819, 693] on span "Cancel" at bounding box center [822, 696] width 41 height 18
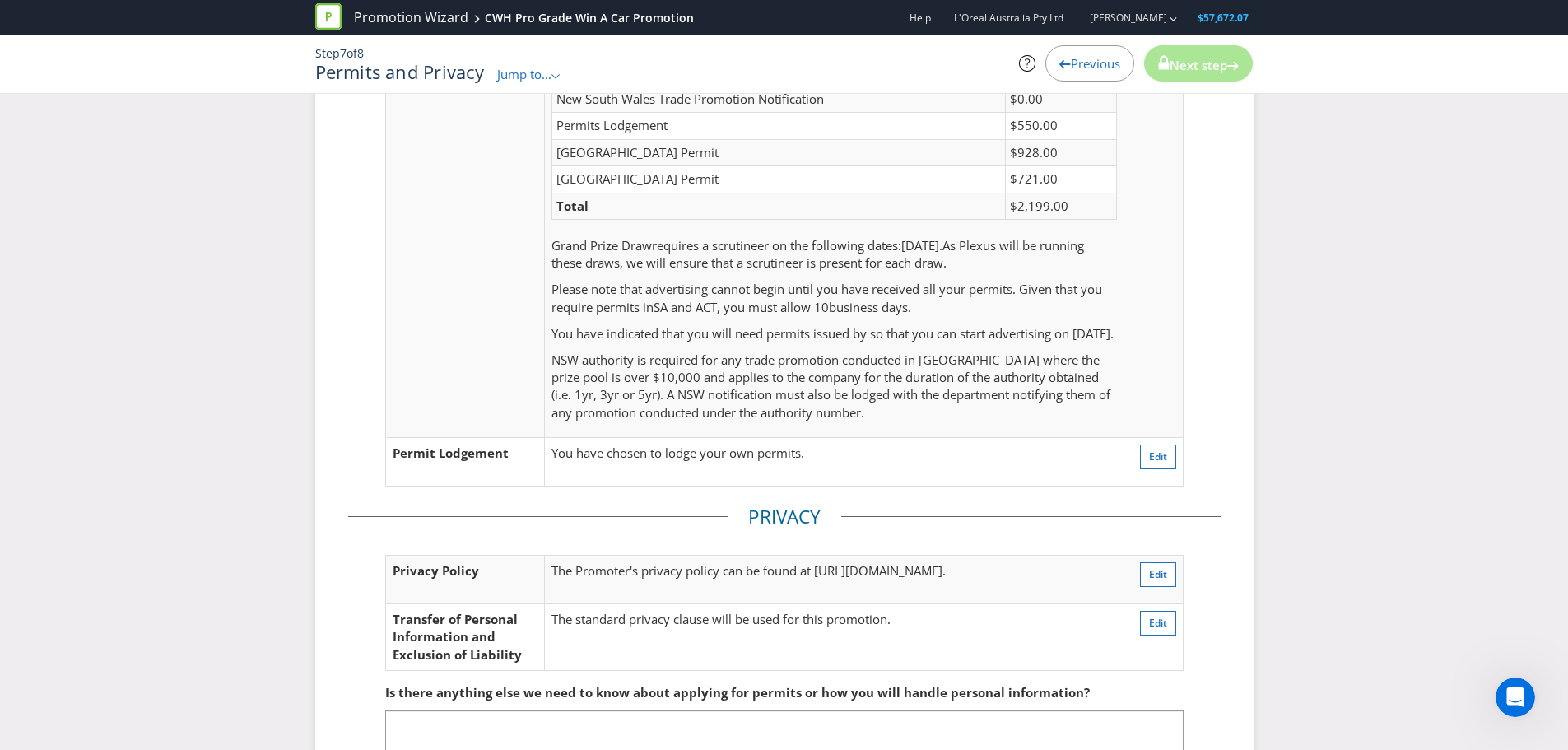
scroll to position [329, 0]
click at [908, 484] on td "You have chosen to lodge your own permits." at bounding box center [834, 460] width 578 height 49
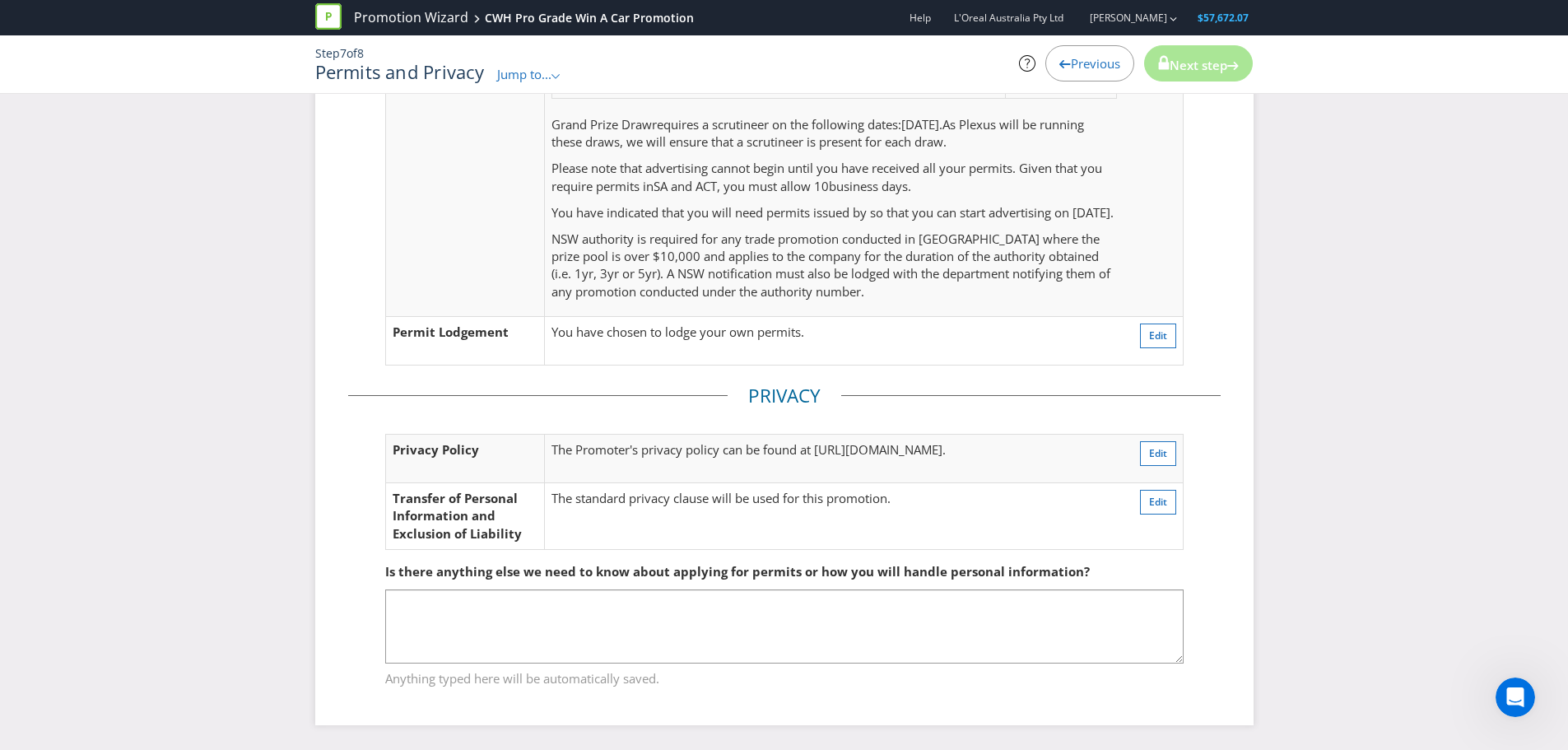
scroll to position [467, 0]
click at [673, 536] on fieldset "Is there anything else we need to know about applying for permits or how you wi…" at bounding box center [784, 615] width 872 height 170
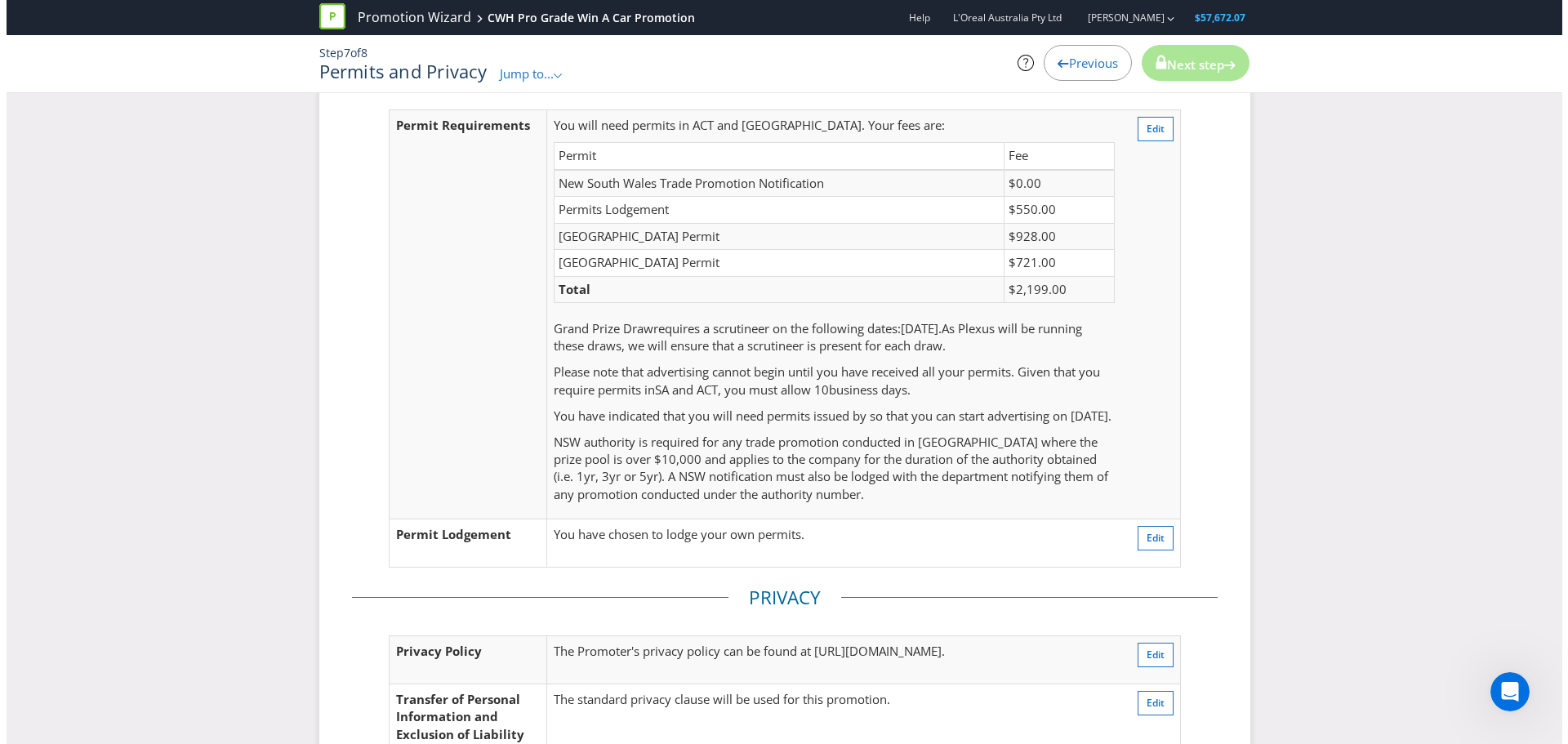
scroll to position [0, 0]
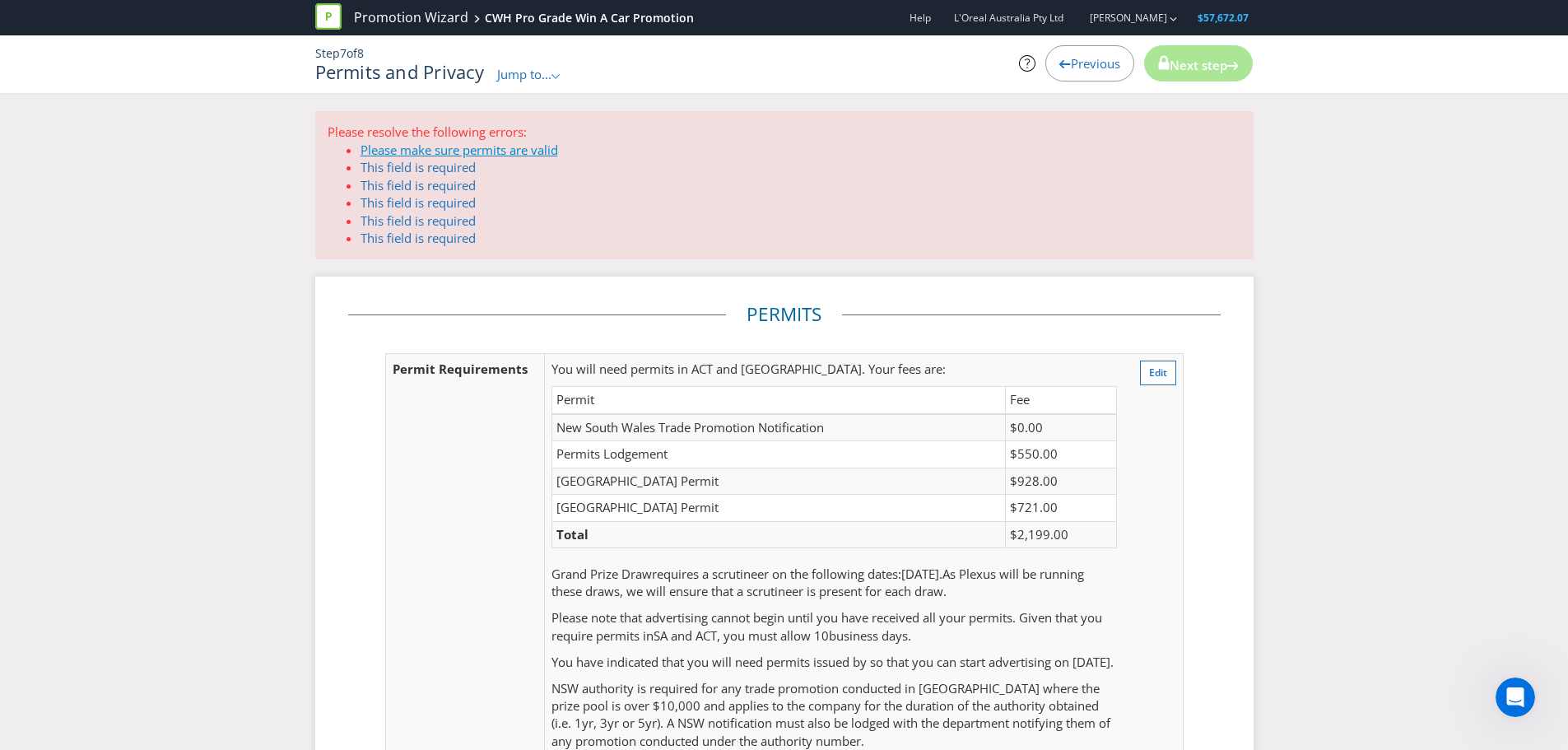
click at [527, 153] on link "Please make sure permits are valid" at bounding box center [458, 150] width 197 height 16
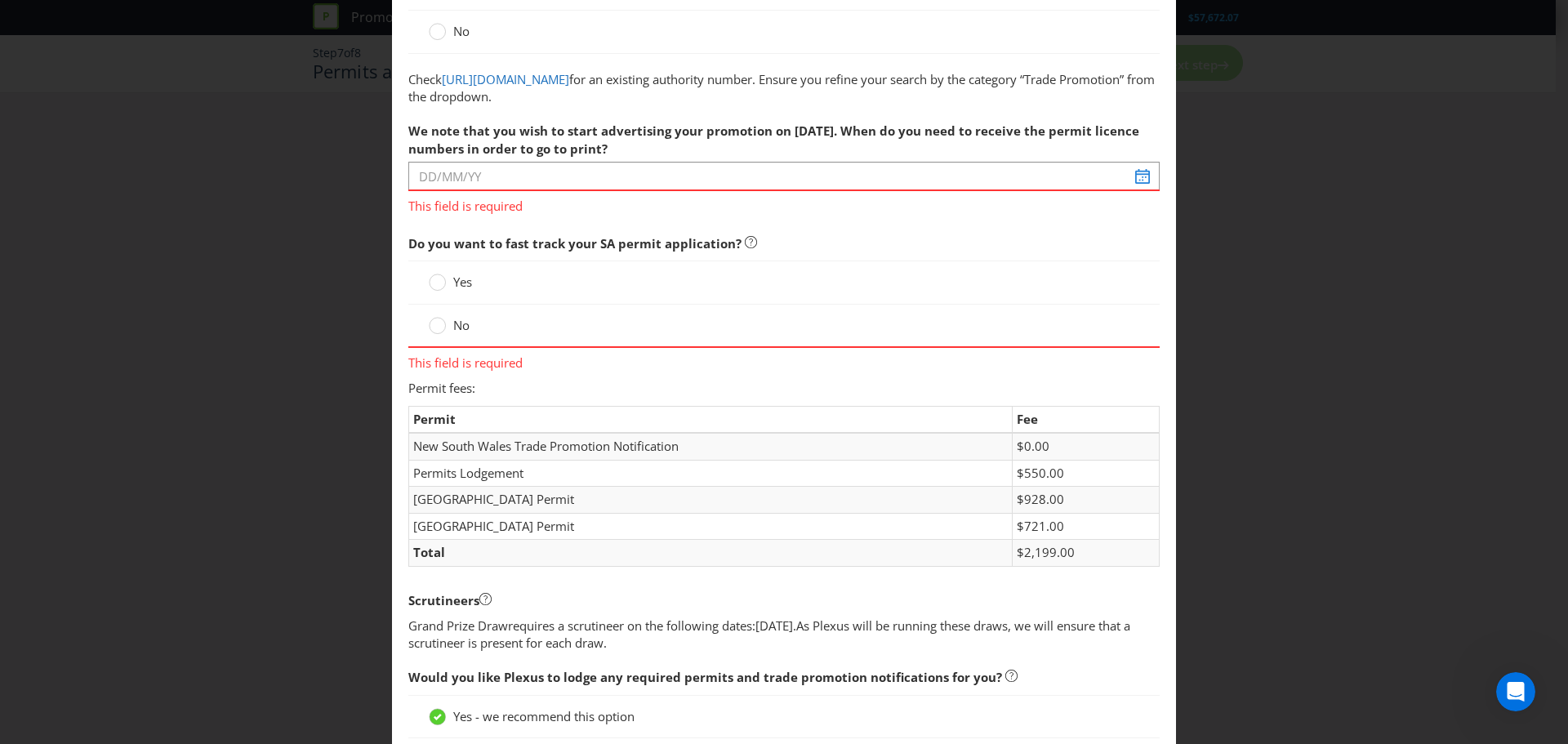
scroll to position [228, 0]
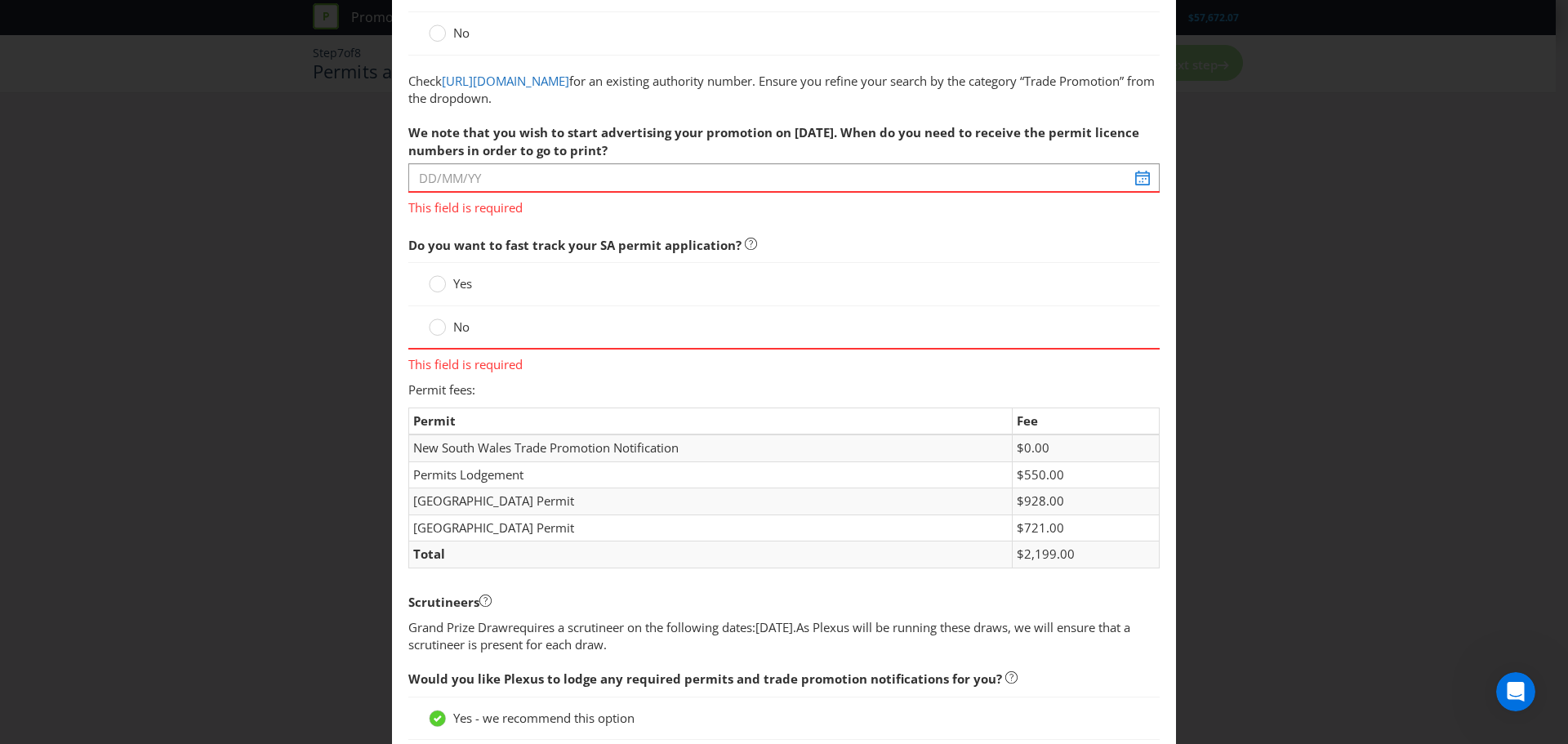
click at [457, 327] on span "No" at bounding box center [461, 326] width 16 height 16
click at [0, 0] on input "No" at bounding box center [0, 0] width 0 height 0
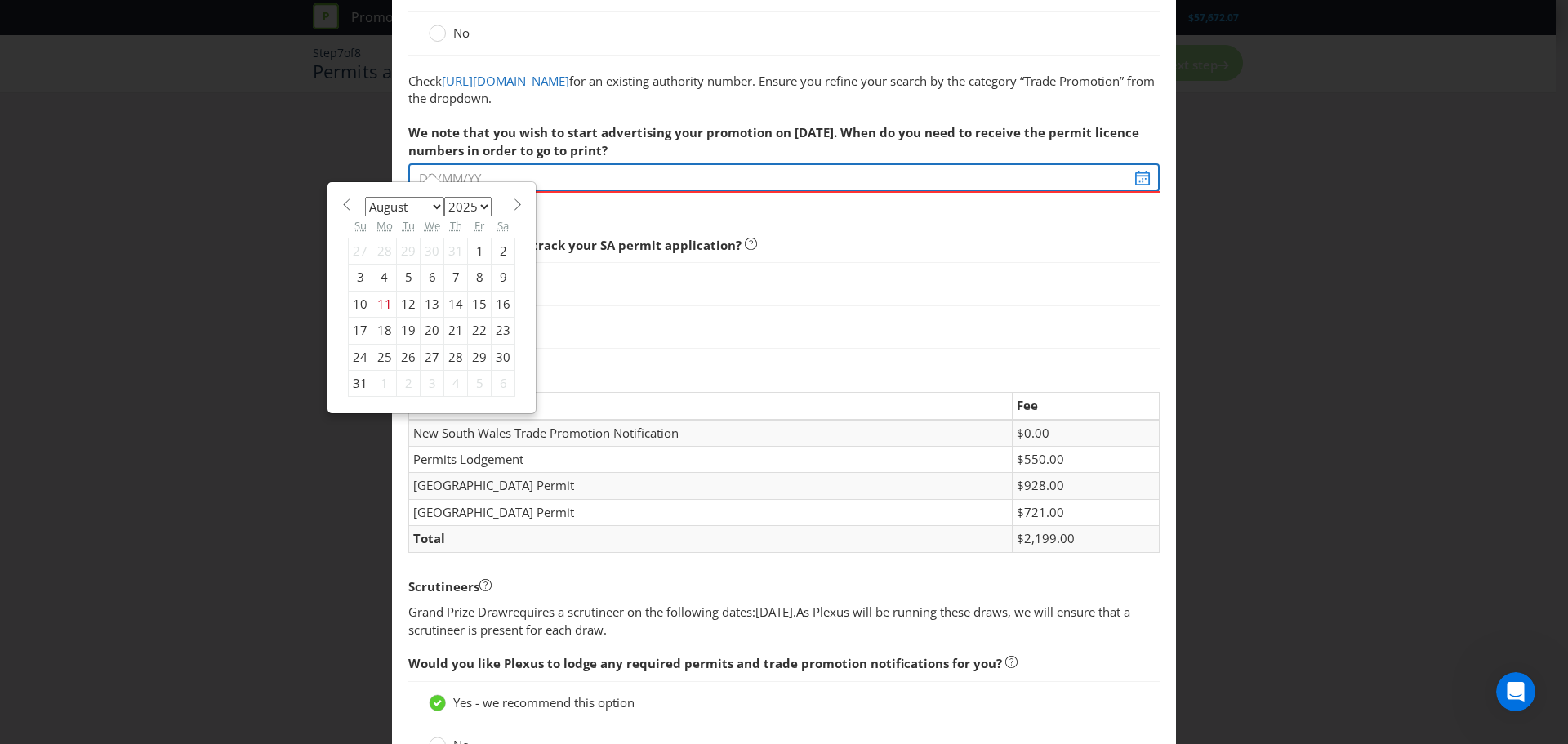
click at [512, 180] on input "text" at bounding box center [783, 178] width 751 height 29
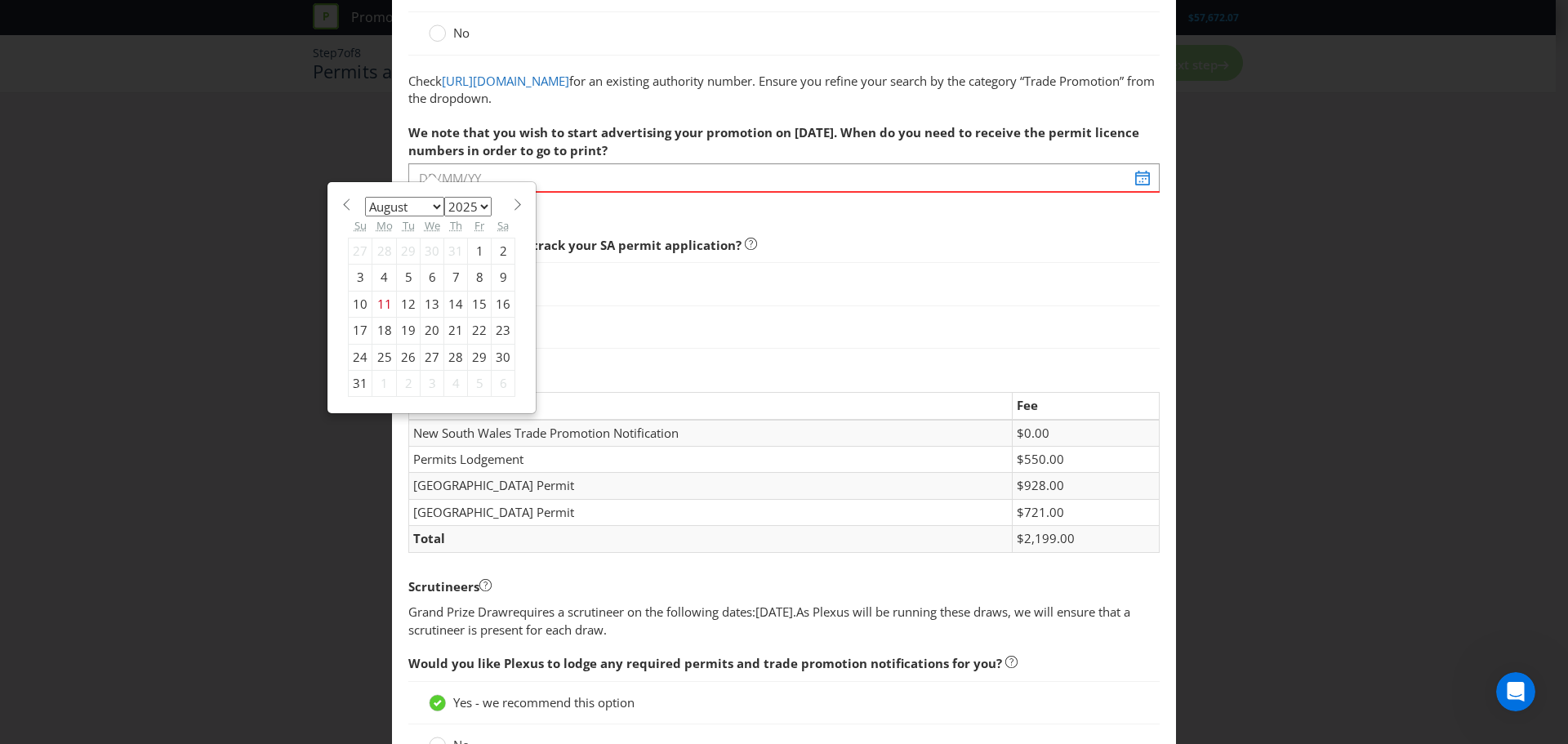
click at [553, 152] on span "We note that you wish to start advertising your promotion on 30/10/25. When do …" at bounding box center [773, 141] width 730 height 34
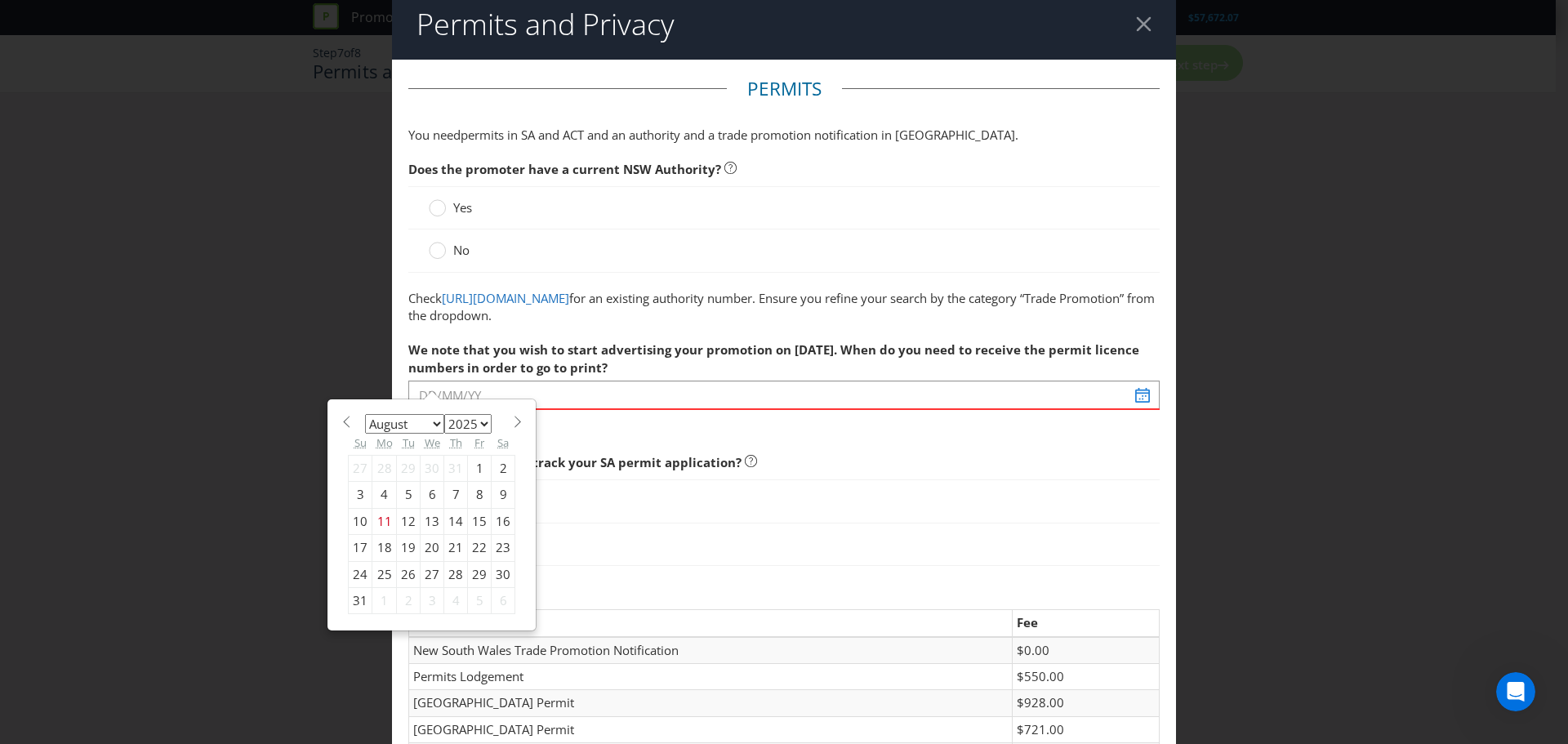
scroll to position [0, 0]
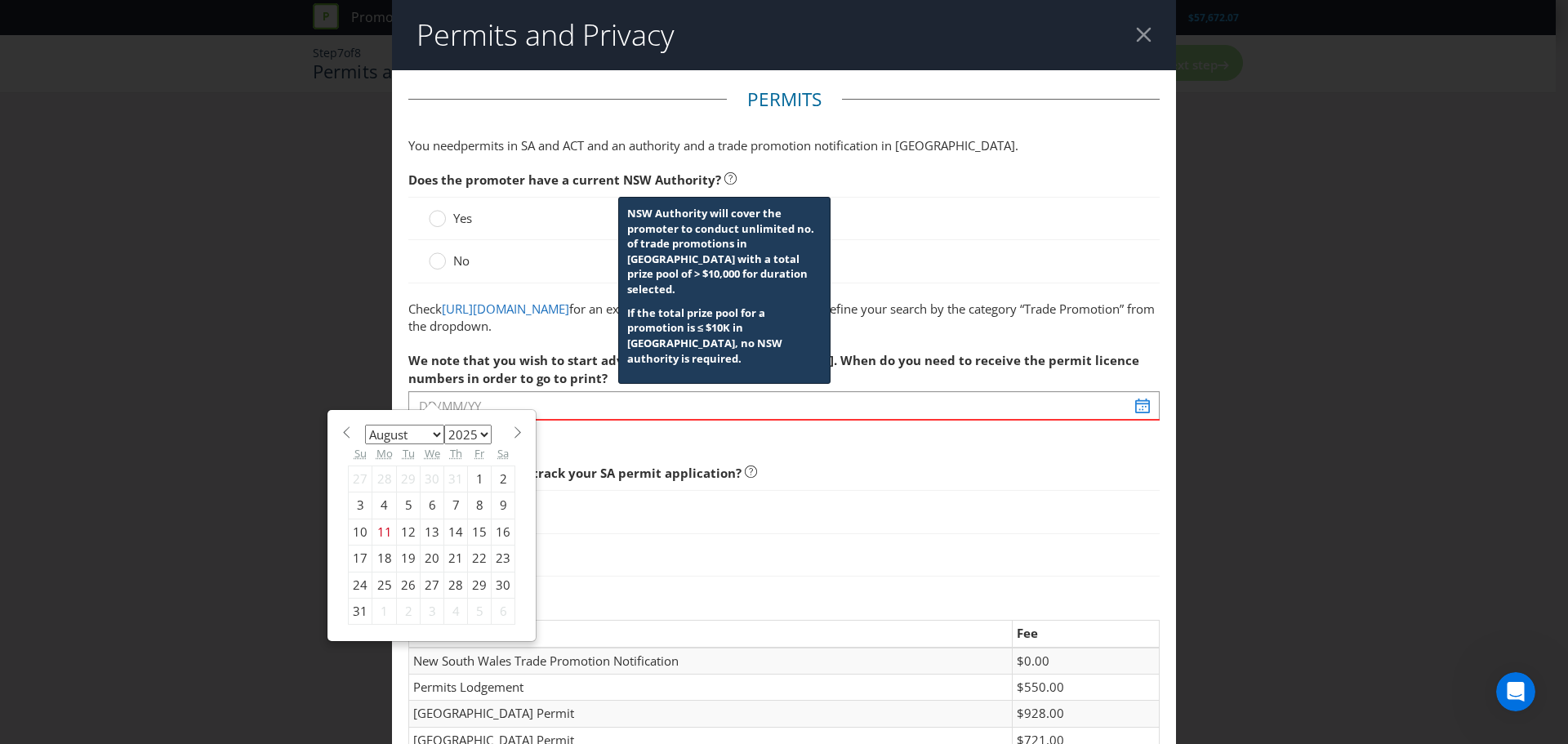
click at [724, 178] on icon at bounding box center [730, 179] width 12 height 12
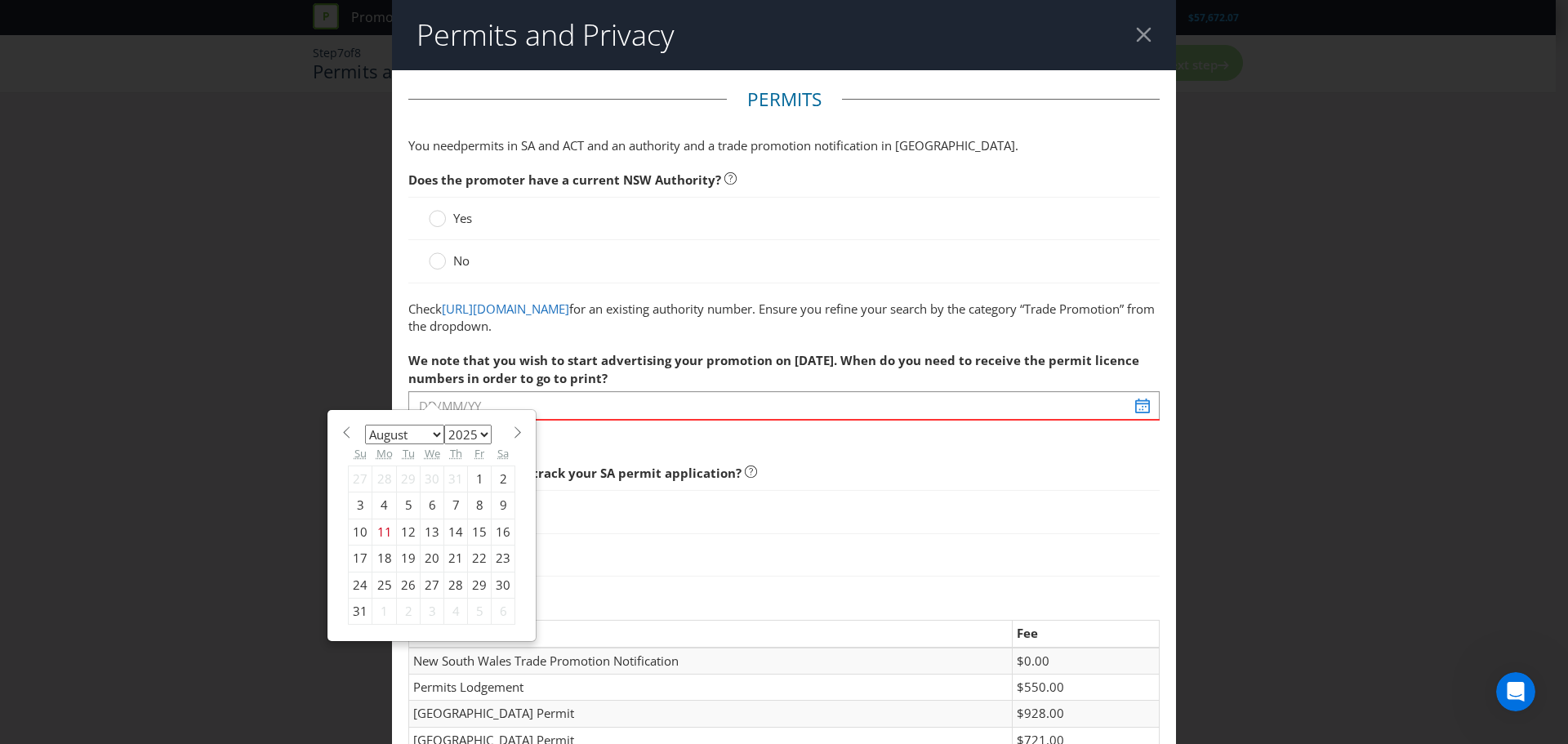
click at [463, 263] on span "No" at bounding box center [461, 260] width 16 height 16
click at [0, 0] on input "No" at bounding box center [0, 0] width 0 height 0
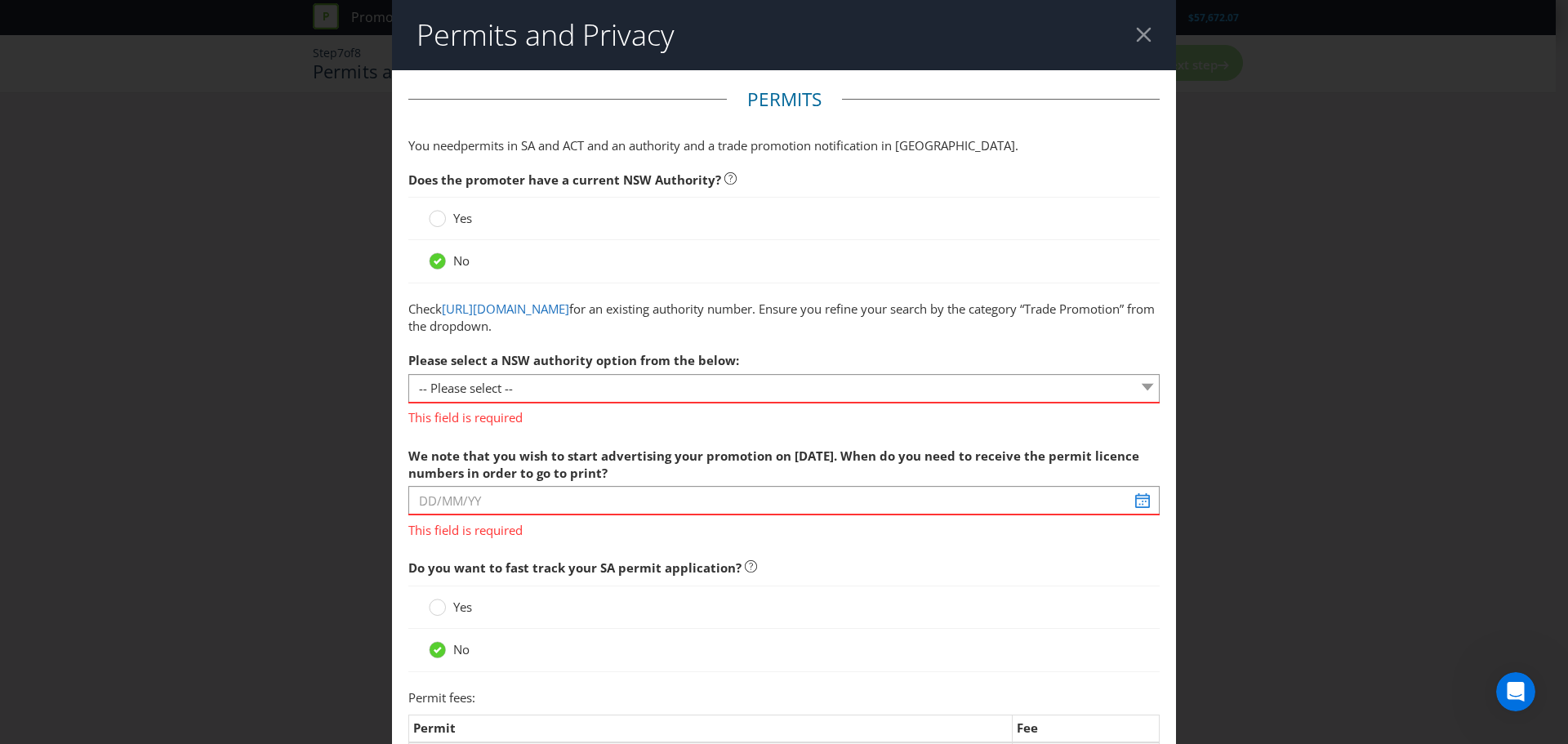
click at [463, 263] on span "No" at bounding box center [461, 260] width 16 height 16
click at [0, 0] on input "No" at bounding box center [0, 0] width 0 height 0
click at [454, 225] on span "Yes" at bounding box center [462, 217] width 19 height 16
click at [0, 0] on input "Yes" at bounding box center [0, 0] width 0 height 0
click at [455, 256] on span "No" at bounding box center [461, 260] width 16 height 16
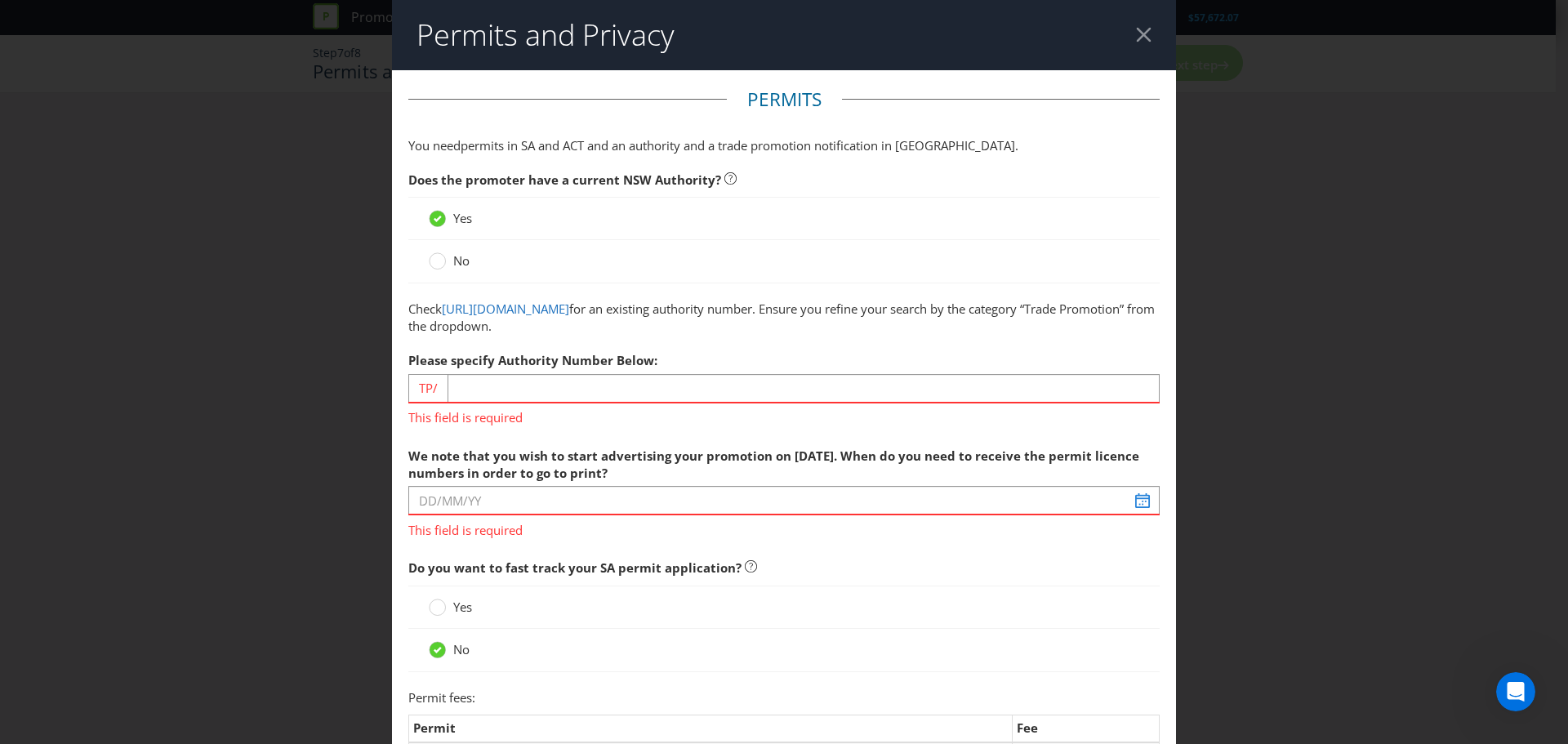
click at [0, 0] on input "No" at bounding box center [0, 0] width 0 height 0
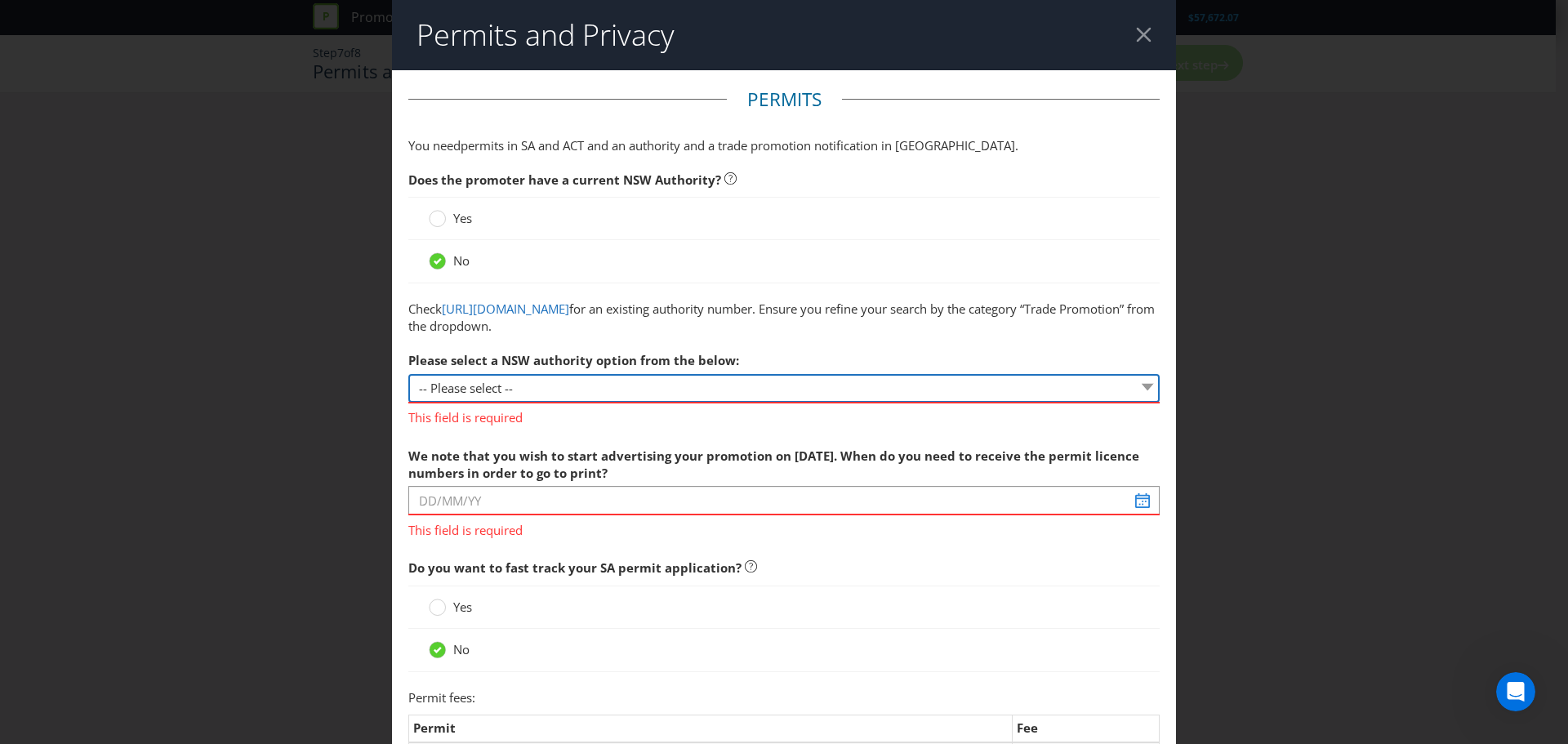
click at [479, 382] on select "-- Please select -- 1 year authority ($468) 3 year authority ($722) 5 year auth…" at bounding box center [783, 388] width 751 height 29
click at [528, 351] on label "Please select a NSW authority option from the below:" at bounding box center [575, 356] width 334 height 26
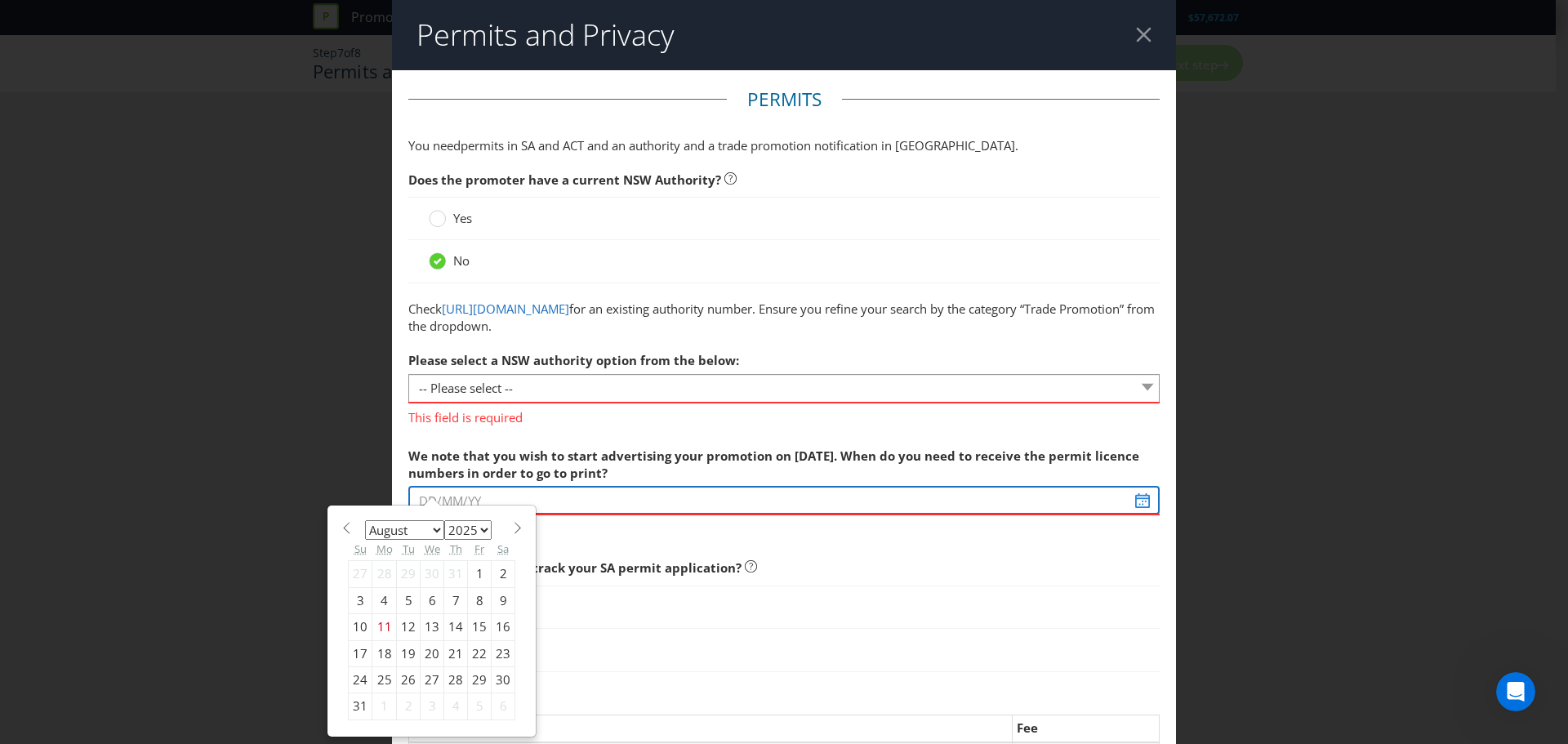
click at [494, 504] on div "We note that you wish to start advertising your promotion on 30/10/25. When do …" at bounding box center [783, 489] width 751 height 100
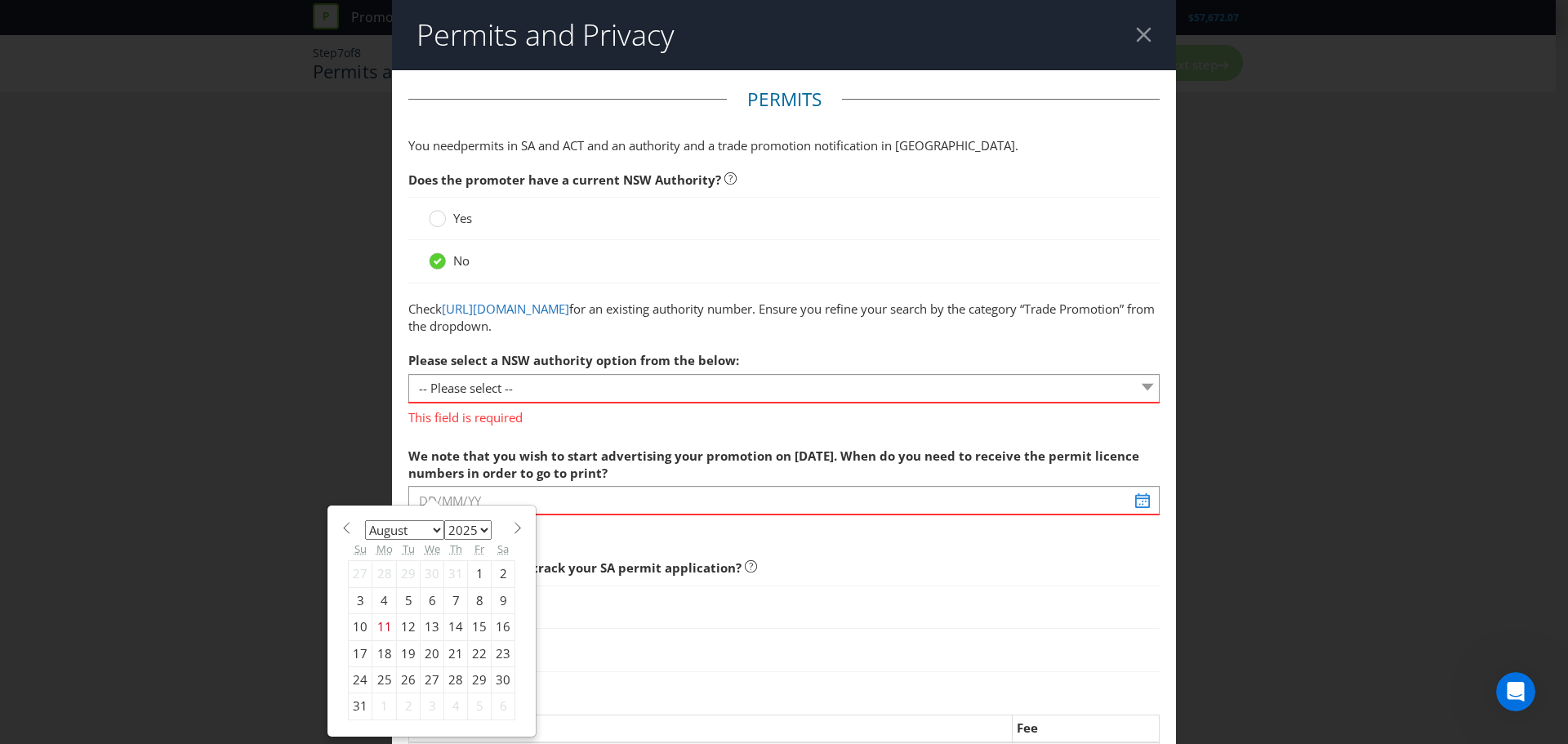
click at [511, 524] on span at bounding box center [517, 528] width 12 height 12
click at [511, 530] on span at bounding box center [517, 528] width 12 height 12
select select "9"
click at [425, 569] on div "1" at bounding box center [433, 573] width 24 height 26
type input "01/10/25"
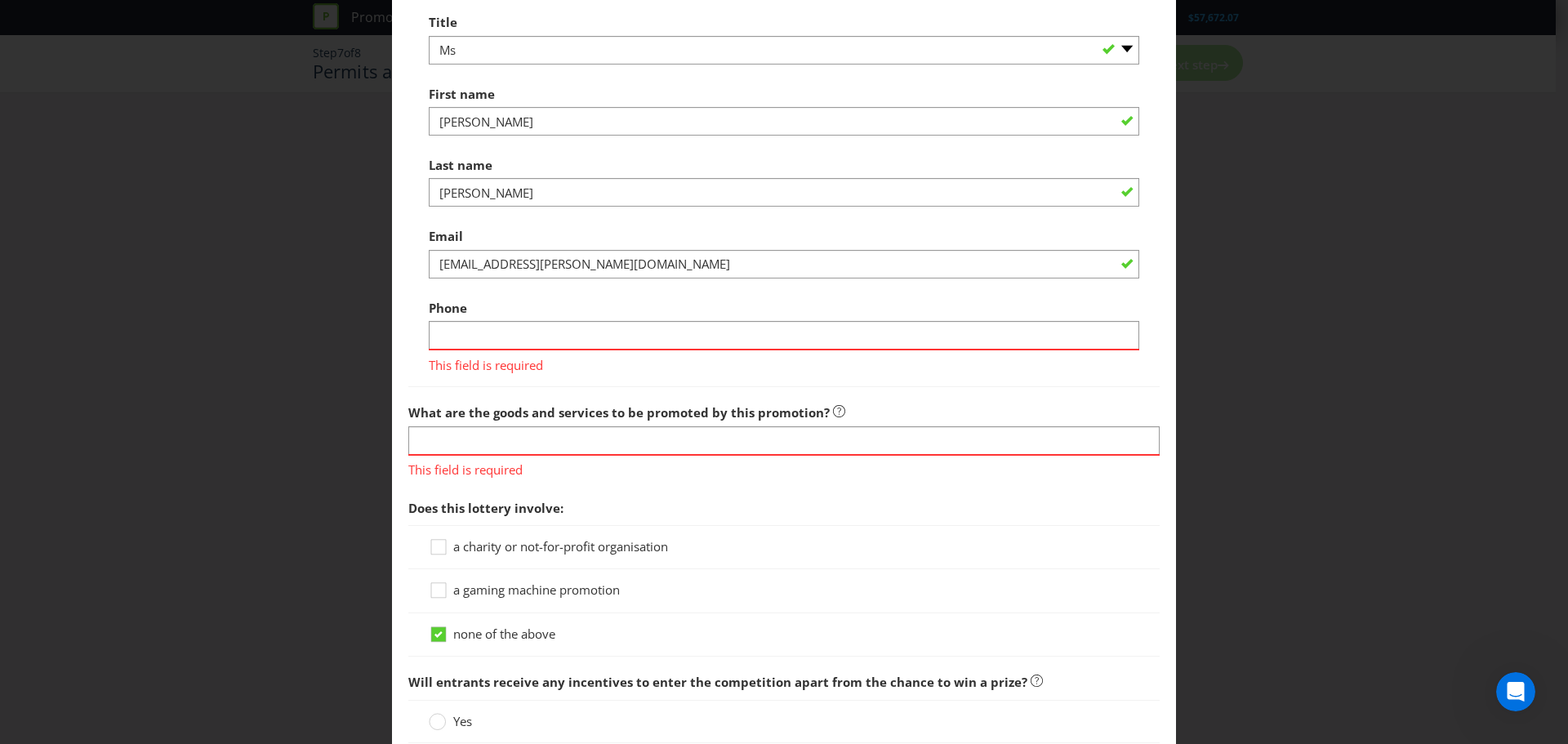
scroll to position [1224, 0]
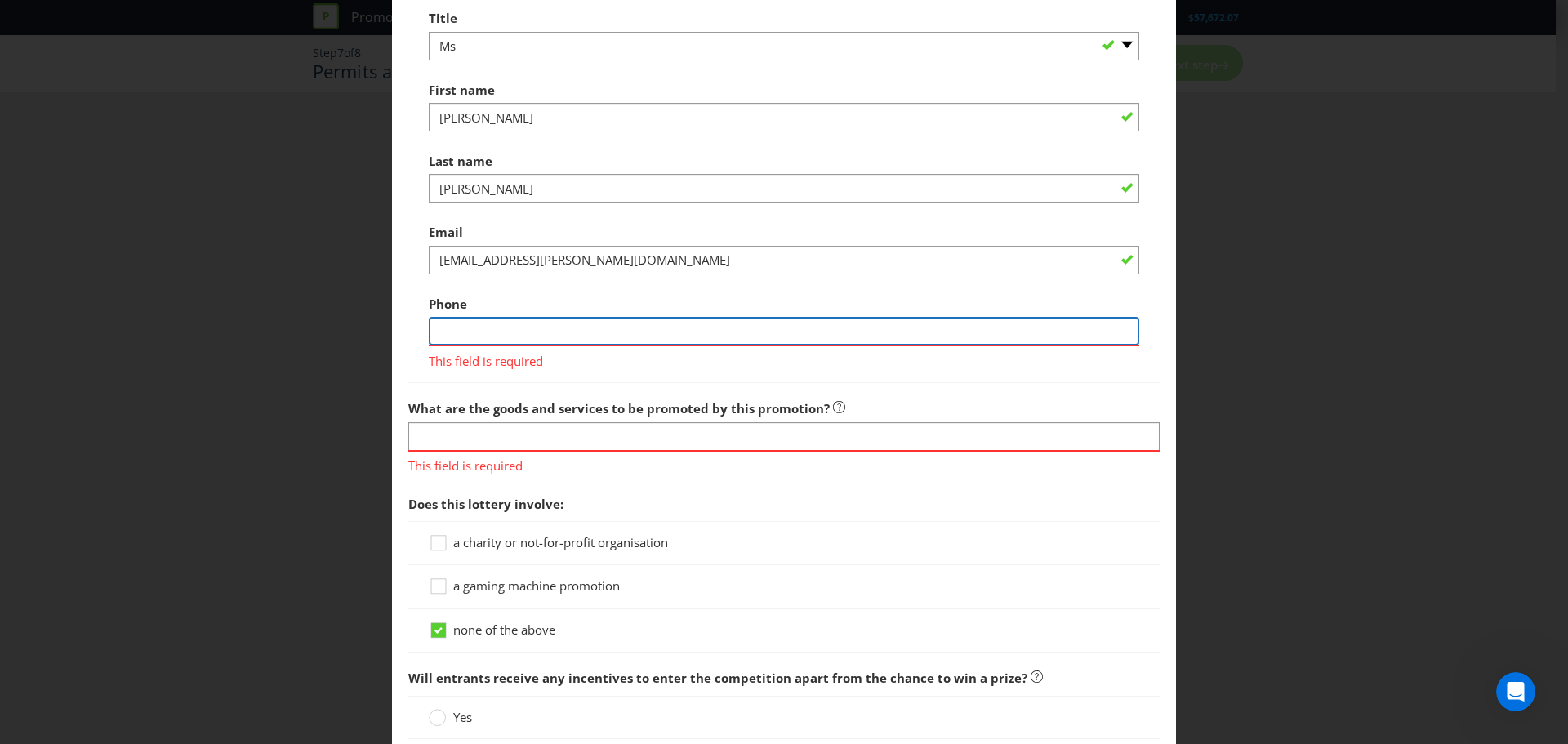
click at [562, 338] on input "text" at bounding box center [784, 330] width 711 height 29
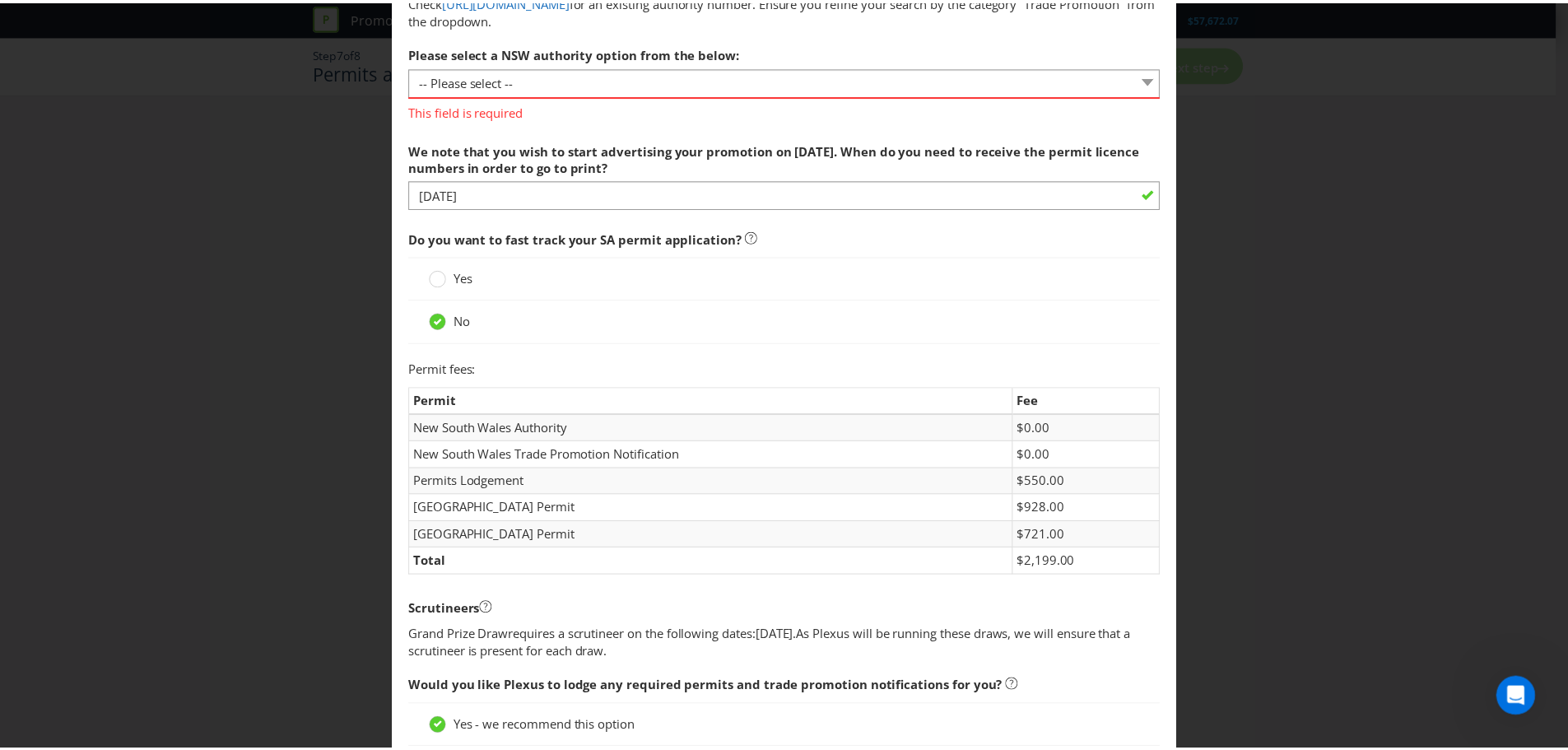
scroll to position [0, 0]
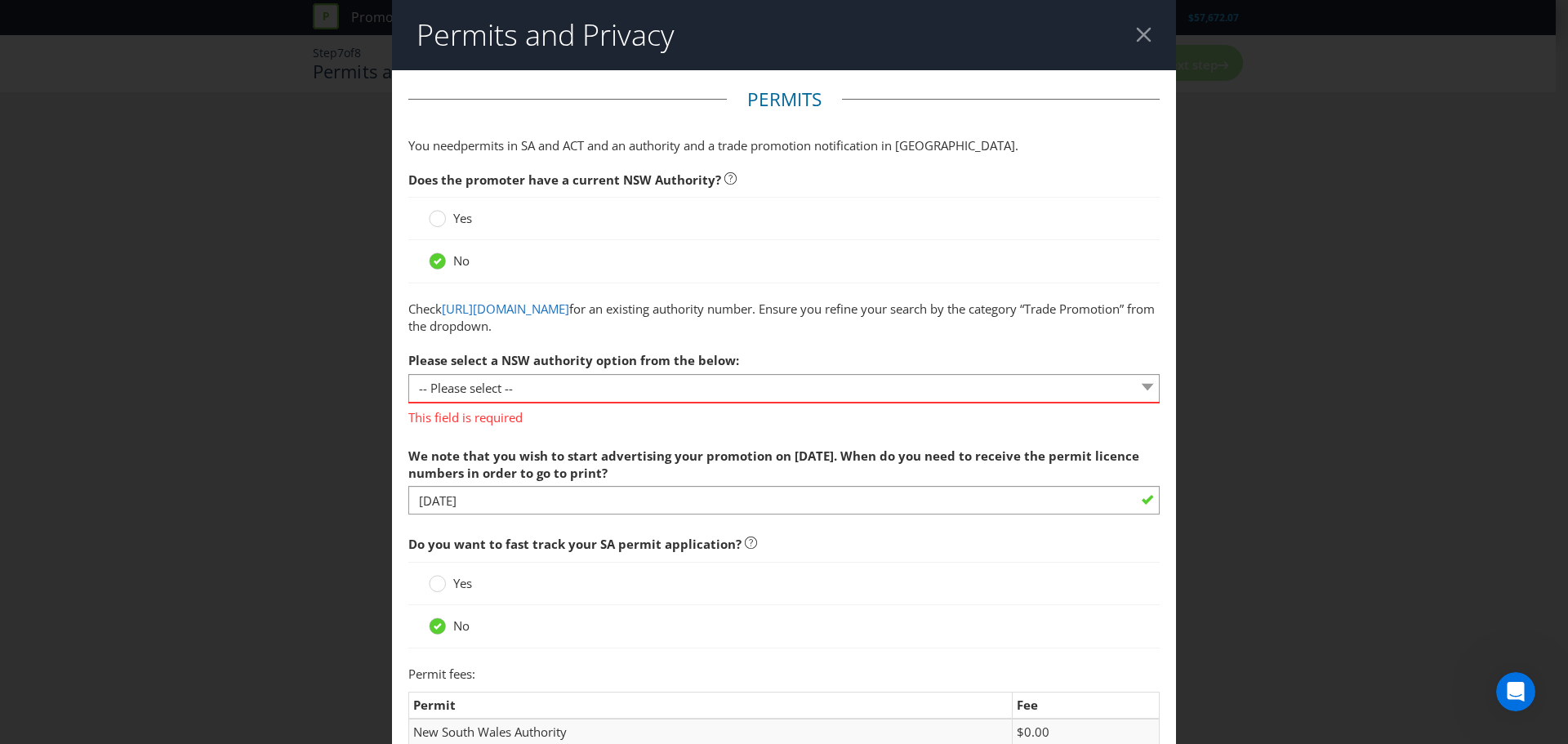
click at [1146, 40] on header "Permits and Privacy" at bounding box center [784, 35] width 784 height 70
click at [1143, 37] on header "Permits and Privacy" at bounding box center [784, 35] width 784 height 70
click at [1138, 36] on div at bounding box center [1144, 35] width 16 height 16
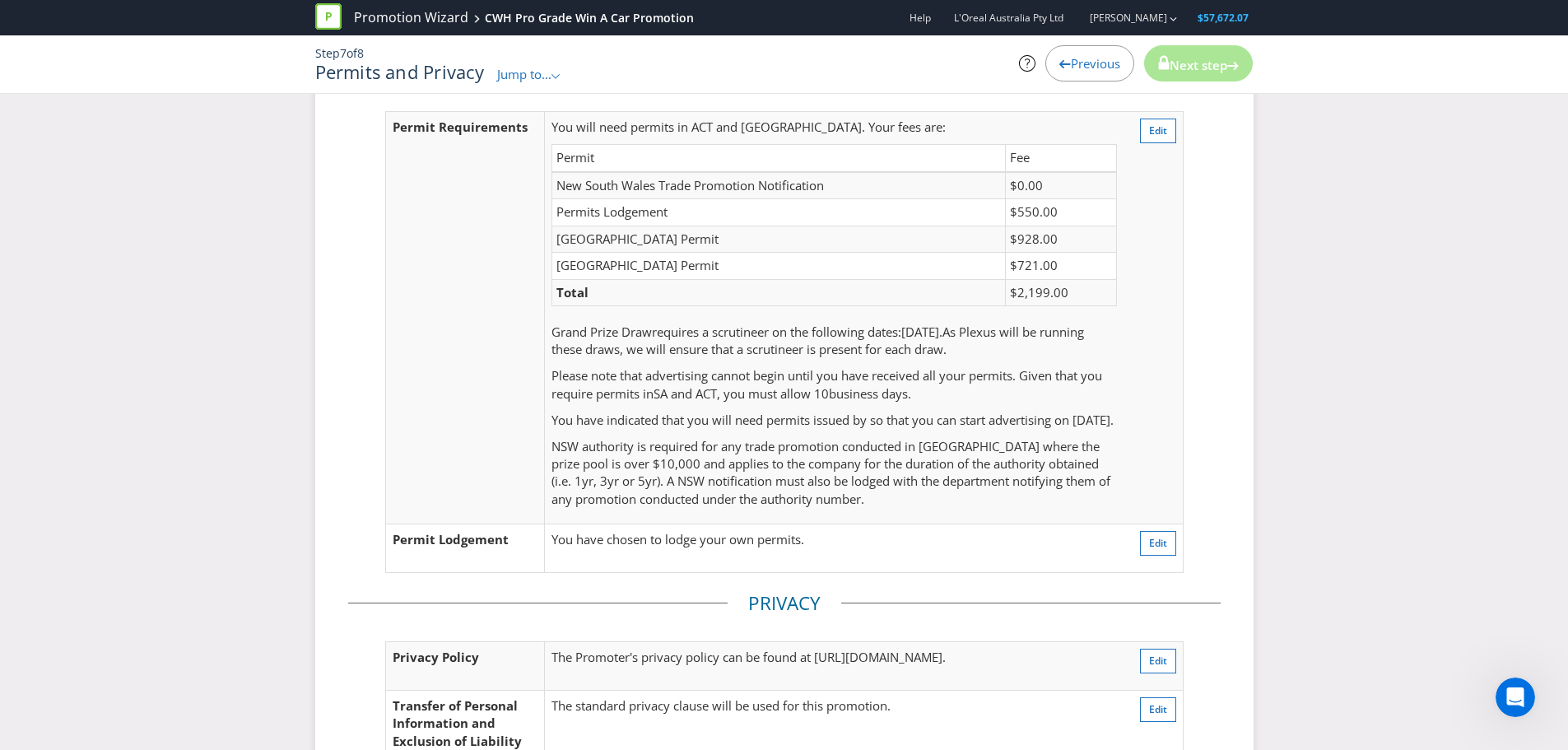
scroll to position [165, 0]
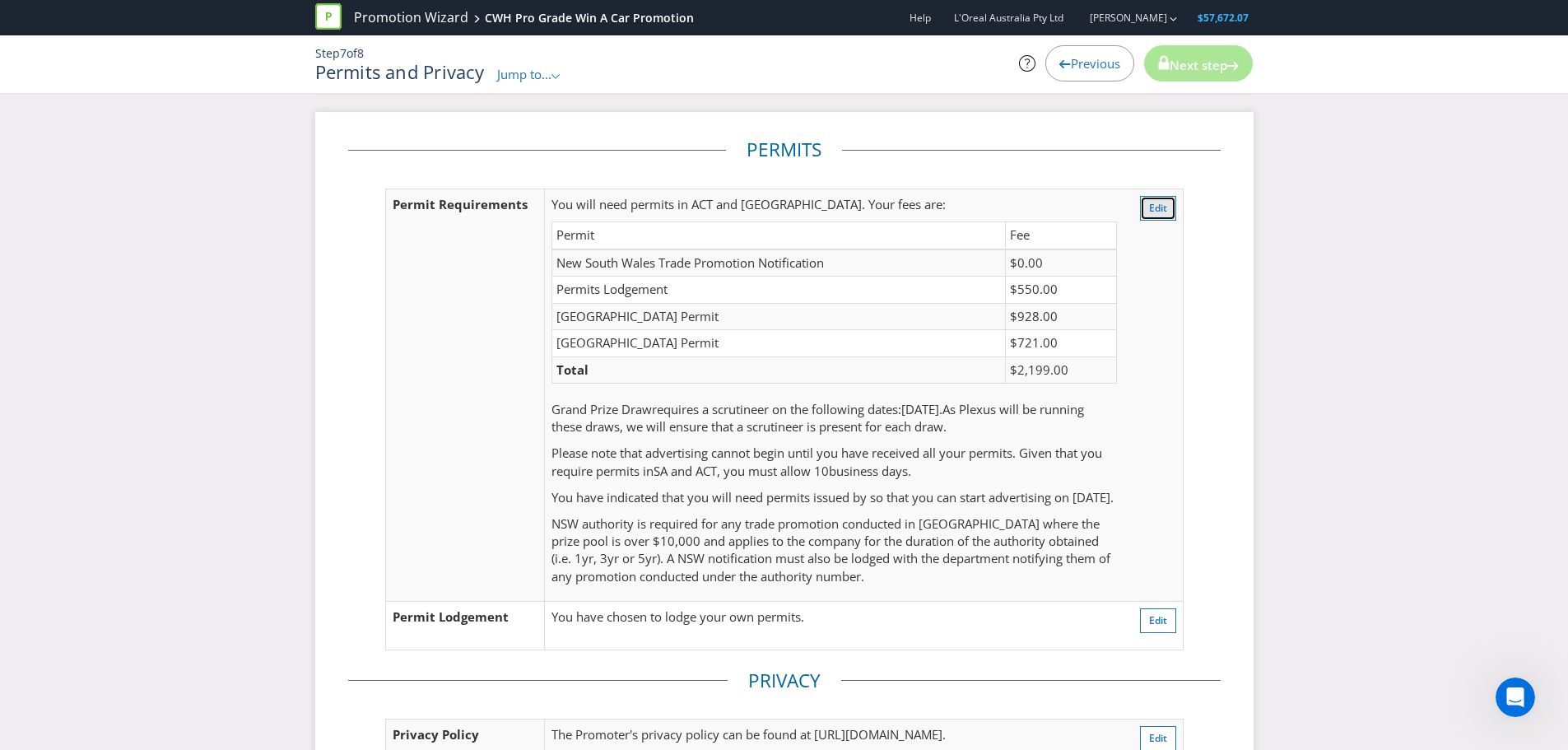
click at [1169, 205] on button "Edit" at bounding box center [1158, 208] width 36 height 25
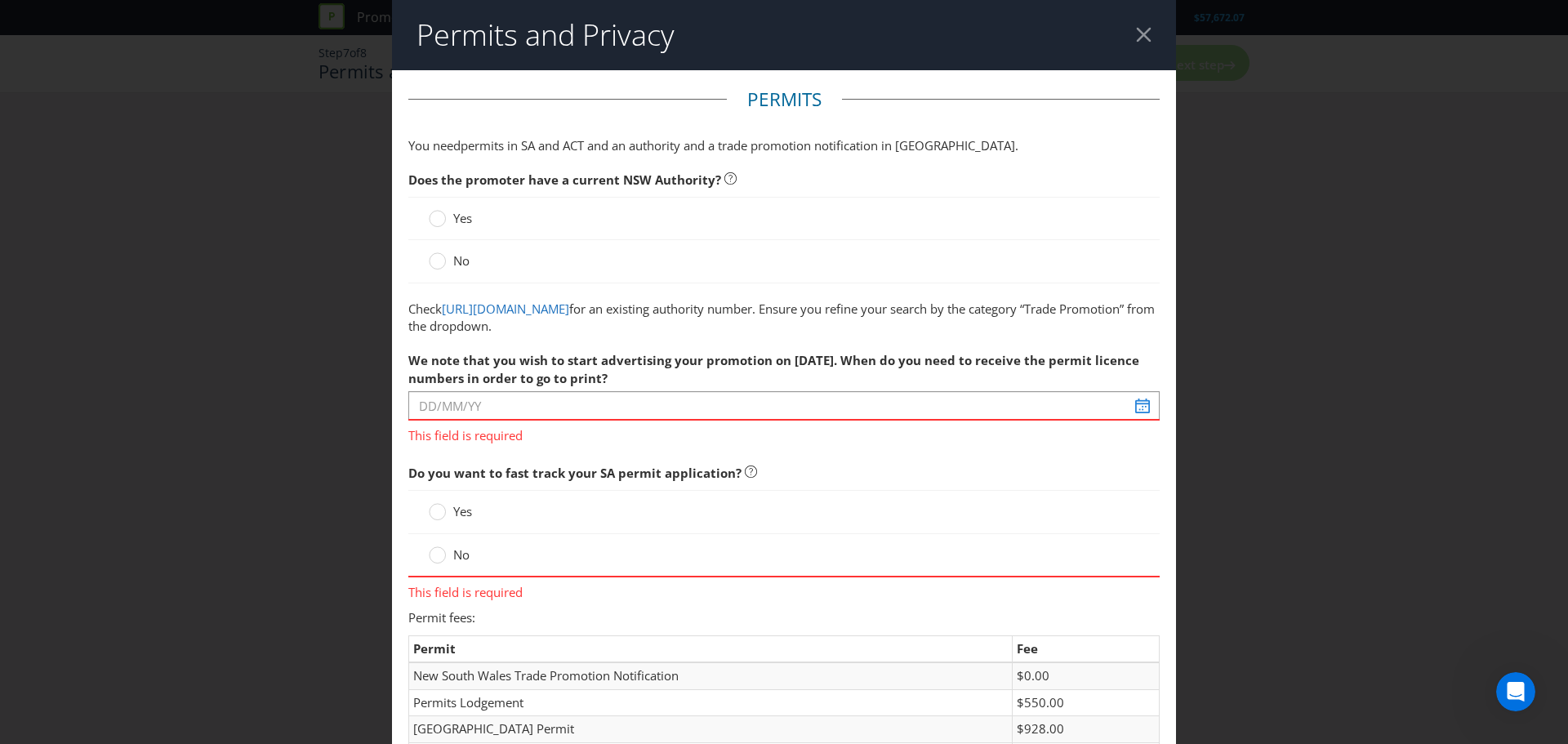
click at [469, 261] on span at bounding box center [470, 260] width 3 height 16
click at [0, 0] on input "No" at bounding box center [0, 0] width 0 height 0
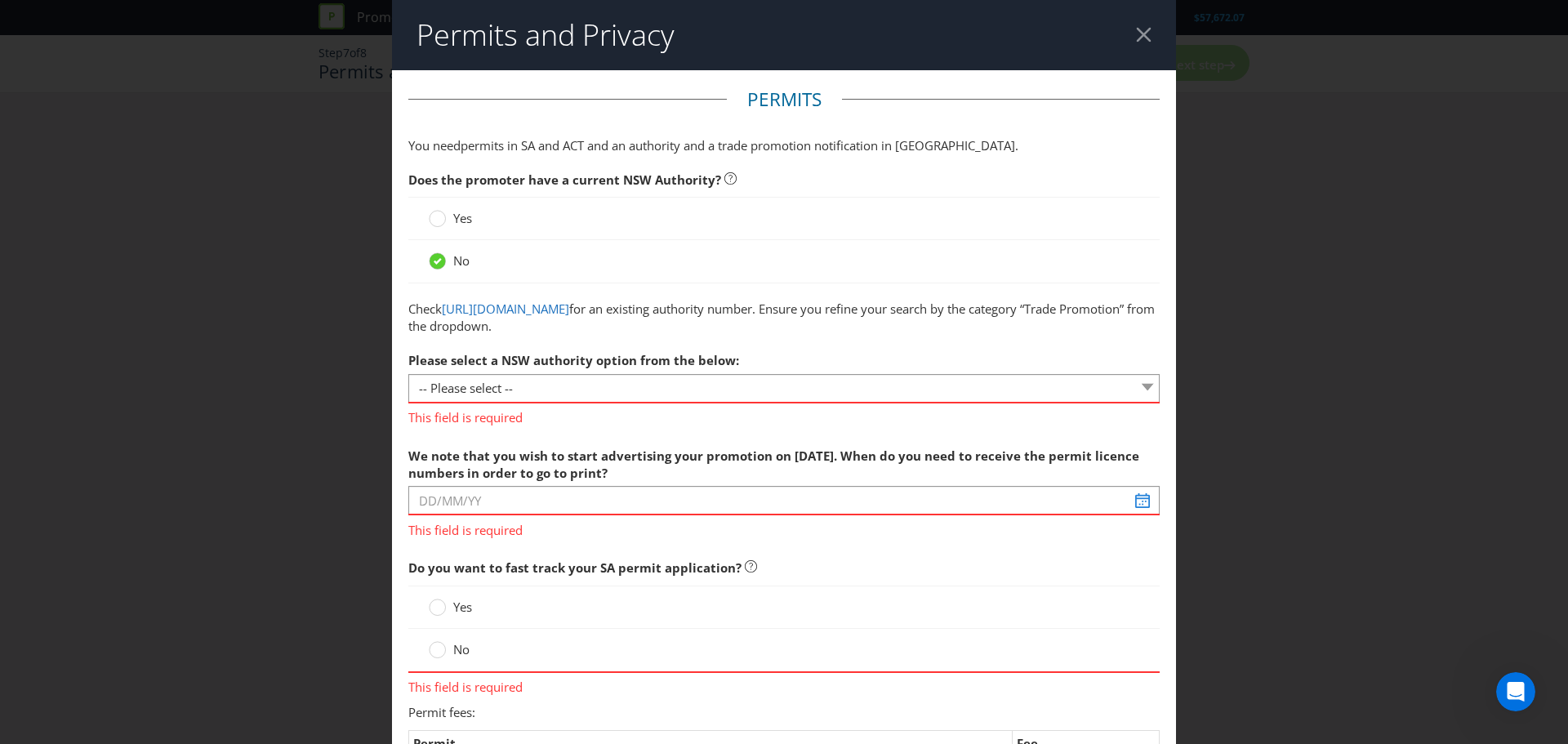
click at [469, 261] on span at bounding box center [470, 260] width 3 height 16
click at [0, 0] on input "No" at bounding box center [0, 0] width 0 height 0
click at [454, 220] on span "Yes" at bounding box center [462, 217] width 19 height 16
click at [0, 0] on input "Yes" at bounding box center [0, 0] width 0 height 0
click at [463, 251] on div "No" at bounding box center [783, 261] width 751 height 43
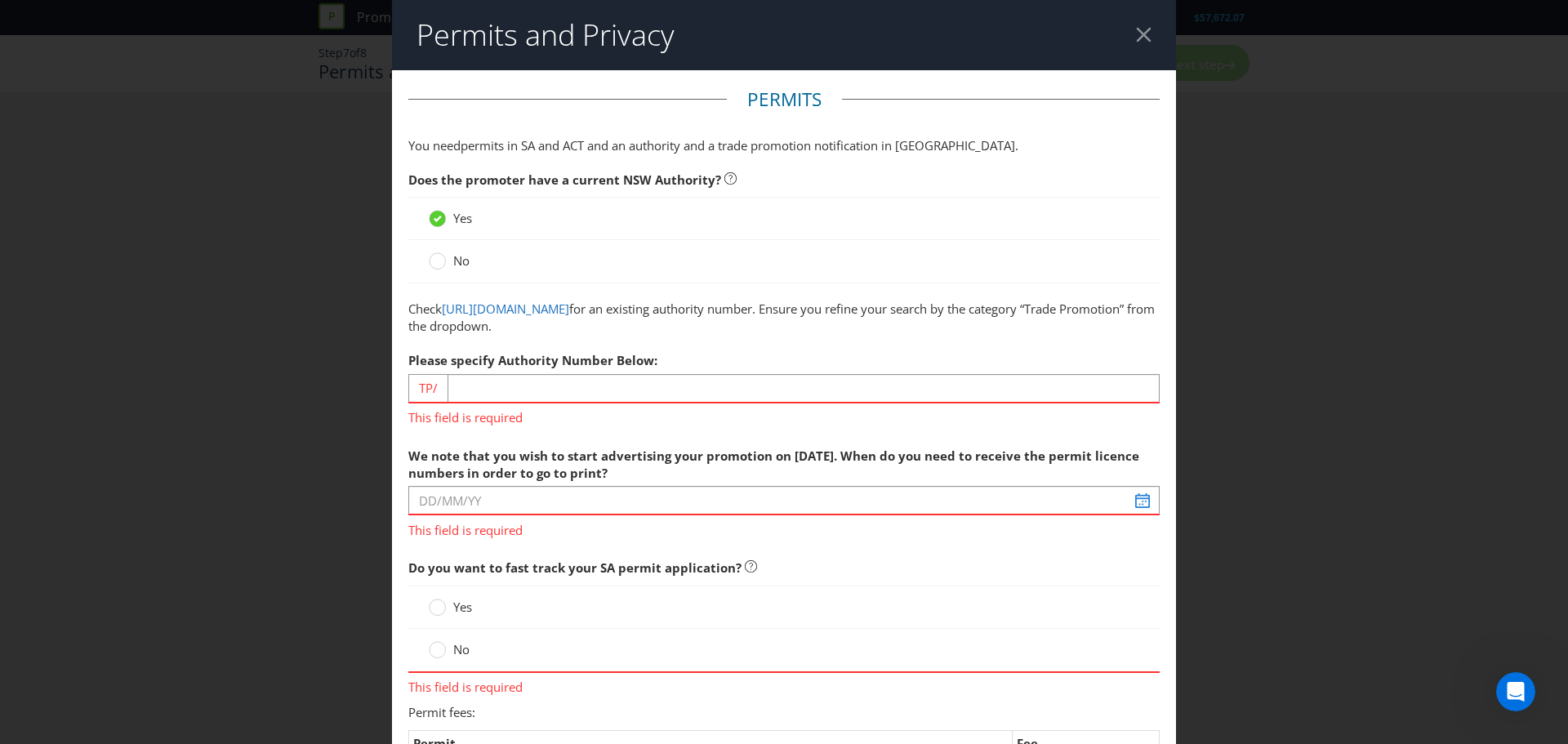
click at [464, 264] on span "No" at bounding box center [461, 260] width 16 height 16
click at [0, 0] on input "No" at bounding box center [0, 0] width 0 height 0
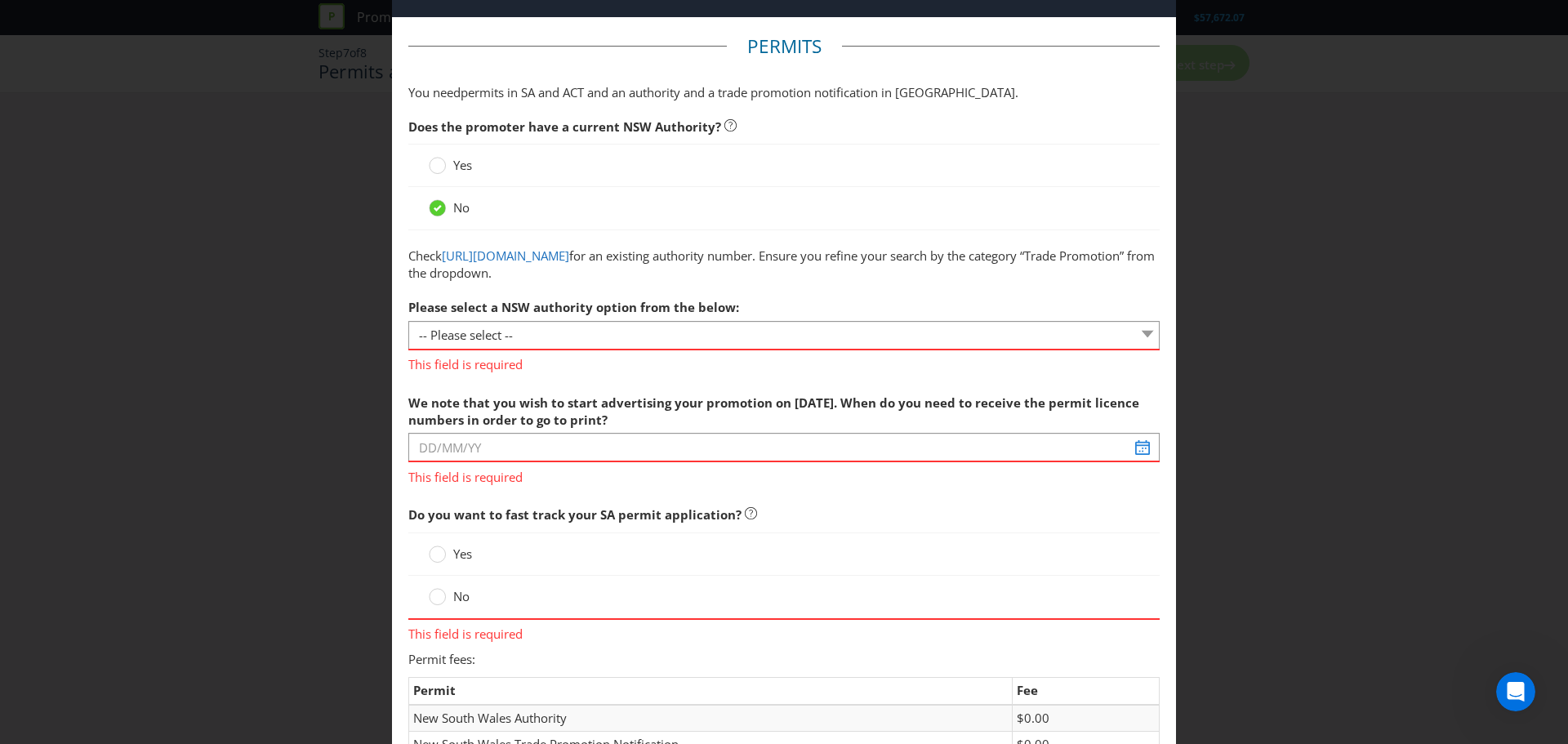
scroll to position [81, 0]
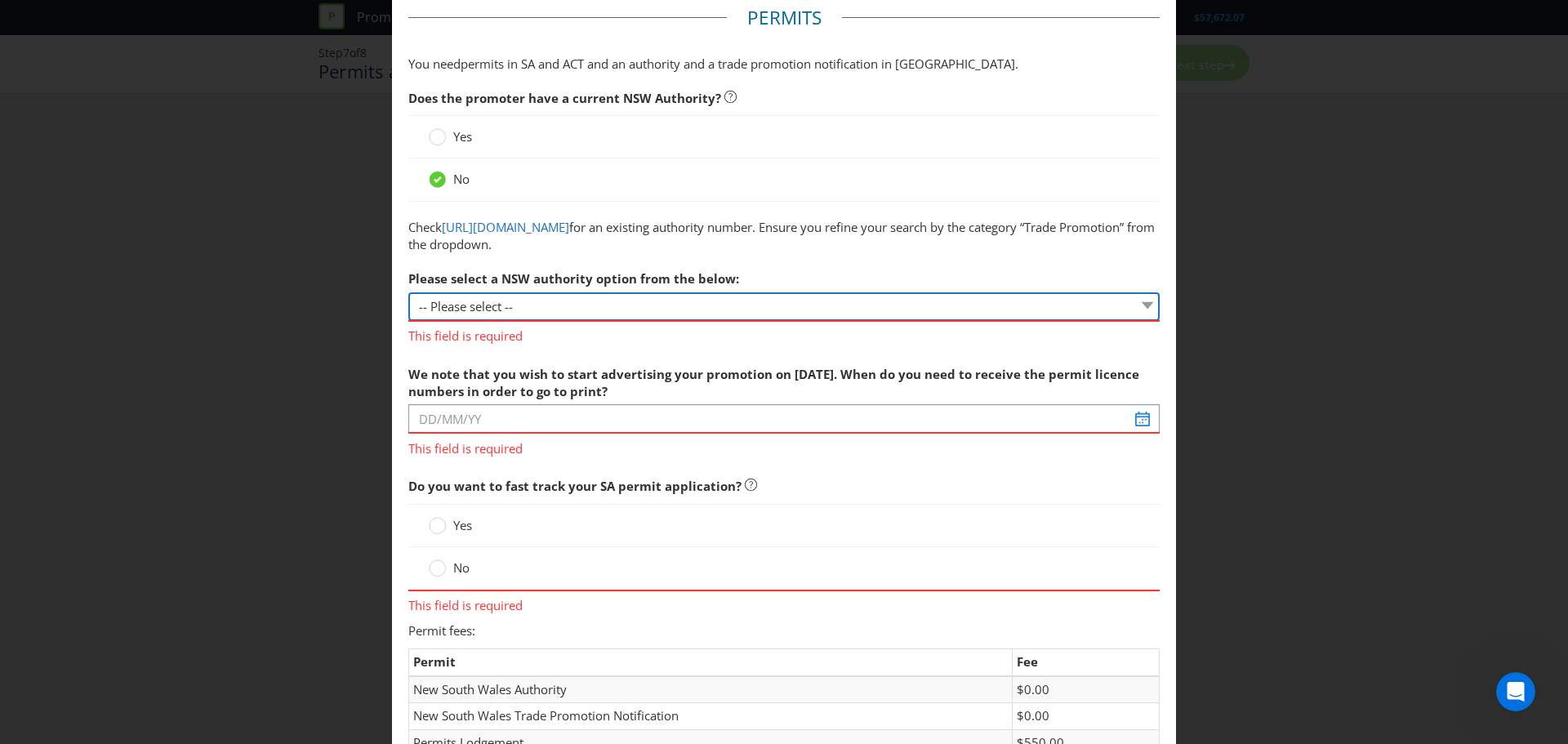
click at [504, 302] on select "-- Please select -- 1 year authority ($468) 3 year authority ($722) 5 year auth…" at bounding box center [783, 307] width 751 height 29
drag, startPoint x: 599, startPoint y: 322, endPoint x: 942, endPoint y: 317, distance: 343.0
click at [600, 322] on span "This field is required" at bounding box center [783, 333] width 751 height 24
click at [1128, 308] on select "-- Please select -- 1 year authority ($468) 3 year authority ($722) 5 year auth…" at bounding box center [783, 307] width 751 height 29
select select "PERMIT_NSW_1_YEAR_AUTHORITY"
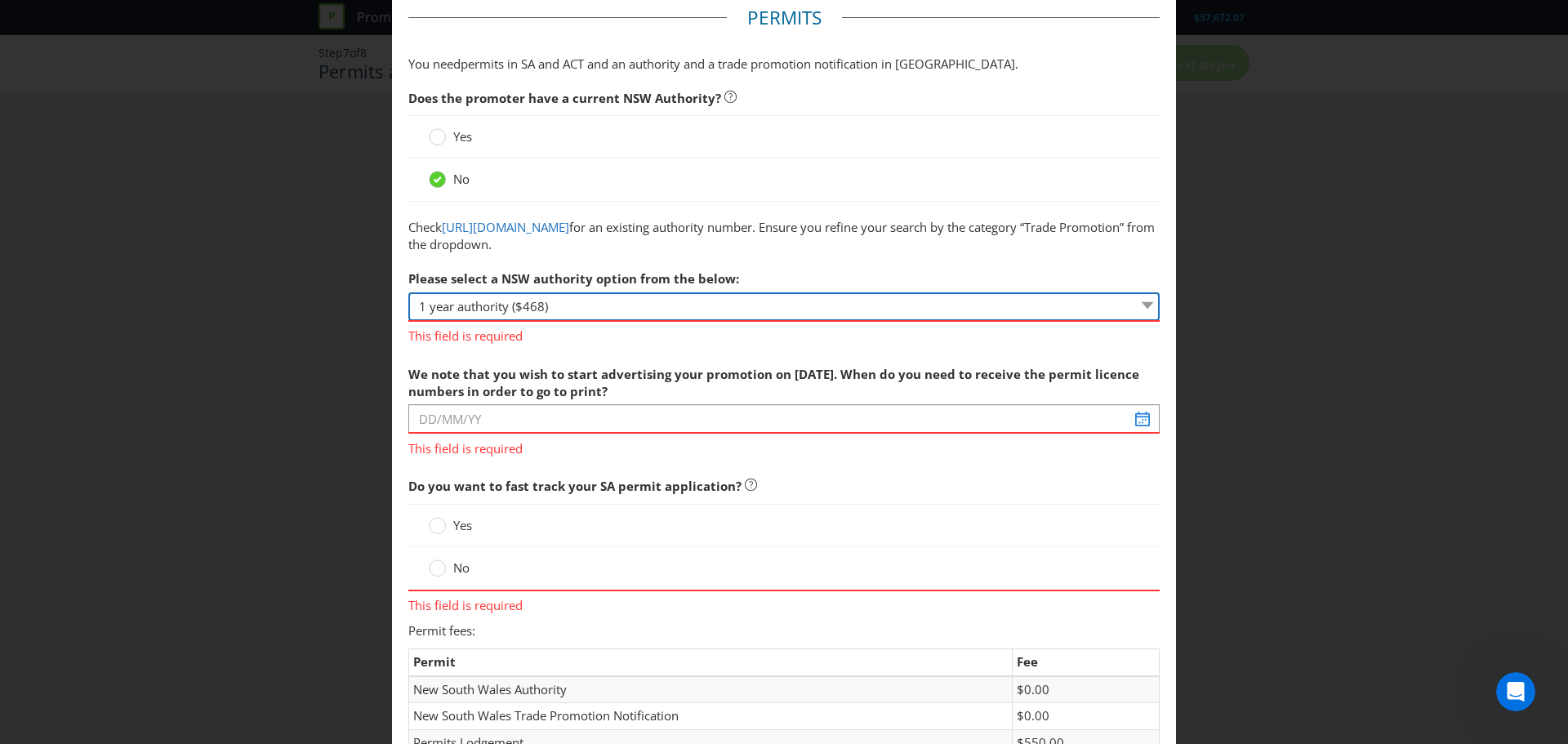
click at [408, 293] on select "-- Please select -- 1 year authority ($468) 3 year authority ($722) 5 year auth…" at bounding box center [783, 307] width 751 height 29
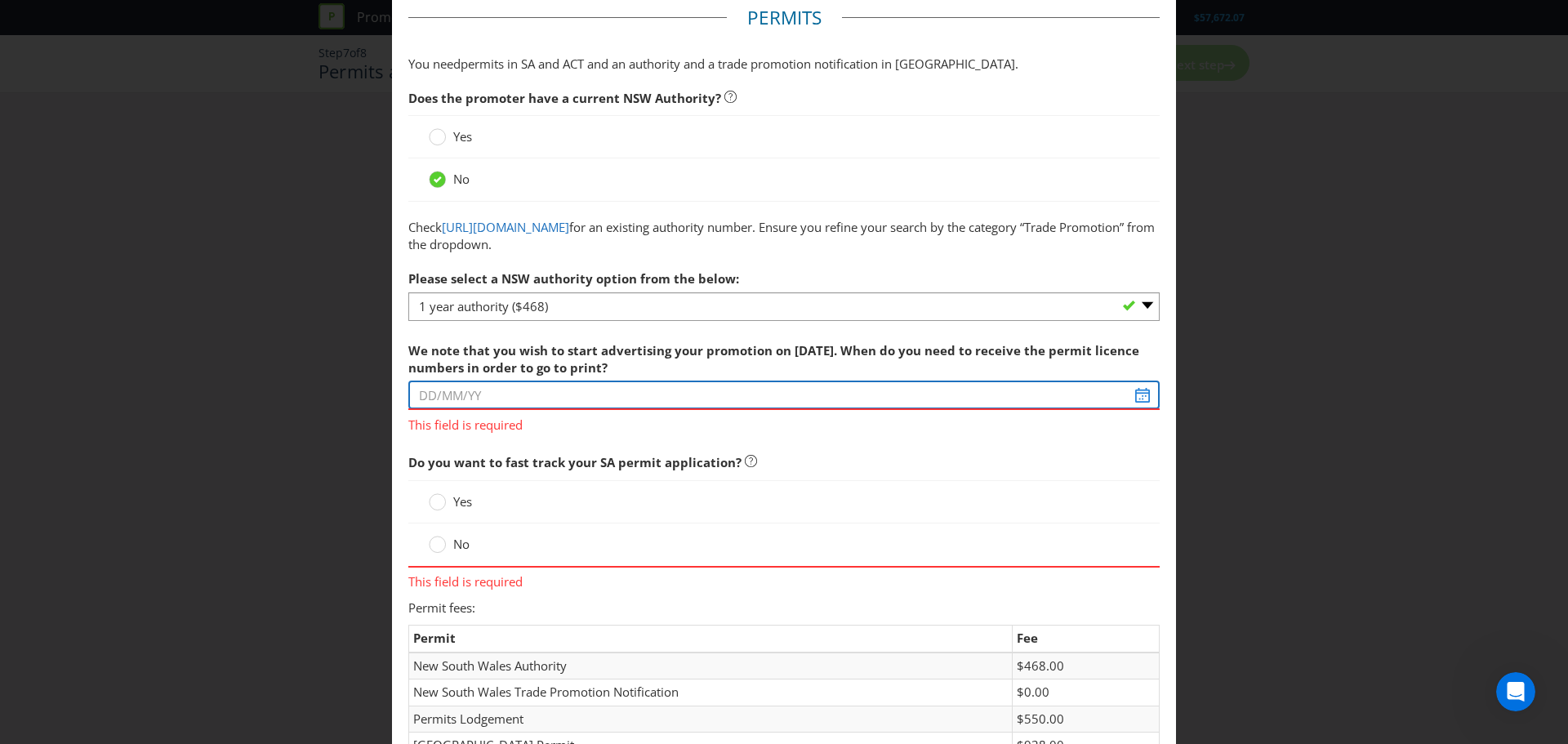
click at [1077, 400] on input "text" at bounding box center [783, 394] width 751 height 29
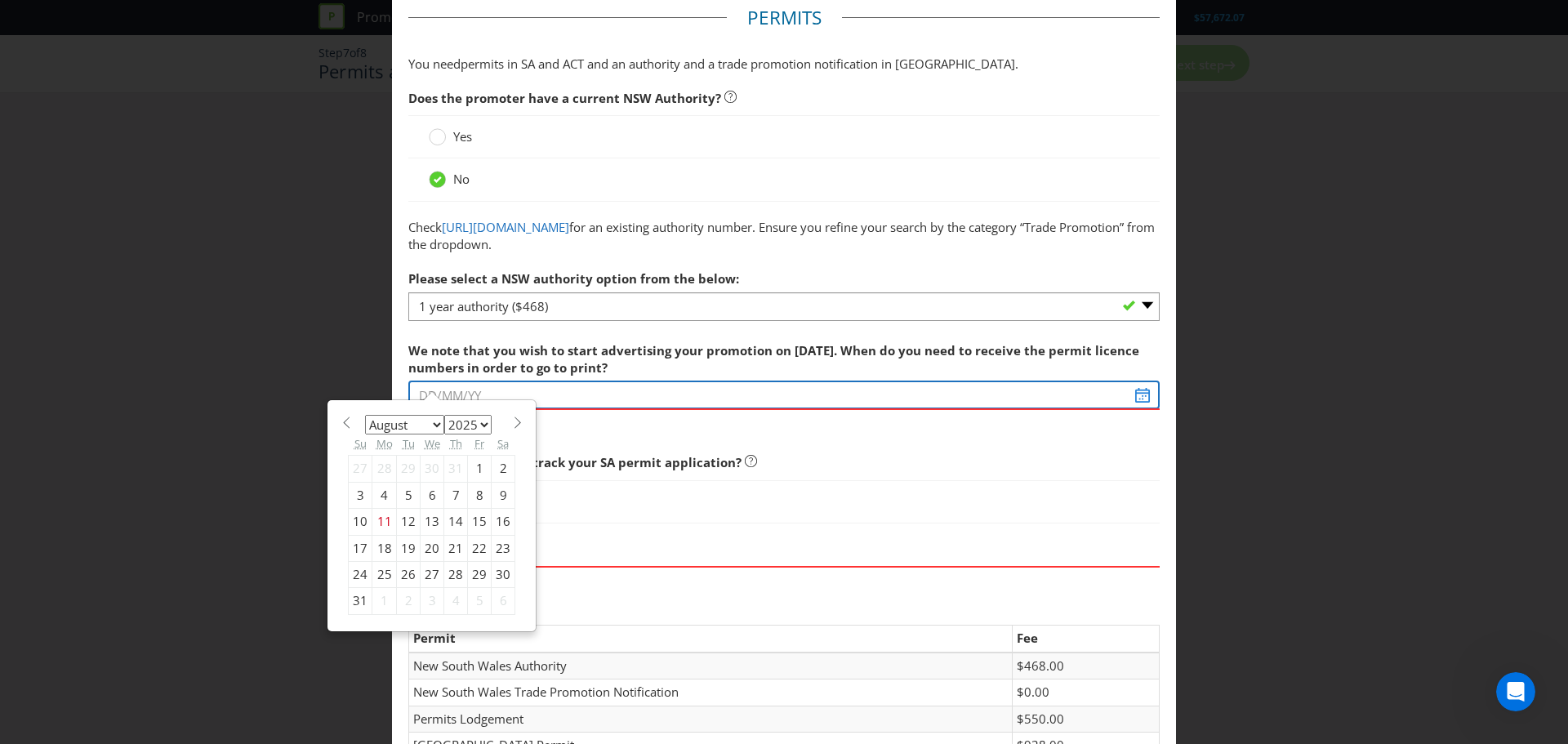
click at [1131, 397] on input "text" at bounding box center [783, 394] width 751 height 29
click at [503, 420] on section "January February March April May June July August September October November De…" at bounding box center [432, 421] width 168 height 12
click at [512, 424] on span at bounding box center [517, 423] width 12 height 12
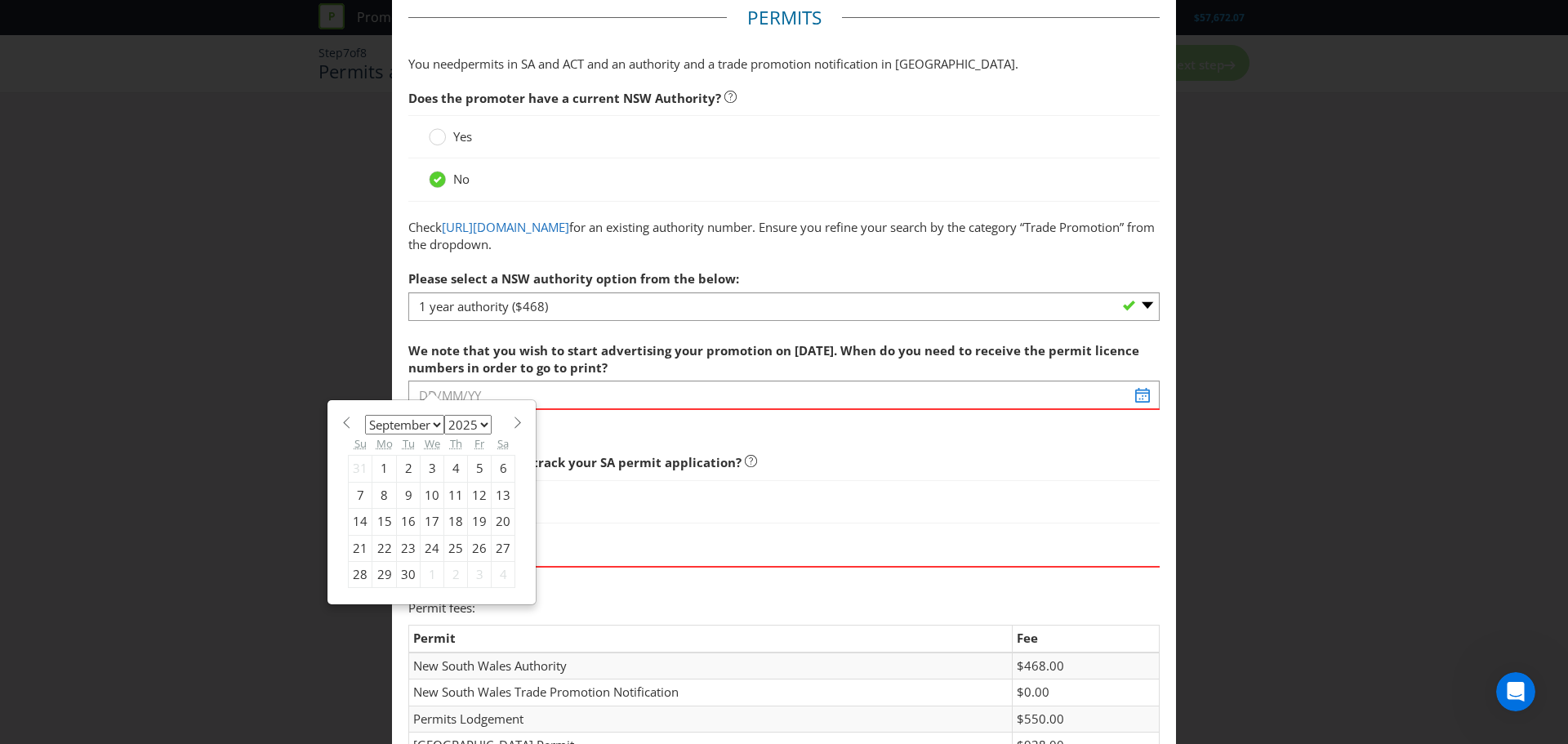
click at [508, 429] on div "January February March April May June July August September October November De…" at bounding box center [432, 503] width 168 height 173
click at [513, 429] on div "January February March April May June July August September October November De…" at bounding box center [431, 502] width 184 height 188
click at [503, 417] on section "January February March April May June July August September October November De…" at bounding box center [432, 421] width 168 height 12
click at [516, 422] on span at bounding box center [517, 423] width 12 height 12
select select "9"
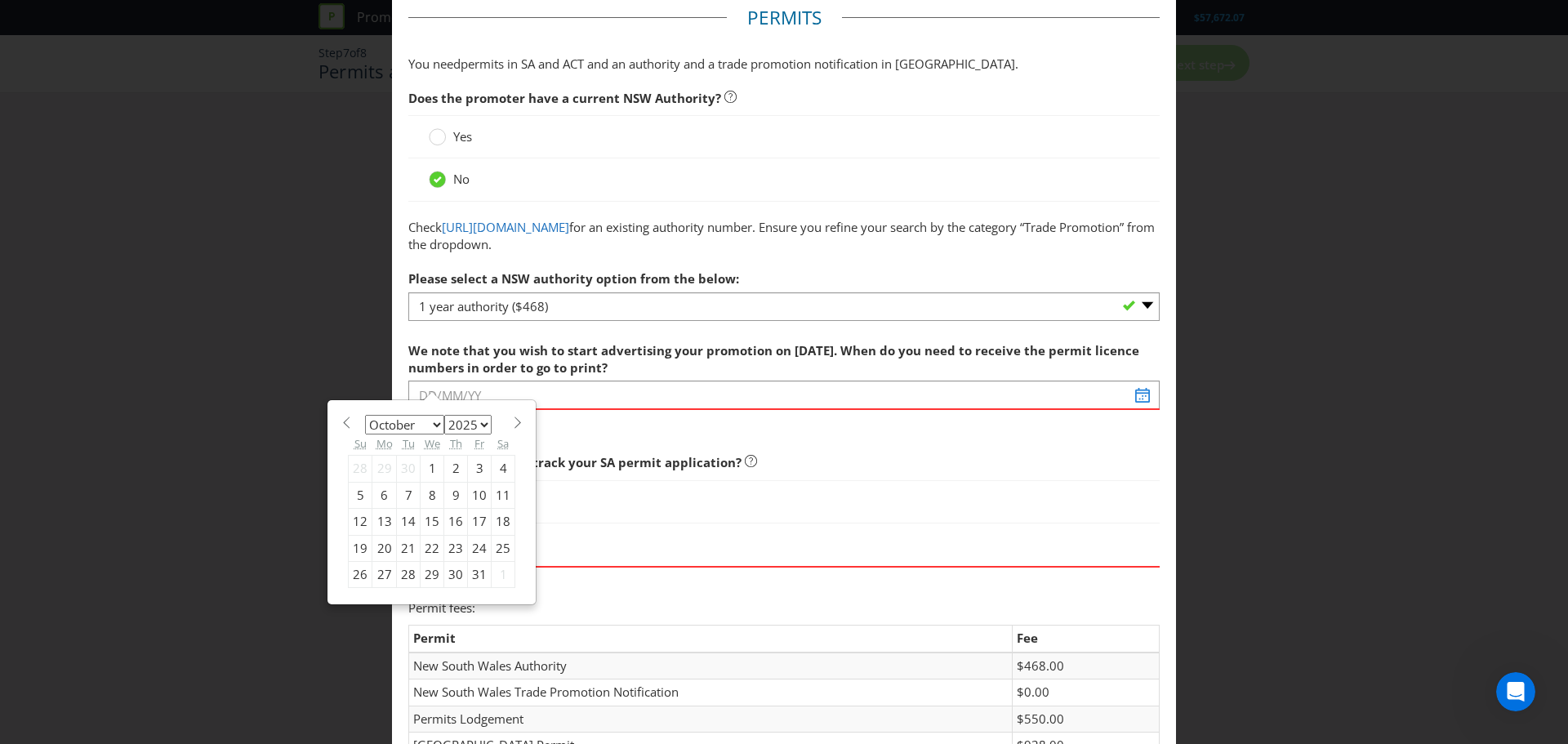
click at [433, 463] on div "1" at bounding box center [433, 468] width 24 height 26
type input "01/10/25"
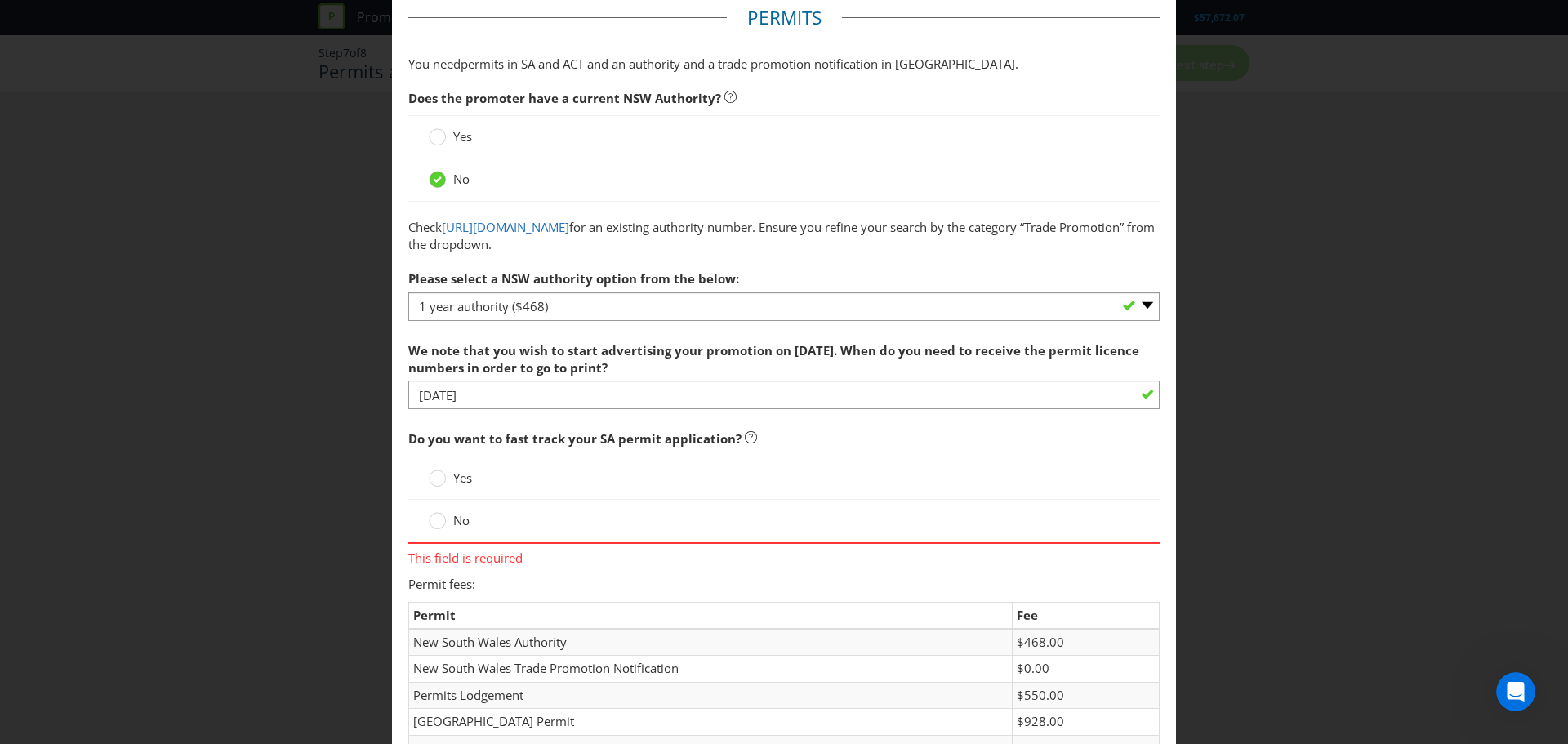
scroll to position [164, 0]
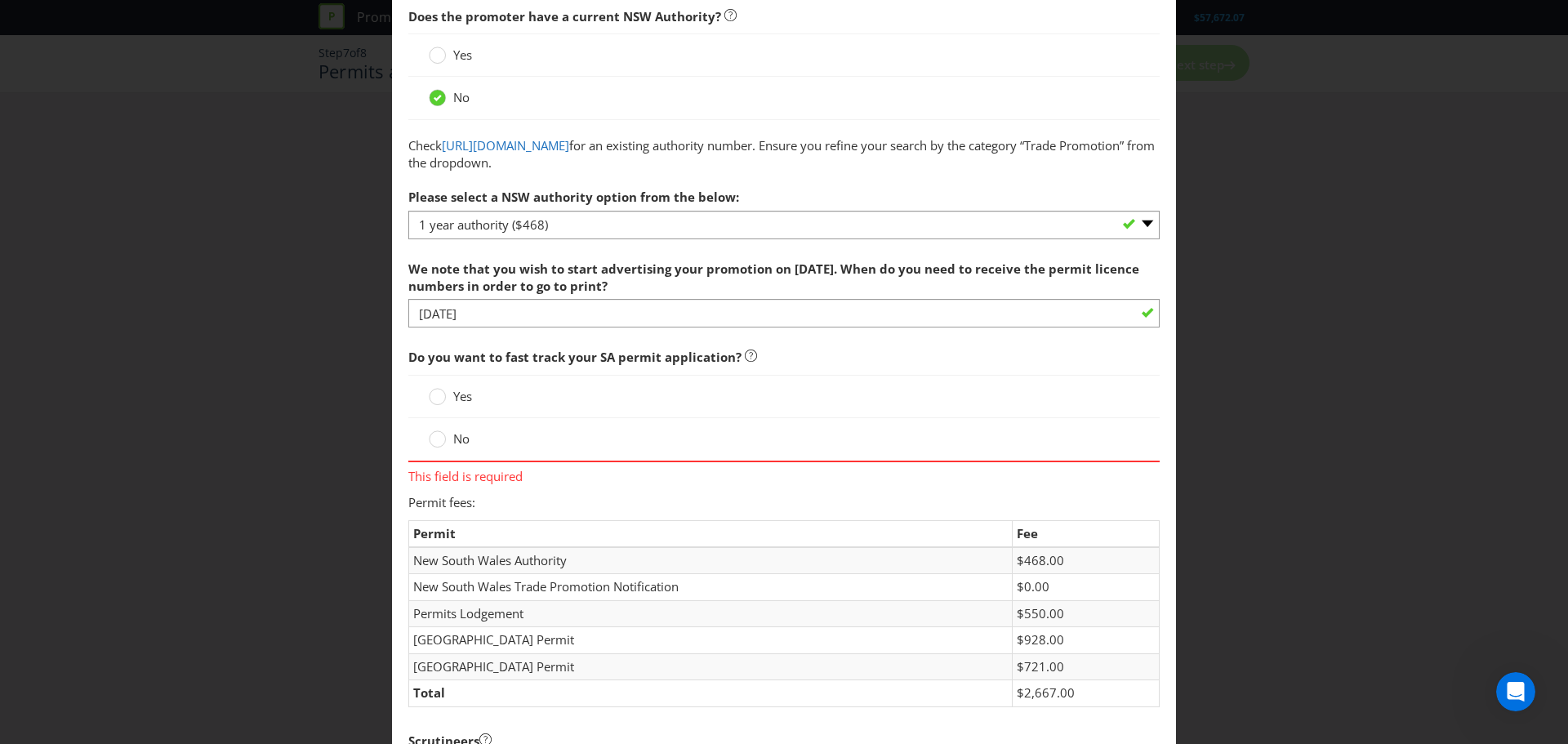
click at [465, 436] on span "No" at bounding box center [461, 438] width 16 height 16
click at [0, 0] on input "No" at bounding box center [0, 0] width 0 height 0
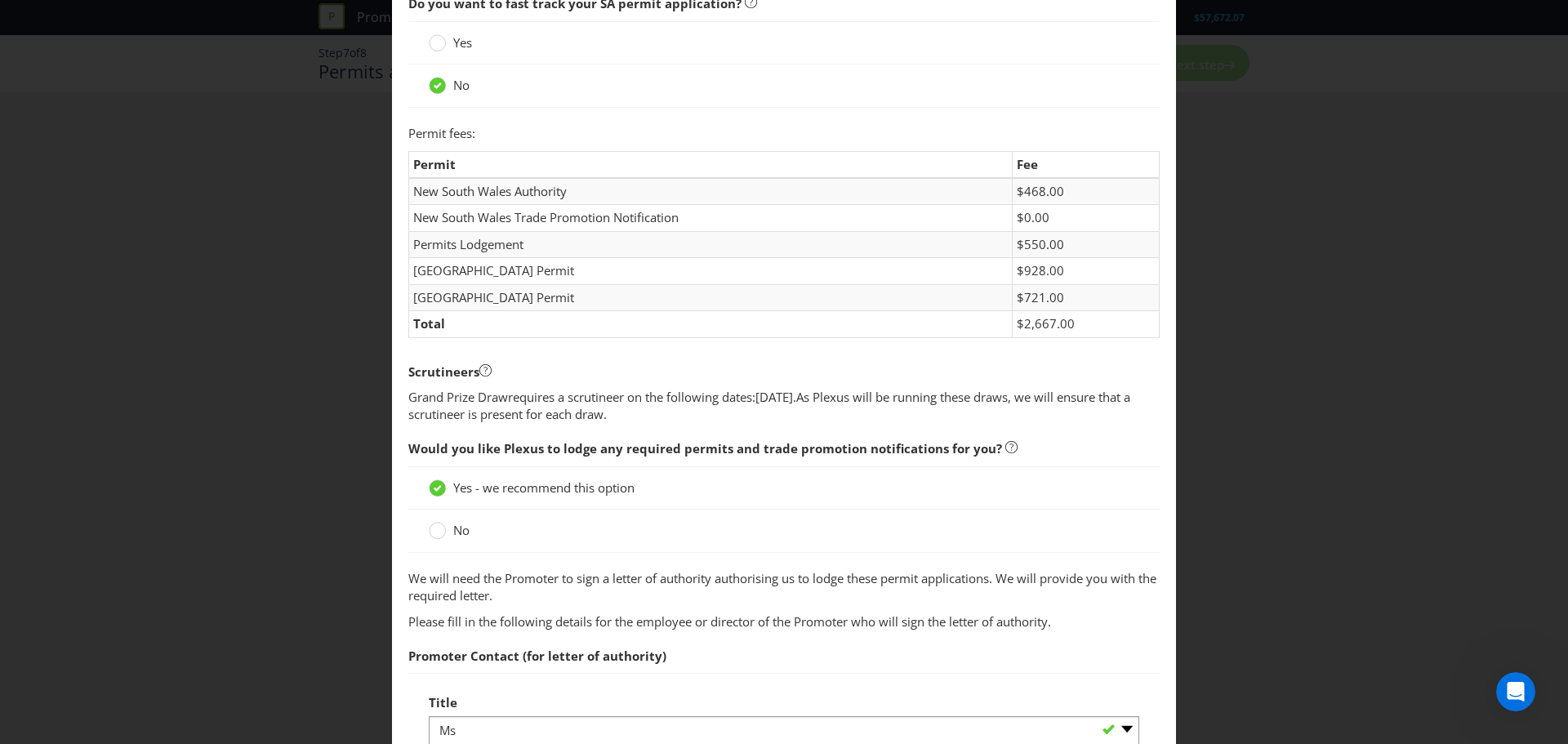
scroll to position [571, 0]
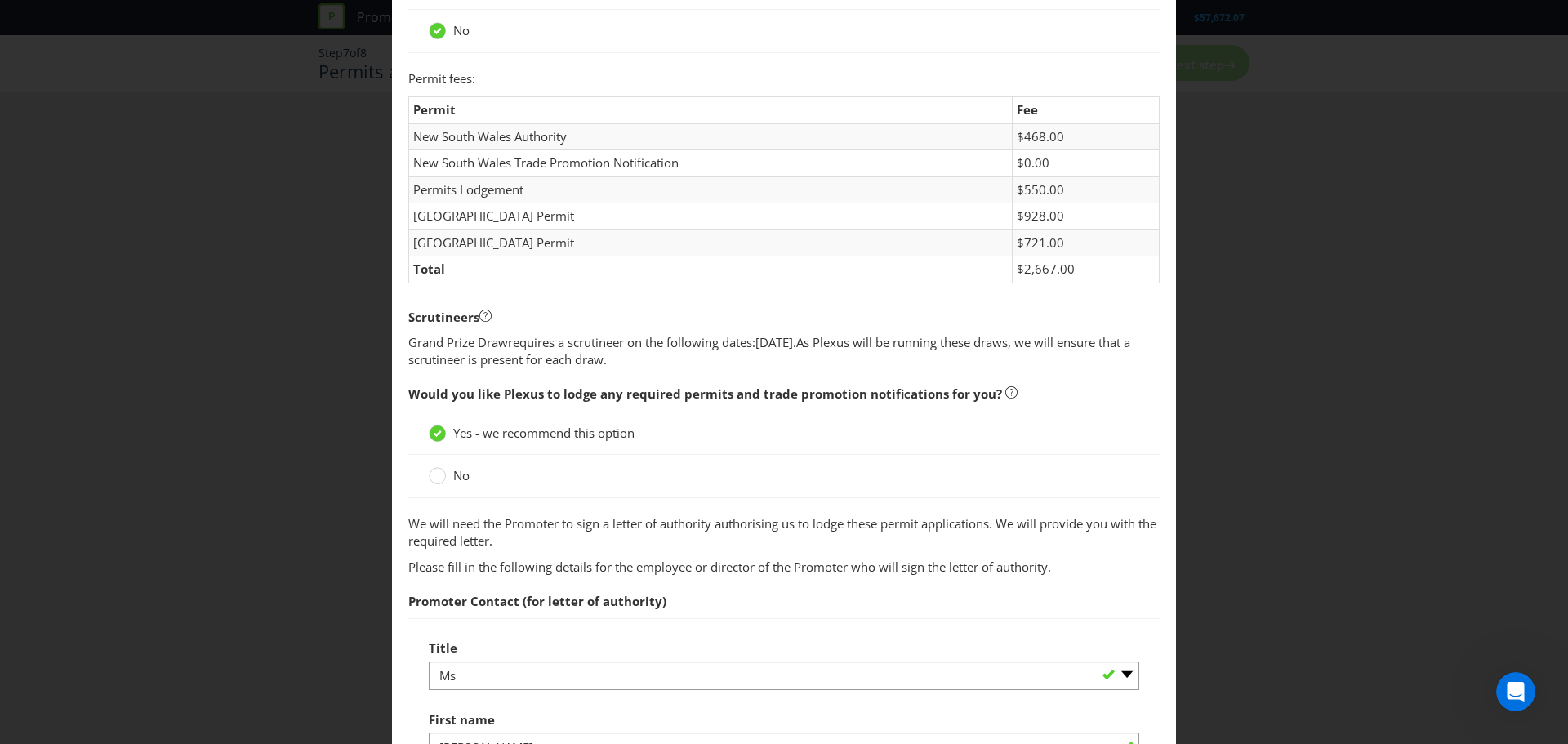
click at [459, 478] on span "No" at bounding box center [461, 475] width 16 height 16
click at [0, 0] on input "No" at bounding box center [0, 0] width 0 height 0
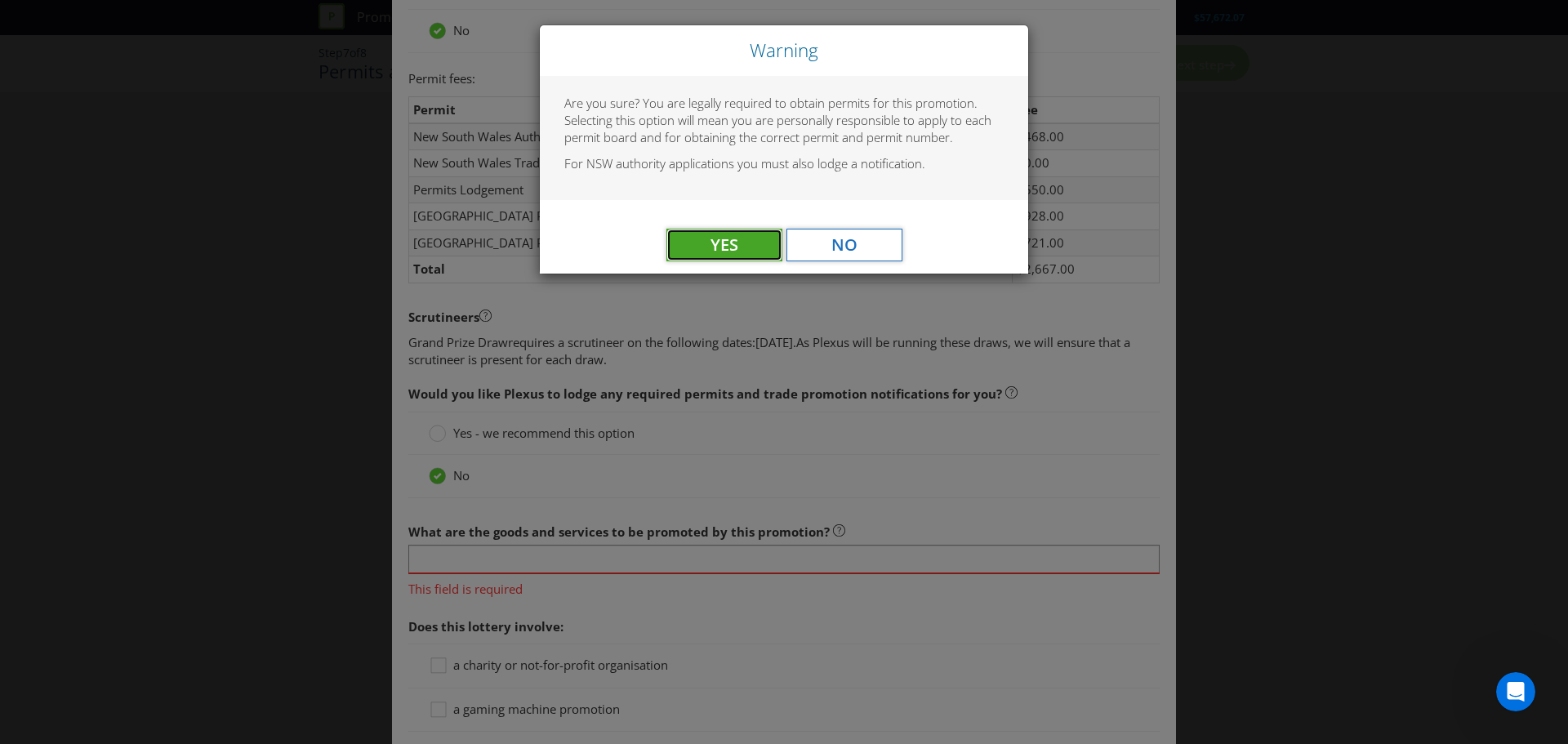
click at [748, 251] on button "Yes" at bounding box center [723, 244] width 116 height 33
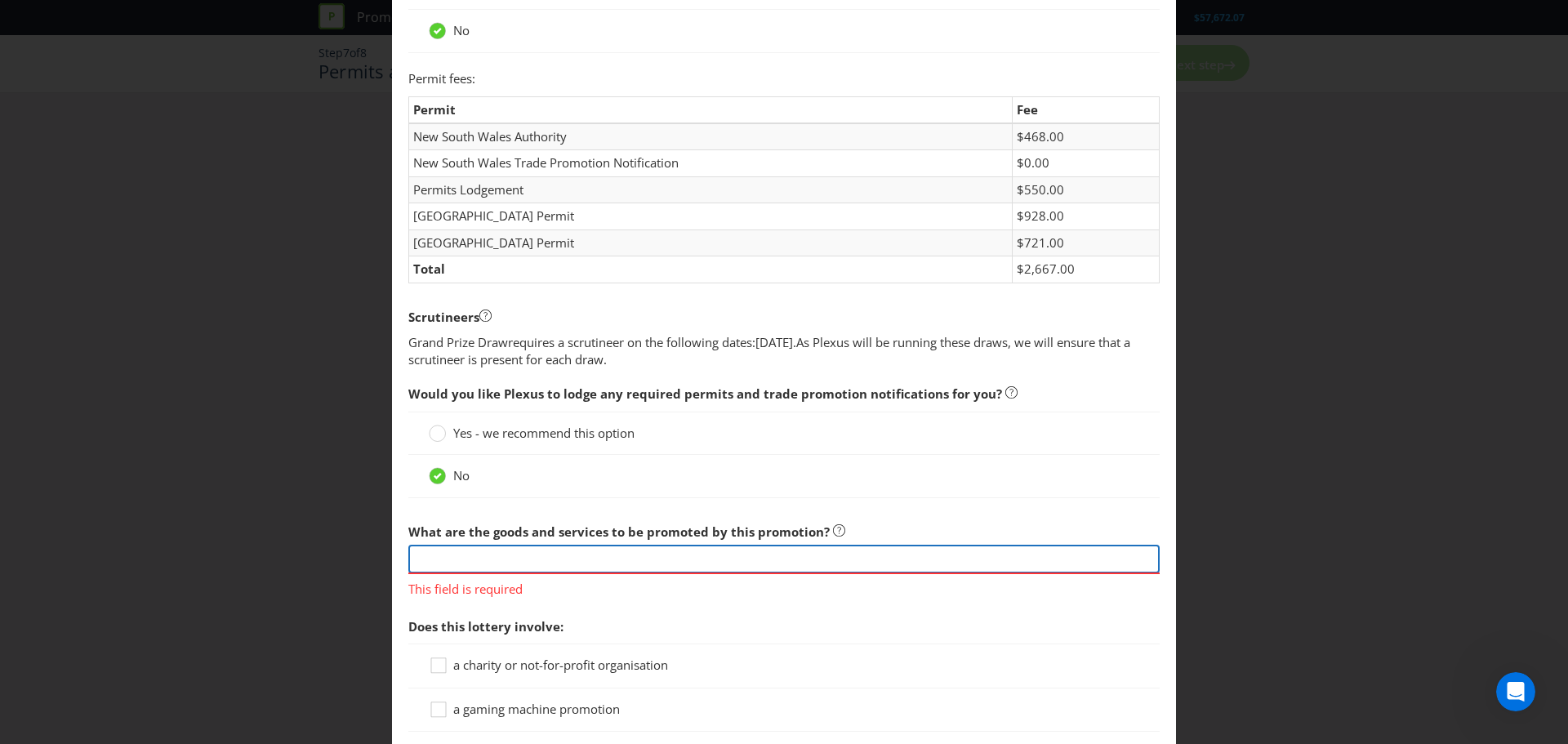
click at [584, 557] on input "text" at bounding box center [783, 558] width 751 height 29
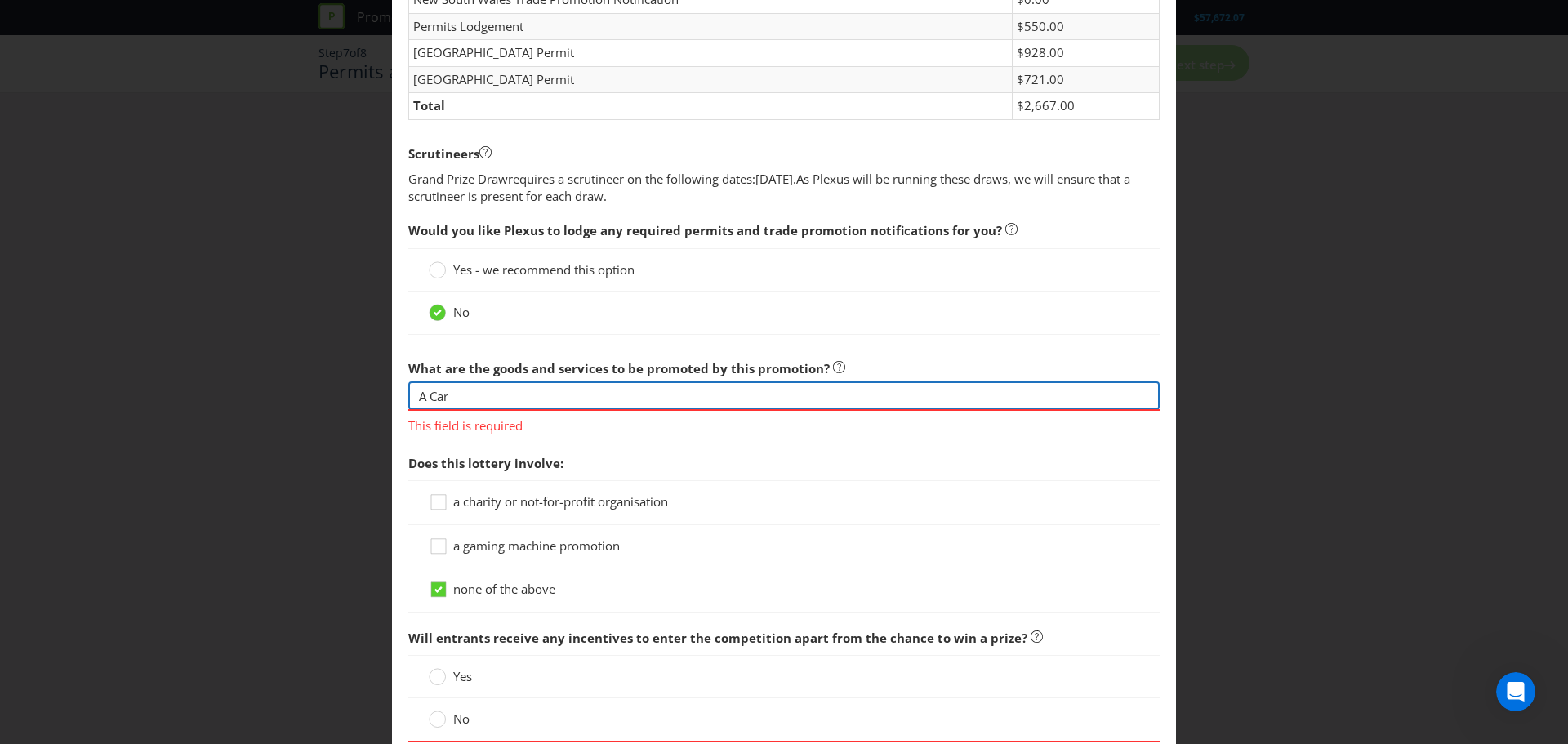
scroll to position [898, 0]
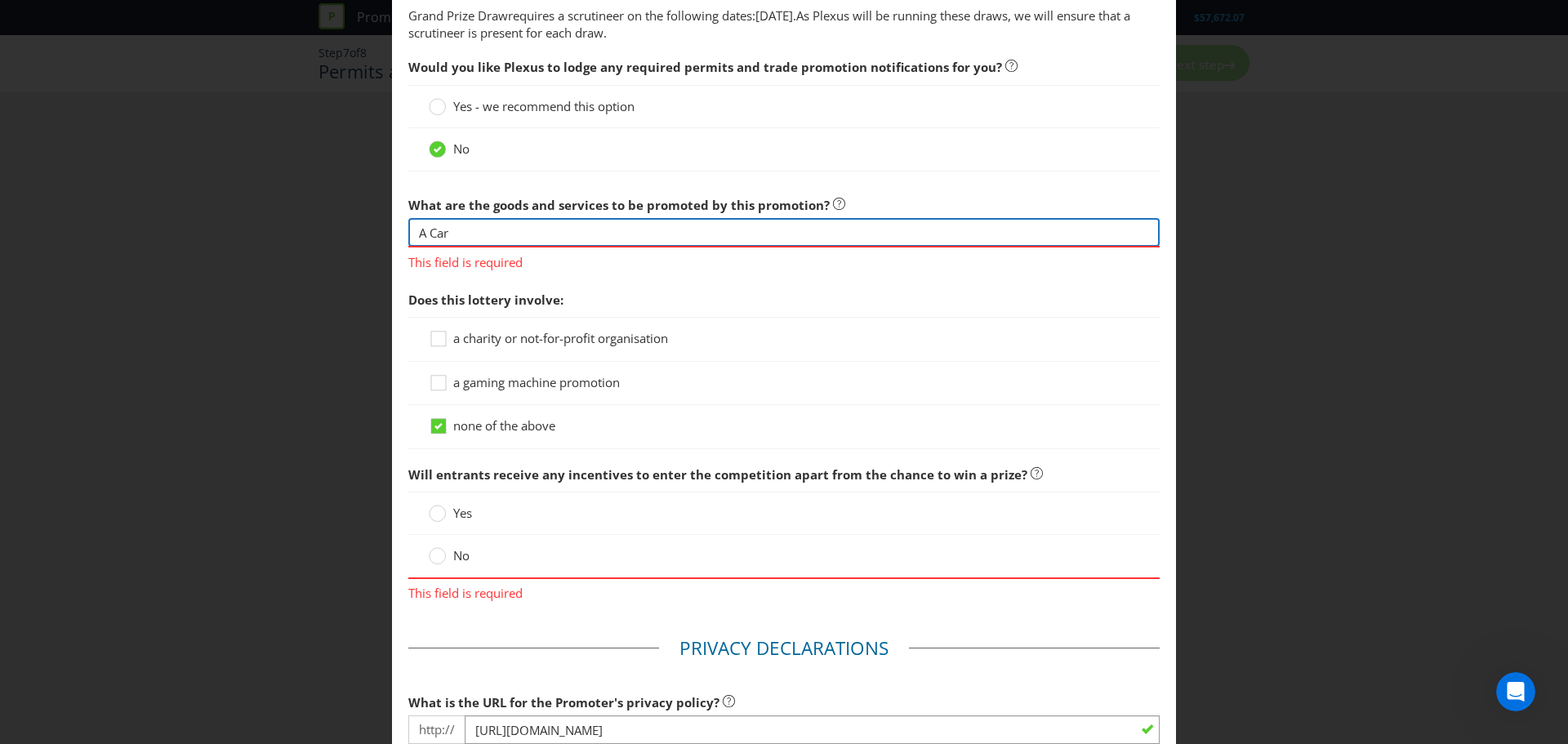
type input "A Car"
click at [456, 558] on div "Will entrants receive any incentives to enter the competition apart from the ch…" at bounding box center [783, 531] width 751 height 145
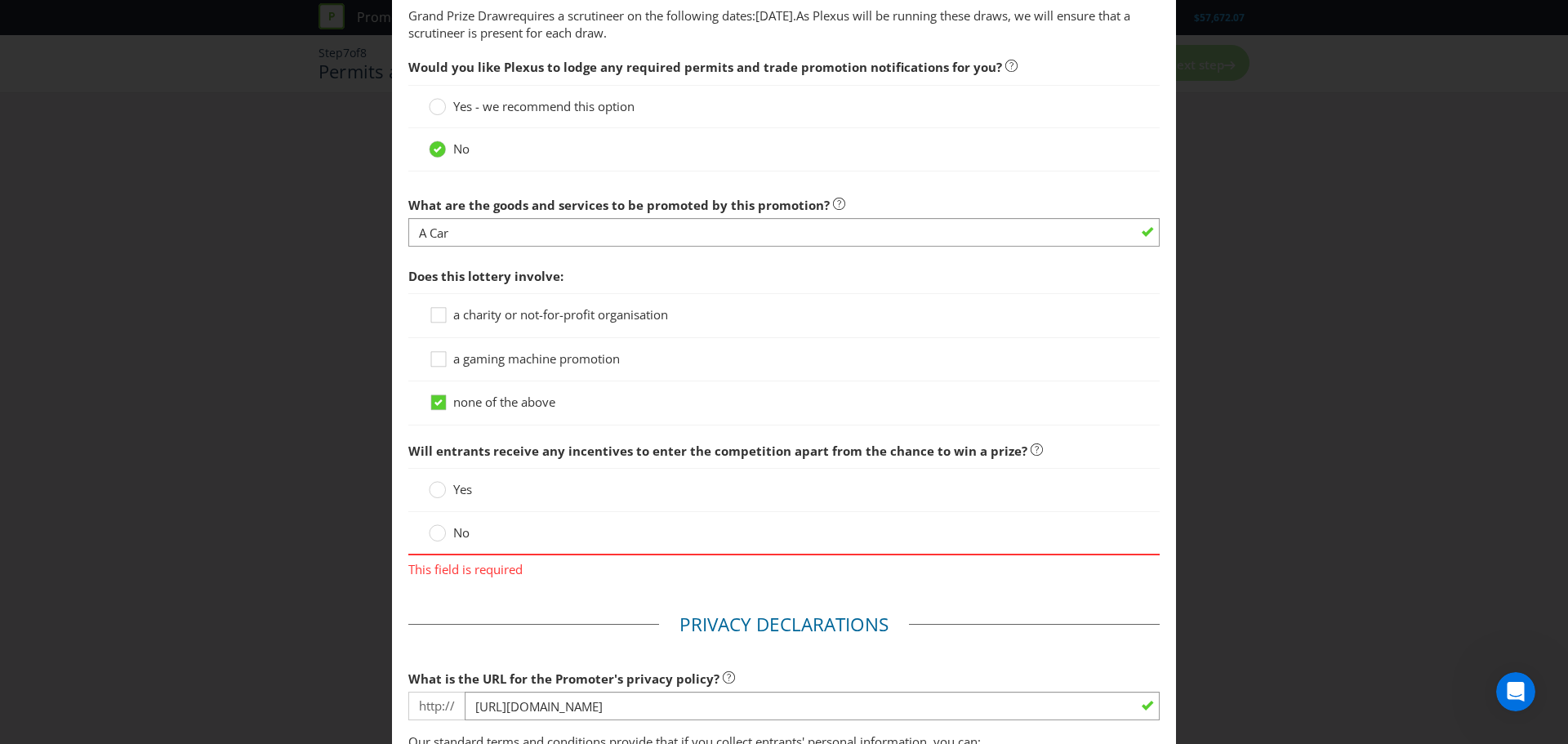
click at [459, 528] on span "No" at bounding box center [461, 532] width 16 height 16
click at [0, 0] on input "No" at bounding box center [0, 0] width 0 height 0
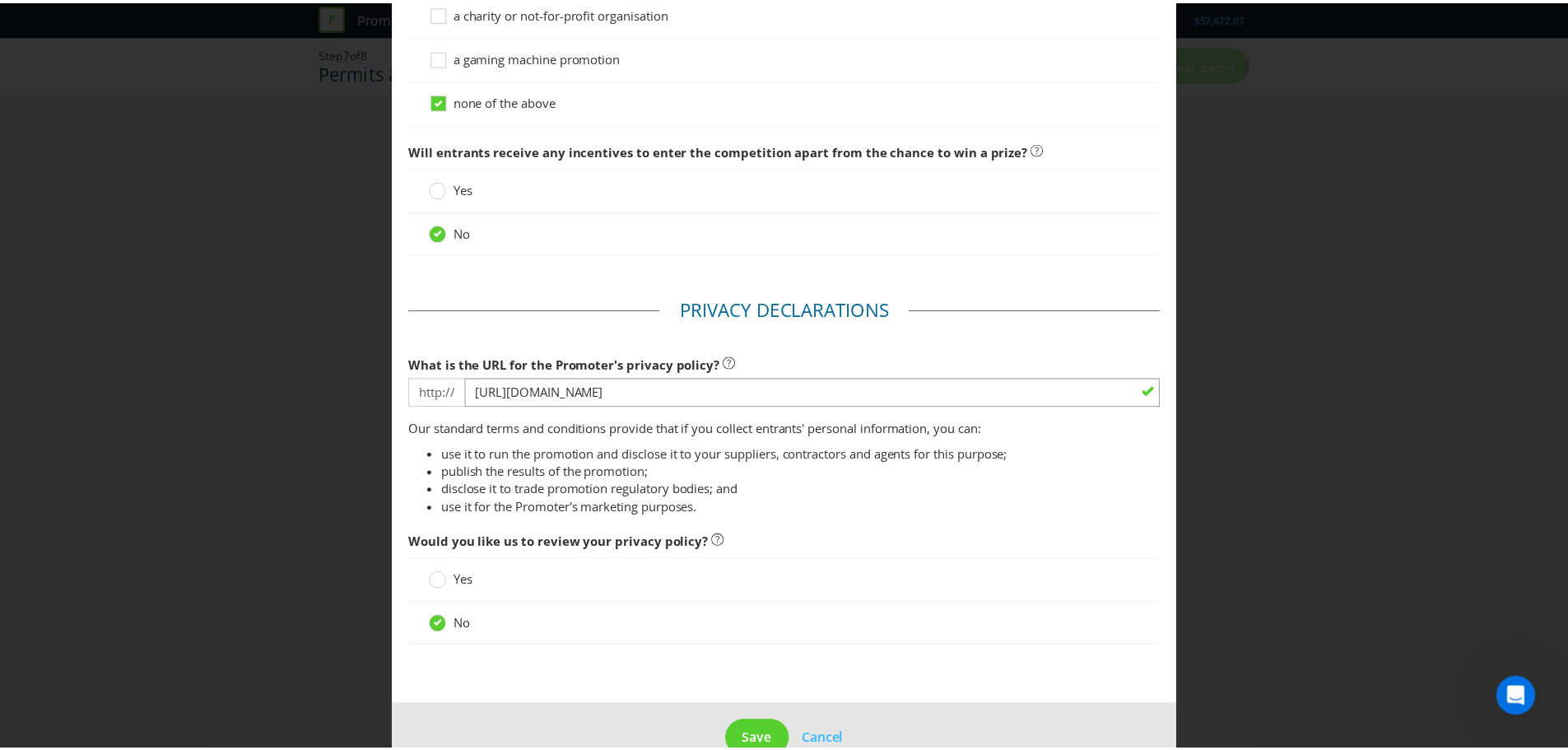
scroll to position [1247, 0]
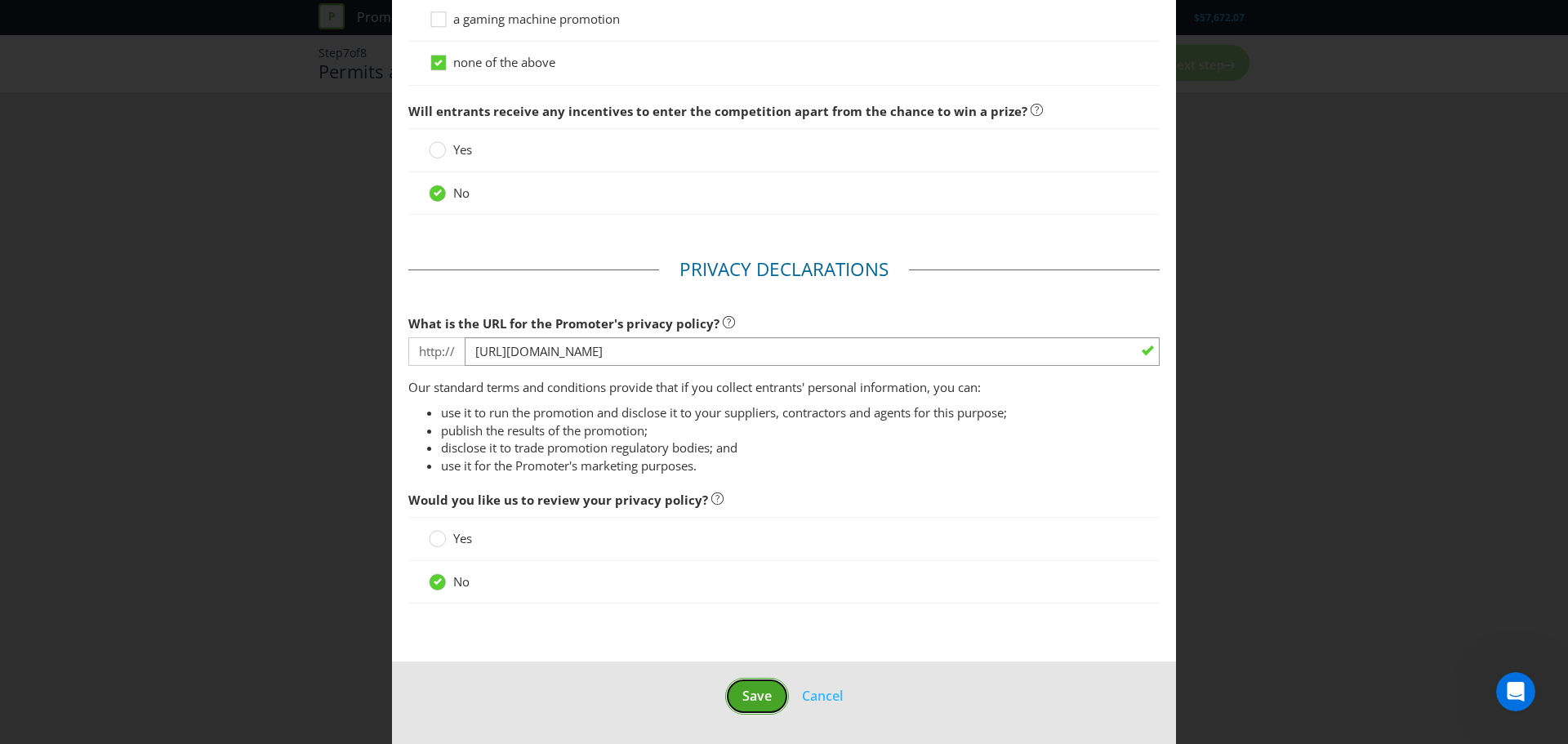
click at [742, 702] on span "Save" at bounding box center [757, 695] width 30 height 18
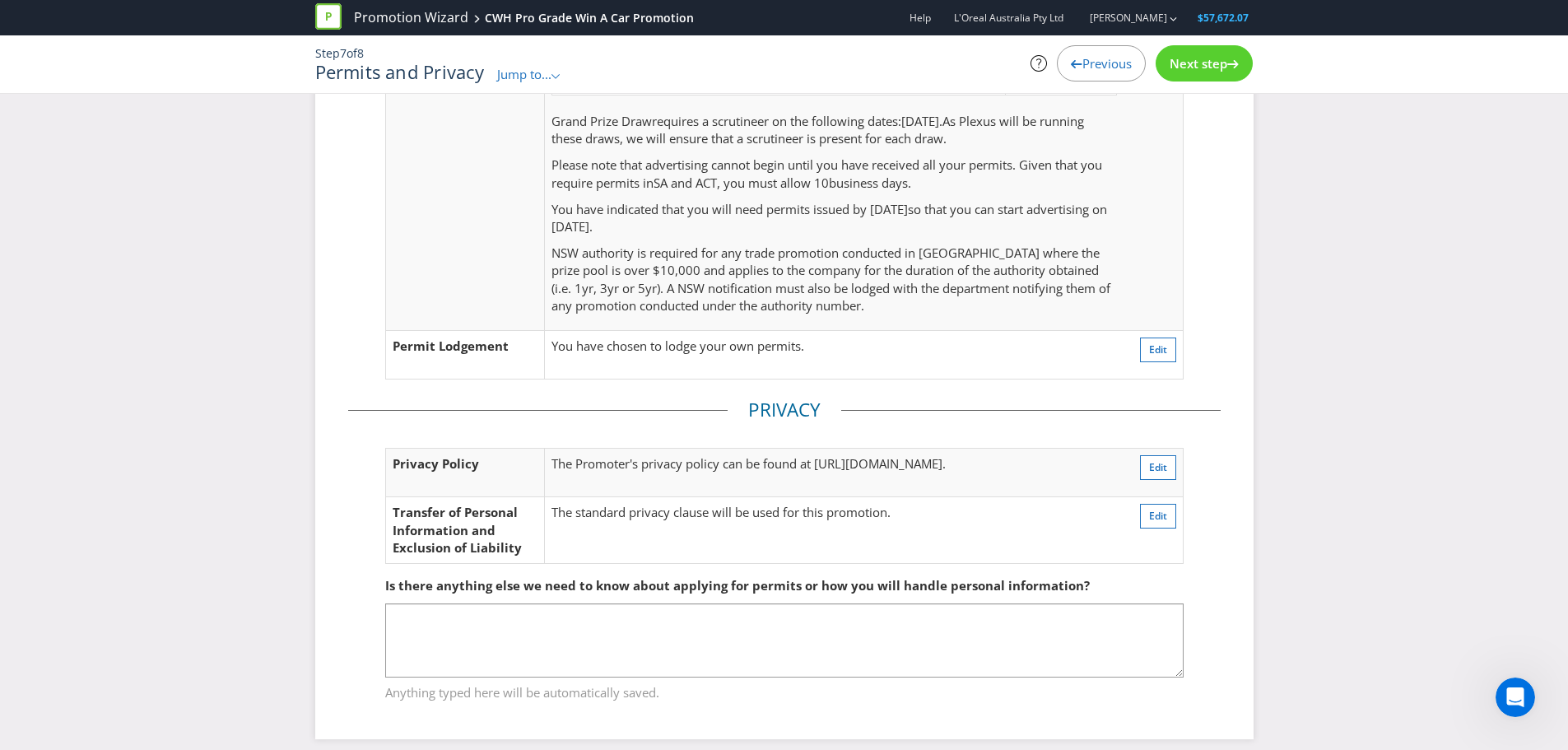
scroll to position [346, 0]
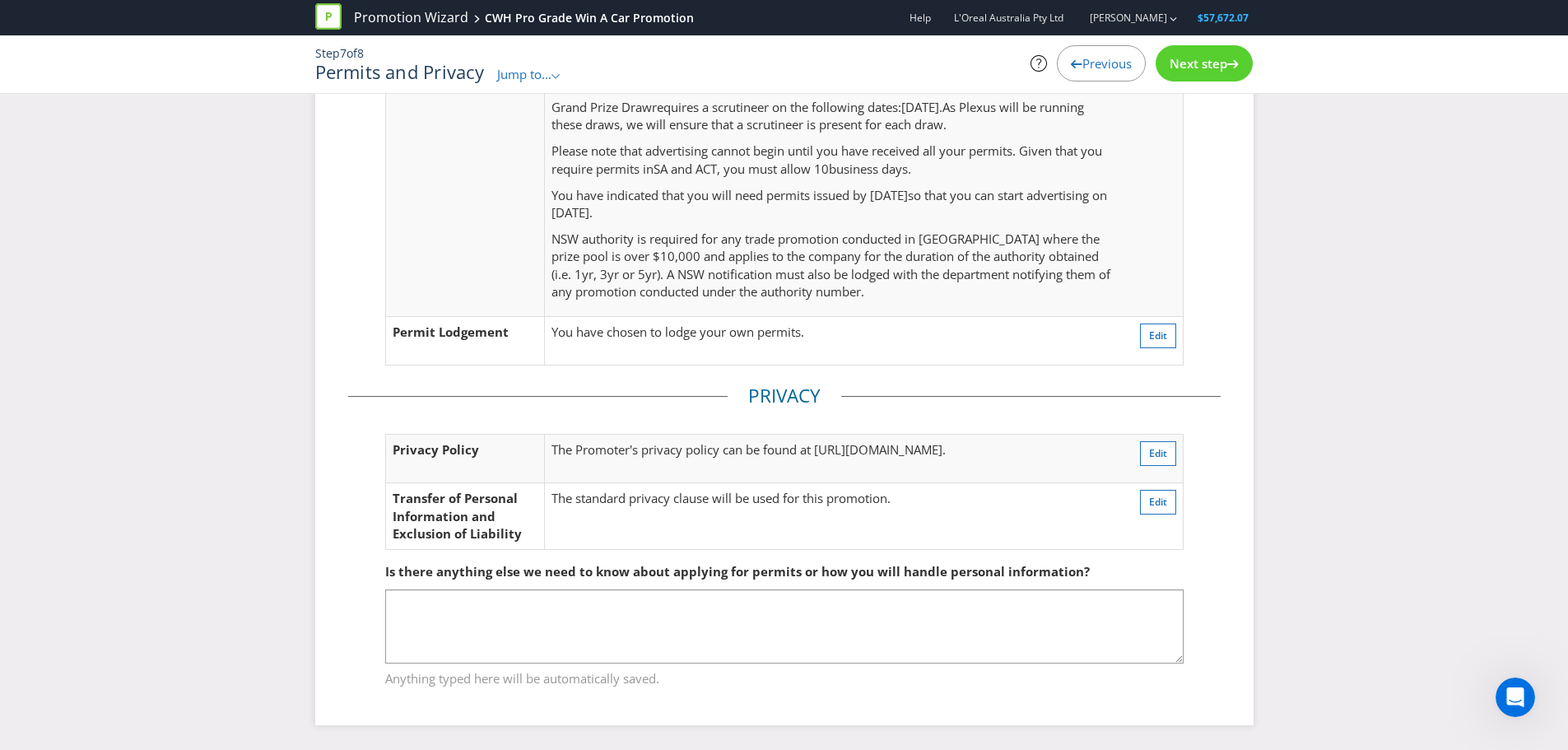
click at [1217, 70] on span "Next step" at bounding box center [1198, 63] width 58 height 16
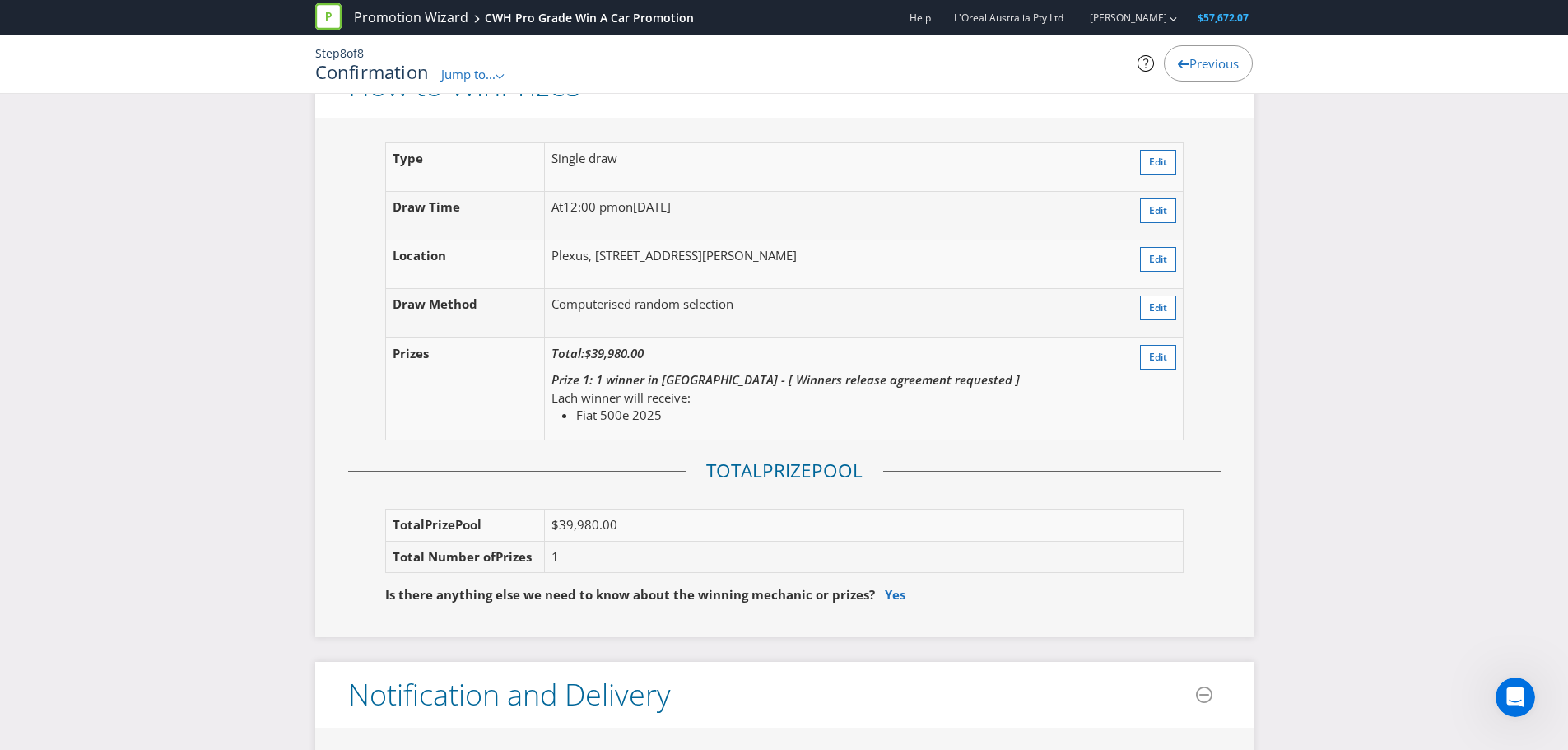
scroll to position [1910, 0]
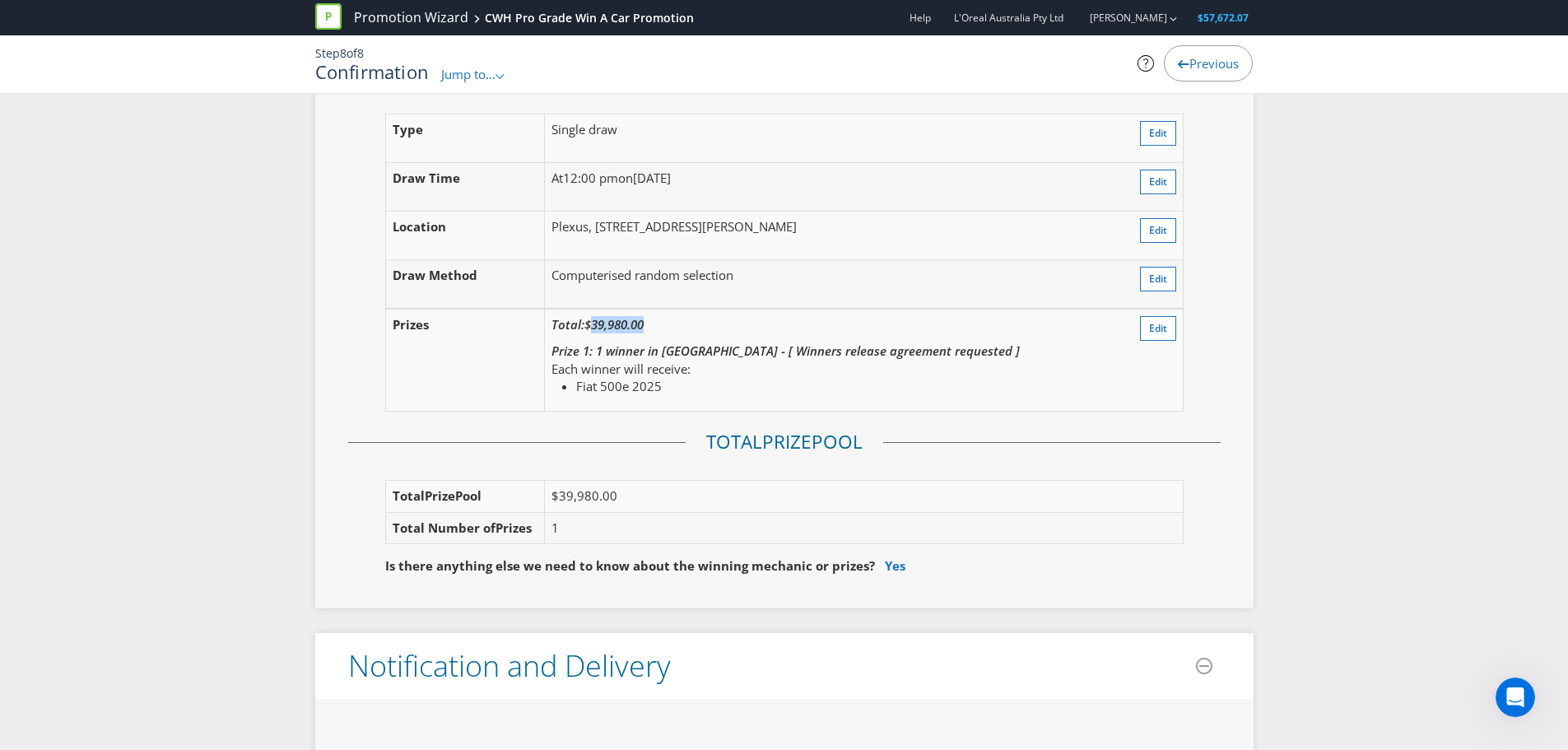
drag, startPoint x: 643, startPoint y: 327, endPoint x: 596, endPoint y: 329, distance: 46.9
click at [596, 329] on span "$39,980.00" at bounding box center [613, 324] width 59 height 16
click at [639, 335] on td "Total: $39,980.00 Prize 1: 1 winner in Australia - [ Winners release agreement …" at bounding box center [829, 360] width 568 height 102
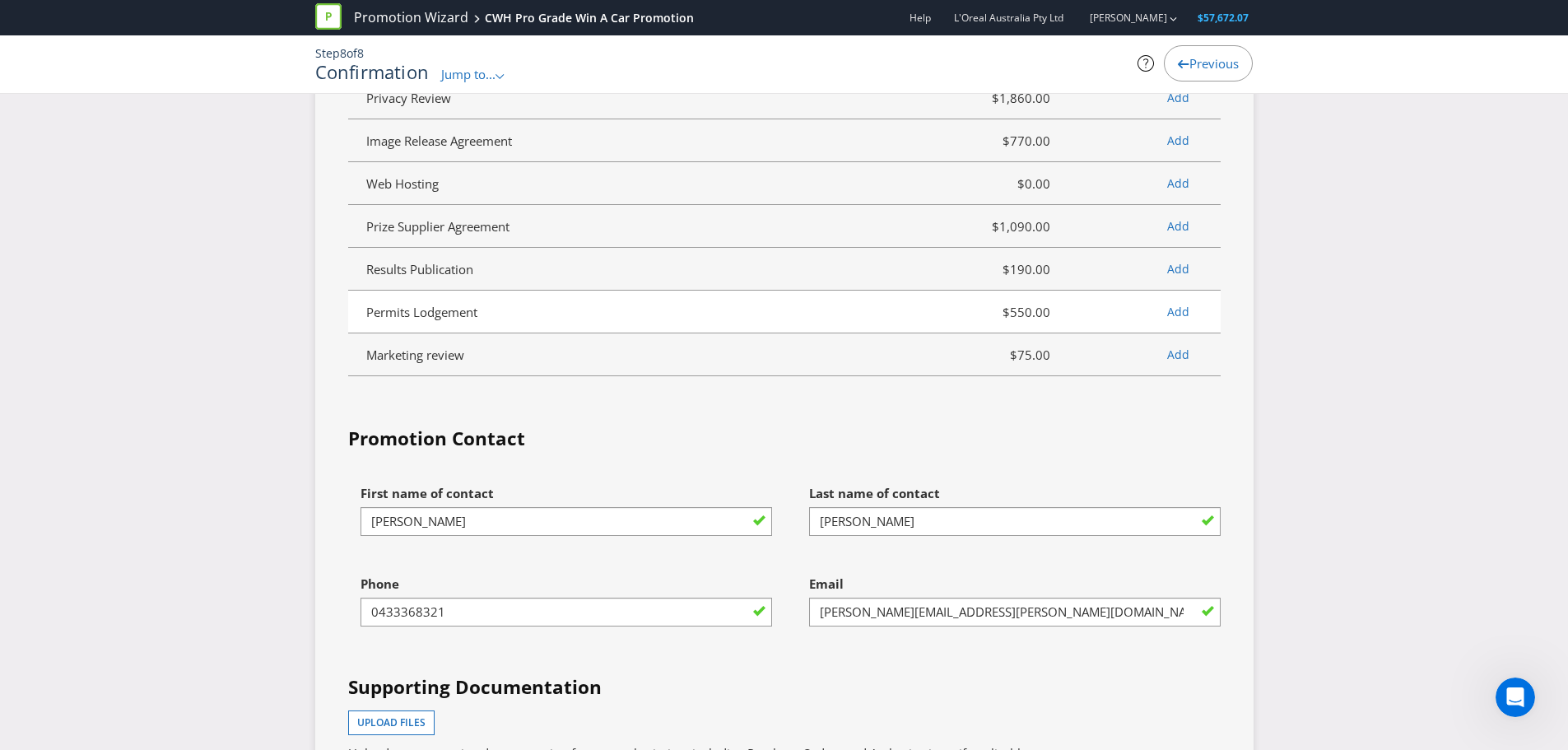
scroll to position [4790, 0]
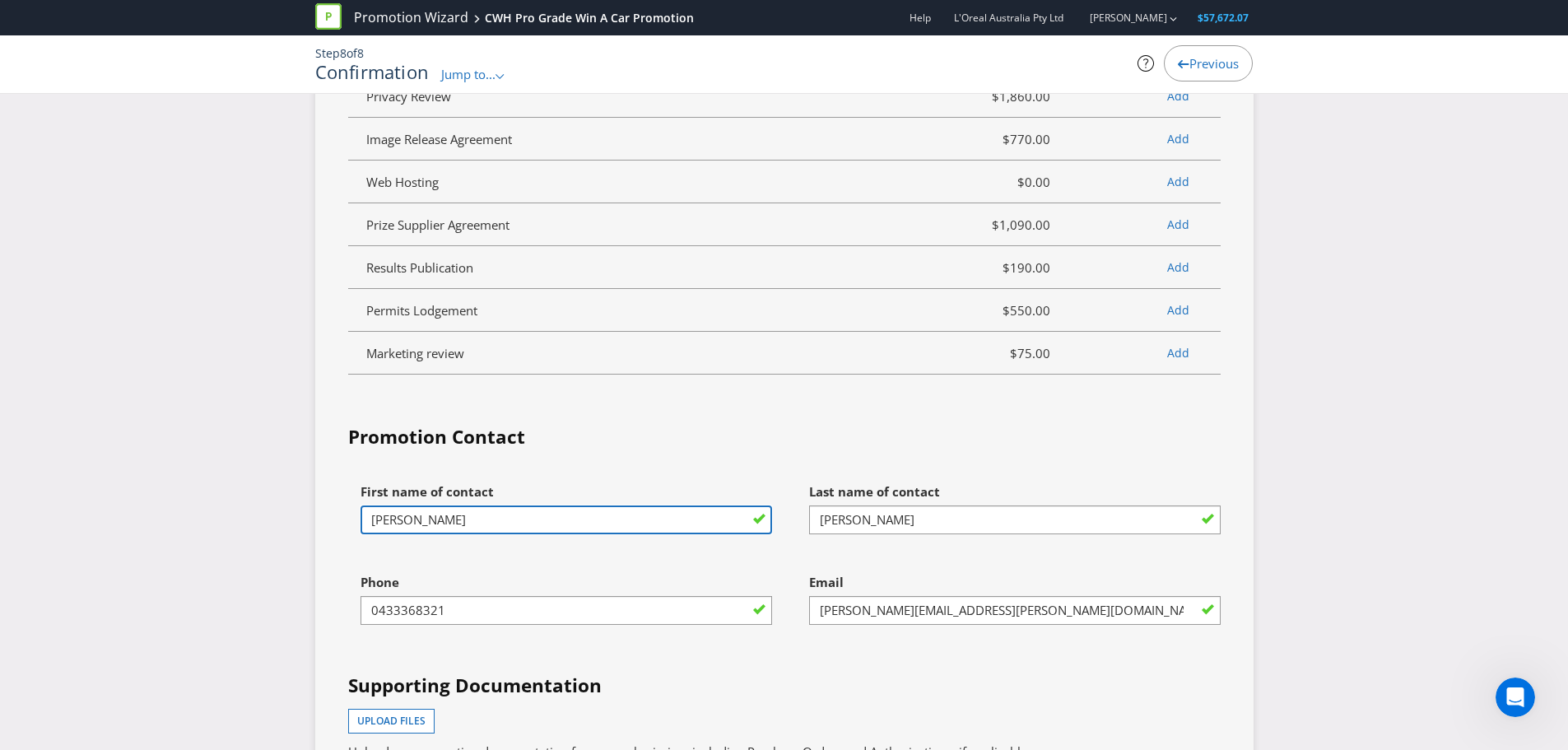
click at [578, 521] on input "MURPHY" at bounding box center [565, 519] width 411 height 29
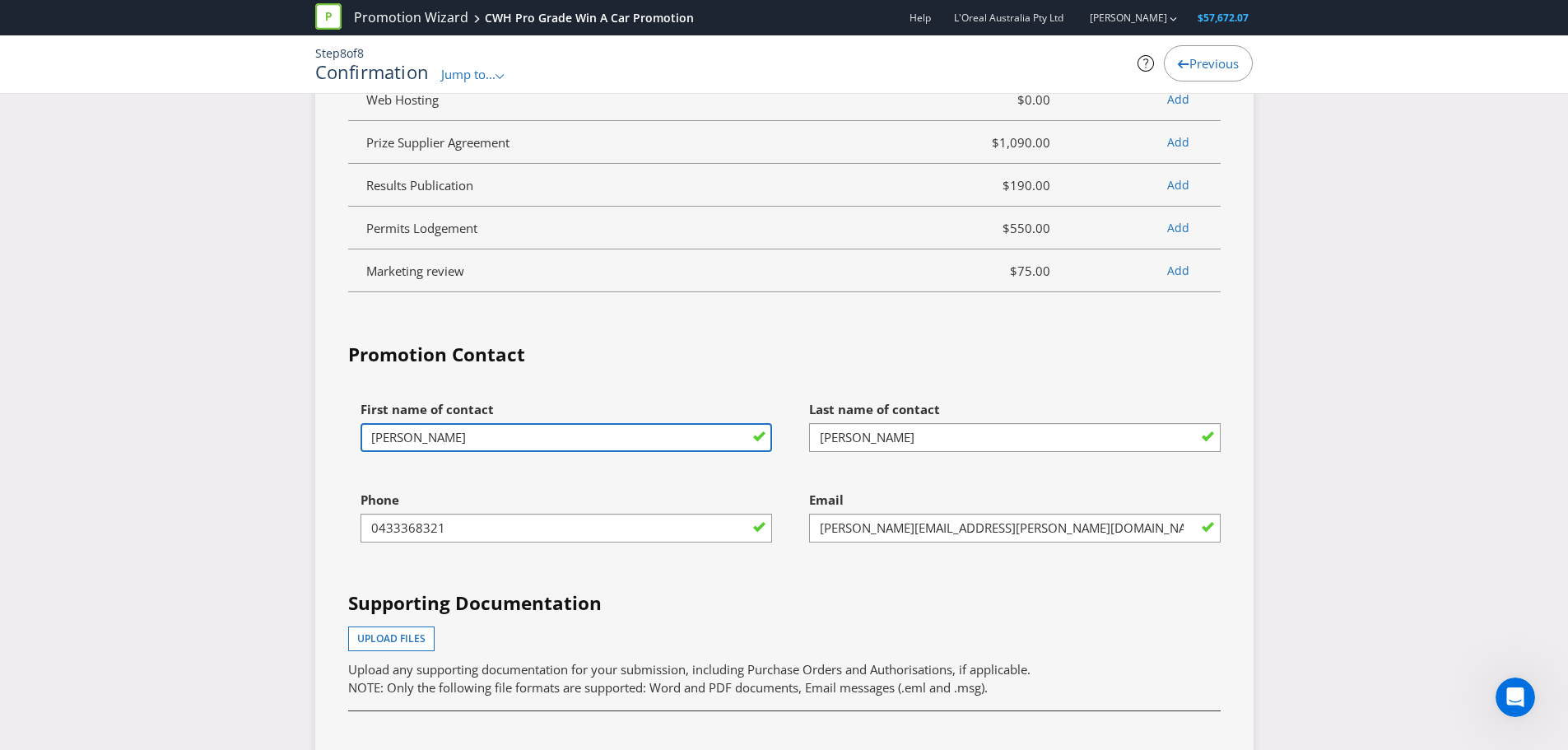
drag, startPoint x: 453, startPoint y: 438, endPoint x: 329, endPoint y: 438, distance: 123.4
click at [329, 438] on div "Services Summary Plexus Services Promotion Wizard Terms & Conditions $740.00 Sh…" at bounding box center [784, 162] width 938 height 1621
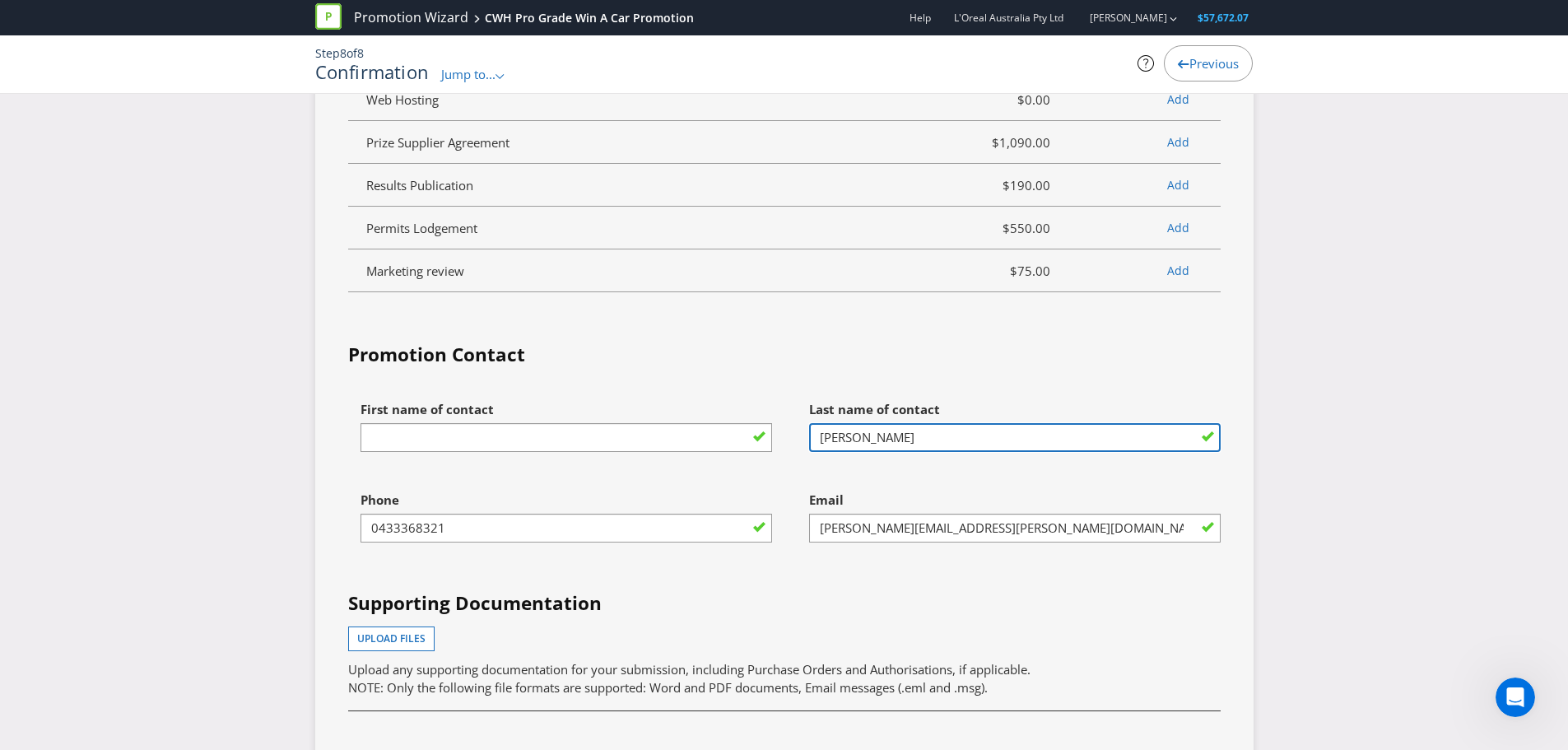
type input "LEE"
drag, startPoint x: 868, startPoint y: 432, endPoint x: 769, endPoint y: 435, distance: 98.8
click at [769, 435] on div "First name of contact LEE Last name of contact Samuel Phone 0433368321 Email Sa…" at bounding box center [784, 622] width 897 height 458
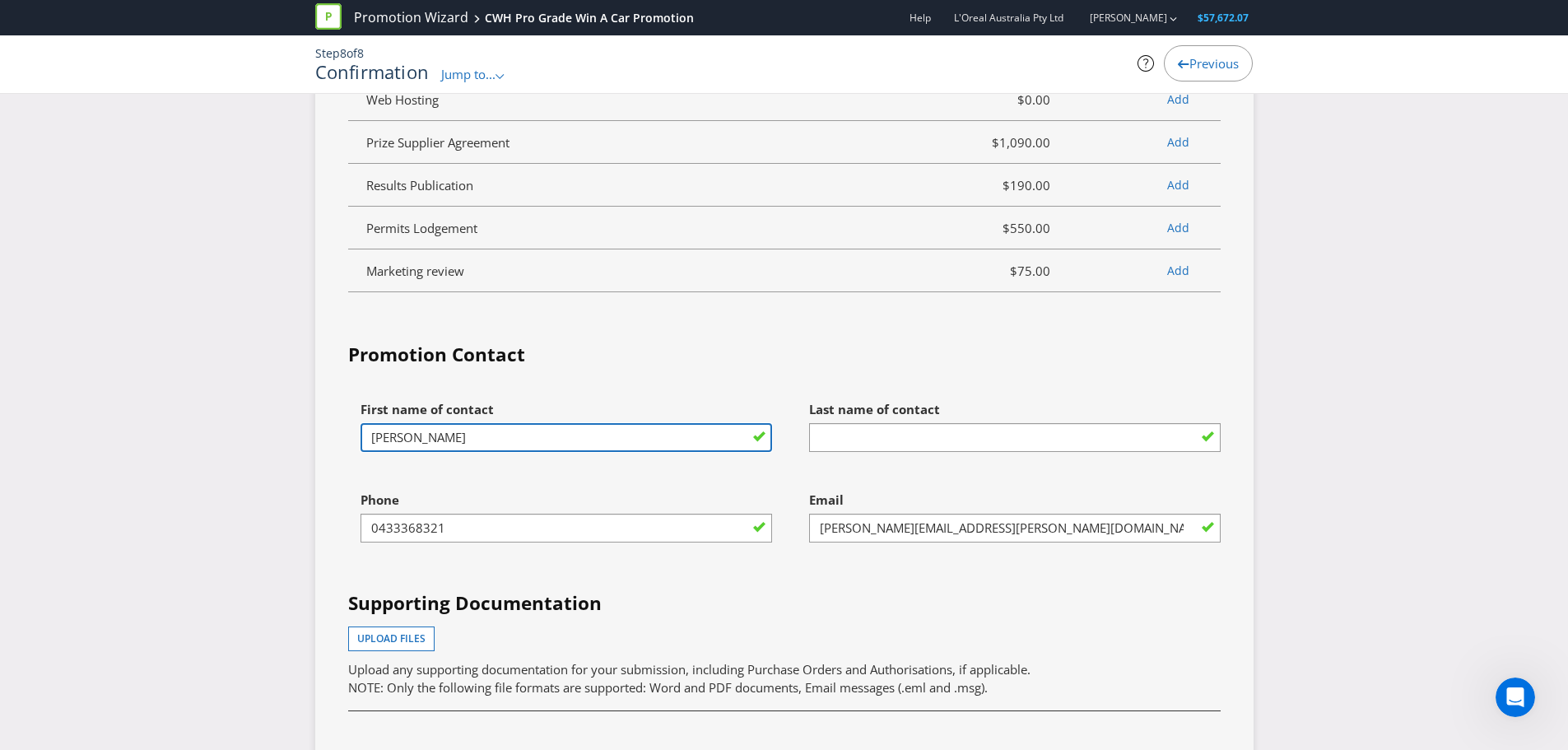
type input "Jessie"
drag, startPoint x: 421, startPoint y: 447, endPoint x: 365, endPoint y: 448, distance: 56.8
click at [362, 452] on div "First name of contact LEE" at bounding box center [565, 422] width 411 height 59
type input "Jessie"
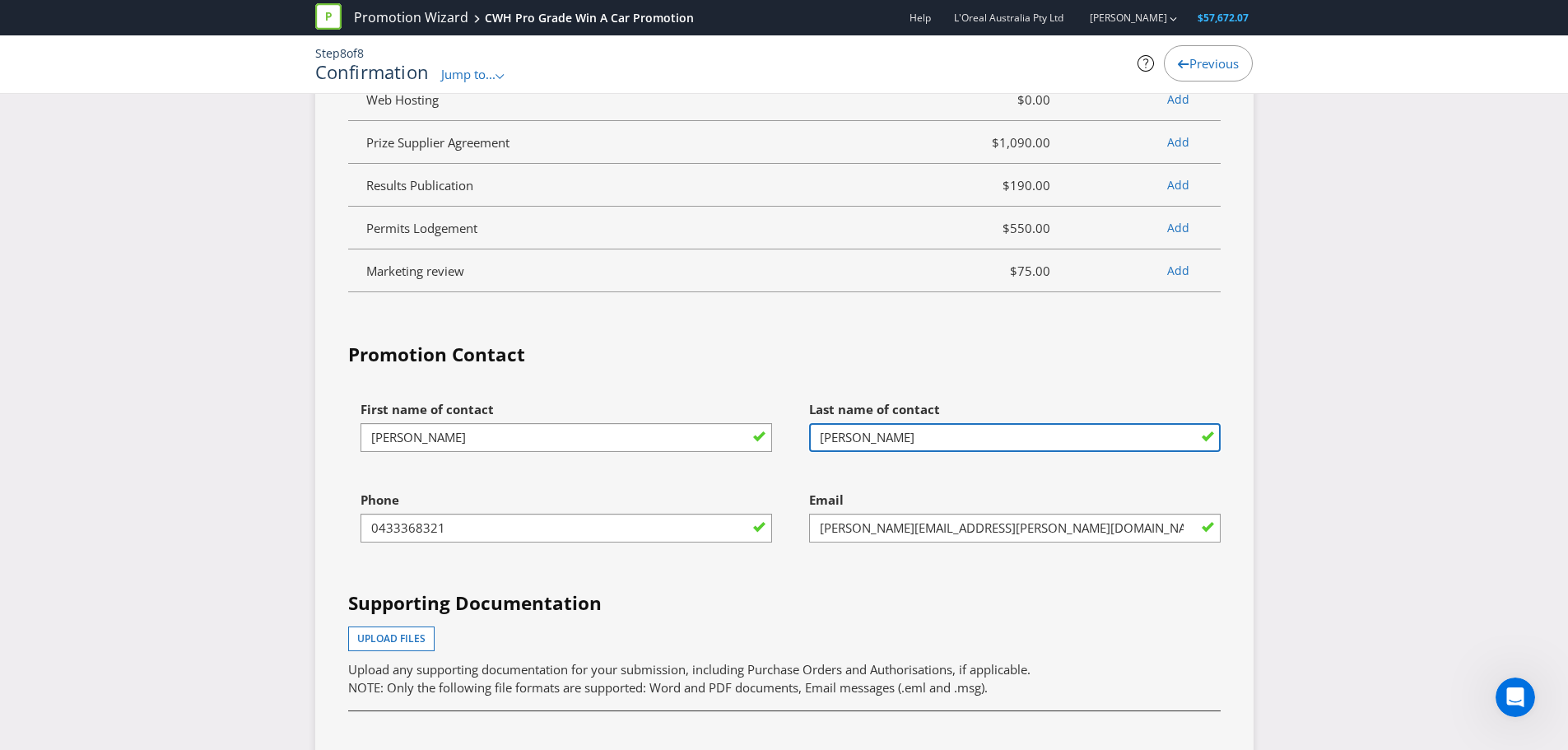
type input "Lee"
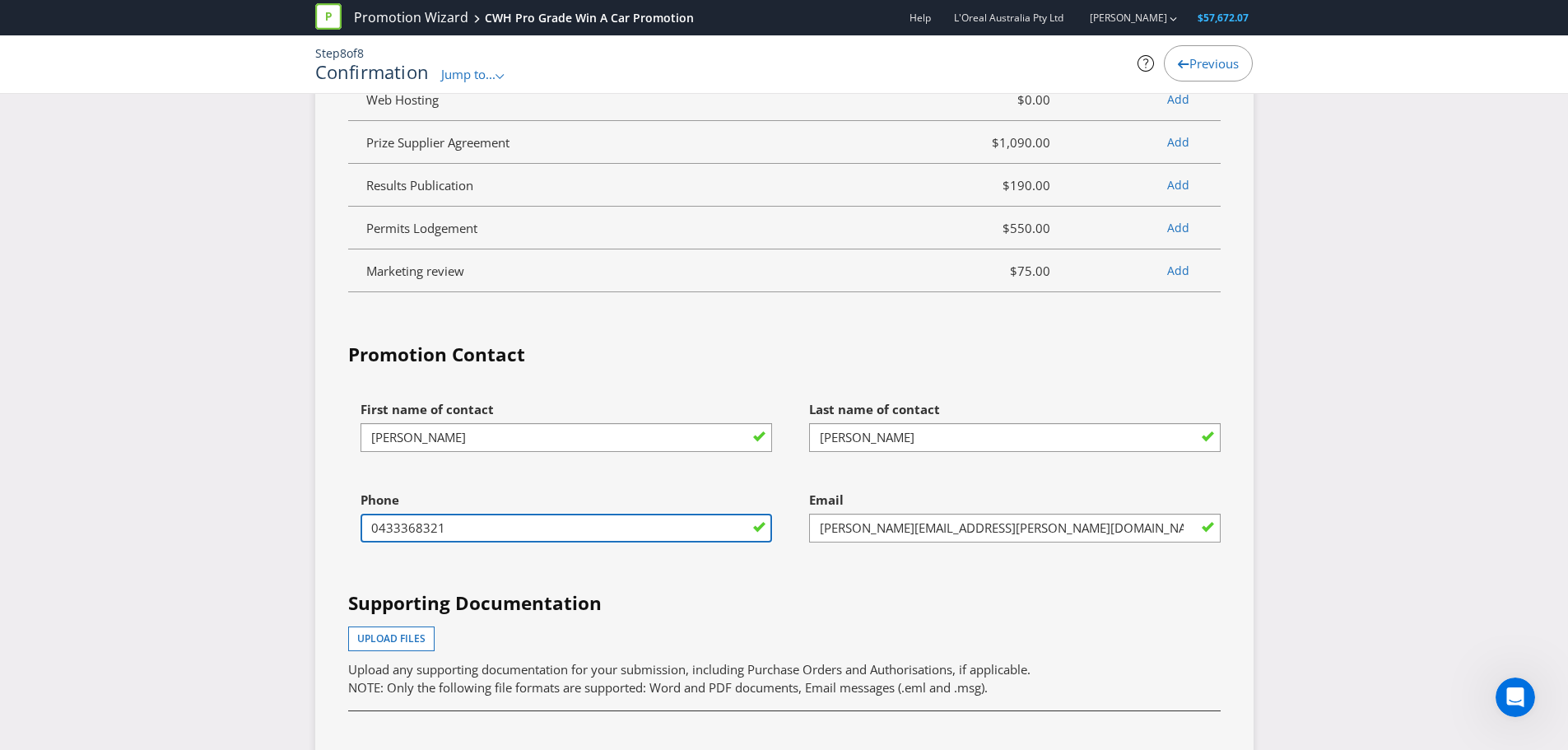
drag, startPoint x: 531, startPoint y: 533, endPoint x: 290, endPoint y: 533, distance: 241.1
type input "0477008390"
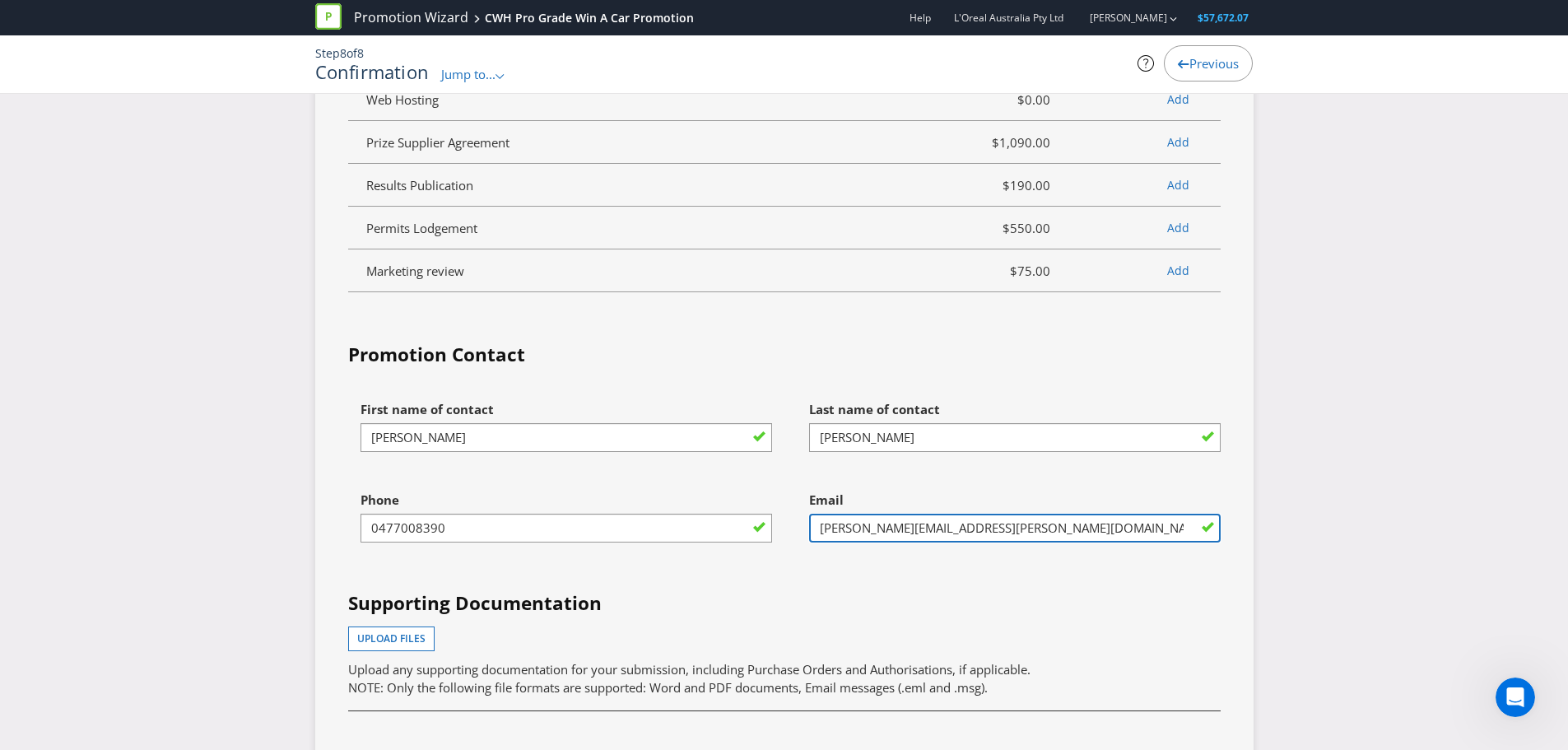
drag, startPoint x: 916, startPoint y: 524, endPoint x: 744, endPoint y: 524, distance: 172.0
click at [744, 524] on div "First name of contact Jessie Last name of contact Lee Phone 0477008390 Email Sa…" at bounding box center [784, 622] width 897 height 458
type input "jessie2.lee@loreal.com"
click at [653, 590] on div "First name of contact Jessie Last name of contact Lee Phone 0477008390 Email je…" at bounding box center [784, 622] width 897 height 458
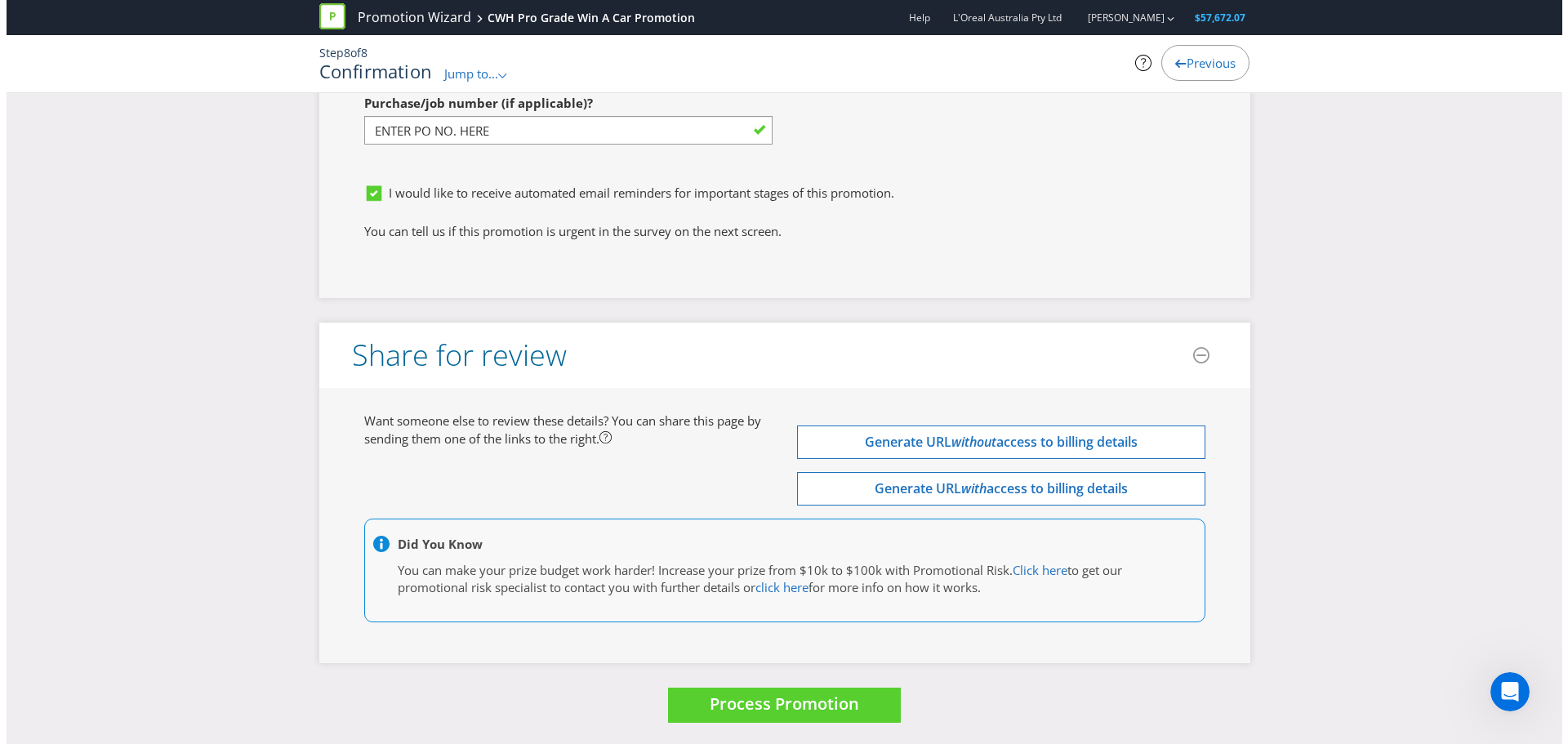
scroll to position [5505, 0]
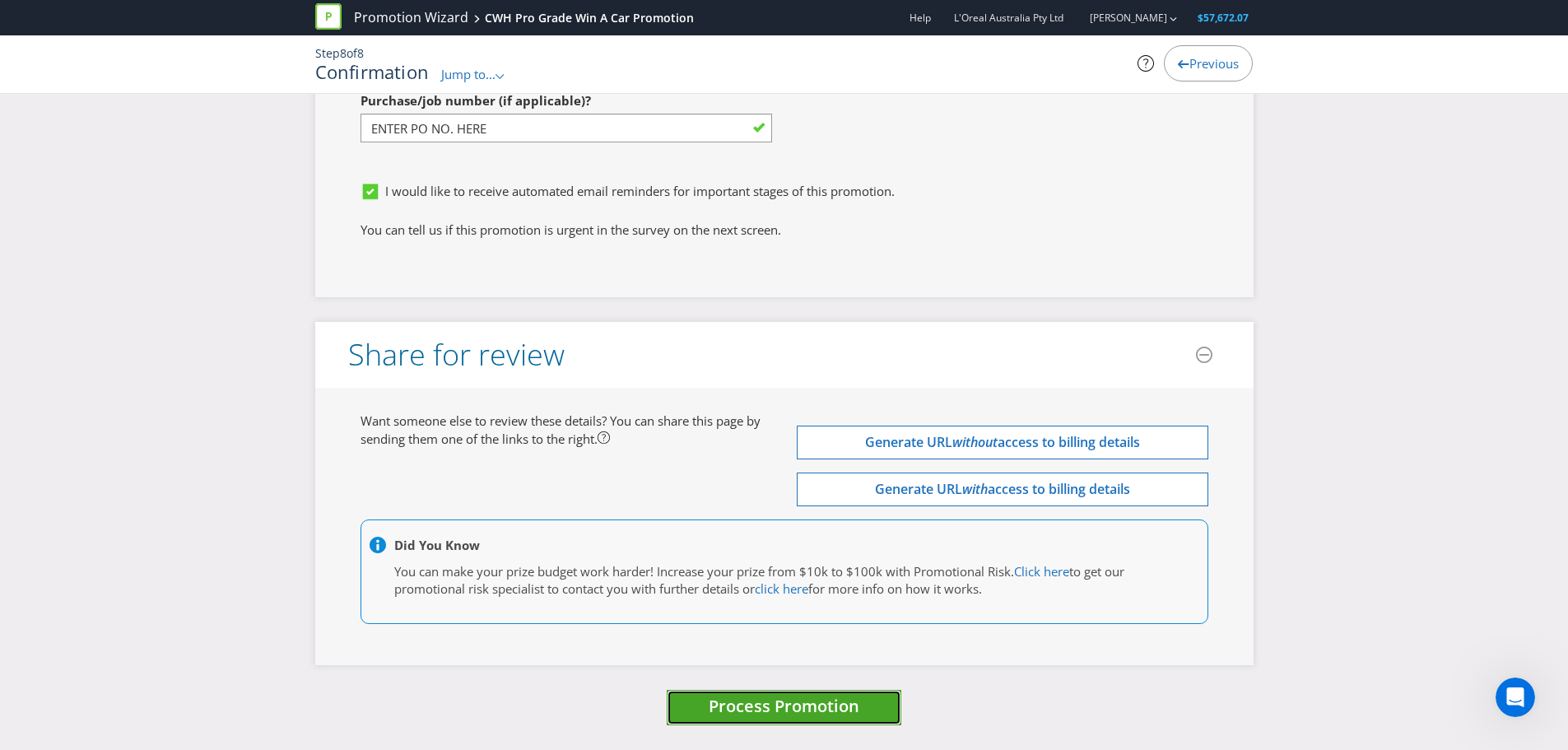
click at [848, 690] on button "Process Promotion" at bounding box center [784, 707] width 235 height 35
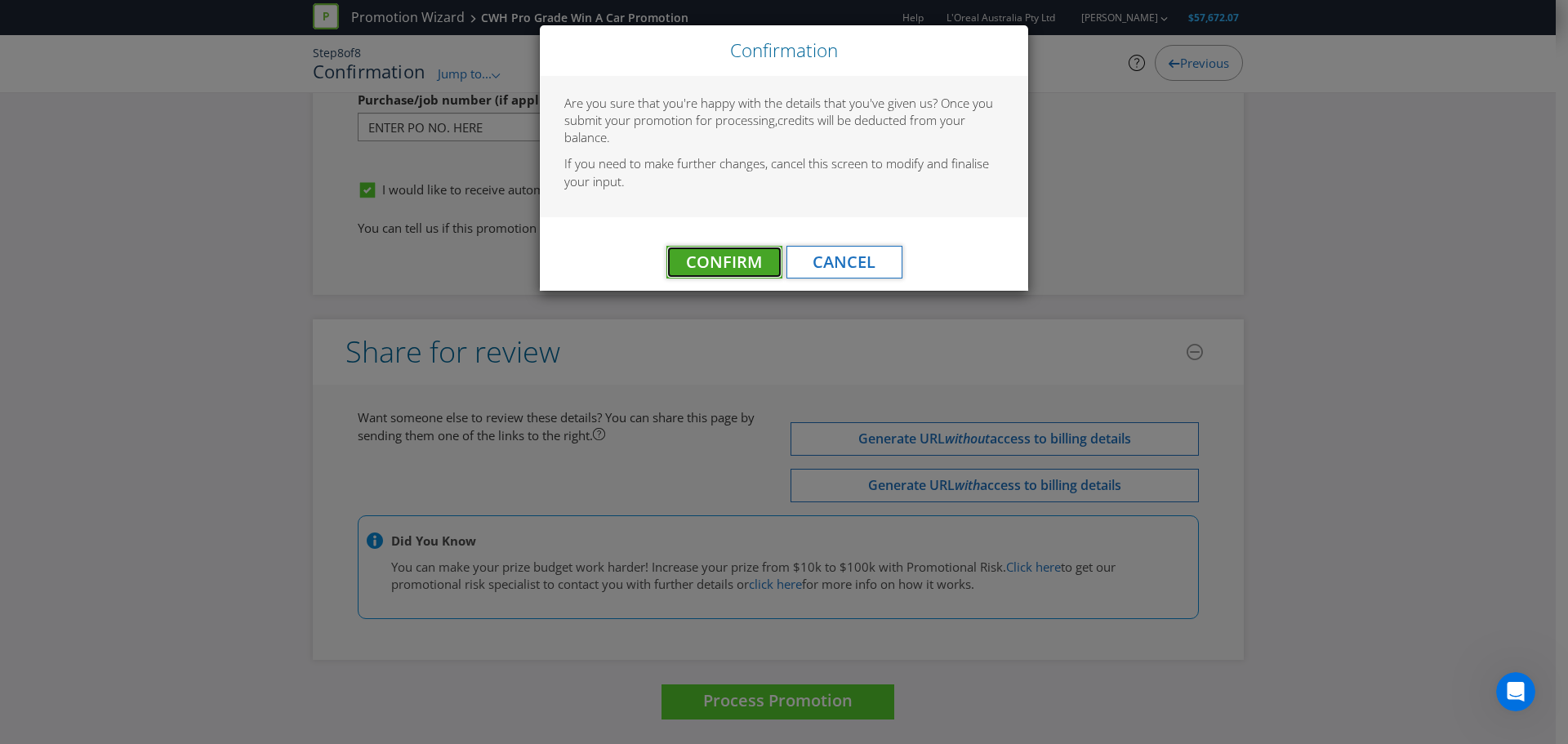
click at [756, 262] on span "Confirm" at bounding box center [723, 262] width 76 height 22
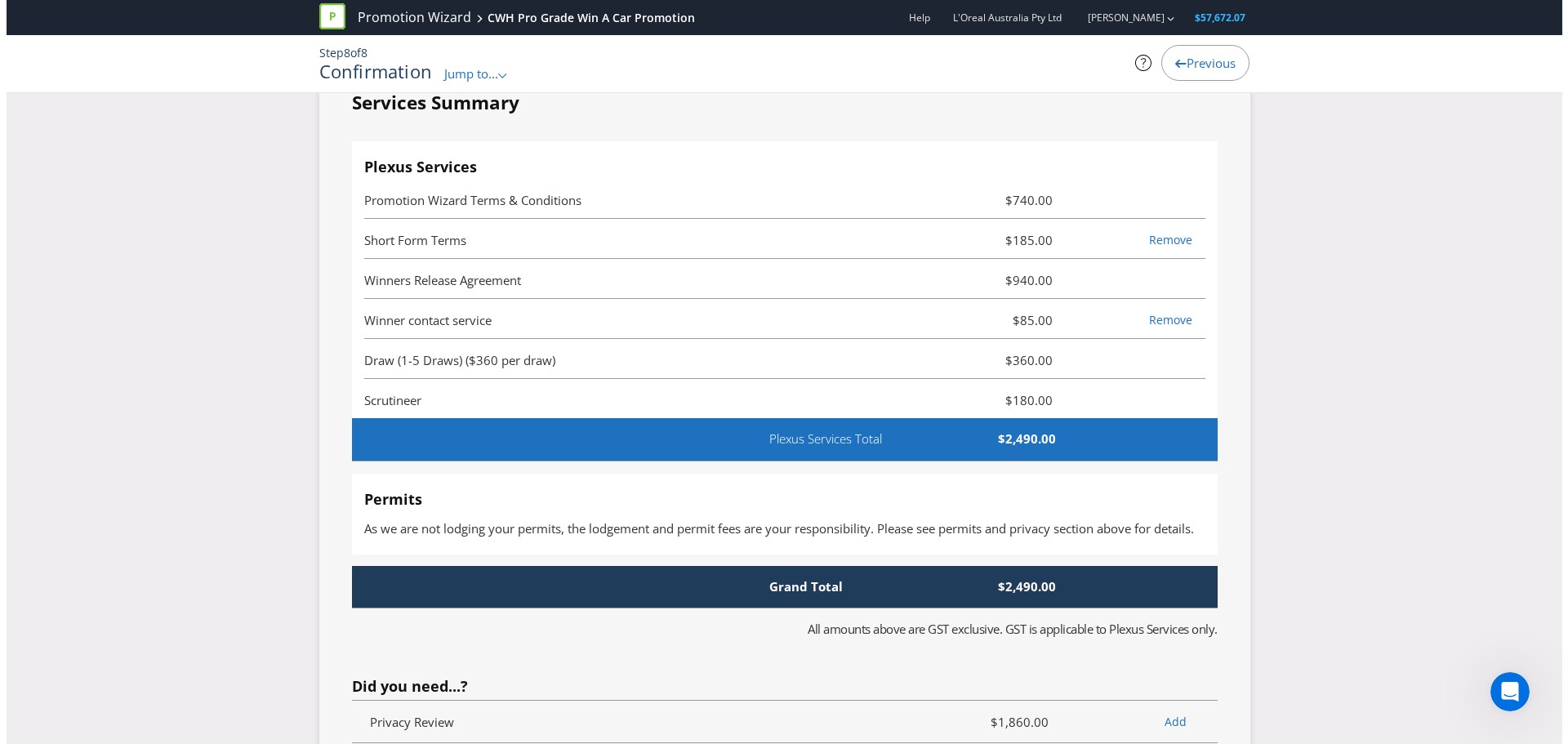
scroll to position [0, 0]
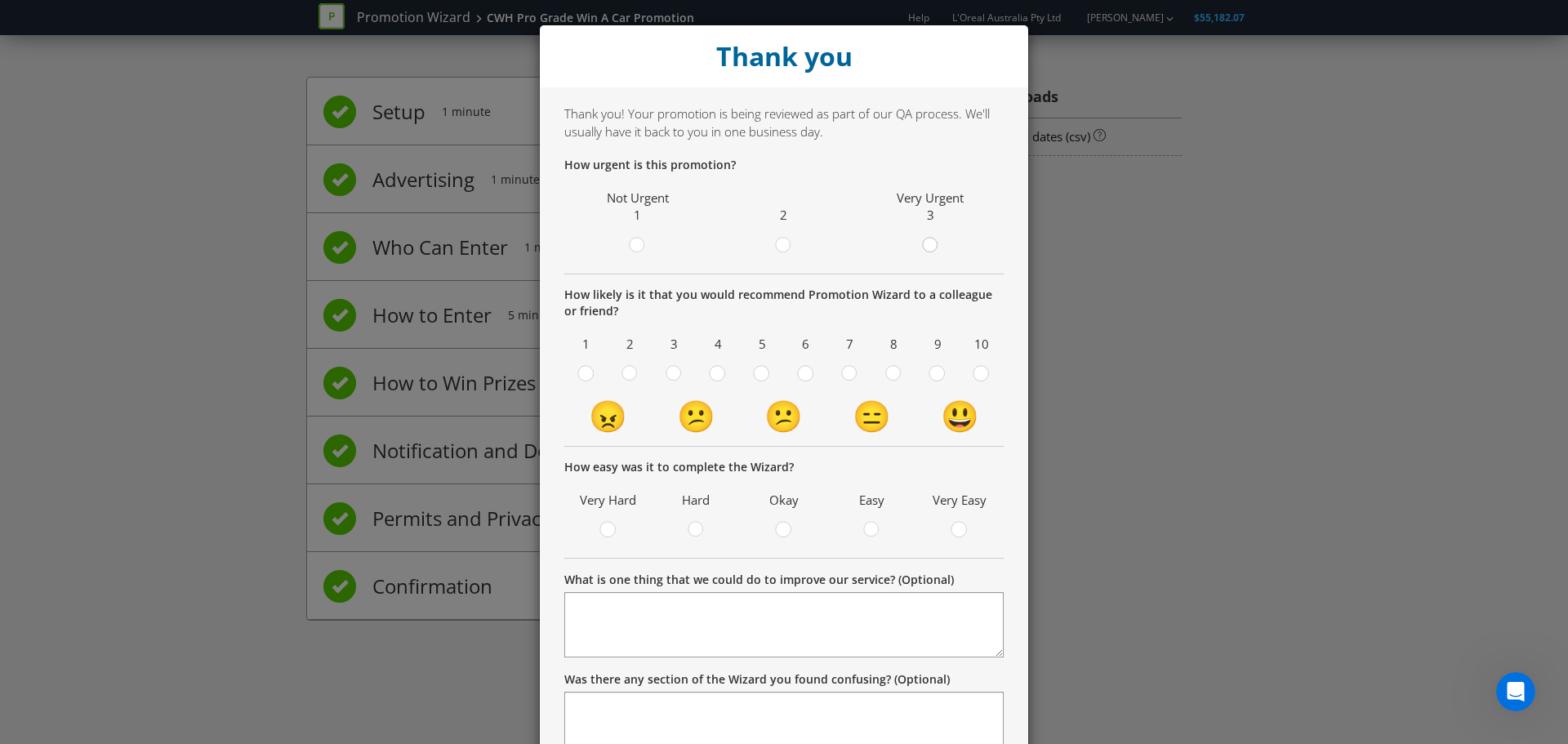
click at [922, 245] on circle at bounding box center [929, 244] width 15 height 15
click at [0, 0] on input "radio" at bounding box center [0, 0] width 0 height 0
click at [968, 368] on label at bounding box center [981, 375] width 28 height 21
click at [0, 0] on input "radio" at bounding box center [0, 0] width 0 height 0
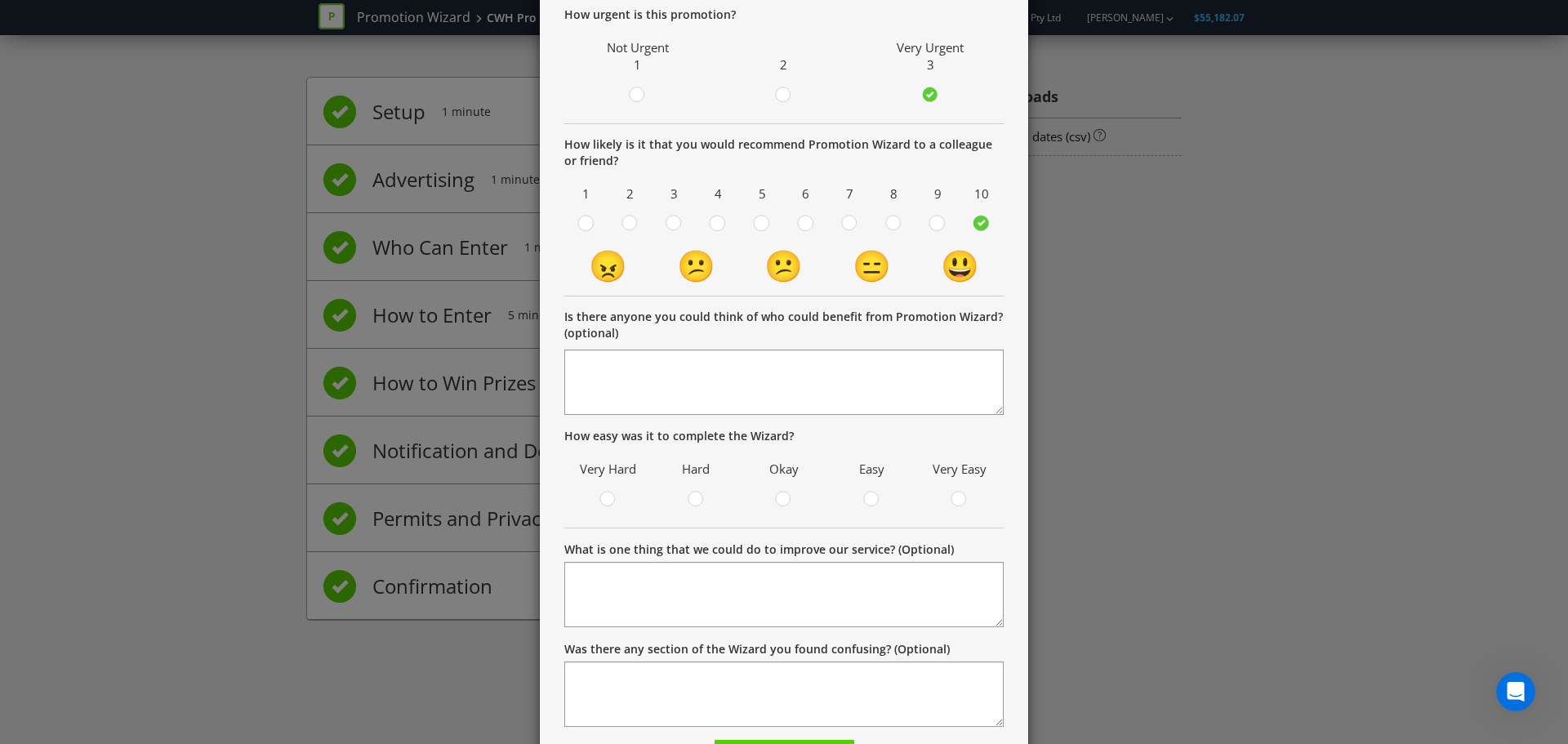
scroll to position [164, 0]
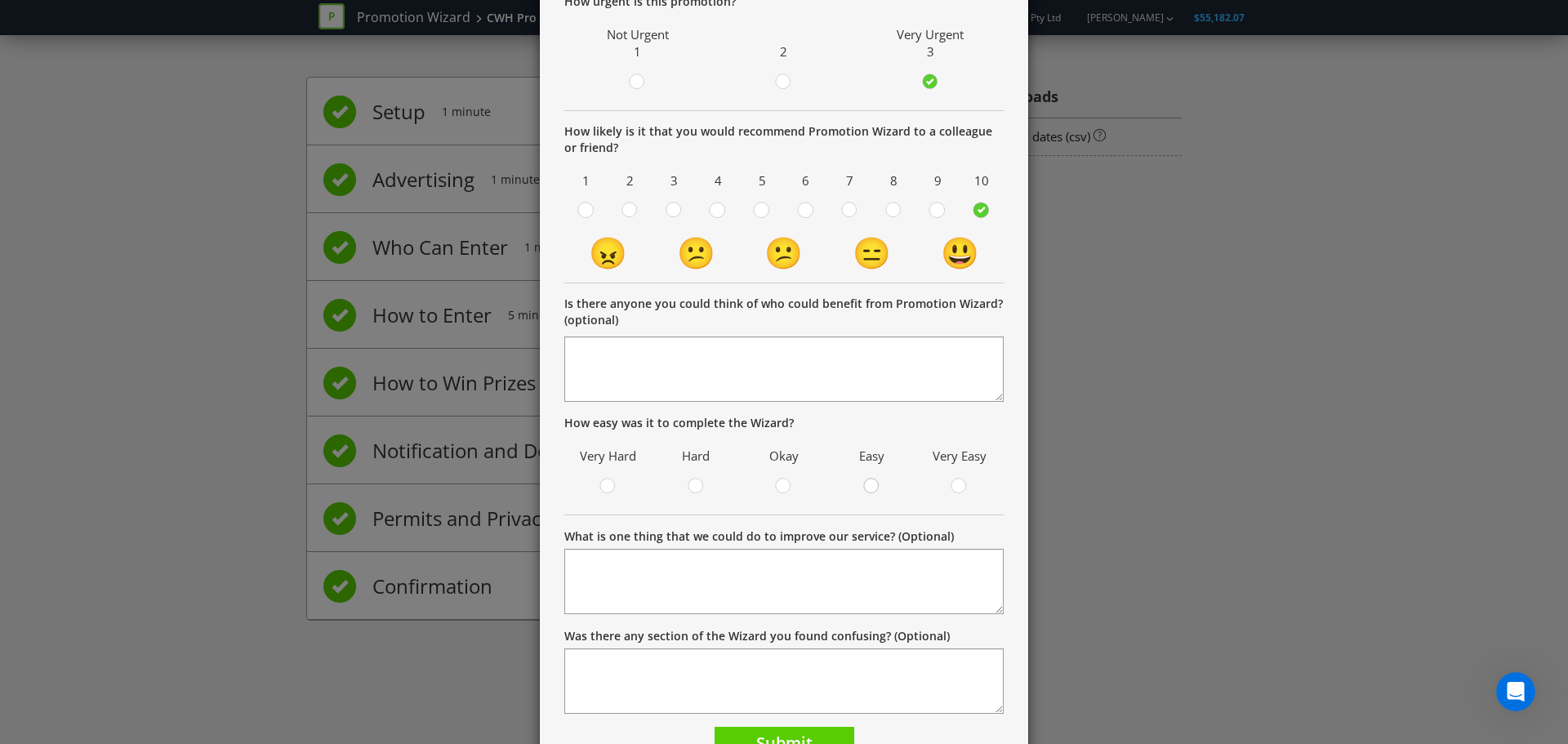
click at [864, 486] on circle at bounding box center [871, 485] width 15 height 15
click at [0, 0] on input "radio" at bounding box center [0, 0] width 0 height 0
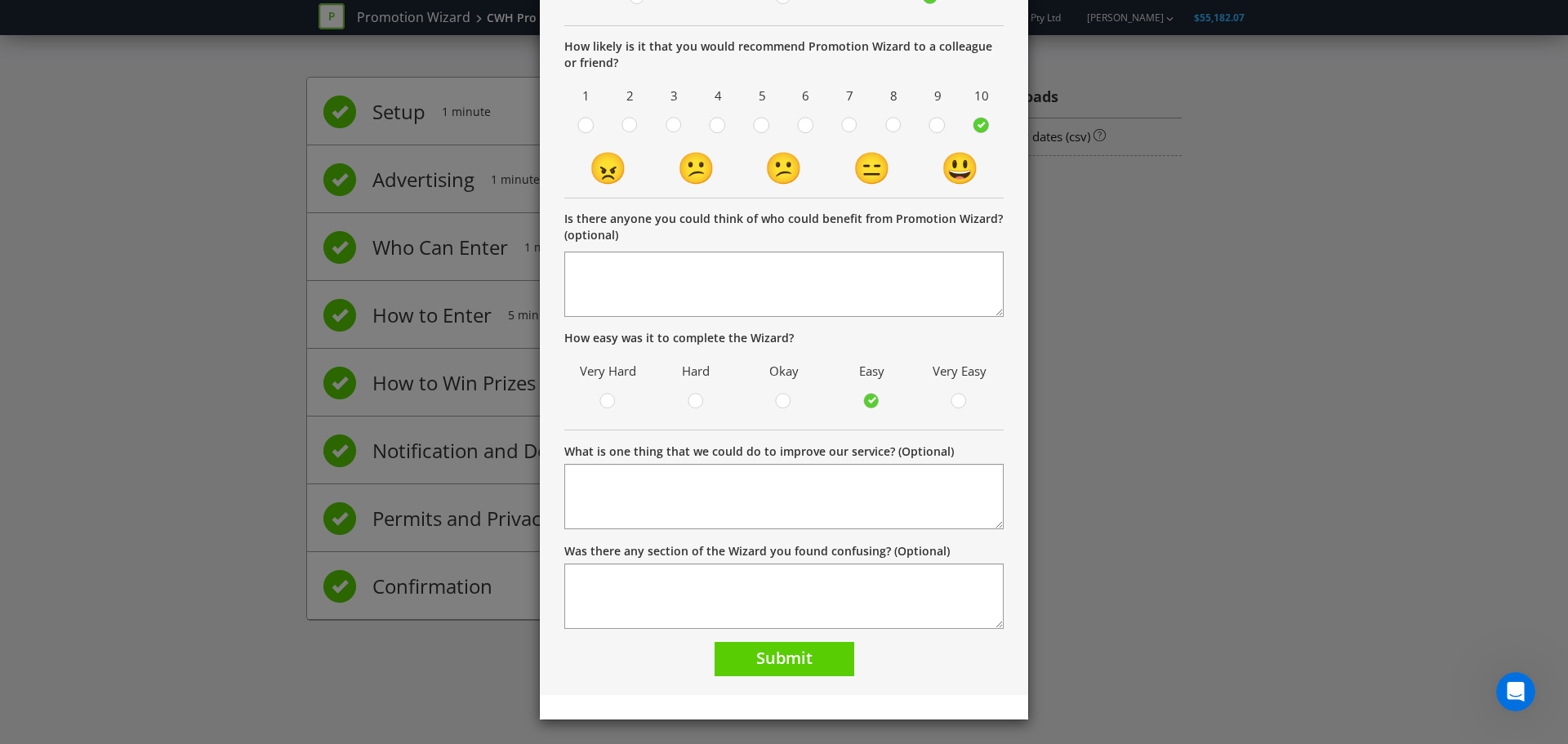
scroll to position [249, 0]
click at [774, 657] on span "Submit" at bounding box center [784, 657] width 57 height 22
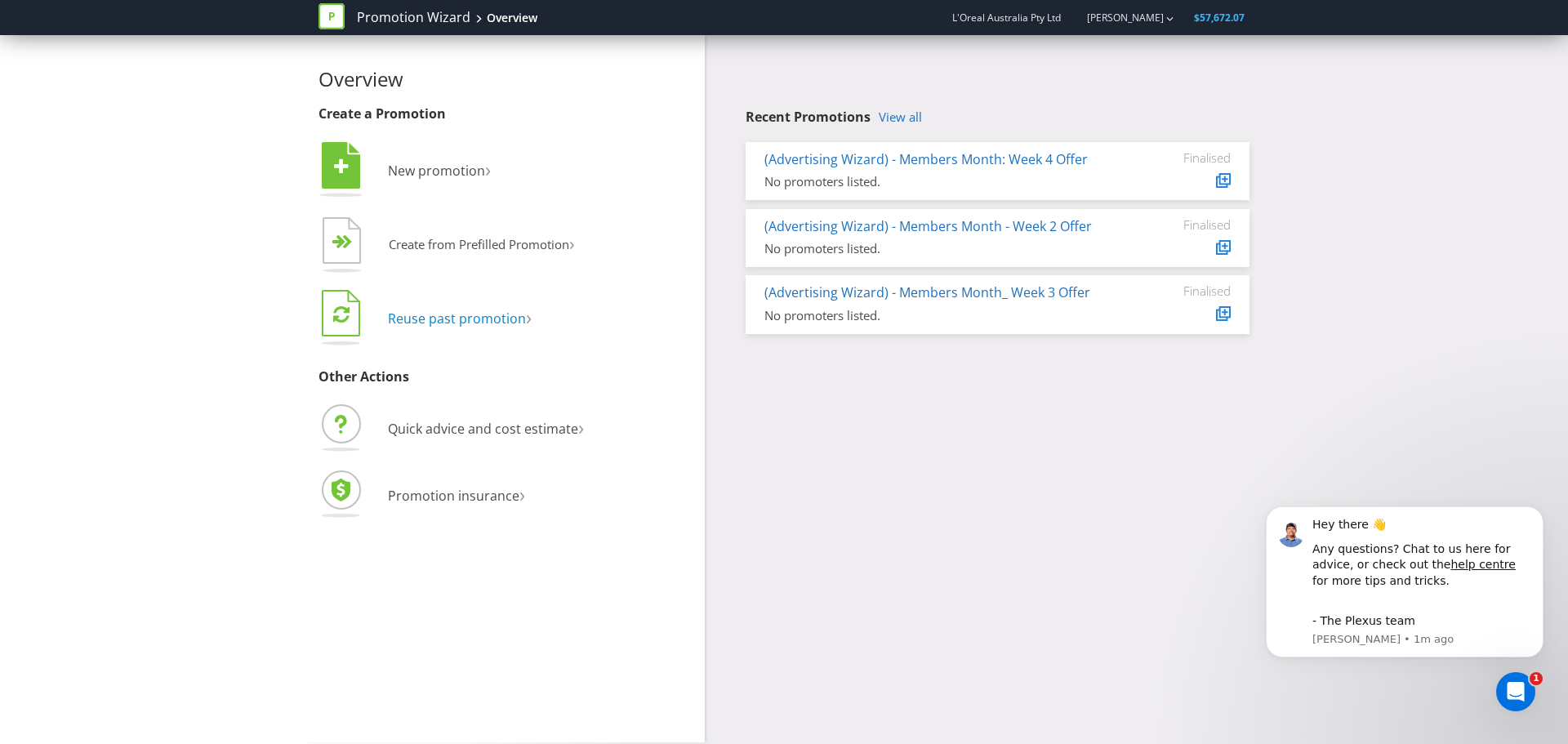
click at [417, 325] on span "Reuse past promotion" at bounding box center [457, 318] width 138 height 18
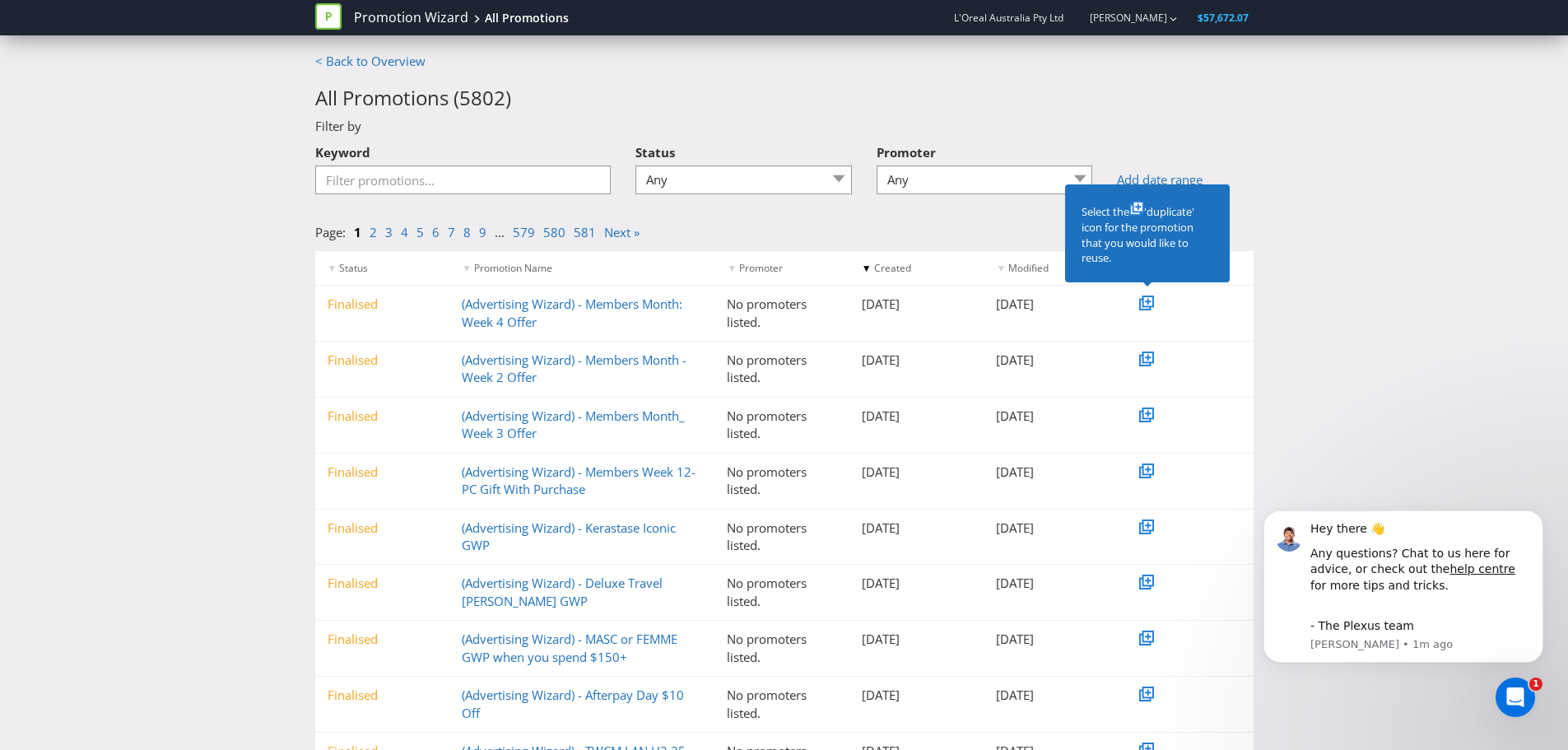
click at [477, 204] on div "Keyword" at bounding box center [463, 171] width 321 height 71
click at [477, 197] on div "Keyword" at bounding box center [463, 171] width 321 height 71
click at [485, 194] on input "Keyword" at bounding box center [463, 179] width 296 height 29
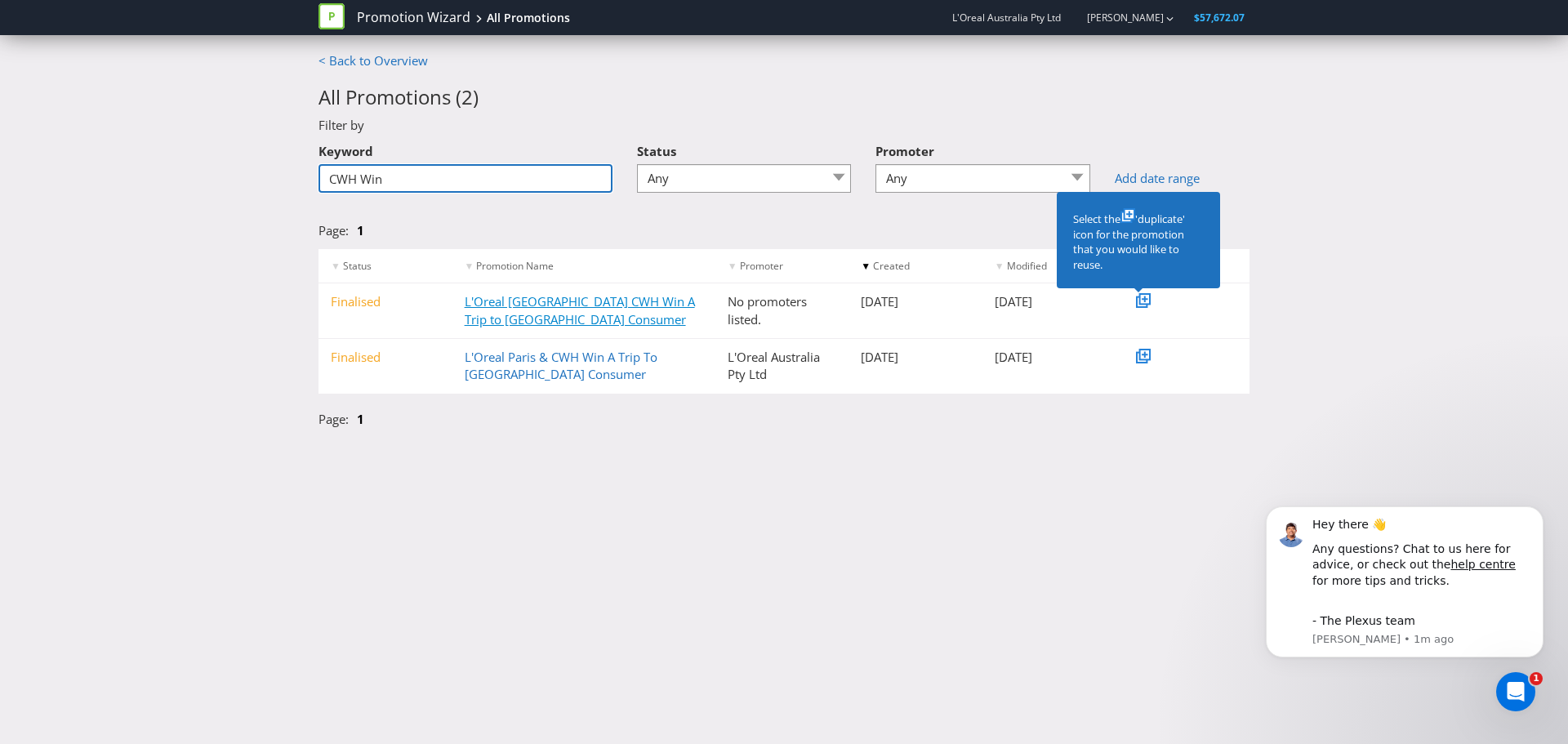
type input "CWH Win"
click at [511, 301] on link "L'Oreal [GEOGRAPHIC_DATA] CWH Win A Trip to [GEOGRAPHIC_DATA] Consumer" at bounding box center [580, 310] width 230 height 34
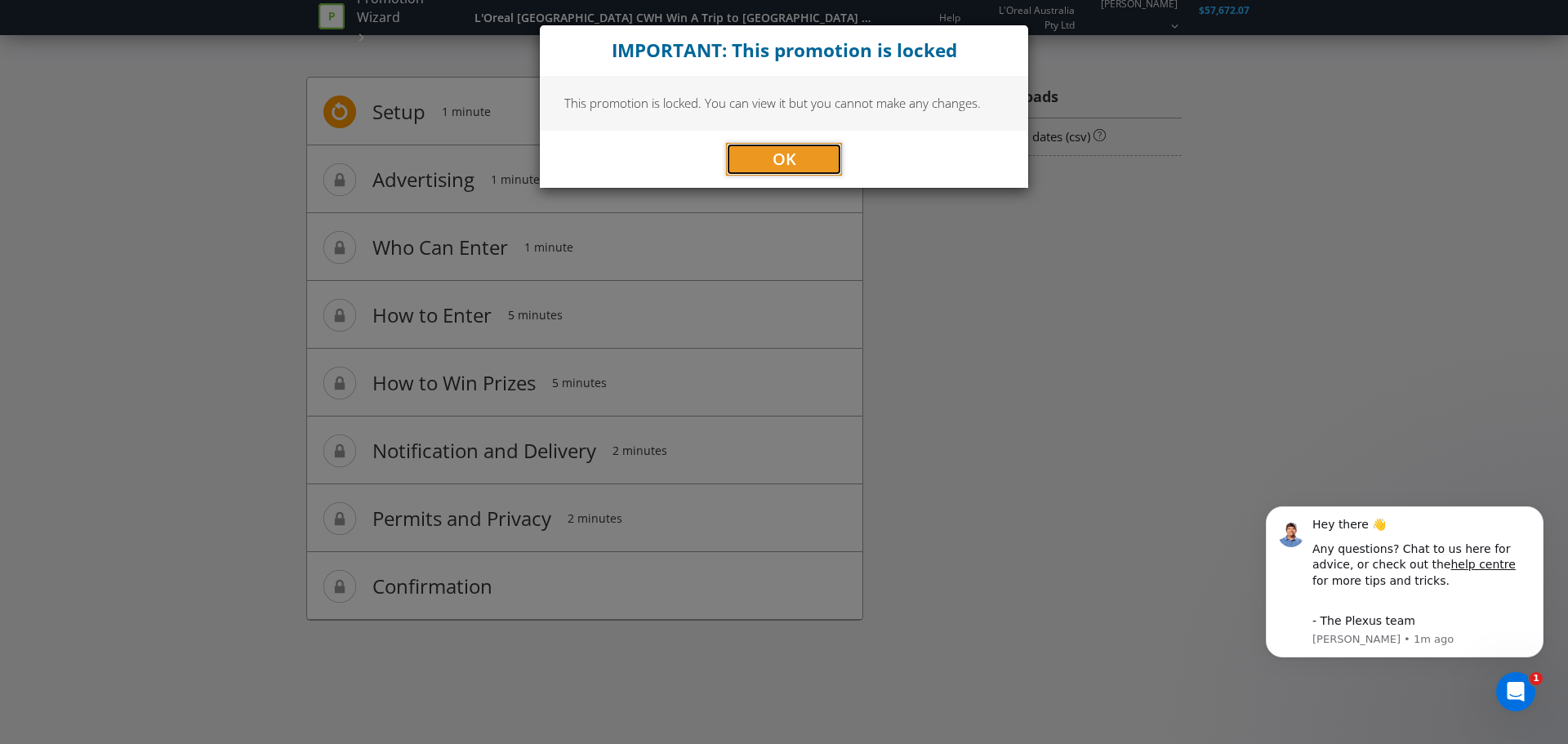
click at [781, 154] on span "OK" at bounding box center [784, 159] width 24 height 22
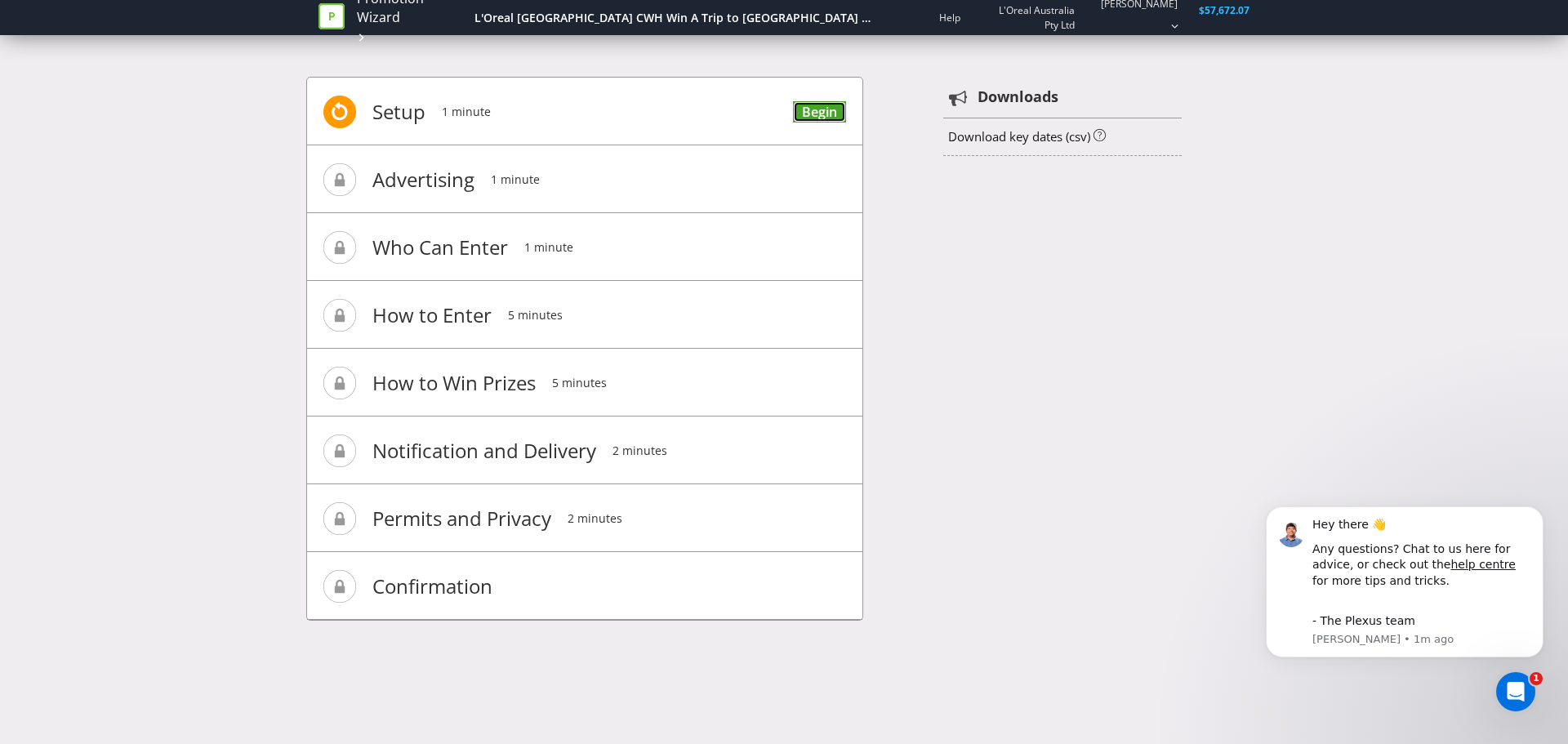
click at [809, 116] on link "Begin" at bounding box center [819, 112] width 53 height 22
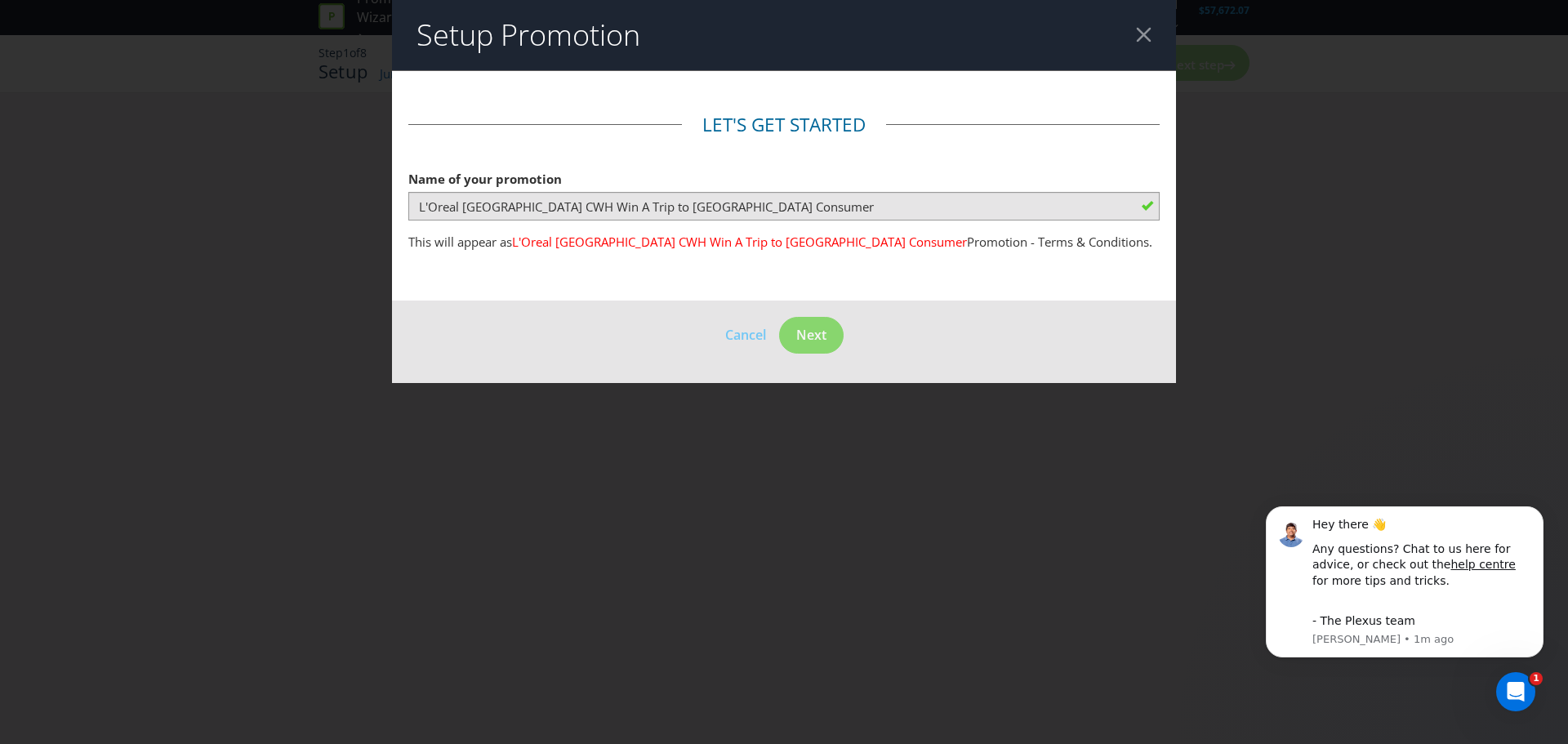
click at [560, 246] on span "L'Oreal [GEOGRAPHIC_DATA] CWH Win A Trip to [GEOGRAPHIC_DATA] Consumer" at bounding box center [739, 241] width 455 height 16
click at [953, 187] on div "Name of your promotion L'Oreal [GEOGRAPHIC_DATA] CWH Win A Trip to [GEOGRAPHIC_…" at bounding box center [783, 191] width 751 height 59
click at [766, 228] on fieldset "Let's get started Name of your promotion L'Oreal Paris CWH Win A Trip to [GEOGR…" at bounding box center [783, 186] width 751 height 148
click at [1141, 27] on div at bounding box center [1144, 35] width 16 height 16
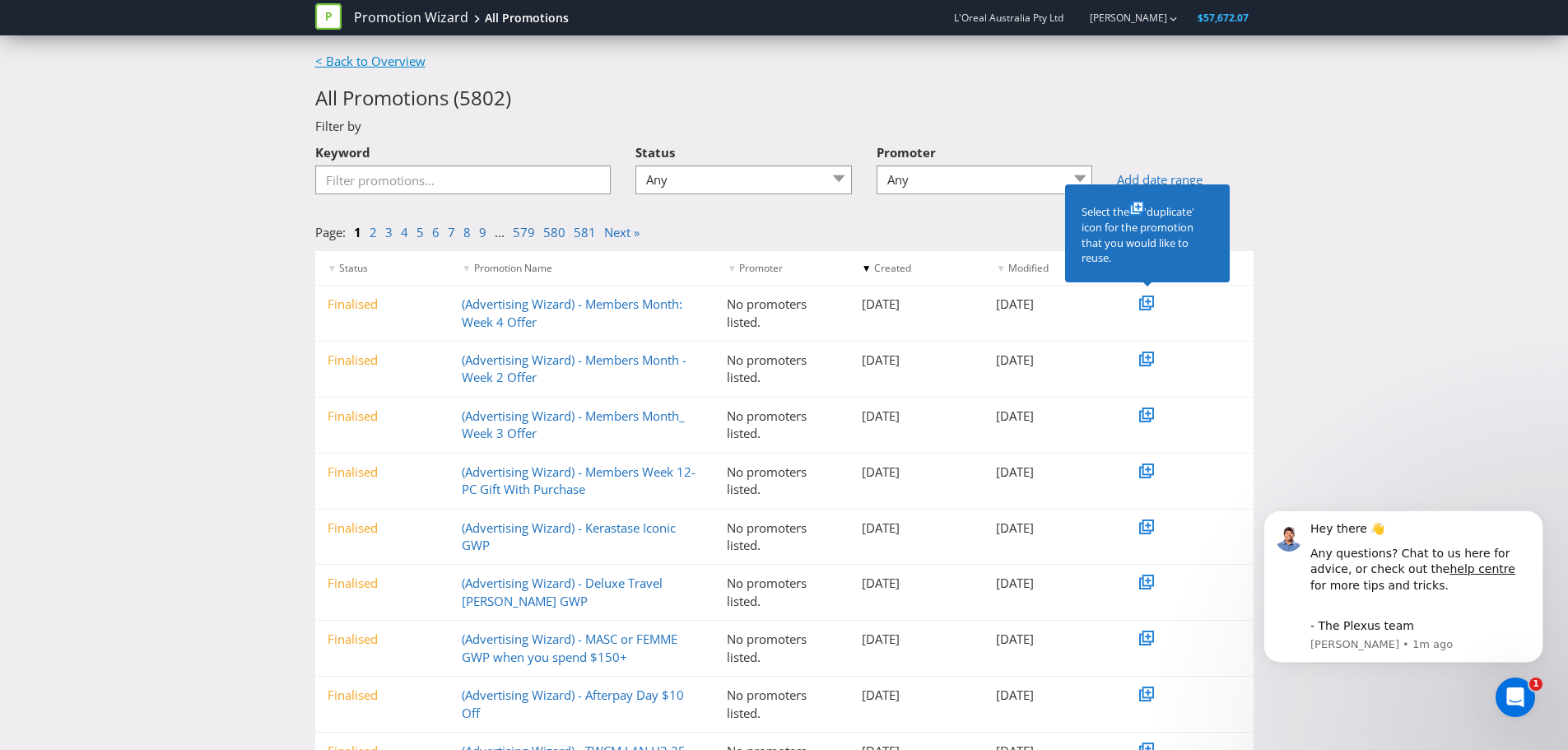
click at [352, 63] on link "< Back to Overview" at bounding box center [370, 61] width 110 height 16
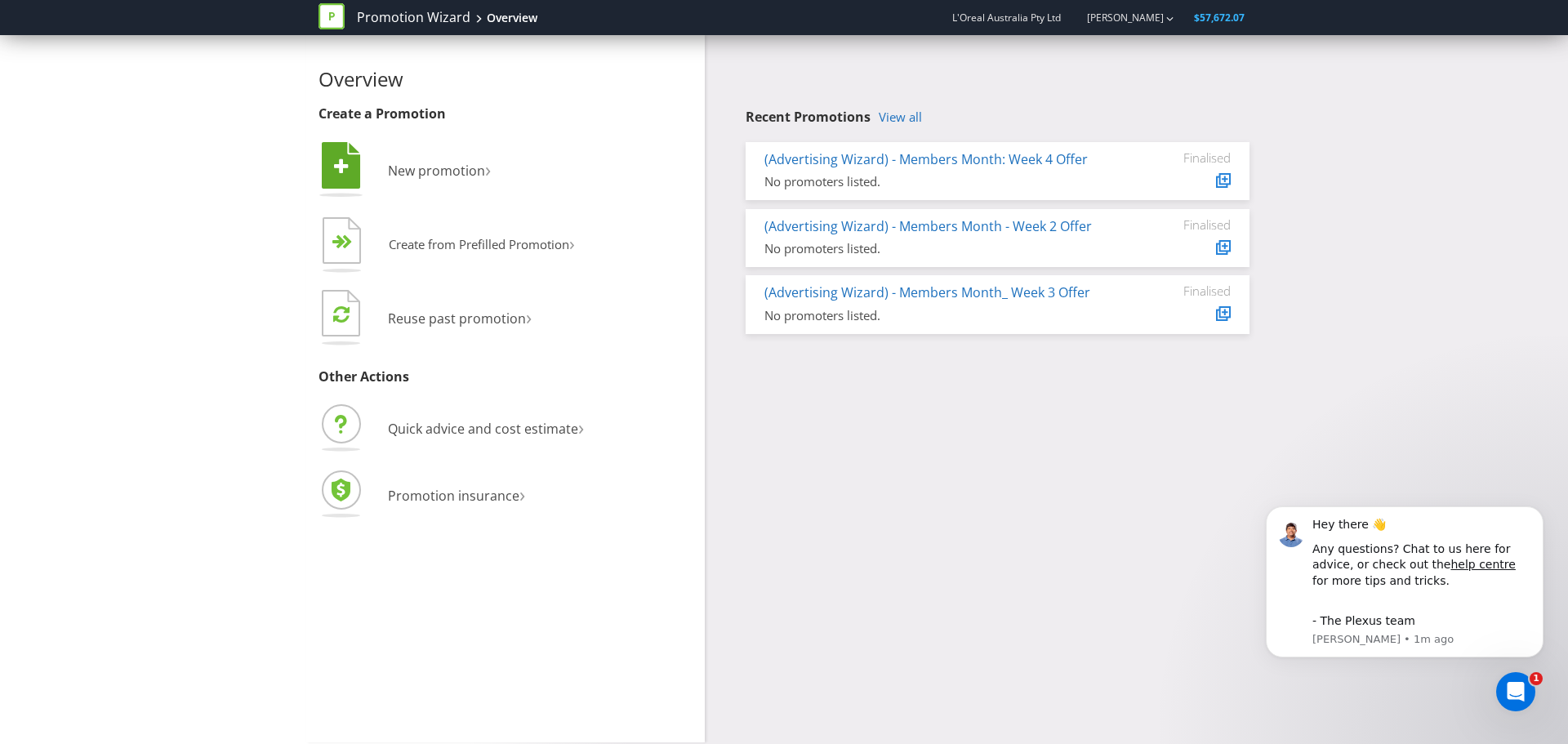
click at [427, 182] on li " New promotion ›" at bounding box center [505, 172] width 374 height 66
click at [431, 179] on span "New promotion" at bounding box center [437, 171] width 97 height 18
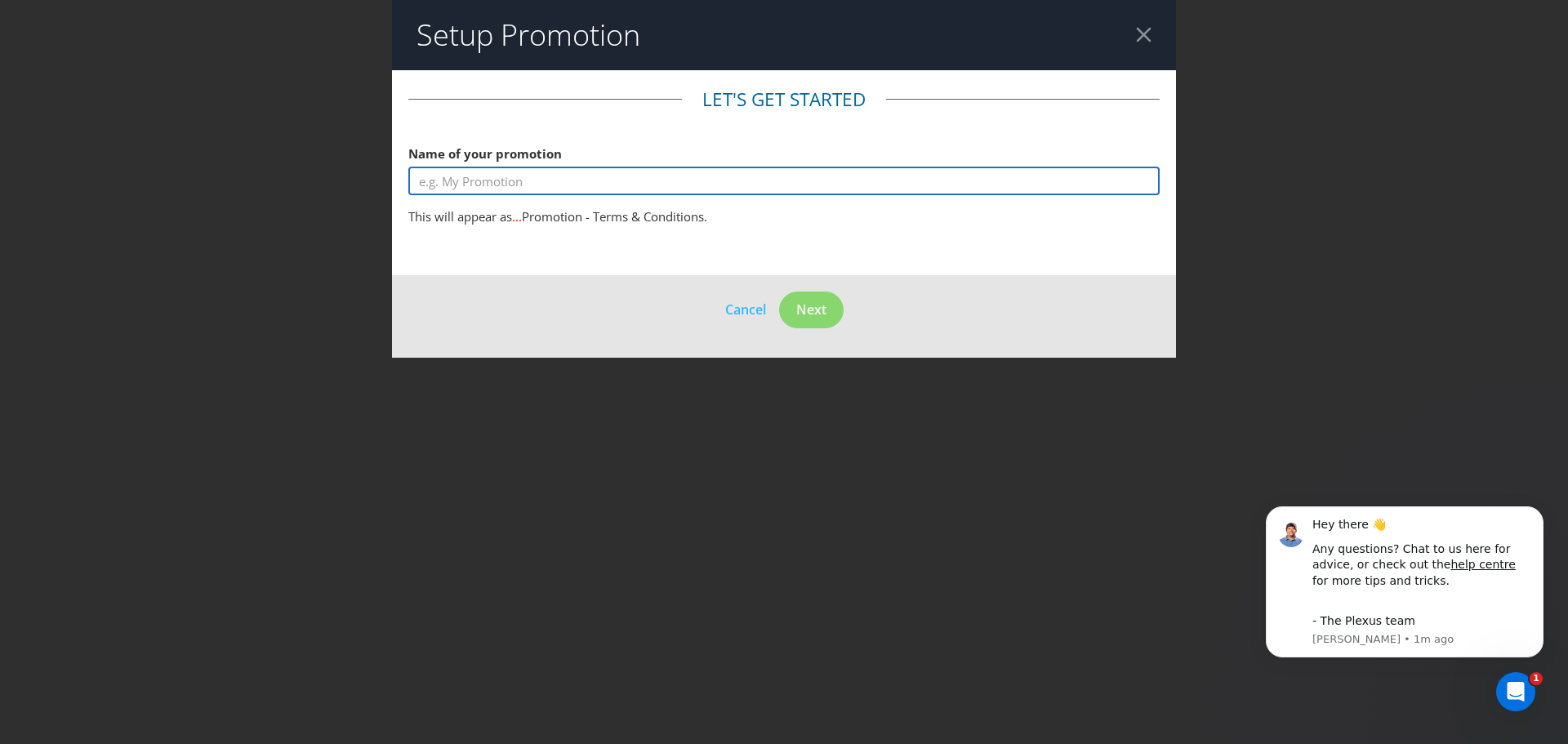
click at [550, 185] on input "text" at bounding box center [783, 181] width 751 height 29
type input "CWH Pro Grade Win A Car Promotion"
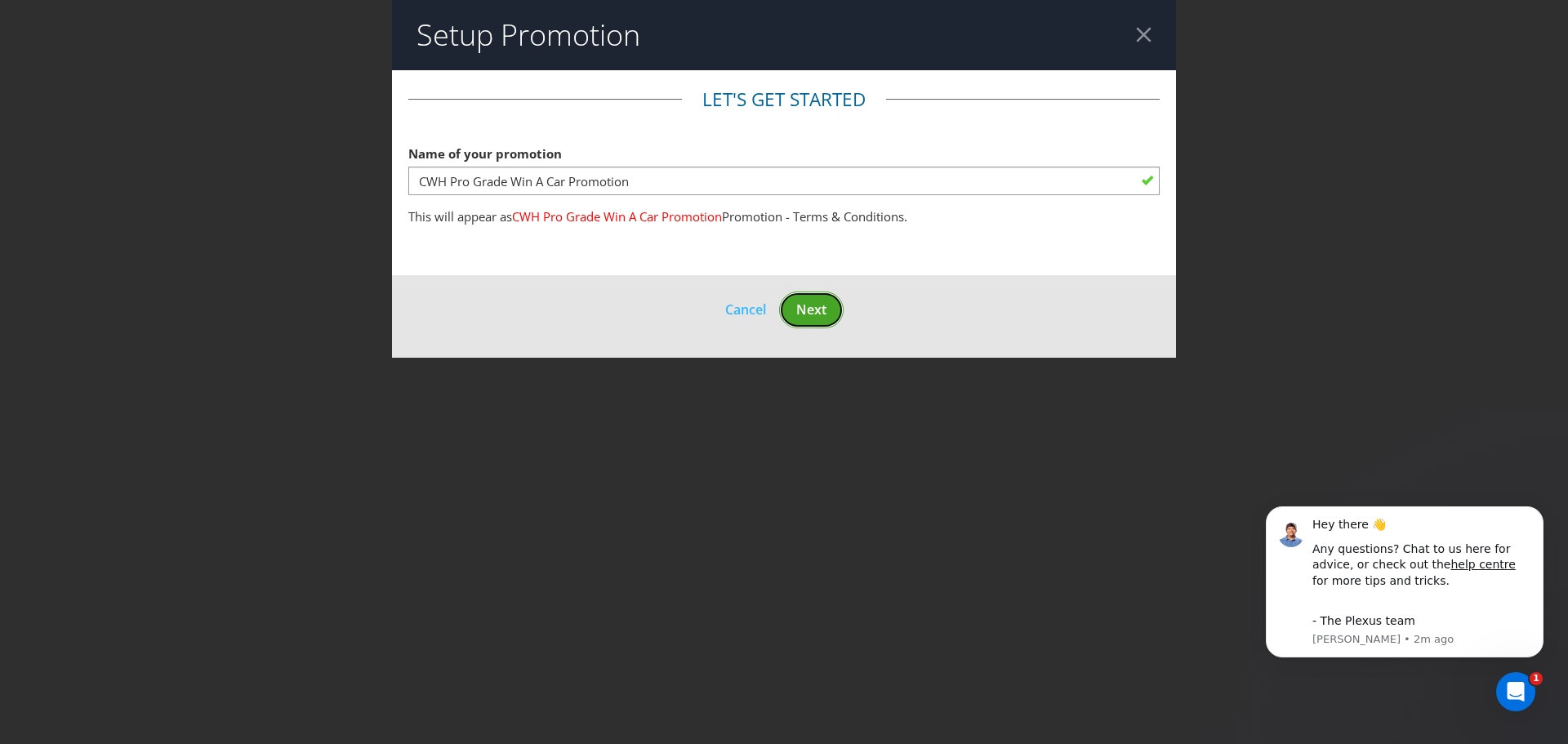
click at [795, 307] on button "Next" at bounding box center [811, 310] width 65 height 37
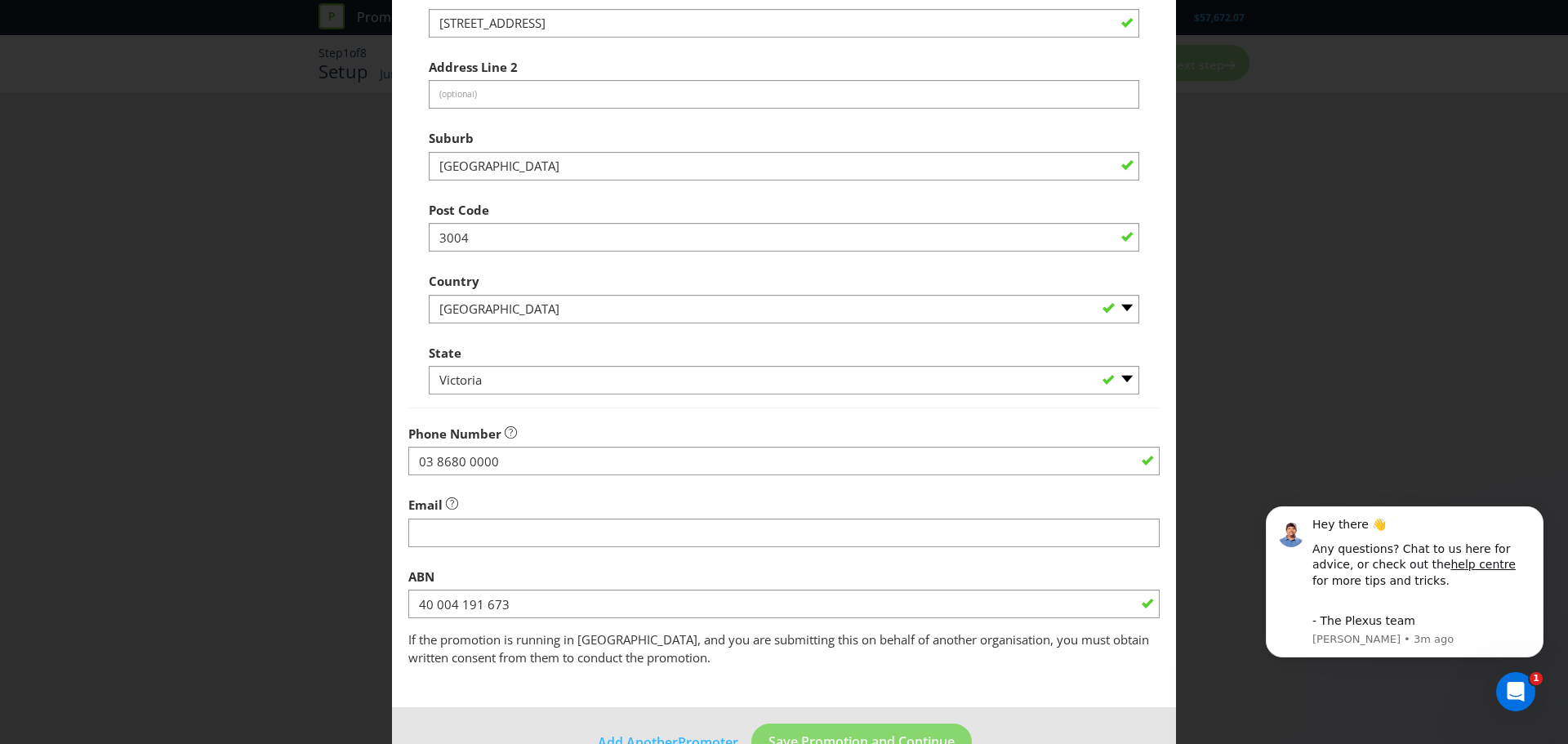
scroll to position [321, 0]
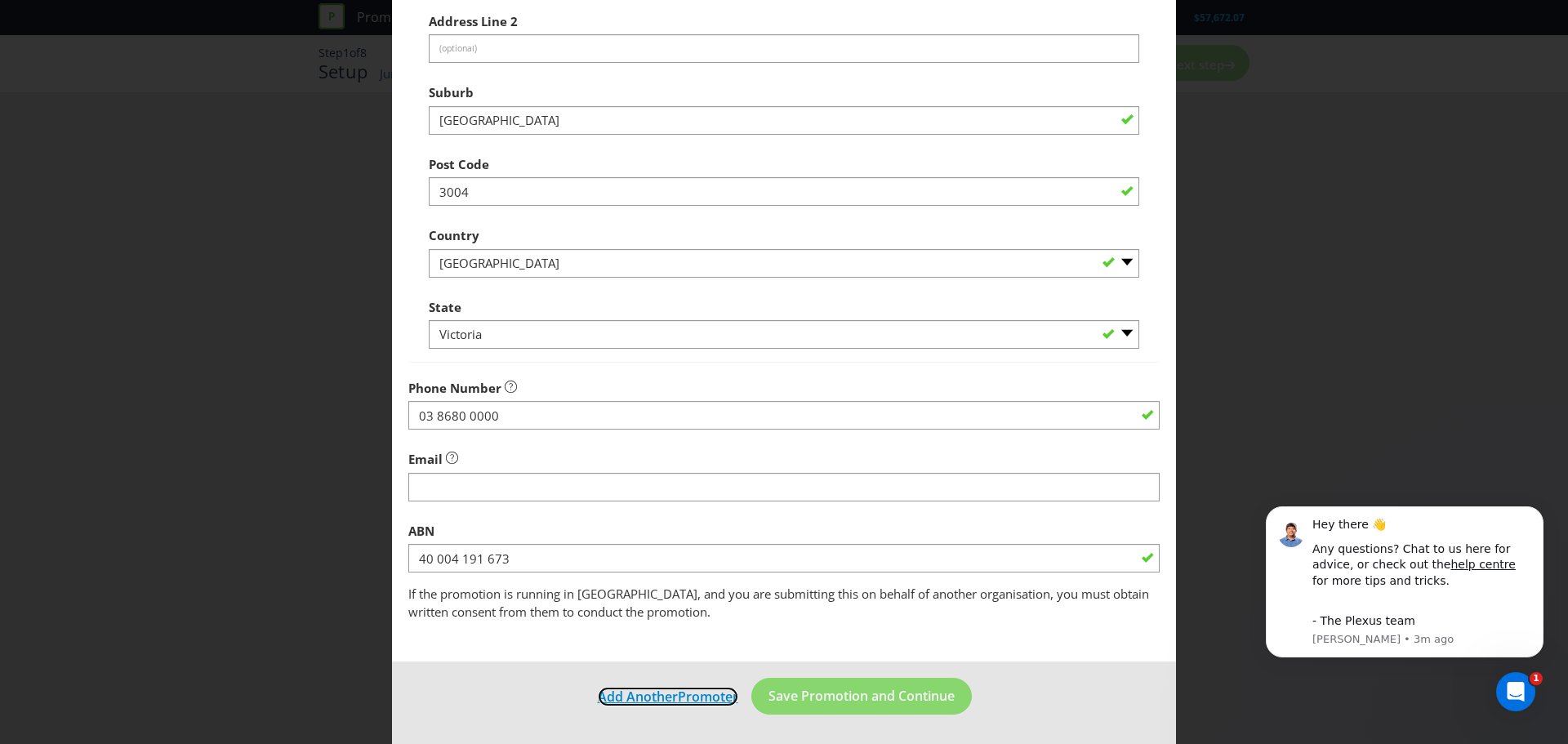
click at [663, 700] on span "Add Another" at bounding box center [637, 696] width 80 height 18
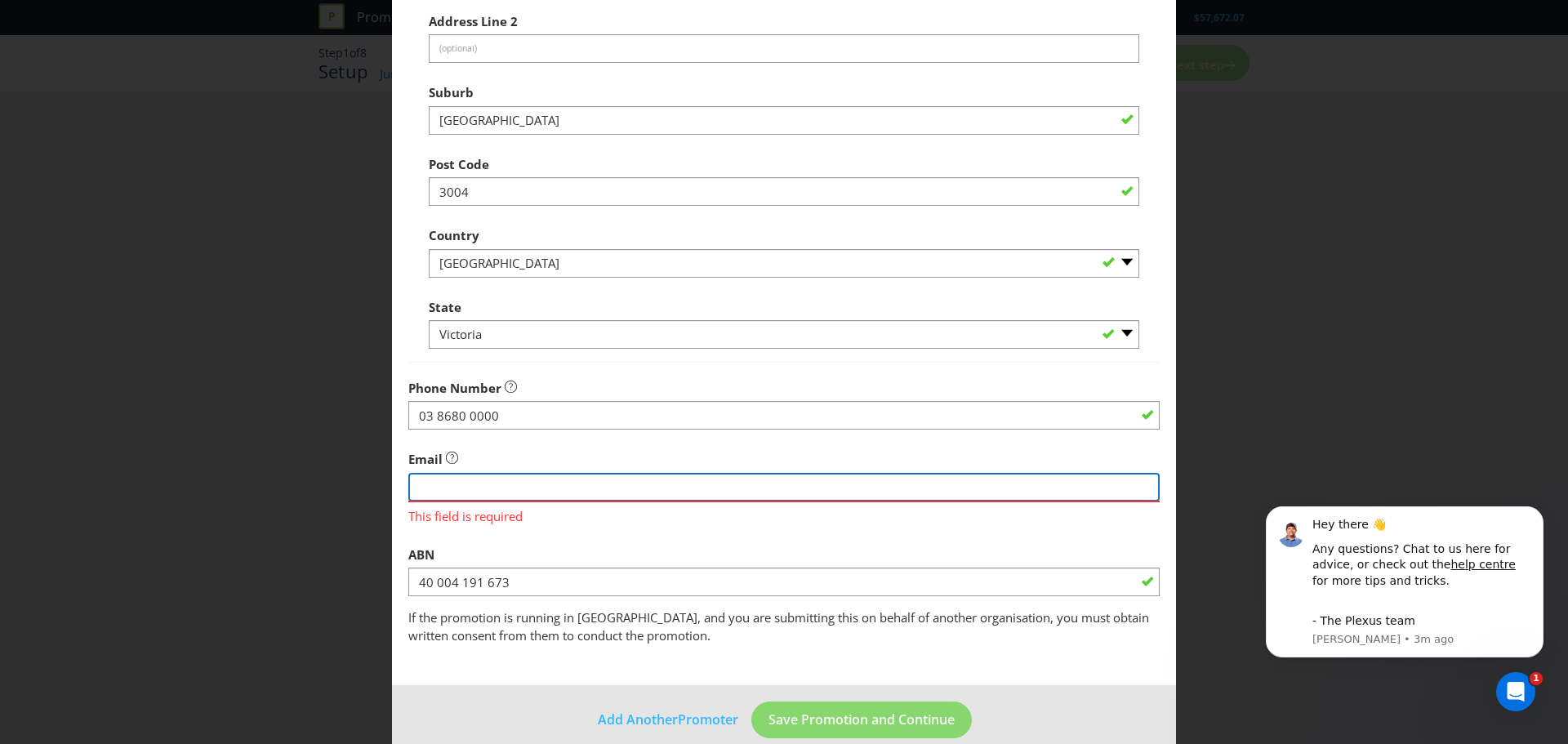
click at [472, 484] on input "string" at bounding box center [783, 486] width 751 height 29
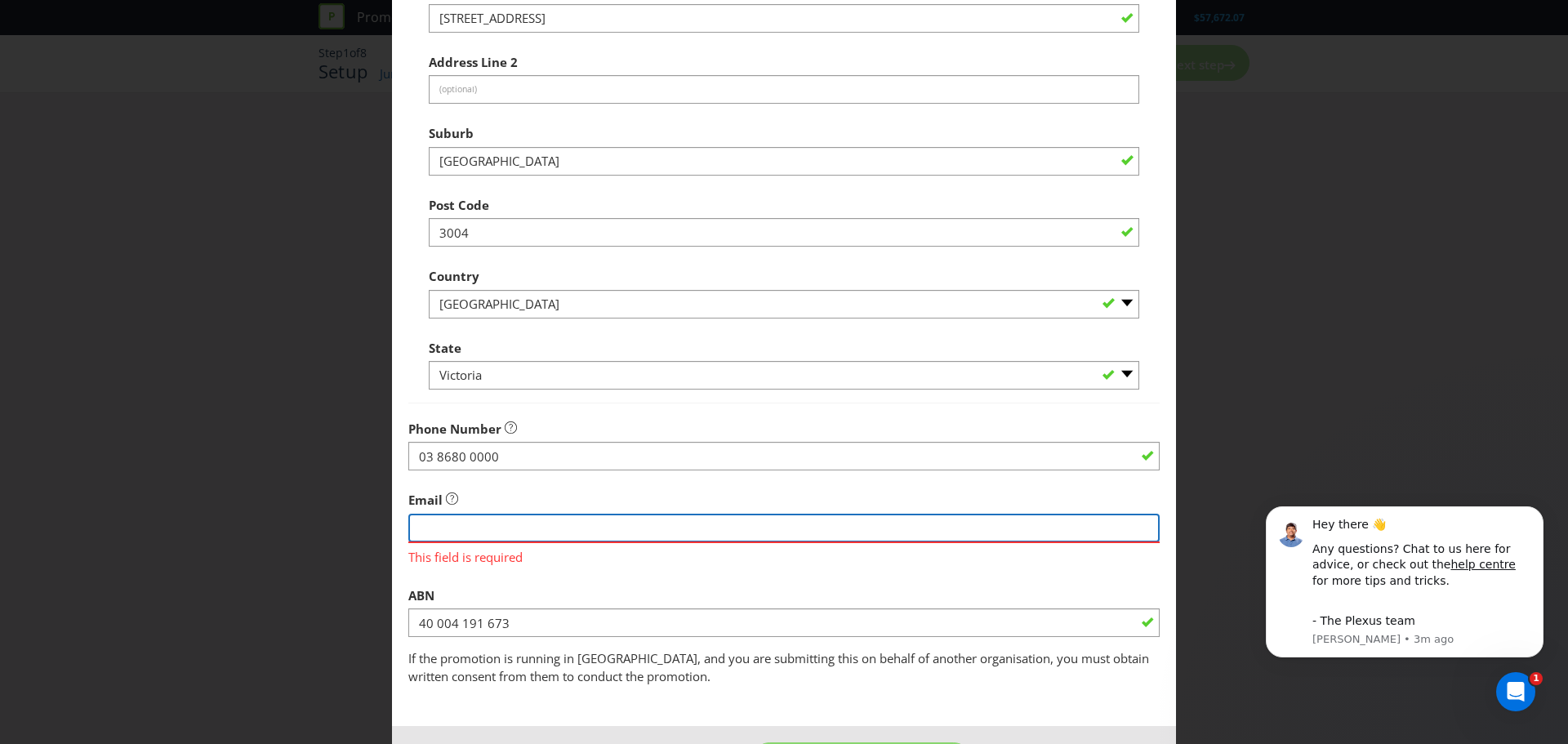
scroll to position [345, 0]
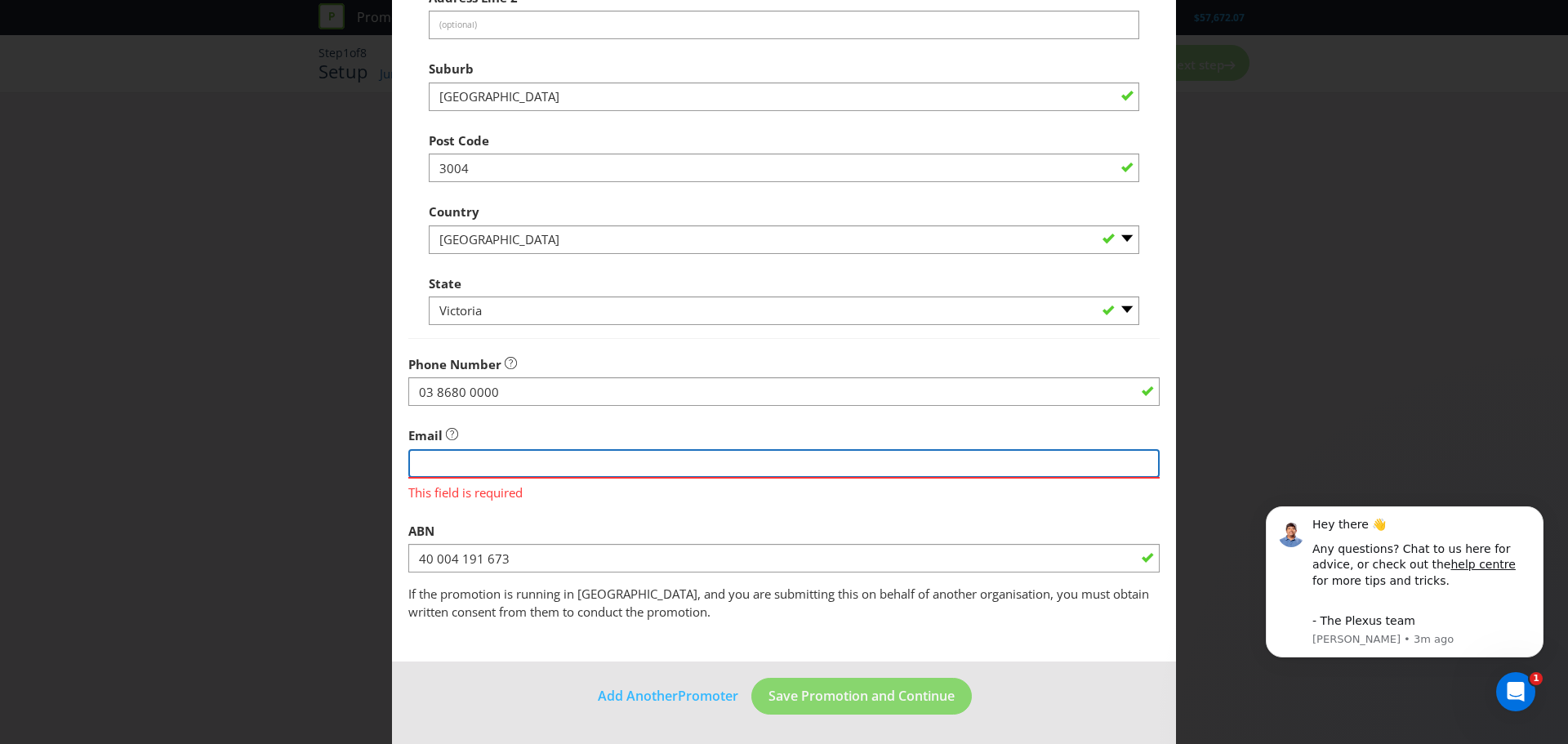
click at [514, 473] on input "string" at bounding box center [783, 463] width 751 height 29
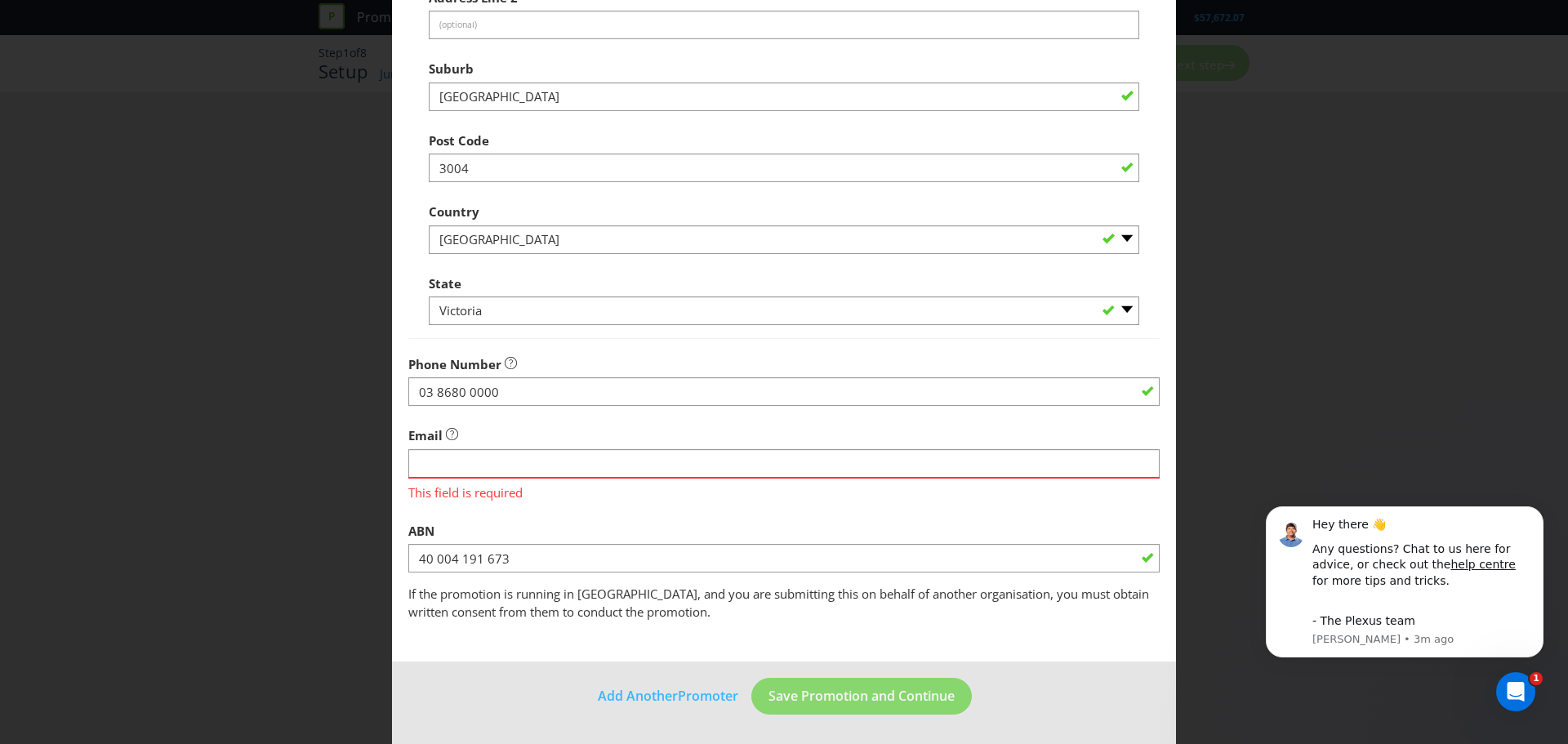
click at [901, 542] on div "ABN 40 004 191 673" at bounding box center [783, 543] width 751 height 59
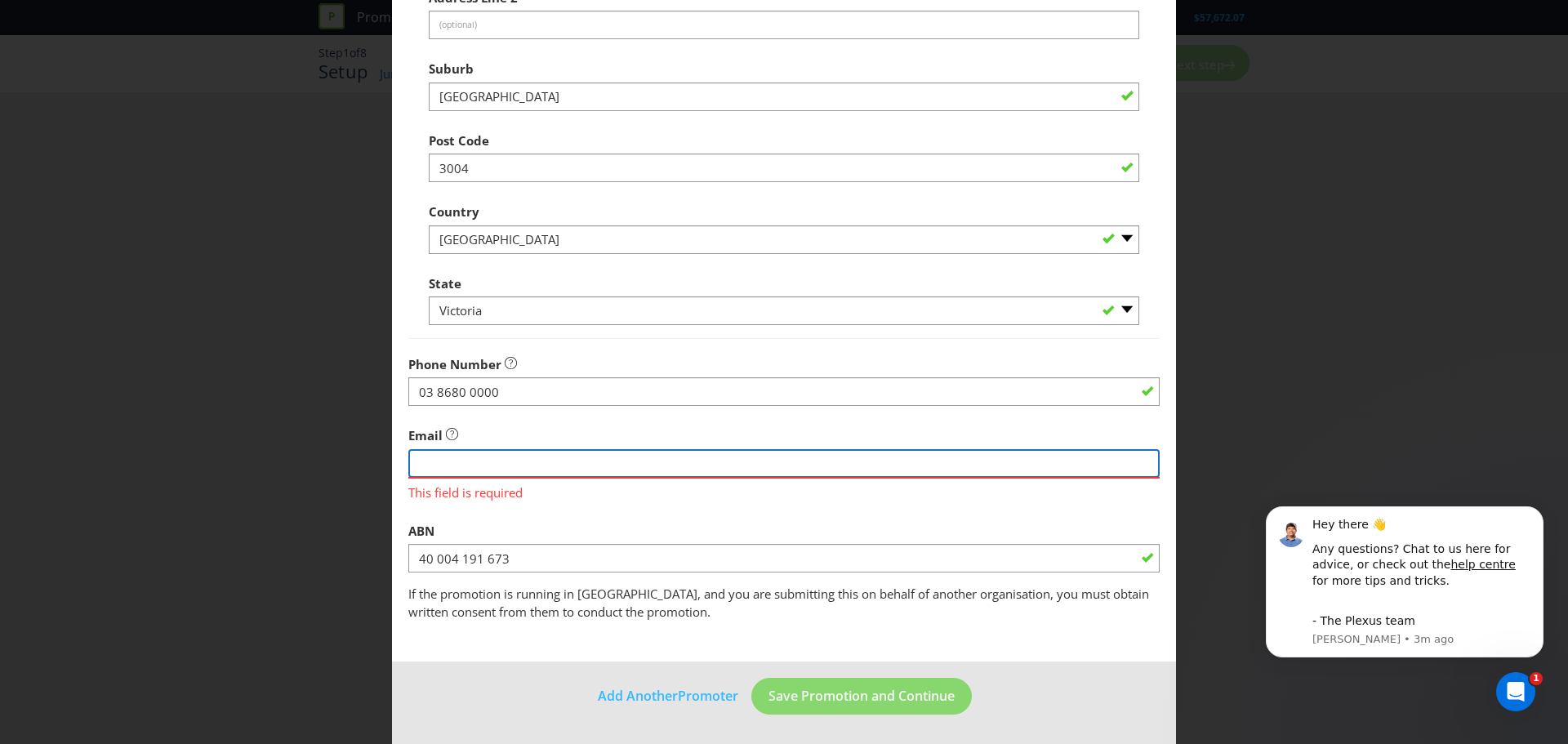
click at [637, 464] on input "string" at bounding box center [783, 463] width 751 height 29
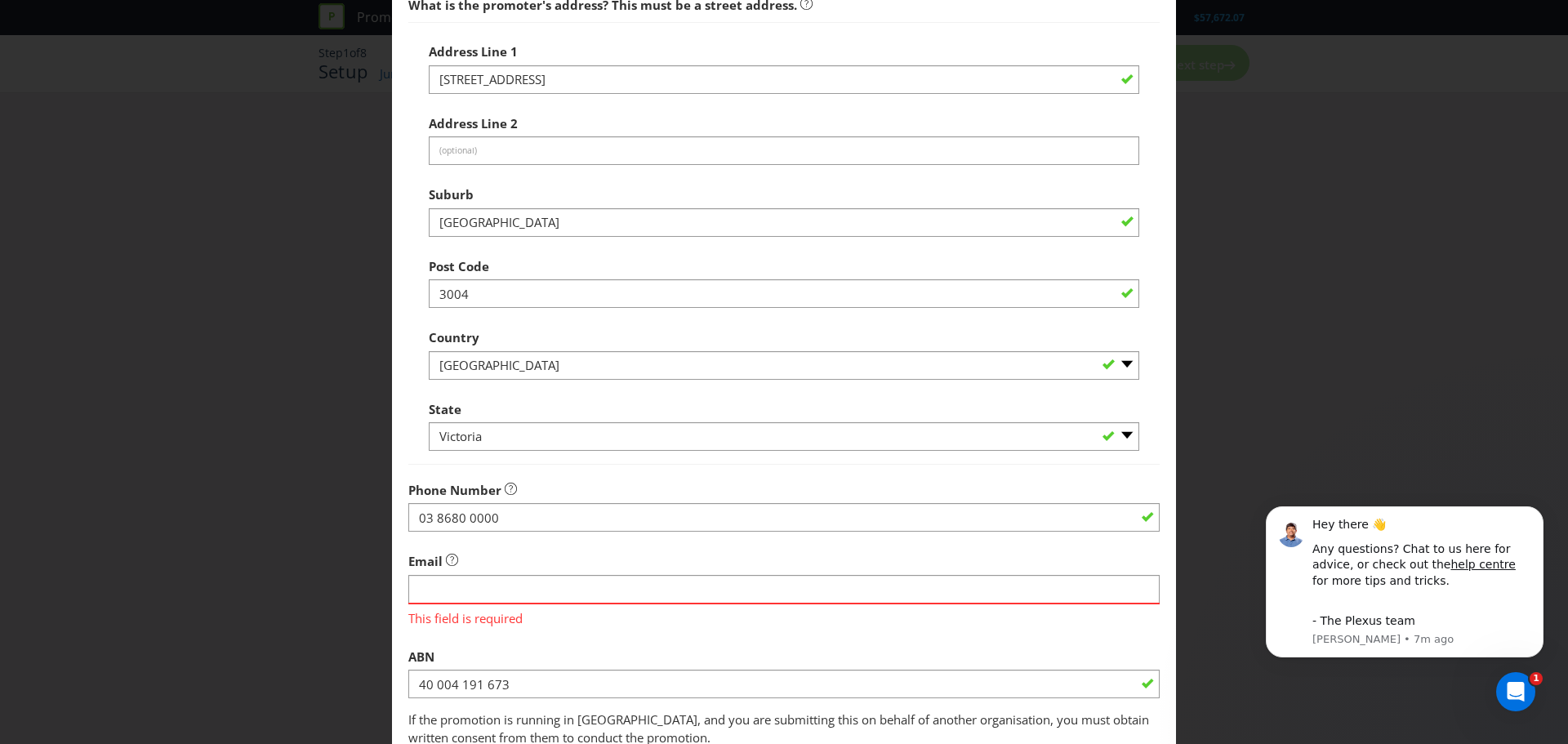
scroll to position [0, 0]
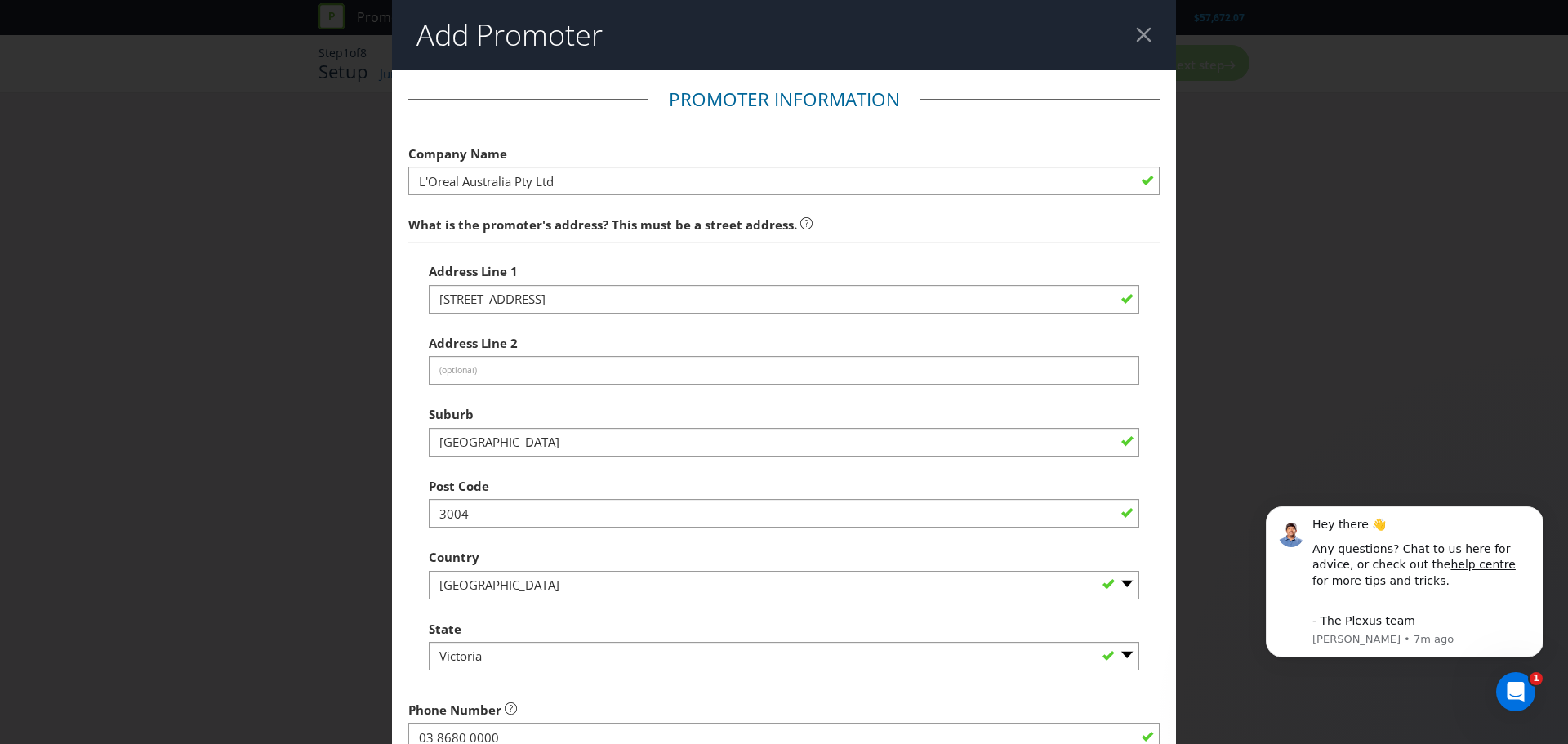
click at [1136, 37] on div at bounding box center [1144, 35] width 16 height 16
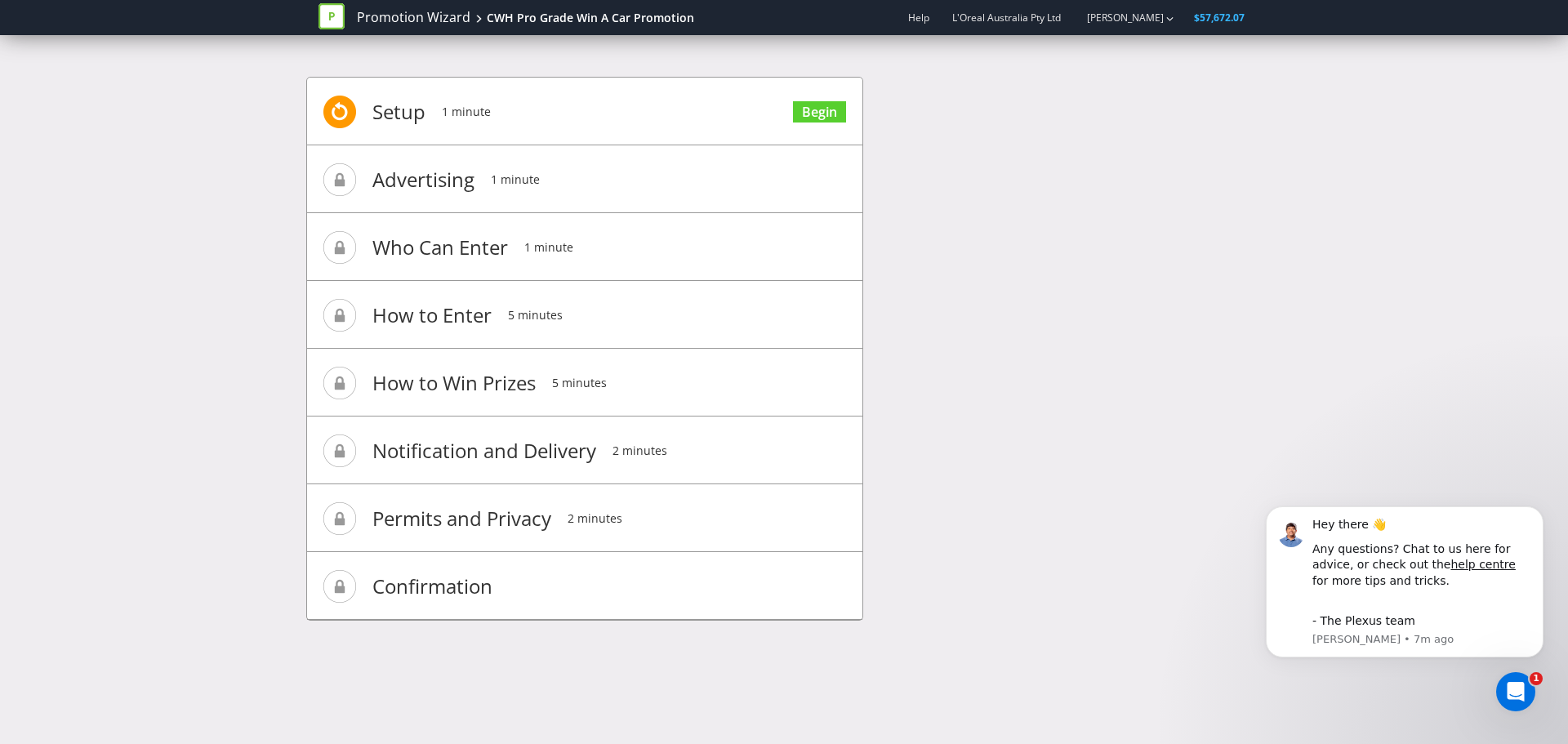
click at [433, 186] on span "Advertising" at bounding box center [423, 180] width 102 height 65
click at [393, 103] on span "Setup" at bounding box center [398, 112] width 53 height 65
click at [800, 104] on link "Begin" at bounding box center [819, 112] width 53 height 22
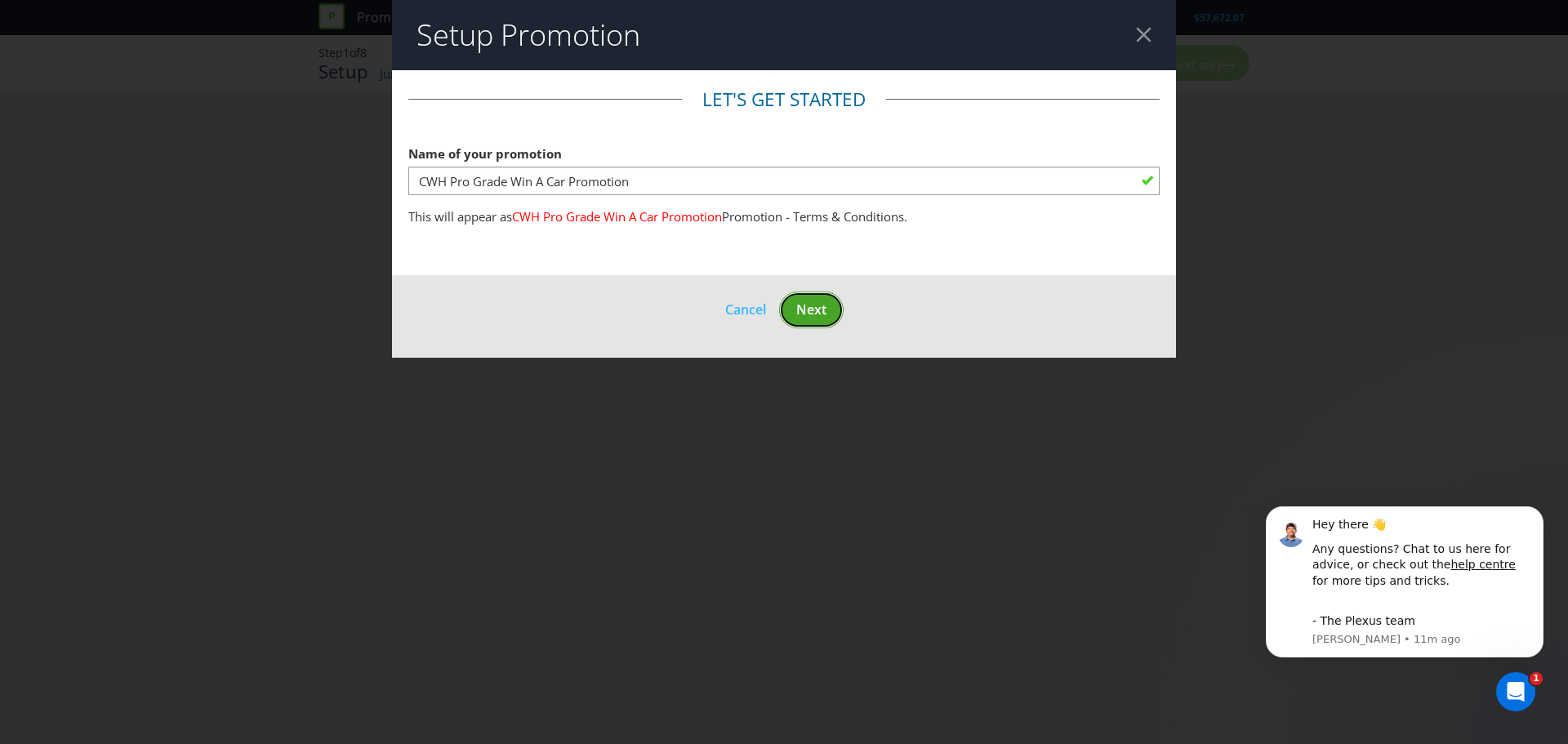
click at [814, 315] on span "Next" at bounding box center [811, 310] width 30 height 18
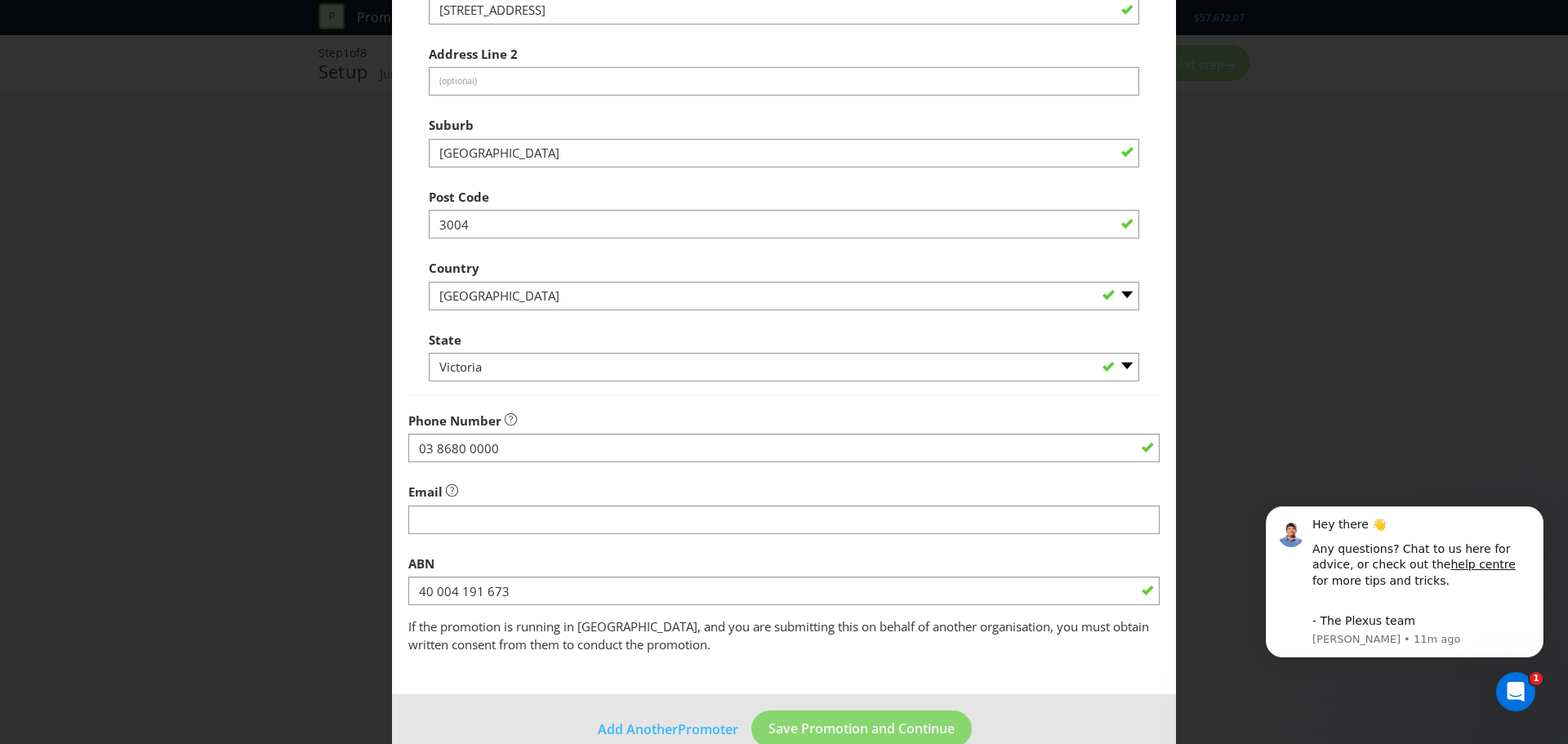
scroll to position [321, 0]
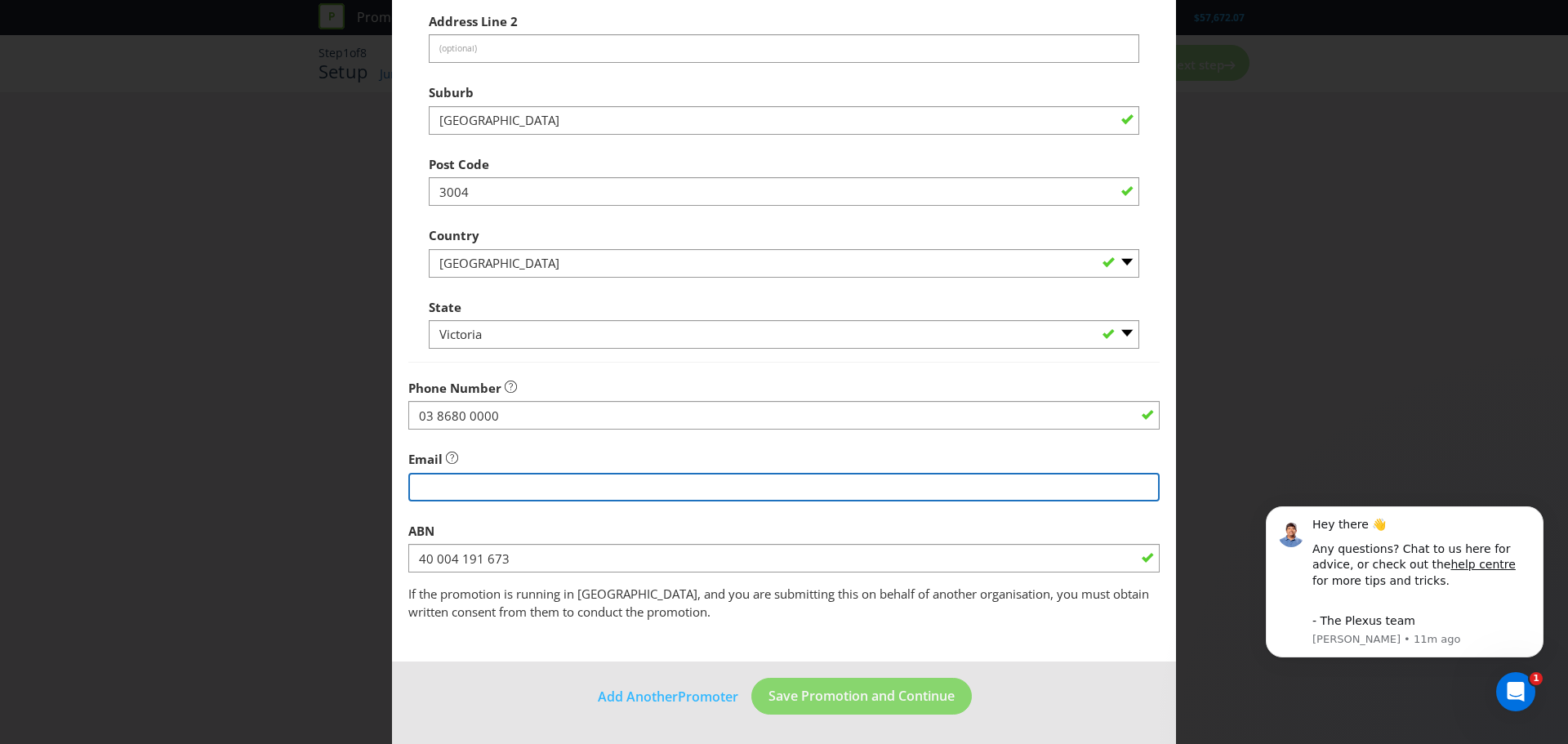
click at [567, 489] on input "string" at bounding box center [783, 486] width 751 height 29
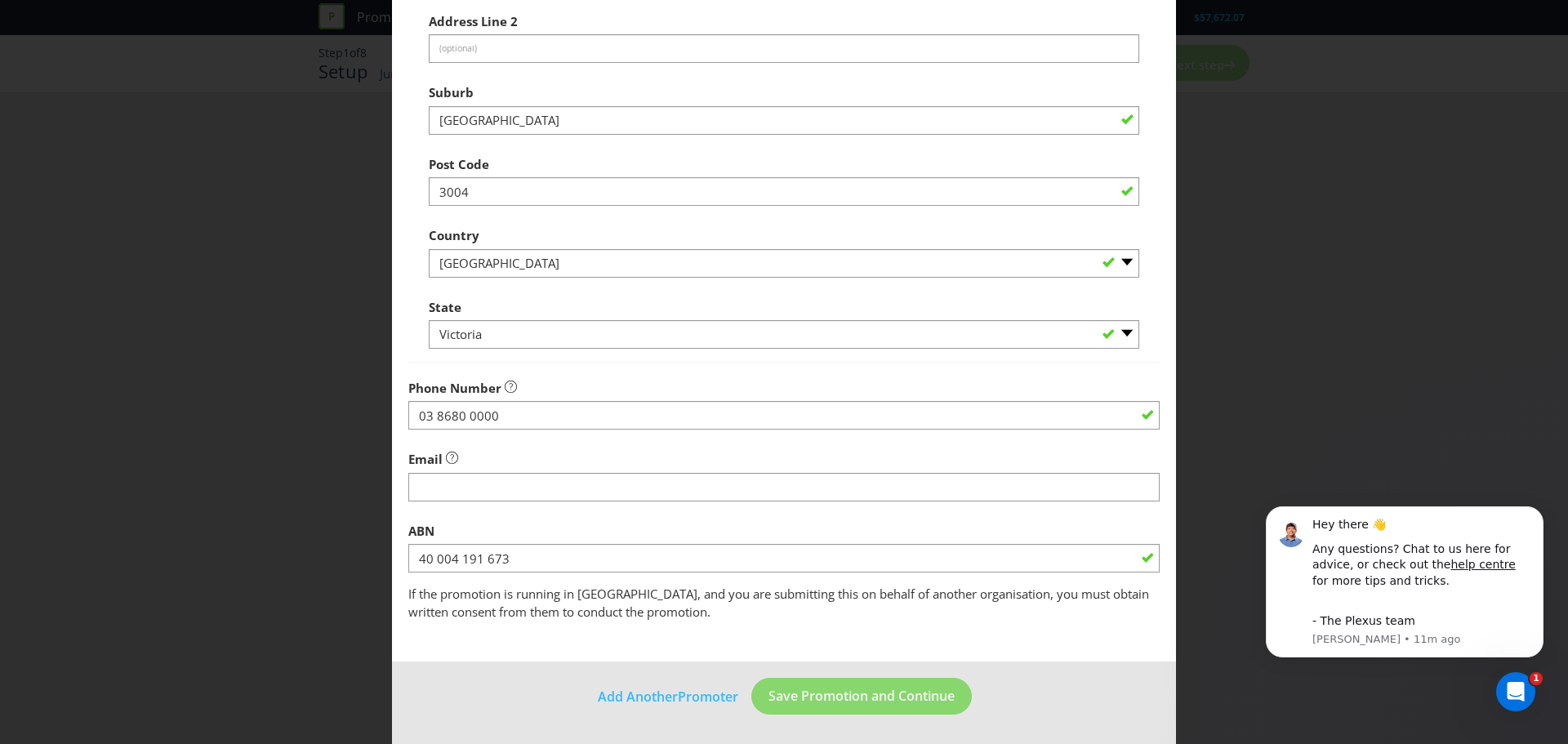
click at [680, 521] on fieldset "Promoter Information Company Name L'Oreal Australia Pty Ltd What is the promote…" at bounding box center [783, 192] width 751 height 856
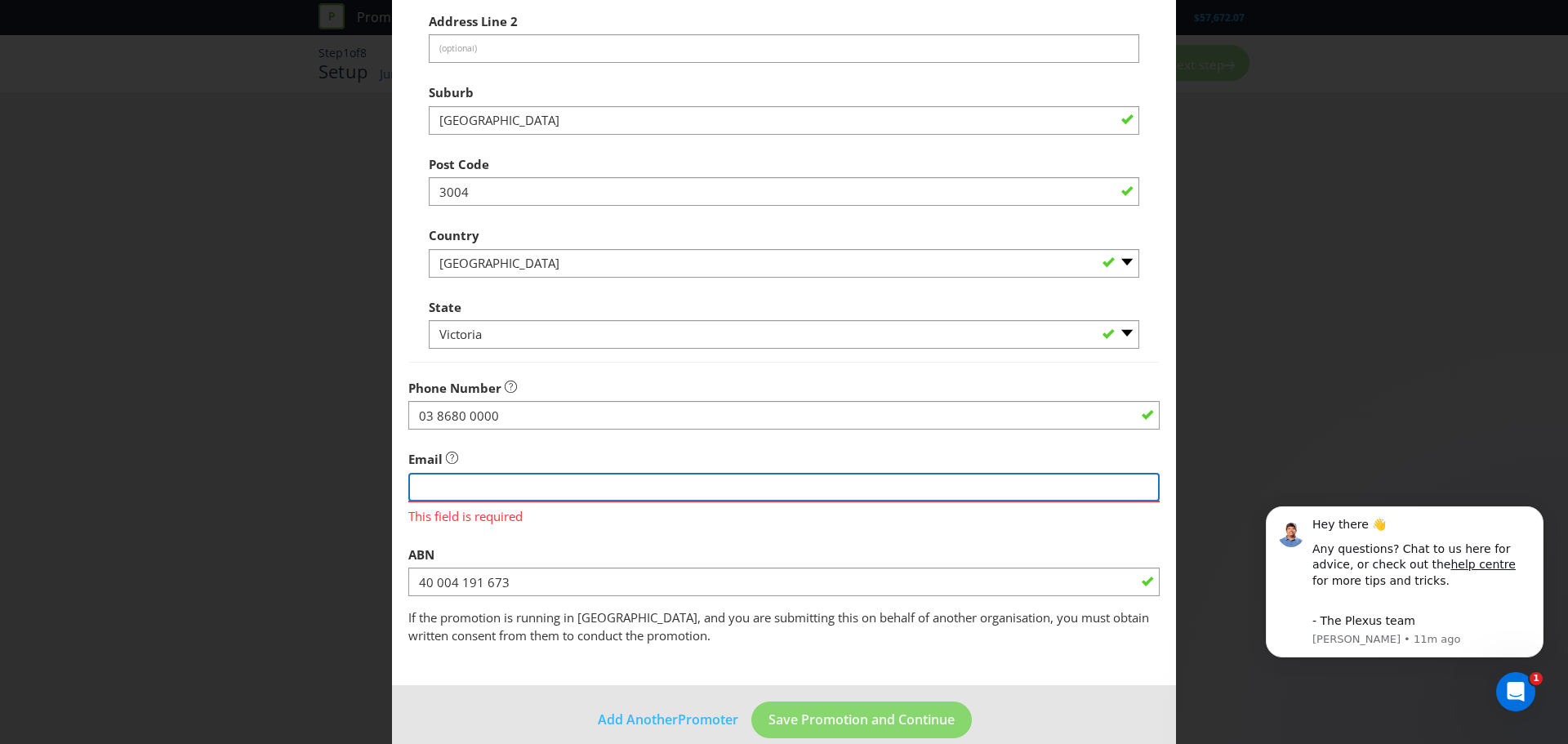
click at [606, 487] on input "string" at bounding box center [783, 486] width 751 height 29
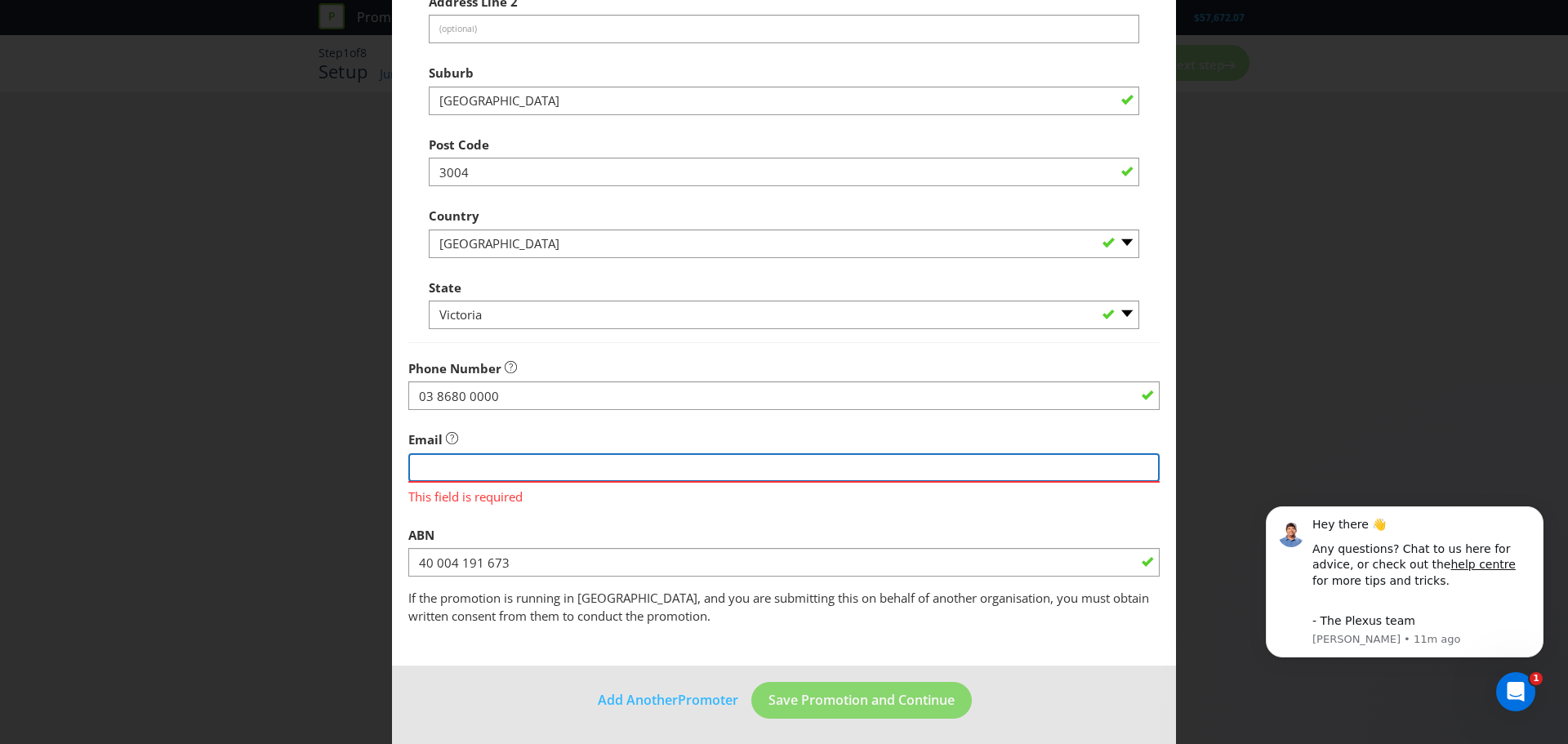
scroll to position [345, 0]
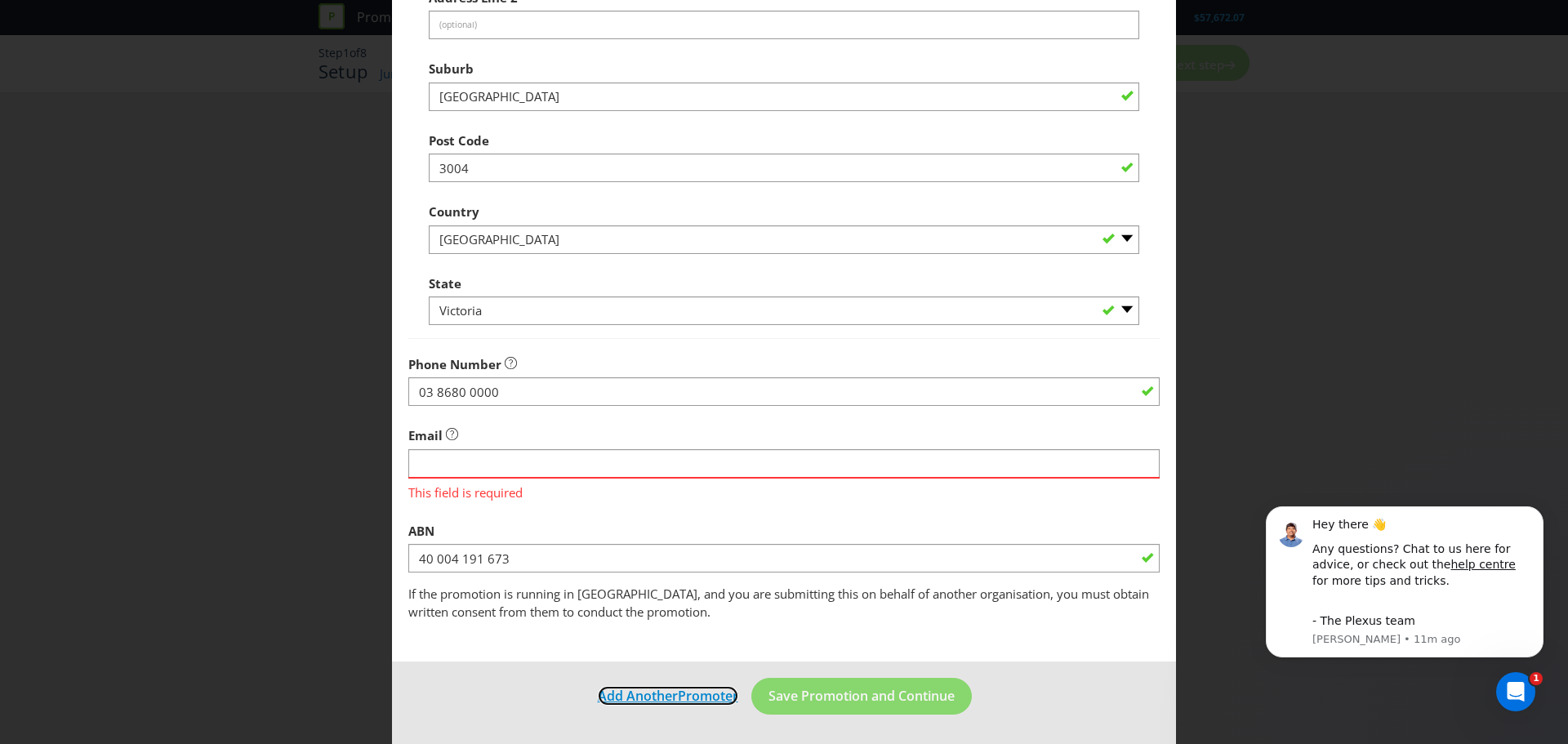
click at [666, 700] on span "Add Another" at bounding box center [637, 695] width 80 height 18
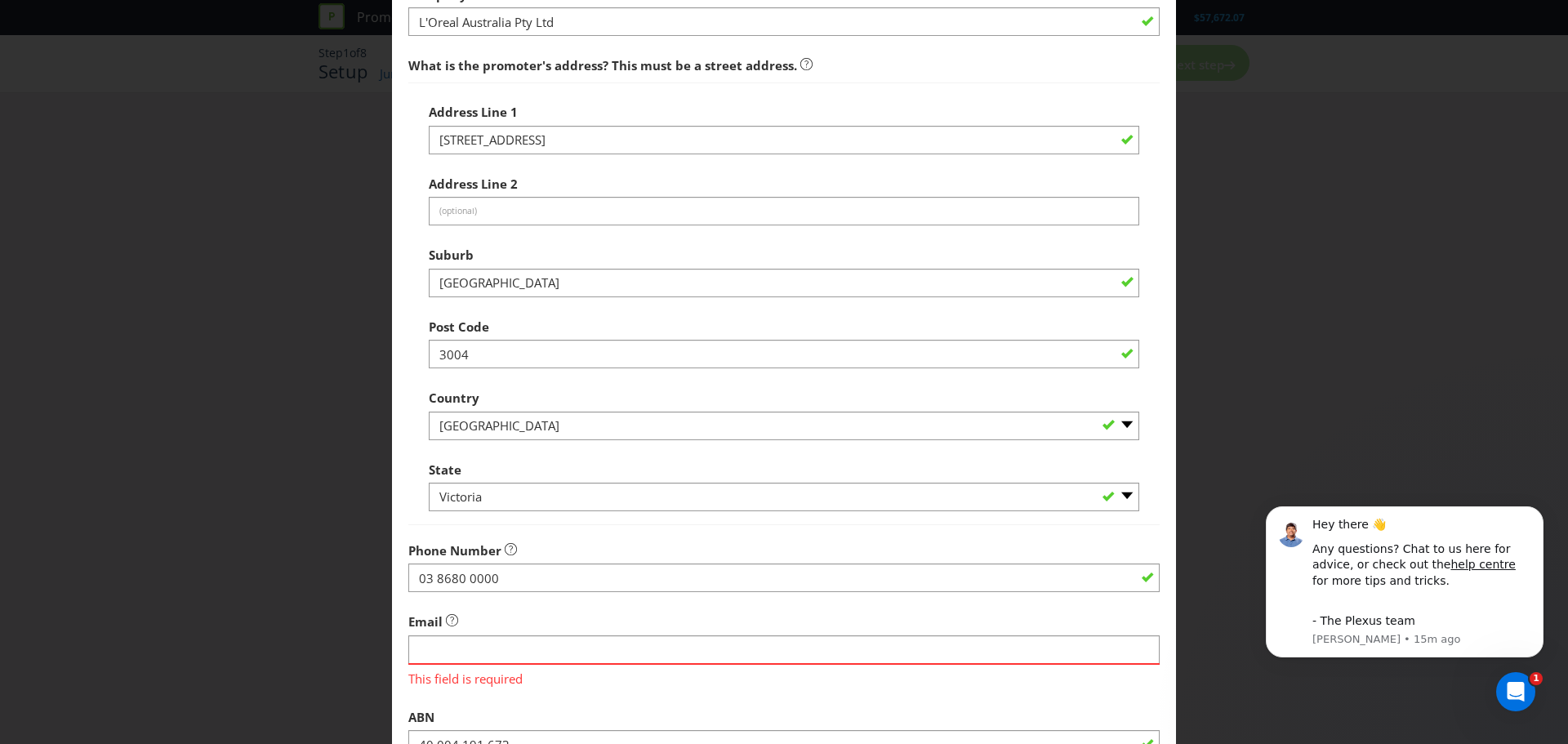
scroll to position [0, 0]
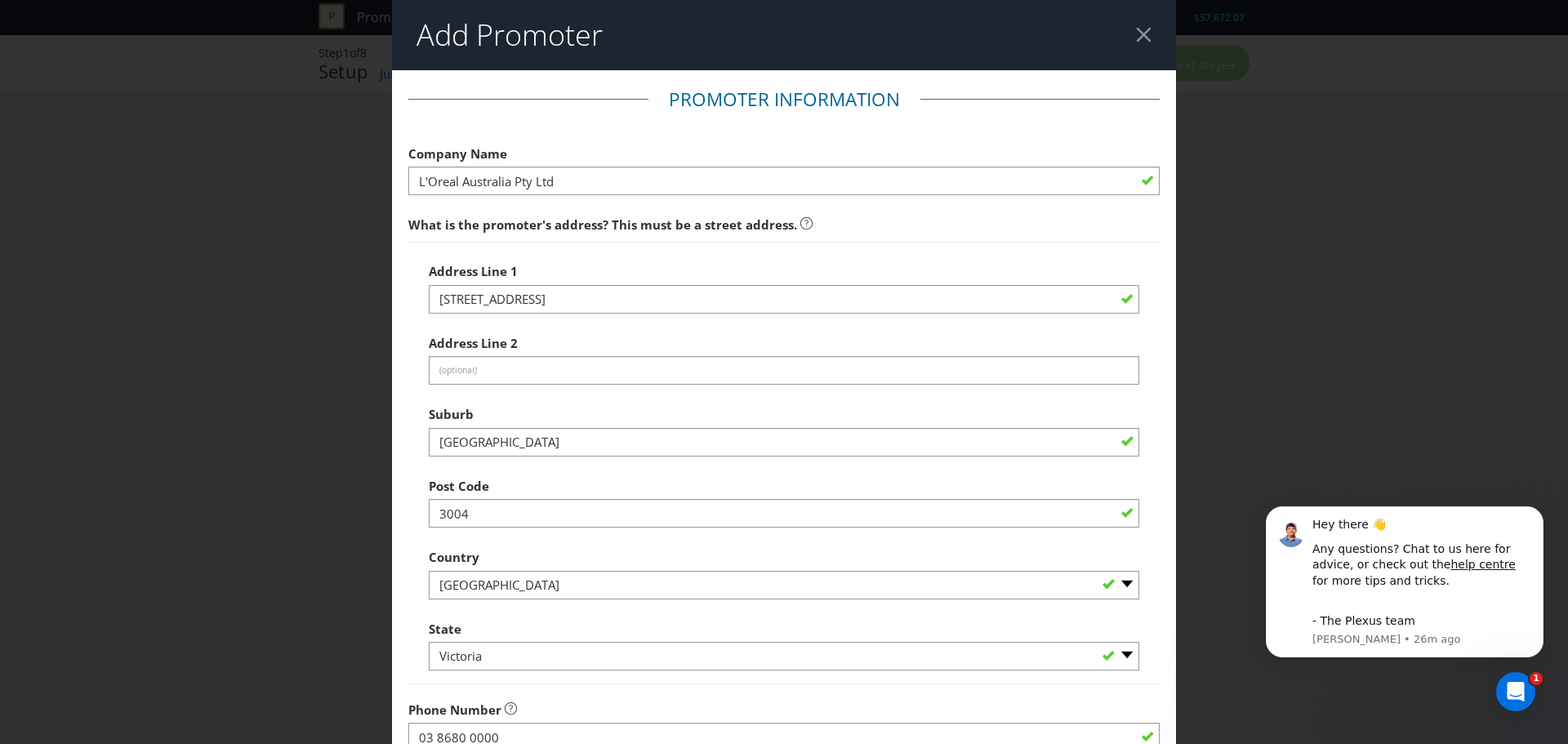
click at [1139, 35] on div at bounding box center [1144, 35] width 16 height 16
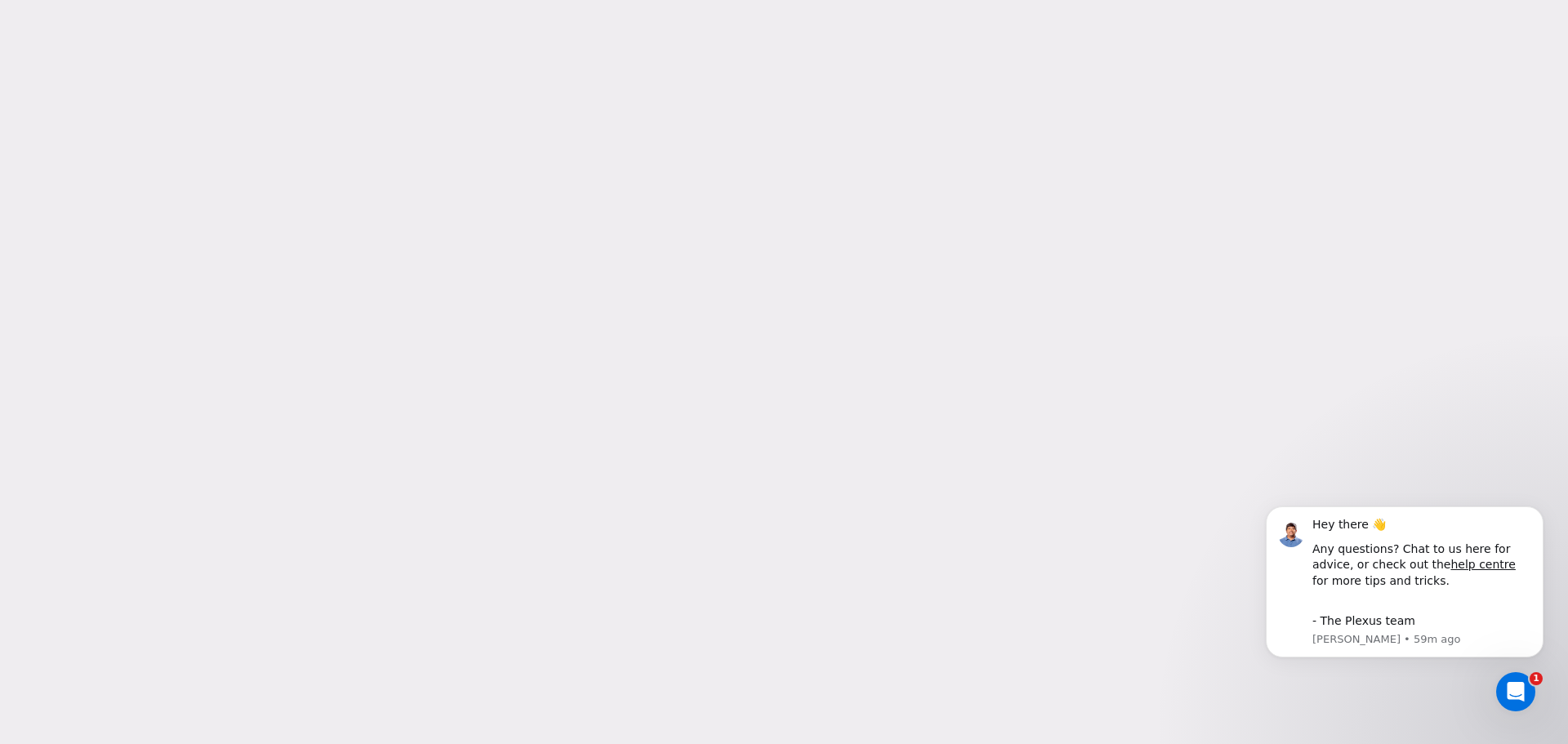
click at [508, 201] on div at bounding box center [784, 372] width 1568 height 744
click at [544, 238] on div at bounding box center [784, 372] width 1568 height 744
click at [1376, 621] on div "- The Plexus team" at bounding box center [1421, 613] width 219 height 32
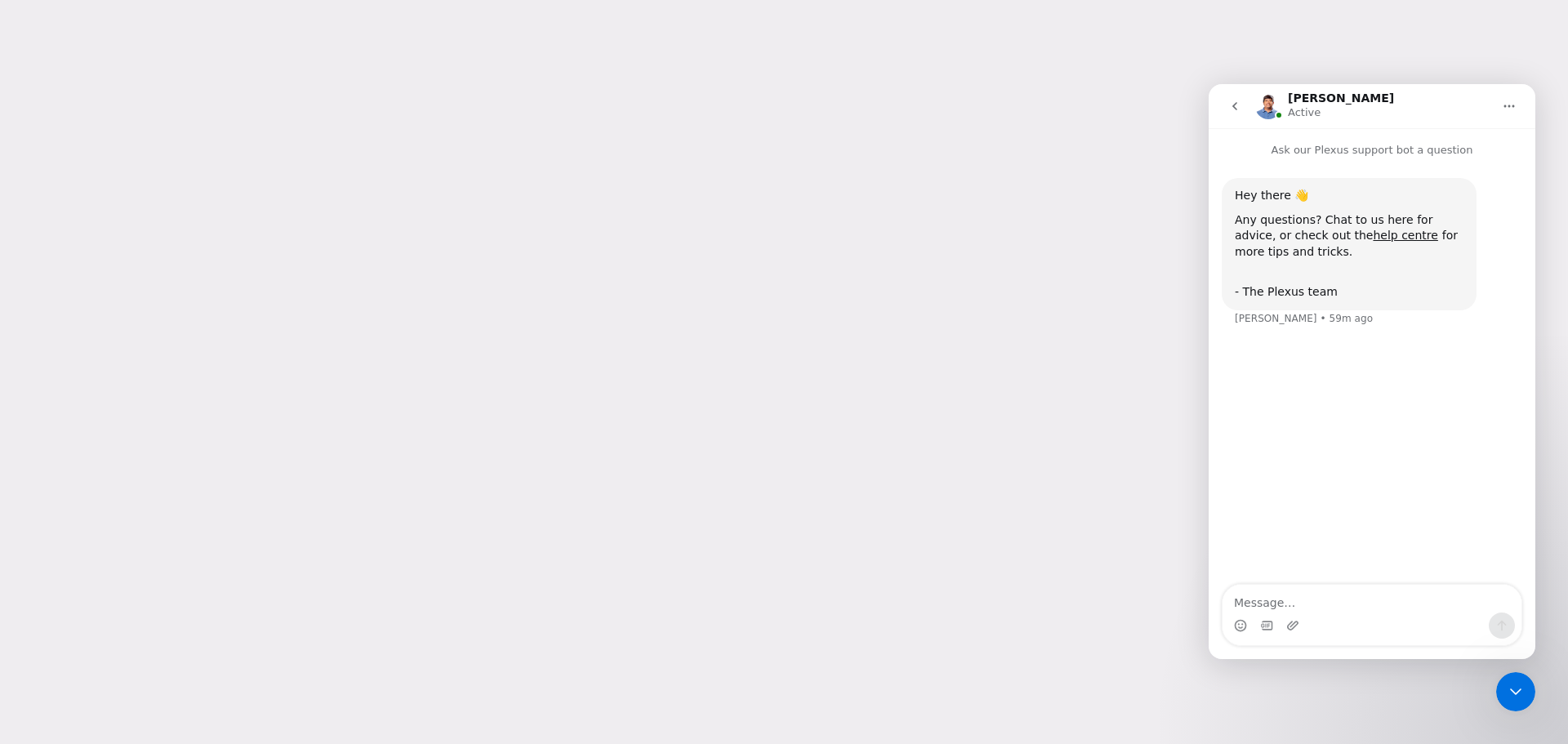
click at [1014, 249] on div at bounding box center [784, 372] width 1568 height 744
click at [1238, 104] on icon "go back" at bounding box center [1235, 105] width 13 height 13
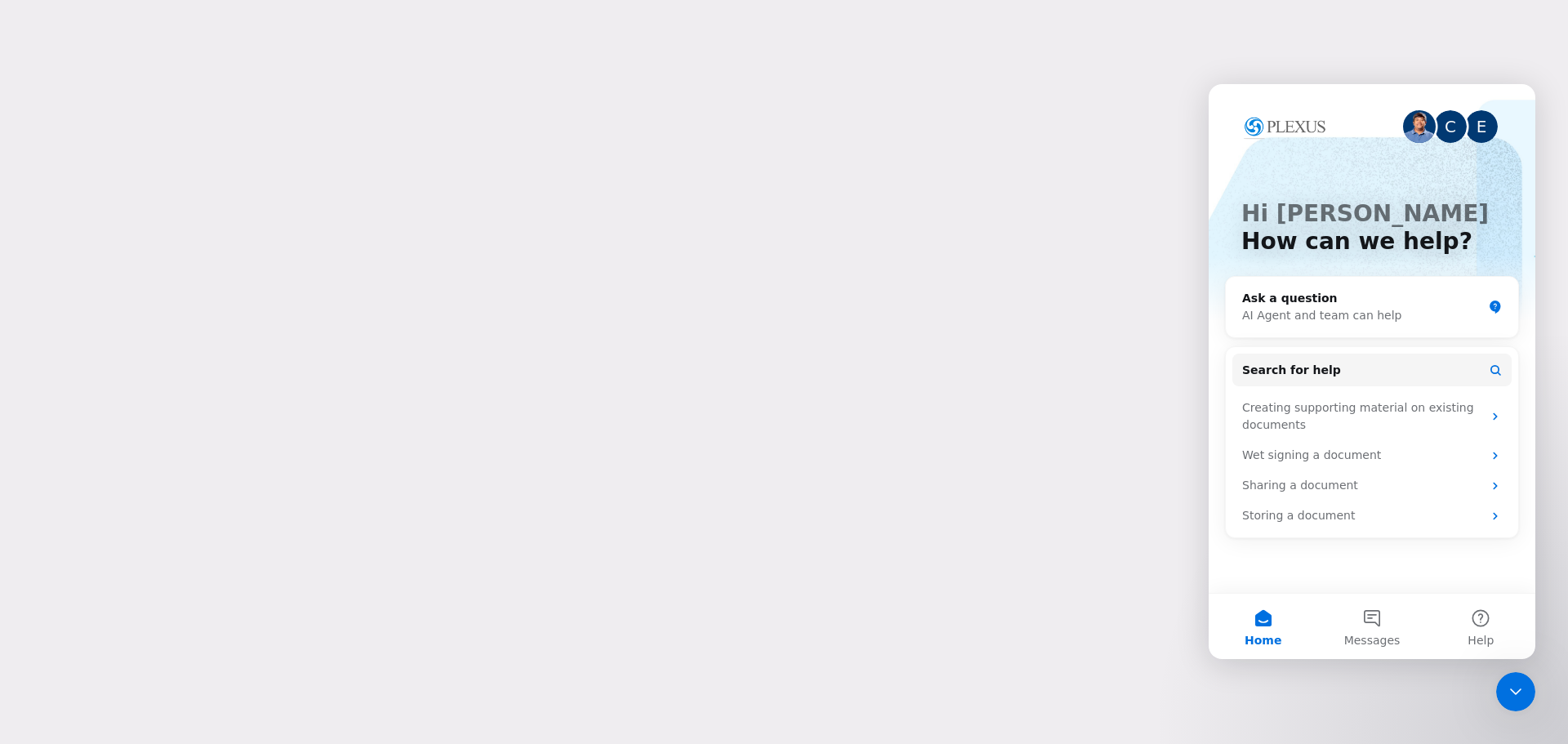
drag, startPoint x: 966, startPoint y: 36, endPoint x: 976, endPoint y: 31, distance: 11.2
click at [969, 36] on div at bounding box center [784, 372] width 1568 height 744
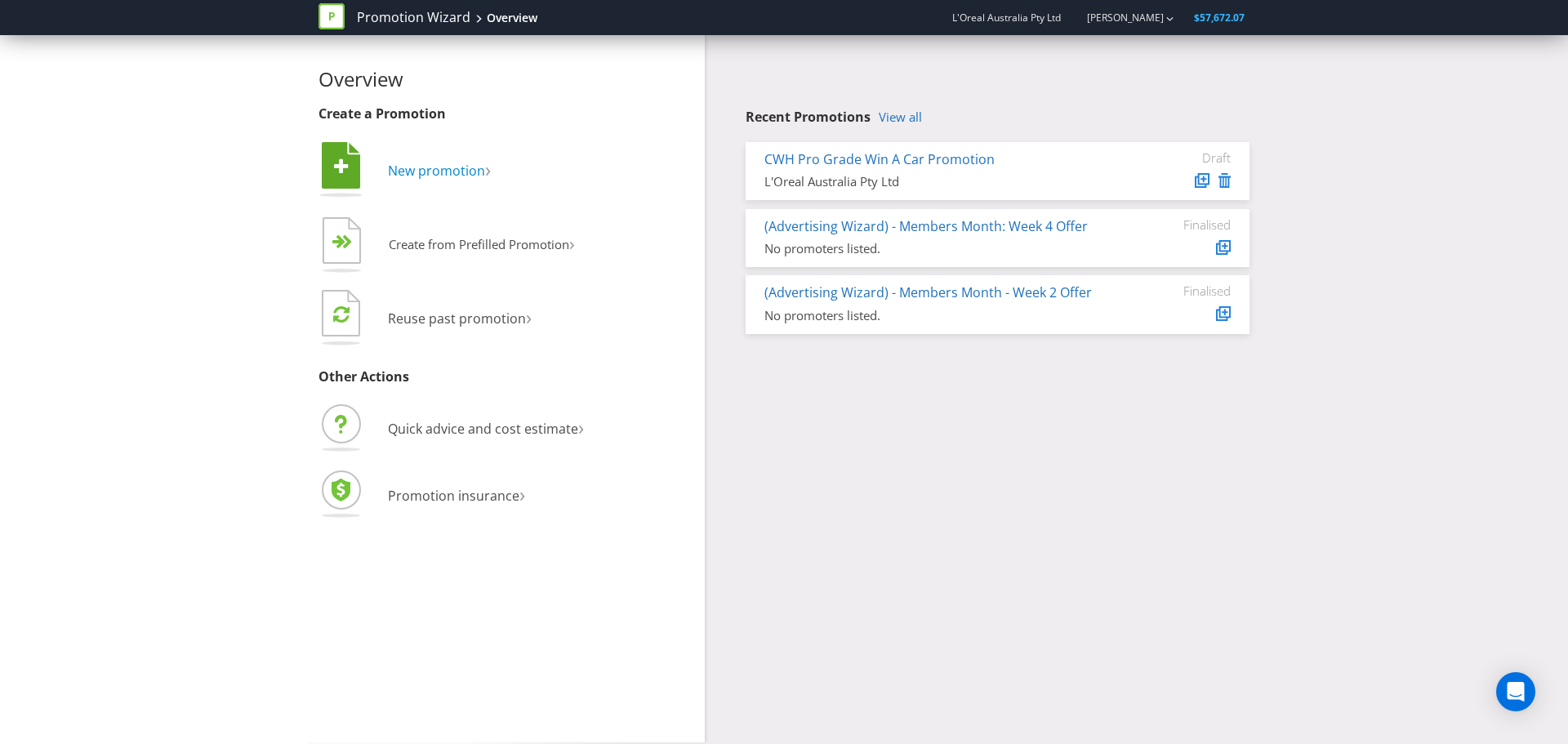
click at [478, 174] on span "New promotion" at bounding box center [437, 171] width 97 height 18
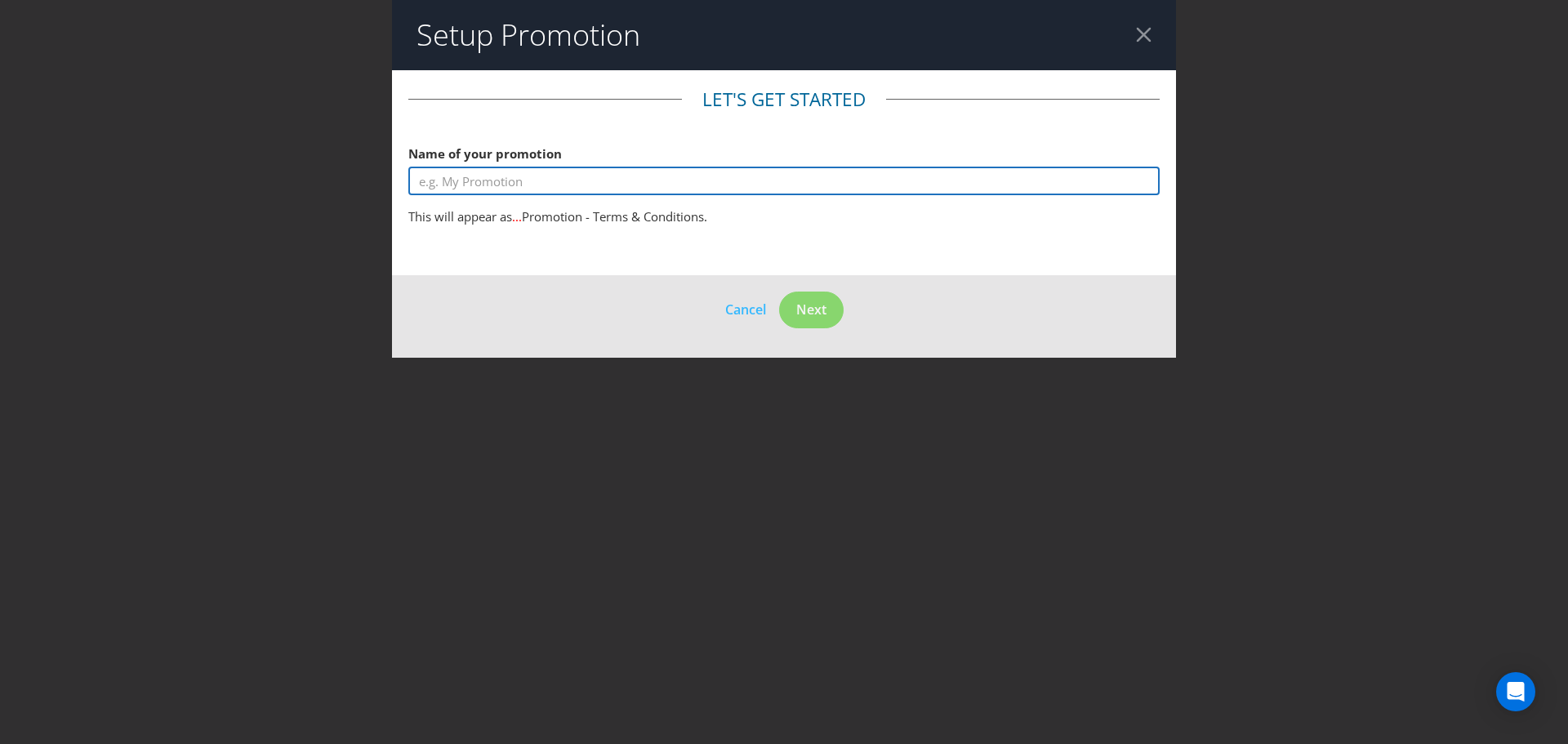
click at [563, 183] on input "text" at bounding box center [783, 181] width 751 height 29
type input "CWH Pro Grade Win A Car"
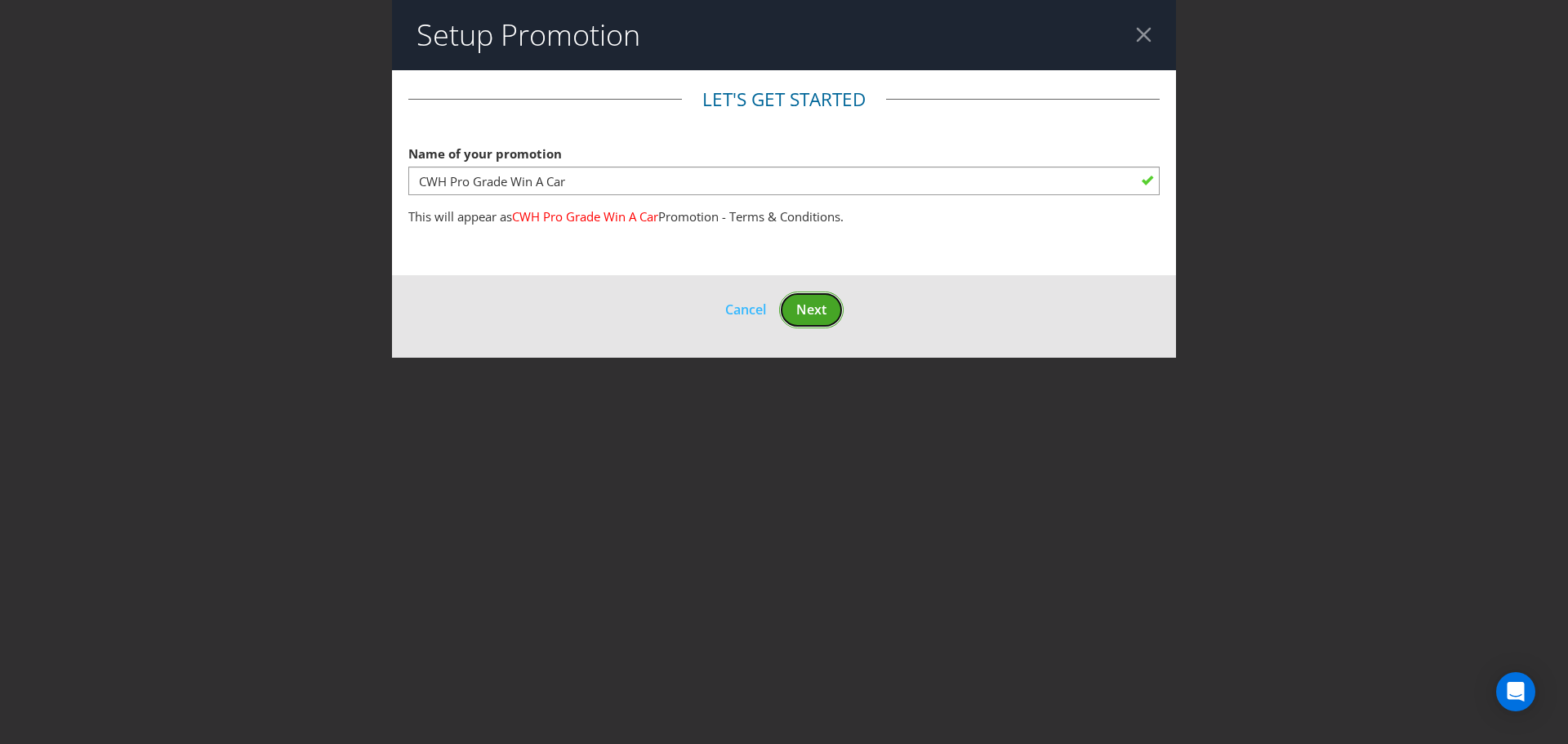
click at [809, 293] on button "Next" at bounding box center [811, 310] width 65 height 37
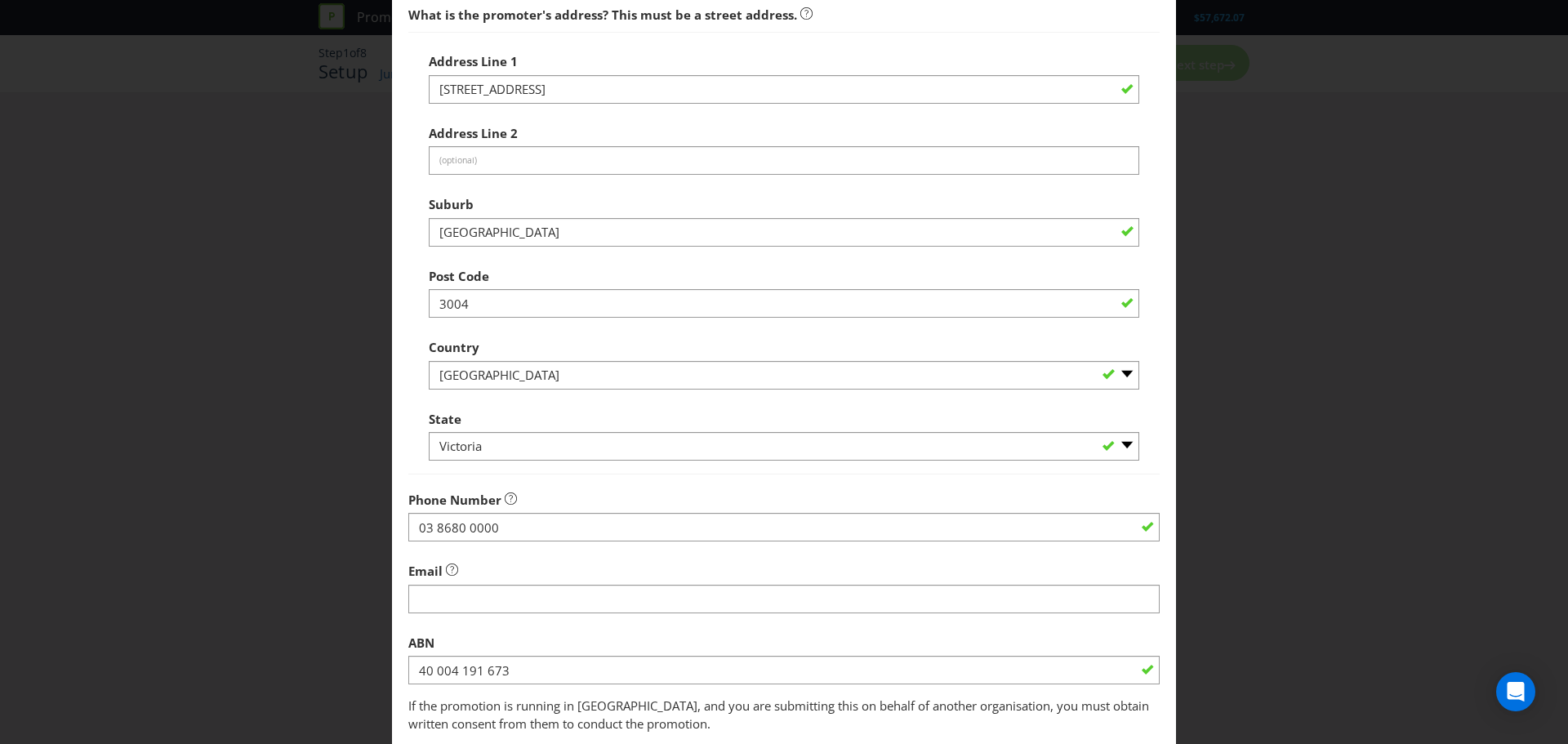
scroll to position [321, 0]
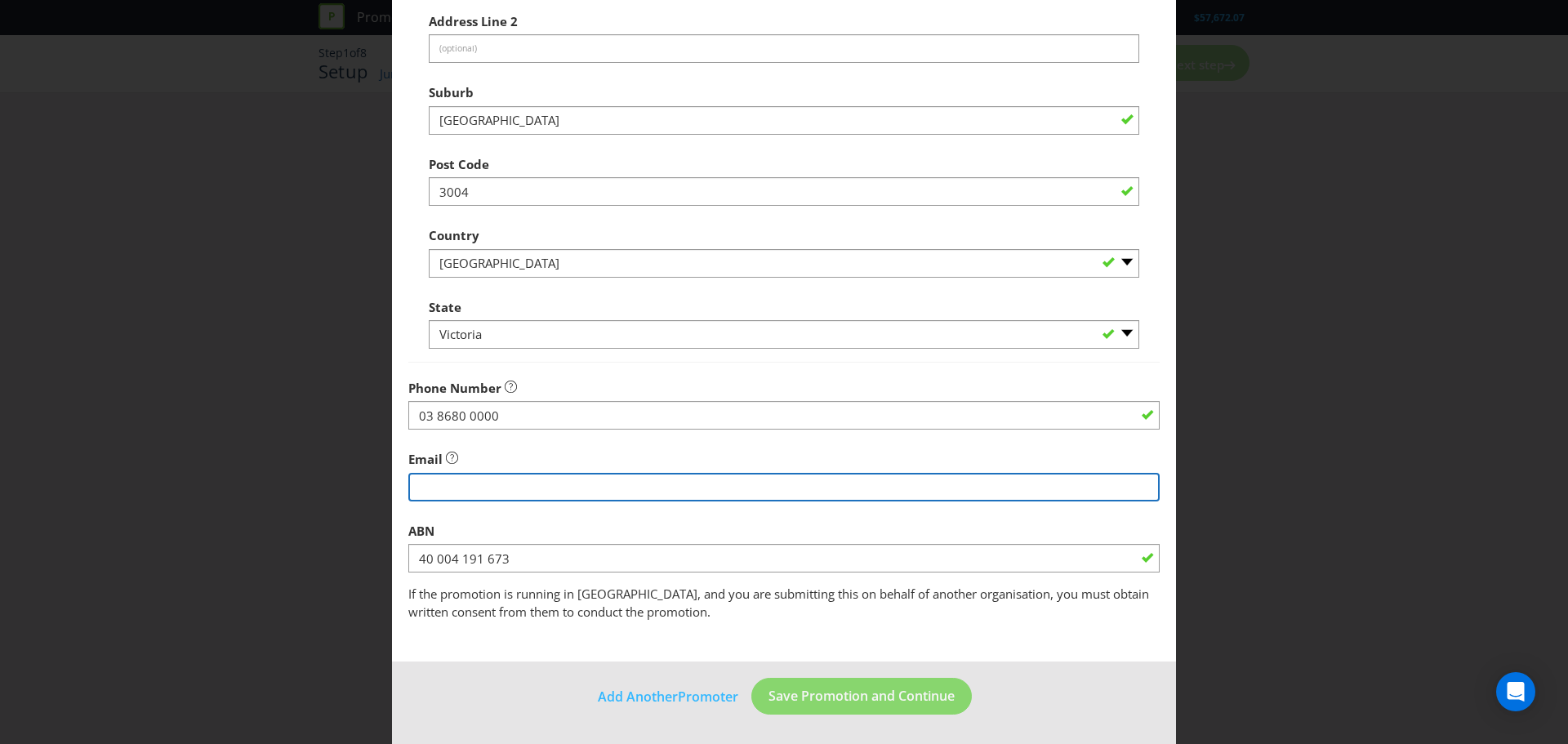
click at [500, 476] on input "string" at bounding box center [783, 486] width 751 height 29
type input "[EMAIL_ADDRESS][PERSON_NAME][DOMAIN_NAME]"
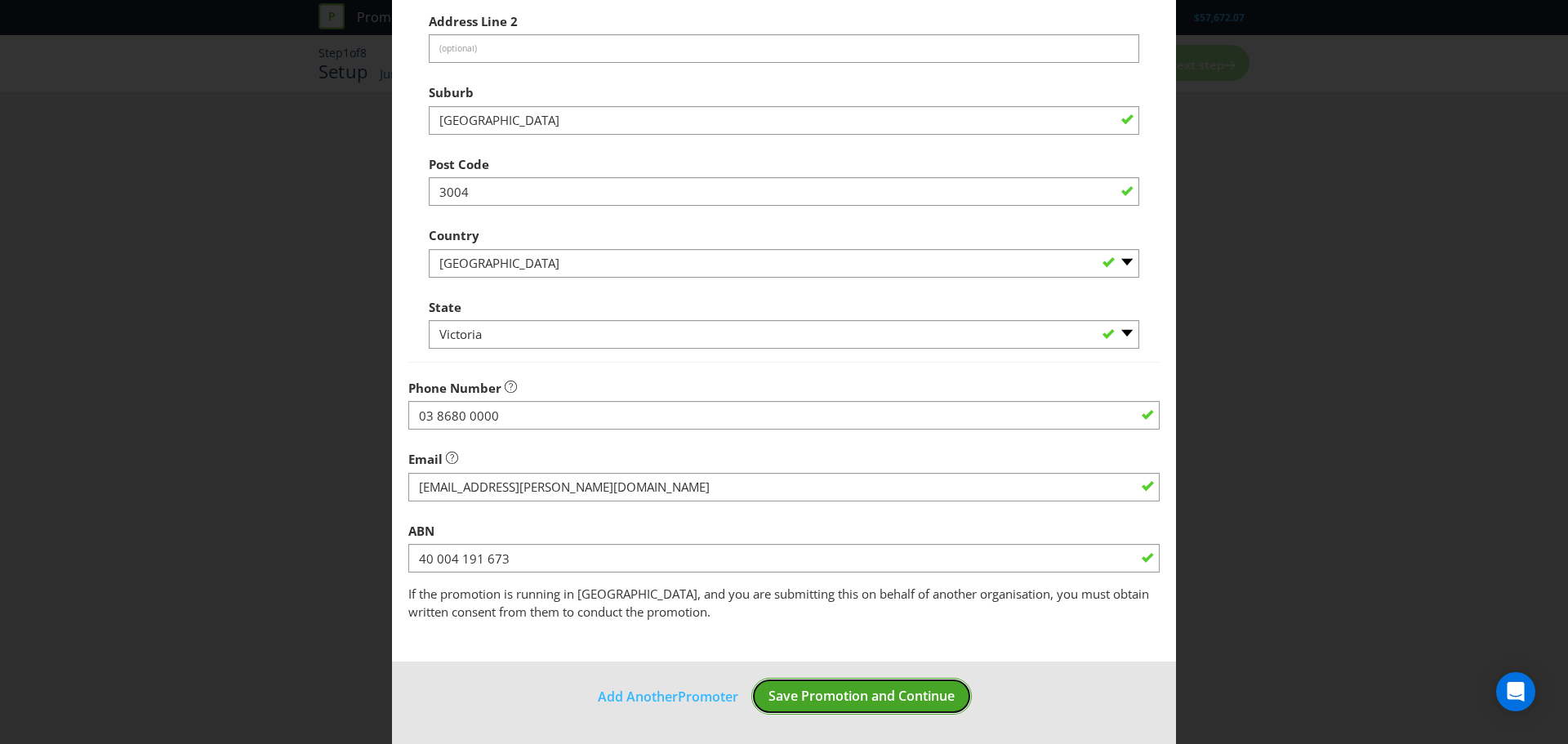
click at [810, 707] on button "Save Promotion and Continue" at bounding box center [861, 695] width 220 height 37
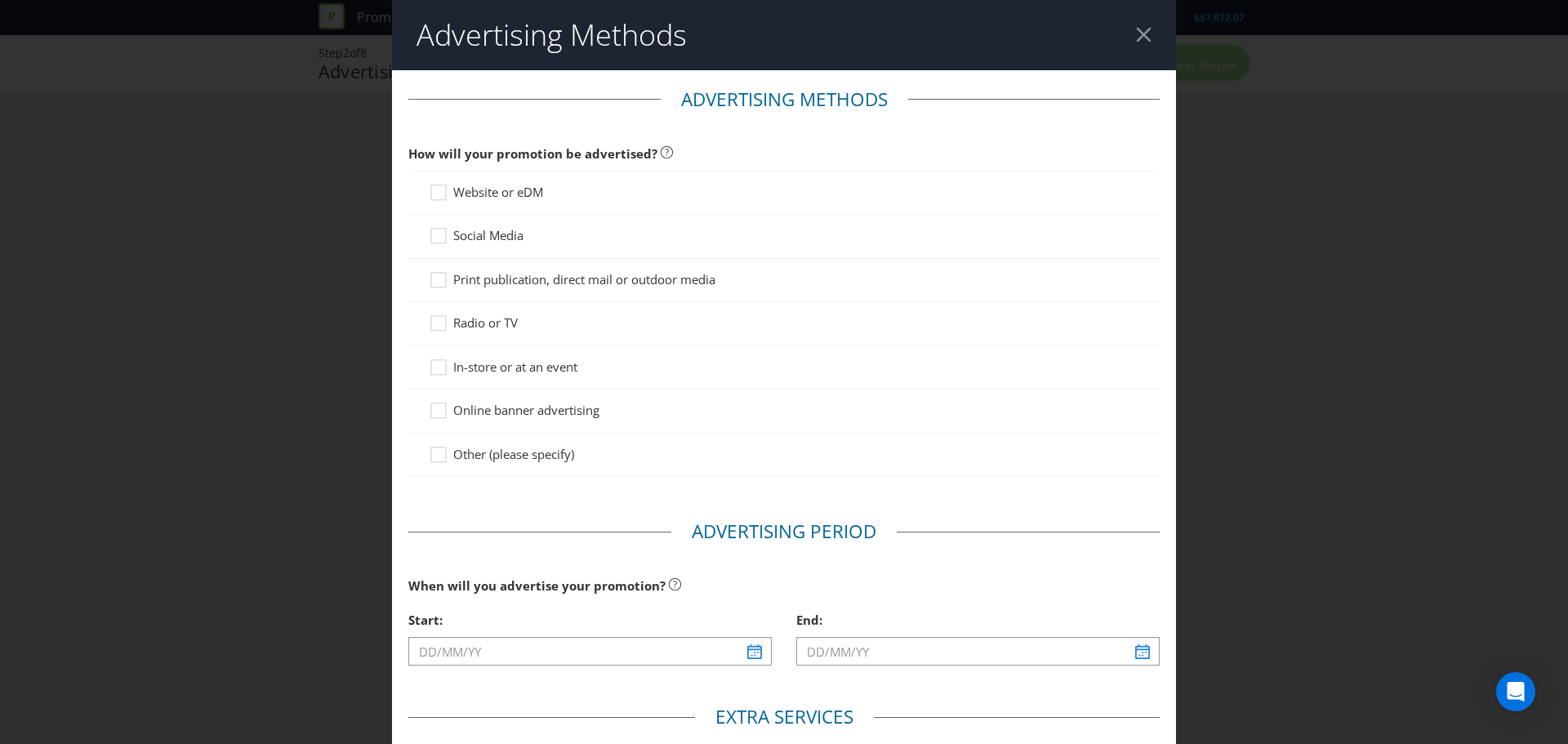
click at [487, 191] on span "Website or eDM" at bounding box center [498, 191] width 90 height 16
click at [0, 0] on input "Website or eDM" at bounding box center [0, 0] width 0 height 0
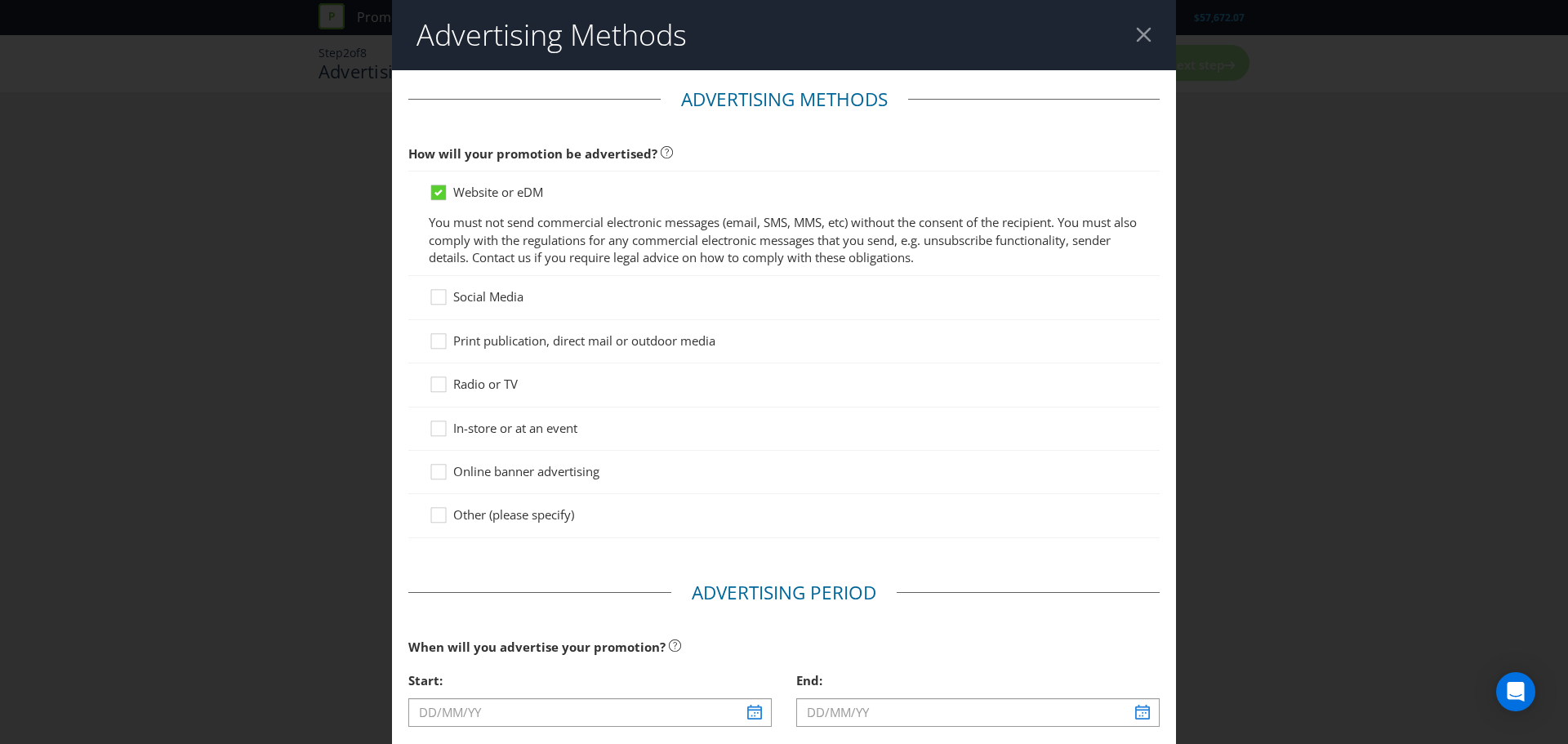
click at [505, 433] on span "In-store or at an event" at bounding box center [515, 428] width 124 height 16
click at [0, 0] on input "In-store or at an event" at bounding box center [0, 0] width 0 height 0
